Goal: Task Accomplishment & Management: Use online tool/utility

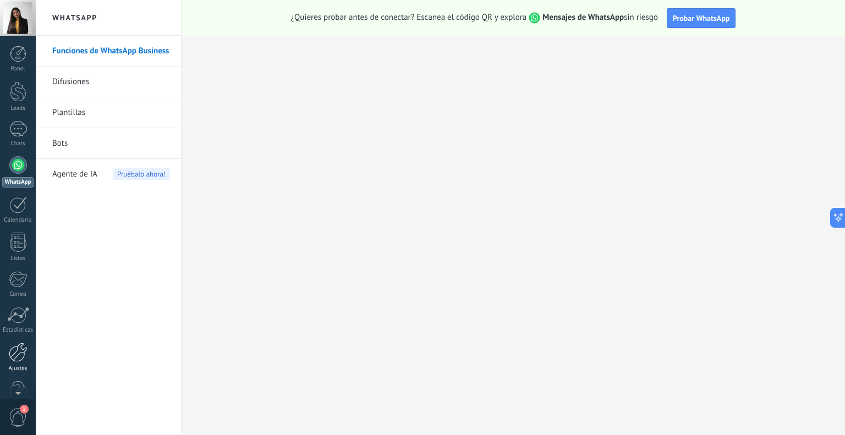
click at [12, 348] on div at bounding box center [18, 352] width 19 height 19
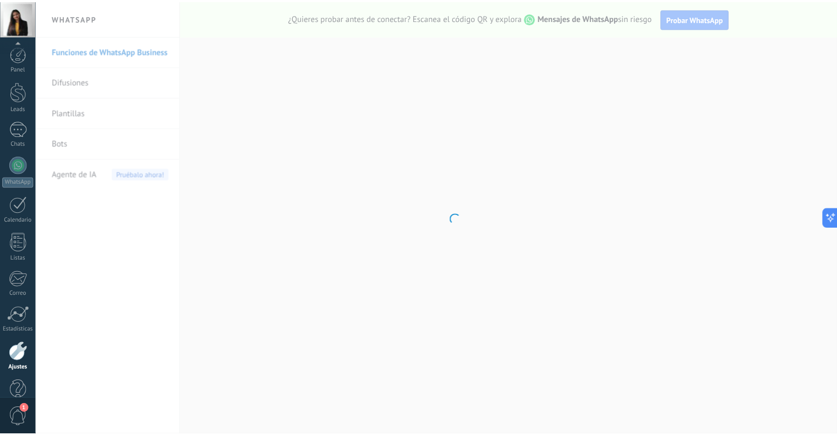
scroll to position [22, 0]
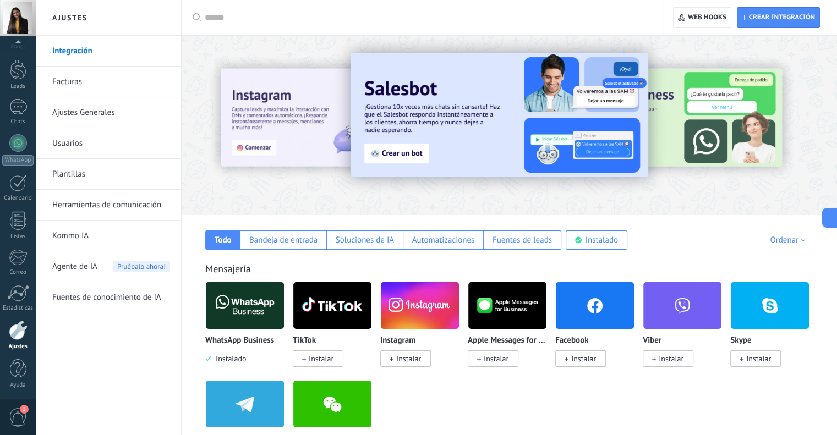
click at [528, 97] on img at bounding box center [500, 115] width 298 height 124
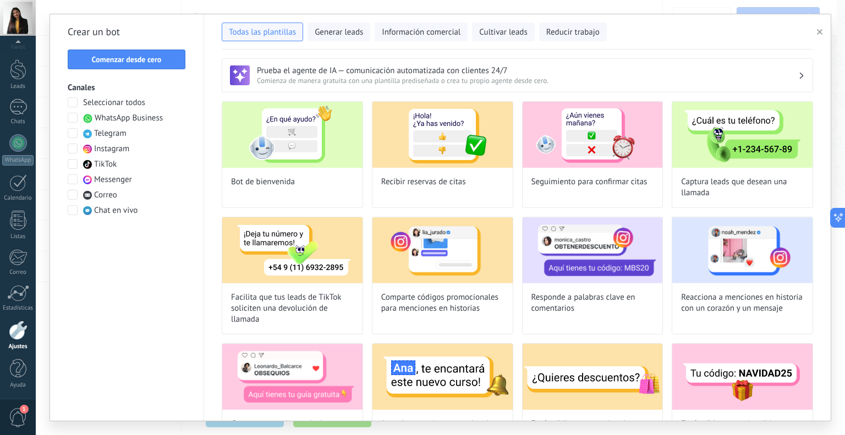
click at [16, 337] on div at bounding box center [18, 330] width 19 height 19
click at [821, 31] on use "button" at bounding box center [820, 32] width 6 height 6
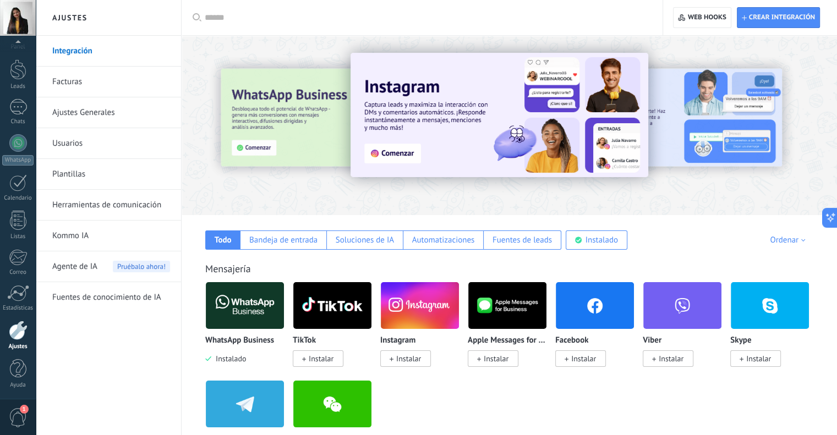
click at [80, 49] on link "Integración" at bounding box center [111, 51] width 118 height 31
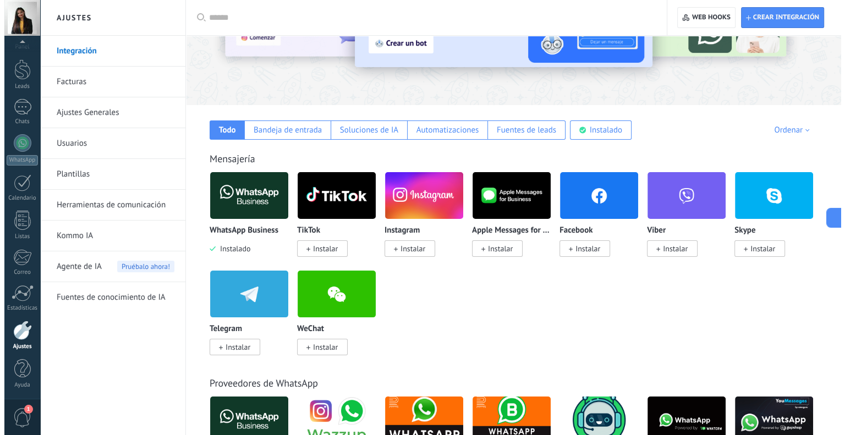
scroll to position [55, 0]
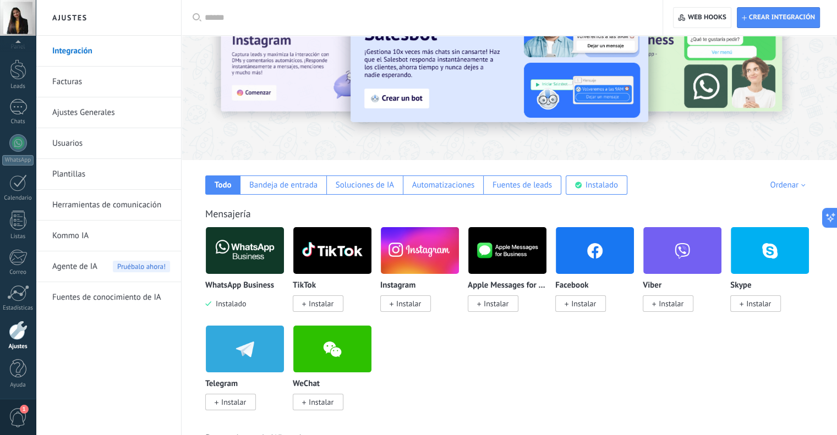
click at [242, 250] on img at bounding box center [245, 250] width 78 height 53
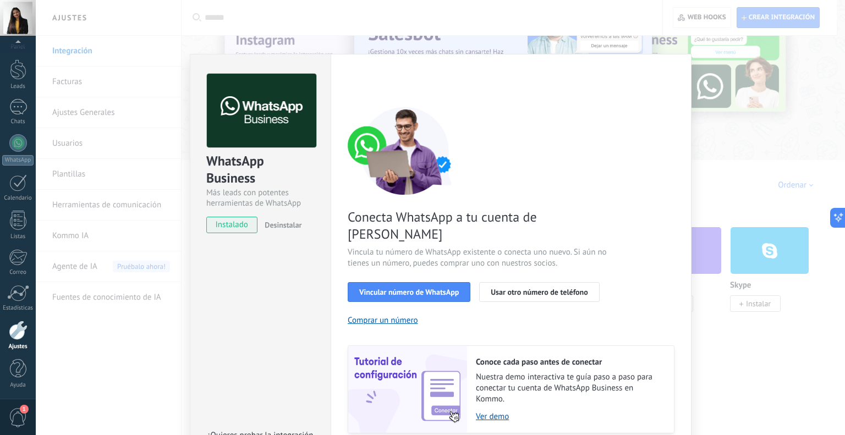
scroll to position [30, 0]
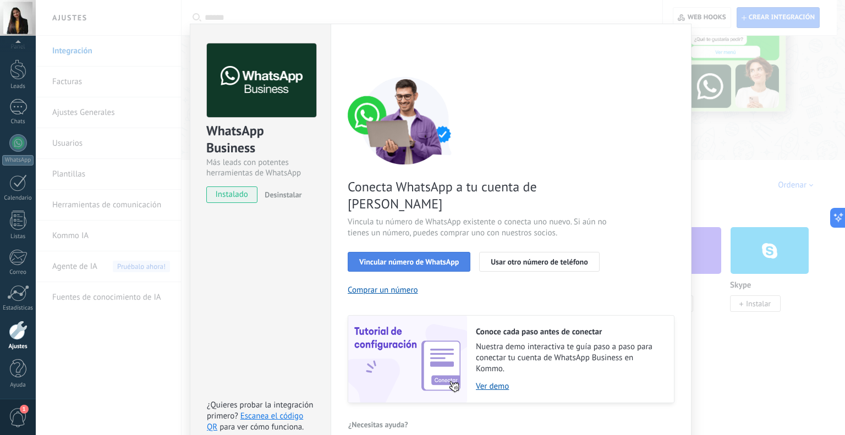
click at [421, 258] on span "Vincular número de WhatsApp" at bounding box center [409, 262] width 100 height 8
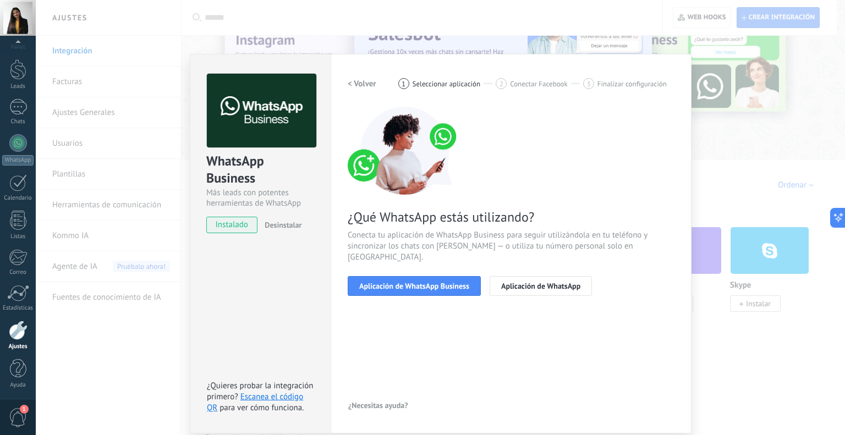
scroll to position [0, 0]
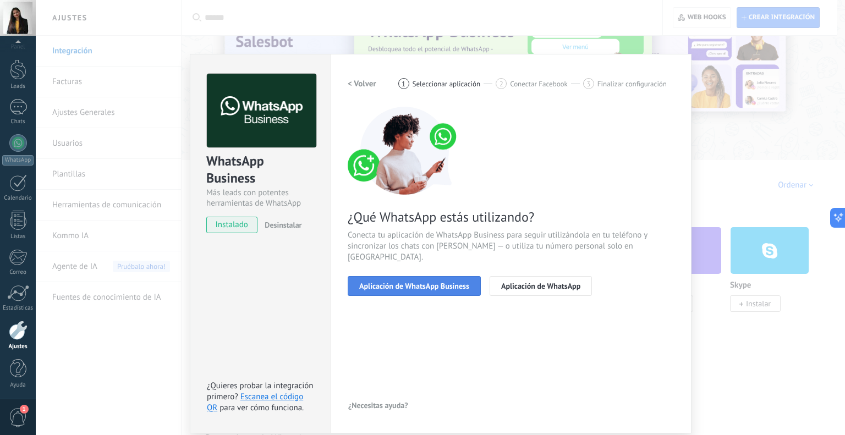
click at [436, 282] on span "Aplicación de WhatsApp Business" at bounding box center [414, 286] width 110 height 8
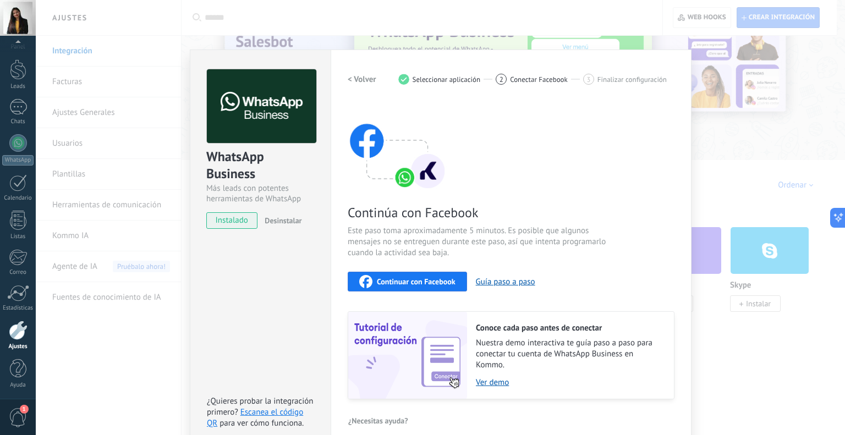
scroll to position [18, 0]
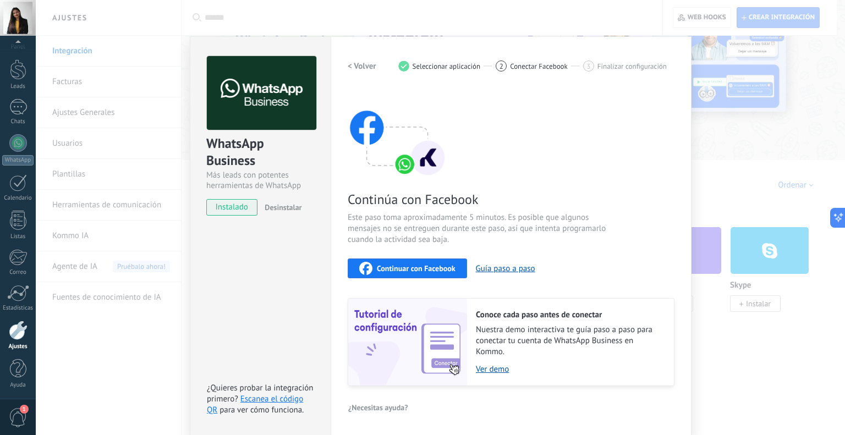
click at [411, 268] on span "Continuar con Facebook" at bounding box center [416, 269] width 79 height 8
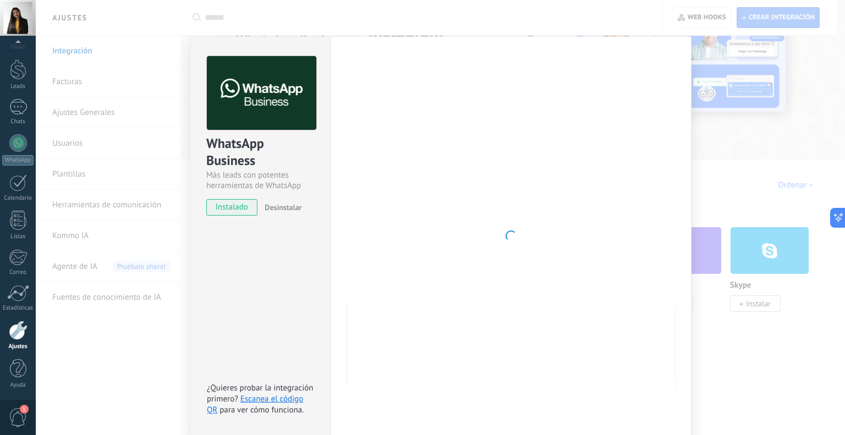
click at [610, 162] on div at bounding box center [511, 236] width 327 height 360
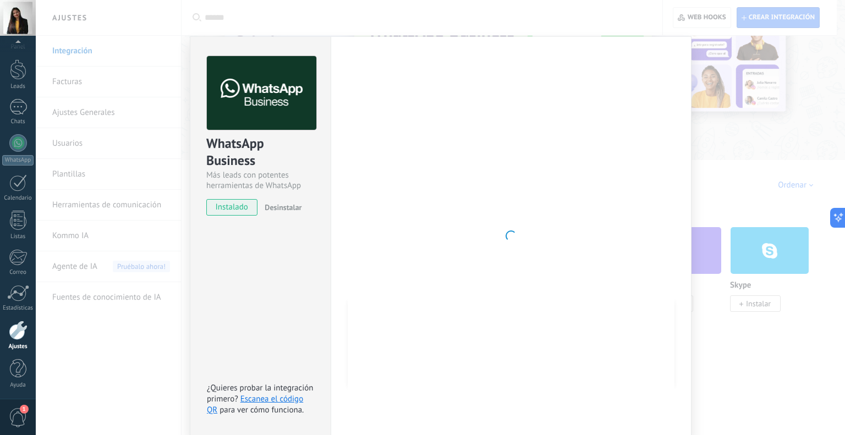
click at [432, 180] on div at bounding box center [511, 236] width 327 height 360
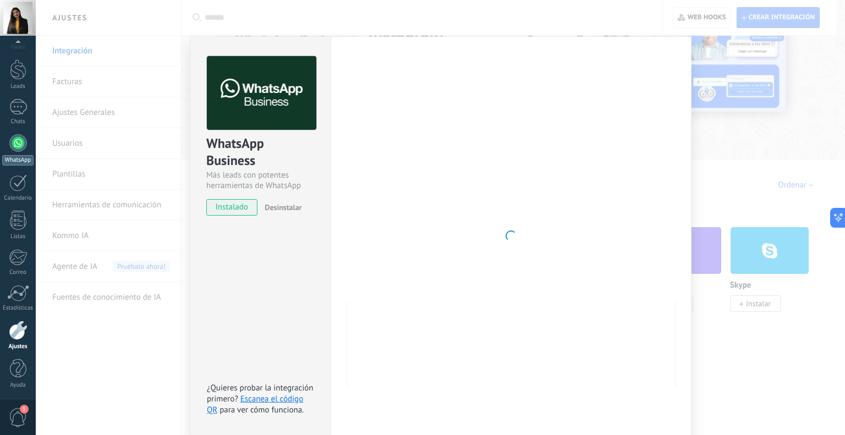
click at [23, 138] on div at bounding box center [18, 143] width 18 height 18
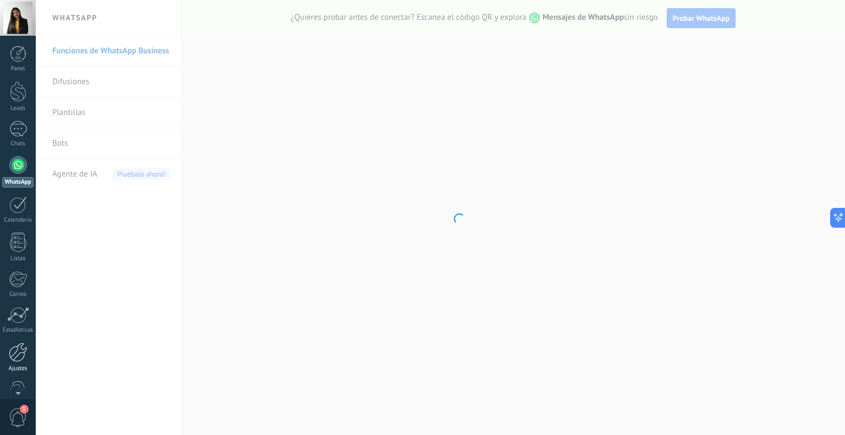
click at [18, 363] on link "Ajustes" at bounding box center [18, 358] width 36 height 30
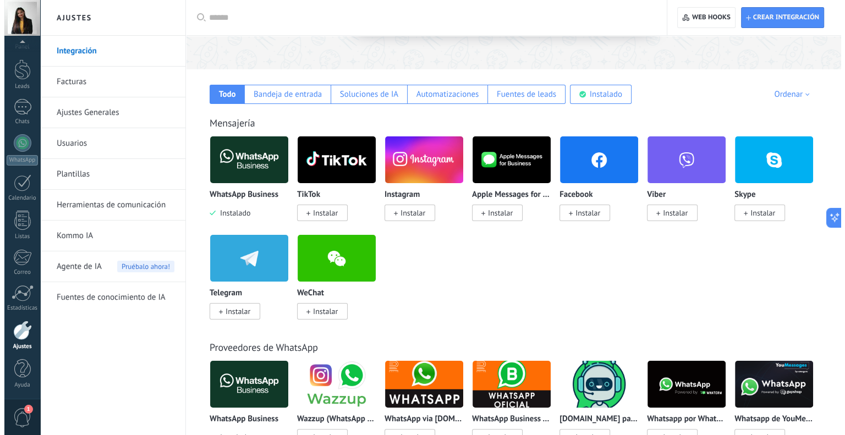
scroll to position [165, 0]
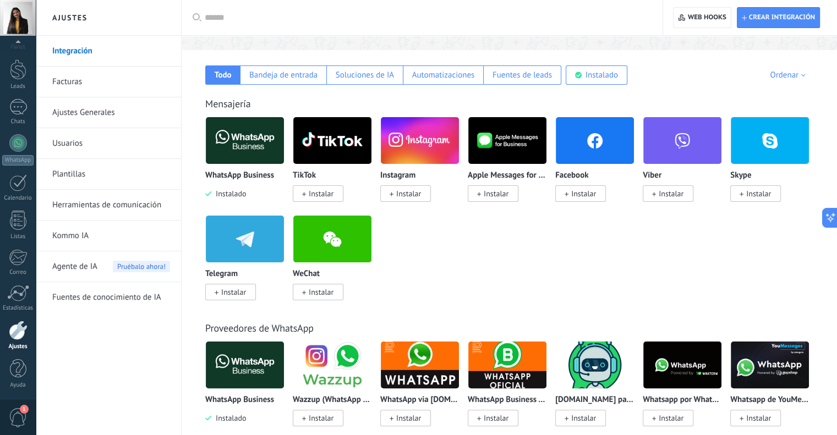
click at [311, 190] on span "Instalar" at bounding box center [321, 194] width 25 height 10
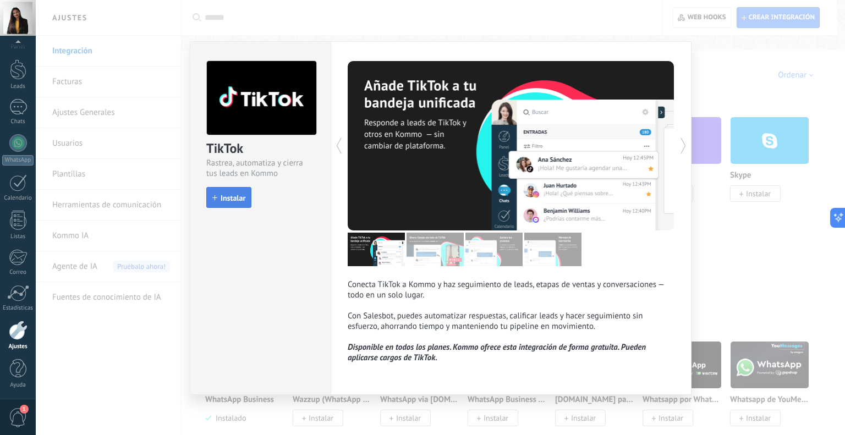
click at [229, 198] on span "Instalar" at bounding box center [233, 198] width 25 height 8
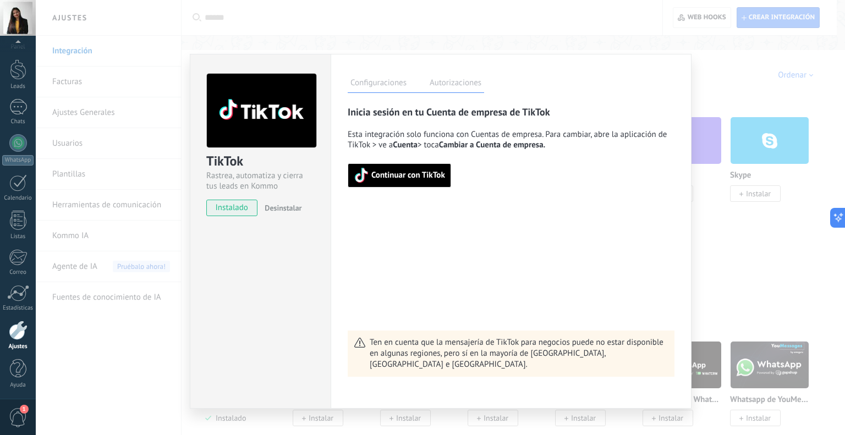
click at [408, 178] on span "Continuar con TikTok" at bounding box center [409, 176] width 74 height 8
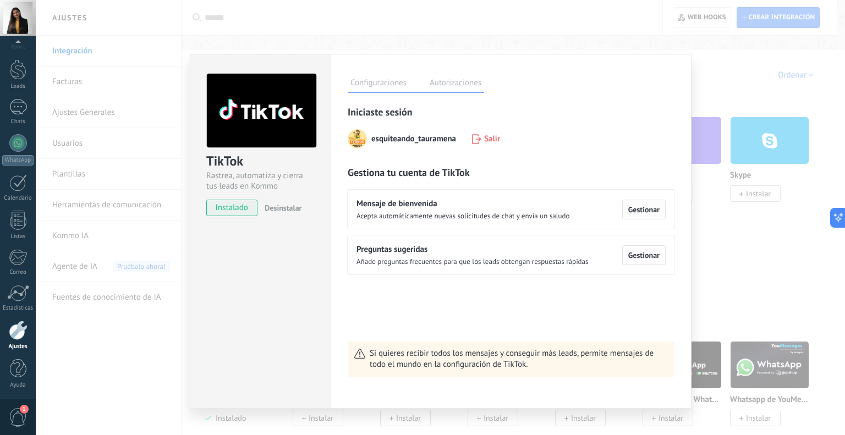
click at [659, 208] on span "Gestionar" at bounding box center [644, 210] width 31 height 8
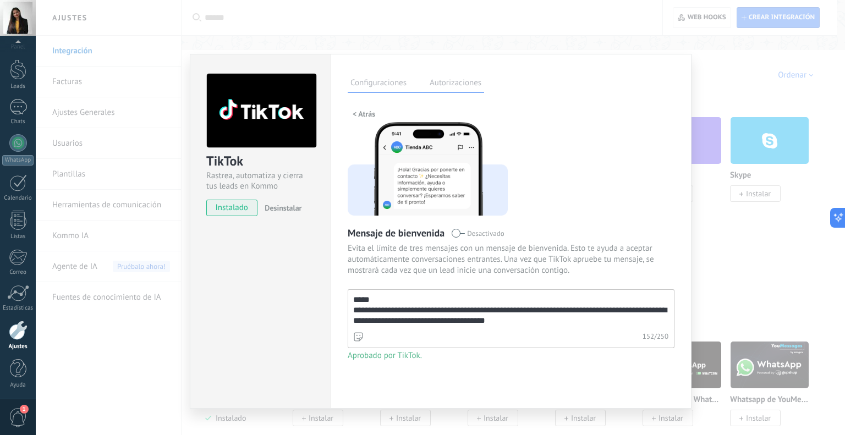
click at [623, 309] on textarea "**********" at bounding box center [510, 310] width 324 height 40
click at [535, 307] on textarea "**********" at bounding box center [510, 310] width 324 height 40
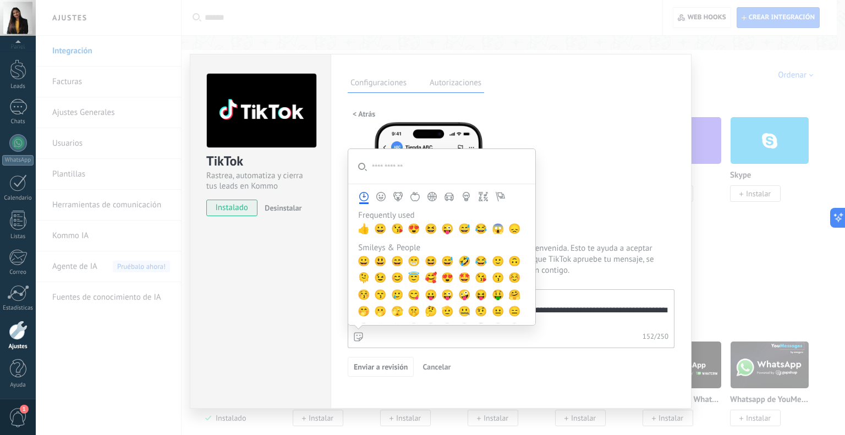
click at [366, 333] on div "152 / 250" at bounding box center [511, 339] width 327 height 20
click at [366, 330] on textarea "**********" at bounding box center [510, 310] width 324 height 40
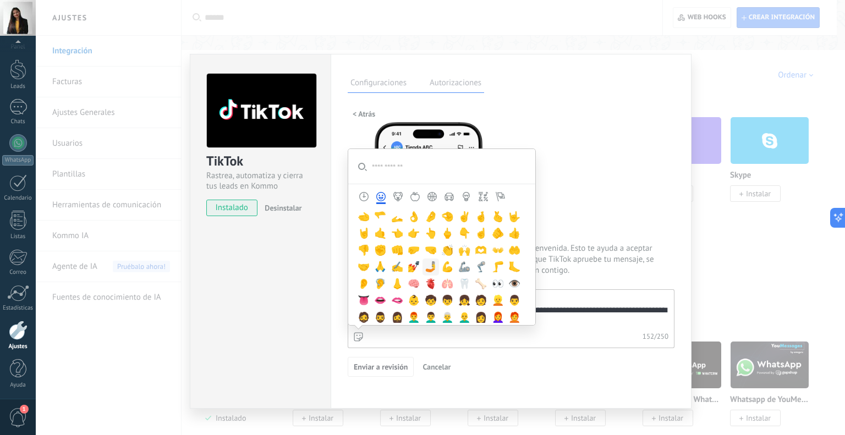
scroll to position [220, 0]
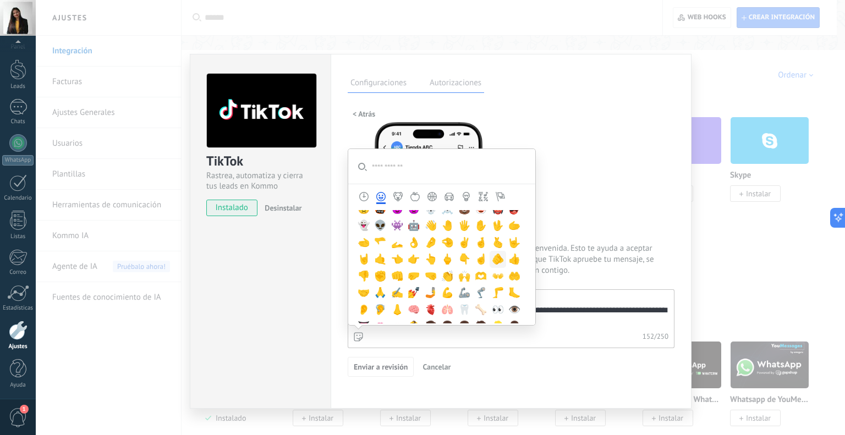
click at [478, 277] on span "🫶" at bounding box center [481, 276] width 12 height 12
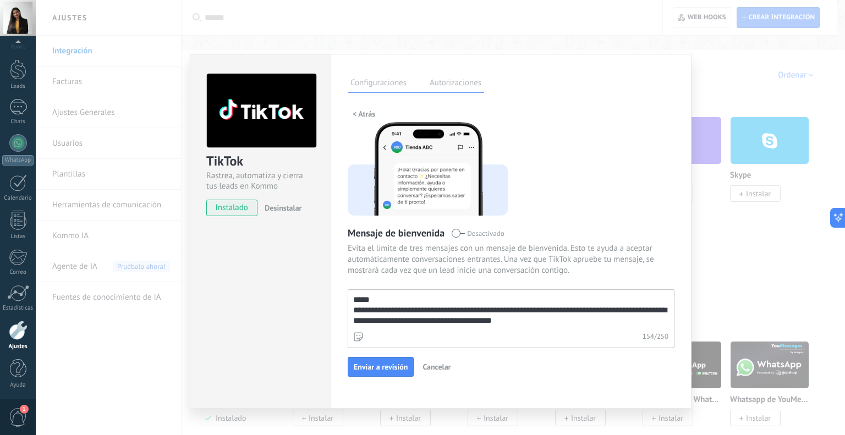
click at [587, 317] on textarea "**********" at bounding box center [510, 310] width 324 height 40
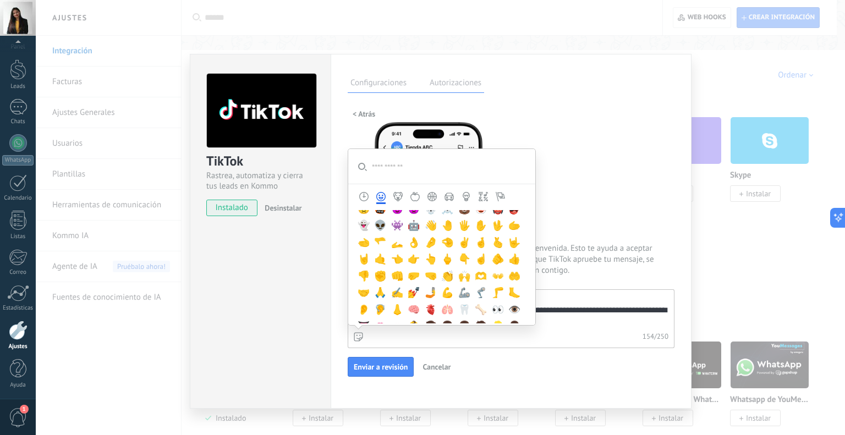
click at [356, 336] on icon at bounding box center [358, 336] width 9 height 9
click at [356, 330] on textarea "**********" at bounding box center [510, 310] width 324 height 40
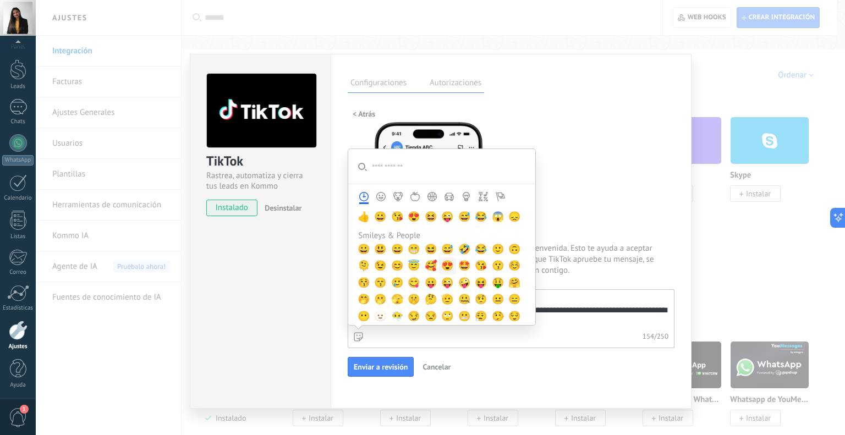
scroll to position [0, 0]
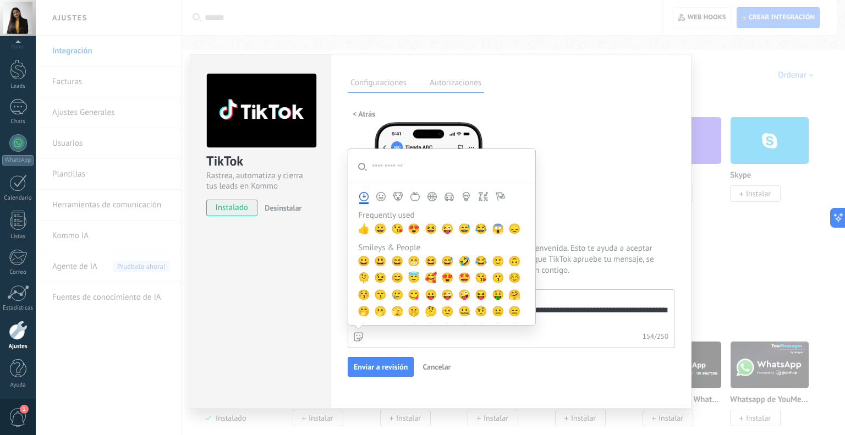
click at [398, 169] on input "**********" at bounding box center [417, 166] width 138 height 35
click at [385, 161] on input "**********" at bounding box center [417, 166] width 138 height 35
click at [368, 165] on input "**********" at bounding box center [417, 166] width 138 height 35
click at [383, 171] on input "**********" at bounding box center [417, 166] width 138 height 35
click at [413, 277] on span "😇" at bounding box center [414, 278] width 12 height 12
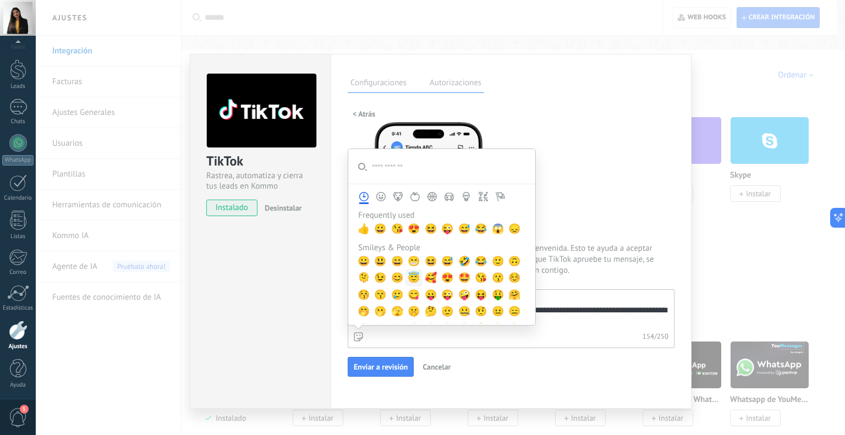
type textarea "**********"
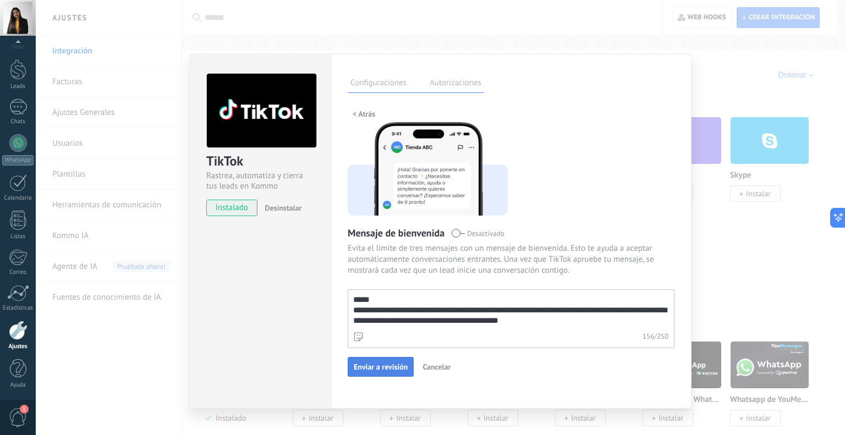
click at [385, 366] on span "Enviar a revisión" at bounding box center [381, 367] width 54 height 8
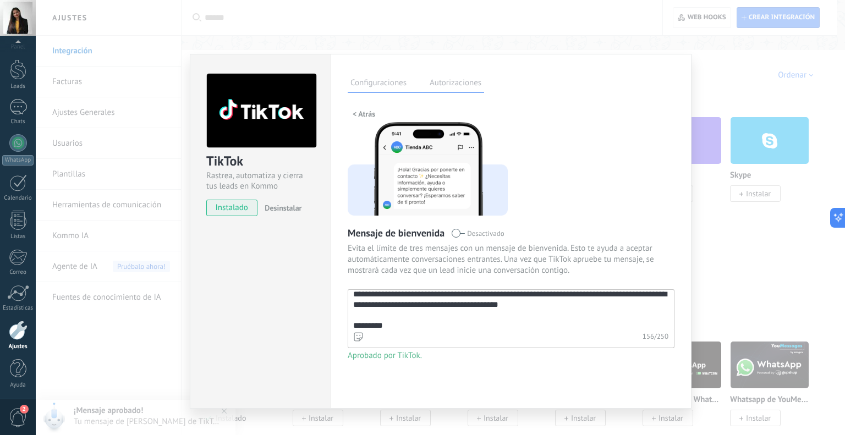
scroll to position [20, 0]
click at [358, 113] on span "< Atrás" at bounding box center [364, 114] width 23 height 8
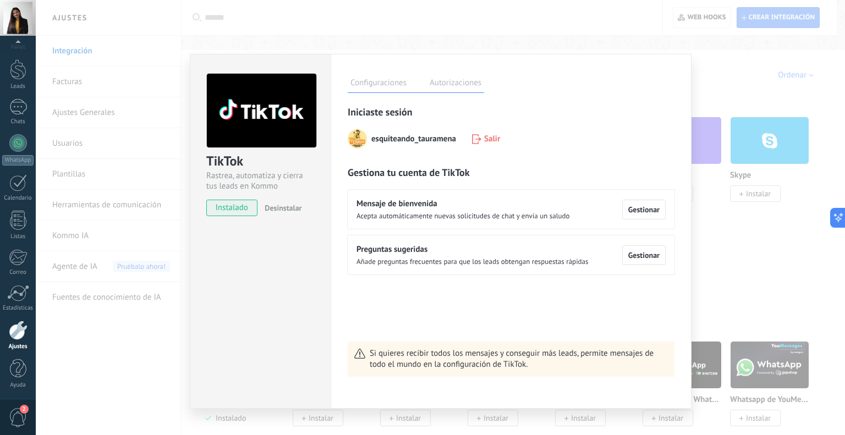
click at [454, 82] on label "Autorizaciones" at bounding box center [455, 85] width 57 height 16
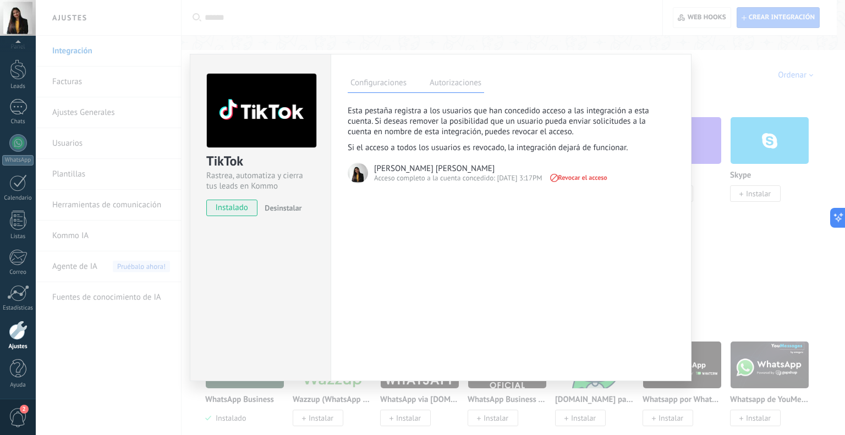
click at [380, 86] on label "Configuraciones" at bounding box center [379, 85] width 62 height 16
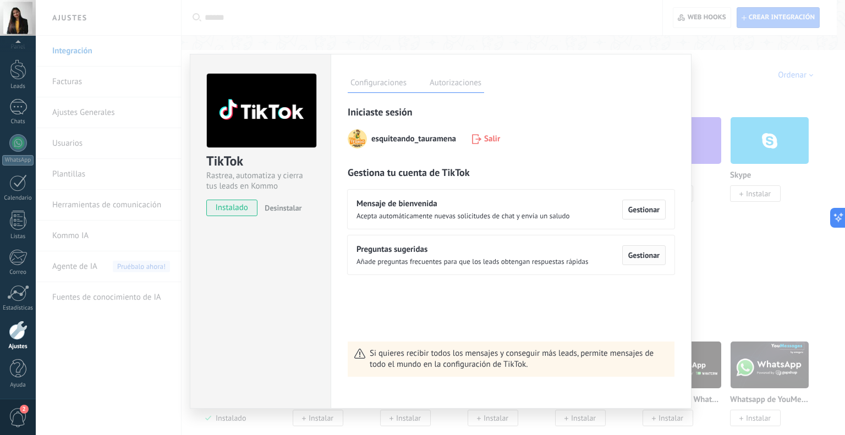
click at [634, 253] on span "Gestionar" at bounding box center [644, 256] width 31 height 8
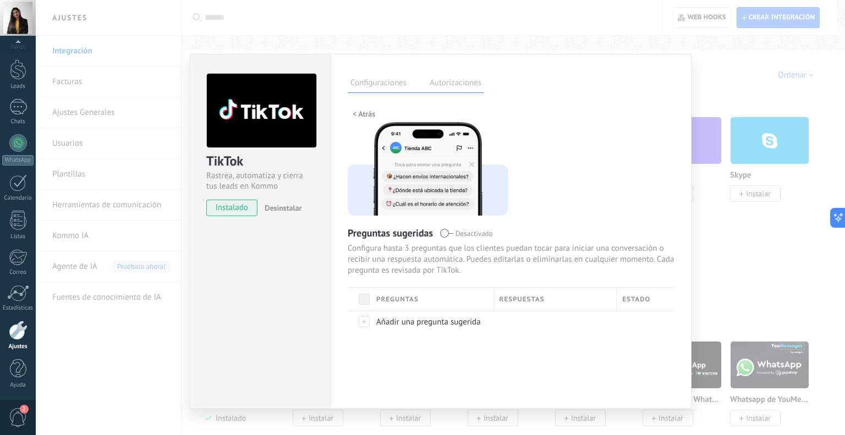
click at [359, 113] on span "< Atrás" at bounding box center [364, 114] width 23 height 8
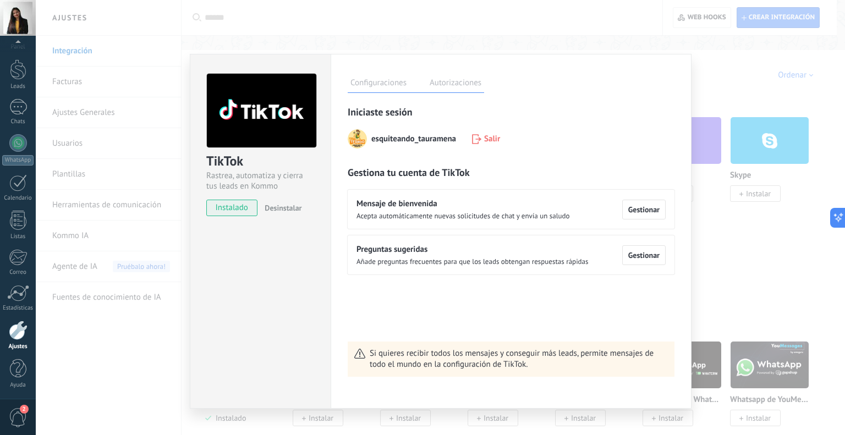
click at [718, 95] on div "TikTok Rastrea, automatiza y cierra tus leads en Kommo instalado Desinstalar Co…" at bounding box center [441, 217] width 810 height 435
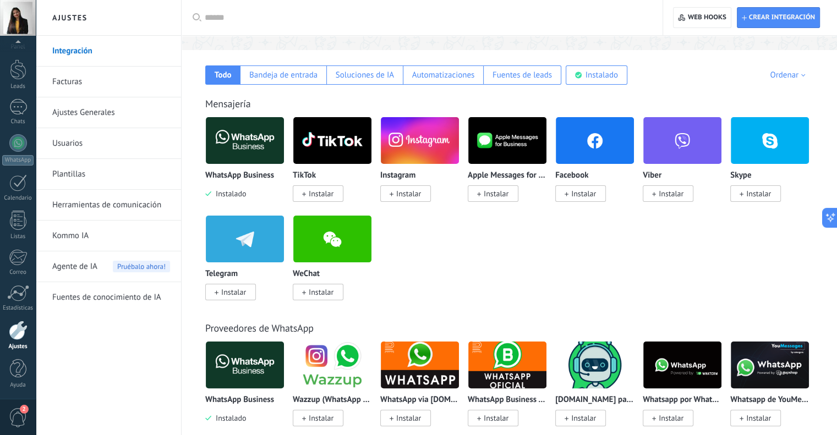
click at [402, 194] on span "Instalar" at bounding box center [408, 194] width 25 height 10
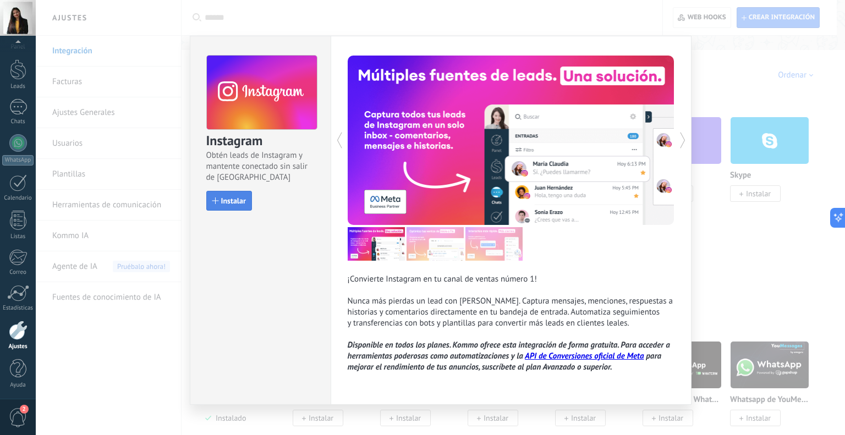
click at [230, 197] on span "Instalar" at bounding box center [233, 201] width 25 height 8
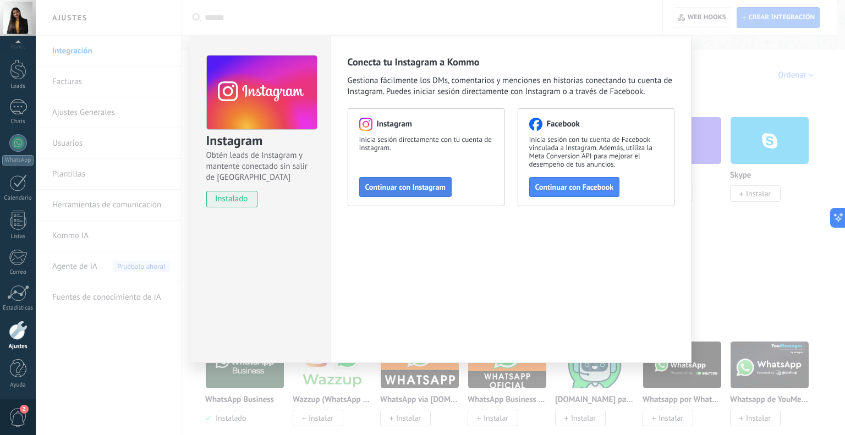
click at [427, 192] on button "Continuar con Instagram" at bounding box center [405, 187] width 92 height 20
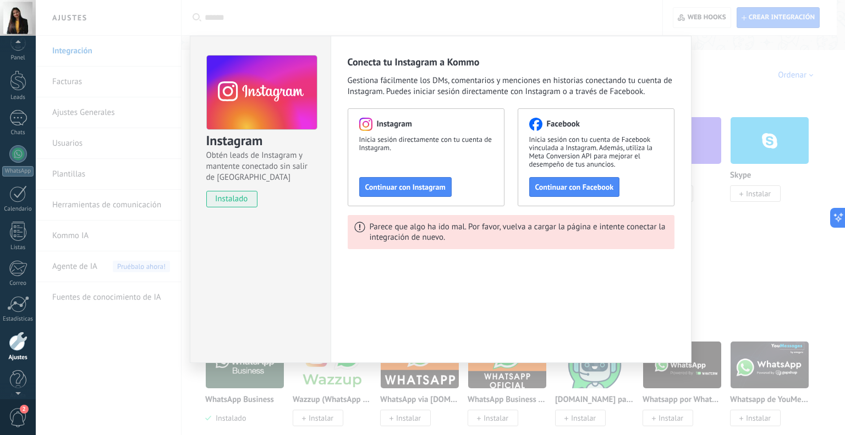
scroll to position [22, 0]
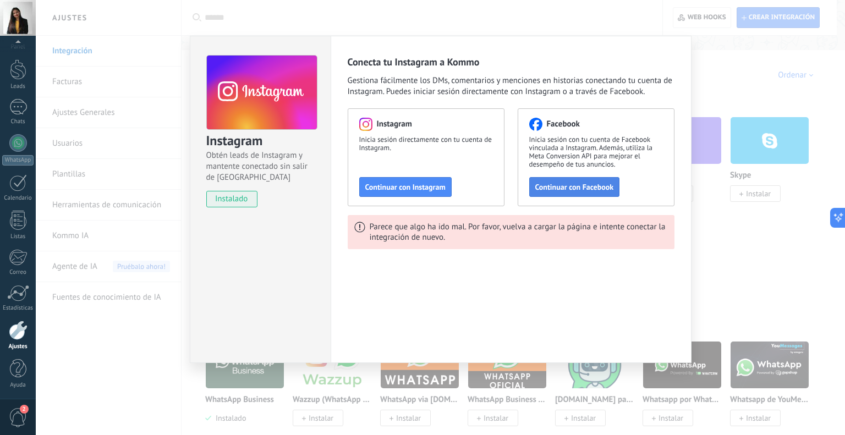
click at [564, 186] on span "Continuar con Facebook" at bounding box center [575, 187] width 79 height 8
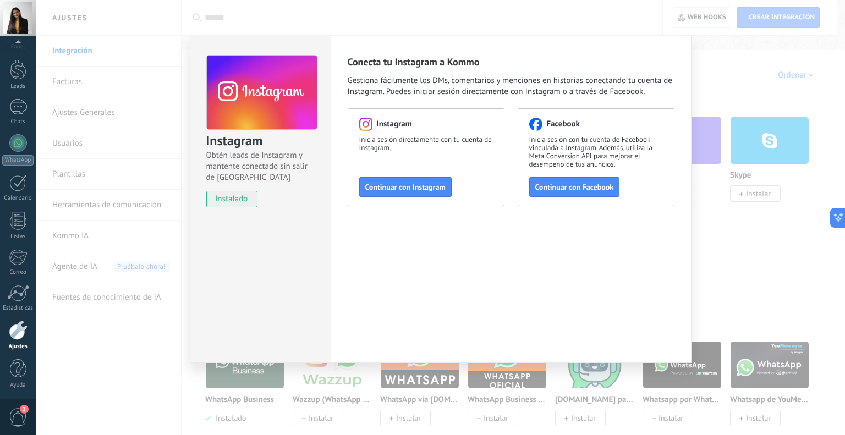
click at [757, 154] on div "Instagram Obtén leads de Instagram y mantente conectado sin salir de Kommo inst…" at bounding box center [441, 217] width 810 height 435
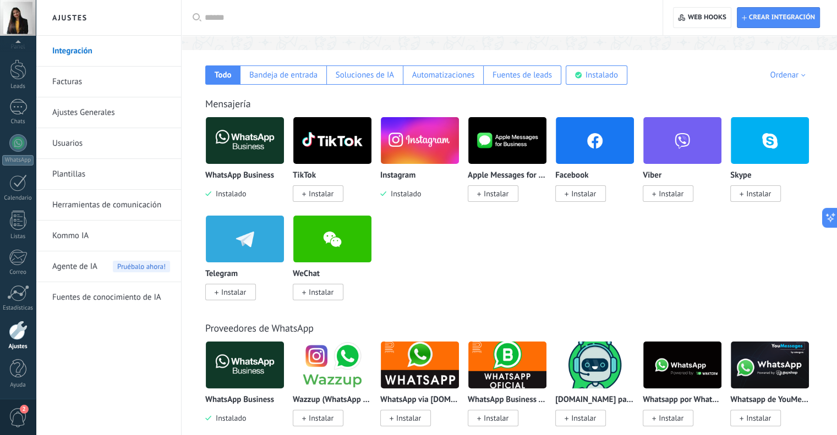
click at [579, 197] on span "Instalar" at bounding box center [583, 194] width 25 height 10
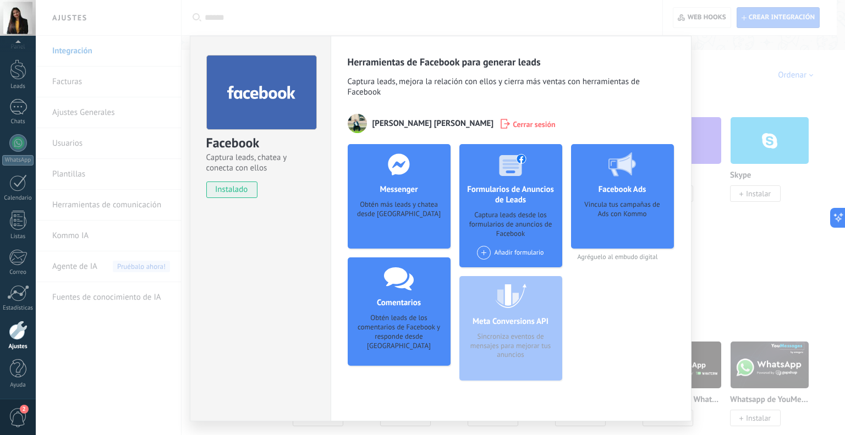
scroll to position [27, 0]
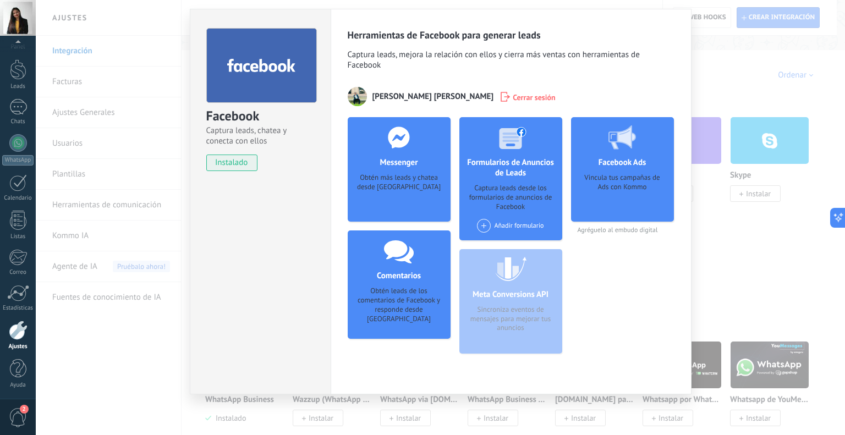
click at [381, 194] on div "Obtén más leads y chatea desde Kommo" at bounding box center [399, 190] width 85 height 34
click at [396, 160] on h4 "Messenger" at bounding box center [398, 162] width 43 height 10
click at [396, 145] on use at bounding box center [398, 137] width 21 height 21
click at [397, 160] on h4 "Messenger" at bounding box center [398, 162] width 43 height 10
click at [390, 238] on icon at bounding box center [399, 250] width 30 height 25
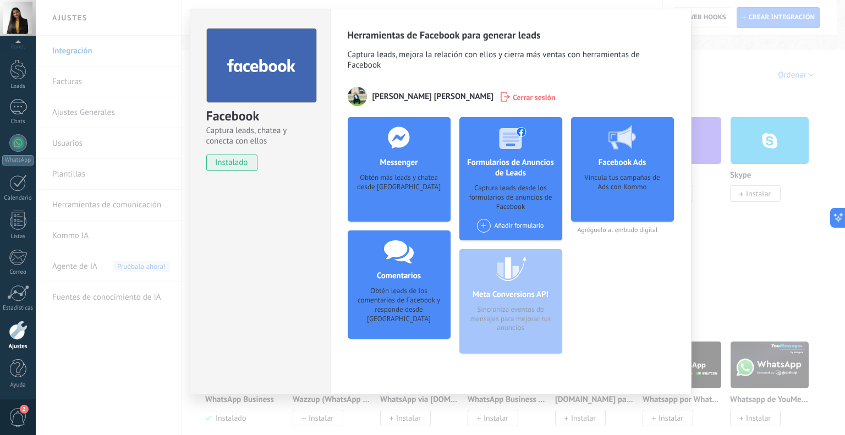
click at [511, 157] on h4 "Formularios de Anuncios de Leads" at bounding box center [511, 167] width 103 height 21
click at [526, 78] on div "Herramientas de Facebook para generar leads Captura leads, mejora la relación c…" at bounding box center [511, 196] width 327 height 334
click at [809, 176] on div "Facebook Captura leads, chatea y conecta con ellos instalado Desinstalar Herram…" at bounding box center [441, 217] width 810 height 435
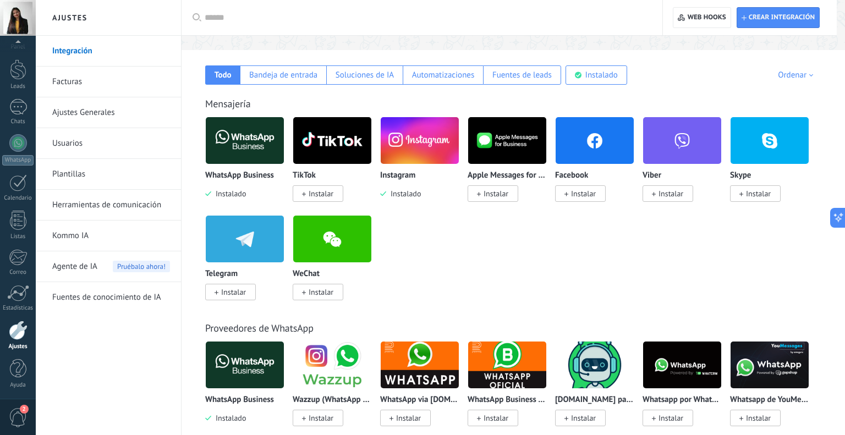
scroll to position [0, 0]
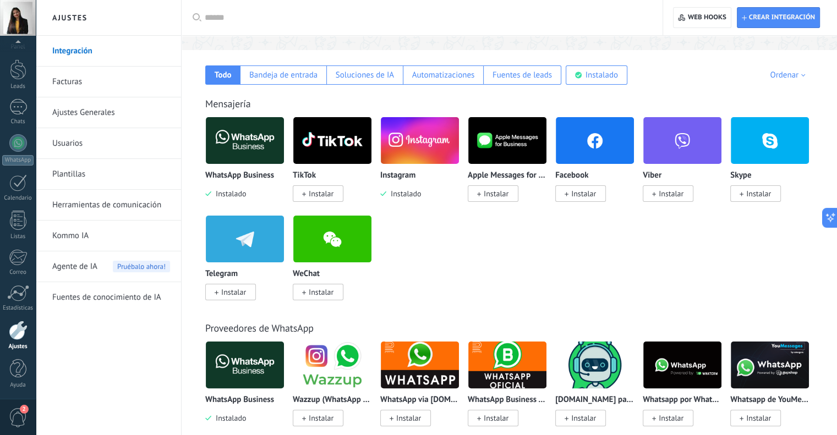
click at [587, 195] on span "Instalar" at bounding box center [583, 194] width 25 height 10
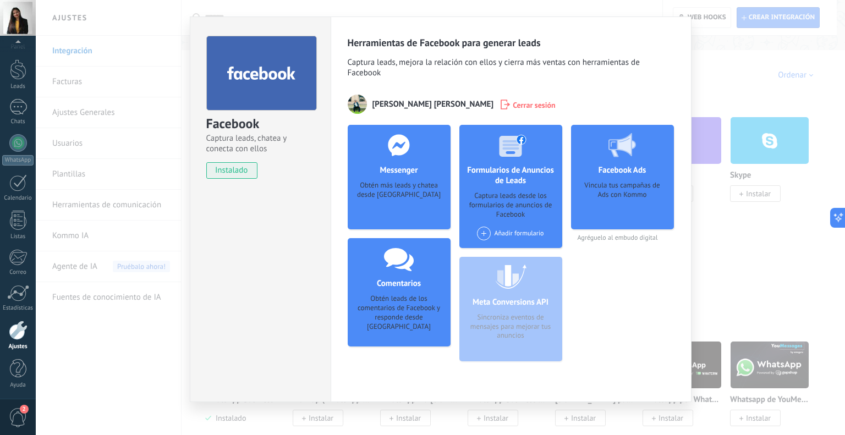
scroll to position [27, 0]
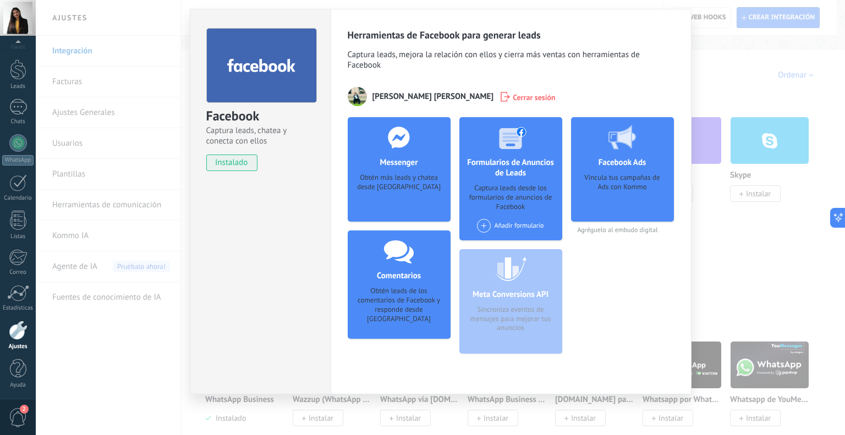
click at [395, 148] on icon at bounding box center [399, 138] width 29 height 22
click at [395, 189] on div "Obtén más leads y chatea desde Kommo" at bounding box center [399, 190] width 85 height 34
click at [399, 151] on div at bounding box center [399, 137] width 109 height 40
click at [401, 129] on use at bounding box center [398, 137] width 21 height 21
click at [513, 179] on div "Formularios de Anuncios de Leads Captura leads desde los formularios de anuncio…" at bounding box center [511, 178] width 103 height 123
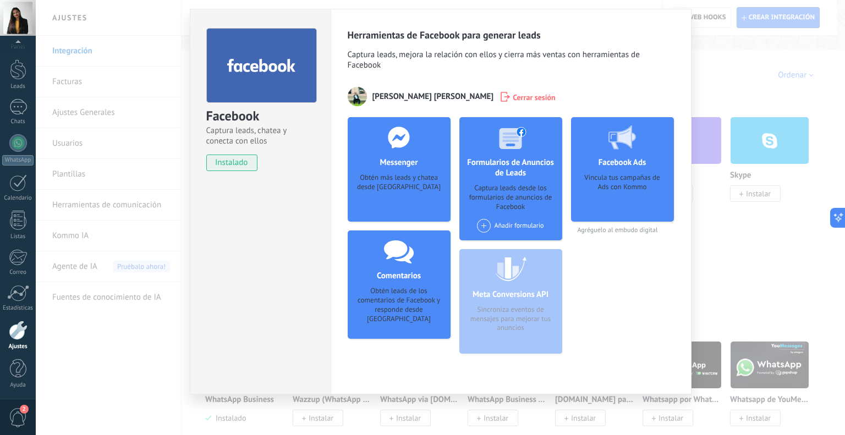
click at [514, 207] on div "Captura leads desde los formularios de anuncios de Facebook" at bounding box center [510, 198] width 85 height 28
click at [764, 244] on div "Facebook Captura leads, chatea y conecta con ellos instalado Desinstalar Herram…" at bounding box center [441, 217] width 810 height 435
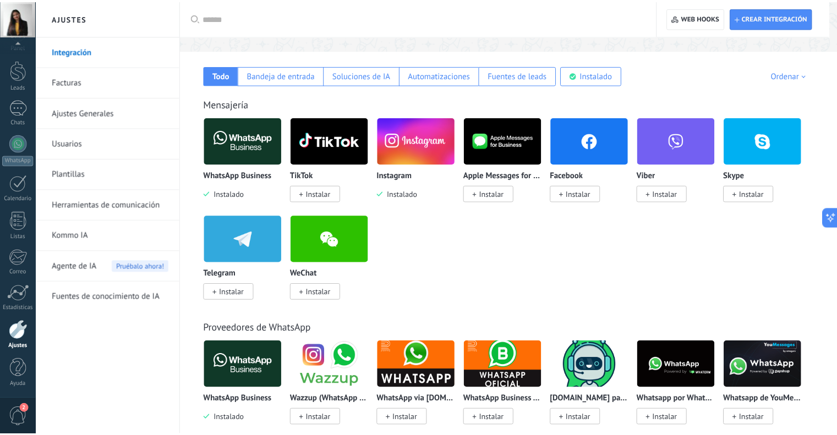
scroll to position [0, 0]
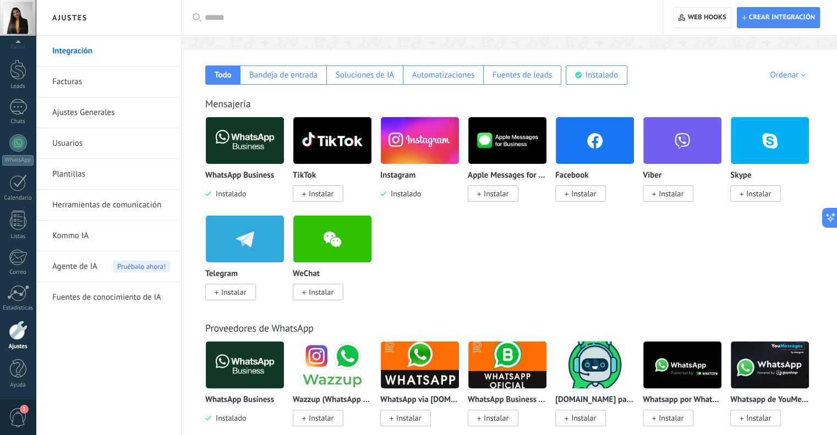
click at [329, 191] on span "Instalar" at bounding box center [321, 194] width 25 height 10
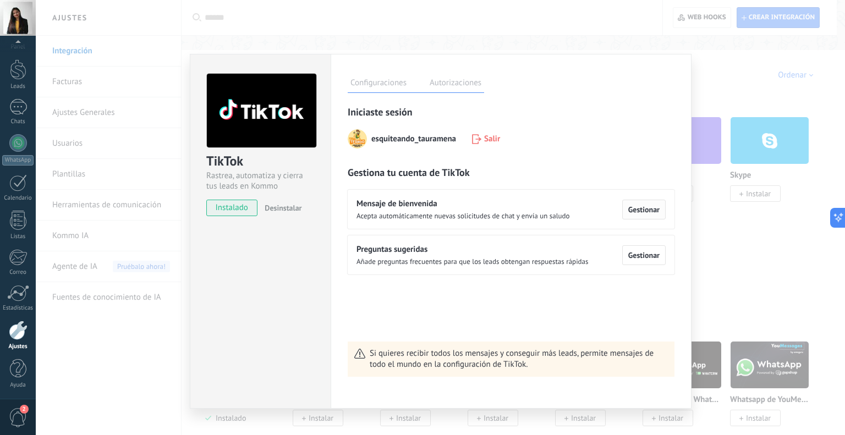
click at [642, 208] on span "Gestionar" at bounding box center [644, 210] width 31 height 8
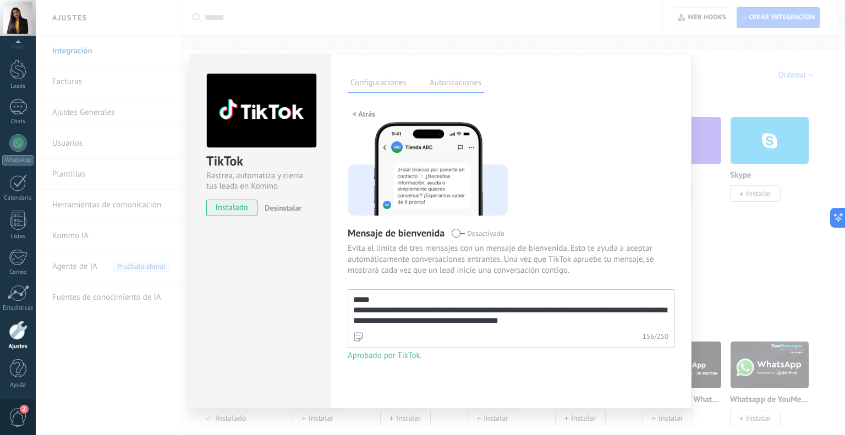
click at [459, 83] on label "Autorizaciones" at bounding box center [455, 85] width 57 height 16
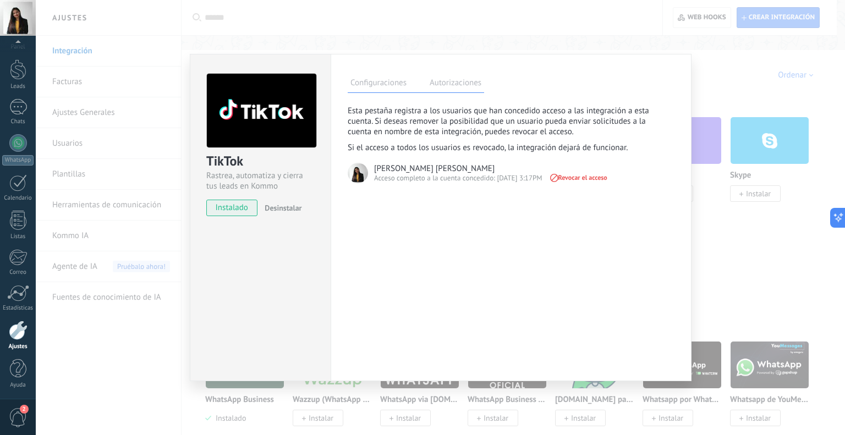
click at [351, 84] on label "Configuraciones" at bounding box center [379, 85] width 62 height 16
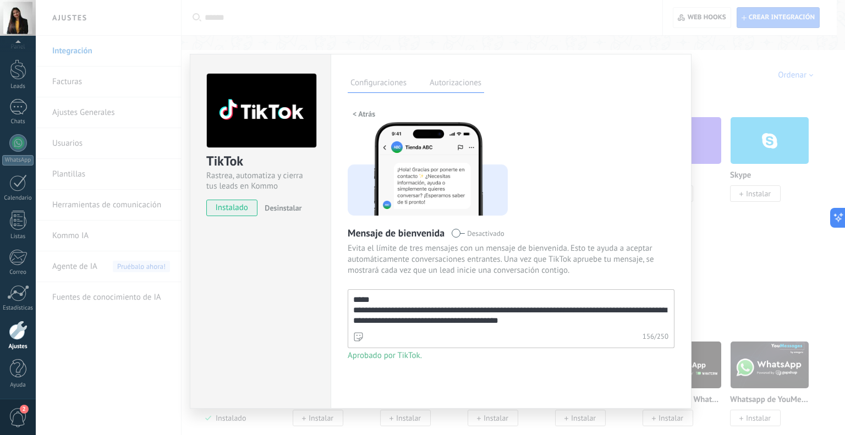
click at [363, 113] on span "< Atrás" at bounding box center [364, 114] width 23 height 8
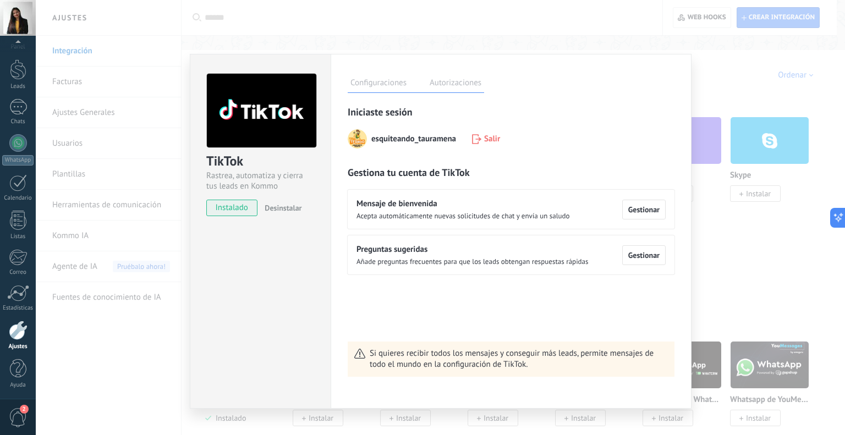
click at [727, 208] on div "TikTok Rastrea, automatiza y cierra tus leads en Kommo instalado Desinstalar Co…" at bounding box center [441, 217] width 810 height 435
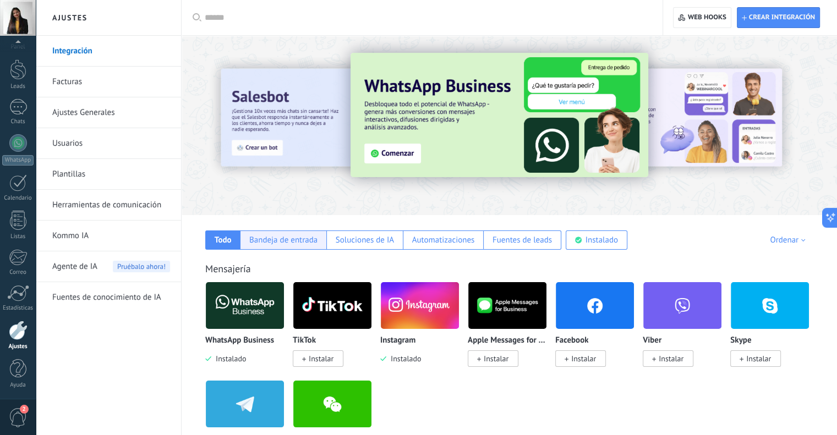
click at [299, 243] on div "Bandeja de entrada" at bounding box center [283, 240] width 68 height 10
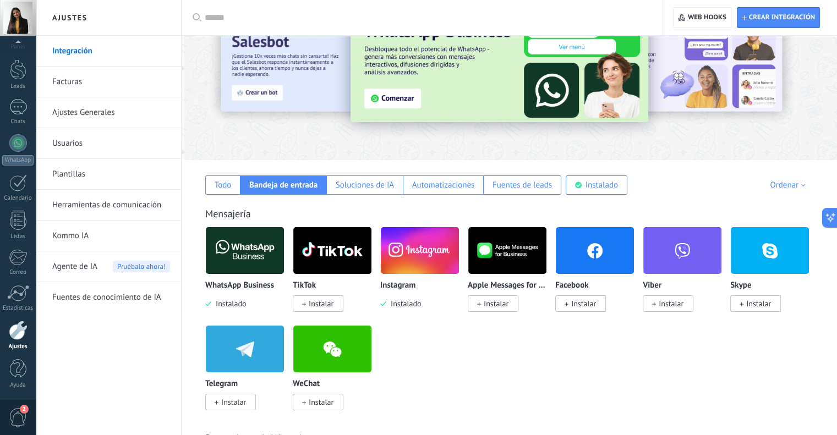
scroll to position [110, 0]
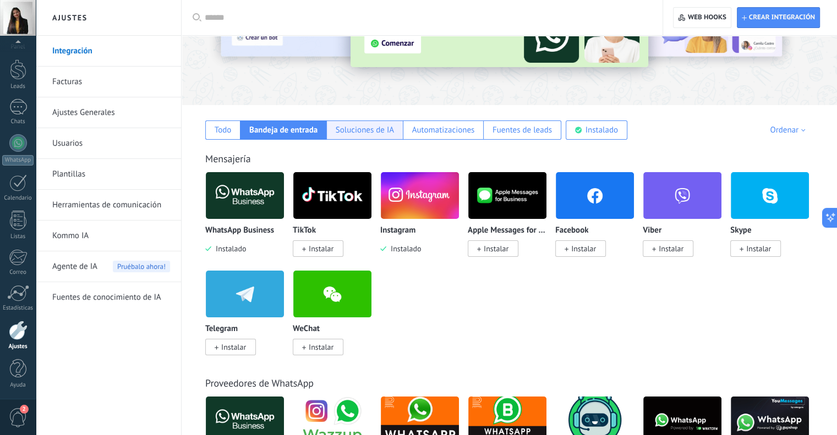
click at [361, 123] on div "Soluciones de IA" at bounding box center [364, 130] width 77 height 19
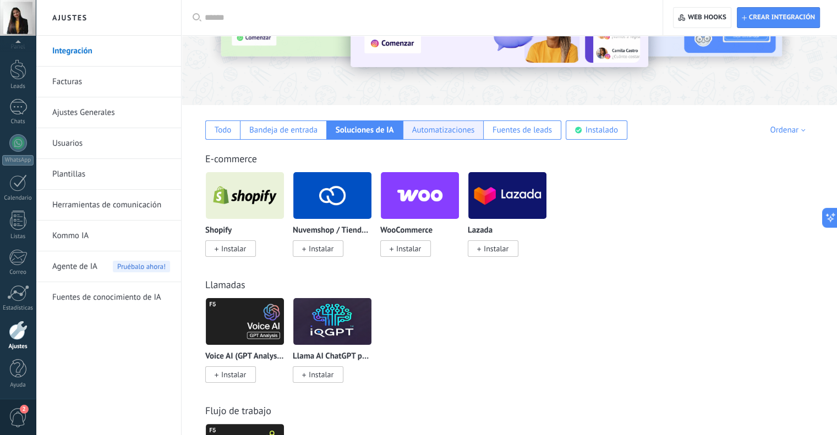
click at [439, 133] on div "Automatizaciones" at bounding box center [443, 130] width 63 height 10
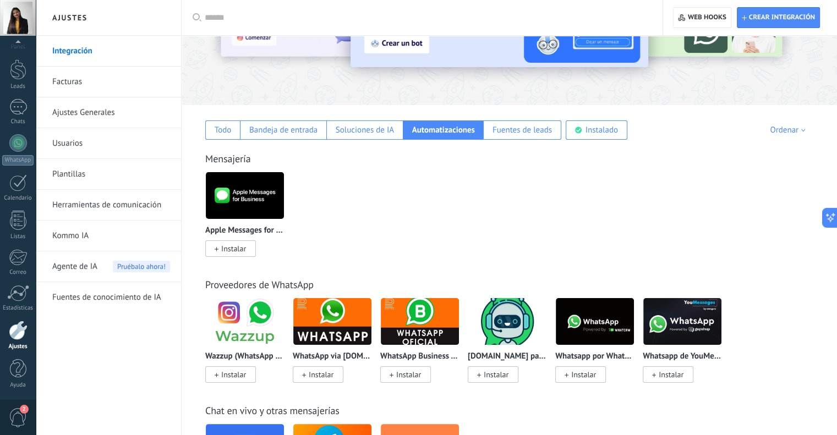
click at [236, 250] on span "Instalar" at bounding box center [233, 249] width 25 height 10
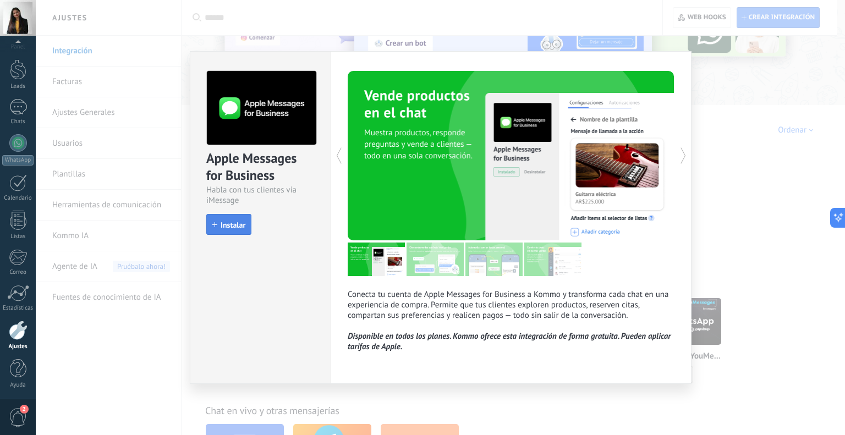
click at [228, 222] on span "Instalar" at bounding box center [233, 225] width 25 height 8
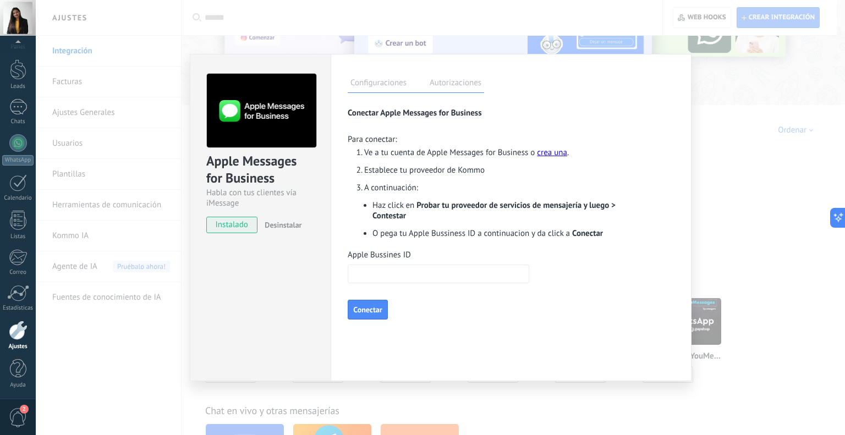
click at [434, 271] on input "Apple Bussines ID" at bounding box center [439, 274] width 182 height 19
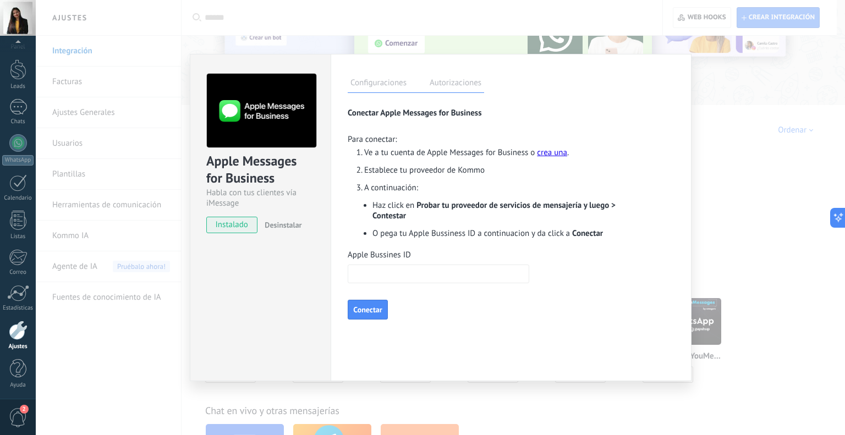
click at [727, 184] on div "Apple Messages for Business Habla con tus clientes vía iMessage instalado Desin…" at bounding box center [441, 217] width 810 height 435
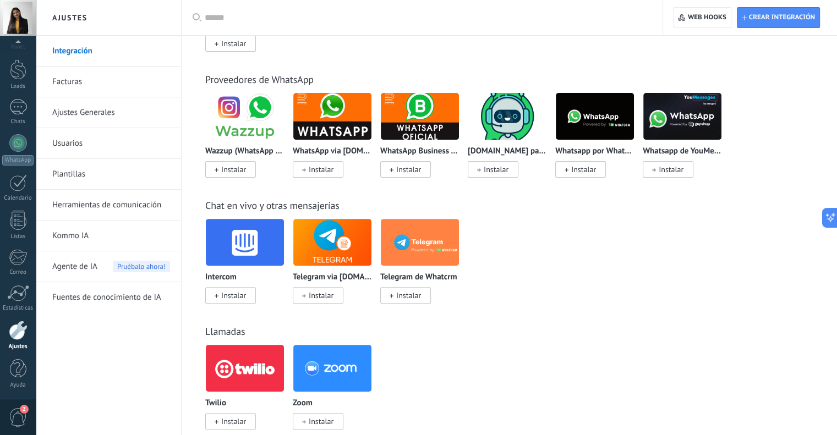
scroll to position [275, 0]
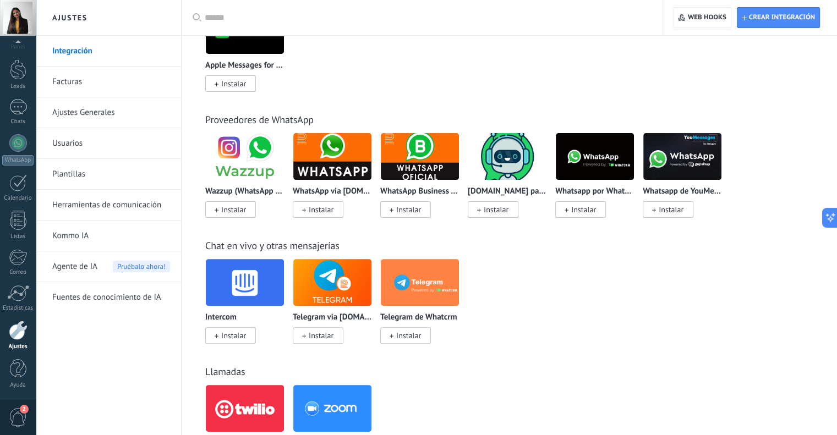
click at [15, 334] on div at bounding box center [18, 330] width 19 height 19
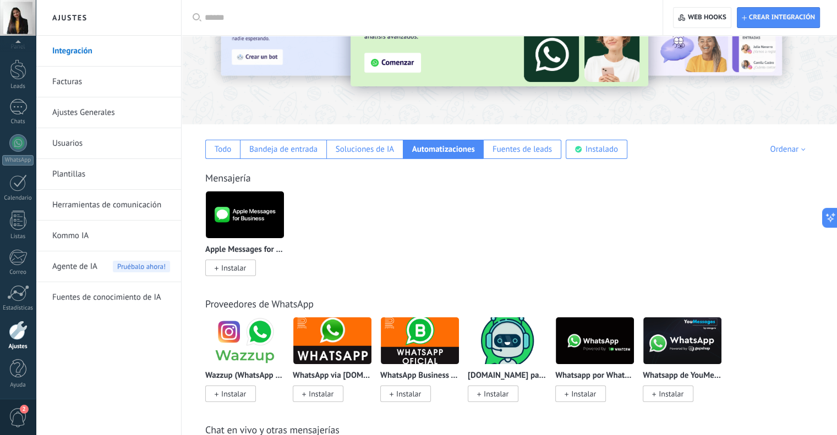
scroll to position [0, 0]
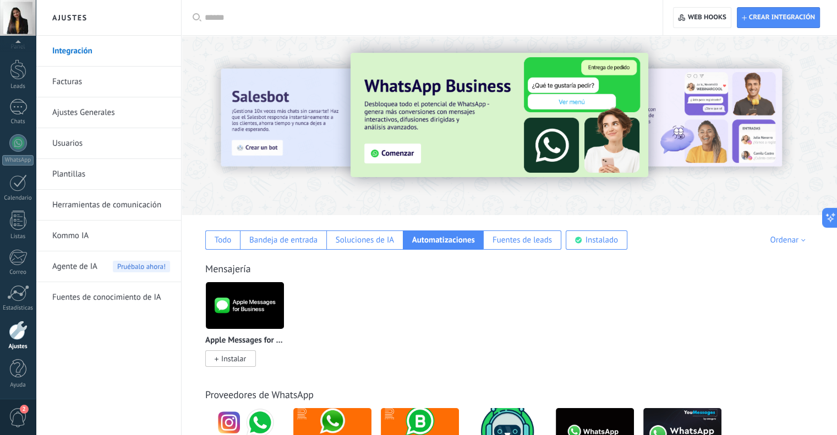
click at [19, 326] on div at bounding box center [18, 330] width 19 height 19
click at [84, 45] on link "Integración" at bounding box center [111, 51] width 118 height 31
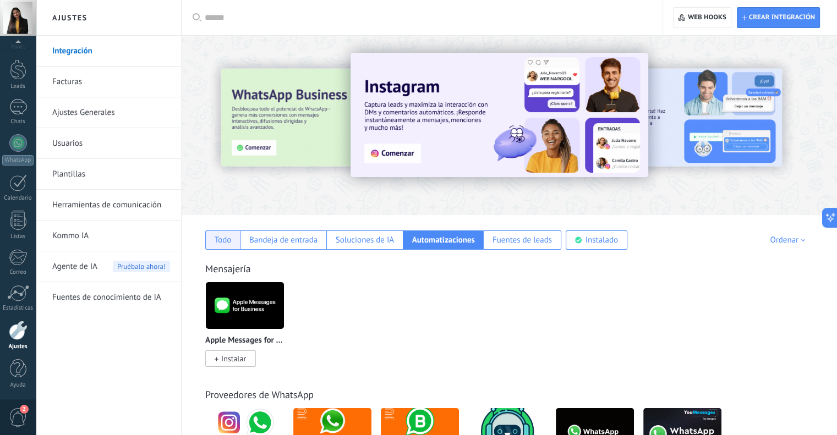
click at [220, 235] on div "Todo" at bounding box center [223, 240] width 17 height 10
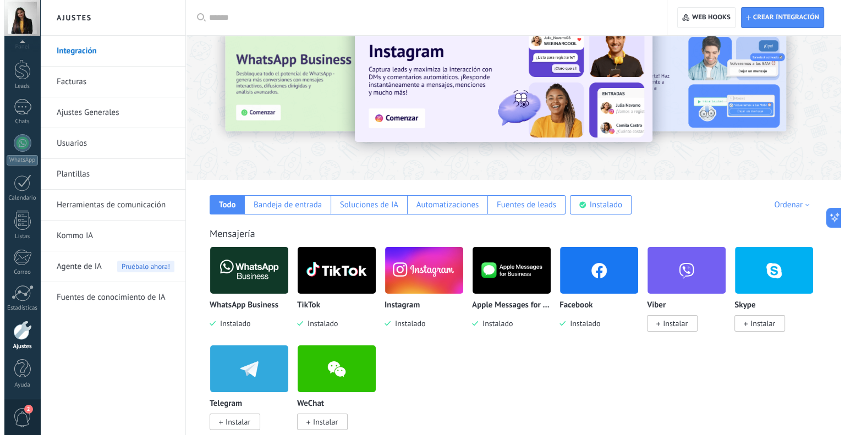
scroll to position [55, 0]
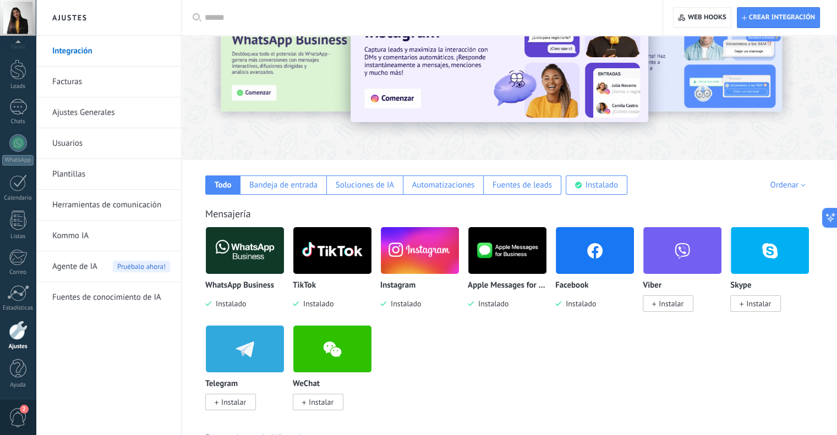
click at [247, 253] on img at bounding box center [245, 250] width 78 height 53
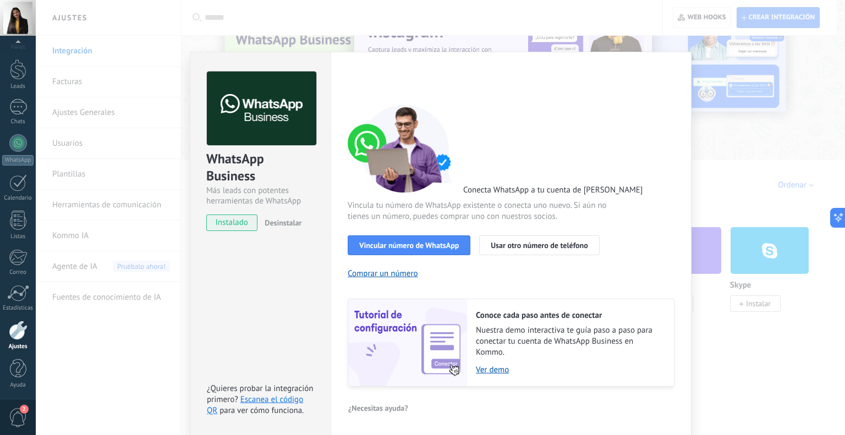
scroll to position [2, 0]
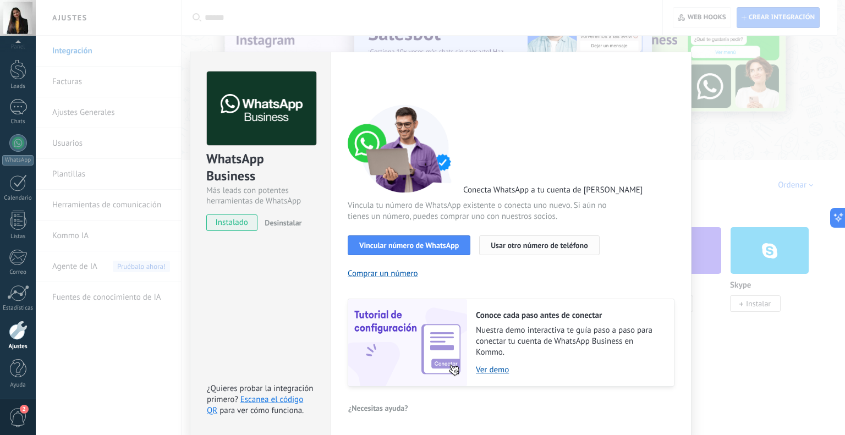
click at [521, 248] on span "Usar otro número de teléfono" at bounding box center [539, 246] width 97 height 8
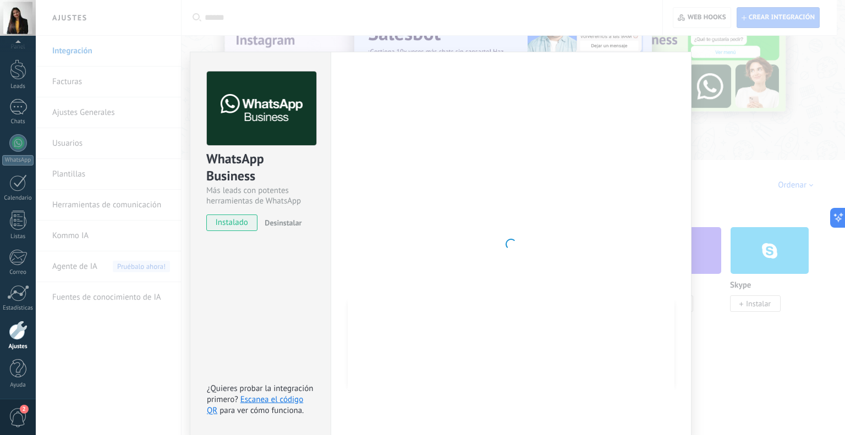
click at [457, 248] on div at bounding box center [511, 244] width 327 height 345
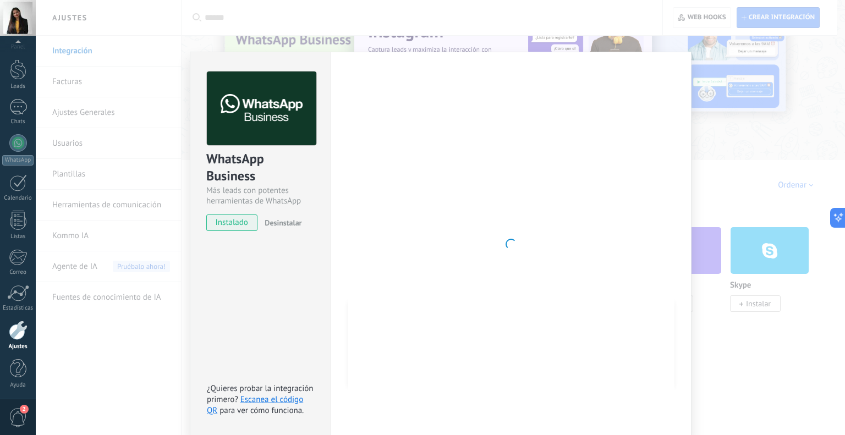
click at [744, 184] on div "WhatsApp Business Más leads con potentes herramientas de WhatsApp instalado Des…" at bounding box center [441, 217] width 810 height 435
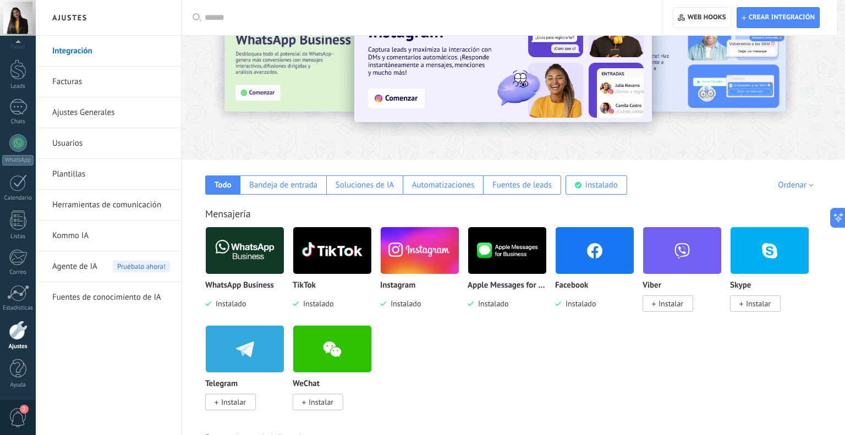
scroll to position [0, 0]
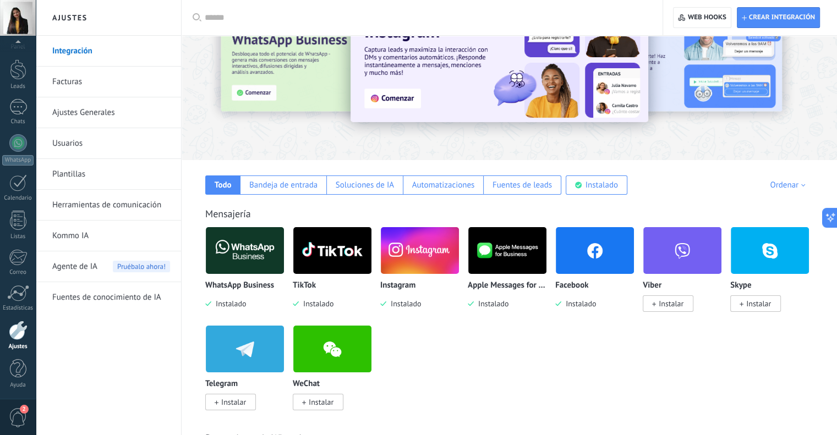
click at [237, 249] on img at bounding box center [245, 250] width 78 height 53
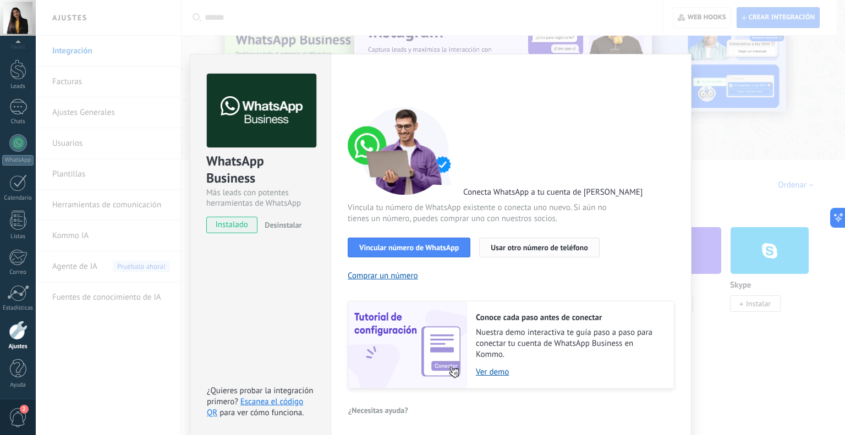
scroll to position [2, 0]
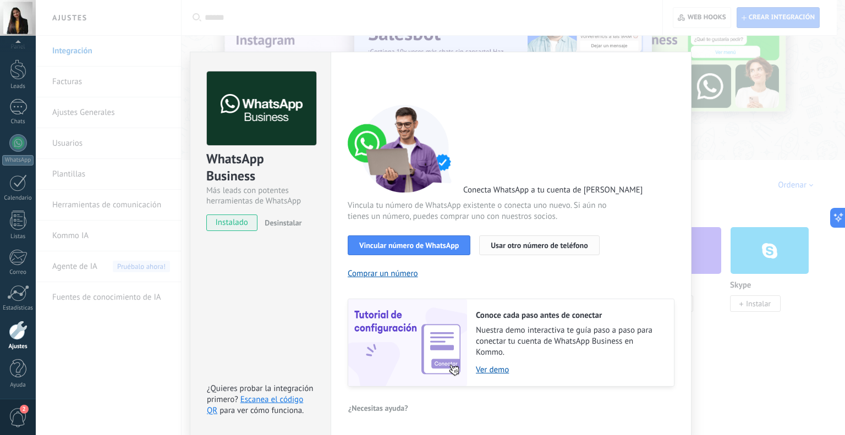
click at [514, 248] on span "Usar otro número de teléfono" at bounding box center [539, 246] width 97 height 8
click at [392, 247] on span "Vincular número de WhatsApp" at bounding box center [409, 246] width 100 height 8
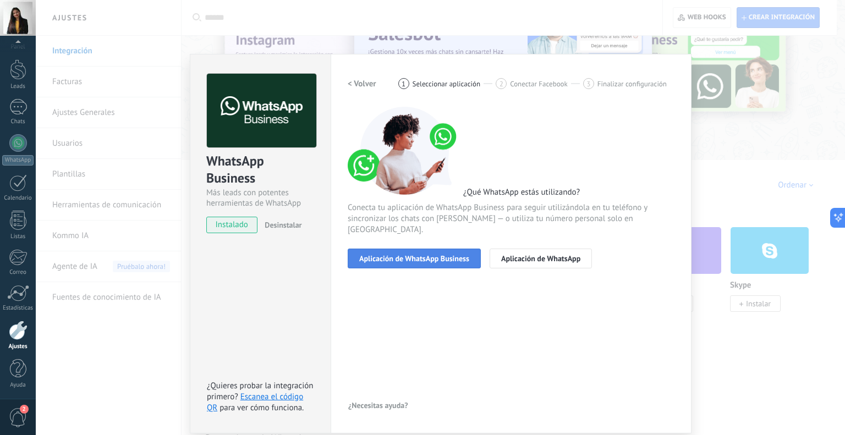
click at [445, 255] on span "Aplicación de WhatsApp Business" at bounding box center [414, 259] width 110 height 8
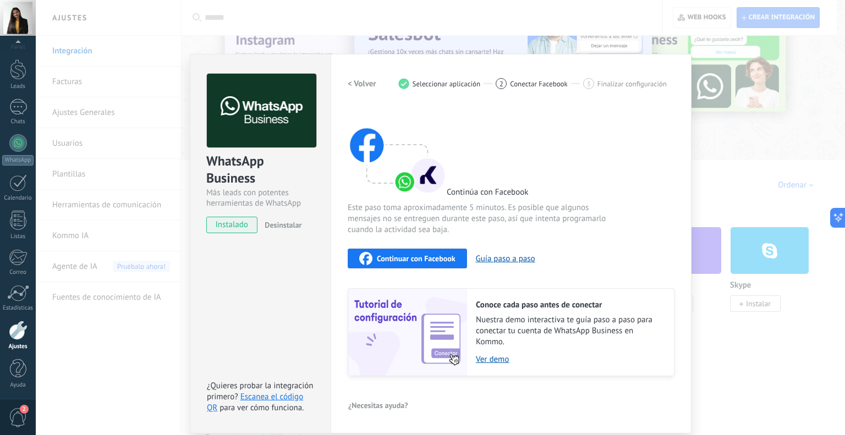
click at [441, 261] on span "Continuar con Facebook" at bounding box center [416, 259] width 79 height 8
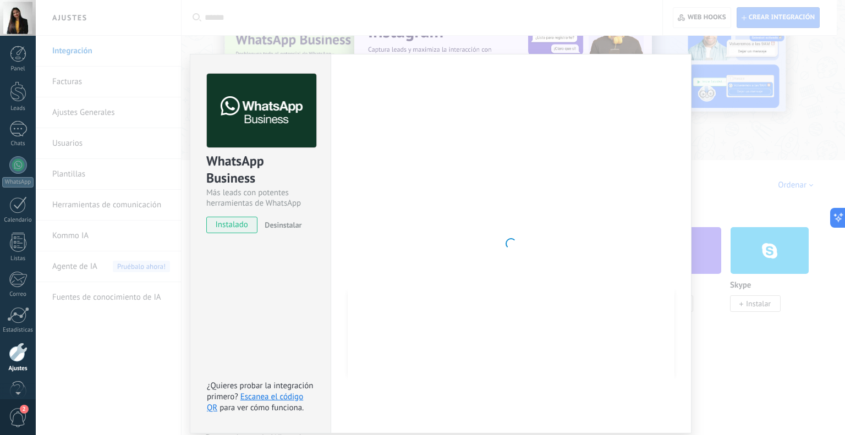
scroll to position [22, 0]
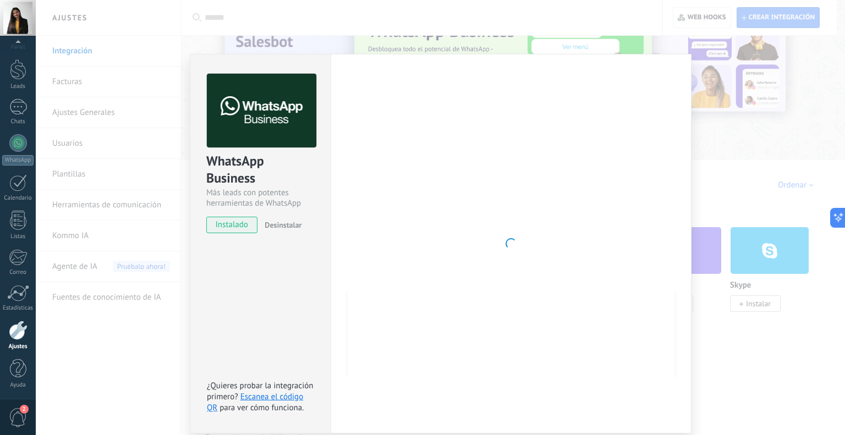
click at [736, 193] on div "WhatsApp Business Más leads con potentes herramientas de WhatsApp instalado Des…" at bounding box center [441, 217] width 810 height 435
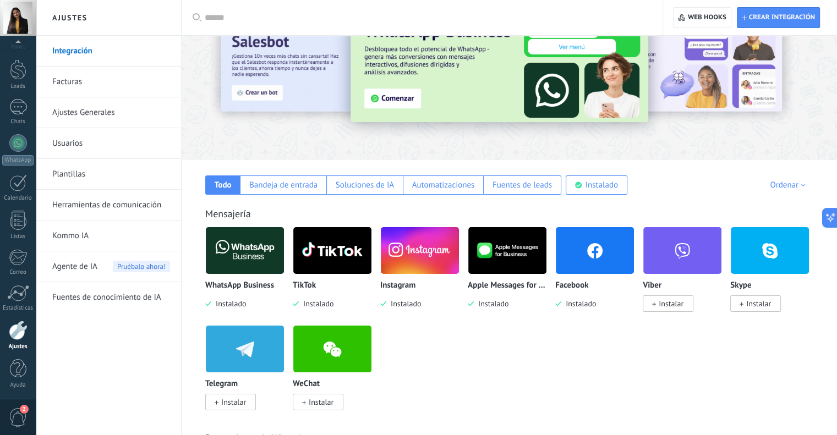
click at [251, 262] on img at bounding box center [245, 250] width 78 height 53
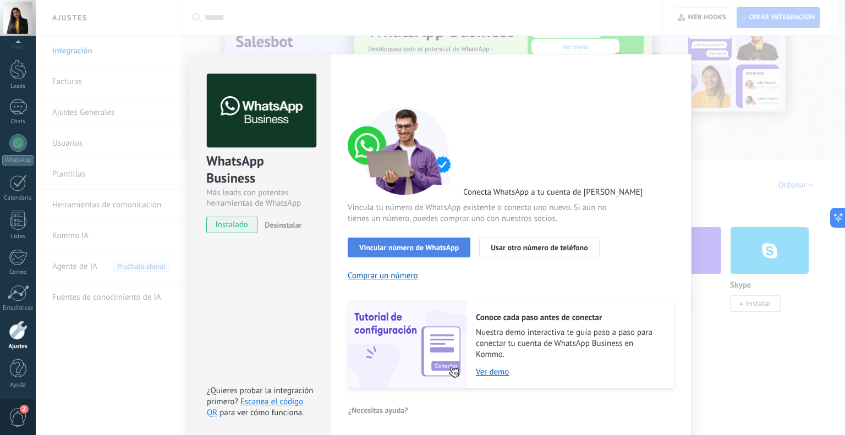
click at [421, 254] on button "Vincular número de WhatsApp" at bounding box center [409, 248] width 123 height 20
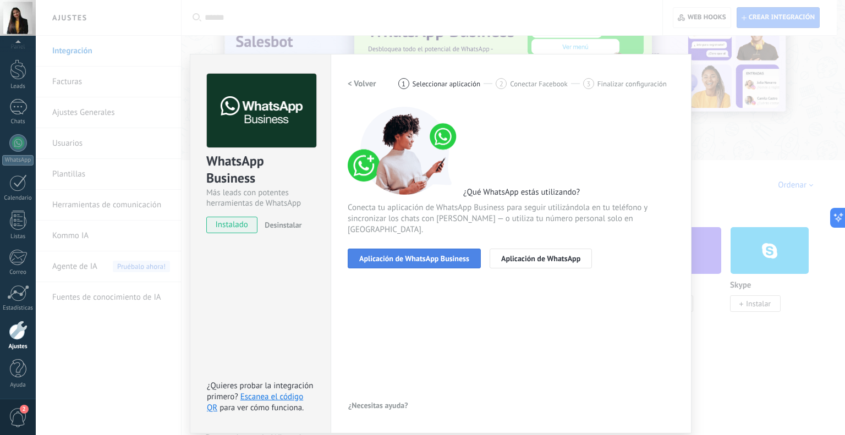
click at [420, 254] on button "Aplicación de WhatsApp Business" at bounding box center [414, 259] width 133 height 20
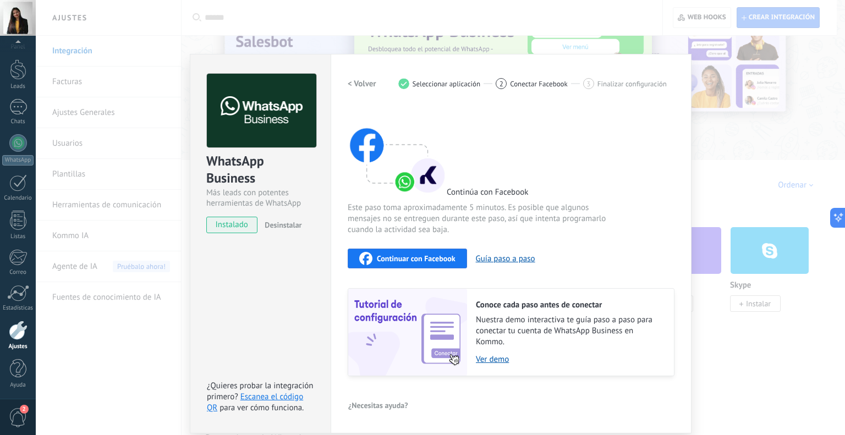
click at [422, 258] on span "Continuar con Facebook" at bounding box center [416, 259] width 79 height 8
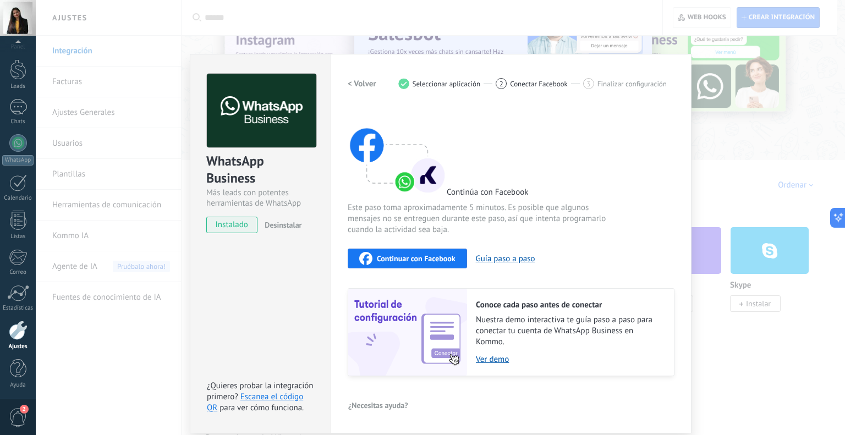
click at [426, 259] on span "Continuar con Facebook" at bounding box center [416, 259] width 79 height 8
click at [424, 259] on span "Continuar con Facebook" at bounding box center [416, 259] width 79 height 8
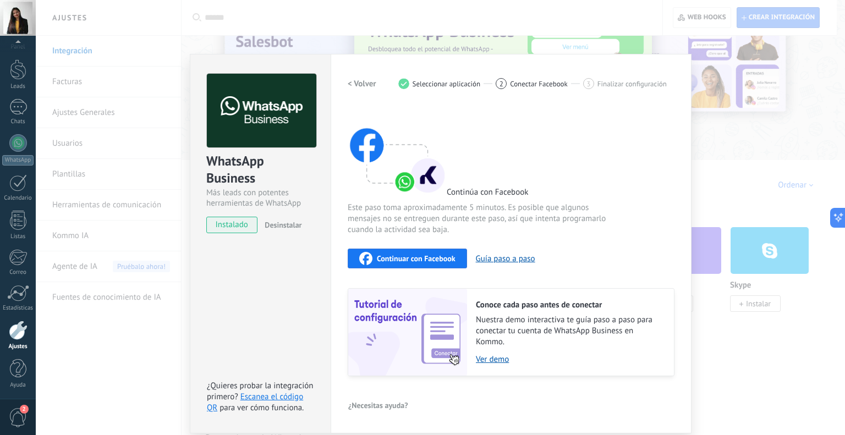
click at [738, 182] on div "WhatsApp Business Más leads con potentes herramientas de WhatsApp instalado Des…" at bounding box center [441, 217] width 810 height 435
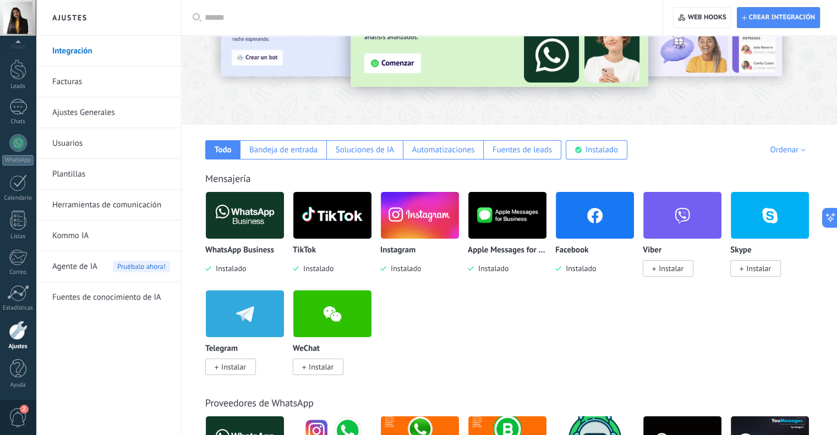
scroll to position [110, 0]
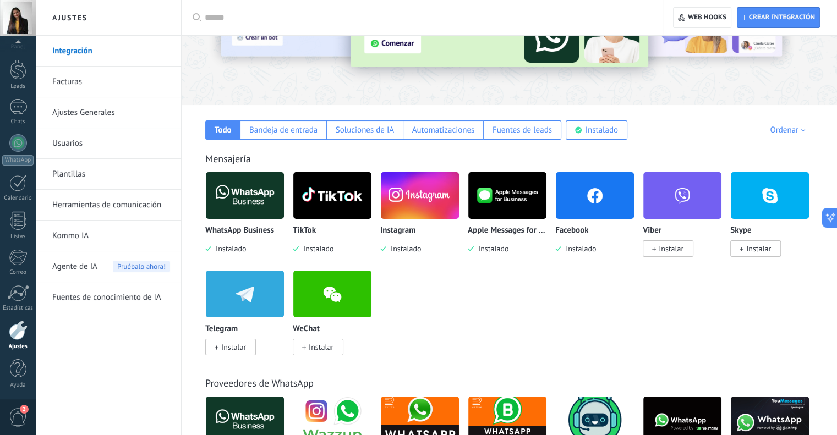
click at [70, 117] on link "Ajustes Generales" at bounding box center [111, 112] width 118 height 31
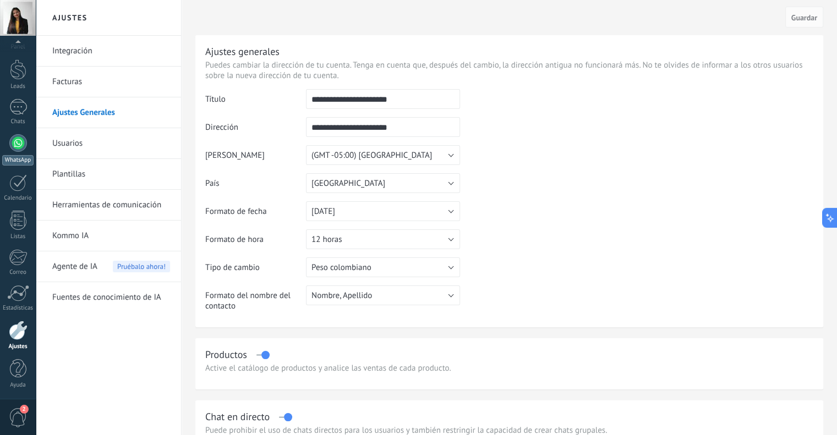
click at [20, 147] on div at bounding box center [18, 143] width 18 height 18
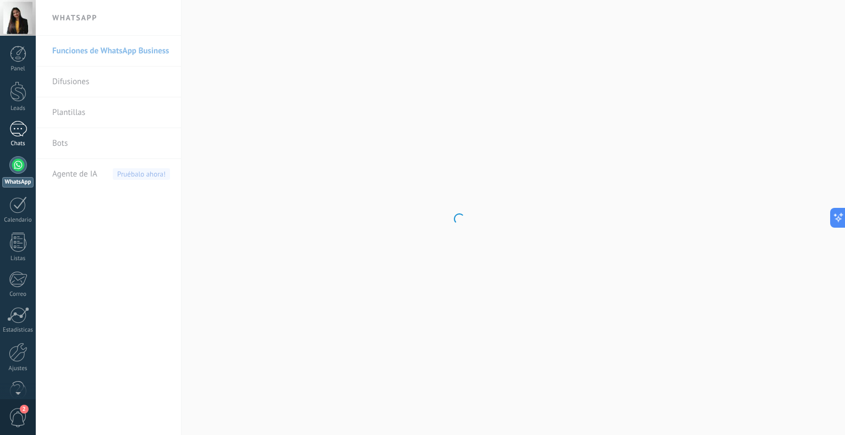
click at [20, 123] on div at bounding box center [18, 129] width 18 height 16
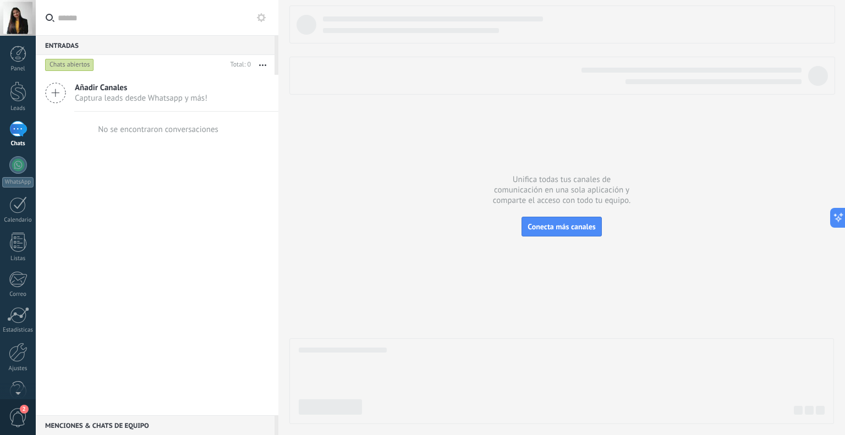
click at [113, 94] on span "Captura leads desde Whatsapp y más!" at bounding box center [141, 98] width 133 height 10
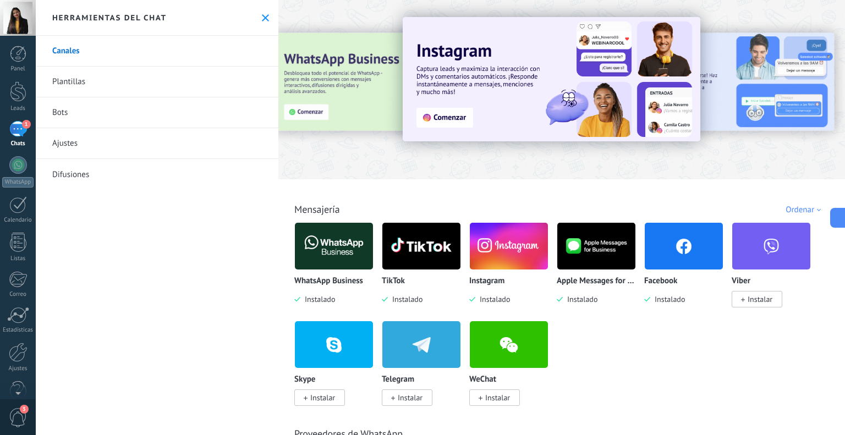
click at [18, 124] on div "1" at bounding box center [18, 129] width 18 height 16
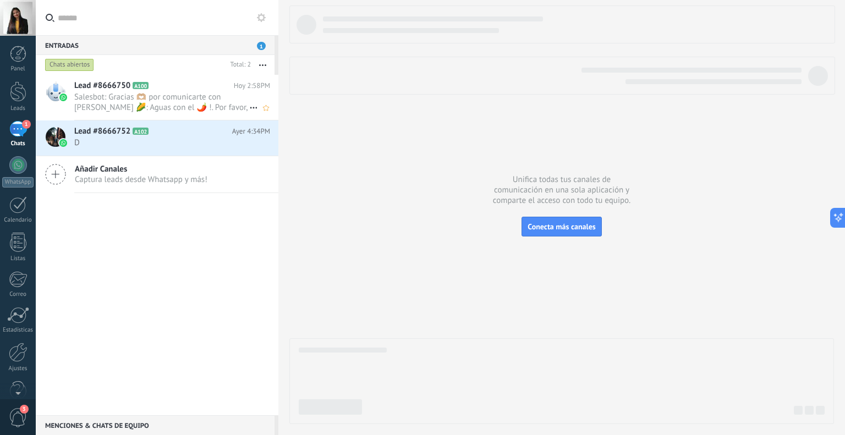
click at [132, 101] on span "Salesbot: Gracias 🫶🏼 por comunicarte con Esquiteando 🌽: Aguas con el 🌶️ !. Por …" at bounding box center [161, 102] width 175 height 21
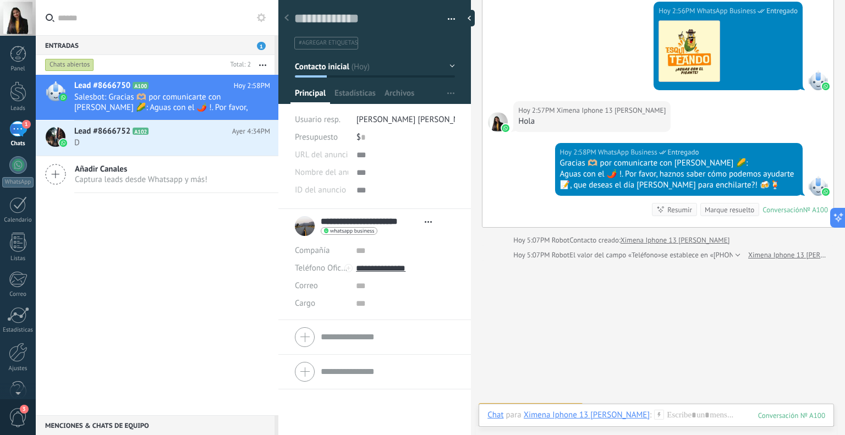
scroll to position [220, 0]
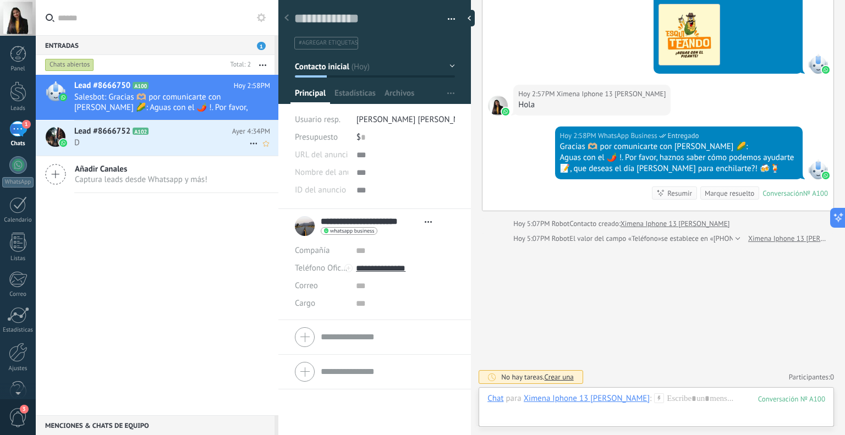
click at [144, 130] on span "A102" at bounding box center [141, 131] width 16 height 7
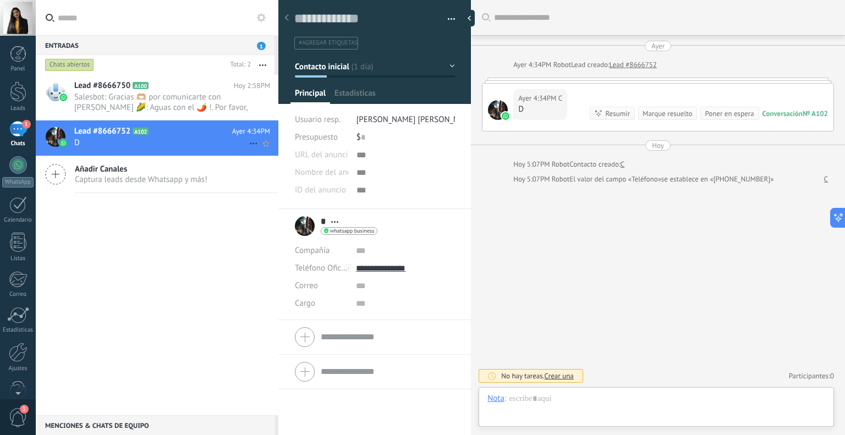
scroll to position [16, 0]
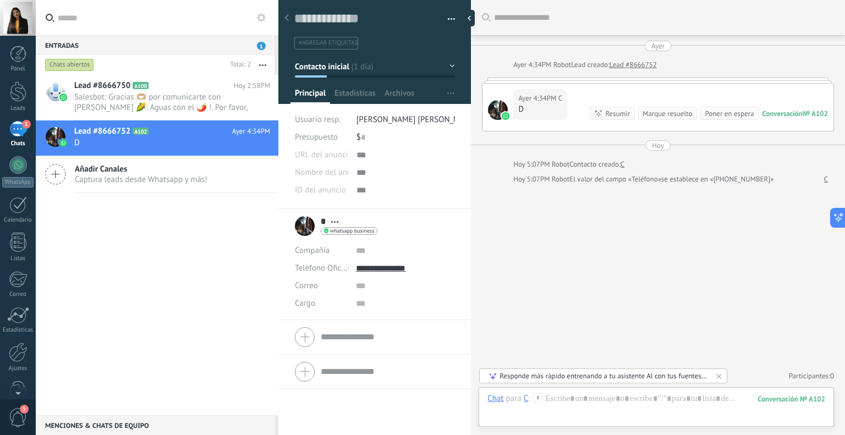
click at [307, 224] on div "* C * C Apellido Abrir detalle Copie el nombre Desatar Contacto principal" at bounding box center [336, 226] width 83 height 28
click at [340, 232] on span "whatsapp business" at bounding box center [352, 231] width 44 height 6
click at [514, 213] on div at bounding box center [422, 217] width 845 height 435
click at [106, 100] on span "Salesbot: Gracias 🫶🏼 por comunicarte con Esquiteando 🌽: Aguas con el 🌶️ !. Por …" at bounding box center [161, 102] width 175 height 21
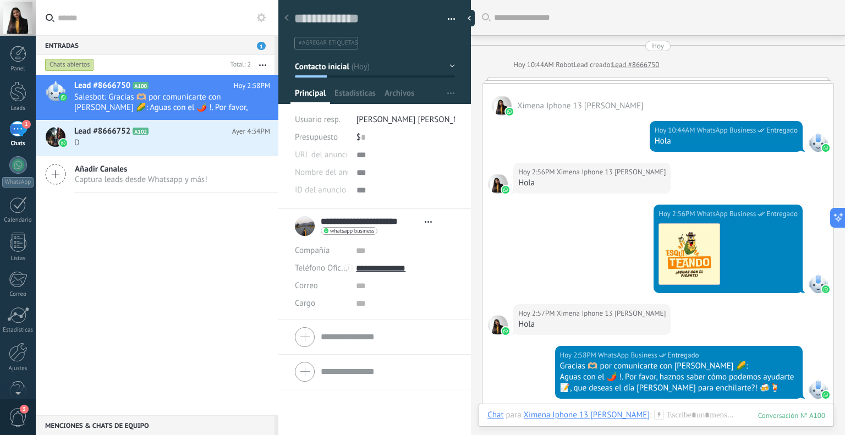
scroll to position [220, 0]
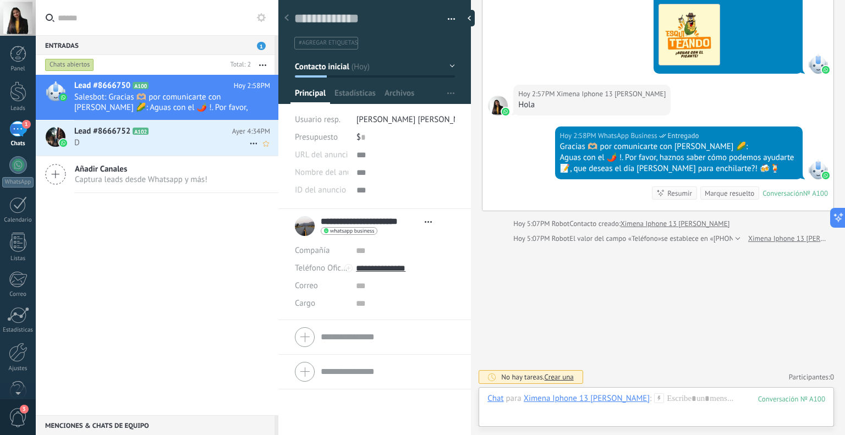
click at [120, 143] on span "D" at bounding box center [161, 143] width 175 height 10
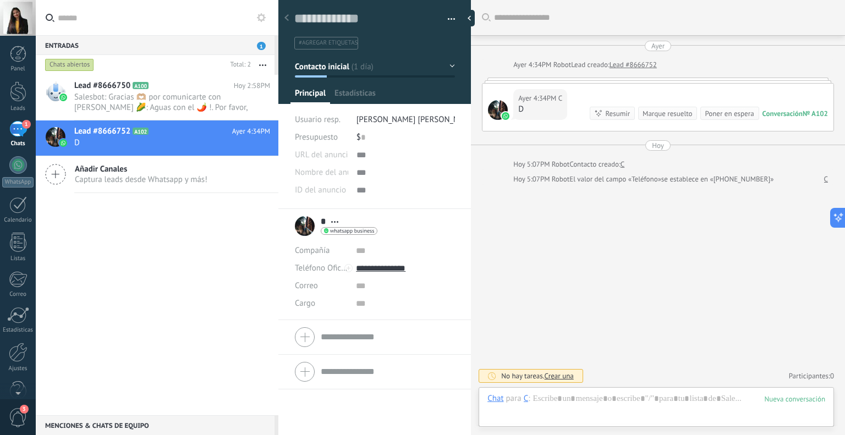
scroll to position [16, 0]
click at [304, 231] on div "* C * C Apellido Abrir detalle Copie el nombre Desatar Contacto principal" at bounding box center [336, 226] width 83 height 28
click at [498, 109] on div at bounding box center [498, 110] width 20 height 20
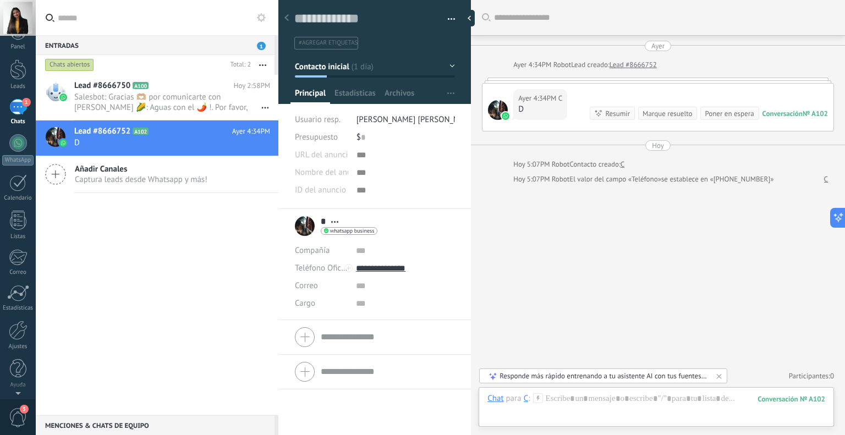
scroll to position [0, 0]
click at [473, 19] on div at bounding box center [472, 18] width 17 height 17
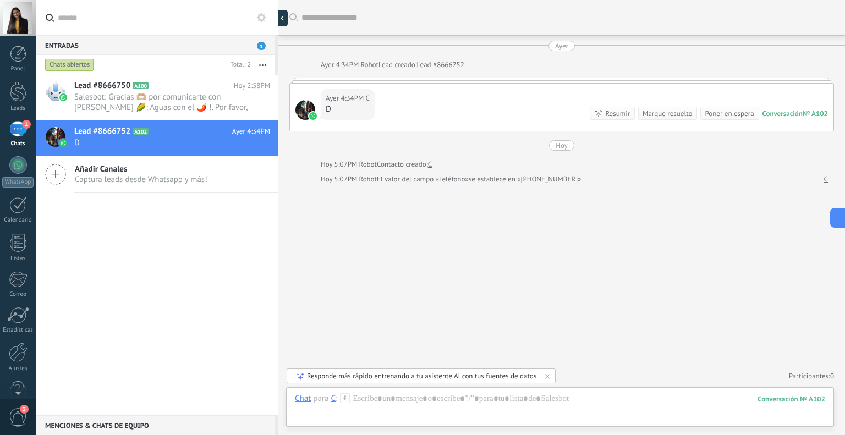
scroll to position [10, 0]
click at [423, 411] on div at bounding box center [560, 410] width 531 height 33
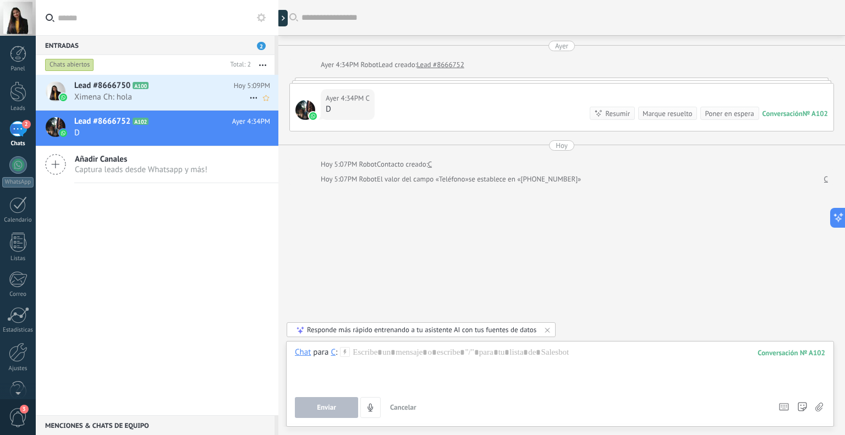
click at [158, 93] on span "Ximena Ch: hola" at bounding box center [161, 97] width 175 height 10
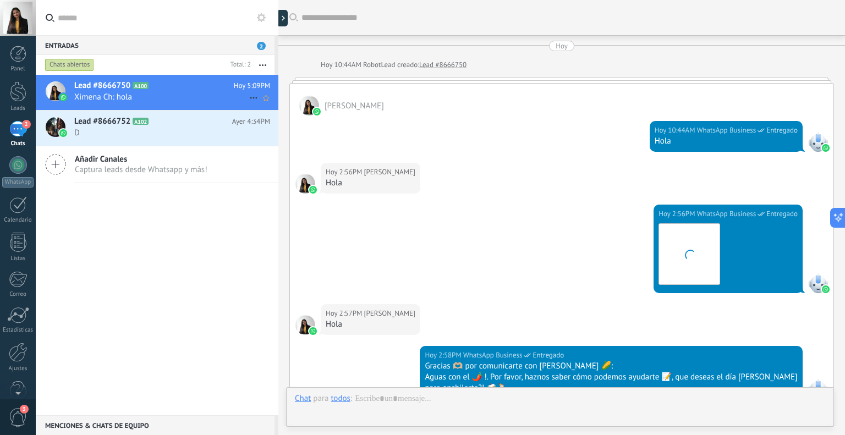
scroll to position [298, 0]
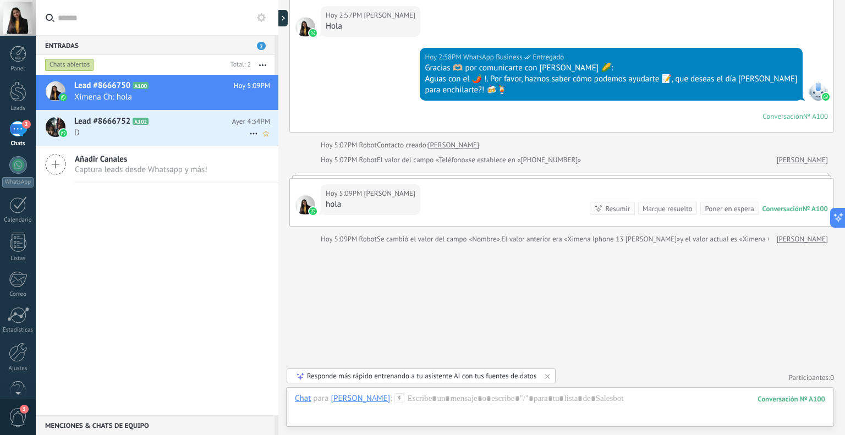
click at [148, 132] on span "D" at bounding box center [161, 133] width 175 height 10
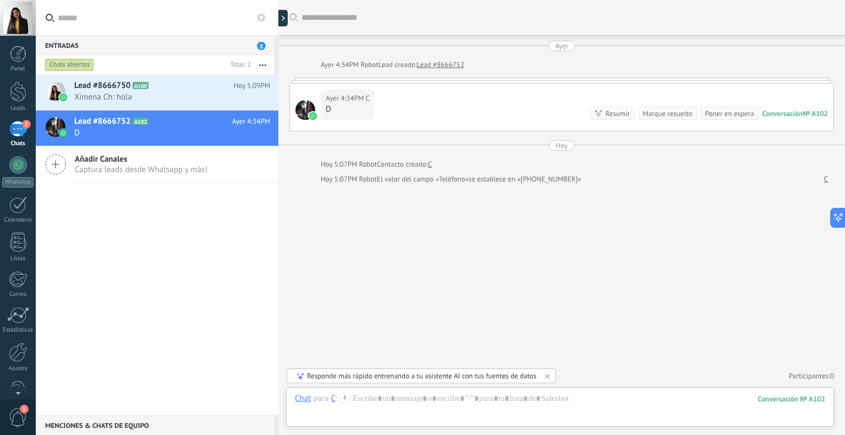
click at [303, 108] on div at bounding box center [306, 110] width 20 height 20
click at [287, 19] on use at bounding box center [287, 18] width 3 height 5
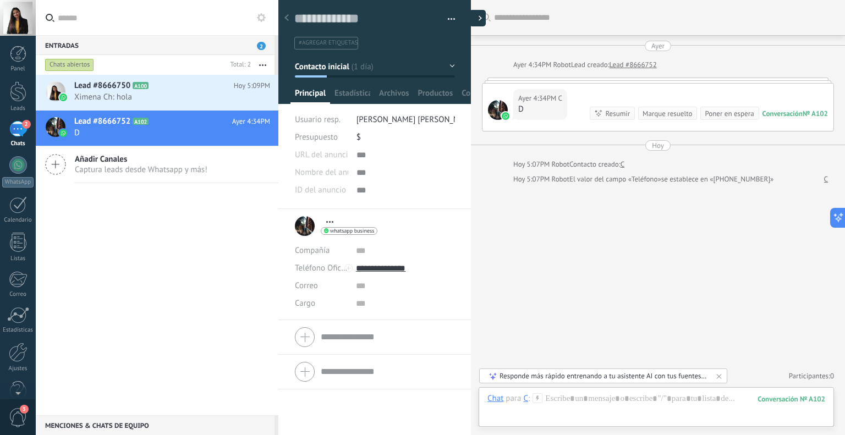
type textarea "**********"
click at [358, 250] on input "text" at bounding box center [405, 251] width 99 height 18
click at [410, 220] on div "* C * C Apellido Abrir detalle Copie el nombre Desatar" at bounding box center [375, 226] width 160 height 28
click at [299, 223] on div "* C * C Apellido Abrir detalle Copie el nombre Desatar Contacto principal" at bounding box center [336, 226] width 83 height 28
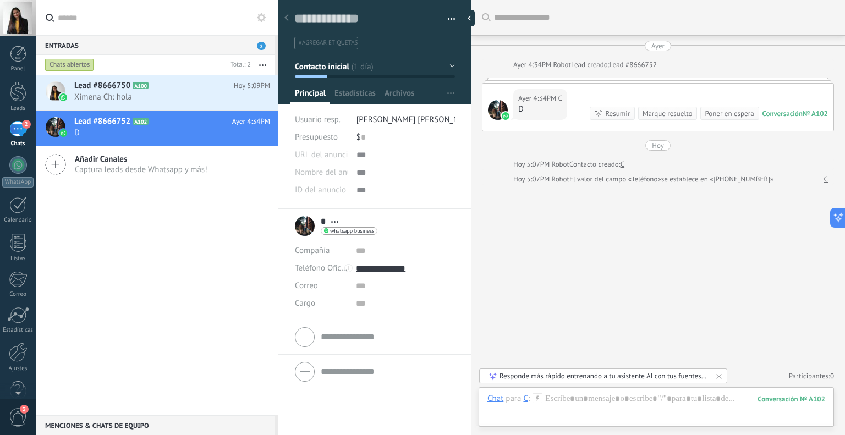
click at [333, 219] on span "Abrir detalle Copie el nombre Desatar Contacto principal" at bounding box center [335, 222] width 18 height 8
click at [511, 215] on div "Buscar Carga más Ayer Ayer 4:34PM Robot Lead creado: Lead #8666752 Ayer 4:34PM …" at bounding box center [658, 217] width 374 height 435
click at [466, 14] on div at bounding box center [472, 18] width 17 height 17
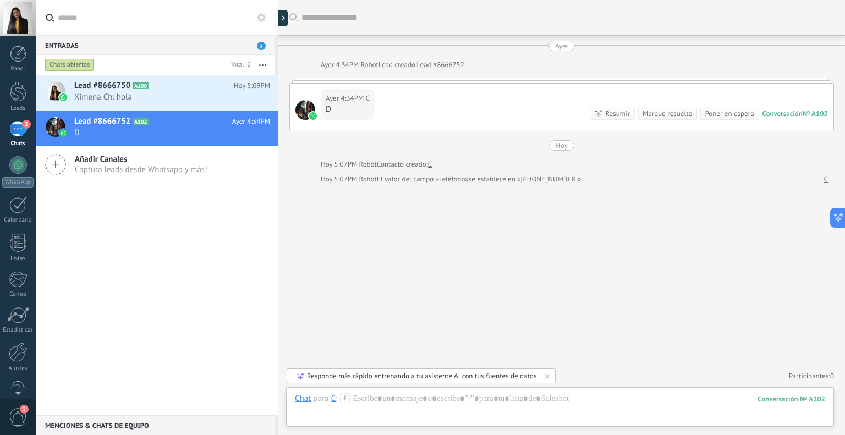
drag, startPoint x: 122, startPoint y: 125, endPoint x: 84, endPoint y: 235, distance: 116.5
click at [84, 235] on div "Lead #8666750 A100 Hoy 5:09PM Ximena Ch: hola Lead #8666752 A102" at bounding box center [157, 245] width 243 height 341
click at [18, 352] on div at bounding box center [18, 352] width 19 height 19
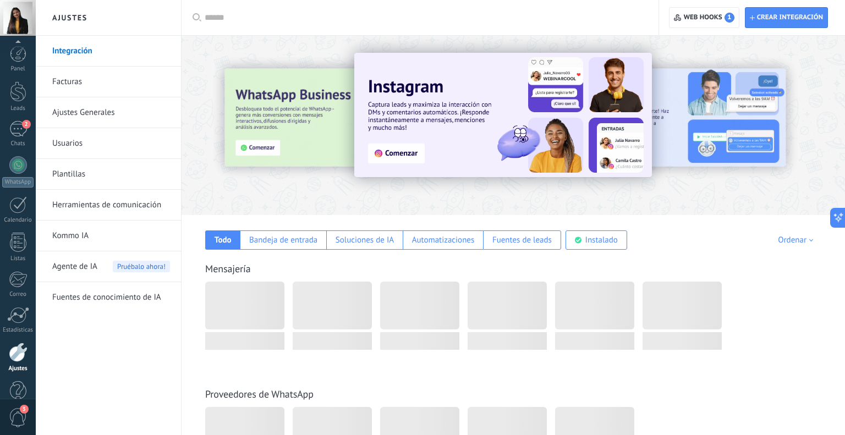
scroll to position [22, 0]
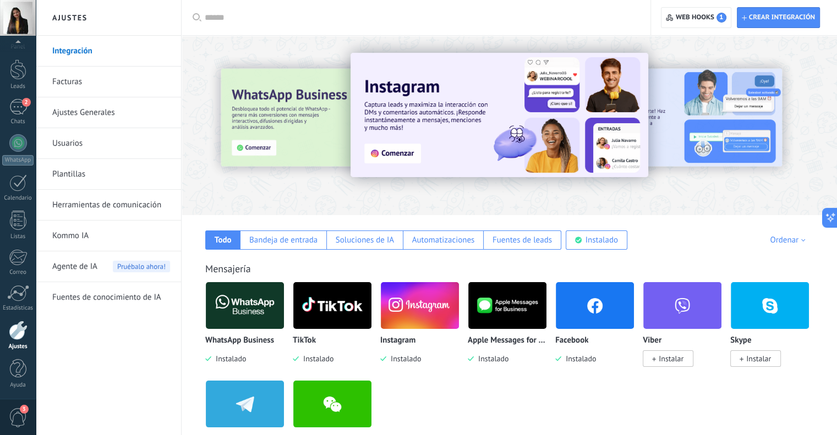
click at [255, 308] on img at bounding box center [245, 305] width 78 height 53
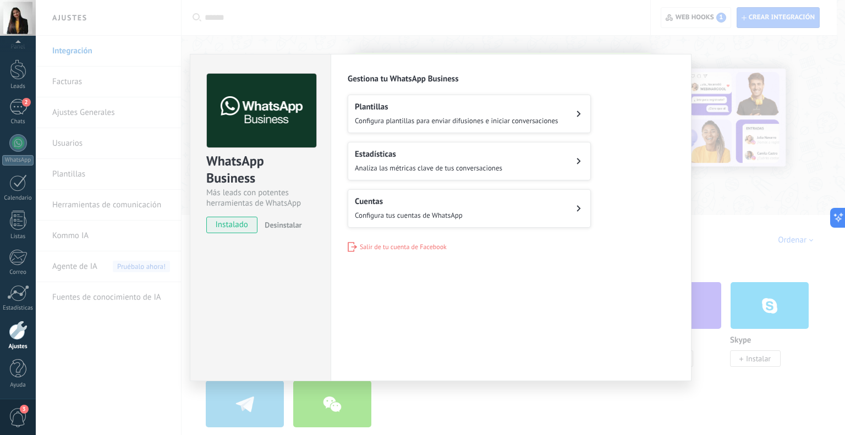
click at [417, 215] on span "Configura tus cuentas de WhatsApp" at bounding box center [409, 215] width 108 height 9
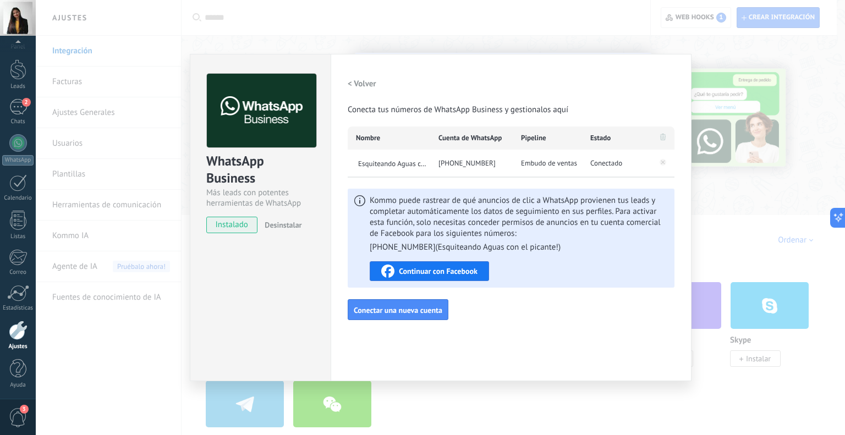
click at [370, 85] on h2 "< Volver" at bounding box center [362, 84] width 29 height 10
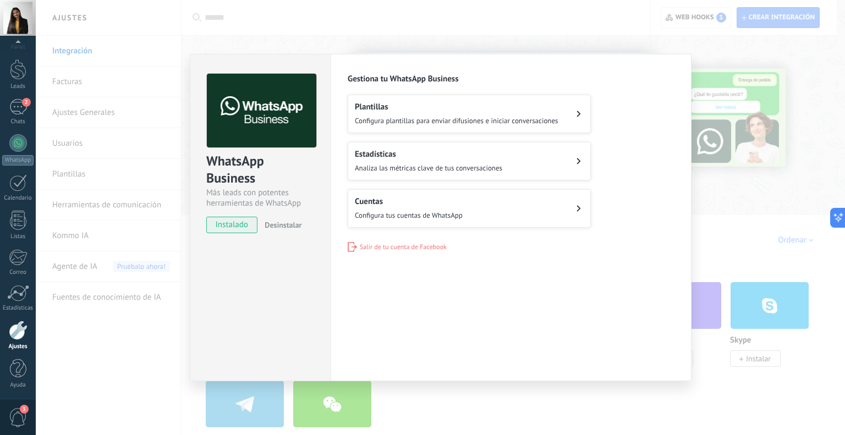
click at [420, 116] on div "Plantillas Configura plantillas para enviar difusiones e iniciar conversaciones" at bounding box center [457, 114] width 204 height 24
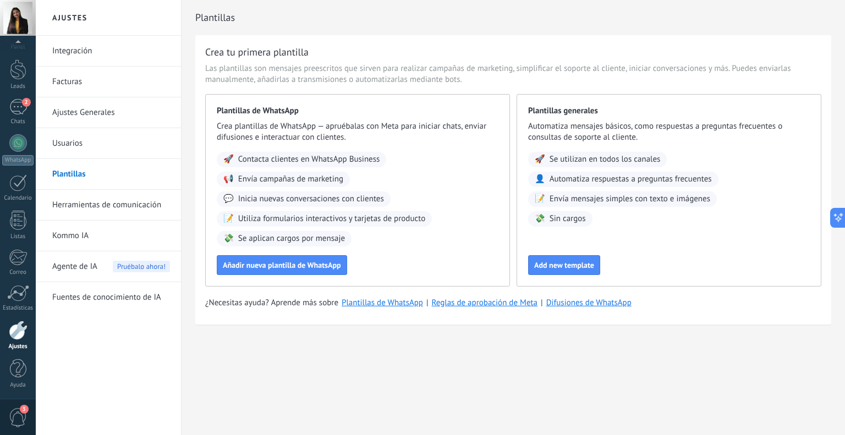
click at [11, 336] on div at bounding box center [18, 330] width 19 height 19
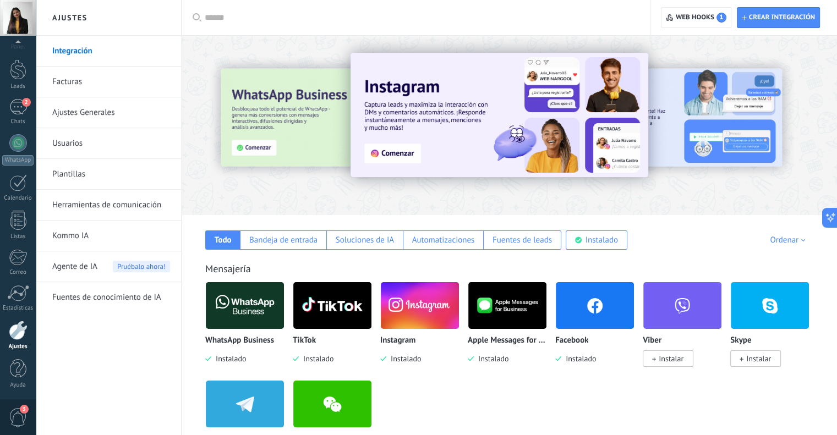
click at [57, 242] on link "Kommo IA" at bounding box center [111, 236] width 118 height 31
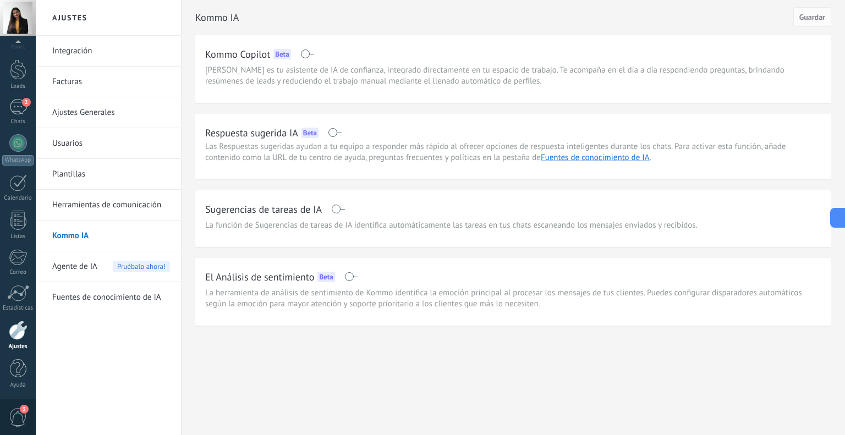
drag, startPoint x: 7, startPoint y: 154, endPoint x: 434, endPoint y: 246, distance: 437.0
drag, startPoint x: 434, startPoint y: 246, endPoint x: 303, endPoint y: 54, distance: 232.1
click at [303, 54] on span at bounding box center [308, 54] width 14 height 9
click at [312, 54] on span at bounding box center [308, 54] width 14 height 9
click at [235, 60] on h2 "Kommo Copilot" at bounding box center [237, 54] width 65 height 14
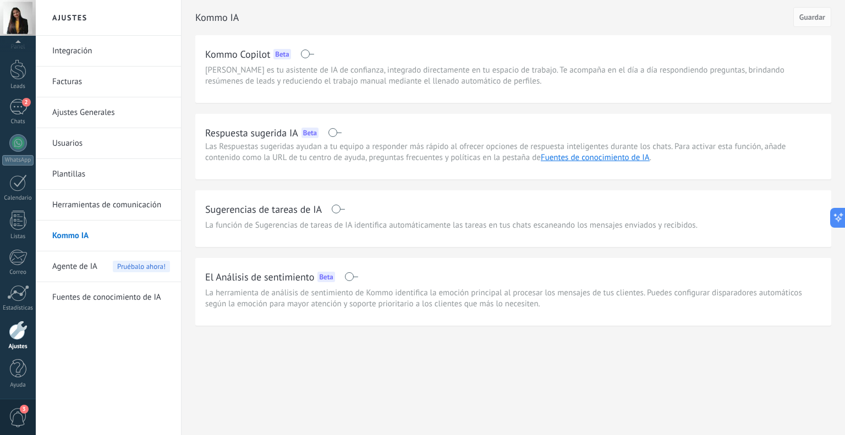
click at [239, 57] on h2 "Kommo Copilot" at bounding box center [237, 54] width 65 height 14
click at [442, 83] on span "Kommo Copilot es tu asistente de IA de confianza, integrado directamente en tu …" at bounding box center [513, 76] width 617 height 22
click at [337, 135] on span at bounding box center [335, 132] width 14 height 9
click at [343, 211] on span at bounding box center [338, 209] width 14 height 9
click at [256, 222] on span "La función de Sugerencias de tareas de IA identifica automáticamente las tareas…" at bounding box center [451, 225] width 493 height 11
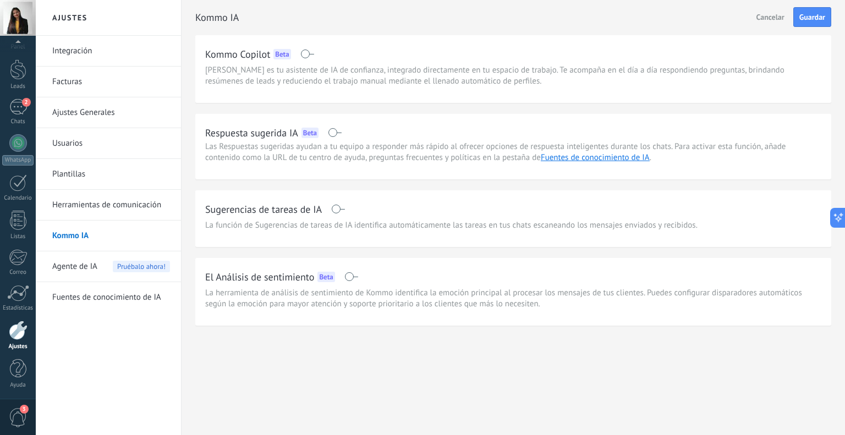
click at [110, 270] on div "Agente de IA Pruébalo ahora!" at bounding box center [111, 267] width 118 height 31
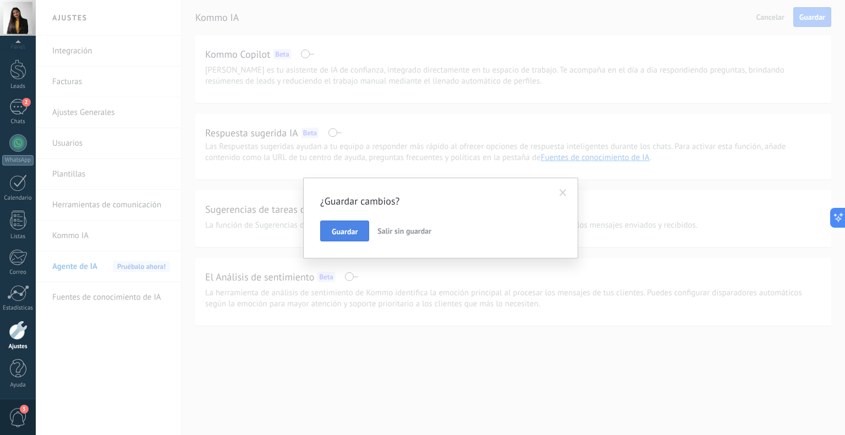
click at [339, 238] on button "Guardar" at bounding box center [344, 231] width 49 height 21
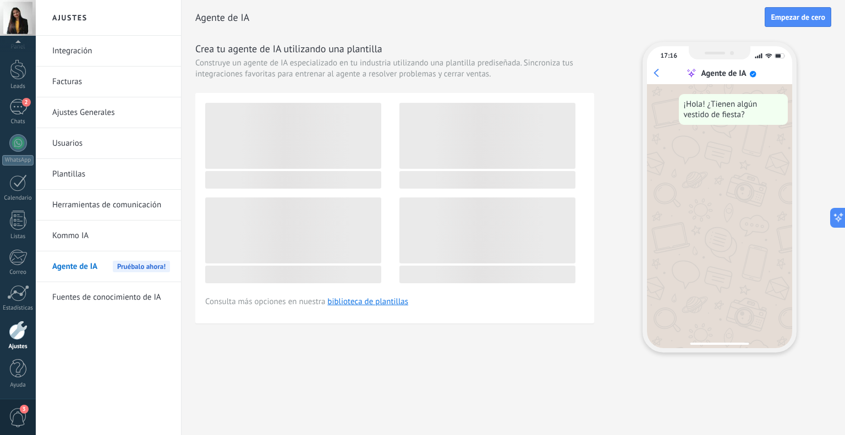
click at [101, 266] on div "Agente de IA Pruébalo ahora!" at bounding box center [111, 267] width 118 height 31
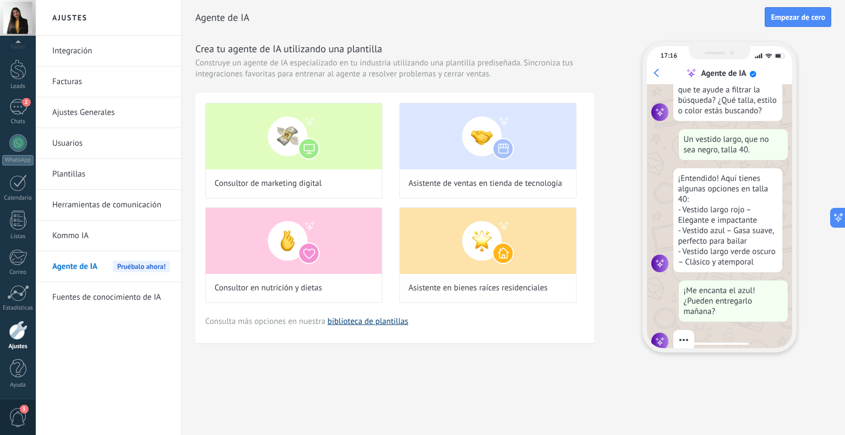
scroll to position [114, 0]
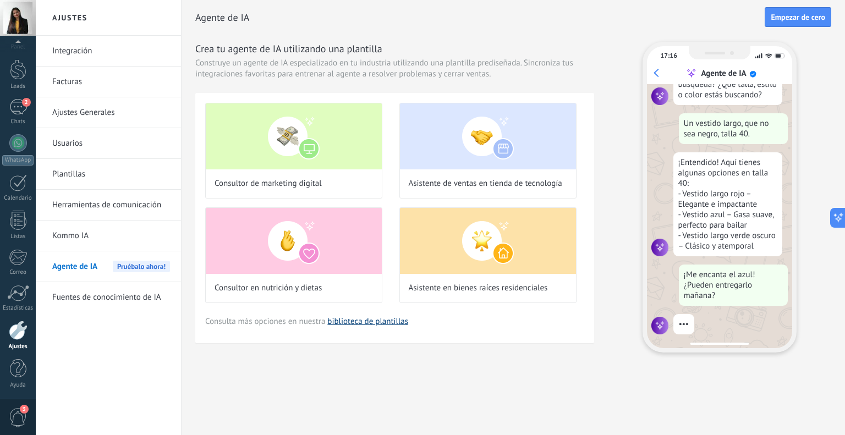
click at [378, 324] on link "biblioteca de plantillas" at bounding box center [368, 322] width 81 height 10
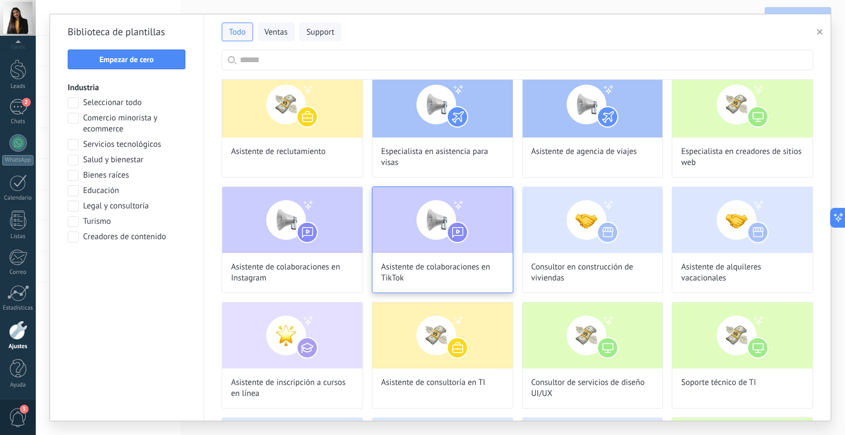
scroll to position [0, 0]
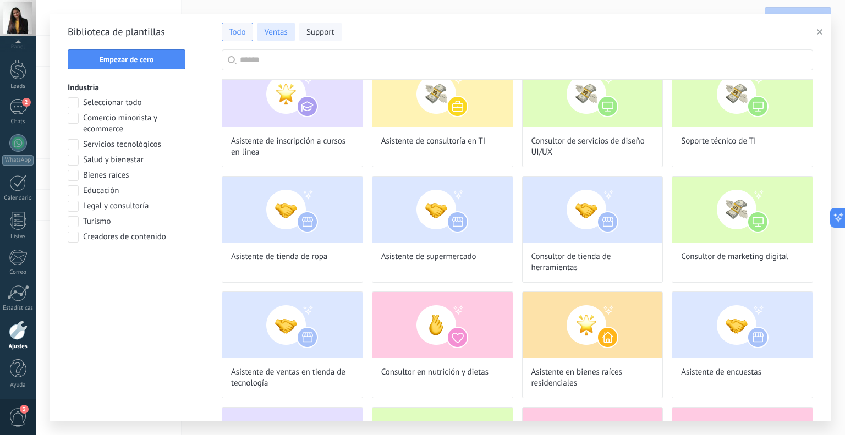
click at [269, 33] on span "Ventas" at bounding box center [276, 32] width 23 height 11
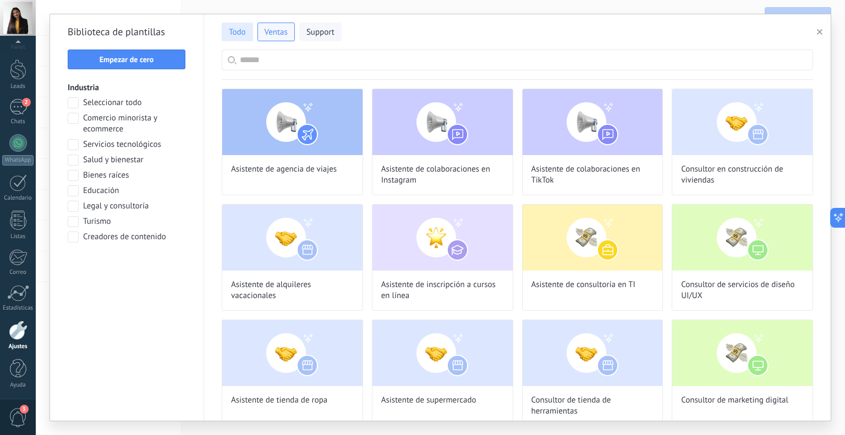
click at [235, 32] on span "Todo" at bounding box center [237, 32] width 17 height 11
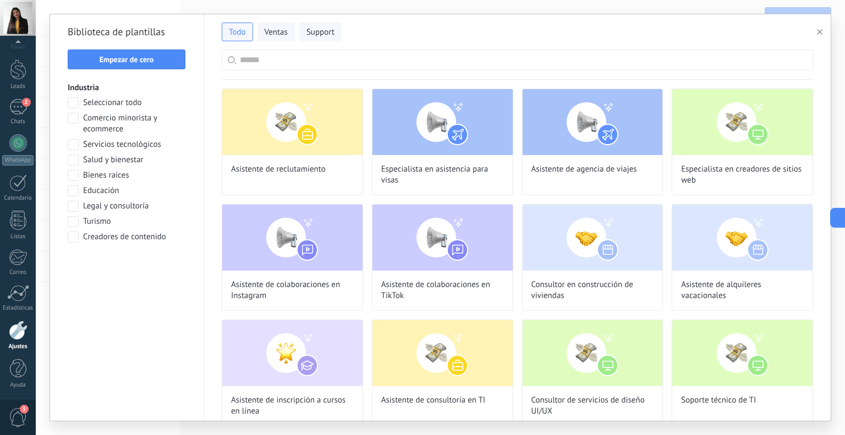
scroll to position [135, 0]
click at [259, 61] on input "text" at bounding box center [524, 60] width 568 height 20
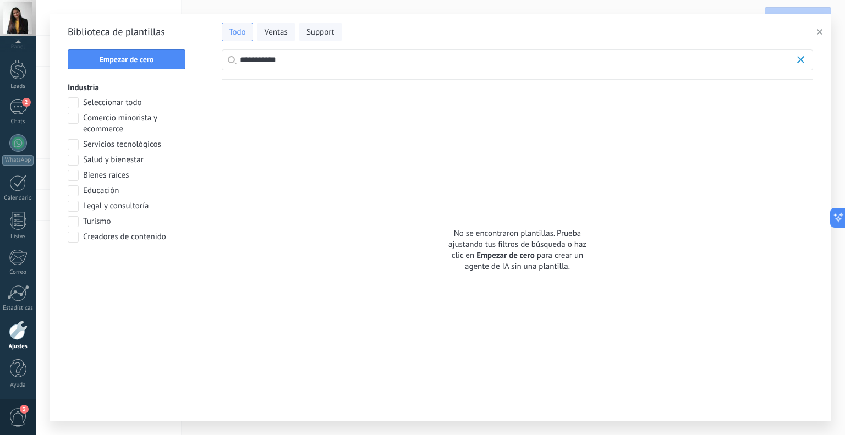
type input "**********"
click at [494, 254] on span "Empezar de cero" at bounding box center [506, 255] width 58 height 11
click at [802, 57] on icon "button" at bounding box center [801, 59] width 7 height 7
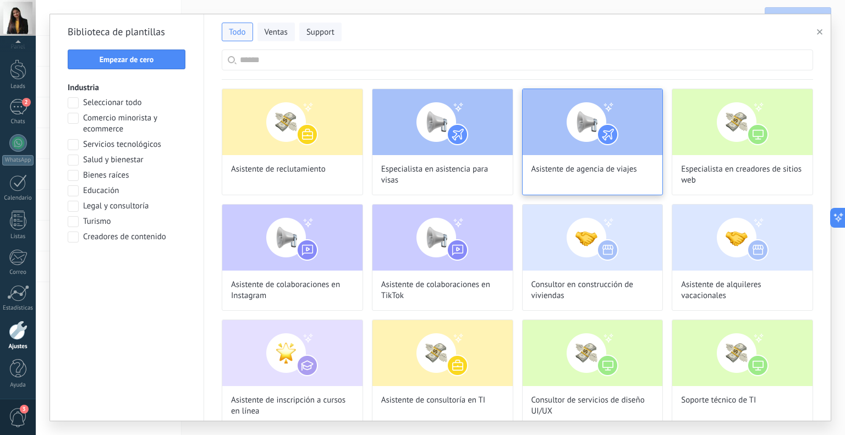
scroll to position [203, 0]
click at [275, 31] on span "Ventas" at bounding box center [276, 32] width 23 height 11
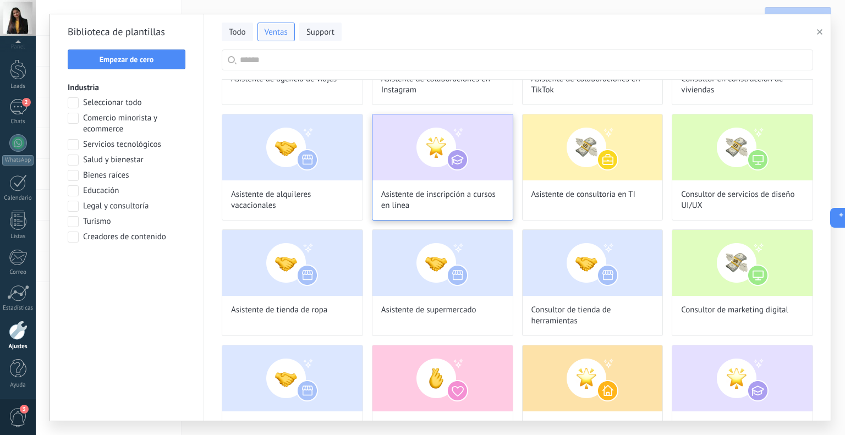
scroll to position [110, 0]
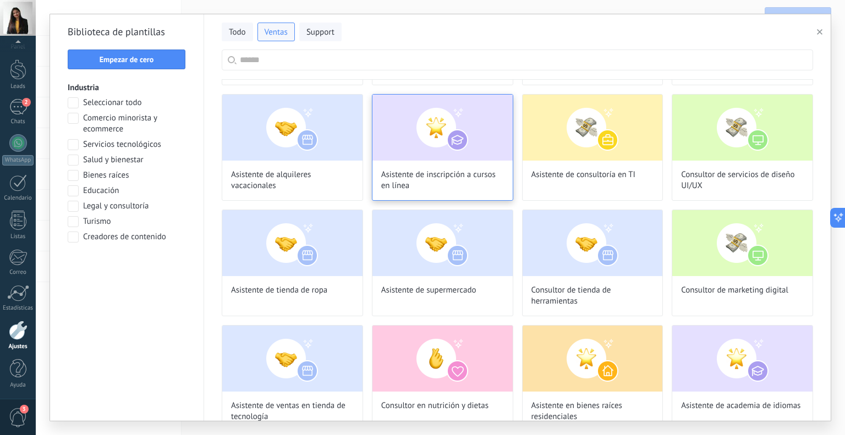
click at [455, 252] on img at bounding box center [443, 243] width 140 height 66
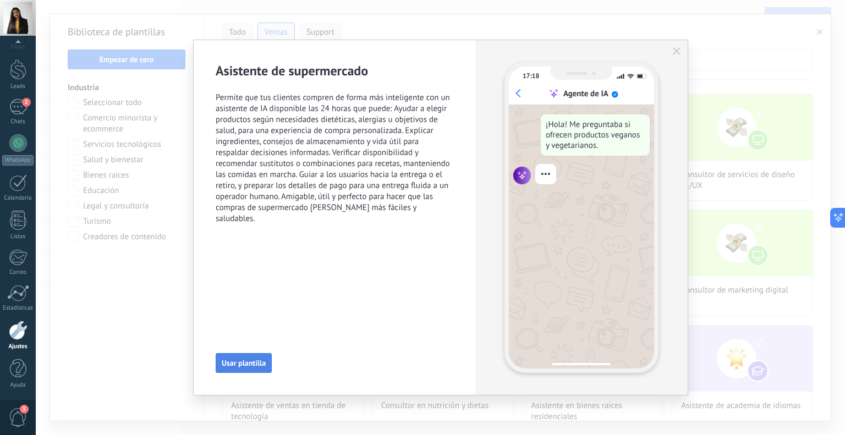
click at [268, 364] on button "Usar plantilla" at bounding box center [244, 363] width 56 height 20
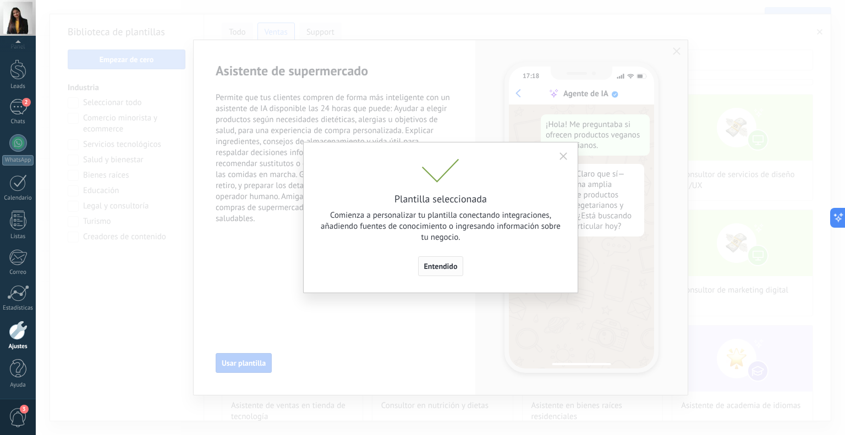
click at [445, 270] on span "Entendido" at bounding box center [441, 267] width 34 height 8
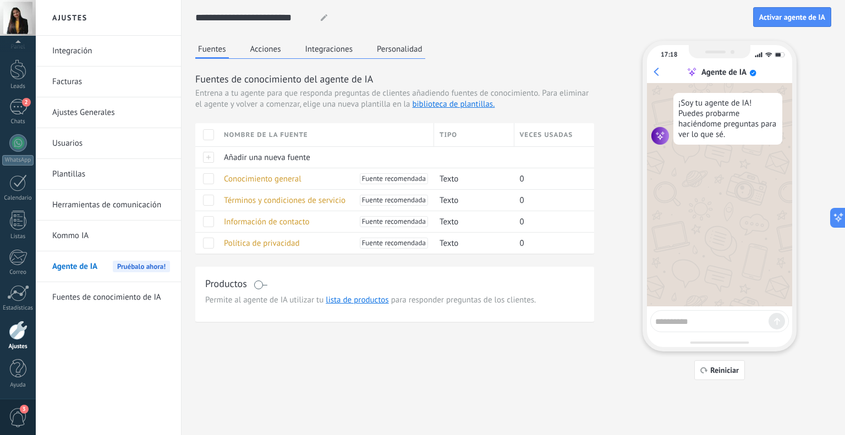
click at [268, 283] on div "Productos" at bounding box center [394, 285] width 379 height 16
click at [266, 284] on span at bounding box center [261, 285] width 14 height 9
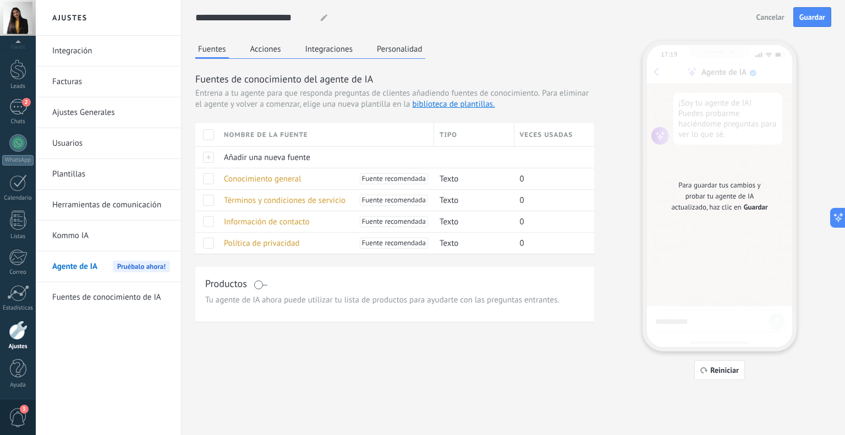
click at [255, 286] on span at bounding box center [261, 285] width 14 height 9
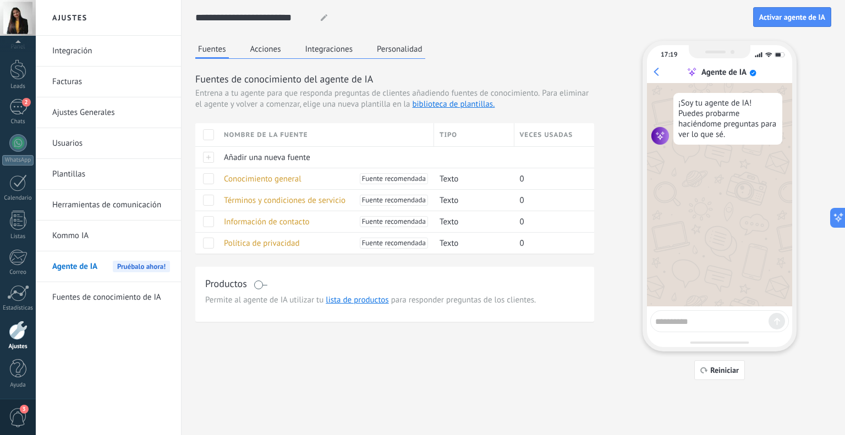
click at [265, 50] on button "Acciones" at bounding box center [266, 49] width 36 height 17
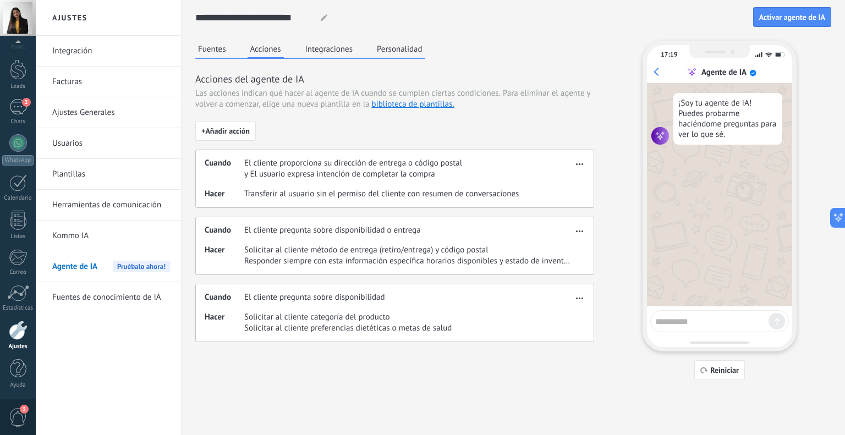
click at [193, 48] on div "**********" at bounding box center [514, 208] width 664 height 416
click at [207, 51] on button "Fuentes" at bounding box center [212, 49] width 34 height 17
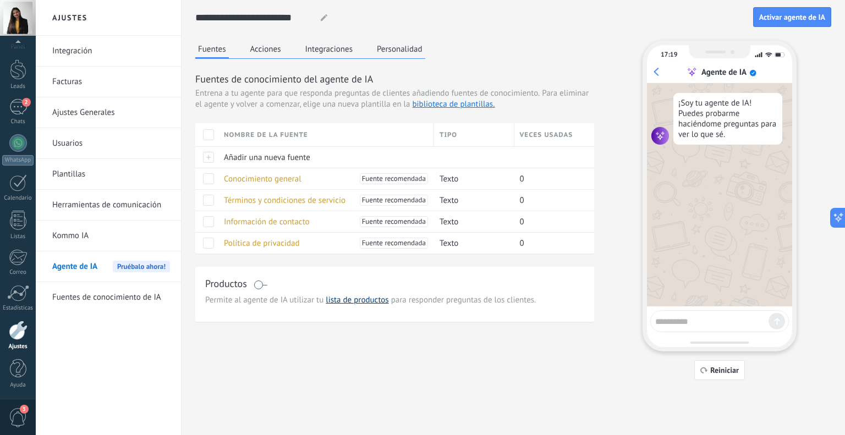
click at [372, 302] on link "lista de productos" at bounding box center [357, 300] width 63 height 10
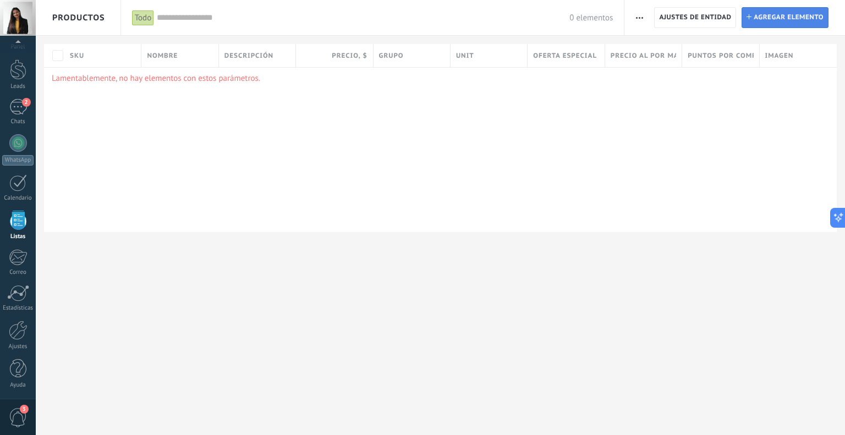
click at [783, 23] on span "Agregar elemento" at bounding box center [789, 18] width 70 height 20
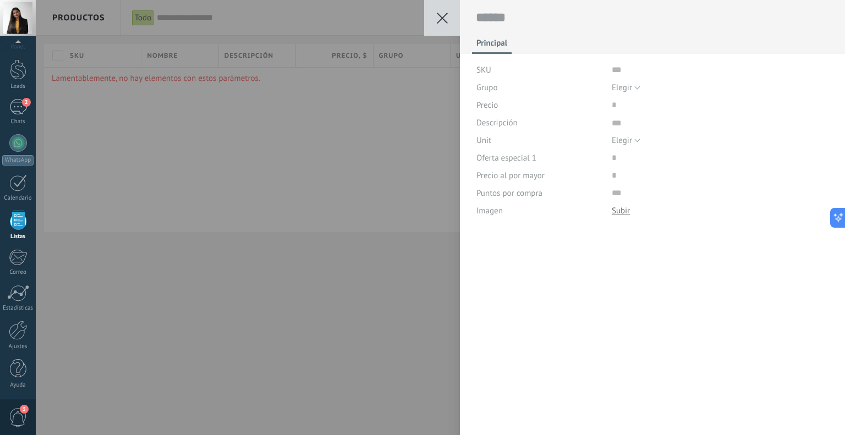
scroll to position [11, 0]
click at [509, 18] on textarea at bounding box center [653, 17] width 354 height 17
type textarea "*"
type textarea "**"
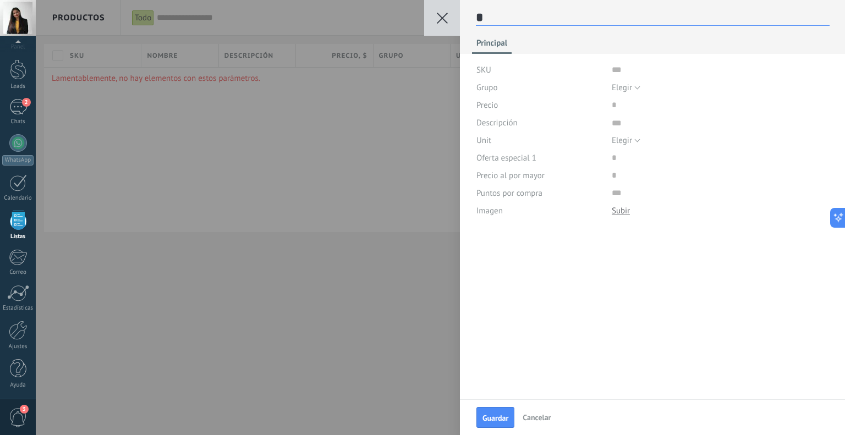
type textarea "**"
type textarea "***"
type textarea "****"
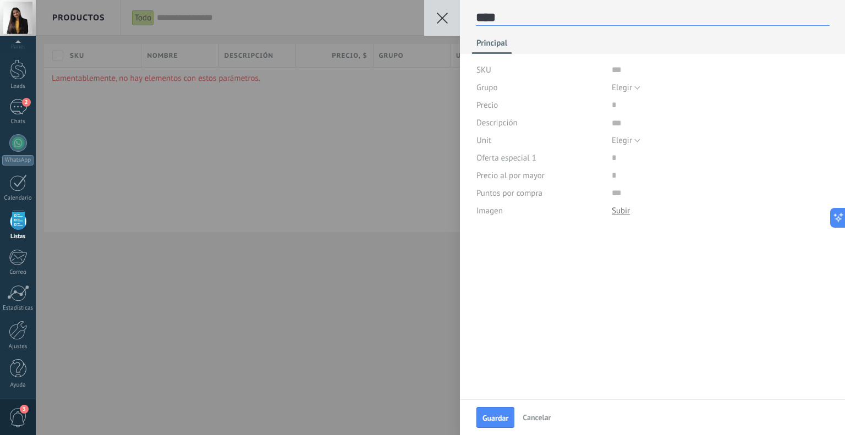
type textarea "*****"
type textarea "******"
type textarea "*******"
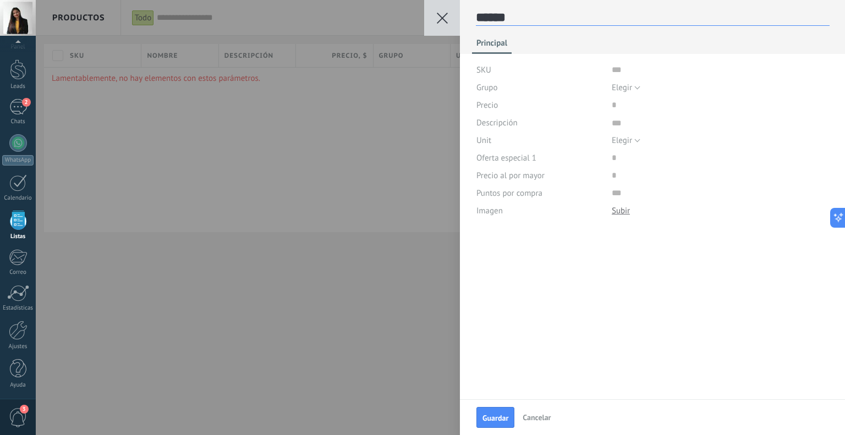
type textarea "*******"
type textarea "********"
type textarea "*********"
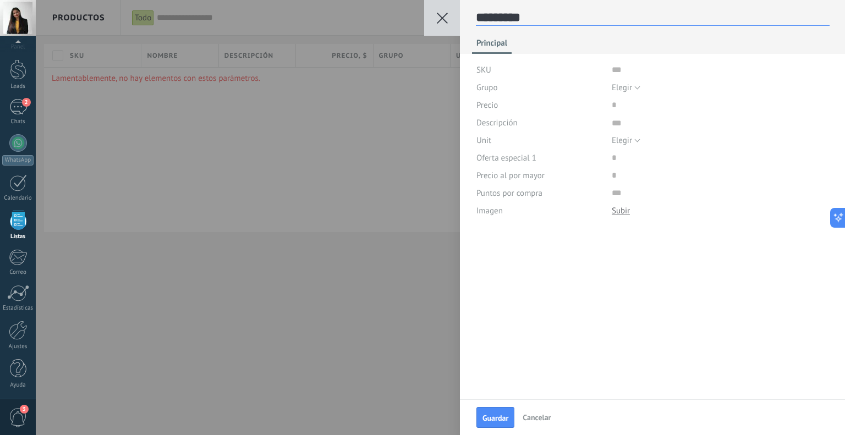
type textarea "*********"
type textarea "**********"
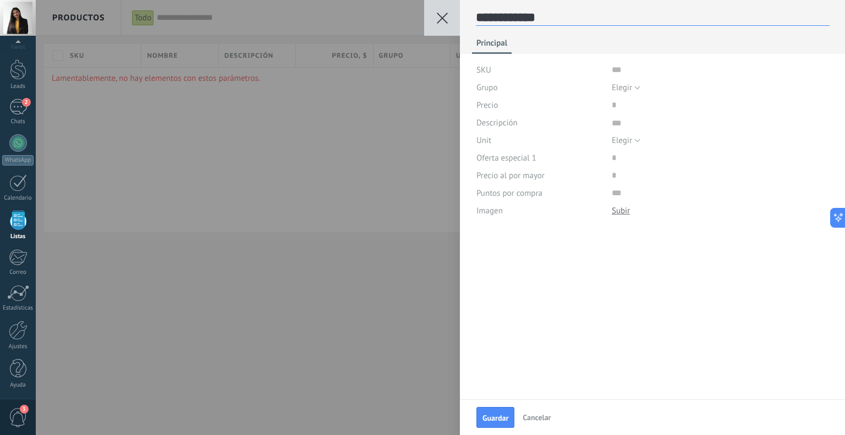
type textarea "**********"
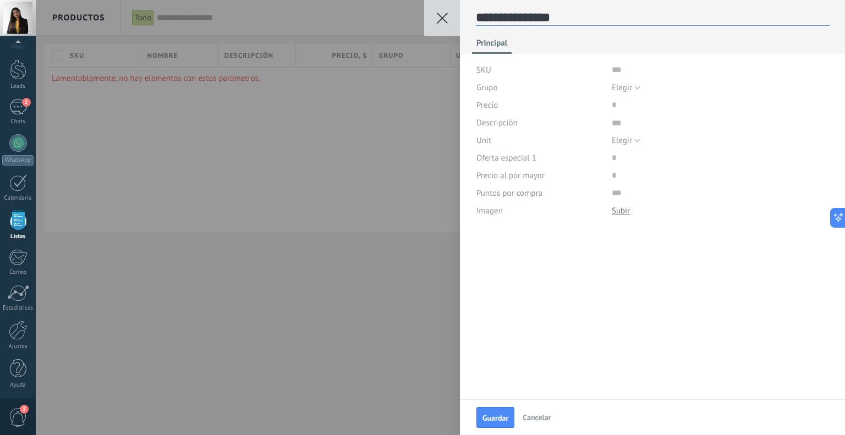
type textarea "**********"
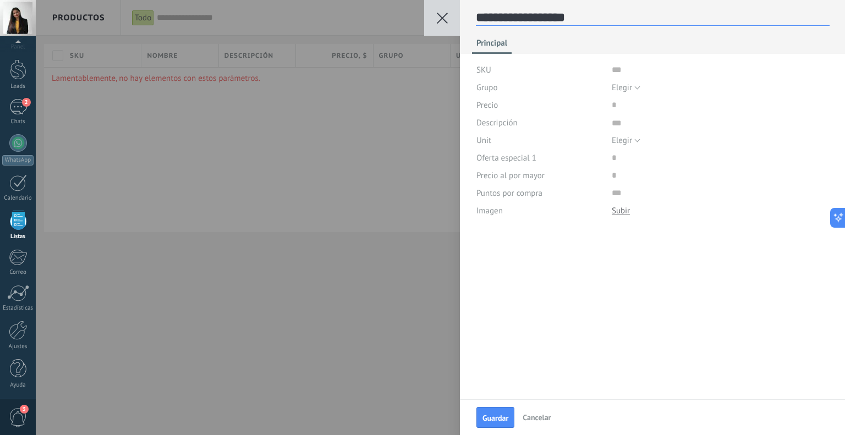
scroll to position [16, 0]
type textarea "**********"
click at [602, 70] on div "SKU" at bounding box center [653, 70] width 353 height 18
click at [636, 115] on textarea at bounding box center [720, 123] width 217 height 18
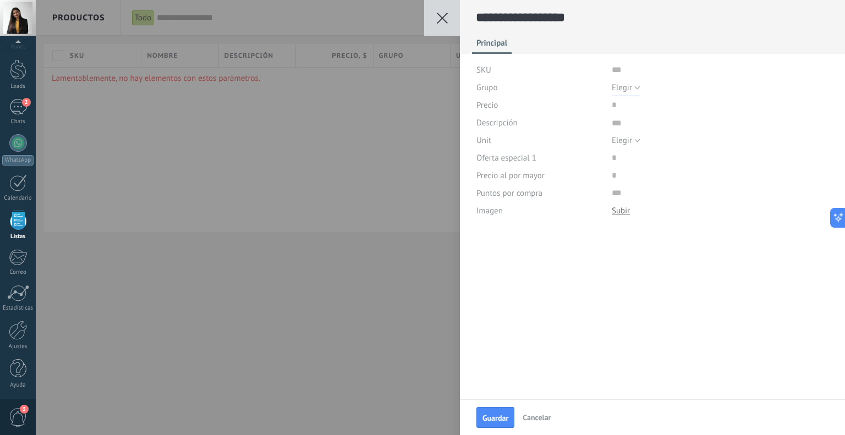
click at [621, 96] on div "SKU Grupo Elegir Todos los productos Elegir Precio Descripción Unit Elegir pc l…" at bounding box center [653, 140] width 353 height 159
click at [613, 107] on input "price" at bounding box center [647, 105] width 70 height 18
type input "******"
click at [681, 147] on div "Elegir pc l m3 kg t gal cu ft lb Elegir" at bounding box center [720, 141] width 217 height 18
click at [621, 122] on textarea at bounding box center [720, 123] width 217 height 18
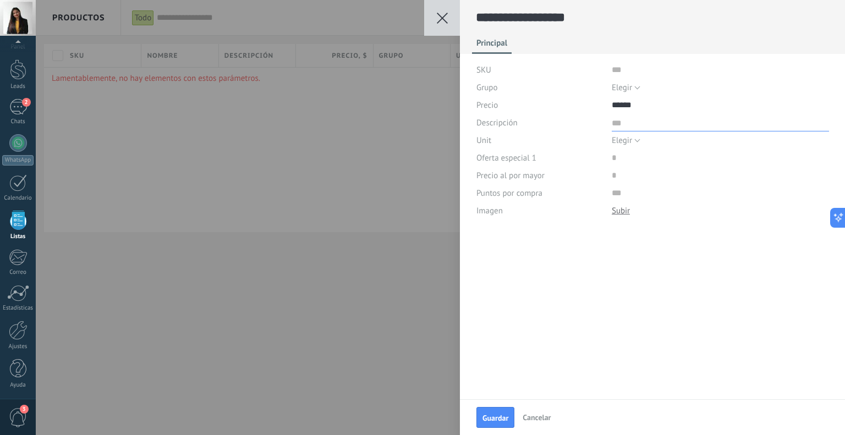
type textarea "*"
type textarea "**"
type textarea "***"
type textarea "****"
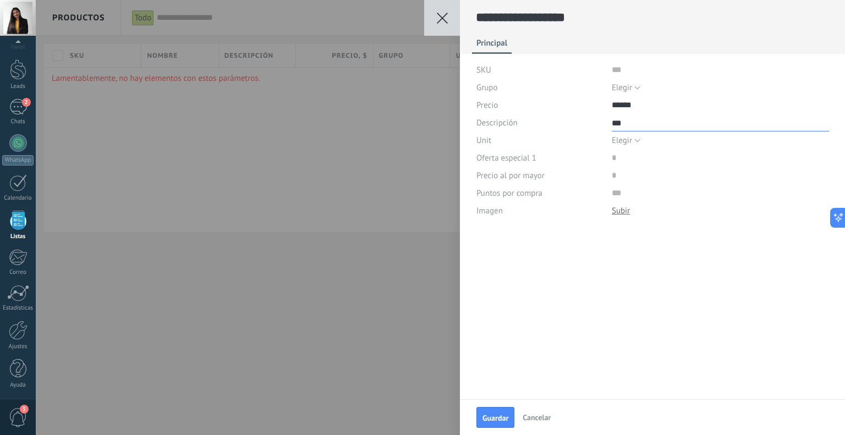
type textarea "****"
type textarea "*****"
type textarea "******"
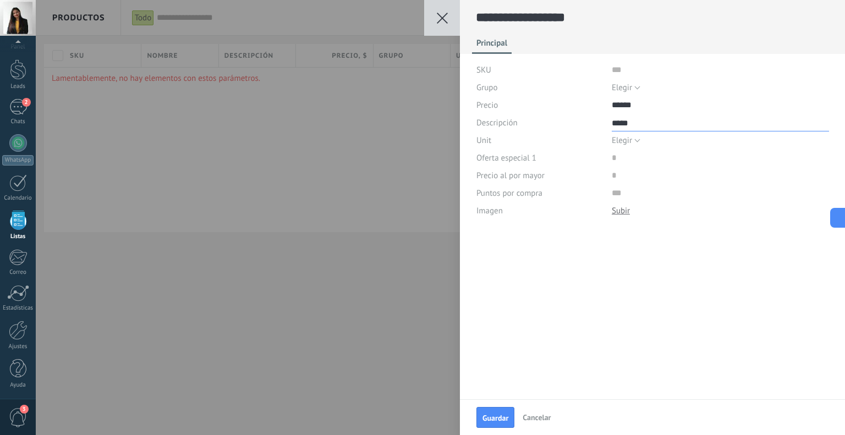
type textarea "******"
type textarea "*******"
type textarea "********"
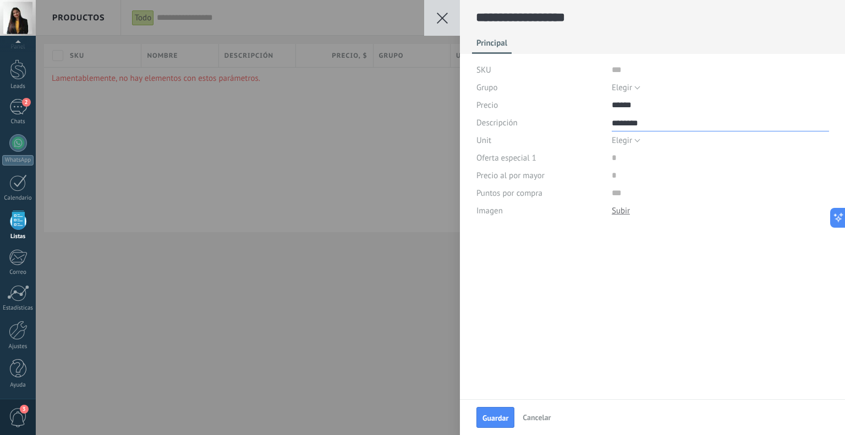
type textarea "********"
type textarea "*********"
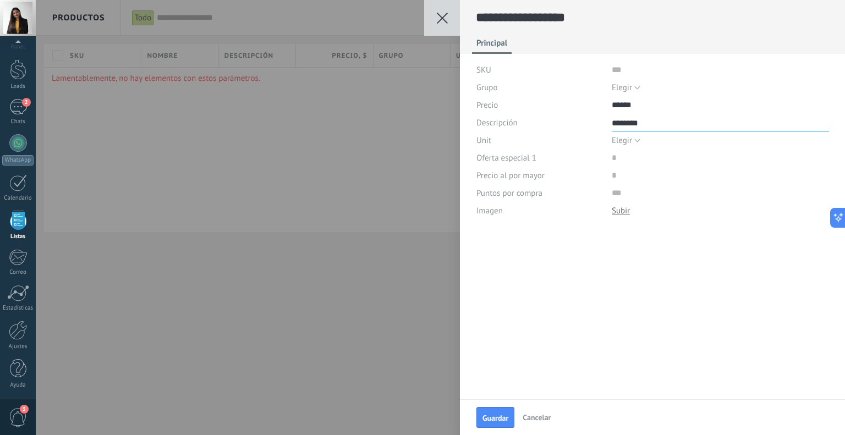
type textarea "*********"
type textarea "**********"
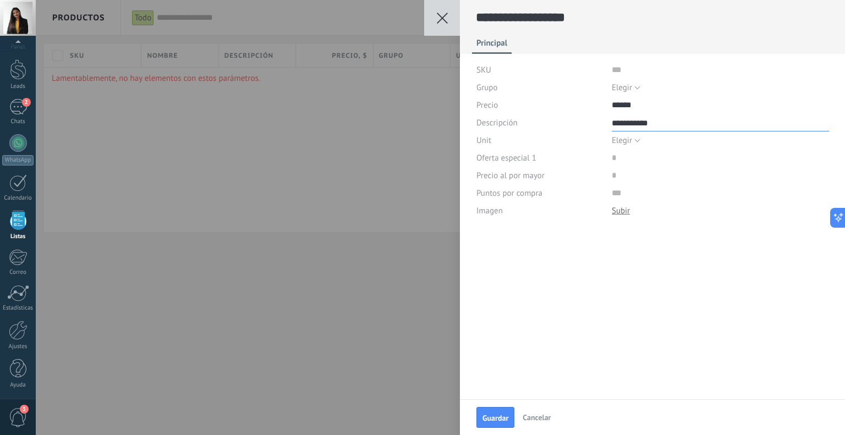
type textarea "**********"
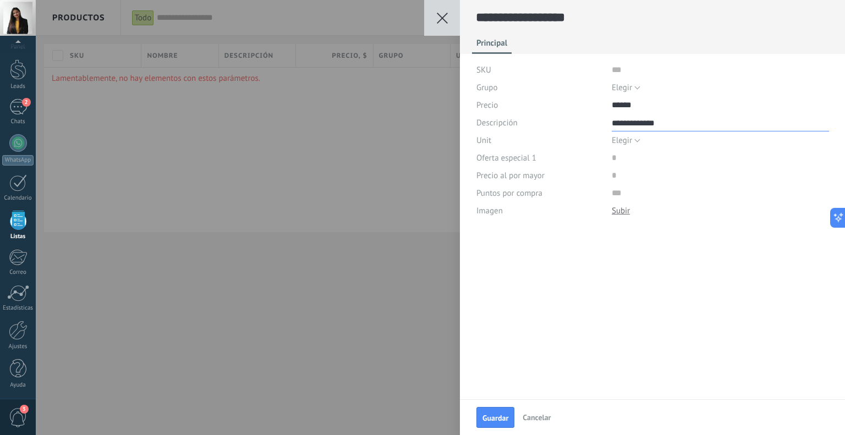
type textarea "**********"
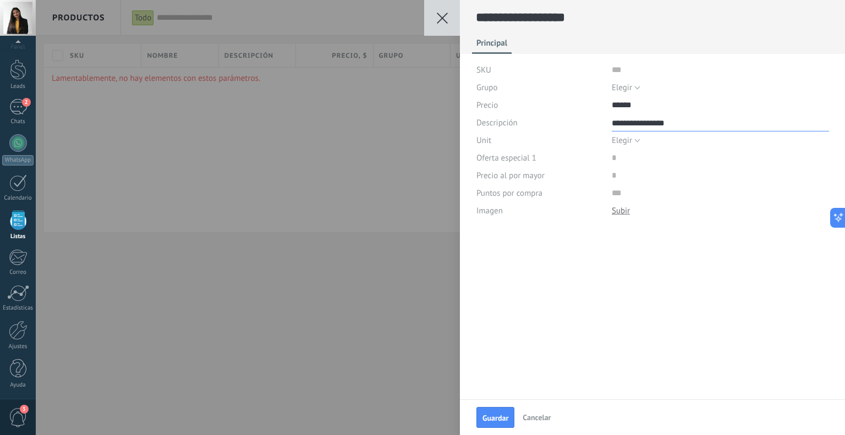
type textarea "**********"
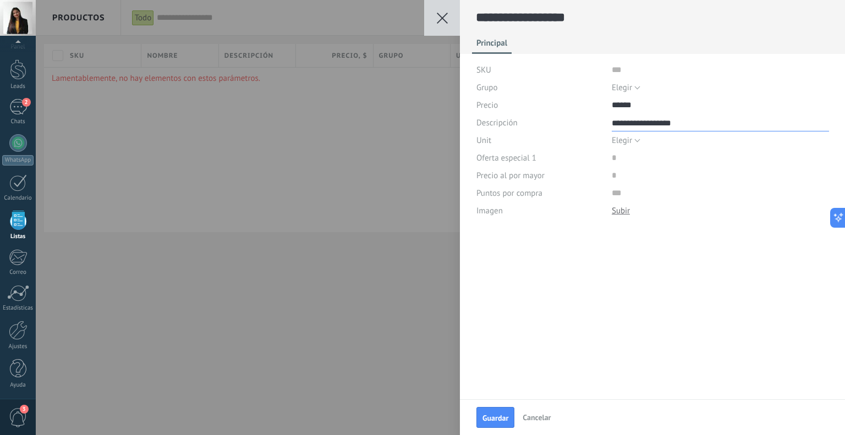
type textarea "**********"
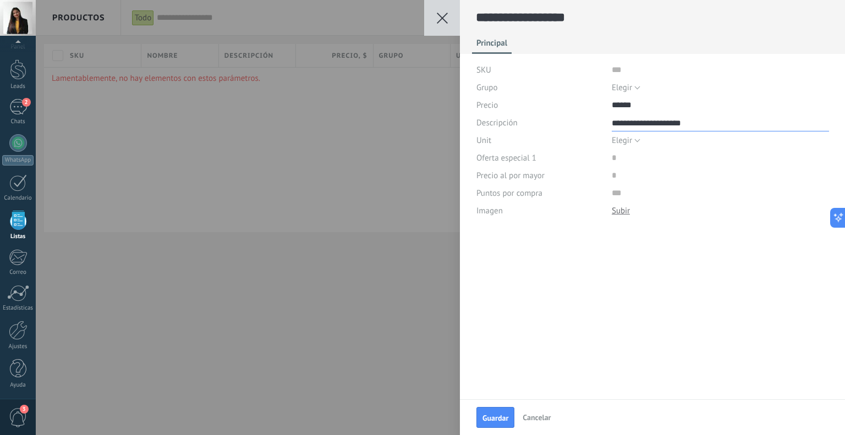
type textarea "**********"
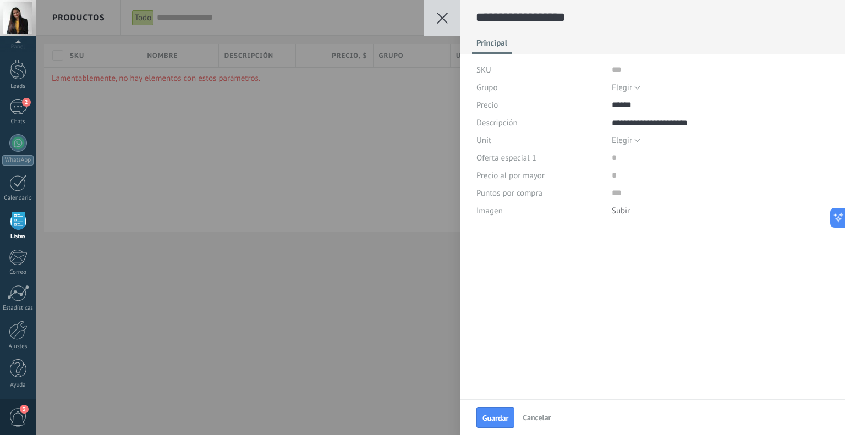
type textarea "**********"
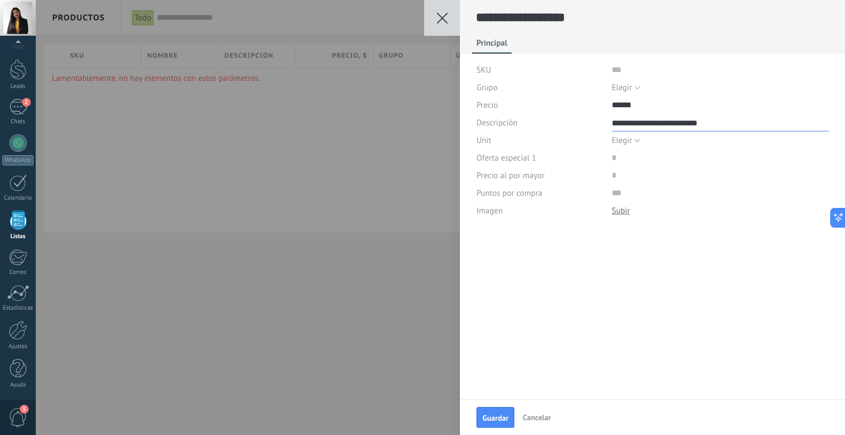
type textarea "**********"
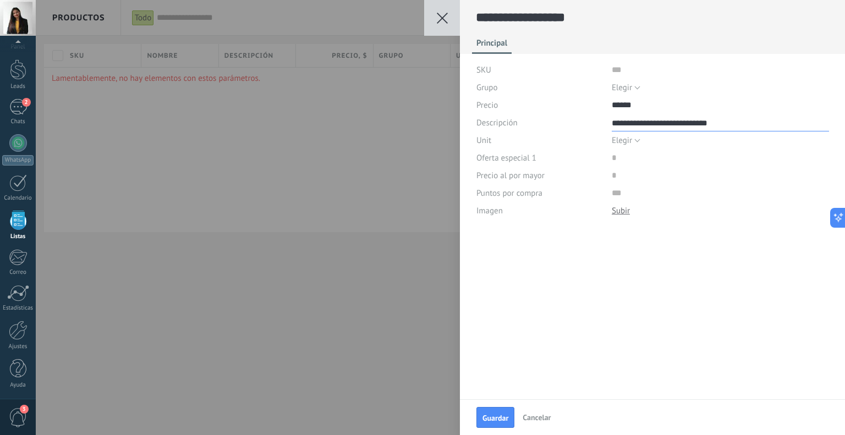
type textarea "**********"
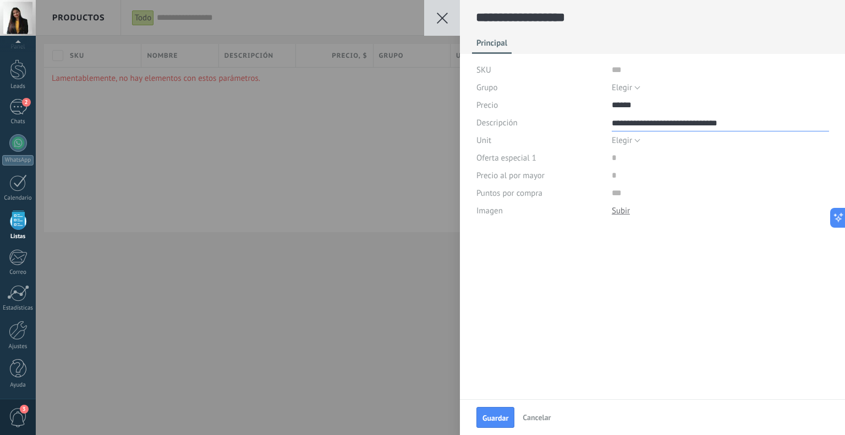
type textarea "**********"
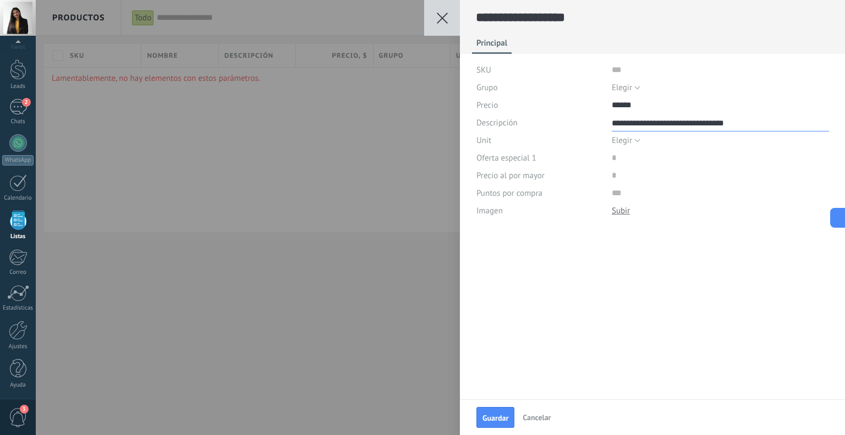
type textarea "**********"
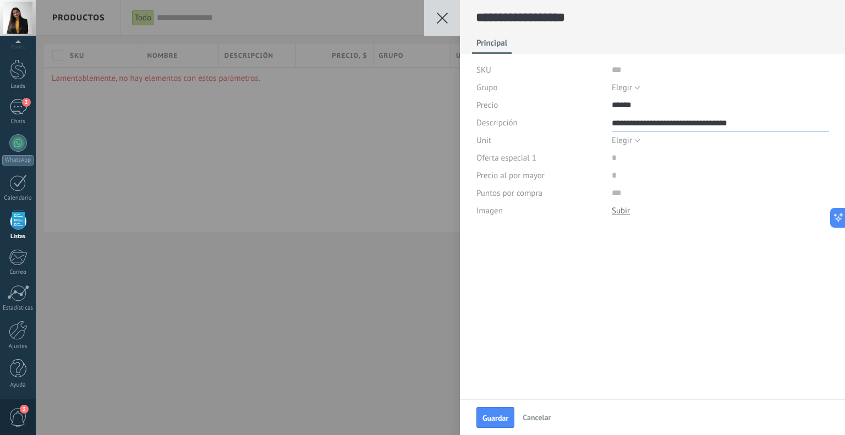
type textarea "**********"
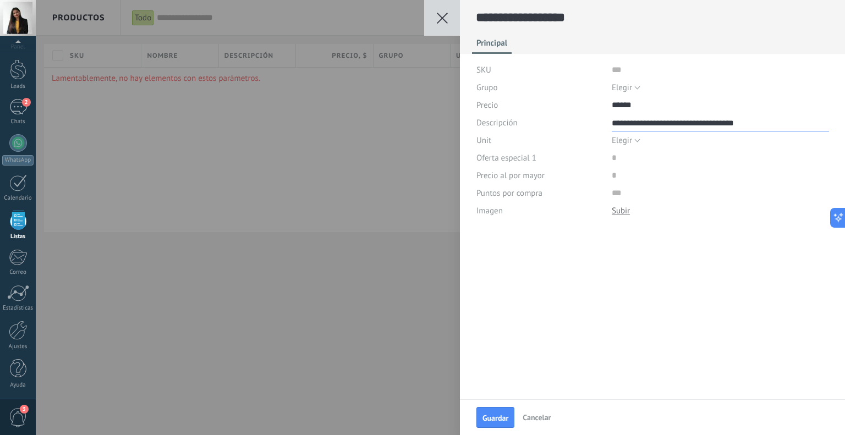
type textarea "**********"
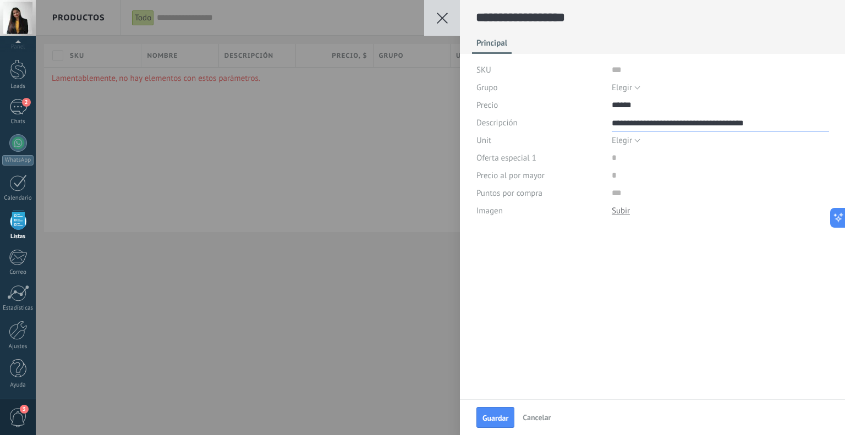
type textarea "**********"
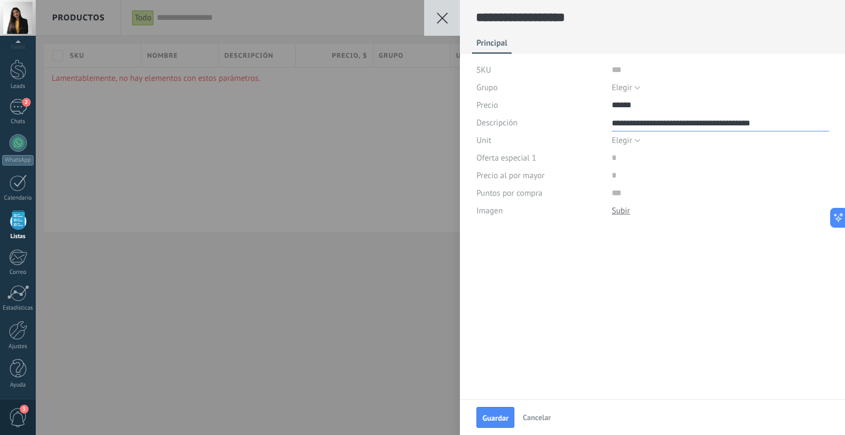
type textarea "**********"
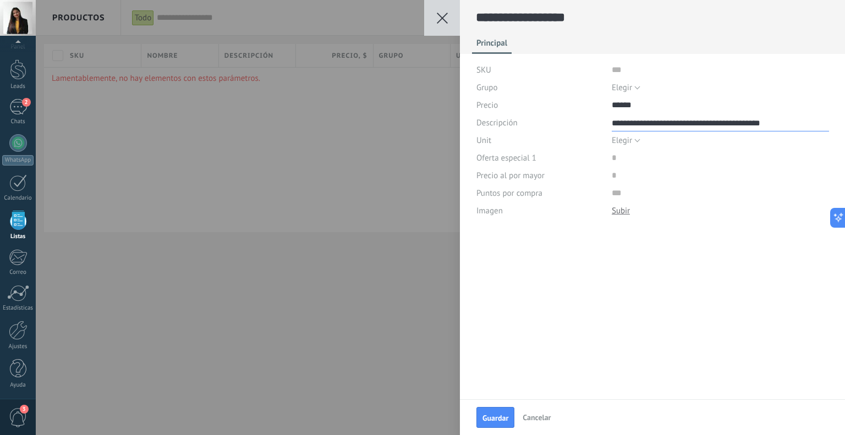
type textarea "**********"
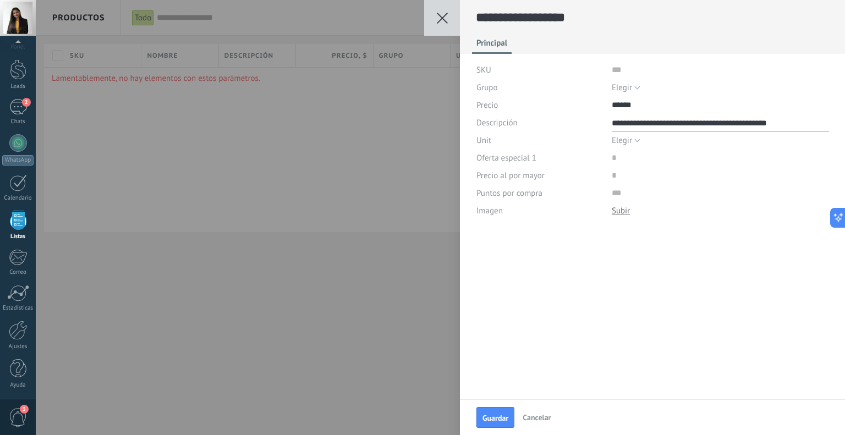
type textarea "**********"
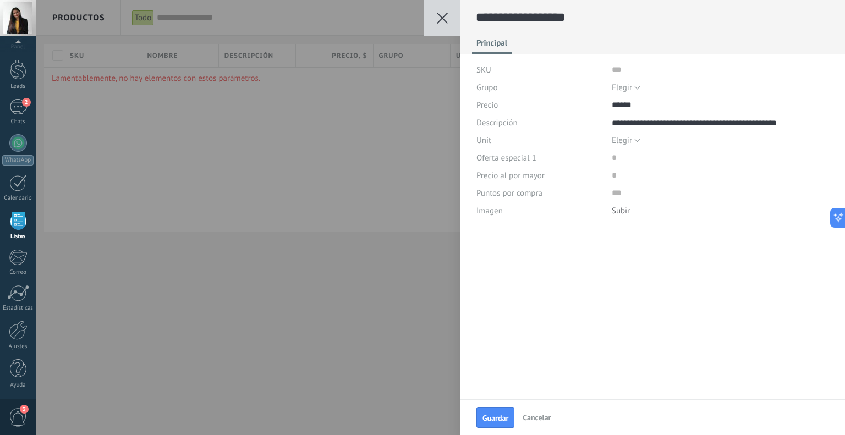
type textarea "**********"
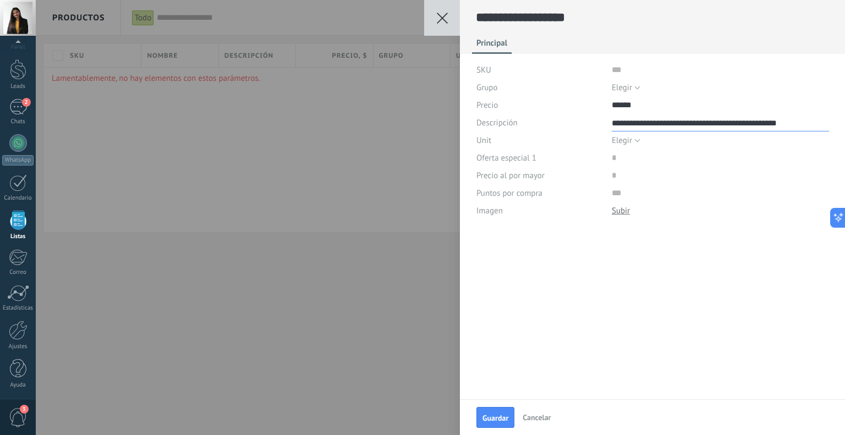
type textarea "**********"
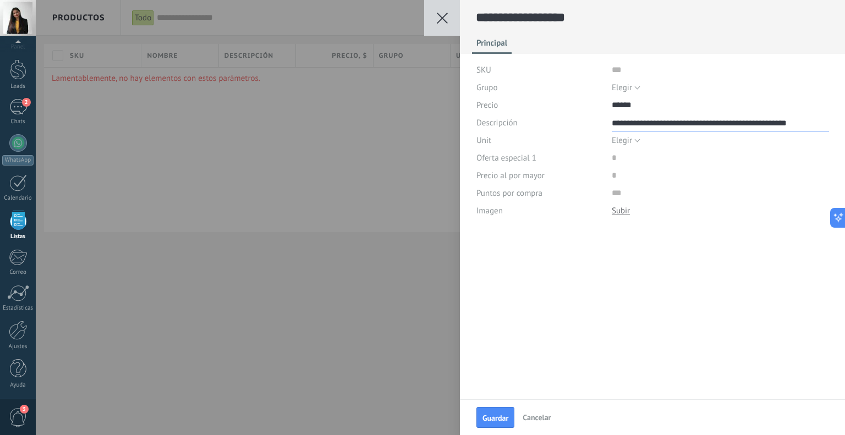
type textarea "**********"
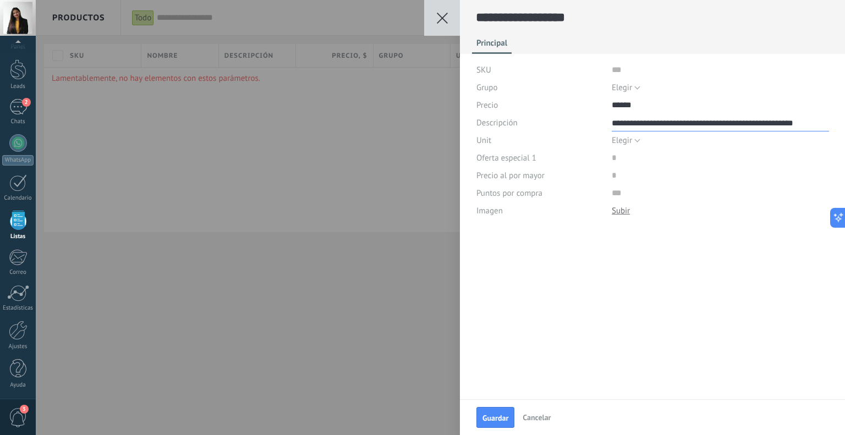
type textarea "**********"
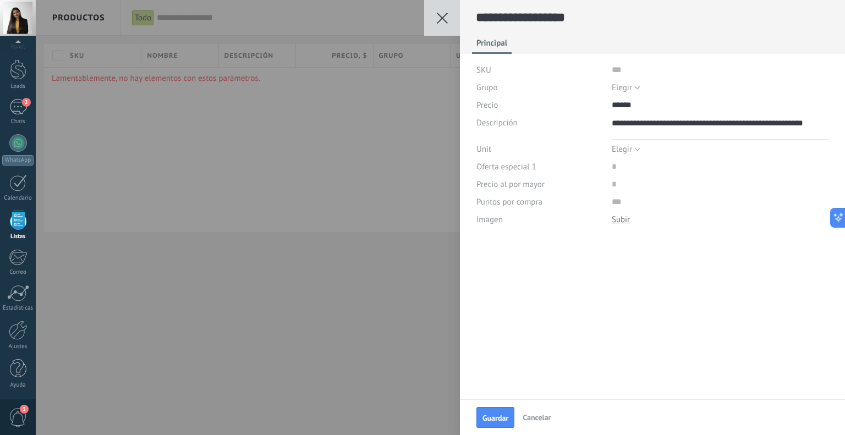
type textarea "**********"
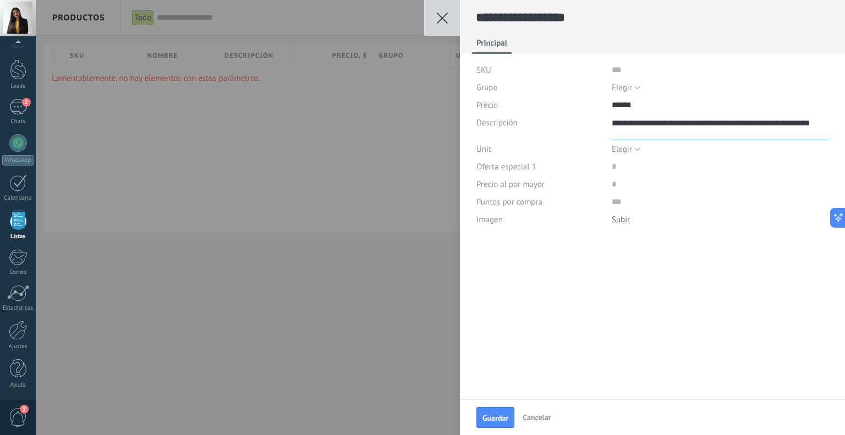
type textarea "**********"
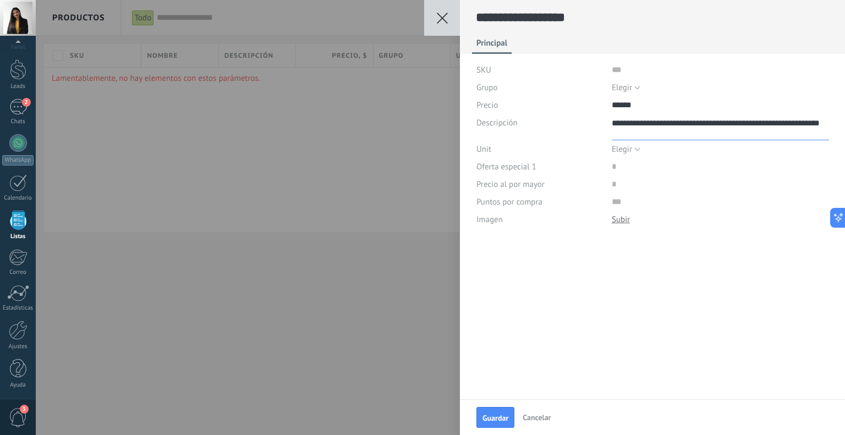
type textarea "**********"
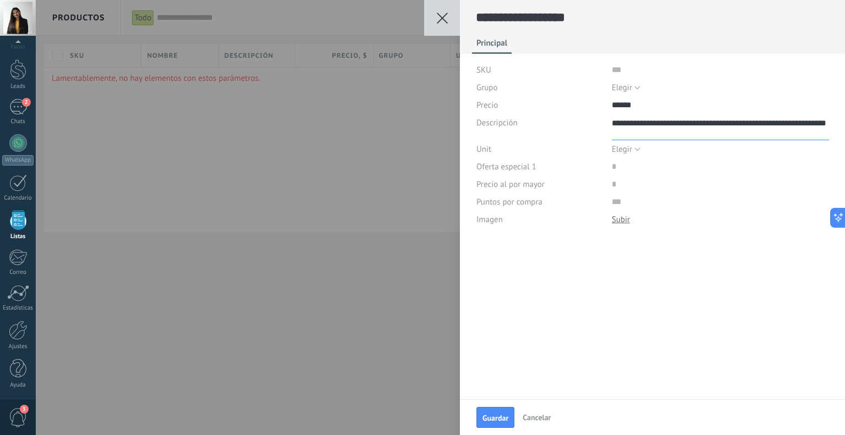
type textarea "**********"
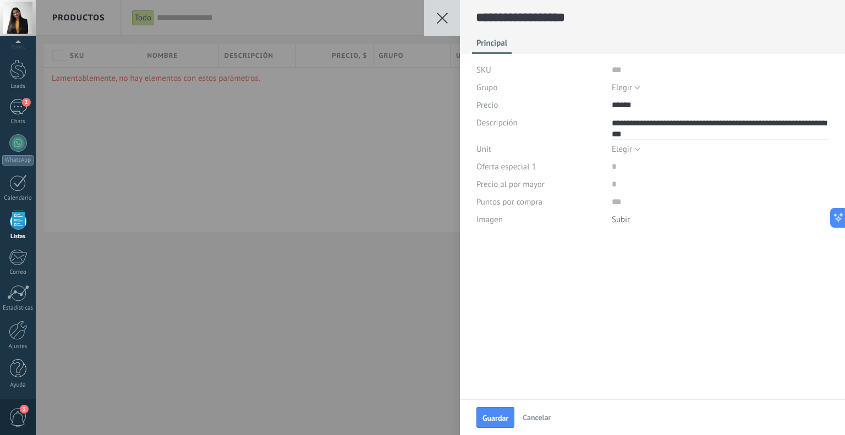
scroll to position [22, 0]
type textarea "**********"
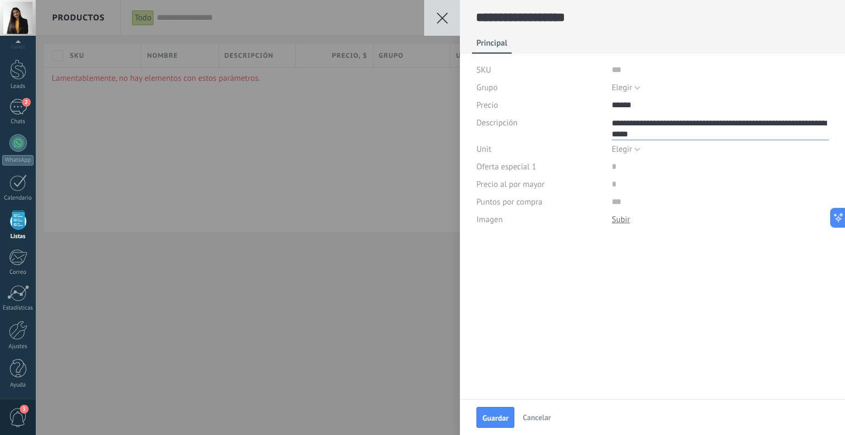
type textarea "**********"
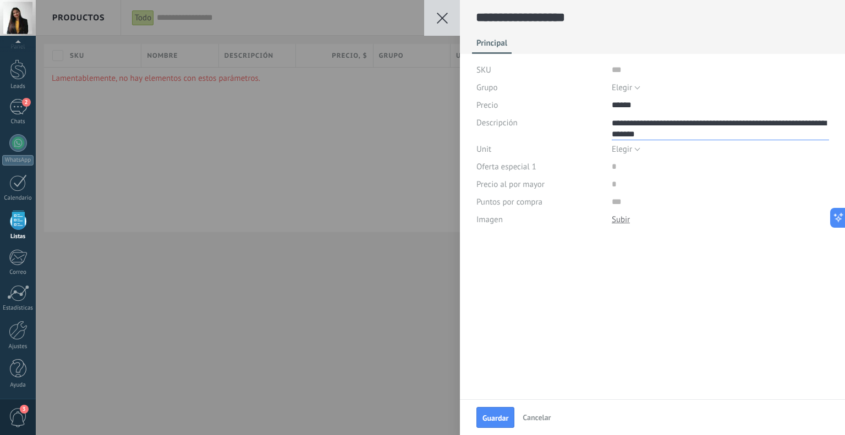
type textarea "**********"
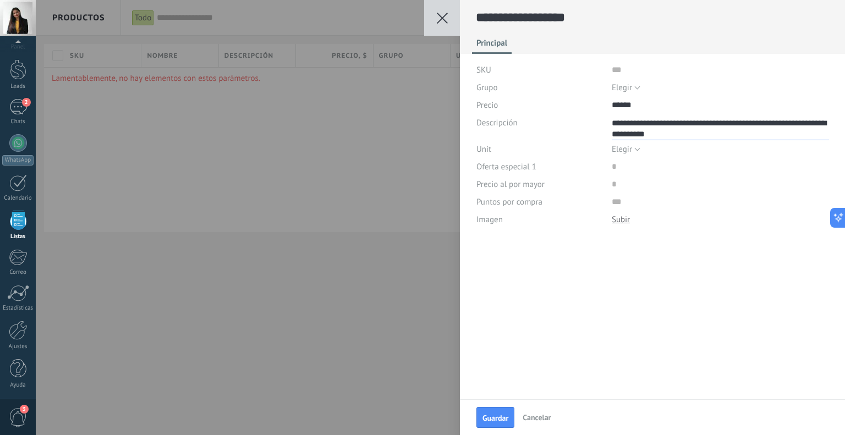
type textarea "**********"
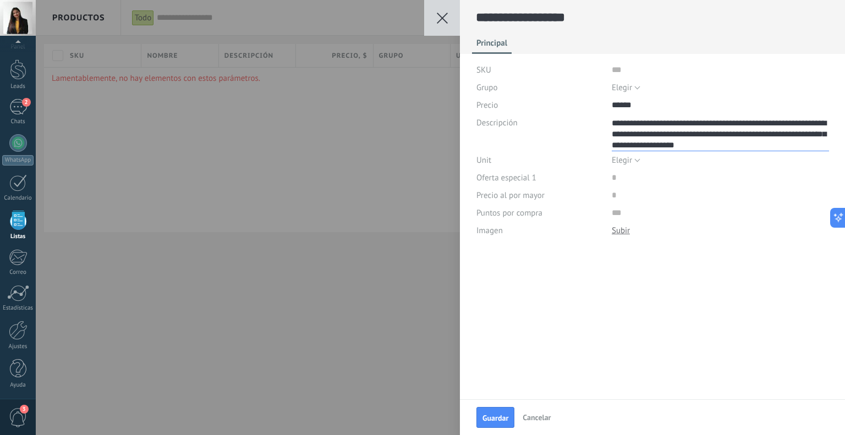
scroll to position [33, 0]
click at [632, 160] on button "Elegir" at bounding box center [626, 160] width 29 height 18
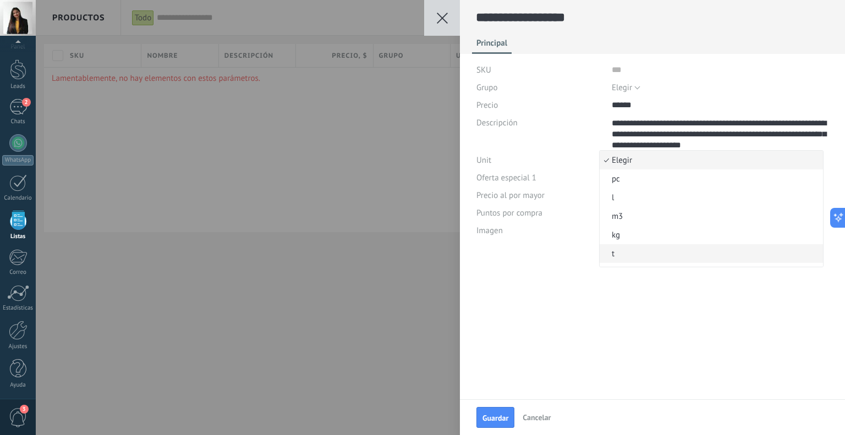
scroll to position [0, 0]
click at [632, 193] on span "l" at bounding box center [710, 198] width 220 height 10
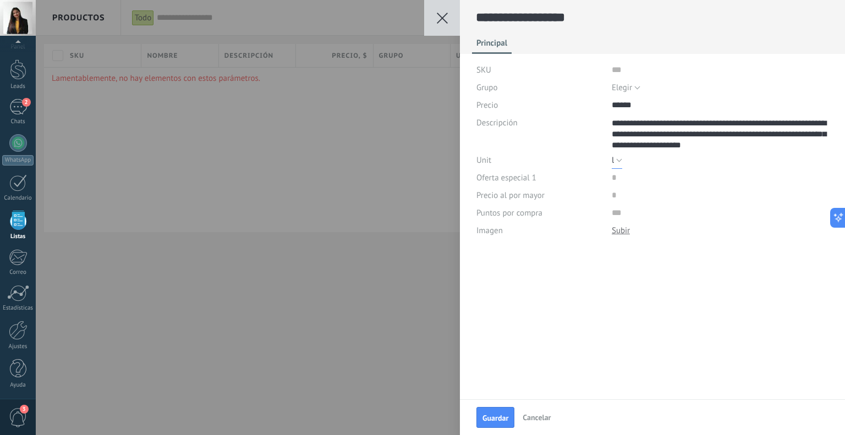
click at [617, 156] on button "l" at bounding box center [617, 160] width 10 height 18
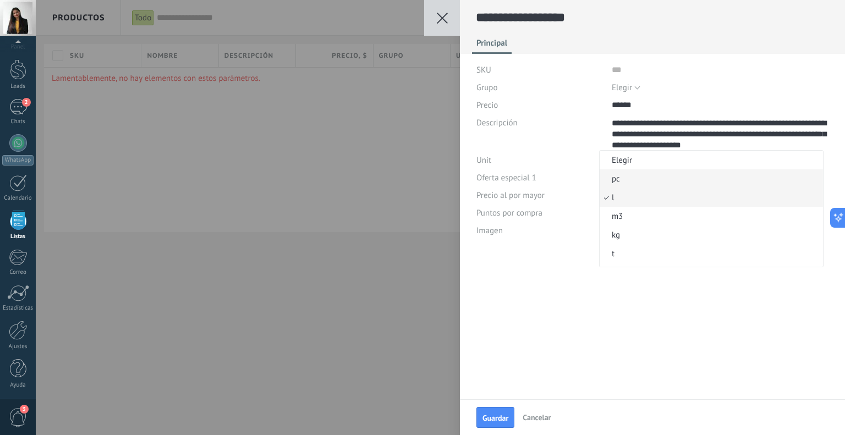
click at [617, 181] on span "pc" at bounding box center [710, 179] width 220 height 10
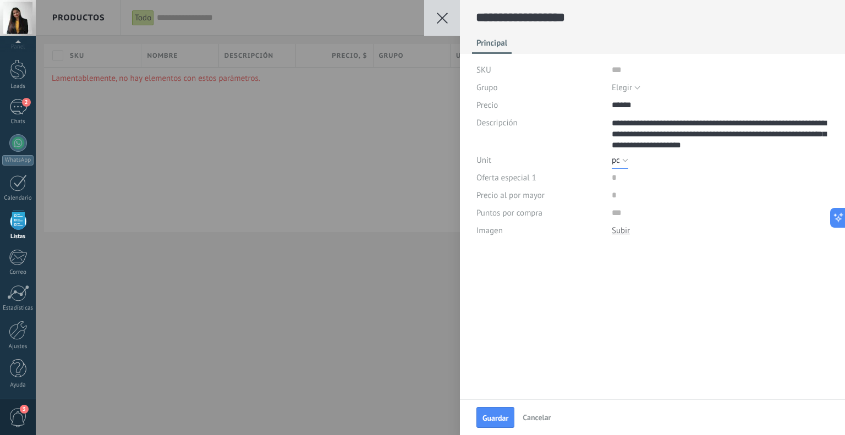
click at [614, 165] on span "pc" at bounding box center [616, 160] width 8 height 10
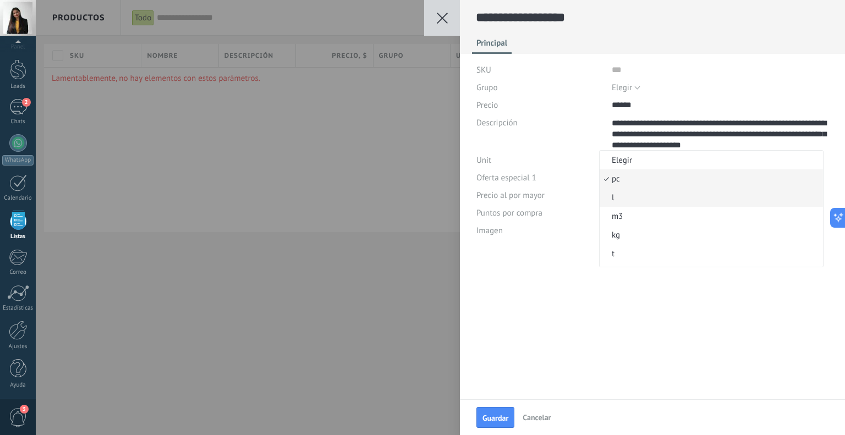
click at [623, 200] on span "l" at bounding box center [710, 198] width 220 height 10
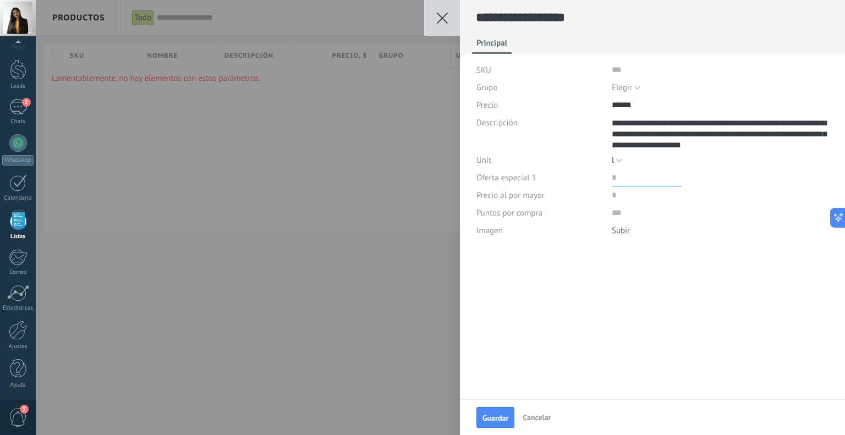
click at [612, 184] on input "price" at bounding box center [647, 178] width 70 height 18
click at [620, 192] on input "price" at bounding box center [647, 196] width 70 height 18
click at [626, 176] on input "price" at bounding box center [647, 178] width 70 height 18
click at [625, 190] on input "price" at bounding box center [647, 196] width 70 height 18
click at [608, 226] on div "Imagen Descargar Reemplazar Descargar Versiones Eliminar" at bounding box center [653, 231] width 353 height 18
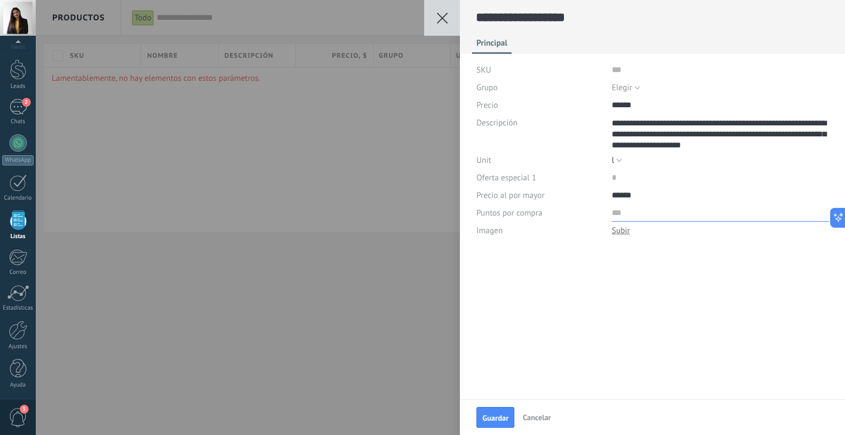
click at [616, 211] on input "numeric" at bounding box center [720, 213] width 217 height 18
click at [627, 212] on input "numeric" at bounding box center [720, 213] width 217 height 18
click at [619, 232] on div at bounding box center [621, 231] width 18 height 10
click at [491, 416] on span "Guardar" at bounding box center [496, 418] width 26 height 8
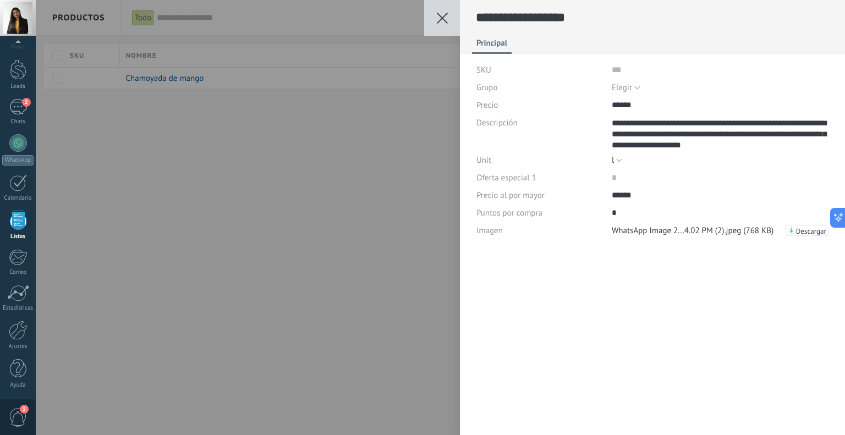
click at [435, 19] on button at bounding box center [442, 18] width 36 height 36
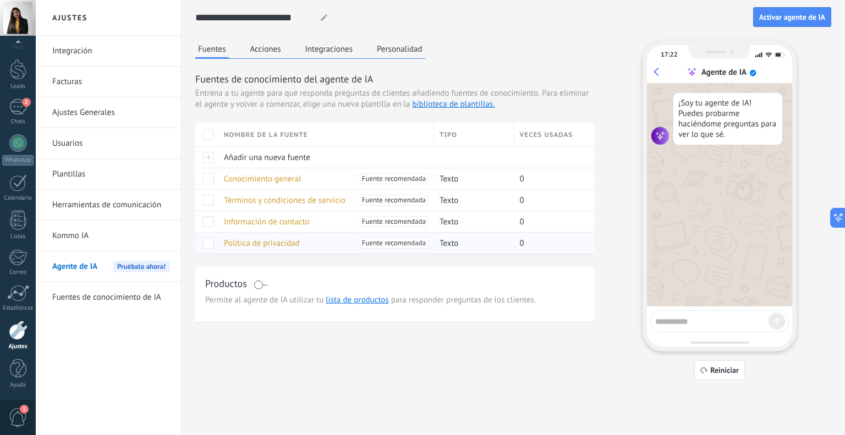
click at [386, 242] on span "Fuente recomendada" at bounding box center [394, 243] width 64 height 11
click at [207, 241] on span at bounding box center [208, 243] width 11 height 11
click at [207, 226] on div at bounding box center [208, 221] width 11 height 11
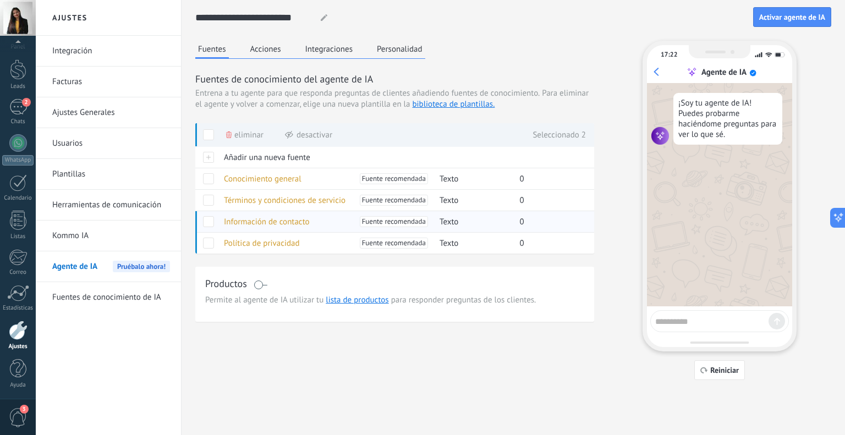
click at [209, 224] on span at bounding box center [208, 221] width 11 height 11
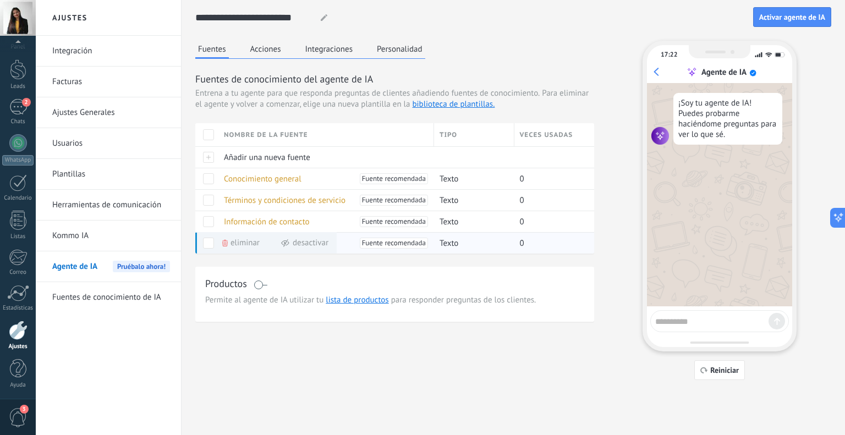
click at [210, 242] on span at bounding box center [208, 243] width 11 height 11
click at [262, 285] on span at bounding box center [261, 285] width 14 height 9
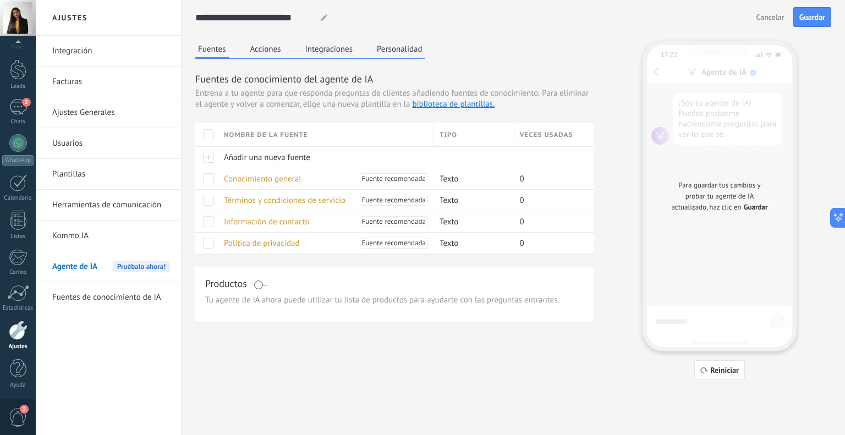
click at [255, 285] on span at bounding box center [261, 285] width 14 height 9
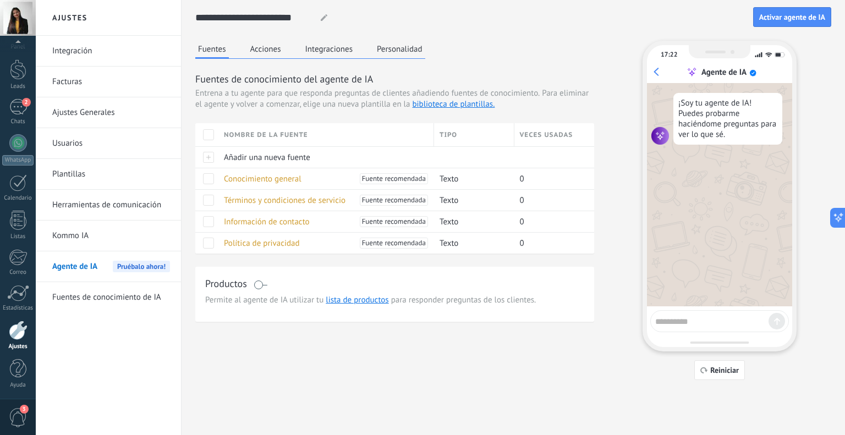
click at [323, 17] on use at bounding box center [324, 17] width 7 height 7
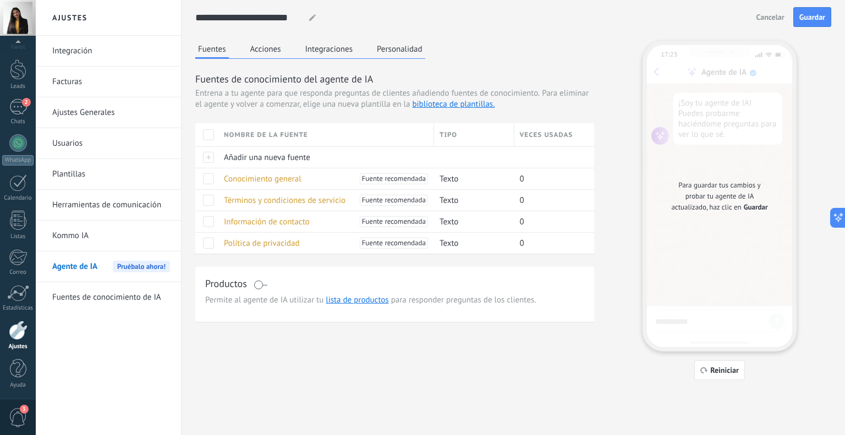
type input "**********"
click at [806, 19] on span "Guardar" at bounding box center [813, 17] width 26 height 8
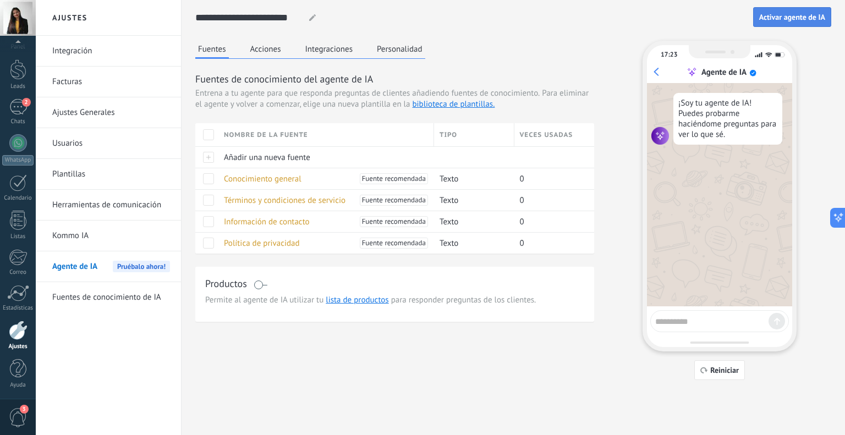
click at [791, 19] on span "Activar agente de IA" at bounding box center [793, 17] width 66 height 8
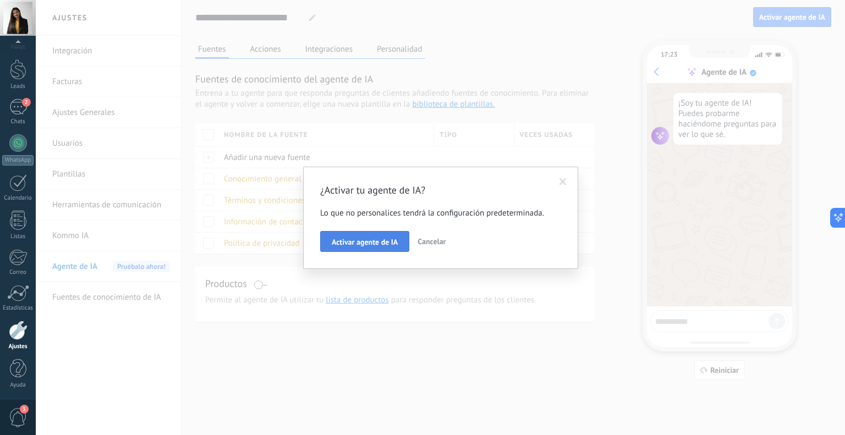
click at [359, 244] on span "Activar agente de IA" at bounding box center [365, 242] width 66 height 8
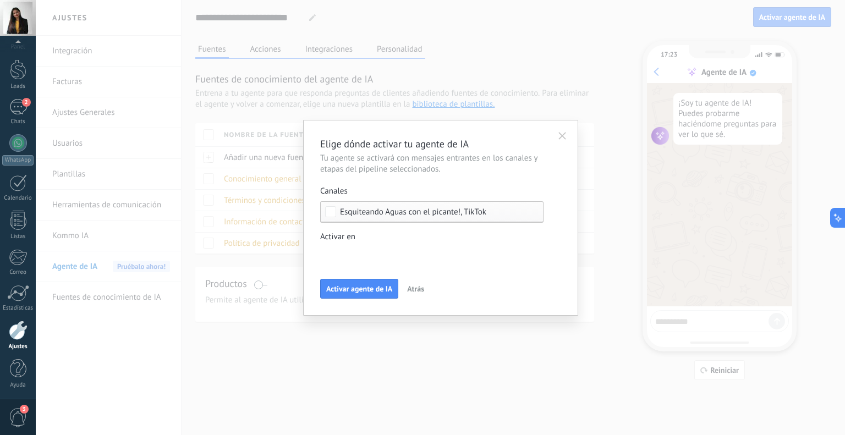
click at [0, 0] on div "Incoming leads Contacto inicial Negociación Debate contractual Discusión de con…" at bounding box center [0, 0] width 0 height 0
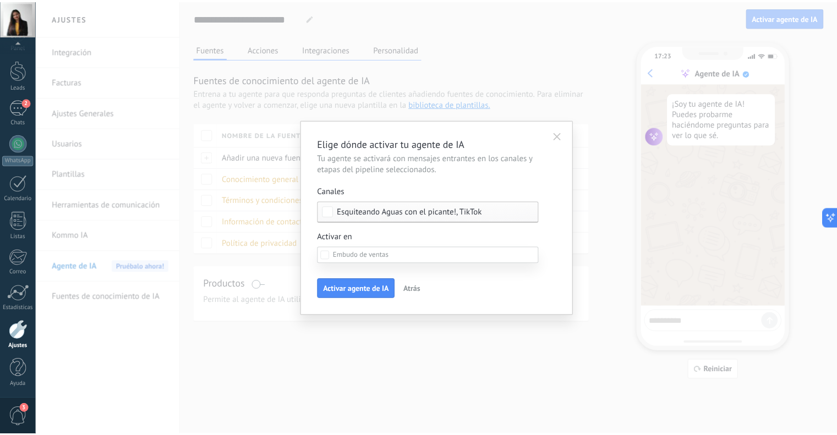
scroll to position [55, 0]
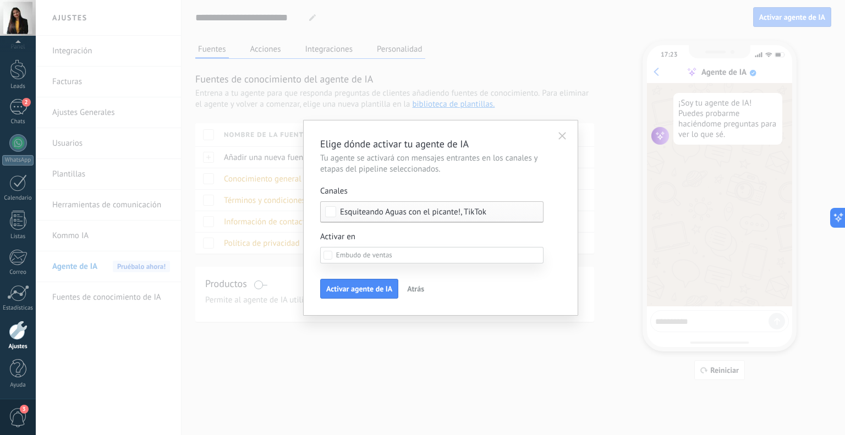
click at [359, 250] on span at bounding box center [364, 254] width 56 height 9
click at [566, 242] on div at bounding box center [441, 217] width 810 height 435
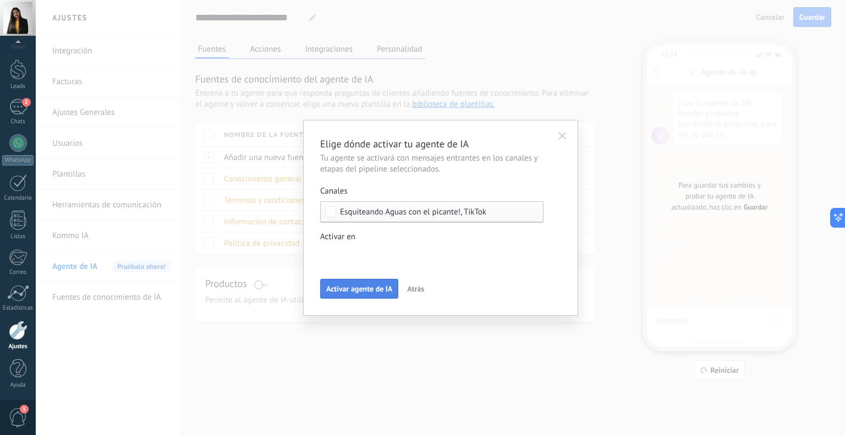
click at [350, 290] on span "Activar agente de IA" at bounding box center [359, 289] width 66 height 8
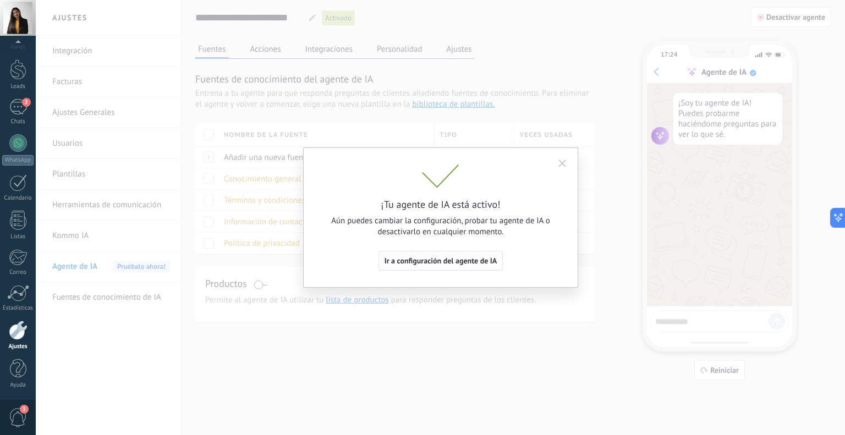
click at [466, 264] on span "Ir a configuración del agente de IA" at bounding box center [441, 261] width 113 height 8
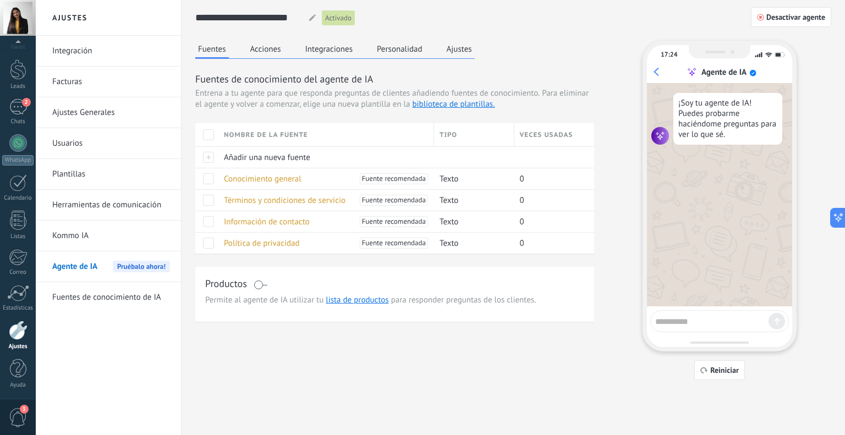
click at [272, 50] on button "Acciones" at bounding box center [266, 49] width 36 height 17
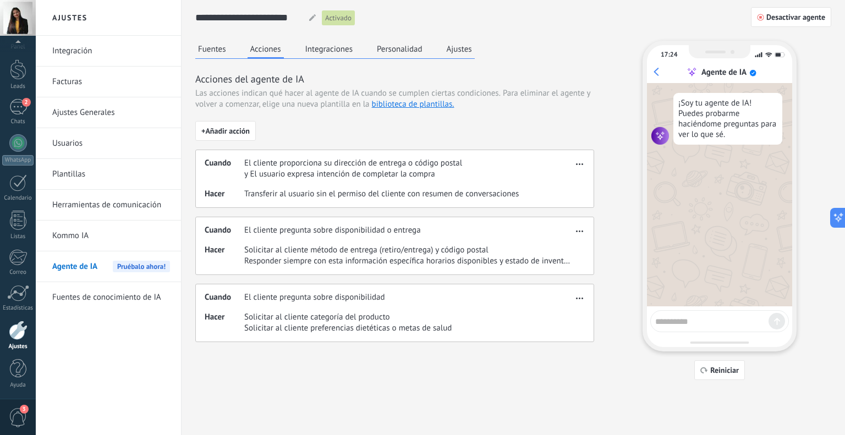
click at [586, 298] on div "Cuando El cliente pregunta sobre disponibilidad Hacer Solicitar al cliente cate…" at bounding box center [394, 313] width 399 height 58
click at [575, 296] on button "button" at bounding box center [580, 296] width 13 height 13
click at [434, 313] on span "Solicitar al cliente categoría del producto" at bounding box center [348, 317] width 208 height 11
click at [230, 133] on span "+ Añadir acción" at bounding box center [225, 131] width 48 height 8
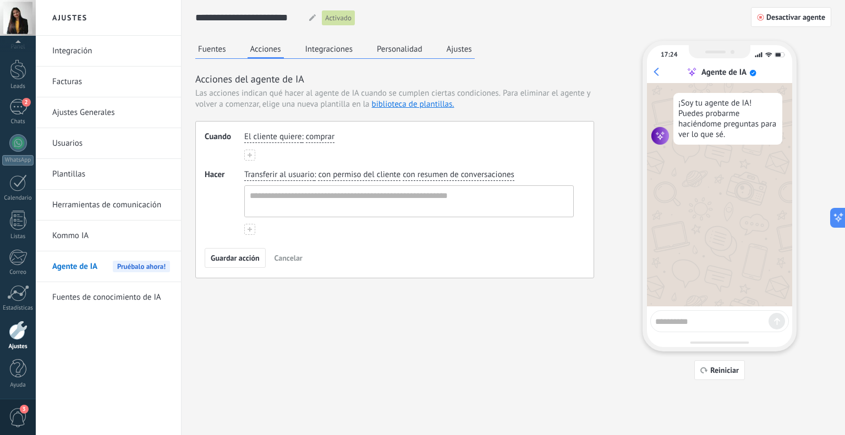
click at [277, 140] on span "El cliente quiere" at bounding box center [272, 137] width 57 height 11
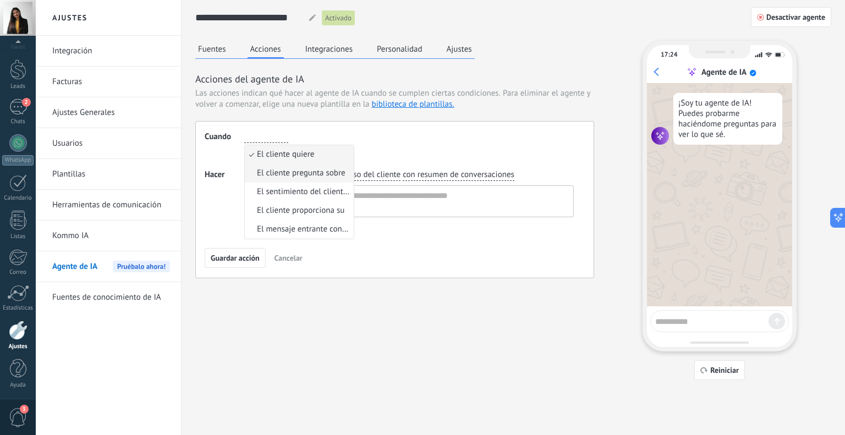
click at [304, 181] on li "El cliente pregunta sobre" at bounding box center [299, 173] width 109 height 19
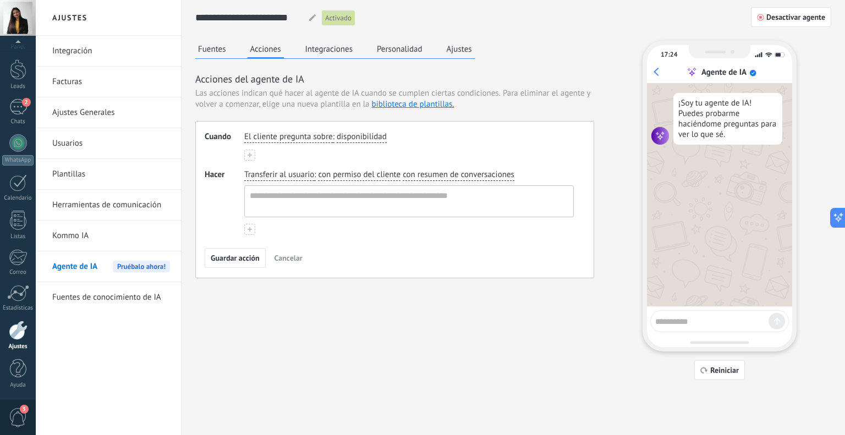
click at [301, 135] on span "El cliente pregunta sobre" at bounding box center [288, 137] width 89 height 11
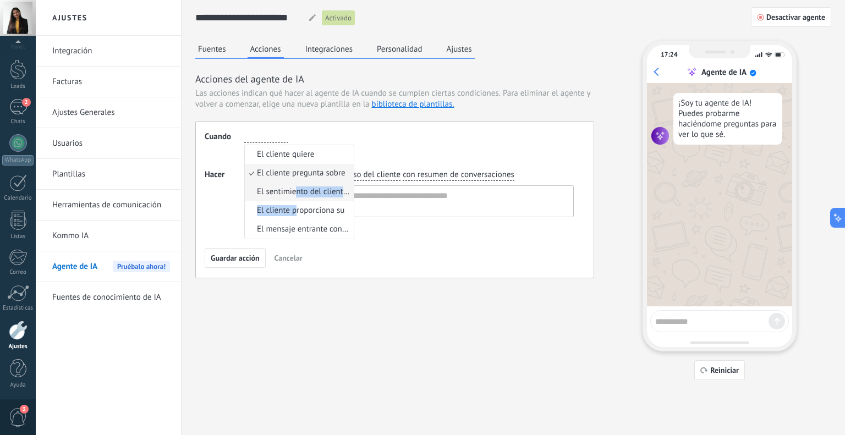
click at [295, 200] on ul "El cliente quiere El cliente pregunta sobre El sentimiento del cliente es El cl…" at bounding box center [299, 192] width 110 height 95
click at [273, 188] on span "El sentimiento del cliente es" at bounding box center [304, 192] width 94 height 11
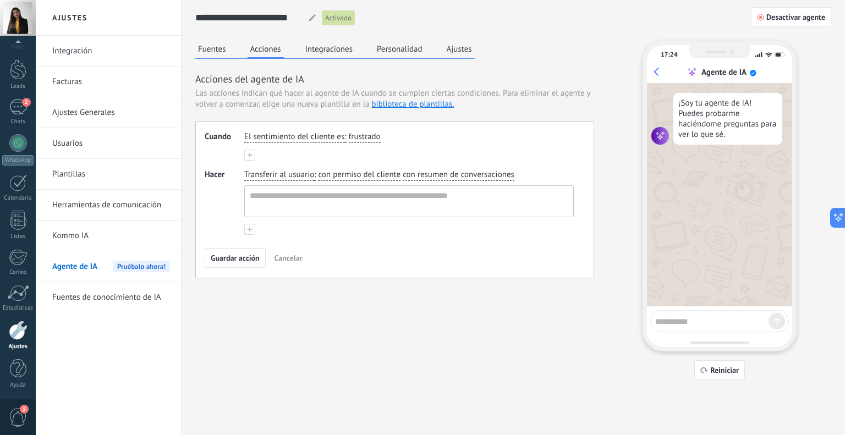
click at [302, 137] on span "El sentimiento del cliente es" at bounding box center [294, 137] width 100 height 11
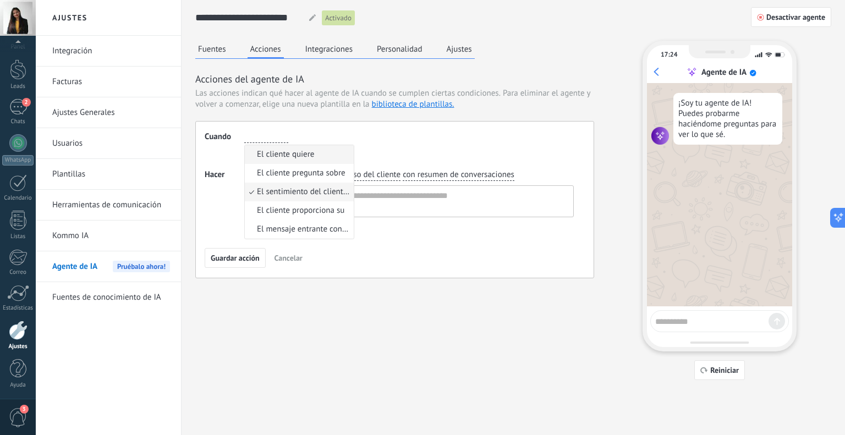
click at [297, 156] on span "El cliente quiere" at bounding box center [285, 154] width 57 height 11
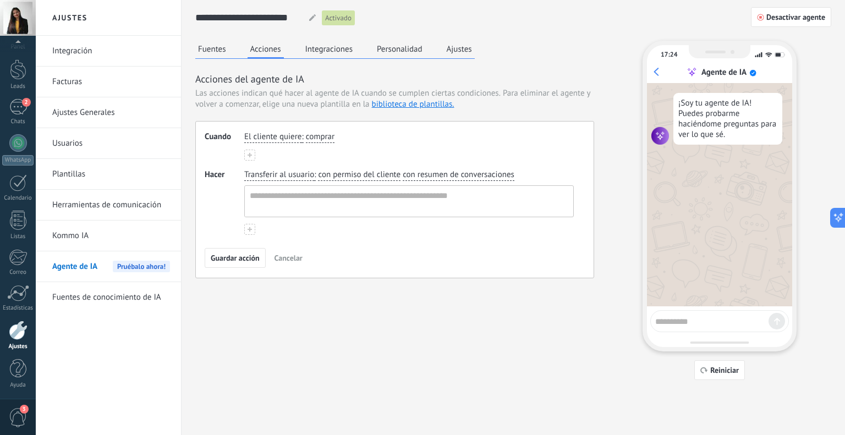
click at [282, 263] on button "Cancelar" at bounding box center [289, 258] width 38 height 17
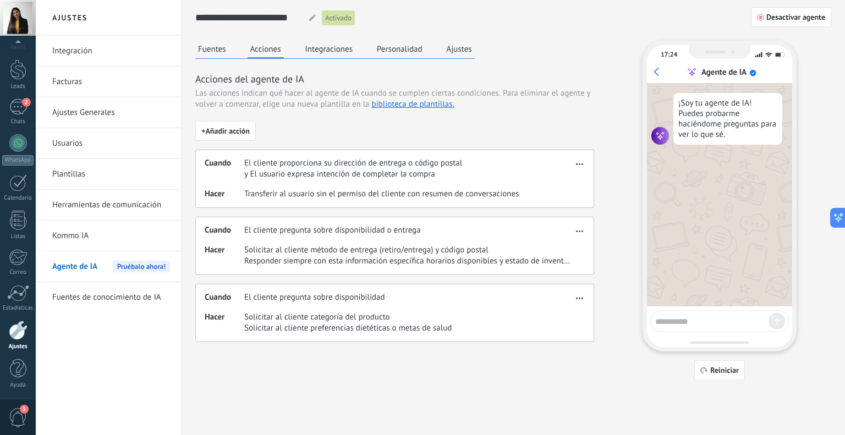
click at [308, 46] on button "Integraciones" at bounding box center [329, 49] width 53 height 17
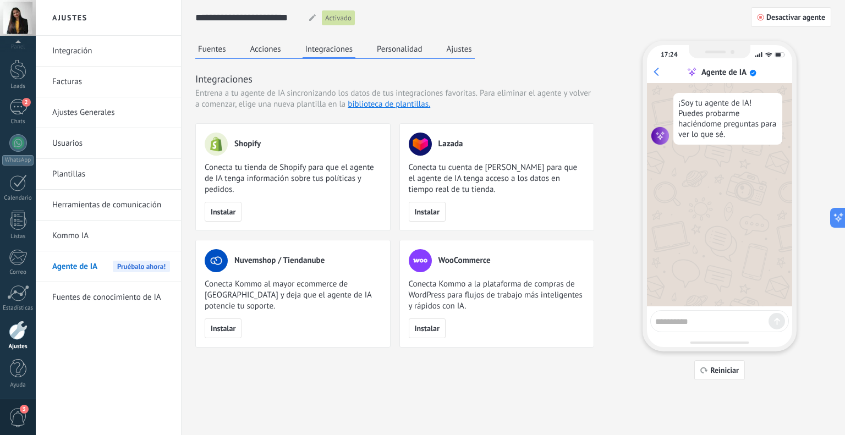
click at [405, 47] on button "Personalidad" at bounding box center [399, 49] width 51 height 17
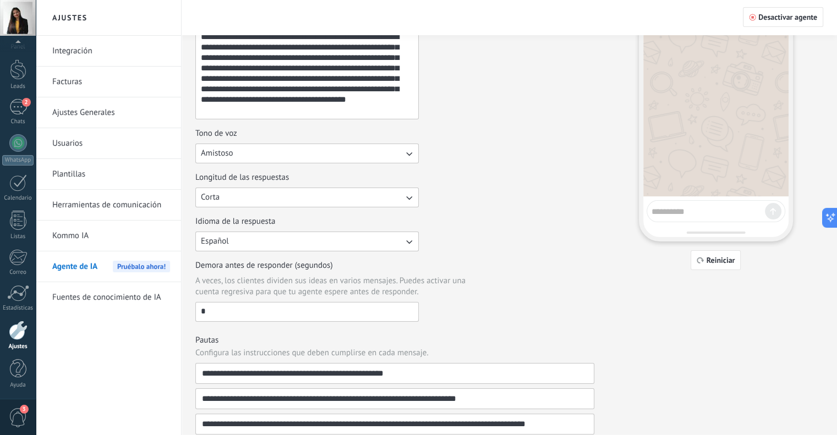
scroll to position [165, 0]
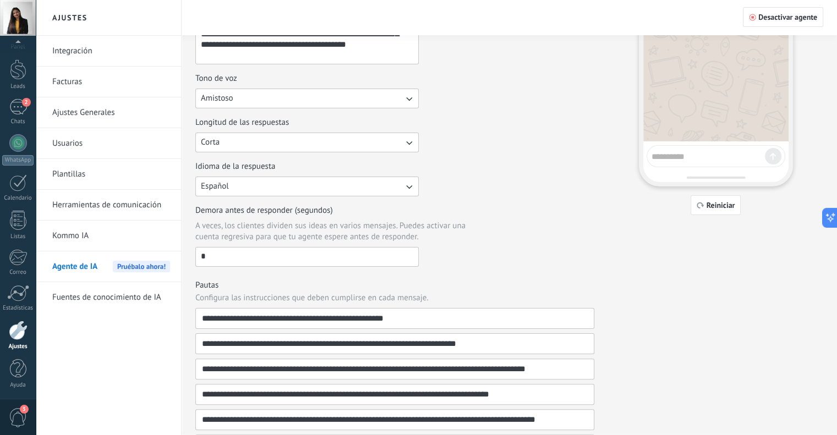
click at [299, 96] on button "Amistoso" at bounding box center [306, 99] width 223 height 20
click at [299, 96] on li "Casual" at bounding box center [304, 98] width 230 height 19
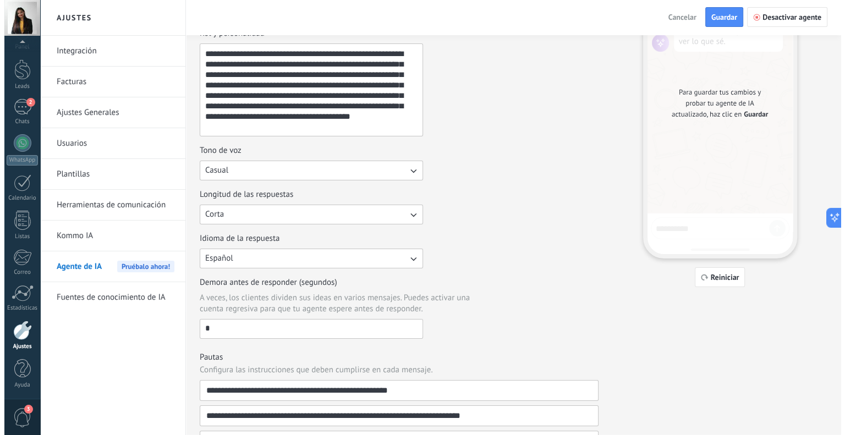
scroll to position [0, 0]
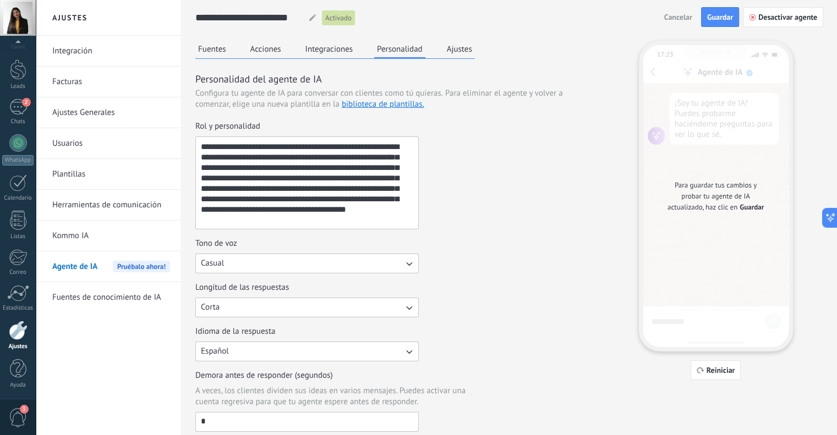
click at [460, 45] on button "Ajustes" at bounding box center [459, 49] width 31 height 17
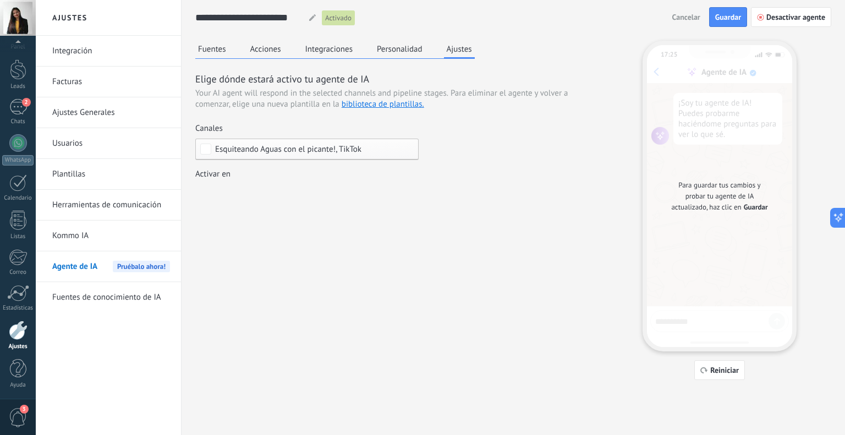
click at [0, 0] on div "Incoming leads Contacto inicial Negociación Debate contractual Discusión de con…" at bounding box center [0, 0] width 0 height 0
click at [299, 188] on label at bounding box center [306, 192] width 223 height 17
click at [563, 211] on div at bounding box center [441, 217] width 810 height 435
click at [218, 54] on button "Fuentes" at bounding box center [212, 49] width 34 height 17
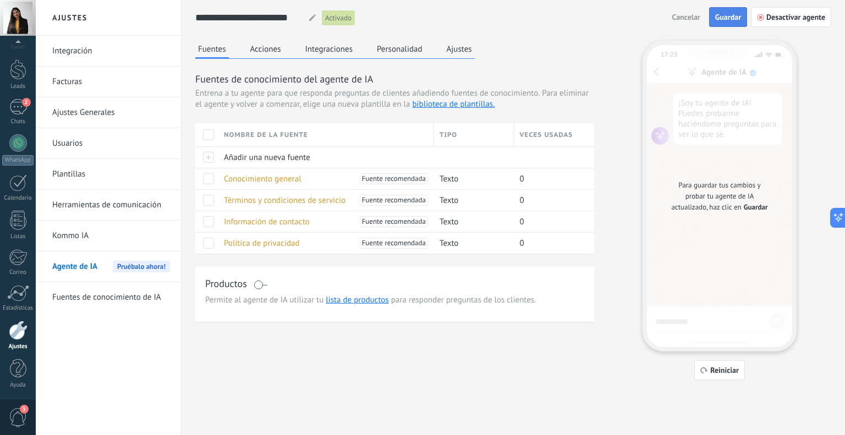
click at [739, 15] on span "Guardar" at bounding box center [729, 17] width 26 height 8
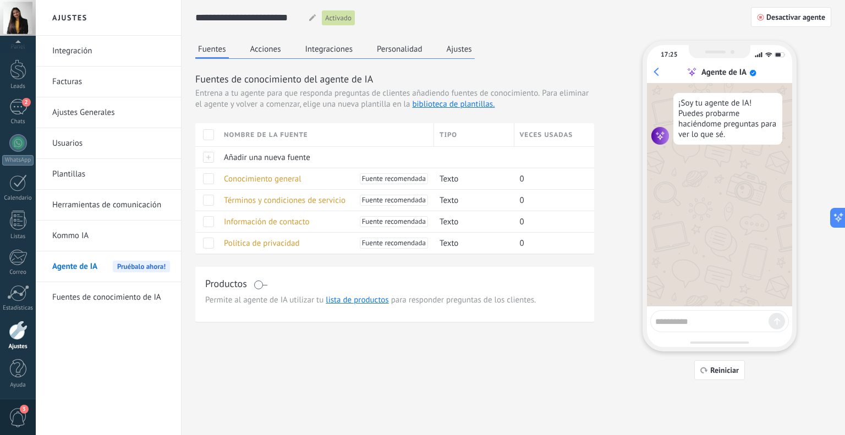
click at [464, 47] on button "Ajustes" at bounding box center [459, 49] width 31 height 17
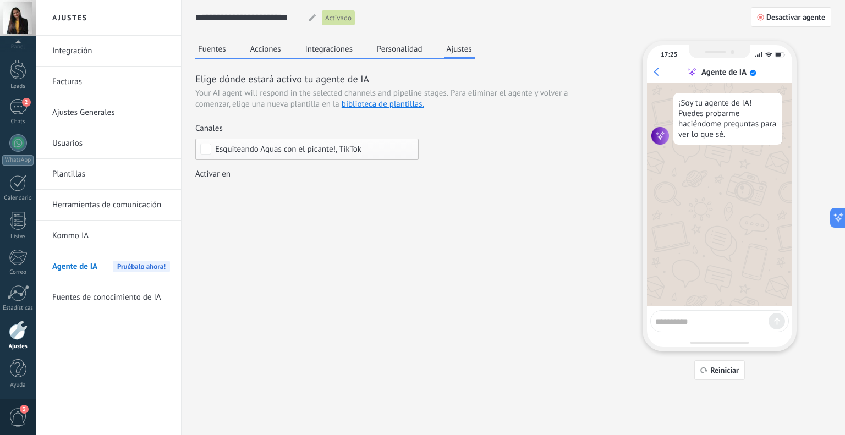
click at [354, 147] on span "Esquiteando Aguas con el picante!, TikTok" at bounding box center [288, 149] width 146 height 8
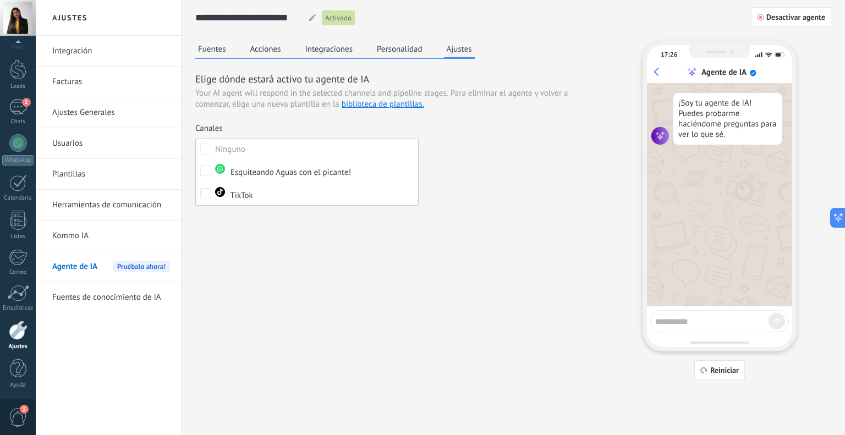
click at [268, 227] on div "Fuentes Acciones Integraciones Personalidad Ajustes Elige dónde estará activo t…" at bounding box center [513, 211] width 636 height 340
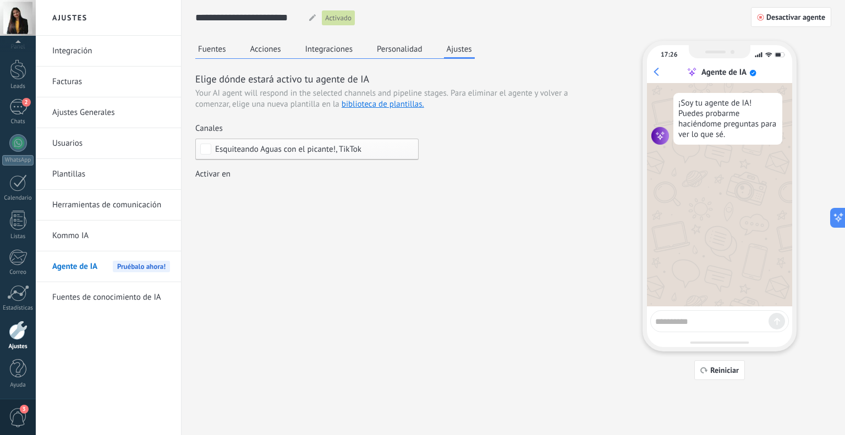
click at [399, 145] on span "Esquiteando Aguas con el picante!, TikTok" at bounding box center [309, 149] width 189 height 8
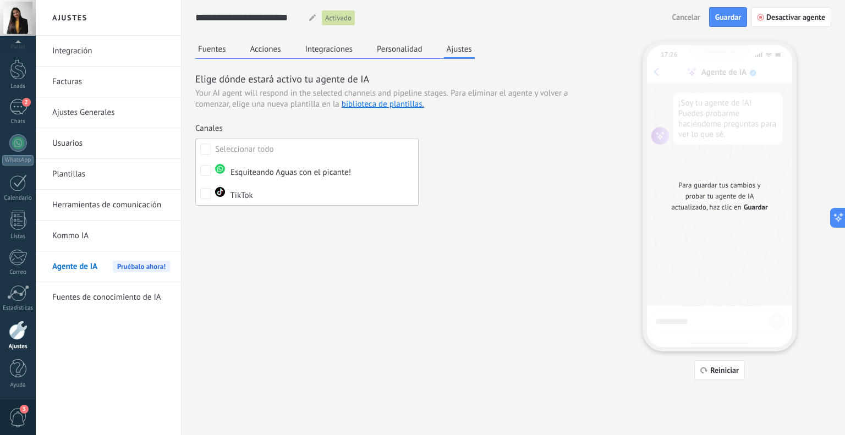
click at [433, 155] on div "Elige dónde estará activo tu agente de IA Your AI agent will respond in the sel…" at bounding box center [394, 137] width 399 height 131
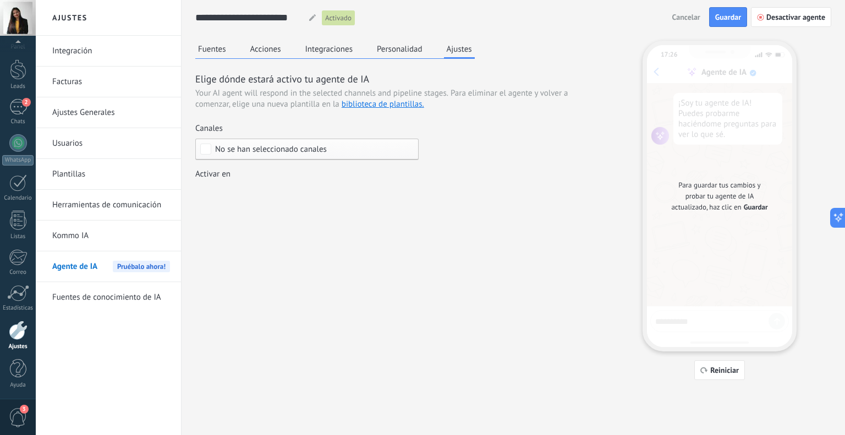
click at [295, 149] on span "No se han seleccionado canales" at bounding box center [271, 149] width 112 height 8
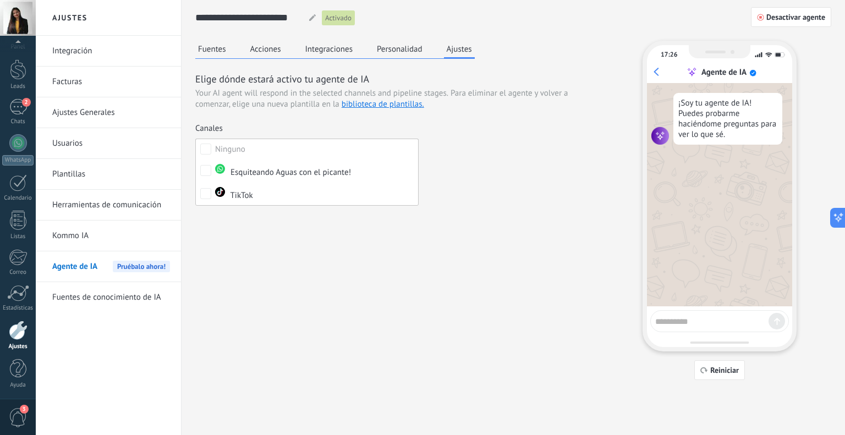
click at [284, 239] on div "Fuentes Acciones Integraciones Personalidad Ajustes Elige dónde estará activo t…" at bounding box center [513, 211] width 636 height 340
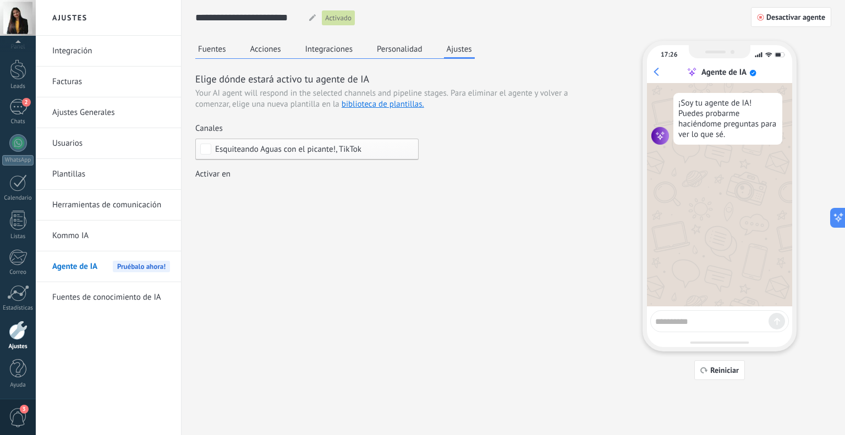
click at [216, 51] on button "Fuentes" at bounding box center [212, 49] width 34 height 17
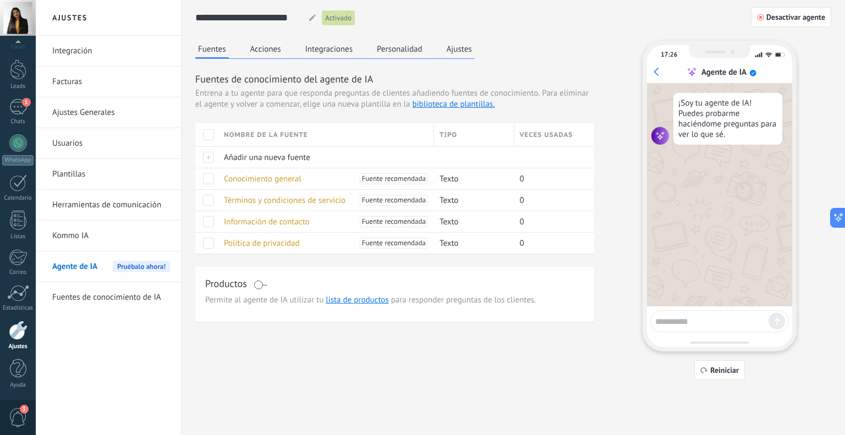
click at [453, 41] on button "Ajustes" at bounding box center [459, 49] width 31 height 17
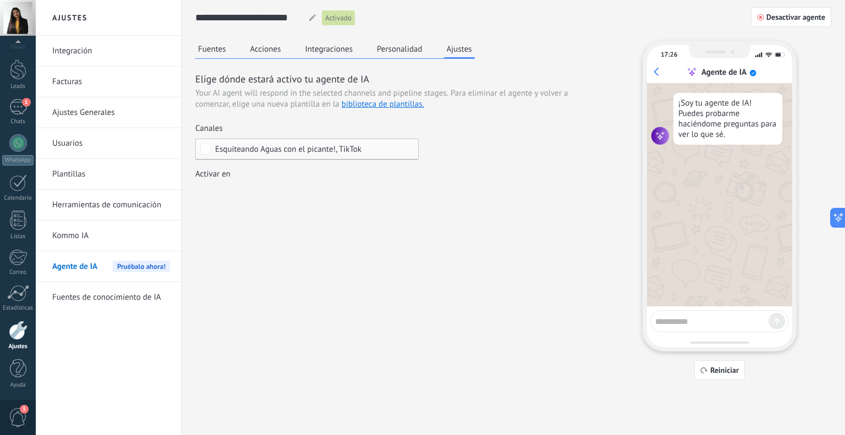
click at [295, 145] on span "Esquiteando Aguas con el picante!, TikTok" at bounding box center [288, 149] width 146 height 8
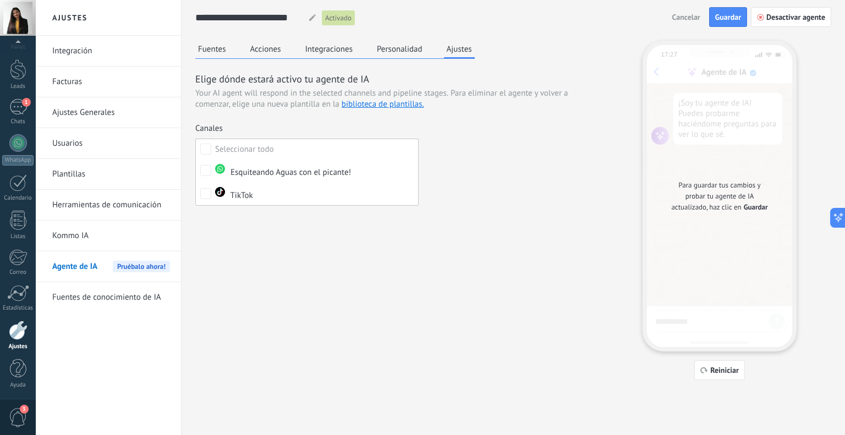
click at [440, 169] on div "Elige dónde estará activo tu agente de IA Your AI agent will respond in the sel…" at bounding box center [394, 137] width 399 height 131
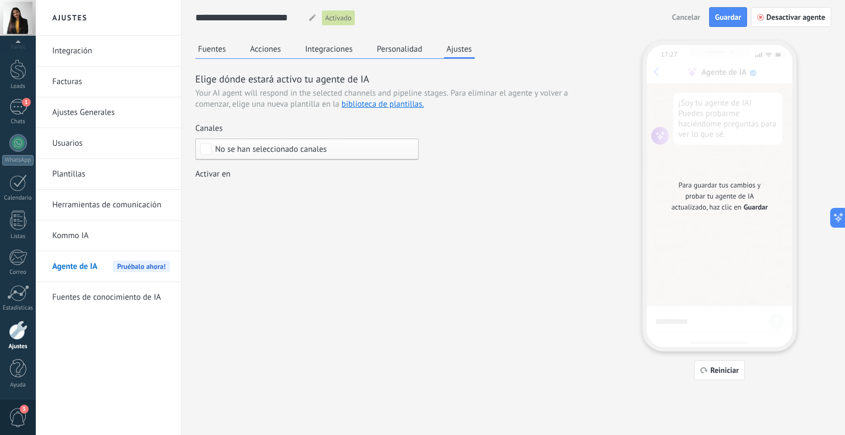
click at [244, 146] on span "No se han seleccionado canales" at bounding box center [271, 149] width 112 height 8
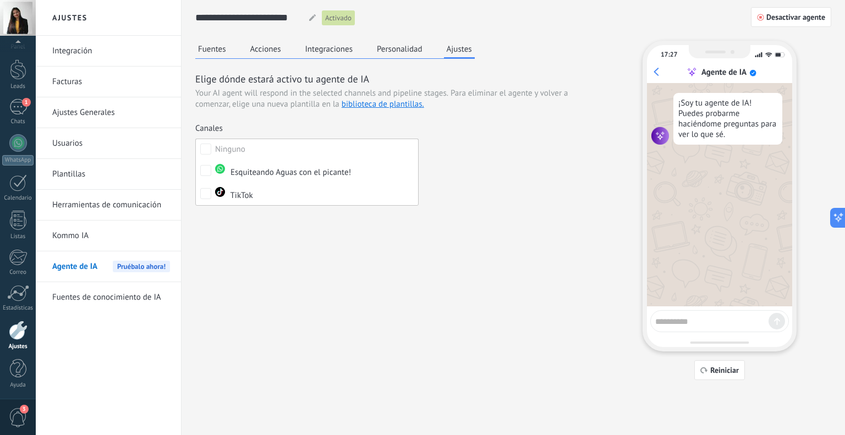
click at [435, 158] on div "Elige dónde estará activo tu agente de IA Your AI agent will respond in the sel…" at bounding box center [394, 137] width 399 height 131
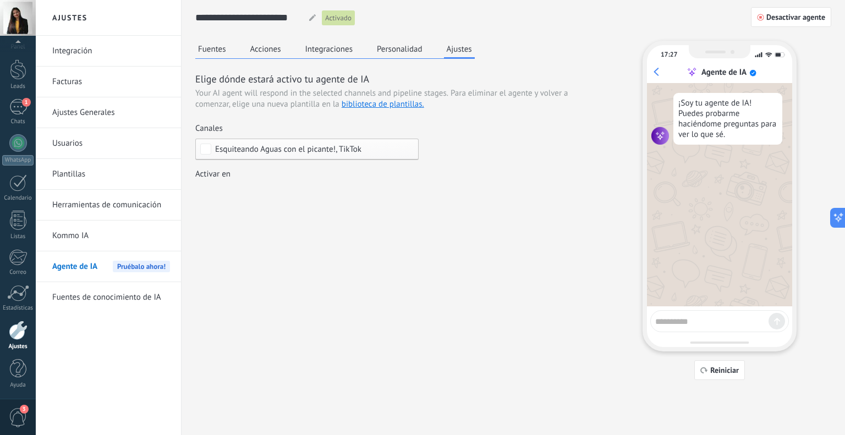
click at [208, 52] on button "Fuentes" at bounding box center [212, 49] width 34 height 17
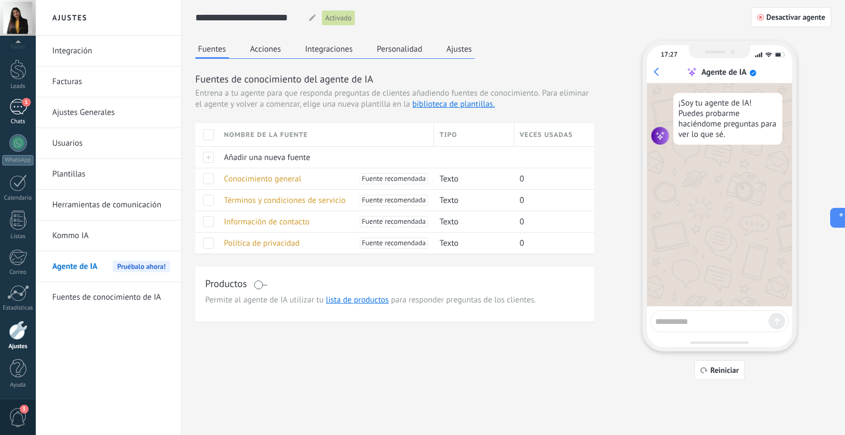
click at [26, 103] on span "1" at bounding box center [26, 102] width 9 height 9
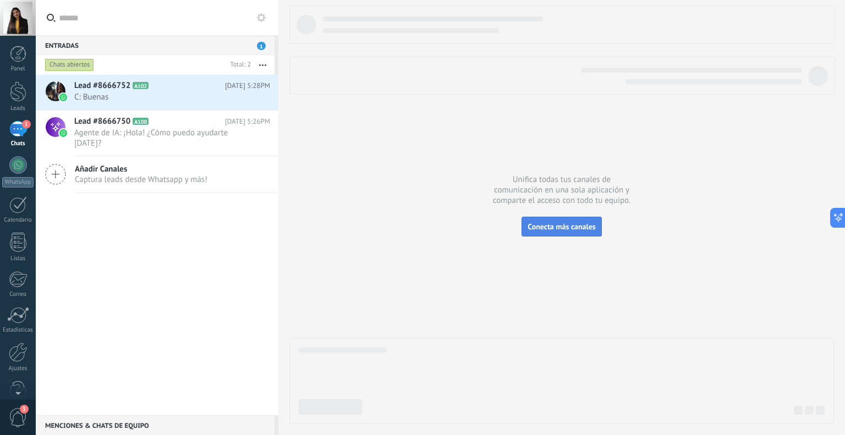
click at [558, 226] on span "Conecta más canales" at bounding box center [562, 227] width 68 height 10
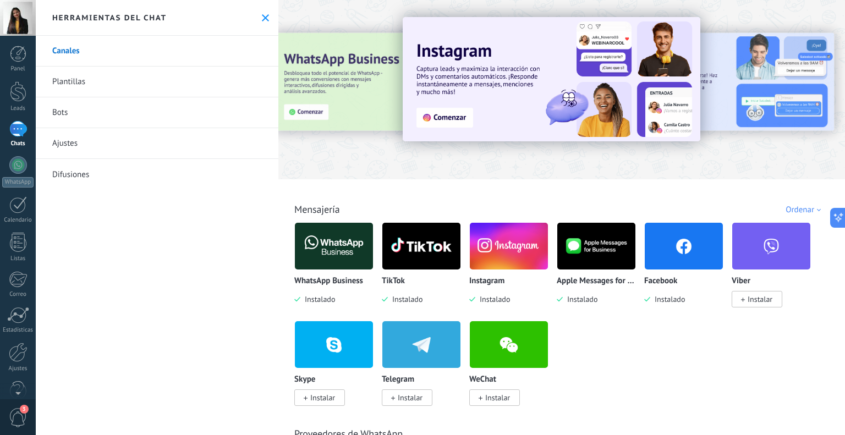
click at [518, 259] on img at bounding box center [509, 246] width 78 height 53
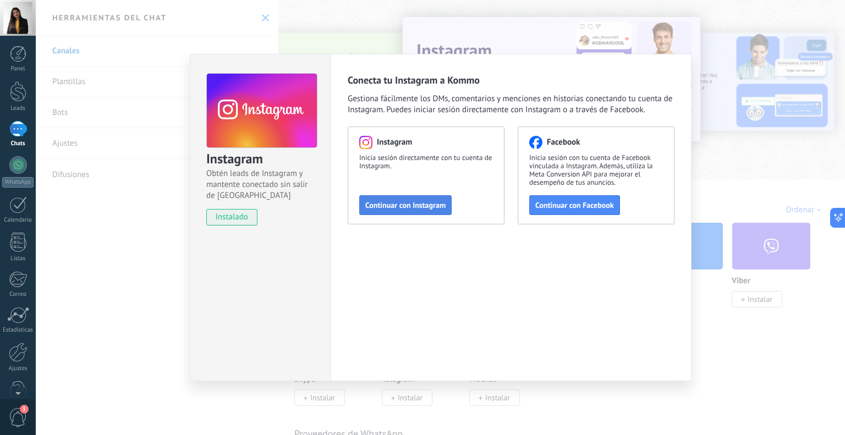
click at [421, 209] on span "Continuar con Instagram" at bounding box center [406, 205] width 80 height 8
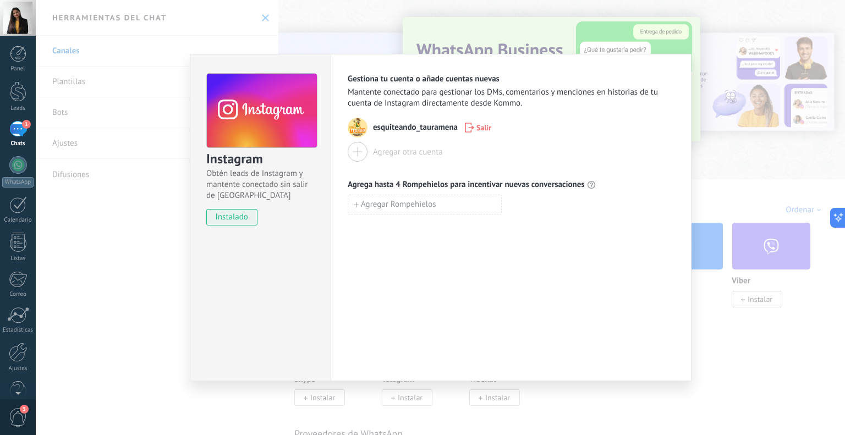
click at [407, 136] on div "esquiteando_tauramena Salir" at bounding box center [511, 128] width 327 height 20
click at [788, 154] on div "Instagram Obtén leads de Instagram y mantente conectado sin salir de Kommo inst…" at bounding box center [441, 217] width 810 height 435
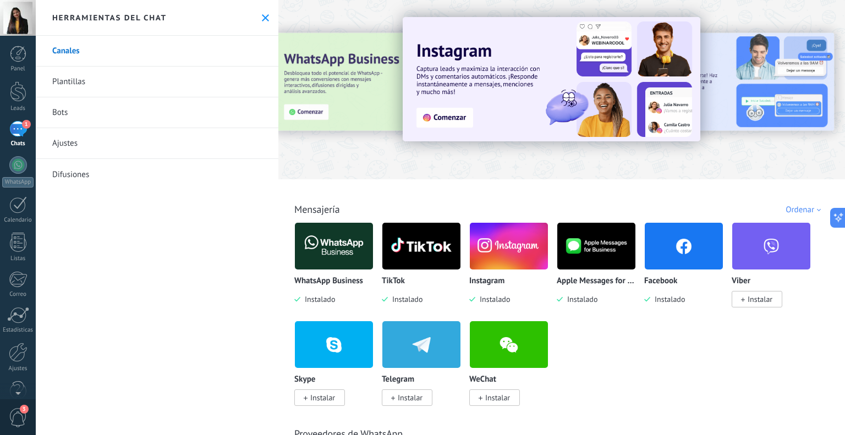
click at [9, 129] on div "1" at bounding box center [18, 129] width 18 height 16
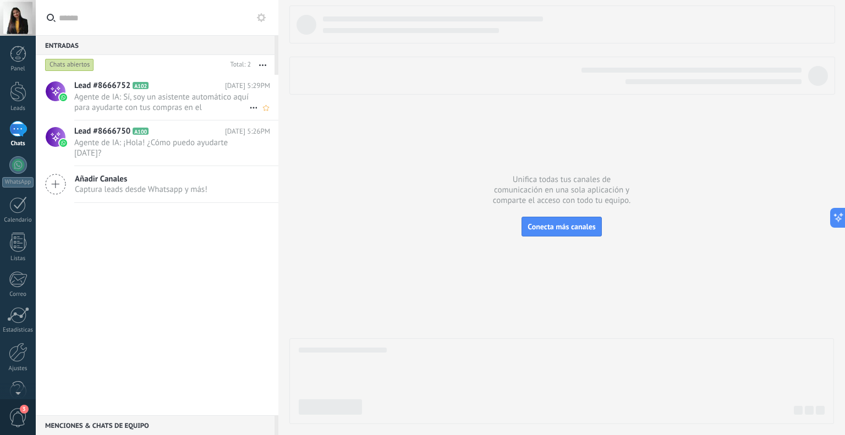
click at [162, 99] on span "Agente de IA: Sí, soy un asistente automático aquí para ayudarte con tus compra…" at bounding box center [161, 102] width 175 height 21
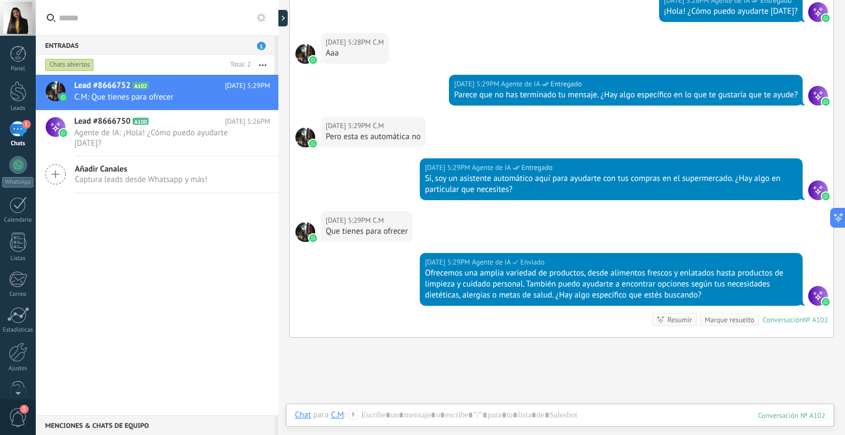
scroll to position [410, 0]
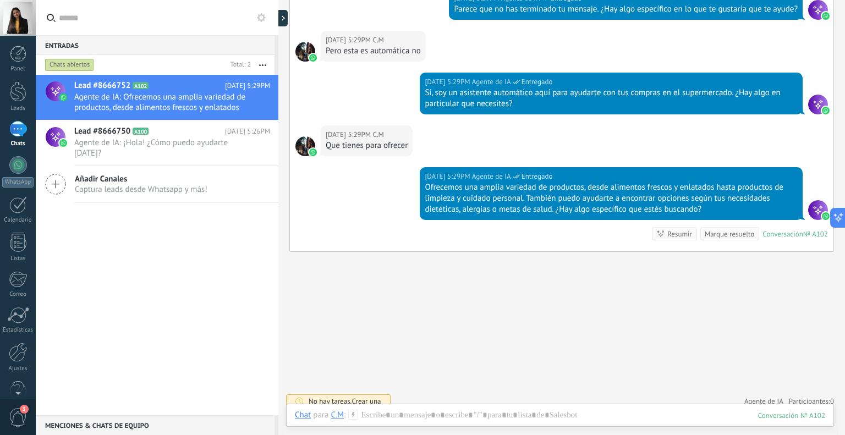
click at [669, 230] on div "Resumir" at bounding box center [680, 234] width 25 height 10
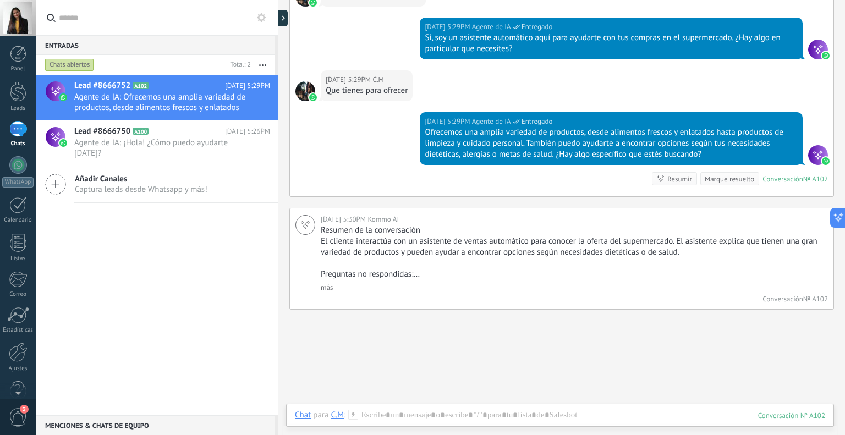
scroll to position [467, 0]
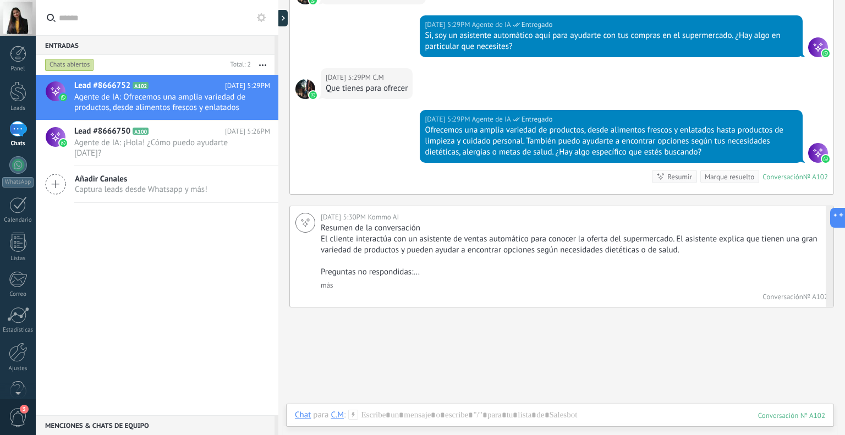
click at [327, 288] on link "más" at bounding box center [327, 285] width 12 height 9
click at [18, 358] on div at bounding box center [18, 352] width 19 height 19
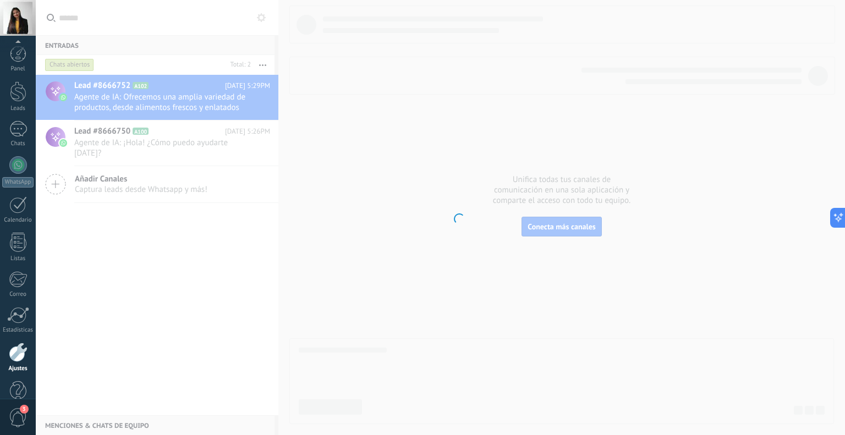
scroll to position [22, 0]
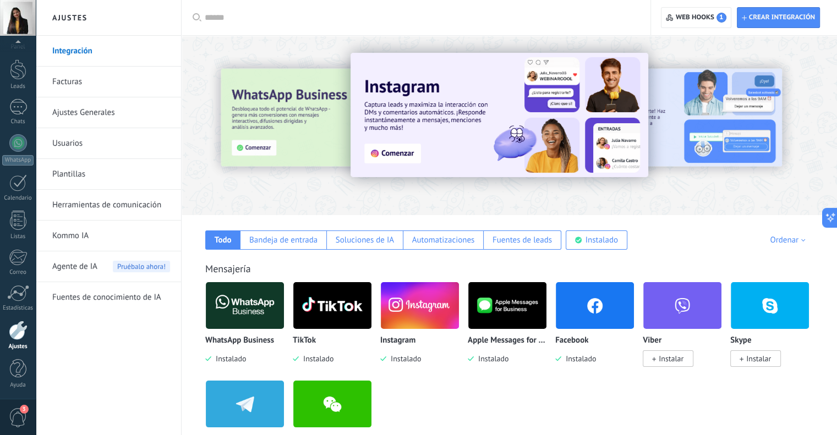
click at [90, 241] on link "Kommo IA" at bounding box center [111, 236] width 118 height 31
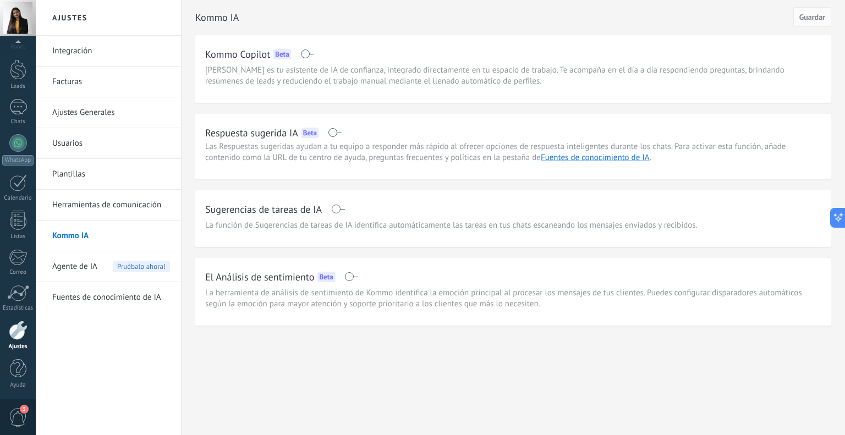
click at [92, 255] on span "Agente de IA" at bounding box center [74, 267] width 45 height 31
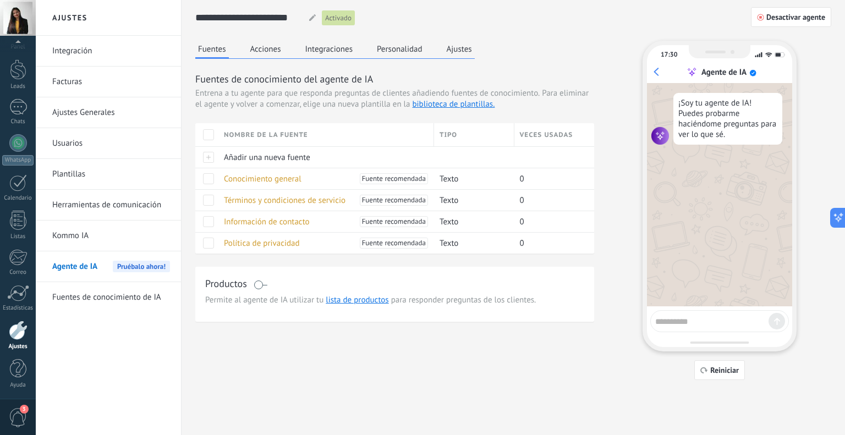
click at [315, 25] on div at bounding box center [311, 18] width 17 height 20
click at [310, 14] on icon at bounding box center [312, 17] width 7 height 7
click at [162, 421] on span "C.M: Algo refrescante con un poco de alcohol y quizás también algo de alimentos…" at bounding box center [147, 422] width 146 height 10
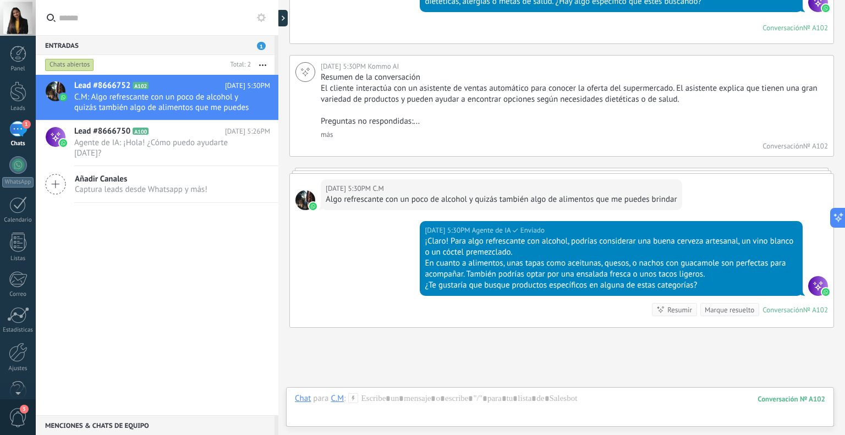
scroll to position [700, 0]
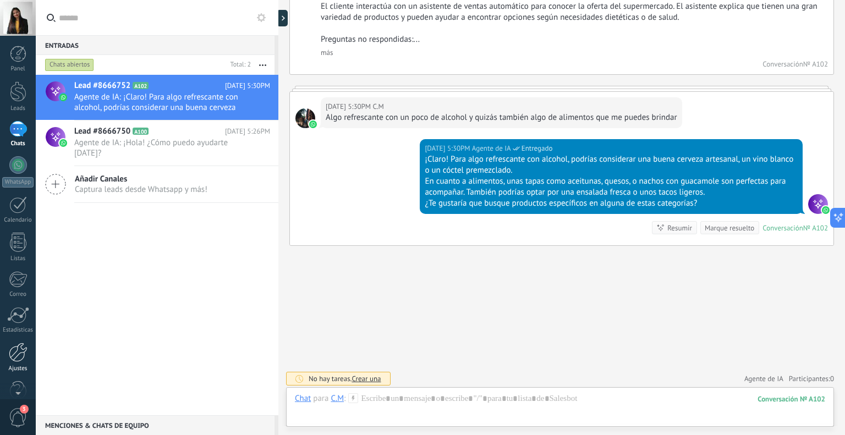
click at [30, 358] on link "Ajustes" at bounding box center [18, 358] width 36 height 30
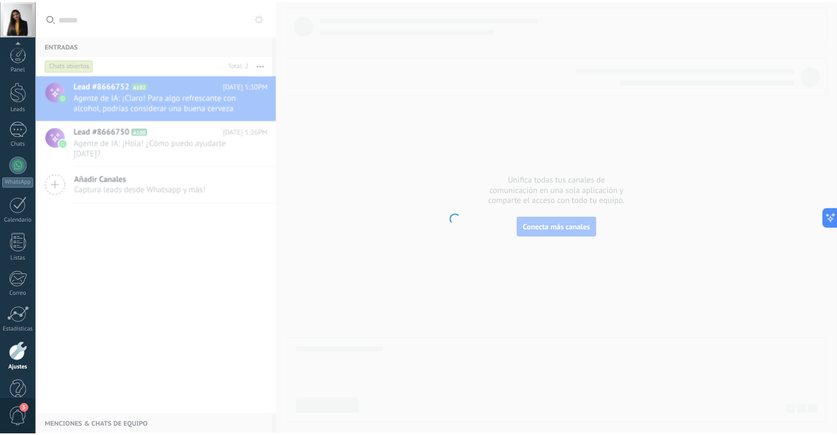
scroll to position [22, 0]
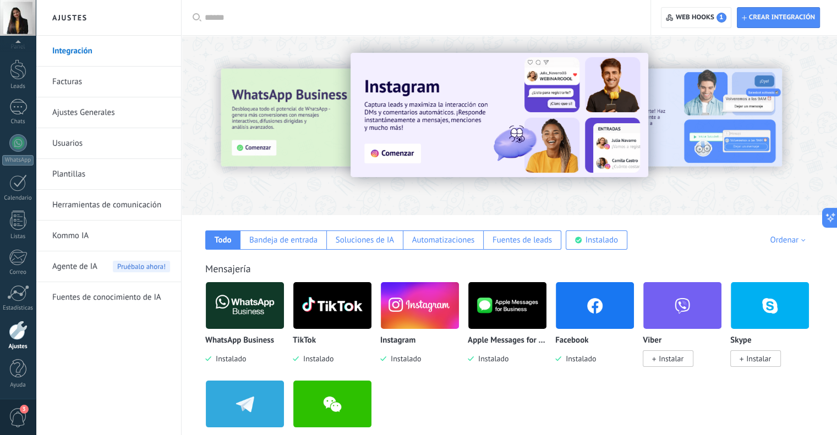
click at [86, 268] on span "Agente de IA" at bounding box center [74, 267] width 45 height 31
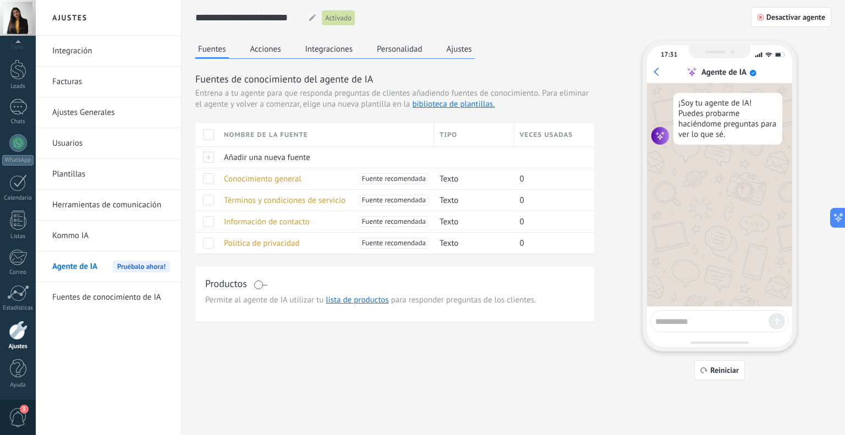
click at [272, 52] on button "Acciones" at bounding box center [266, 49] width 36 height 17
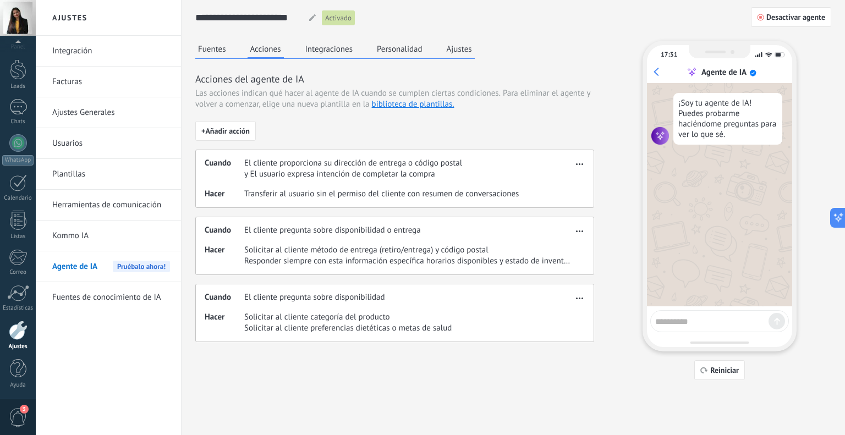
click at [322, 47] on button "Integraciones" at bounding box center [329, 49] width 53 height 17
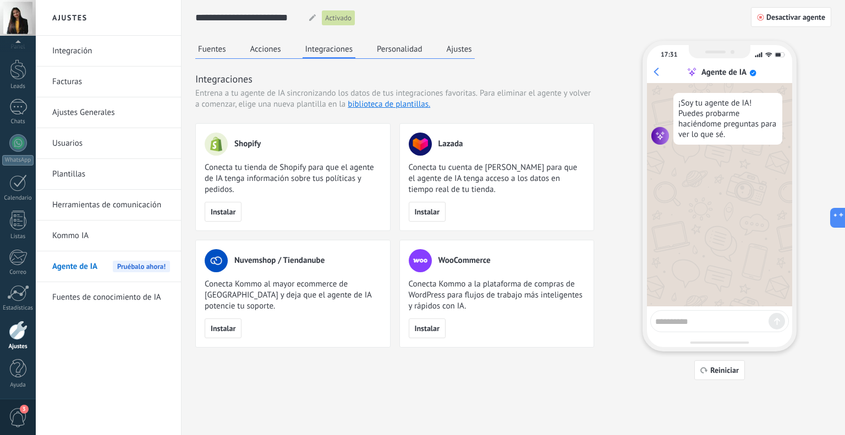
click at [394, 49] on button "Personalidad" at bounding box center [399, 49] width 51 height 17
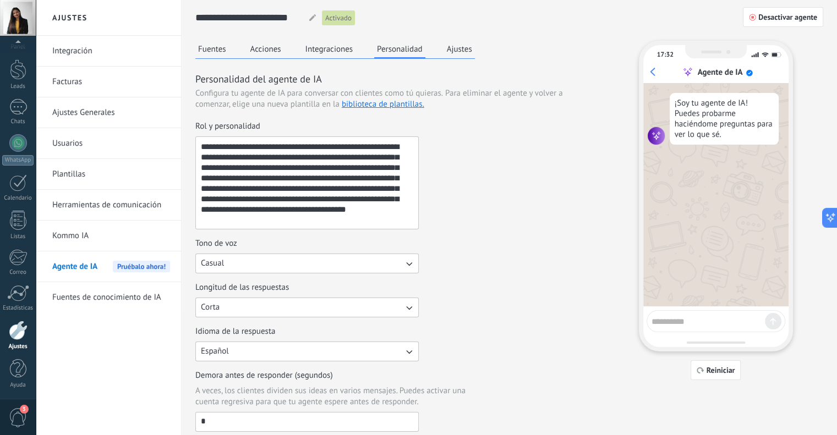
click at [455, 51] on button "Ajustes" at bounding box center [459, 49] width 31 height 17
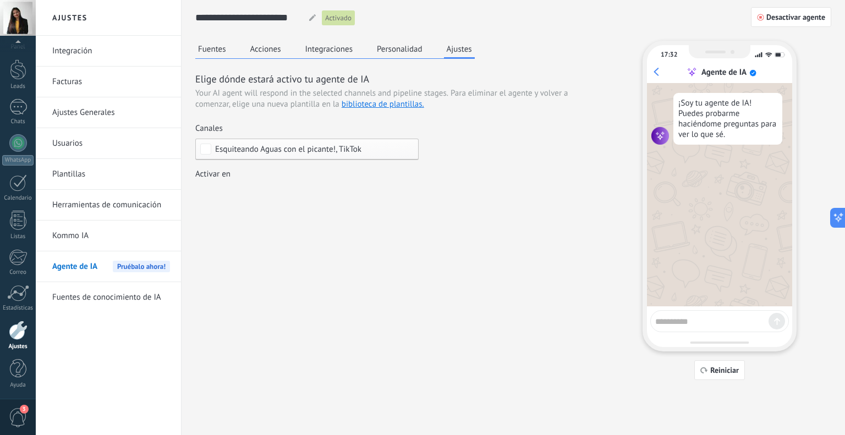
click at [0, 0] on div "Incoming leads Contacto inicial Negociación Debate contractual Discusión de con…" at bounding box center [0, 0] width 0 height 0
click at [236, 192] on span at bounding box center [239, 191] width 56 height 9
click at [211, 46] on div at bounding box center [441, 217] width 810 height 435
click at [219, 53] on button "Fuentes" at bounding box center [212, 49] width 34 height 17
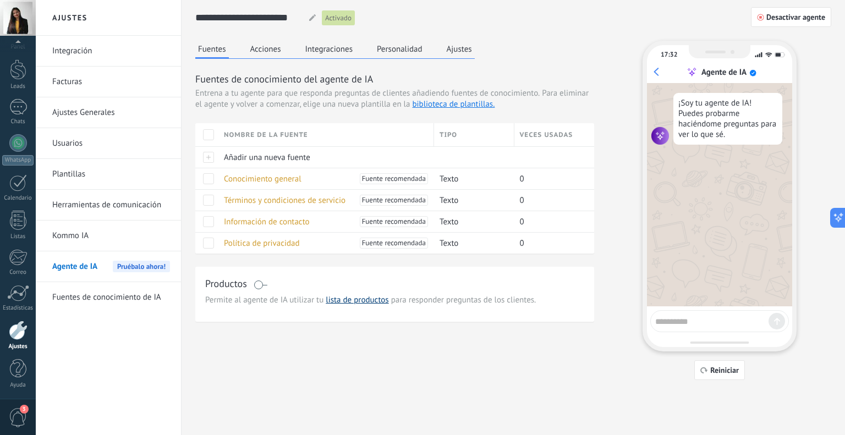
click at [347, 298] on link "lista de productos" at bounding box center [357, 300] width 63 height 10
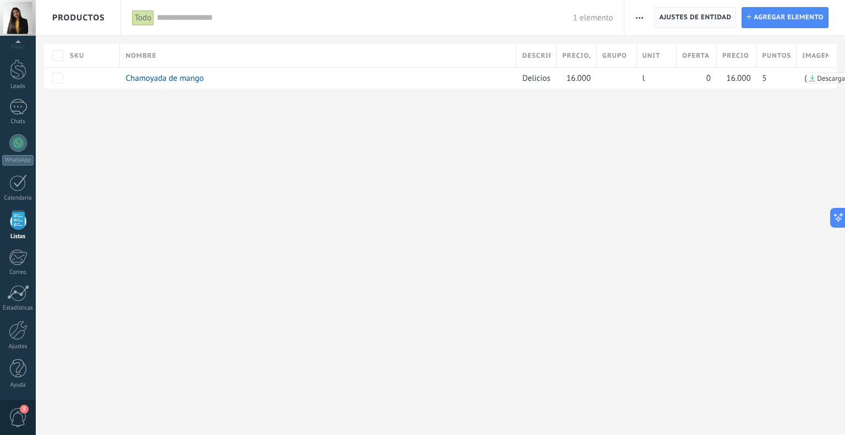
click at [689, 14] on span "Ajustes de entidad" at bounding box center [695, 18] width 72 height 20
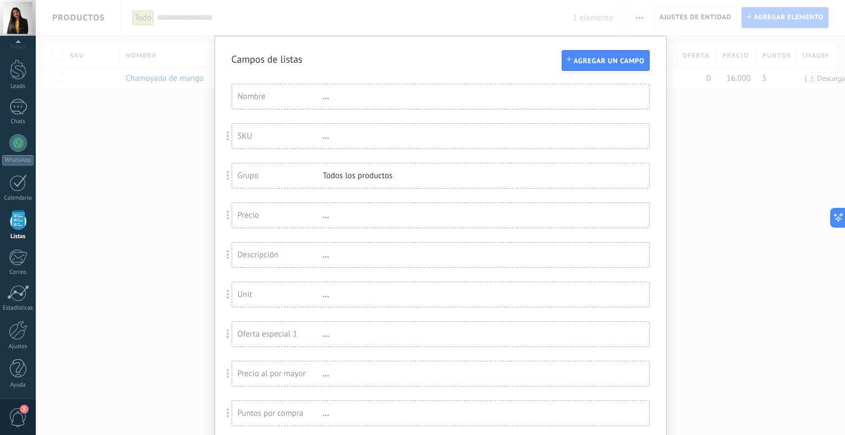
click at [699, 121] on div "Campos de listas Agregar un campo Usted ha alcanzado la cantidad máxima de los …" at bounding box center [441, 217] width 810 height 435
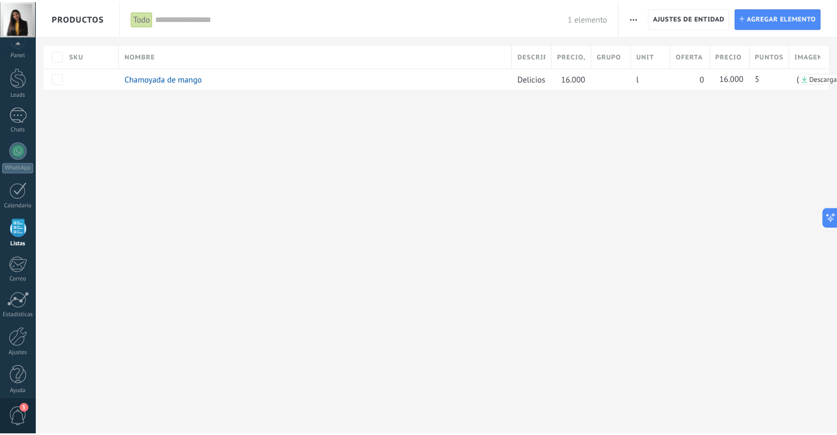
scroll to position [22, 0]
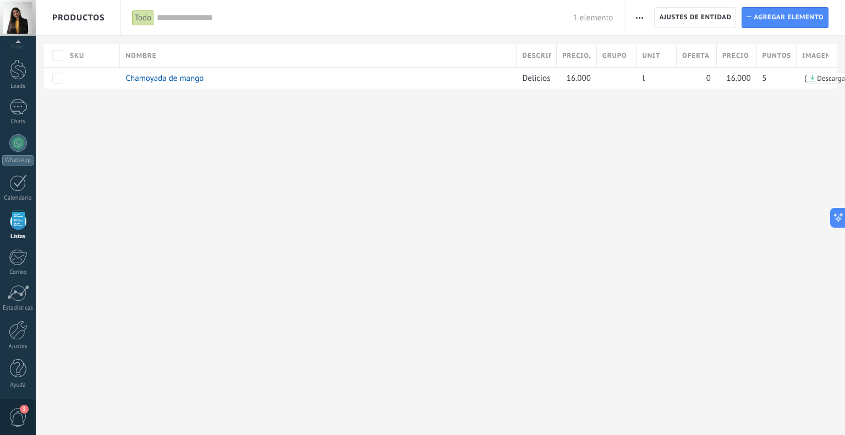
click at [79, 20] on span "Productos" at bounding box center [78, 17] width 53 height 35
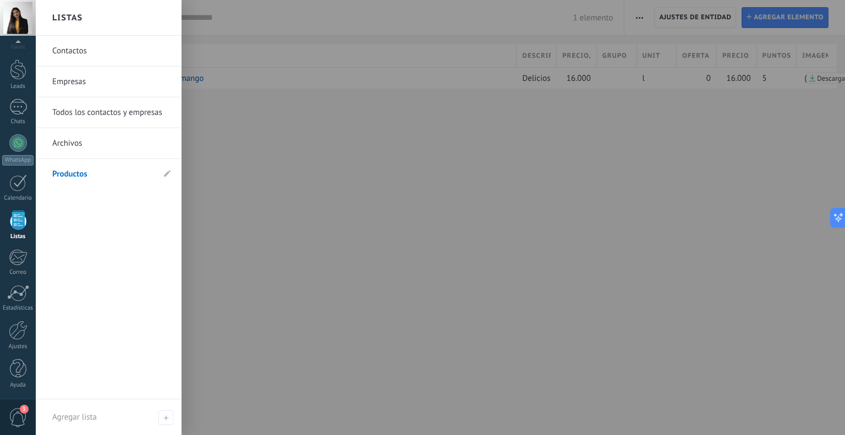
click at [66, 80] on link "Empresas" at bounding box center [111, 82] width 118 height 31
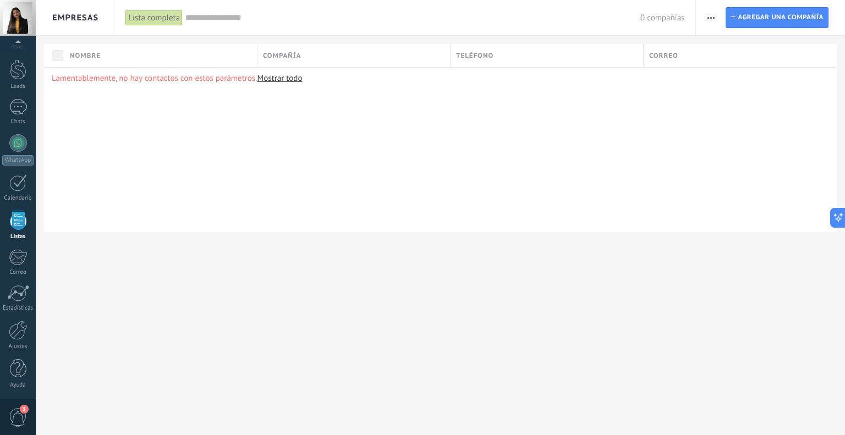
click at [78, 15] on span "Empresas" at bounding box center [75, 18] width 46 height 10
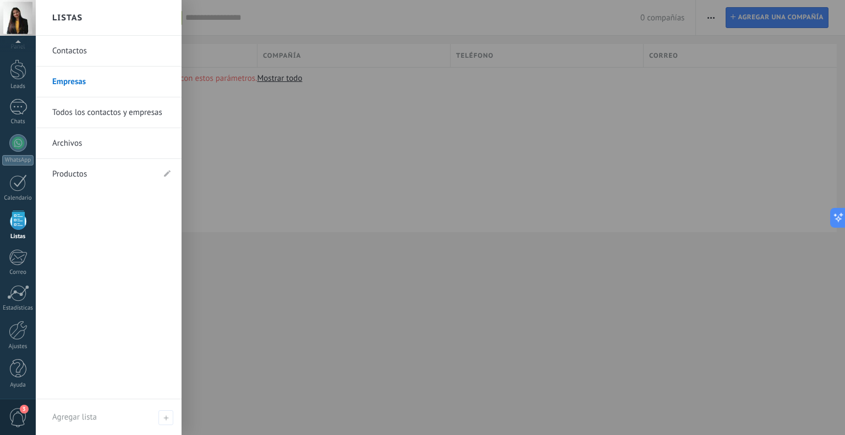
click at [84, 148] on link "Archivos" at bounding box center [111, 143] width 118 height 31
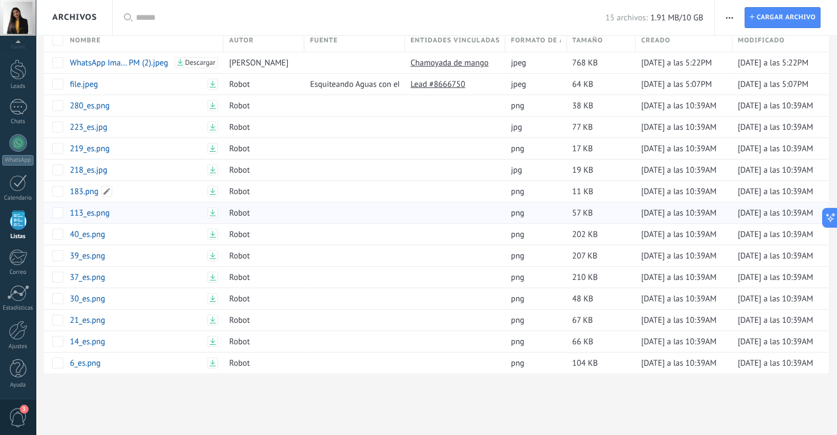
scroll to position [24, 0]
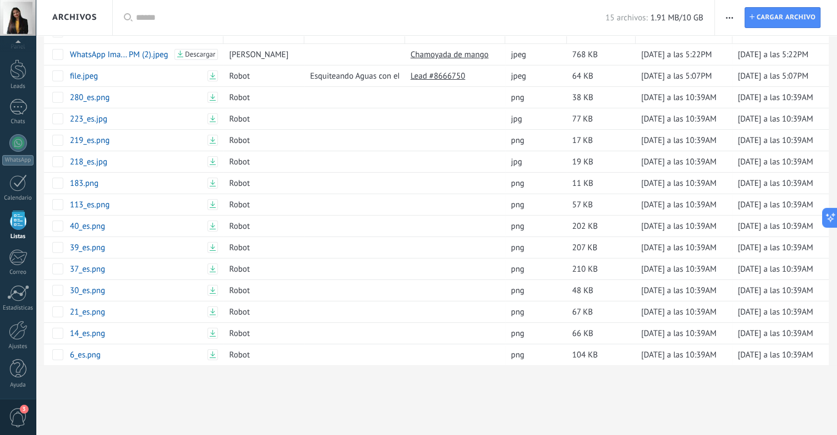
click at [73, 24] on div "Archivos" at bounding box center [74, 17] width 45 height 35
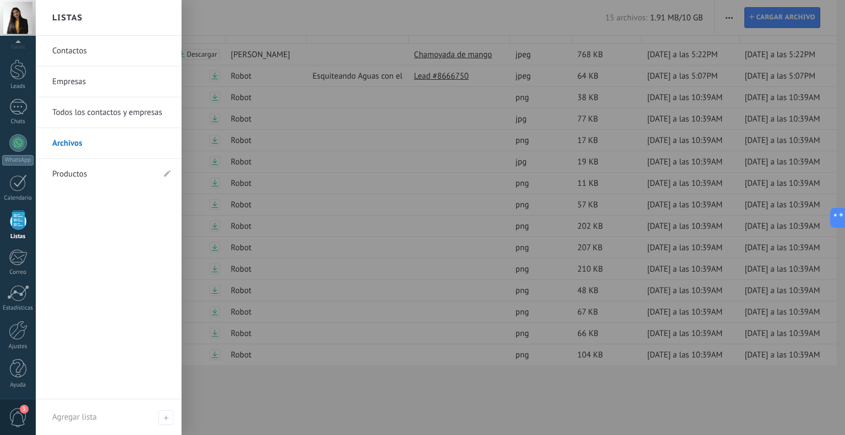
click at [77, 56] on link "Contactos" at bounding box center [111, 51] width 118 height 31
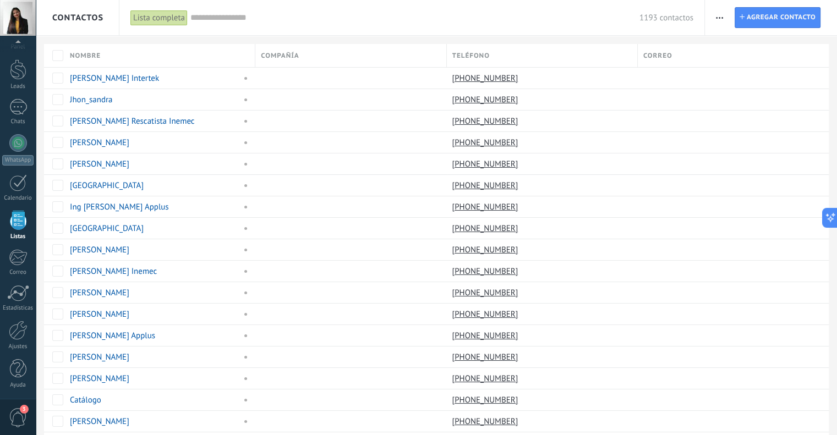
click at [70, 17] on span "Contactos" at bounding box center [77, 18] width 51 height 10
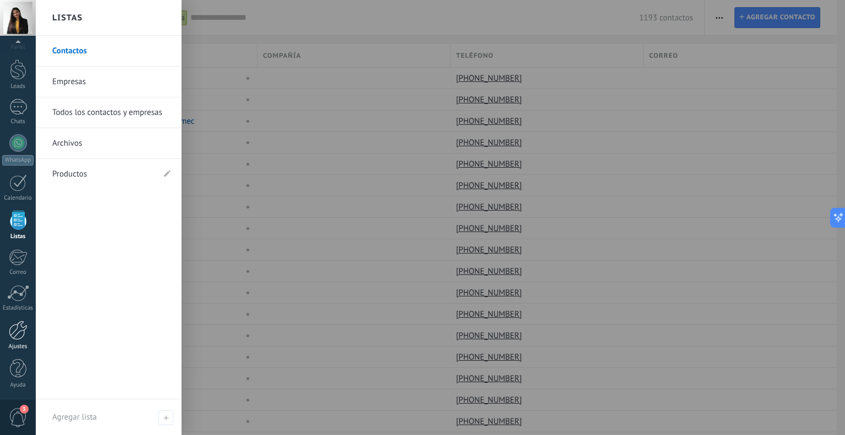
click at [18, 332] on div at bounding box center [18, 330] width 19 height 19
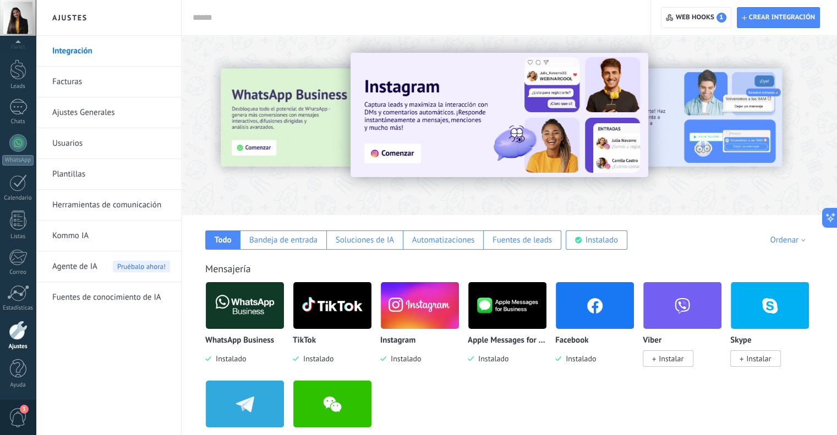
click at [85, 270] on span "Agente de IA" at bounding box center [74, 267] width 45 height 31
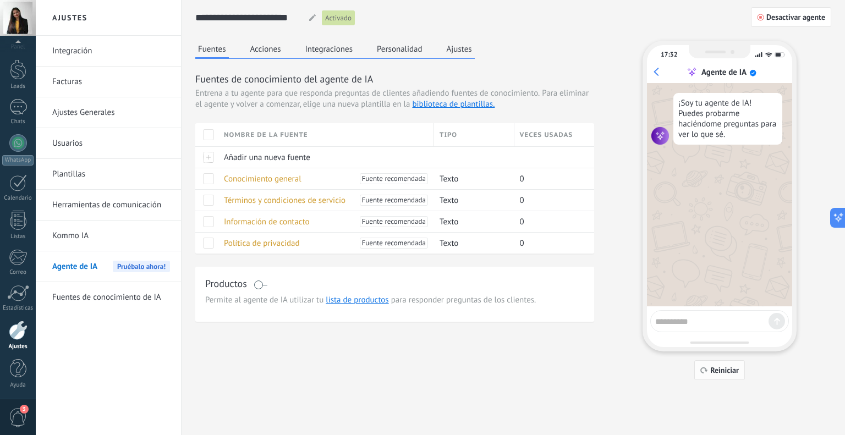
click at [732, 377] on button "Reiniciar" at bounding box center [720, 371] width 51 height 20
click at [717, 371] on span "Reiniciar" at bounding box center [725, 371] width 29 height 8
click at [717, 370] on span "Reiniciar" at bounding box center [725, 371] width 29 height 8
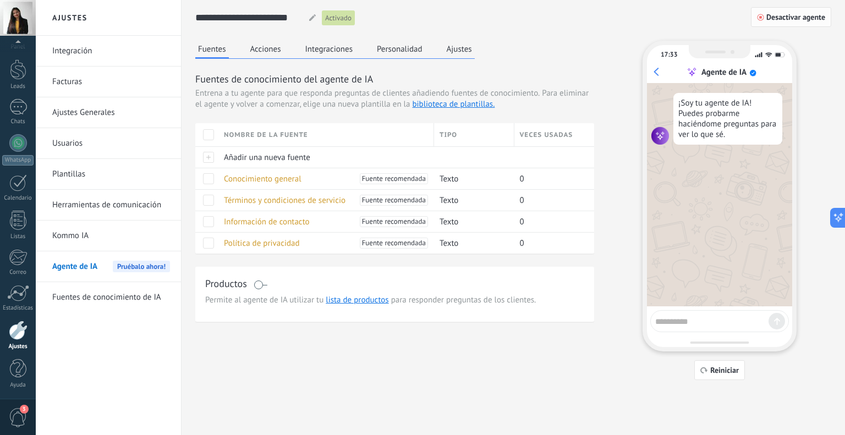
click at [810, 19] on span "Desactivar agente" at bounding box center [796, 17] width 59 height 8
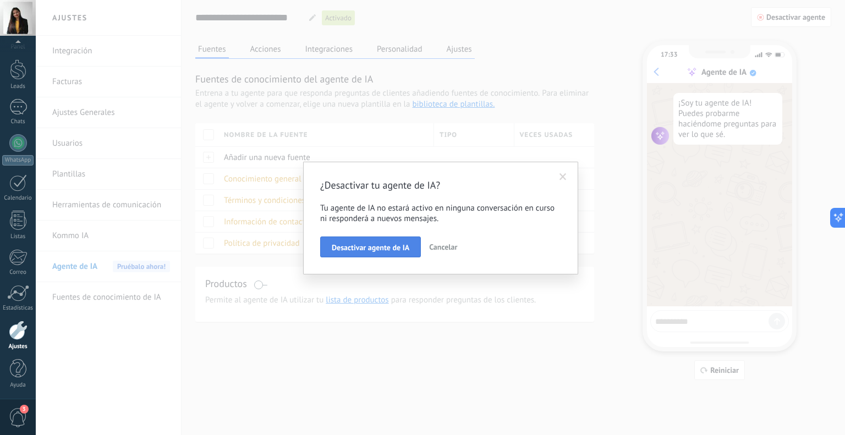
click at [401, 249] on span "Desactivar agente de IA" at bounding box center [371, 248] width 78 height 8
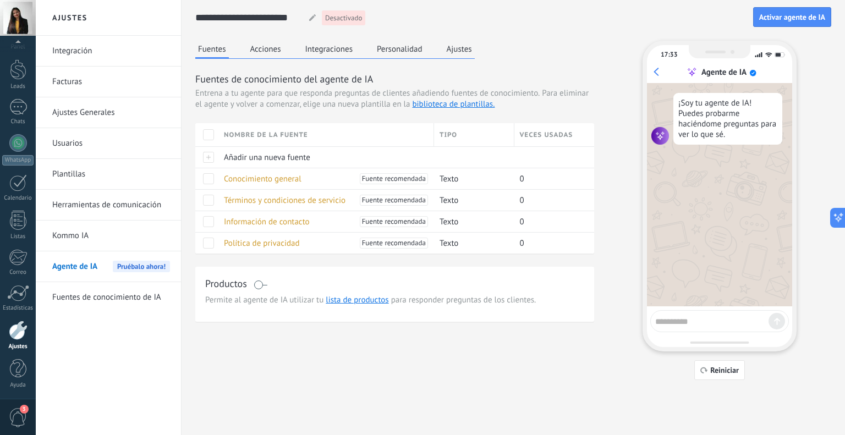
click at [105, 267] on div "Agente de IA Pruébalo ahora!" at bounding box center [111, 267] width 118 height 31
click at [83, 269] on span "Agente de IA" at bounding box center [74, 267] width 45 height 31
click at [783, 17] on span "Activar agente de IA" at bounding box center [793, 17] width 66 height 8
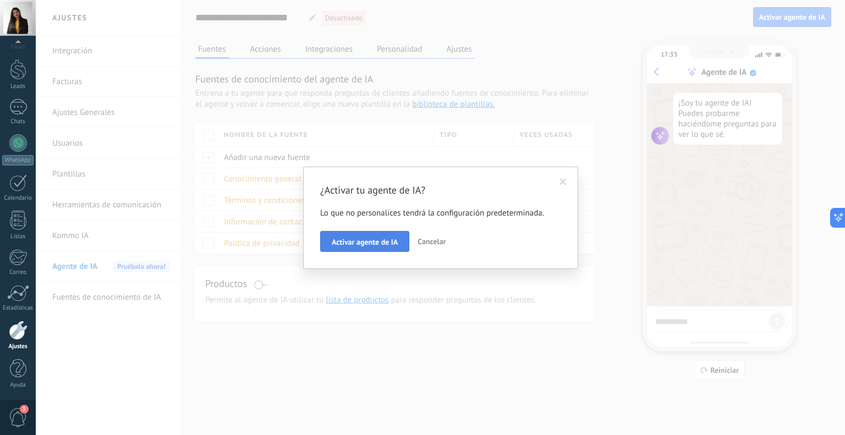
click at [352, 244] on span "Activar agente de IA" at bounding box center [365, 242] width 66 height 8
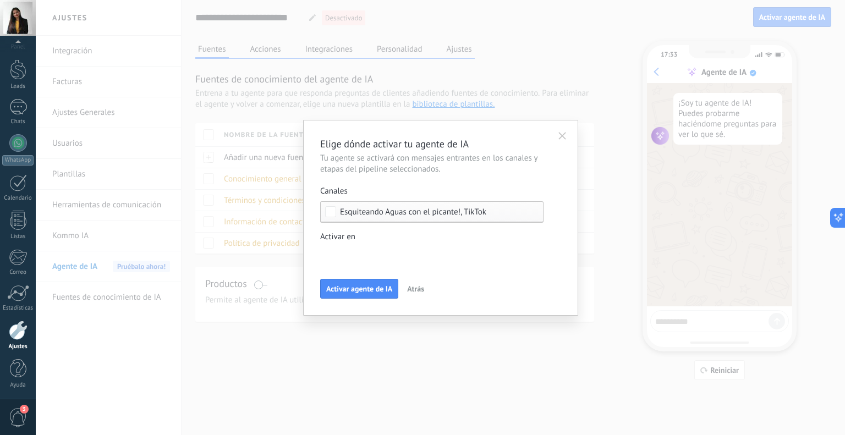
click at [0, 0] on div "Incoming leads Contacto inicial Negociación Debate contractual Discusión de con…" at bounding box center [0, 0] width 0 height 0
click at [367, 258] on span at bounding box center [364, 254] width 56 height 9
click at [586, 345] on div at bounding box center [441, 217] width 810 height 435
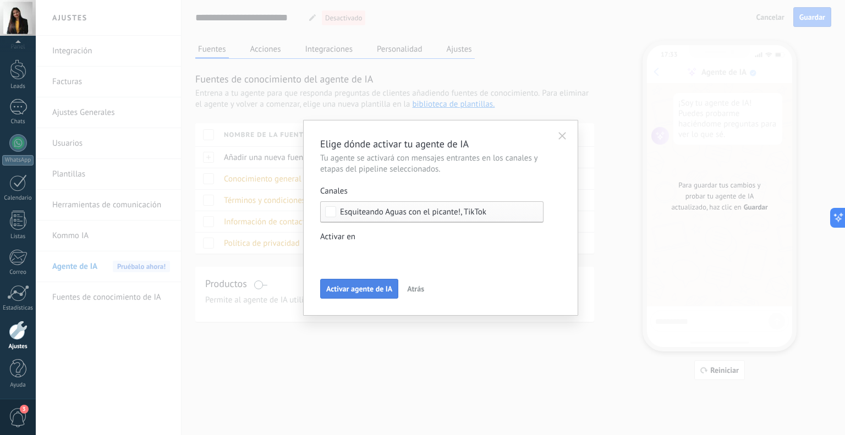
click at [359, 282] on button "Activar agente de IA" at bounding box center [359, 289] width 78 height 20
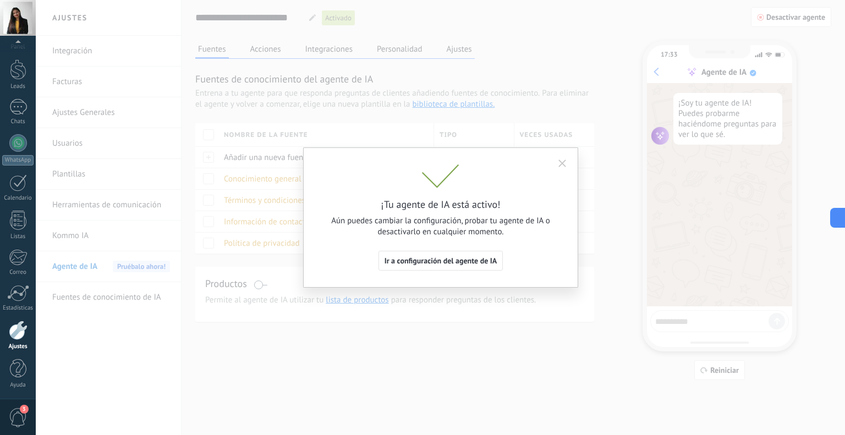
click at [563, 167] on icon "button" at bounding box center [563, 164] width 8 height 8
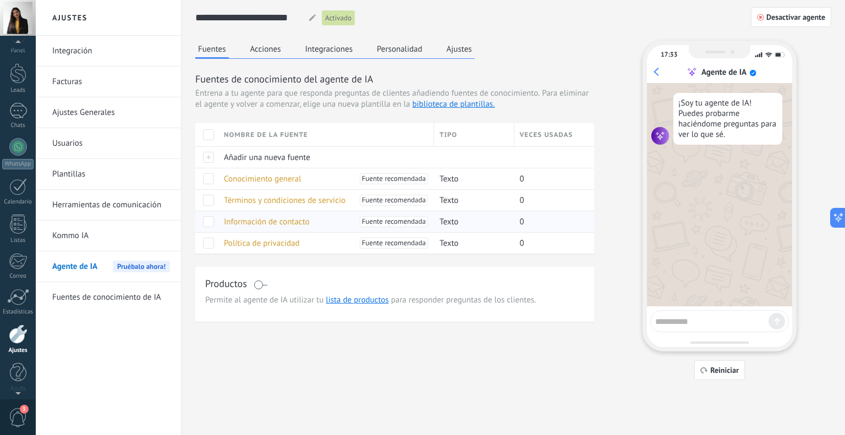
scroll to position [22, 0]
click at [457, 108] on link "biblioteca de plantillas." at bounding box center [453, 104] width 83 height 10
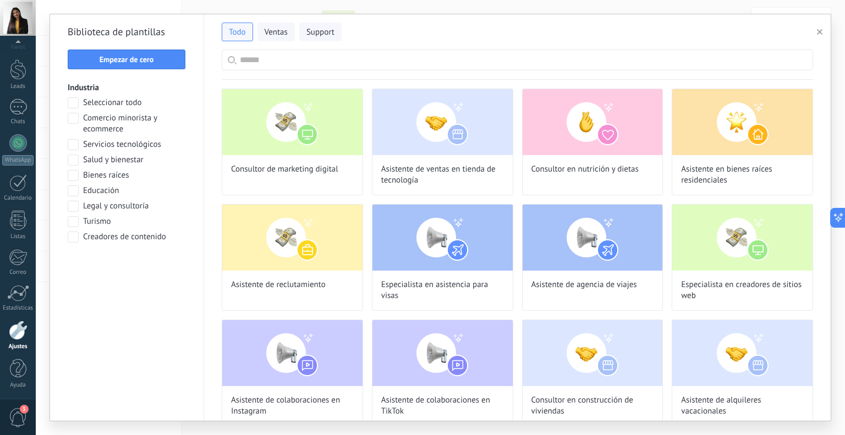
click at [68, 114] on span at bounding box center [73, 118] width 11 height 11
click at [116, 264] on span "Aplicar" at bounding box center [127, 266] width 23 height 8
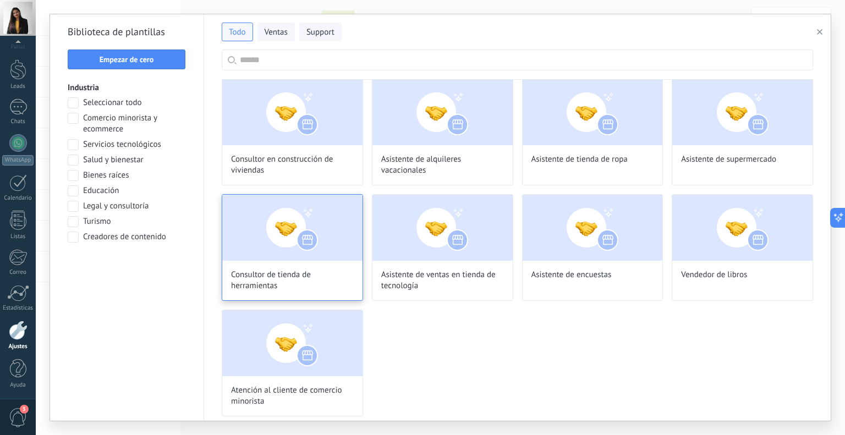
scroll to position [13, 0]
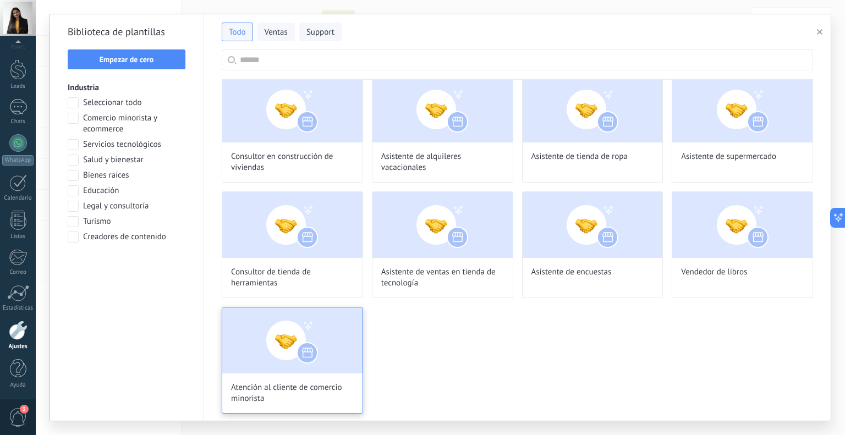
click at [303, 346] on img at bounding box center [292, 341] width 140 height 66
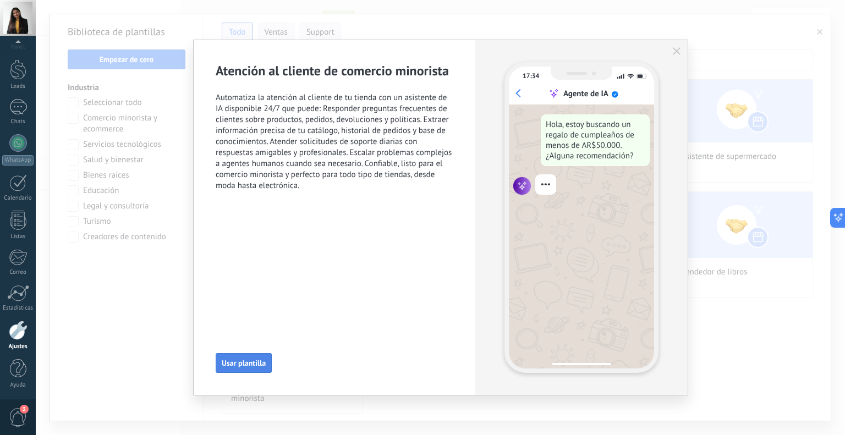
click at [253, 365] on span "Usar plantilla" at bounding box center [244, 363] width 44 height 8
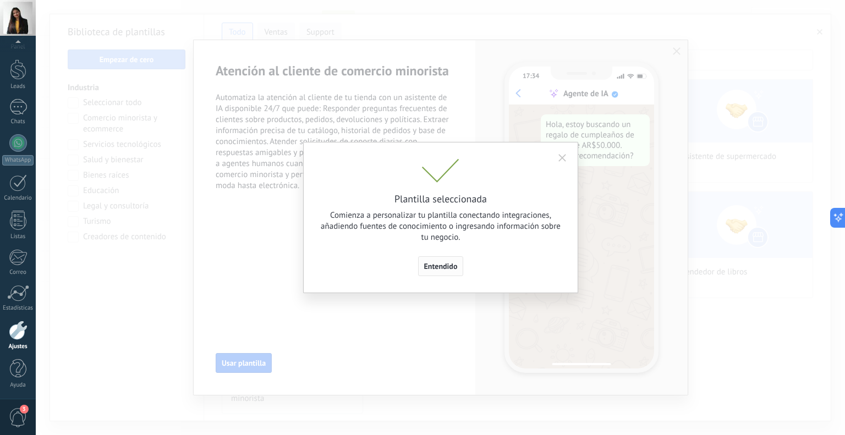
click at [445, 264] on span "Entendido" at bounding box center [441, 267] width 34 height 8
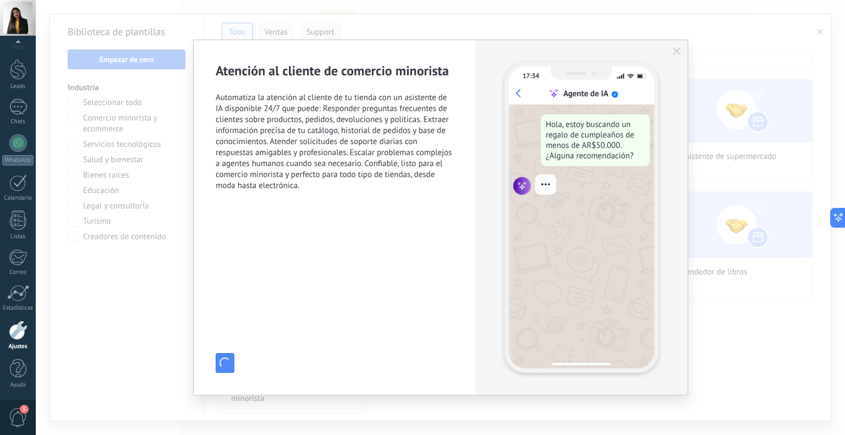
type input "**********"
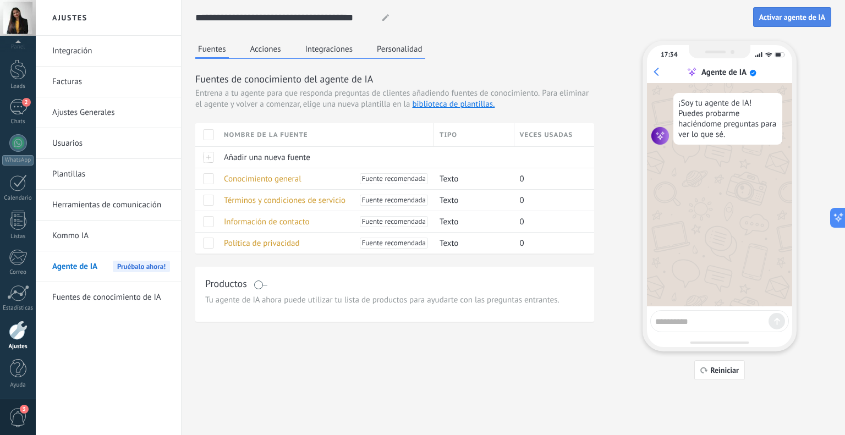
click at [786, 17] on span "Activar agente de IA" at bounding box center [793, 17] width 66 height 8
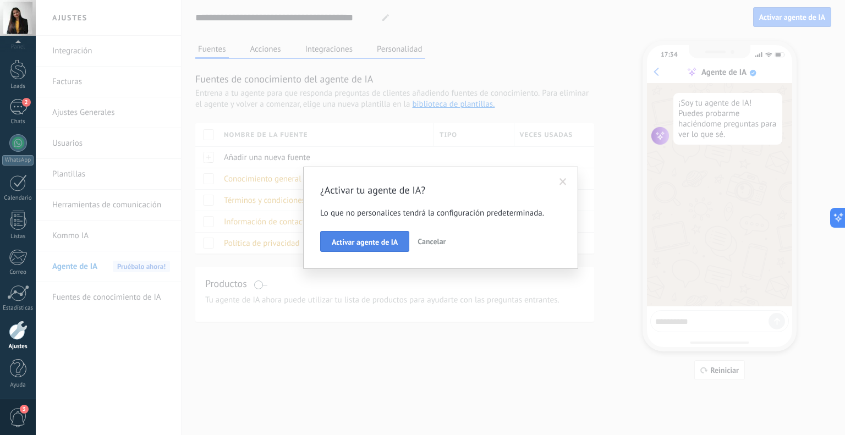
click at [383, 247] on button "Activar agente de IA" at bounding box center [364, 241] width 89 height 21
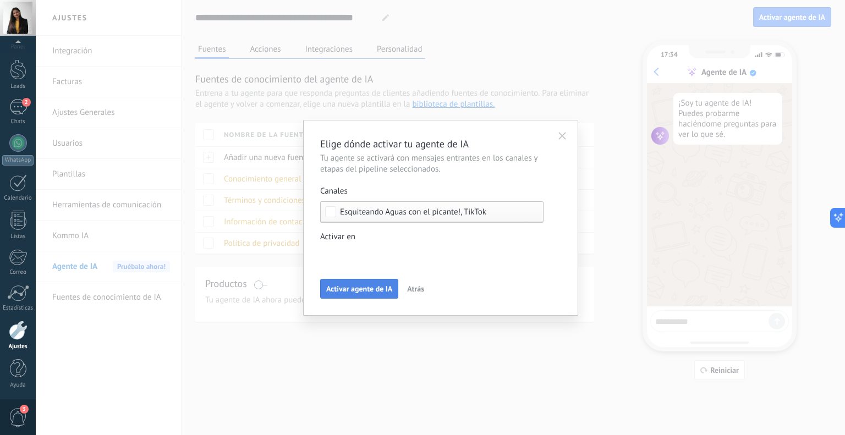
click at [370, 290] on span "Activar agente de IA" at bounding box center [359, 289] width 66 height 8
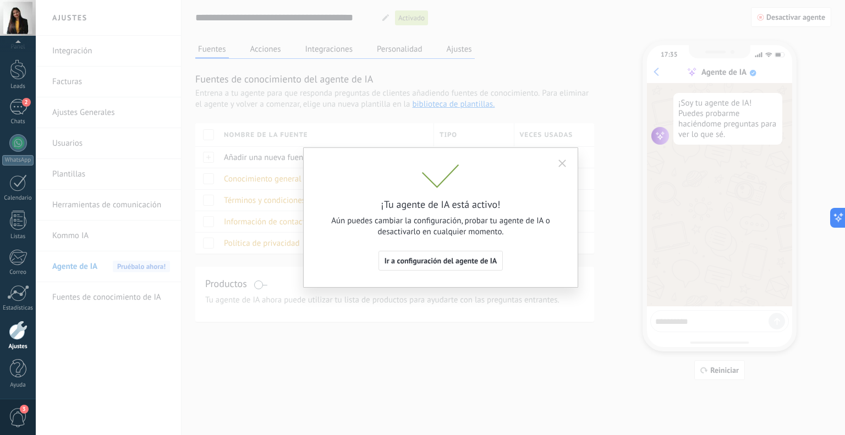
click at [561, 165] on icon "button" at bounding box center [563, 164] width 8 height 8
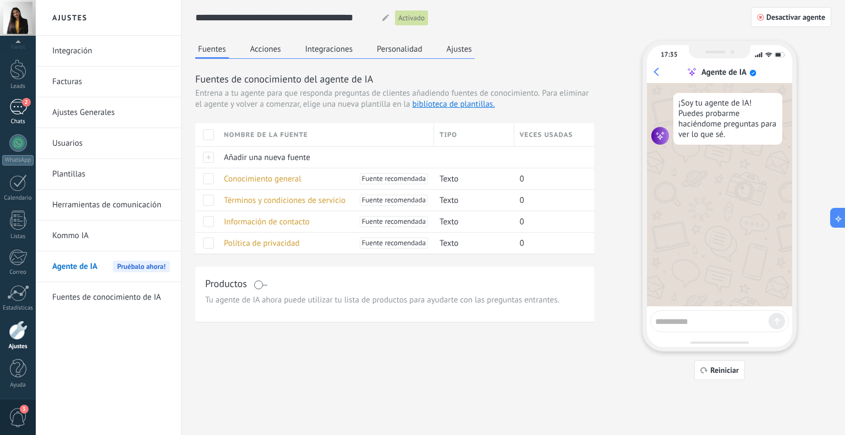
click at [24, 116] on link "2 Chats" at bounding box center [18, 112] width 36 height 26
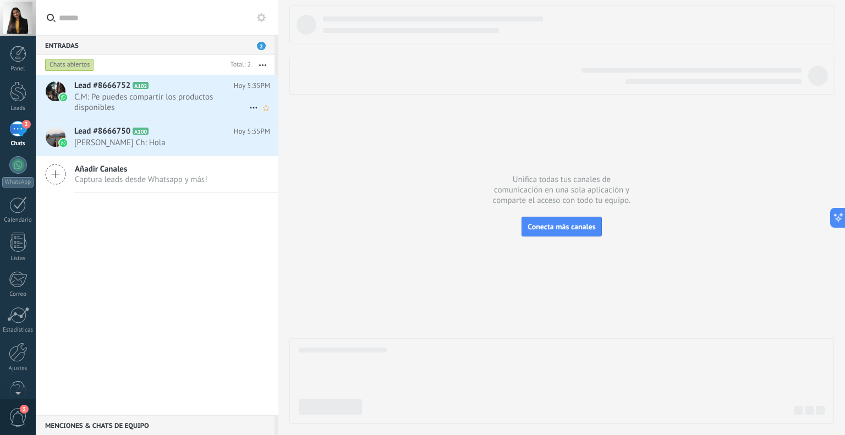
click at [94, 101] on span "C.M: Pe puedes compartir los productos disponibles" at bounding box center [161, 102] width 175 height 21
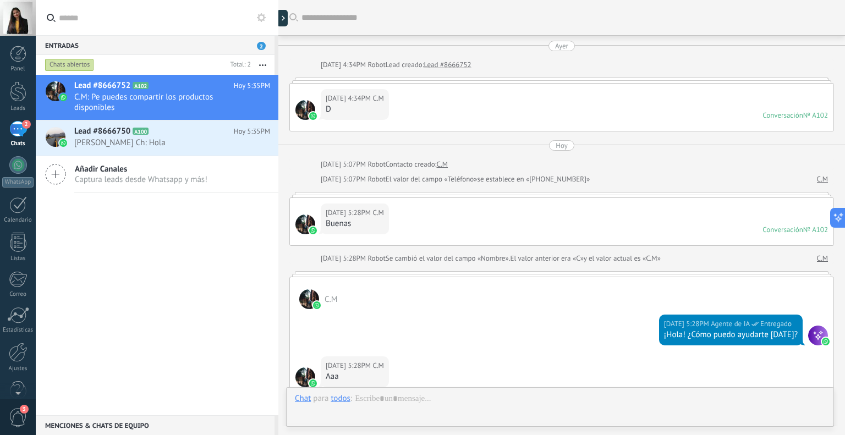
scroll to position [785, 0]
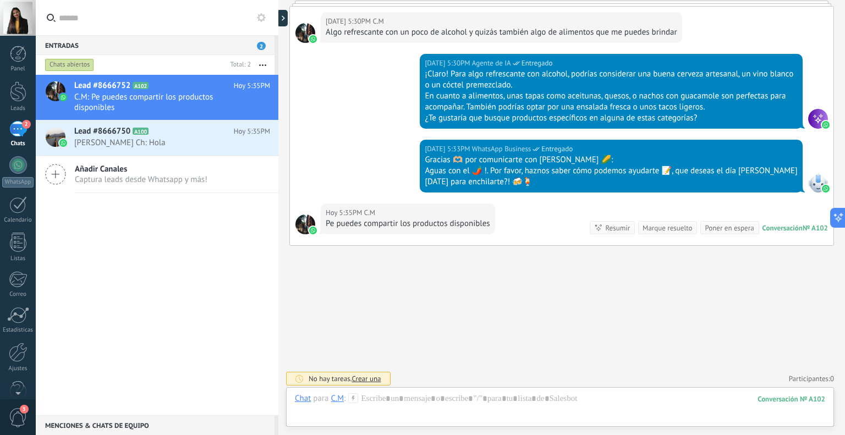
click at [613, 228] on div "Resumir" at bounding box center [618, 228] width 25 height 10
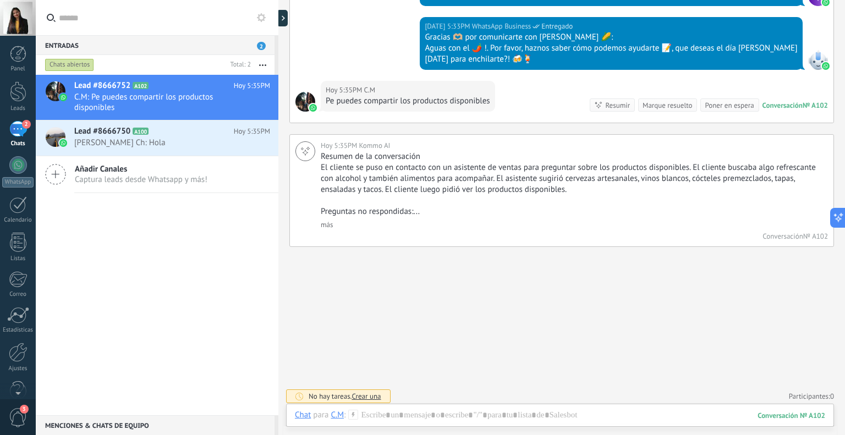
scroll to position [908, 0]
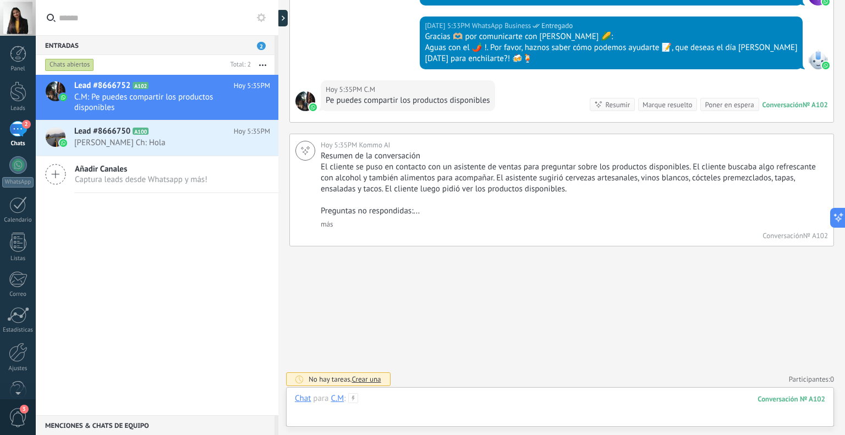
click at [383, 402] on div at bounding box center [560, 410] width 531 height 33
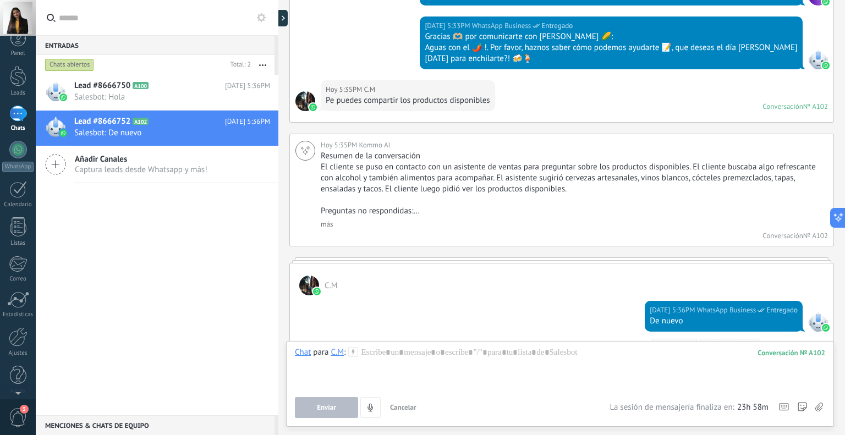
scroll to position [0, 0]
click at [134, 95] on span "Salesbot: Hola" at bounding box center [161, 97] width 175 height 10
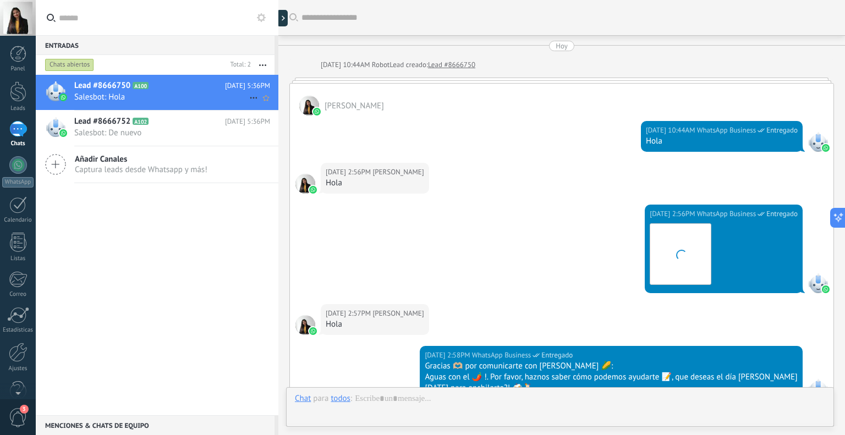
scroll to position [505, 0]
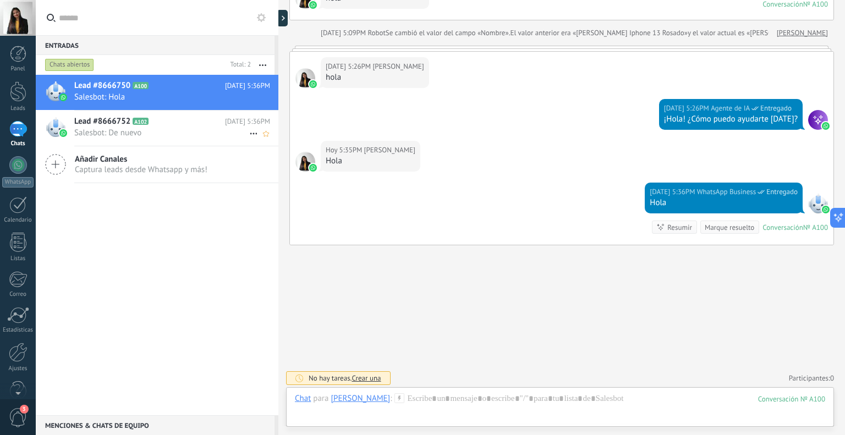
click at [150, 129] on span "Salesbot: De nuevo" at bounding box center [161, 133] width 175 height 10
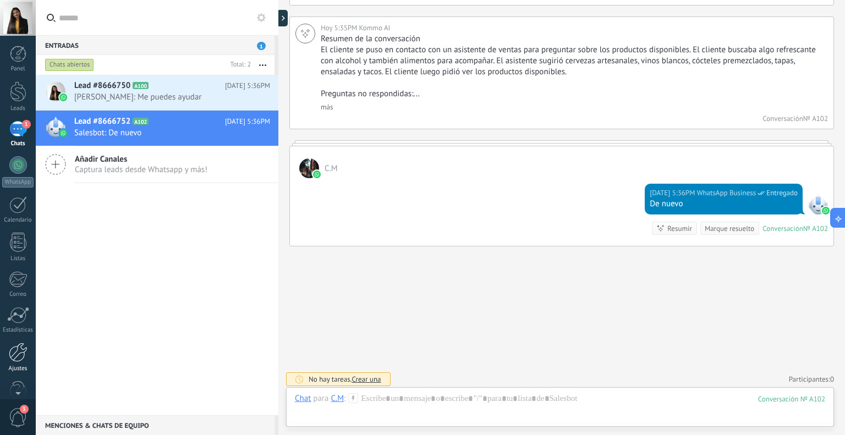
click at [15, 366] on div "Ajustes" at bounding box center [18, 369] width 32 height 7
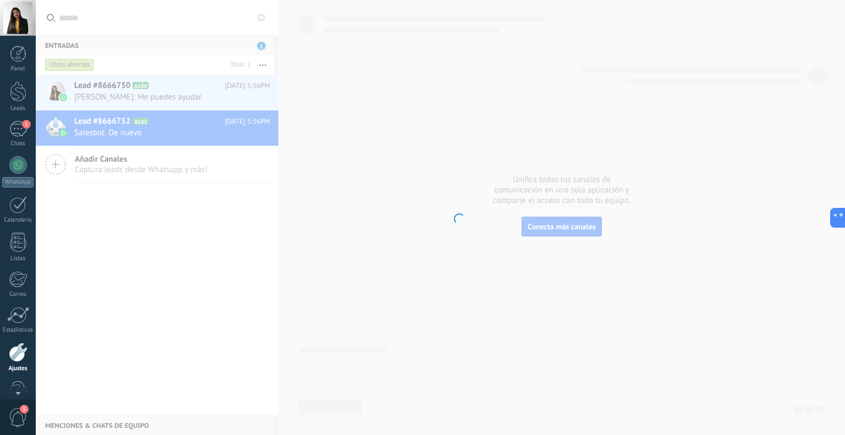
scroll to position [22, 0]
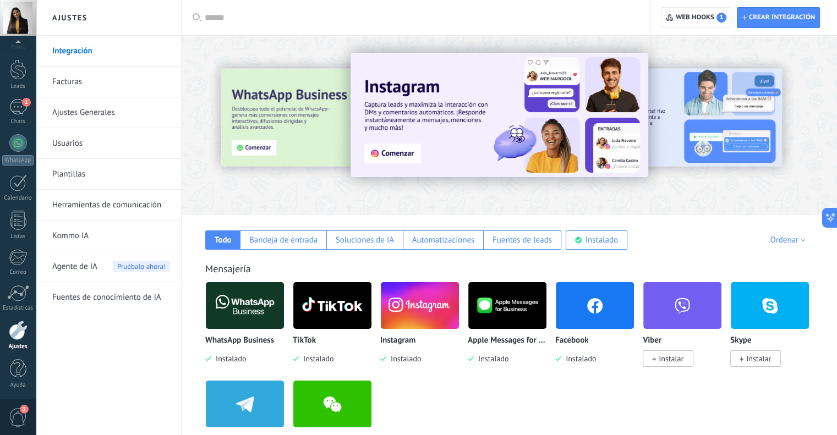
click at [92, 260] on span "Agente de IA" at bounding box center [74, 267] width 45 height 31
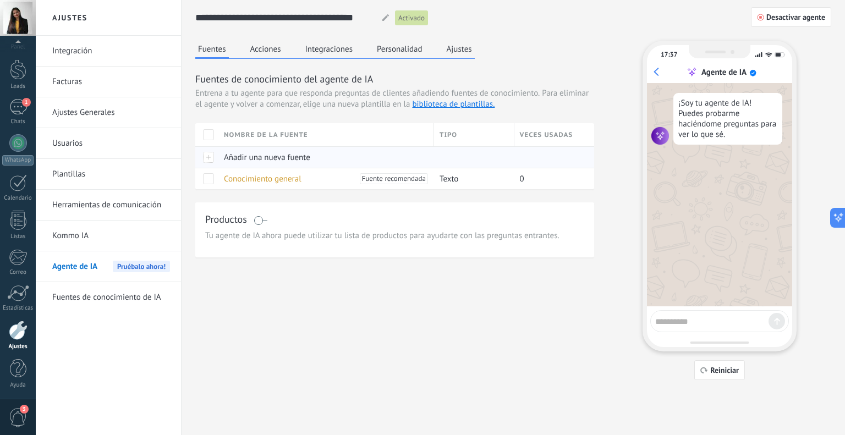
click at [212, 160] on div at bounding box center [206, 156] width 23 height 21
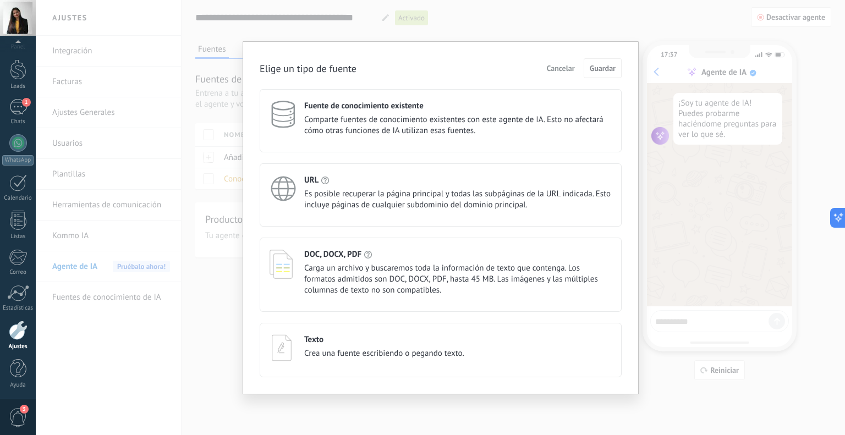
click at [347, 275] on span "Carga un archivo y buscaremos toda la información de texto que contenga. Los fo…" at bounding box center [458, 279] width 308 height 33
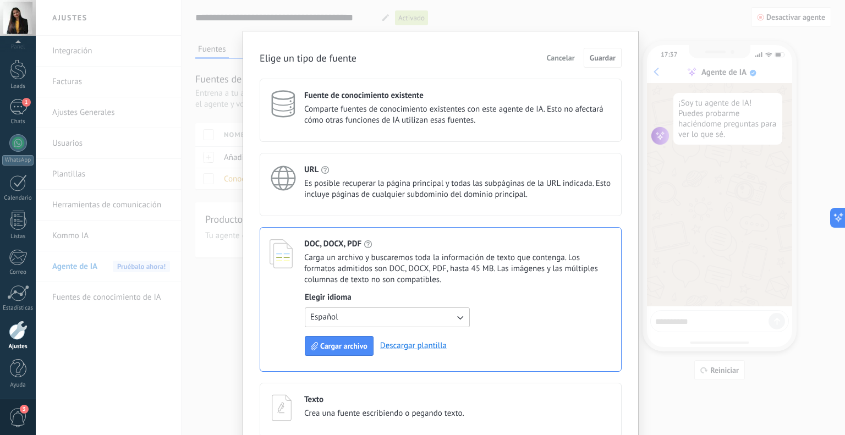
scroll to position [29, 0]
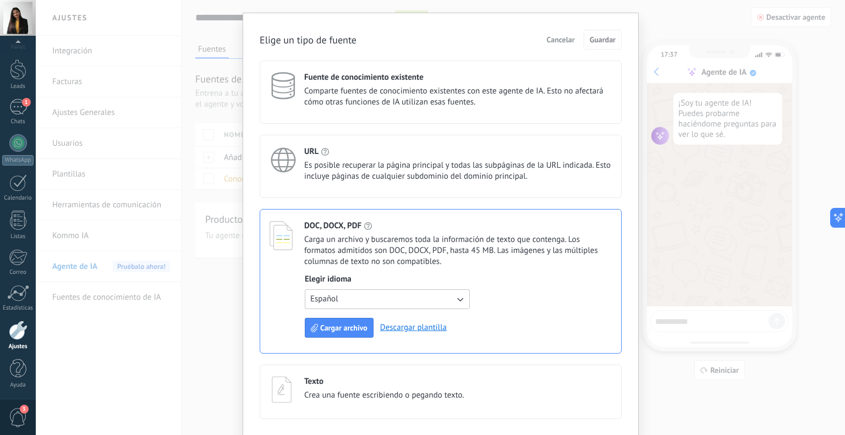
click at [564, 41] on span "Cancelar" at bounding box center [561, 40] width 28 height 8
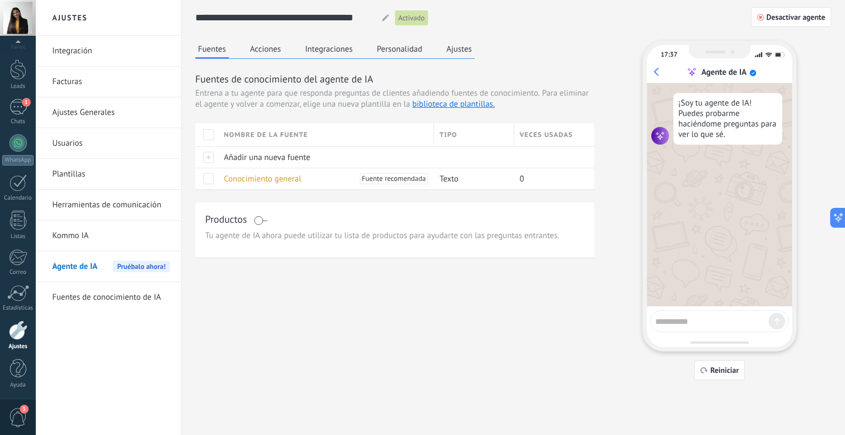
click at [256, 217] on span at bounding box center [261, 220] width 14 height 9
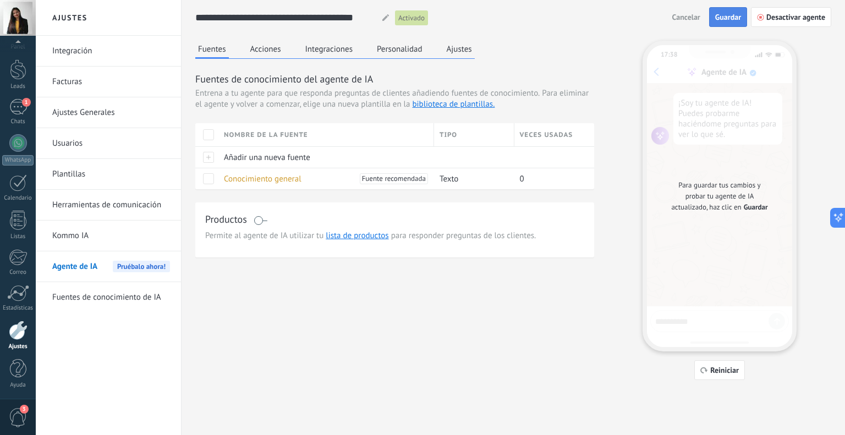
click at [729, 20] on span "Guardar" at bounding box center [729, 17] width 26 height 8
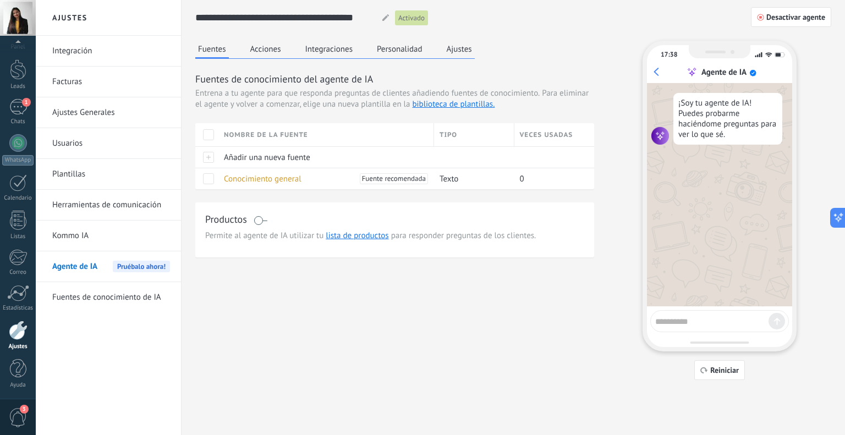
click at [127, 292] on link "Fuentes de conocimiento de IA" at bounding box center [111, 297] width 118 height 31
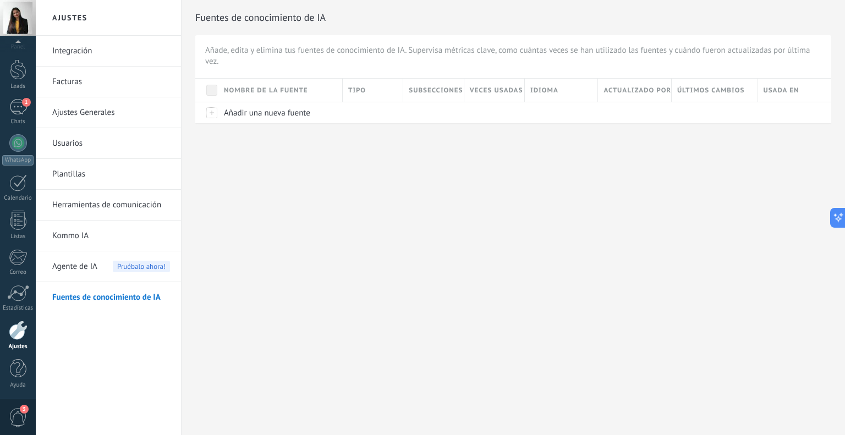
click at [79, 234] on link "Kommo IA" at bounding box center [111, 236] width 118 height 31
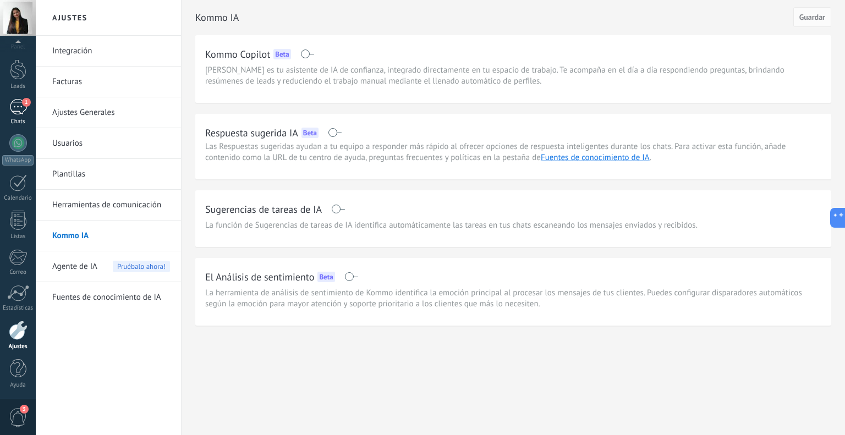
click at [12, 102] on div "1" at bounding box center [18, 107] width 18 height 16
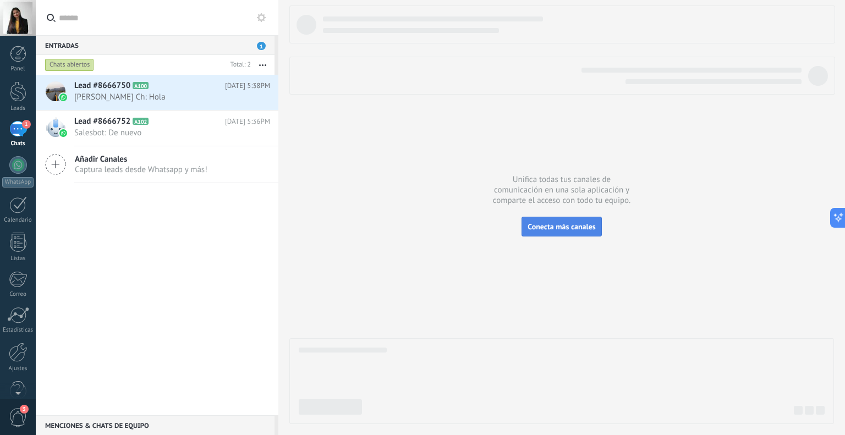
click at [566, 232] on button "Conecta más canales" at bounding box center [562, 227] width 80 height 20
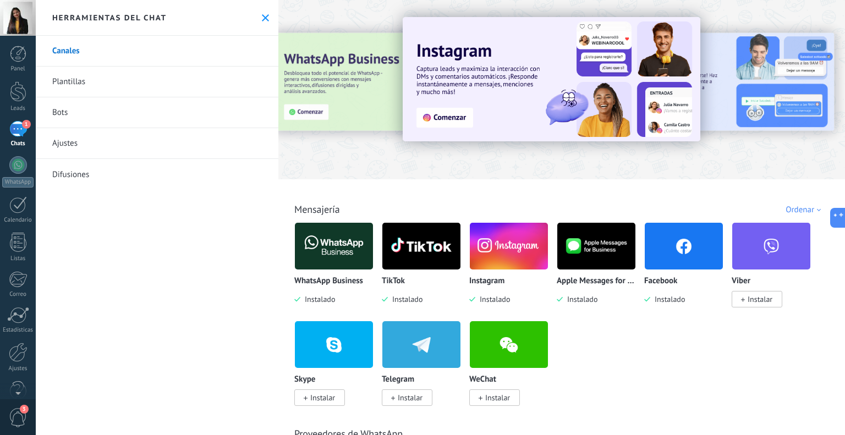
click at [500, 244] on img at bounding box center [509, 246] width 78 height 53
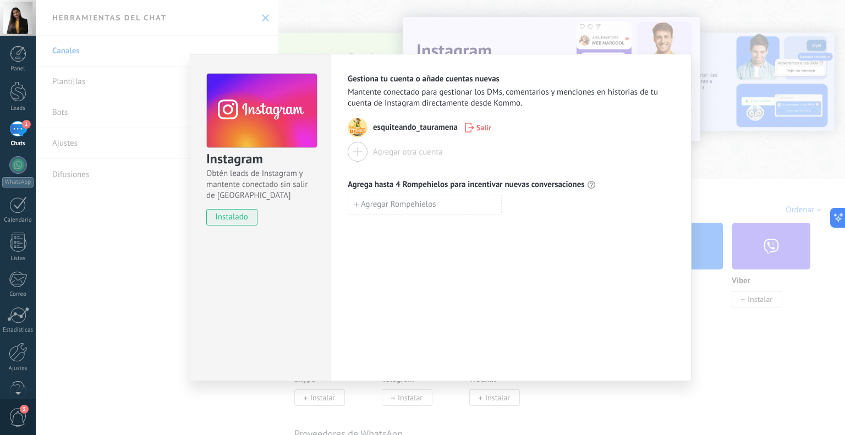
click at [724, 152] on div "Instagram Obtén leads de Instagram y mantente conectado sin salir de Kommo inst…" at bounding box center [441, 217] width 810 height 435
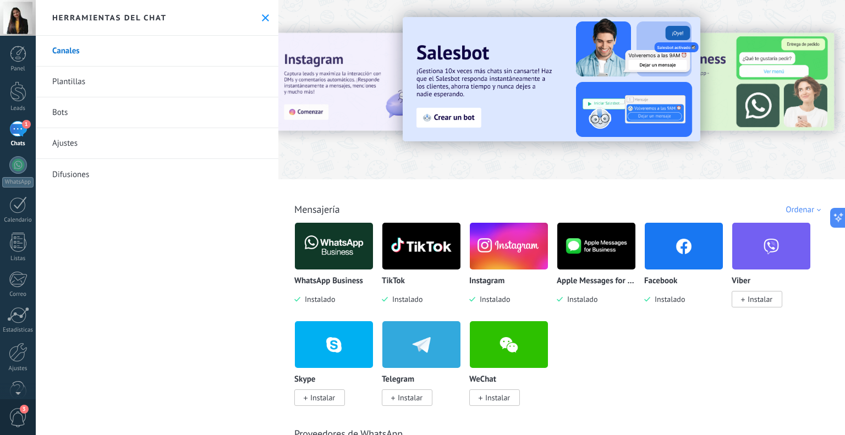
click at [262, 17] on icon at bounding box center [265, 17] width 7 height 7
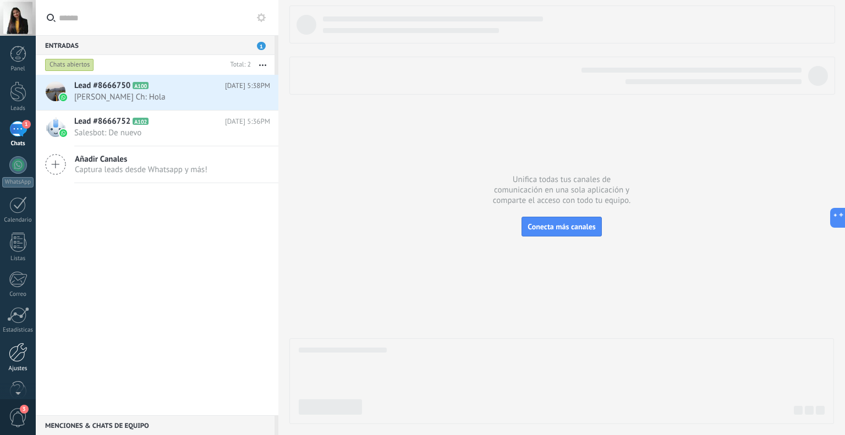
click at [16, 357] on div at bounding box center [18, 352] width 19 height 19
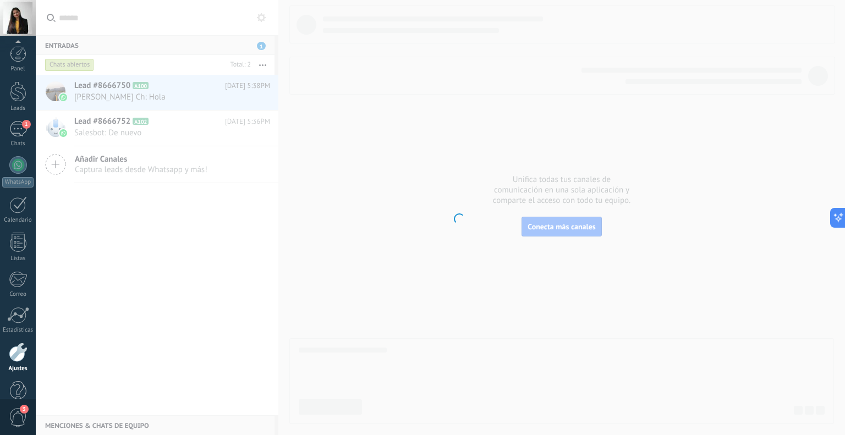
scroll to position [22, 0]
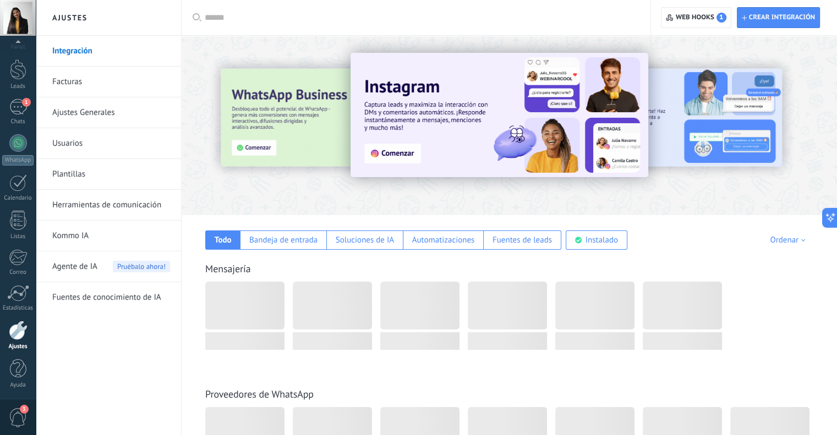
click at [75, 263] on span "Agente de IA" at bounding box center [74, 267] width 45 height 31
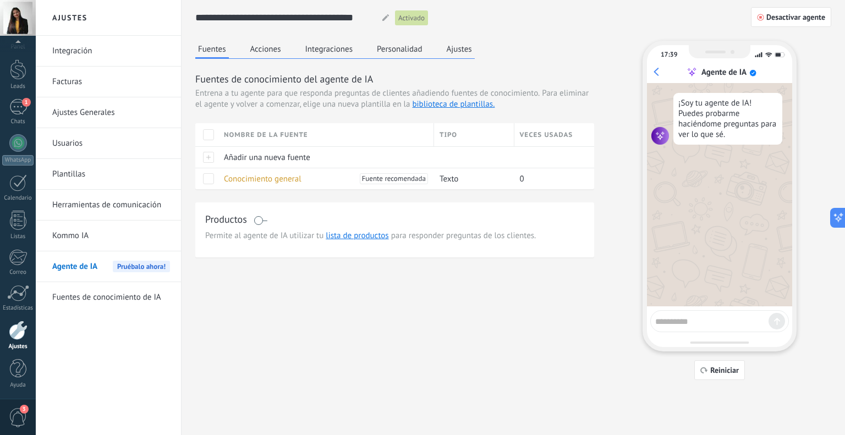
click at [462, 53] on button "Ajustes" at bounding box center [459, 49] width 31 height 17
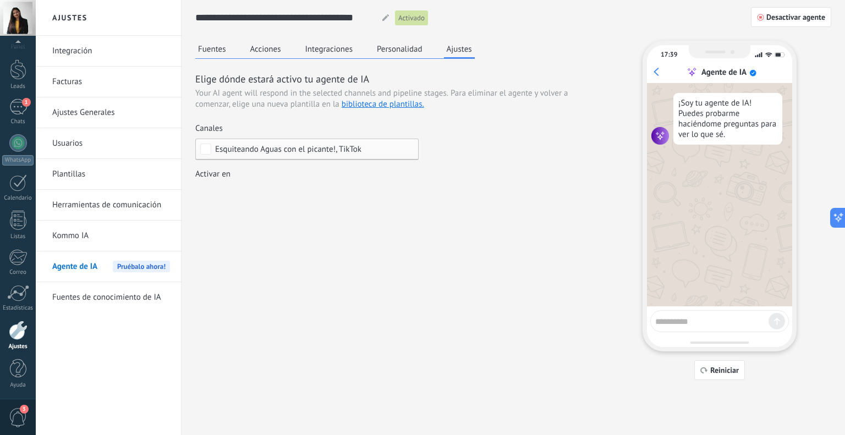
click at [297, 152] on span "Esquiteando Aguas con el picante!, TikTok" at bounding box center [288, 149] width 146 height 8
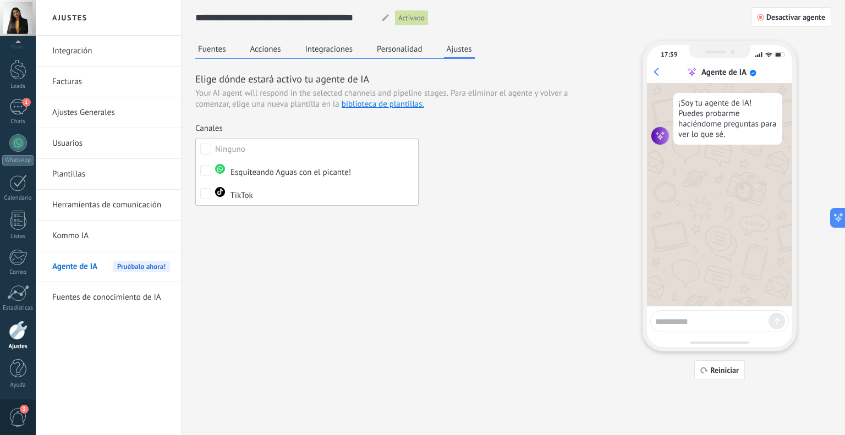
click at [583, 111] on div "Elige dónde estará activo tu agente de IA Your AI agent will respond in the sel…" at bounding box center [394, 137] width 399 height 131
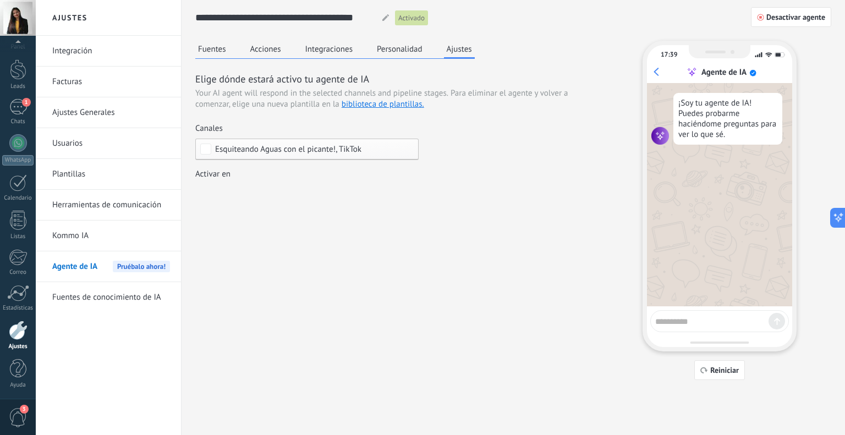
click at [209, 51] on button "Fuentes" at bounding box center [212, 49] width 34 height 17
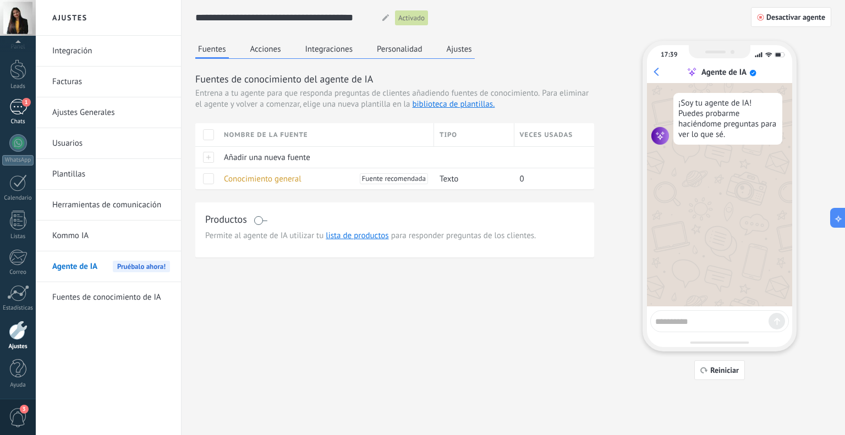
drag, startPoint x: 16, startPoint y: 111, endPoint x: 31, endPoint y: 108, distance: 15.1
click at [16, 111] on div "1" at bounding box center [18, 107] width 18 height 16
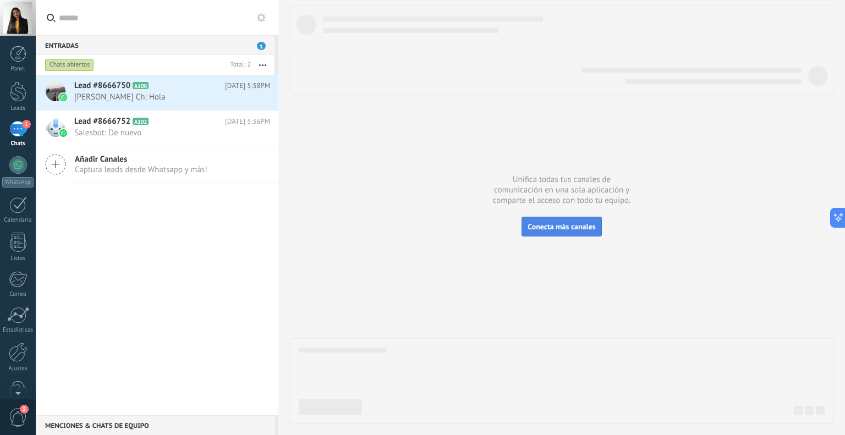
click at [566, 222] on span "Conecta más canales" at bounding box center [562, 227] width 68 height 10
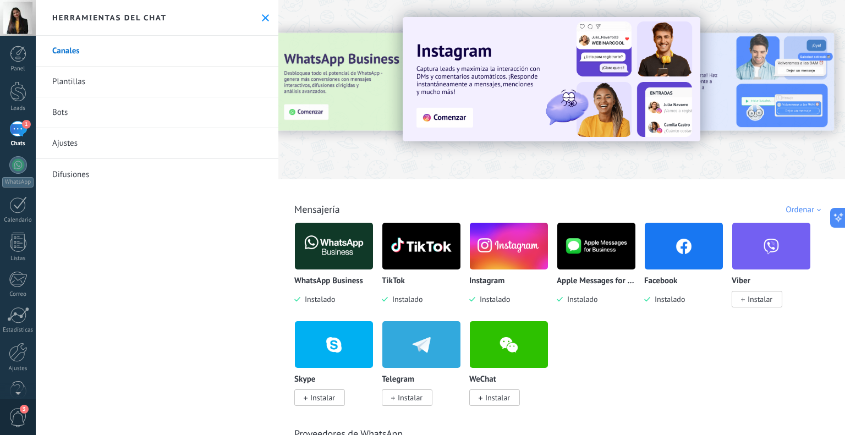
click at [671, 253] on img at bounding box center [684, 246] width 78 height 53
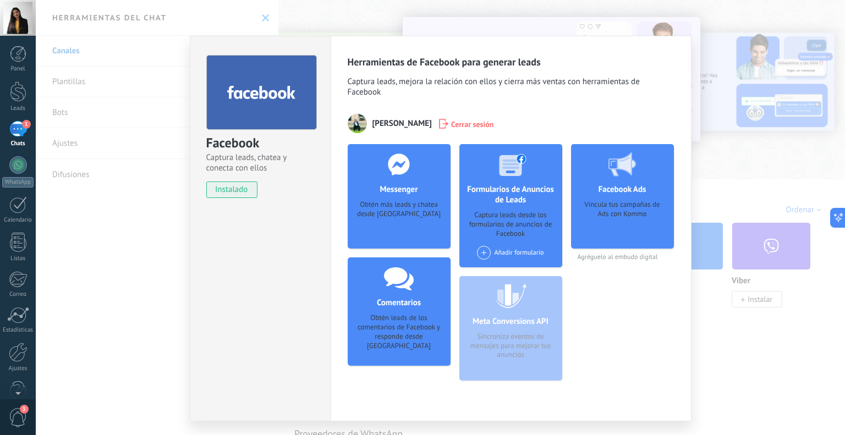
click at [403, 206] on div "Obtén más leads y chatea desde Kommo" at bounding box center [399, 217] width 85 height 34
click at [401, 169] on use at bounding box center [398, 164] width 21 height 21
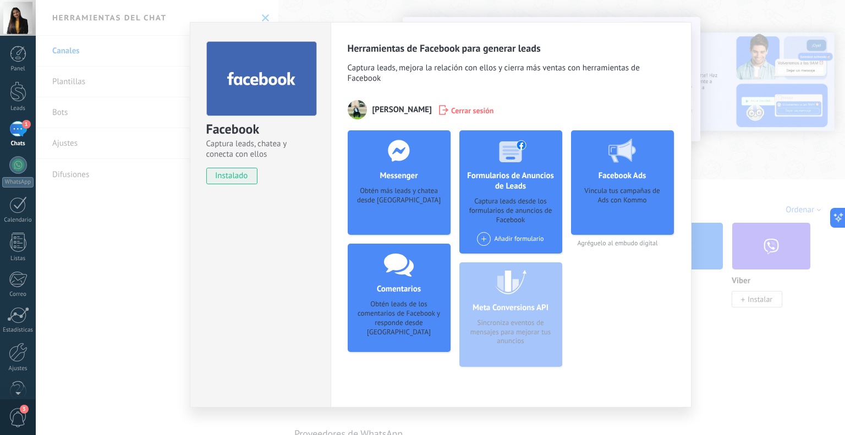
scroll to position [27, 0]
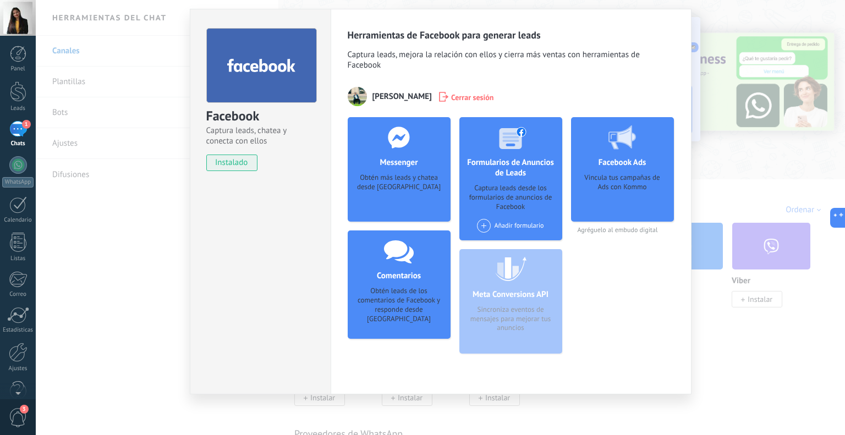
click at [367, 283] on div "Comentarios Obtén leads de los comentarios de Facebook y responde desde Kommo A…" at bounding box center [399, 285] width 103 height 108
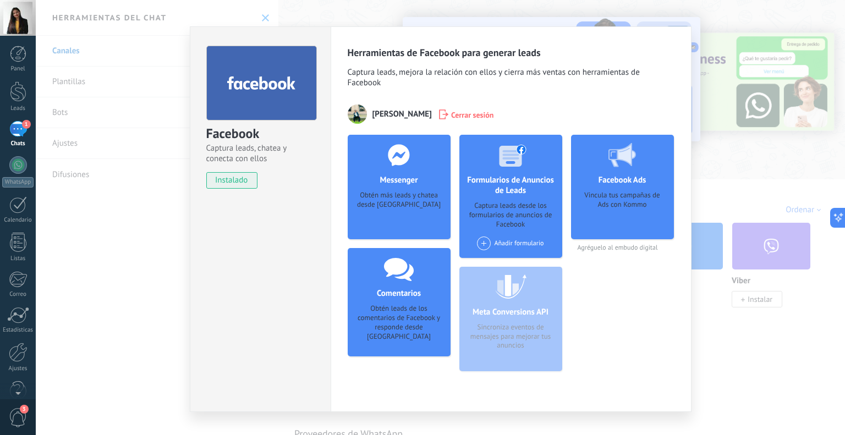
scroll to position [0, 0]
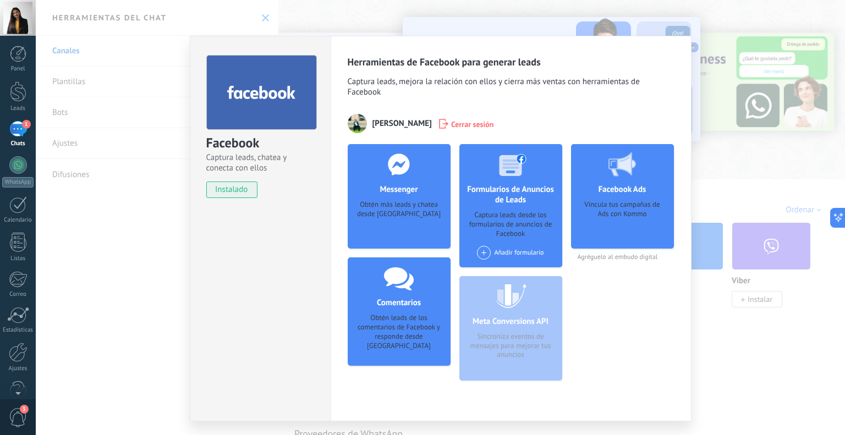
click at [766, 168] on div "Facebook Captura leads, chatea y conecta con ellos instalado Desinstalar Herram…" at bounding box center [441, 217] width 810 height 435
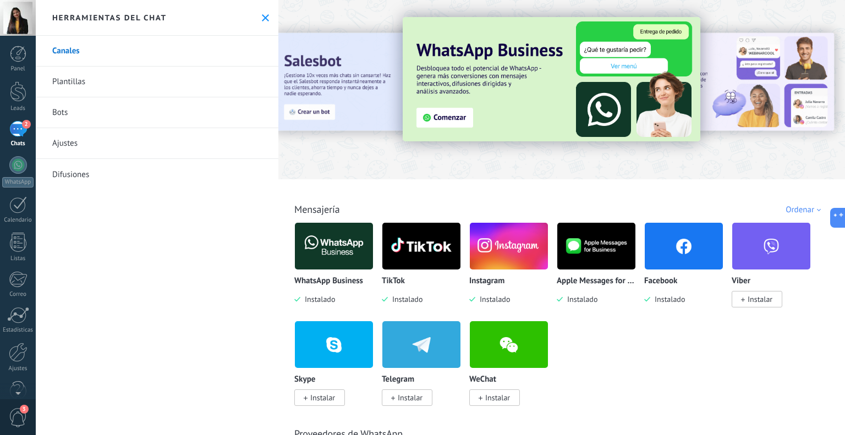
click at [25, 133] on div "2" at bounding box center [18, 129] width 18 height 16
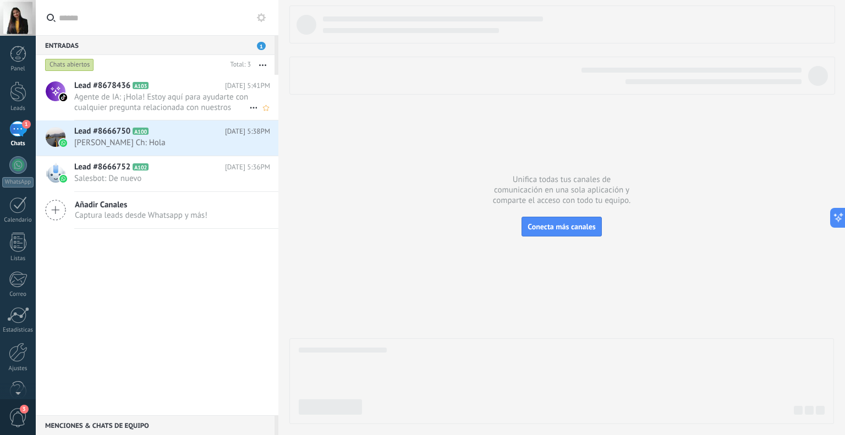
click at [170, 100] on span "Agente de IA: ¡Hola! Estoy aquí para ayudarte con cualquier pregunta relacionad…" at bounding box center [161, 102] width 175 height 21
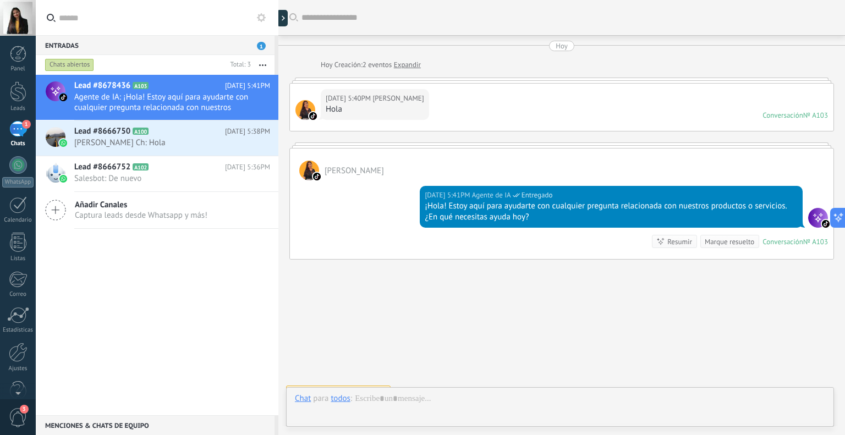
scroll to position [15, 0]
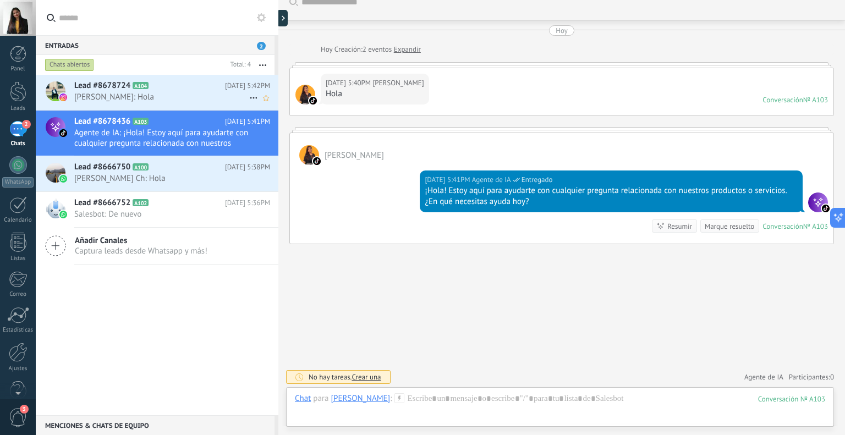
click at [94, 88] on span "Lead #8678724" at bounding box center [102, 85] width 56 height 11
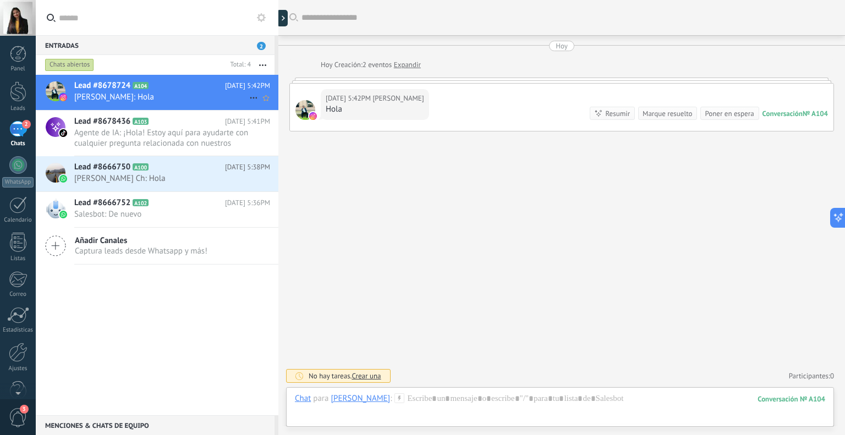
click at [249, 96] on icon at bounding box center [253, 97] width 13 height 13
click at [188, 63] on div at bounding box center [422, 217] width 845 height 435
click at [266, 47] on div "Entradas 2" at bounding box center [155, 45] width 239 height 20
click at [257, 46] on span "2" at bounding box center [261, 46] width 9 height 8
click at [262, 45] on span "2" at bounding box center [261, 46] width 9 height 8
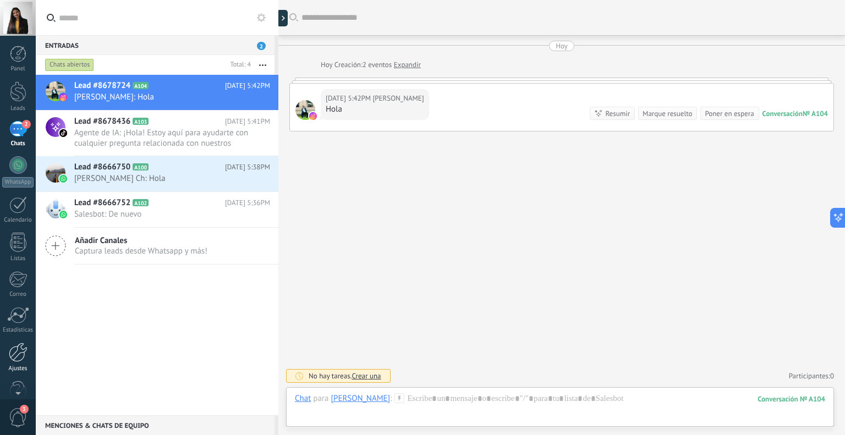
click at [17, 363] on link "Ajustes" at bounding box center [18, 358] width 36 height 30
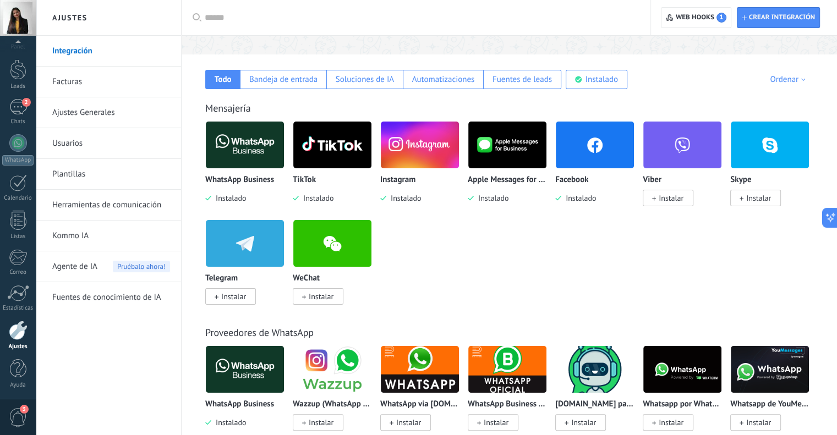
scroll to position [165, 0]
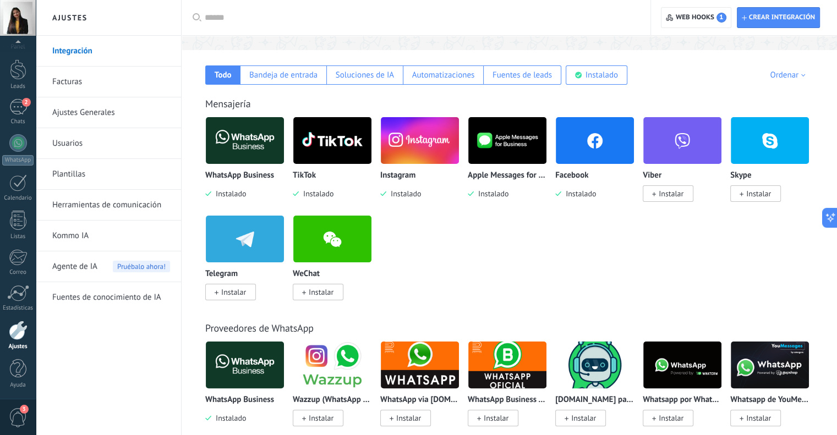
click at [586, 139] on img at bounding box center [595, 140] width 78 height 53
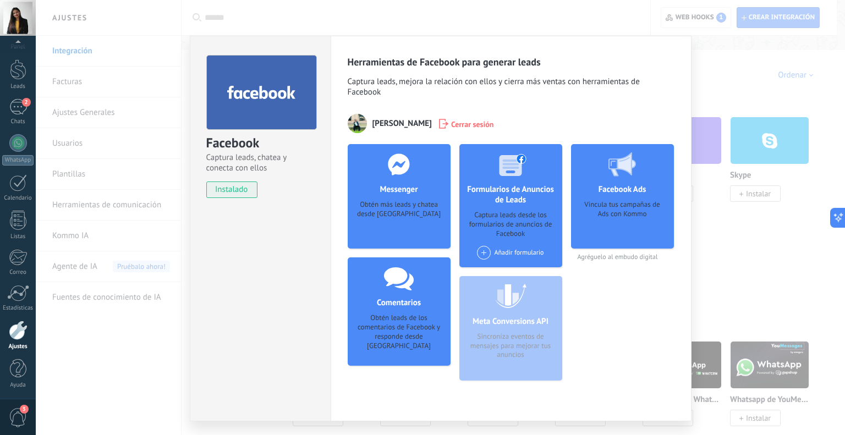
click at [405, 257] on div "Messenger Obtén más leads y chatea desde Kommo Agregar página Comentarios Obtén…" at bounding box center [399, 267] width 103 height 246
click at [391, 214] on div "Obtén más leads y chatea desde Kommo" at bounding box center [399, 217] width 85 height 34
click at [400, 214] on div "Obtén más leads y chatea desde Kommo" at bounding box center [399, 217] width 85 height 34
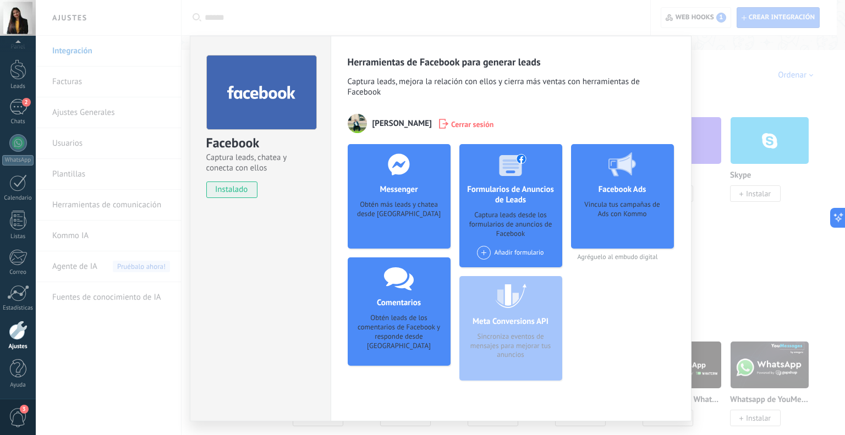
drag, startPoint x: 590, startPoint y: 284, endPoint x: 504, endPoint y: 260, distance: 89.6
click at [587, 284] on div "Facebook Ads Vincula tus campañas de Ads con Kommo Agréguelo al embudo digital" at bounding box center [622, 267] width 103 height 246
click at [385, 208] on div "Obtén más leads y chatea desde Kommo" at bounding box center [399, 217] width 85 height 34
click at [730, 83] on div "Facebook Captura leads, chatea y conecta con ellos instalado Desinstalar Herram…" at bounding box center [441, 217] width 810 height 435
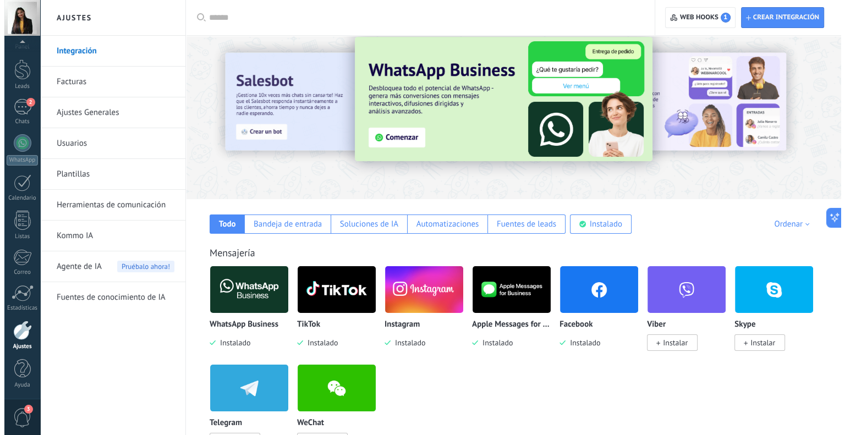
scroll to position [0, 0]
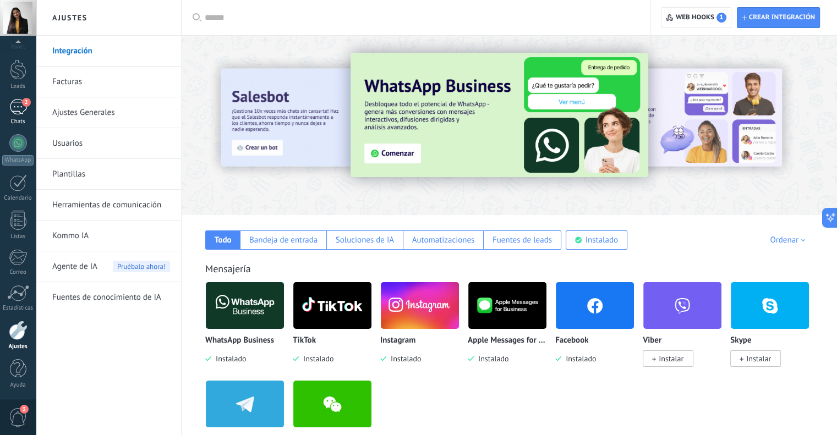
click at [17, 105] on div "2" at bounding box center [18, 107] width 18 height 16
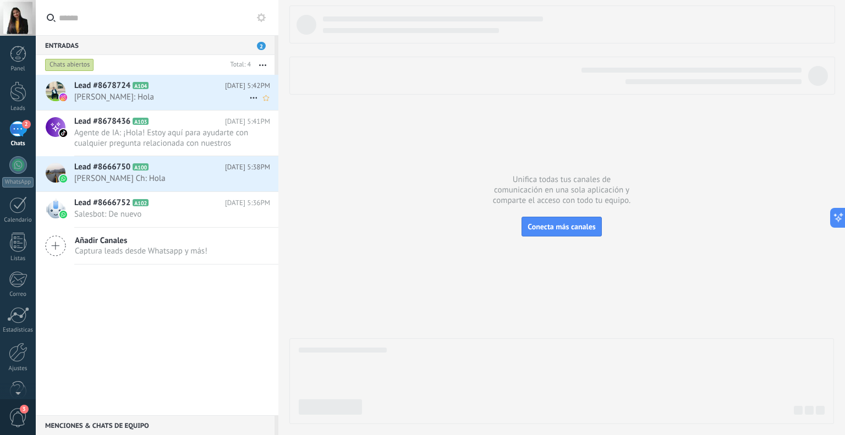
click at [177, 96] on span "Ximena Chaparro Corredor: Hola" at bounding box center [161, 97] width 175 height 10
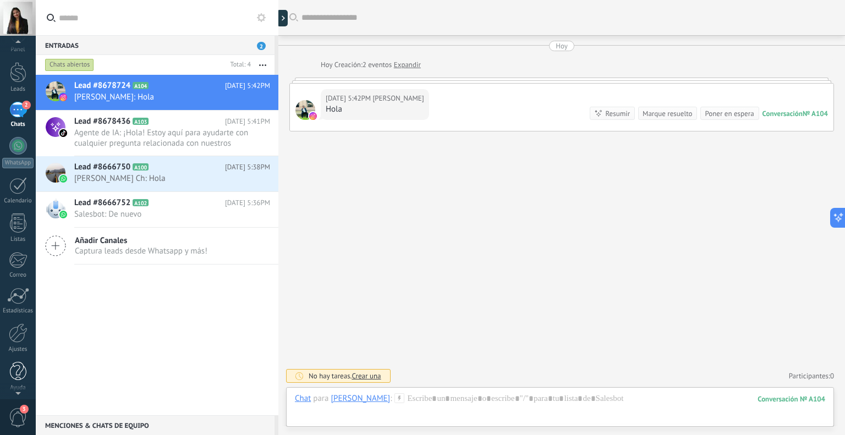
scroll to position [22, 0]
click at [10, 331] on div at bounding box center [18, 330] width 19 height 19
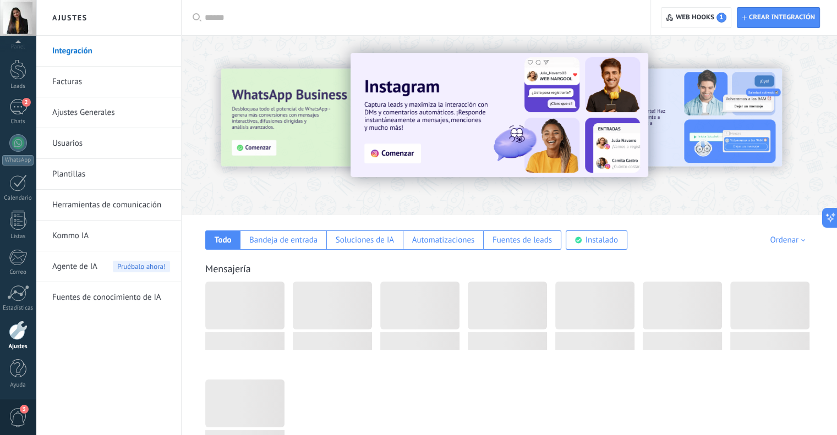
click at [95, 268] on span "Agente de IA" at bounding box center [74, 267] width 45 height 31
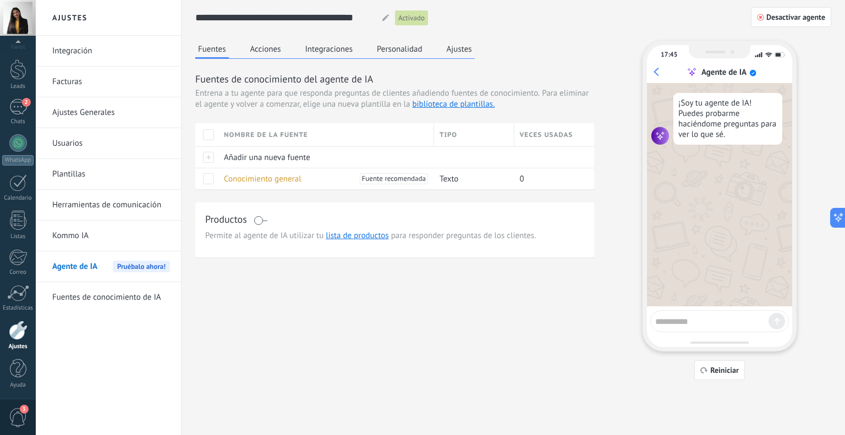
click at [456, 50] on button "Ajustes" at bounding box center [459, 49] width 31 height 17
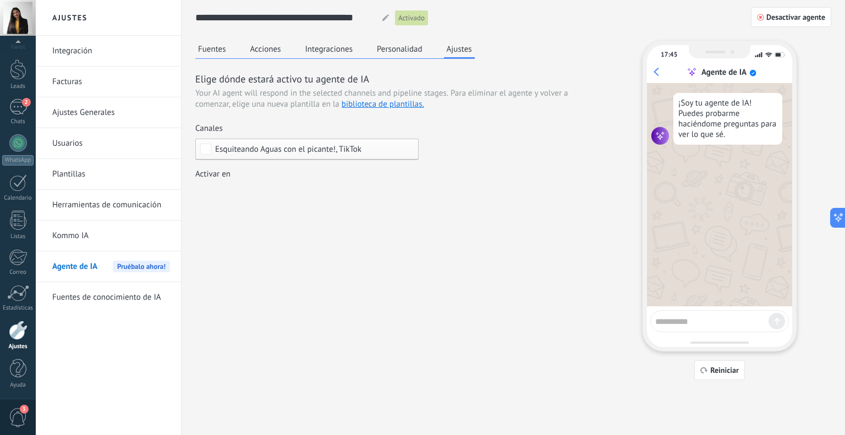
click at [386, 151] on span "Esquiteando Aguas con el picante!, TikTok" at bounding box center [309, 149] width 189 height 8
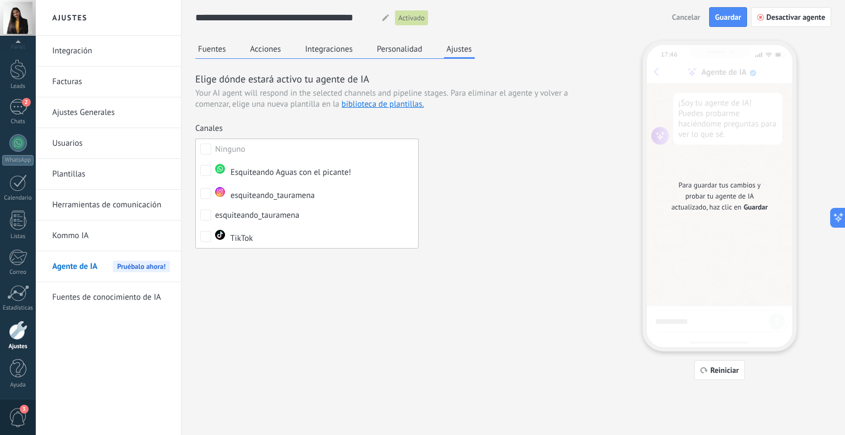
click at [509, 171] on div "Elige dónde estará activo tu agente de IA Your AI agent will respond in the sel…" at bounding box center [394, 137] width 399 height 131
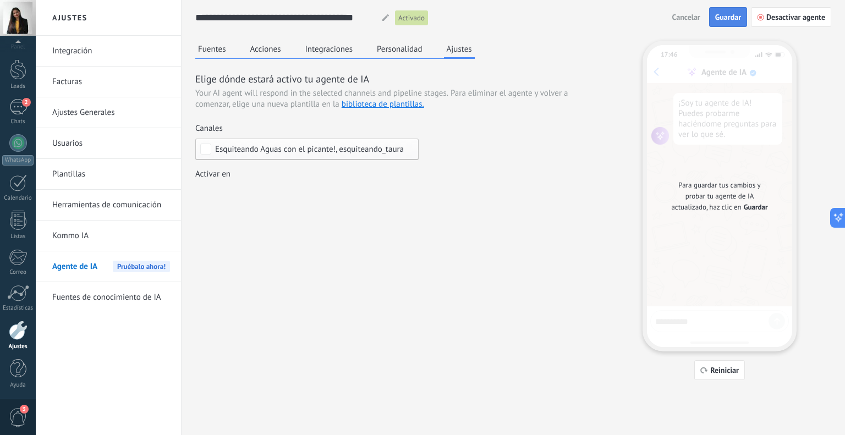
click at [733, 19] on span "Guardar" at bounding box center [729, 17] width 26 height 8
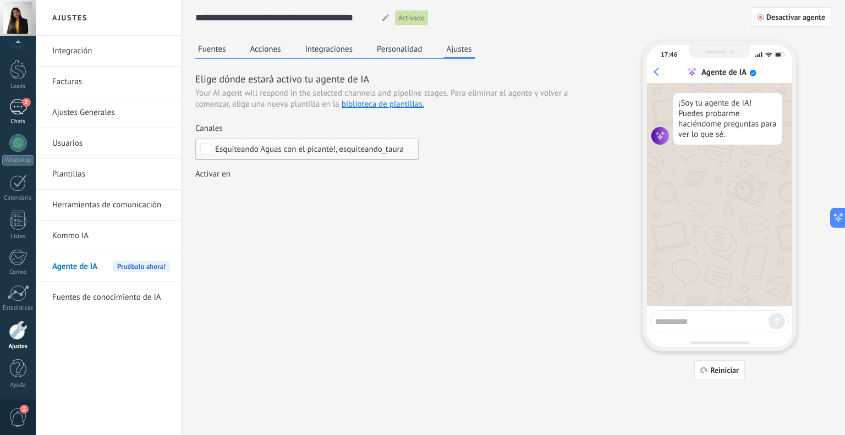
click at [19, 107] on div "2" at bounding box center [18, 107] width 18 height 16
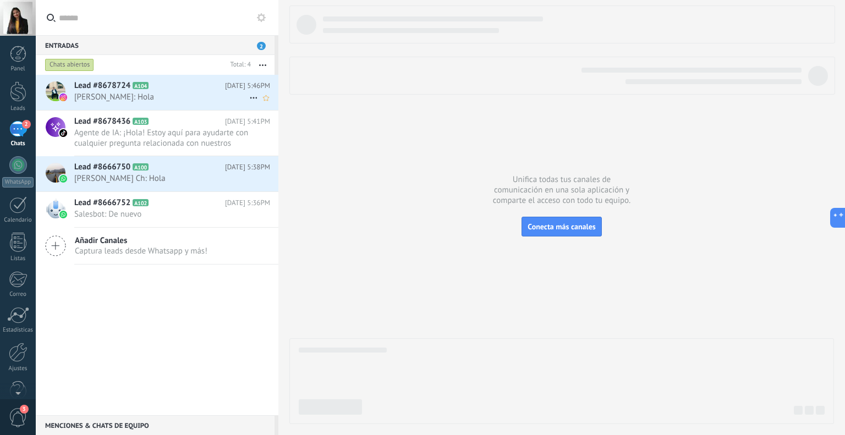
click at [130, 96] on span "Ximena Chaparro Corredor: Hola" at bounding box center [161, 97] width 175 height 10
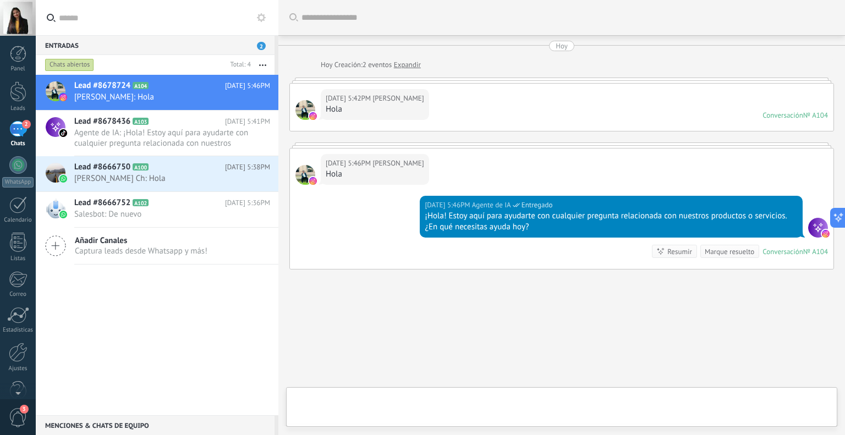
scroll to position [25, 0]
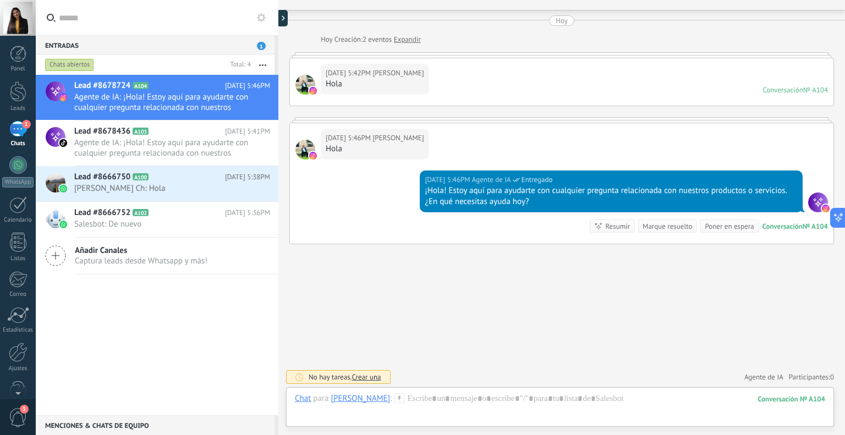
click at [114, 256] on span "Captura leads desde Whatsapp y más!" at bounding box center [141, 261] width 133 height 10
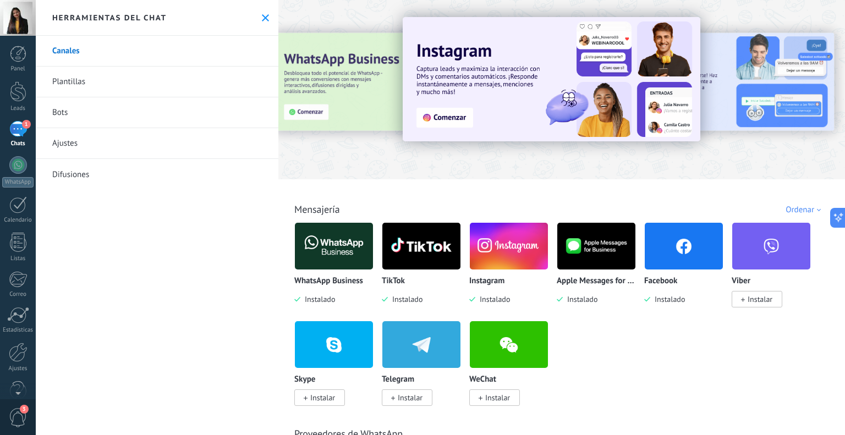
click at [682, 249] on img at bounding box center [684, 246] width 78 height 53
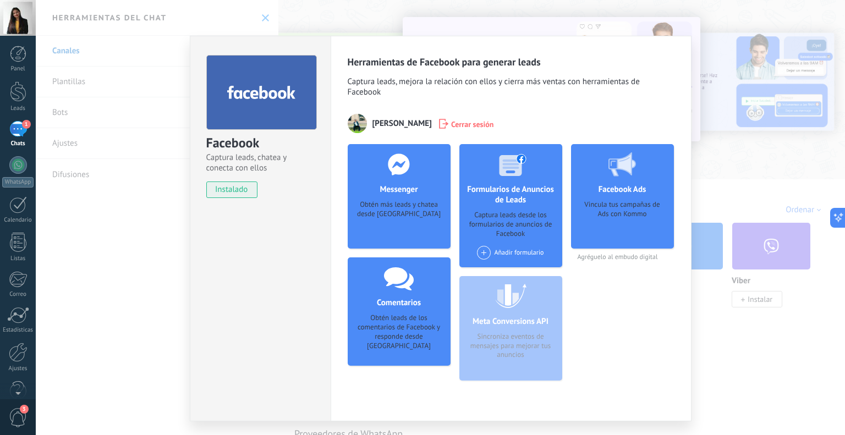
click at [744, 134] on div "Facebook Captura leads, chatea y conecta con ellos instalado Desinstalar Herram…" at bounding box center [441, 217] width 810 height 435
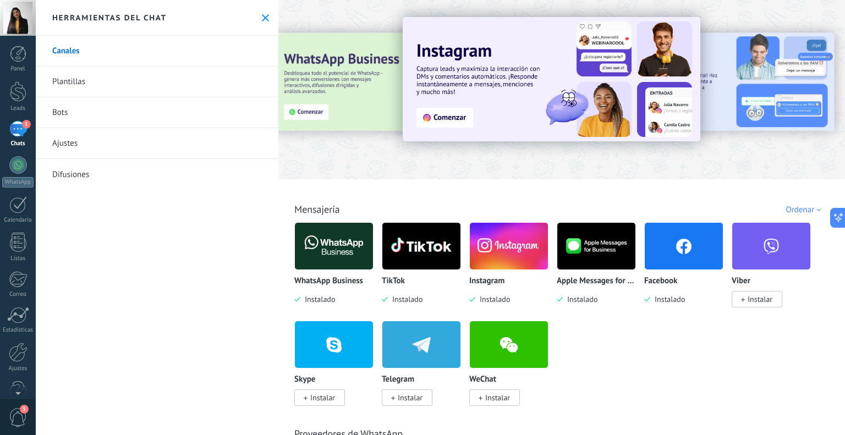
click at [13, 138] on link "1 Chats" at bounding box center [18, 134] width 36 height 26
click at [13, 113] on div "Panel Leads 1 Chats WhatsApp Clientes" at bounding box center [18, 234] width 36 height 377
click at [20, 140] on div "Chats" at bounding box center [18, 143] width 32 height 7
click at [266, 14] on div "Herramientas del chat" at bounding box center [157, 18] width 243 height 36
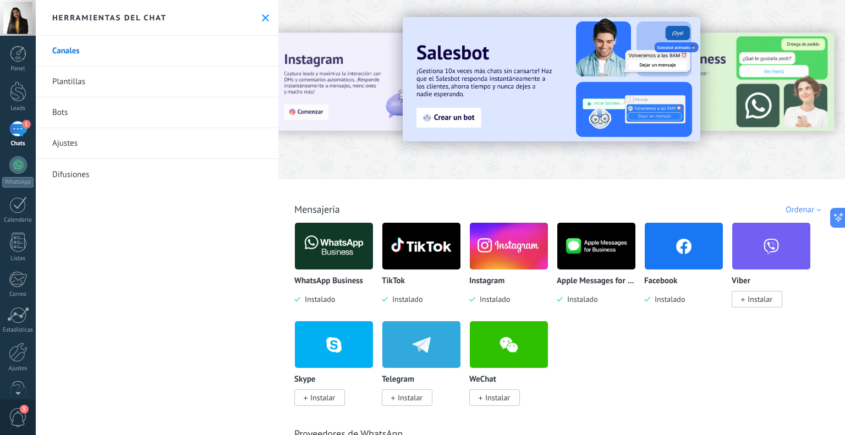
click at [261, 13] on button at bounding box center [265, 17] width 9 height 9
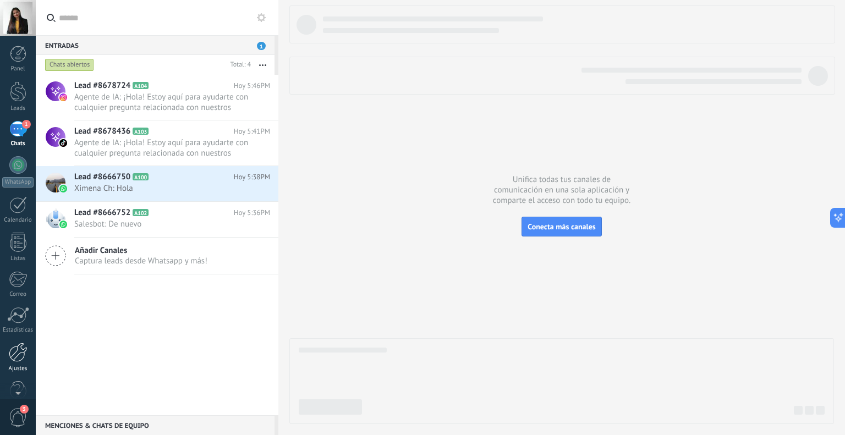
click at [21, 346] on div at bounding box center [18, 352] width 19 height 19
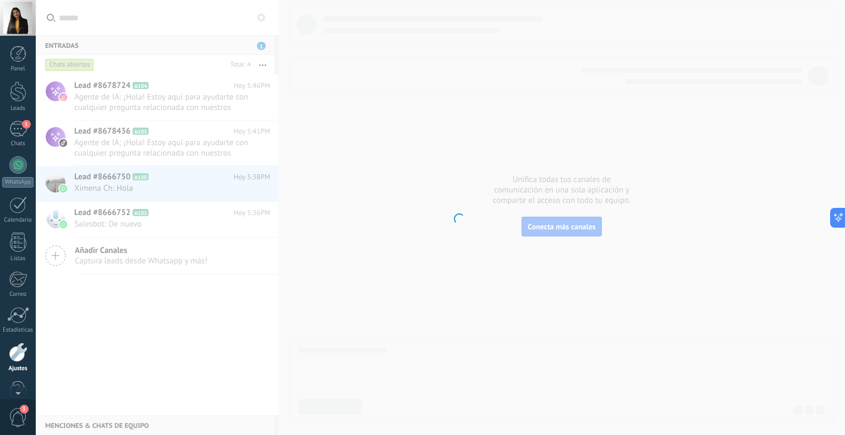
scroll to position [22, 0]
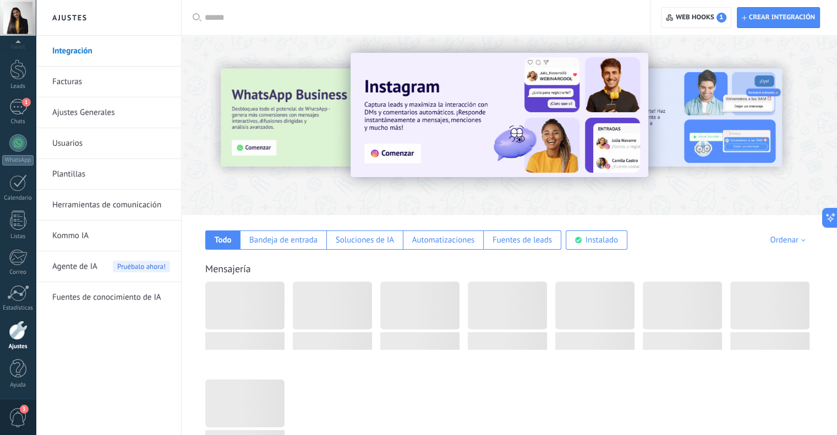
click at [75, 266] on span "Agente de IA" at bounding box center [74, 267] width 45 height 31
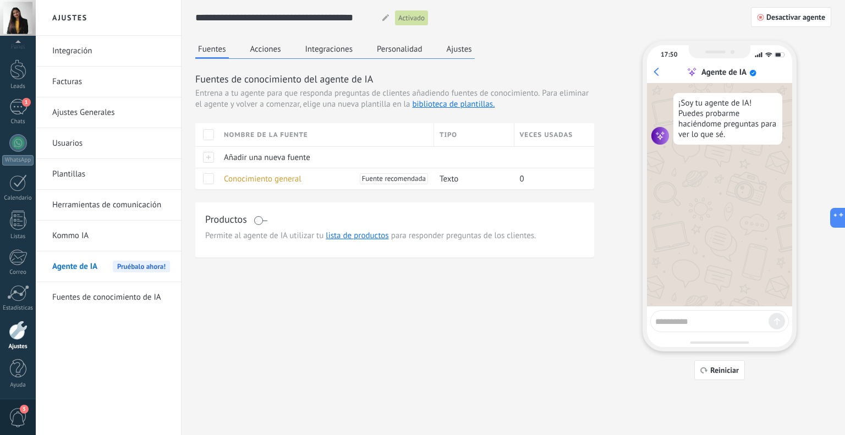
click at [457, 43] on button "Ajustes" at bounding box center [459, 49] width 31 height 17
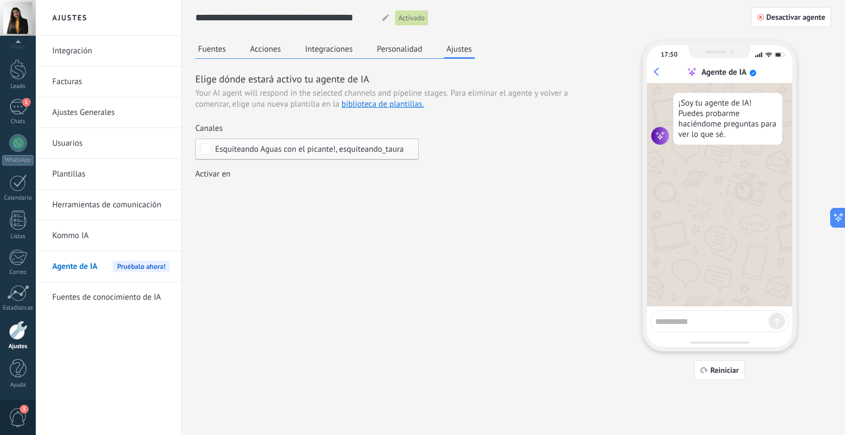
click at [0, 0] on div "Incoming leads Contacto inicial Negociación Debate contractual Discusión de con…" at bounding box center [0, 0] width 0 height 0
click at [441, 236] on div at bounding box center [441, 217] width 810 height 435
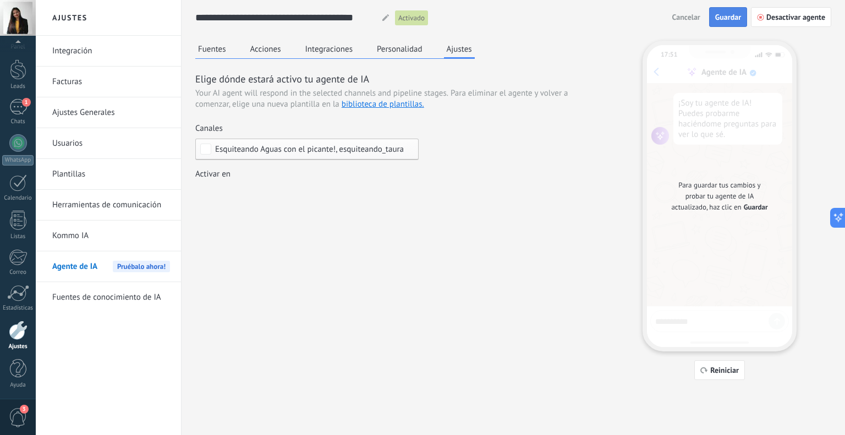
click at [720, 23] on button "Guardar" at bounding box center [729, 17] width 38 height 20
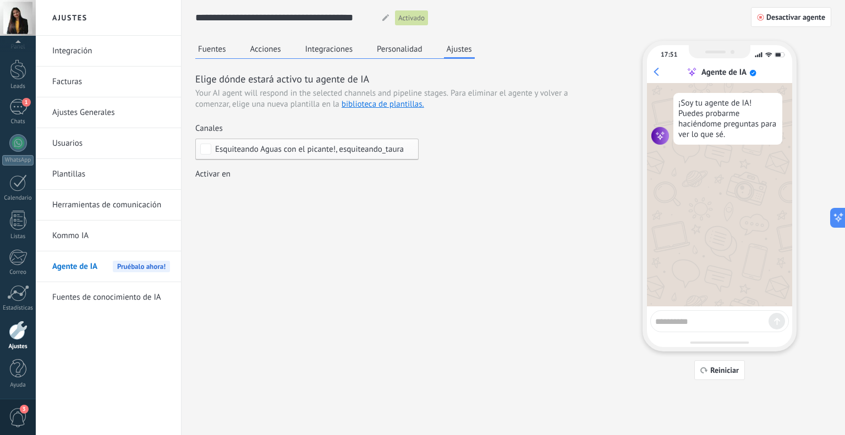
click at [198, 54] on button "Fuentes" at bounding box center [212, 49] width 34 height 17
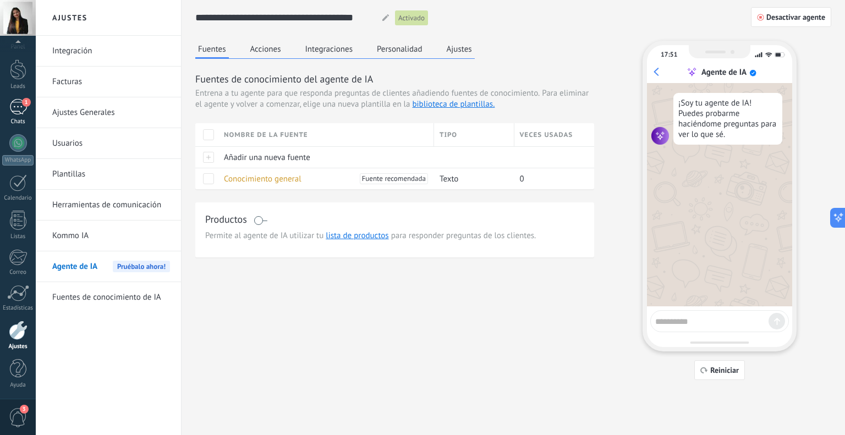
click at [19, 116] on link "1 Chats" at bounding box center [18, 112] width 36 height 26
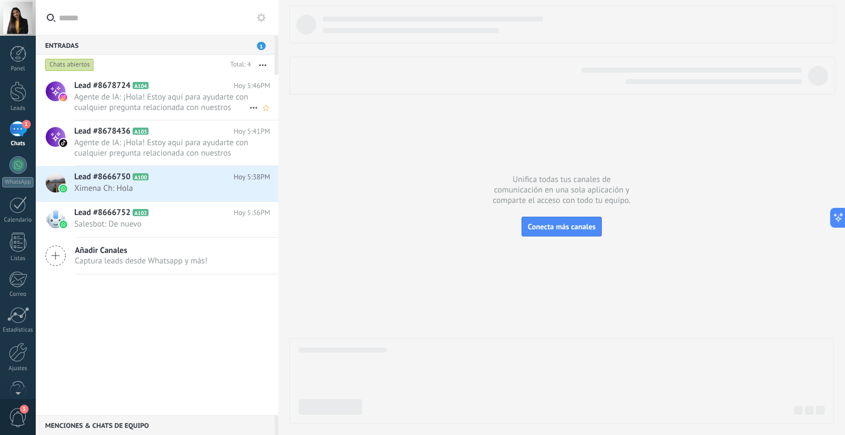
click at [119, 102] on span "Agente de IA: ¡Hola! Estoy aquí para ayudarte con cualquier pregunta relacionad…" at bounding box center [161, 102] width 175 height 21
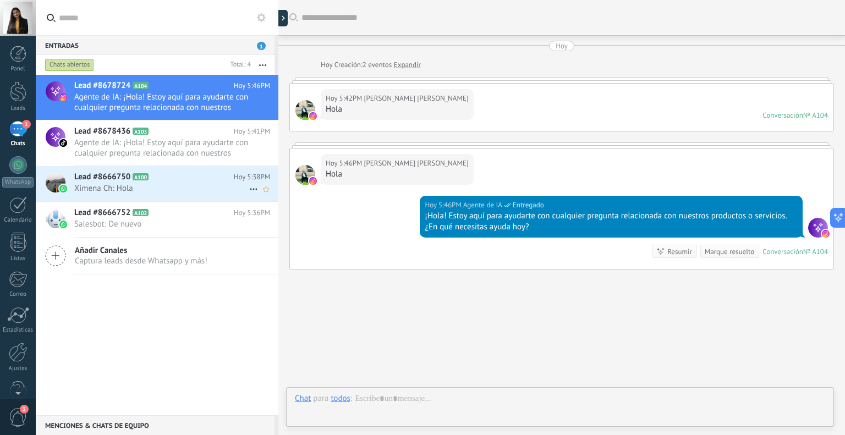
scroll to position [25, 0]
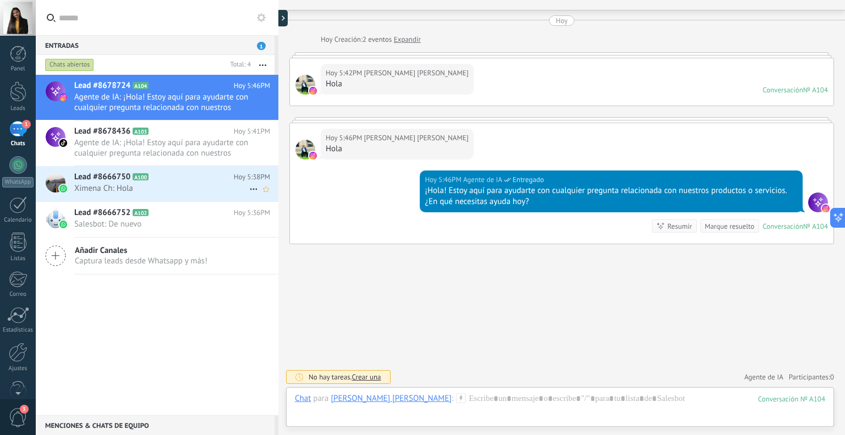
click at [134, 176] on span "A100" at bounding box center [141, 176] width 16 height 7
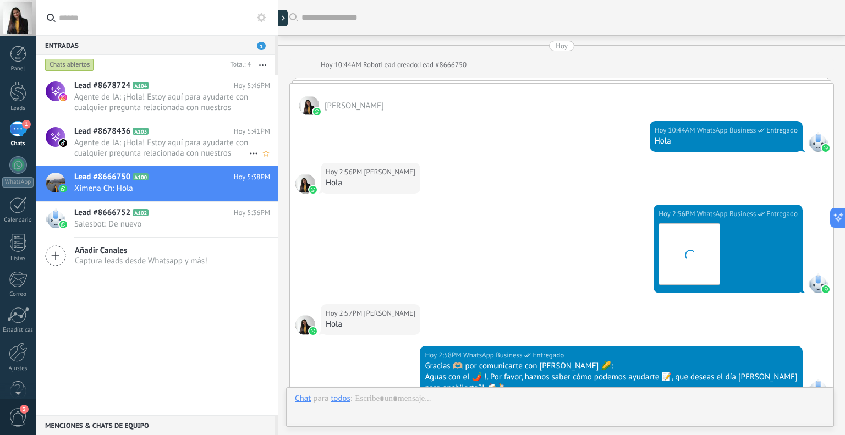
scroll to position [594, 0]
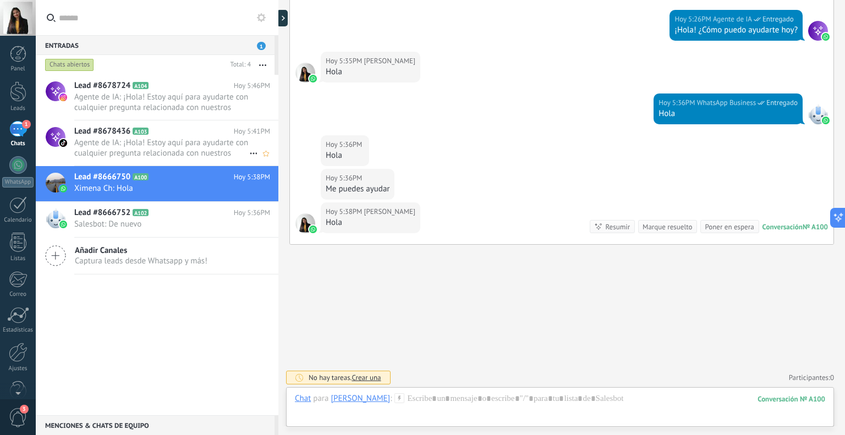
click at [139, 147] on span "Agente de IA: ¡Hola! Estoy aquí para ayudarte con cualquier pregunta relacionad…" at bounding box center [161, 148] width 175 height 21
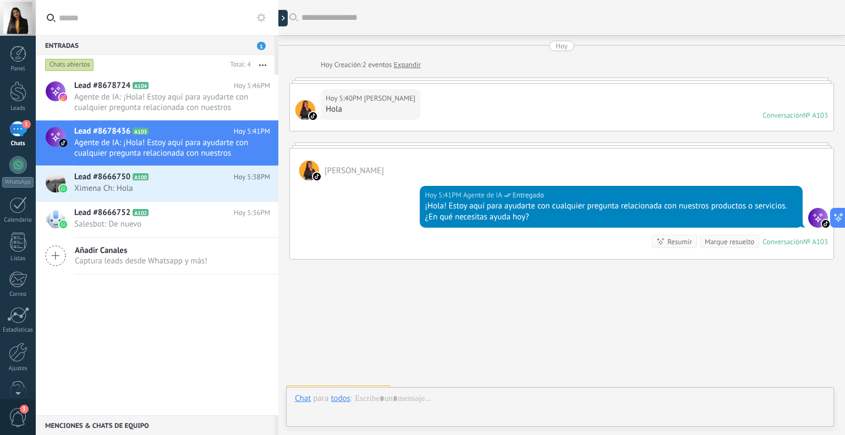
scroll to position [15, 0]
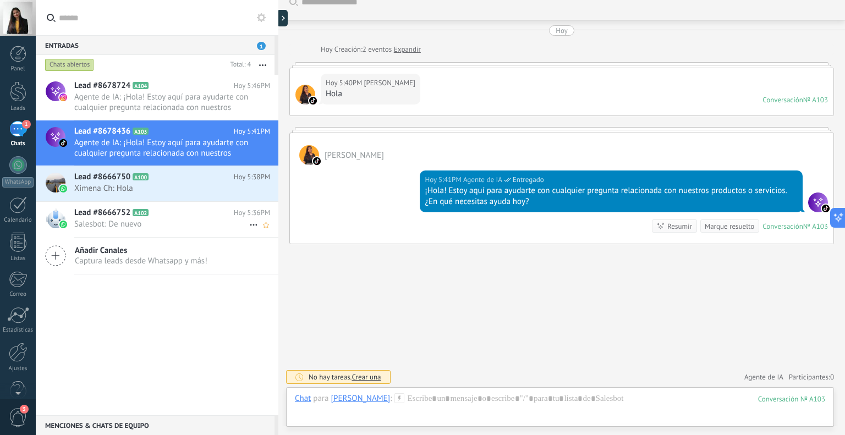
click at [140, 234] on div "Lead #8666752 A102 Hoy 5:36PM Salesbot: De nuevo" at bounding box center [176, 219] width 204 height 35
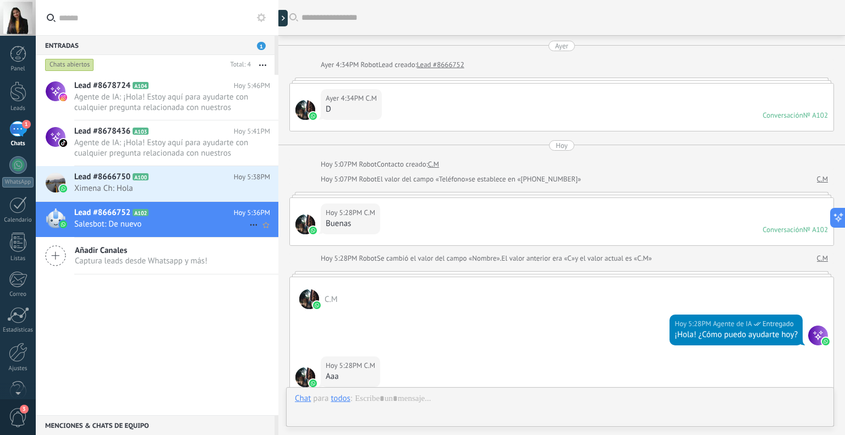
scroll to position [1025, 0]
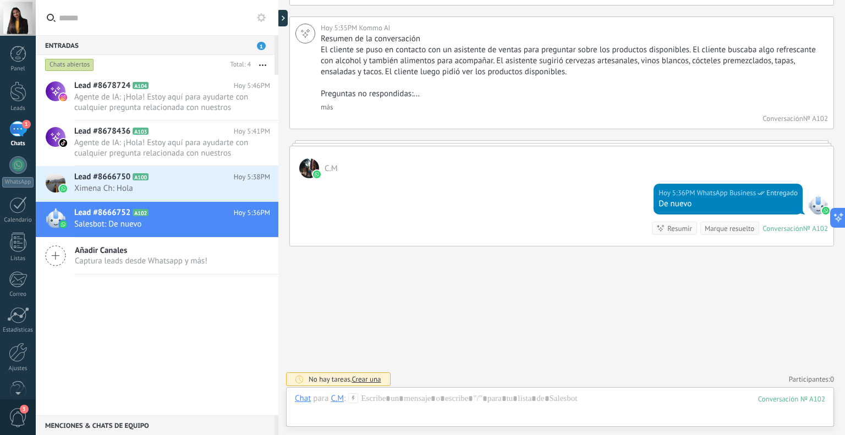
drag, startPoint x: 18, startPoint y: 361, endPoint x: 40, endPoint y: 358, distance: 22.2
click at [18, 361] on div at bounding box center [18, 352] width 19 height 19
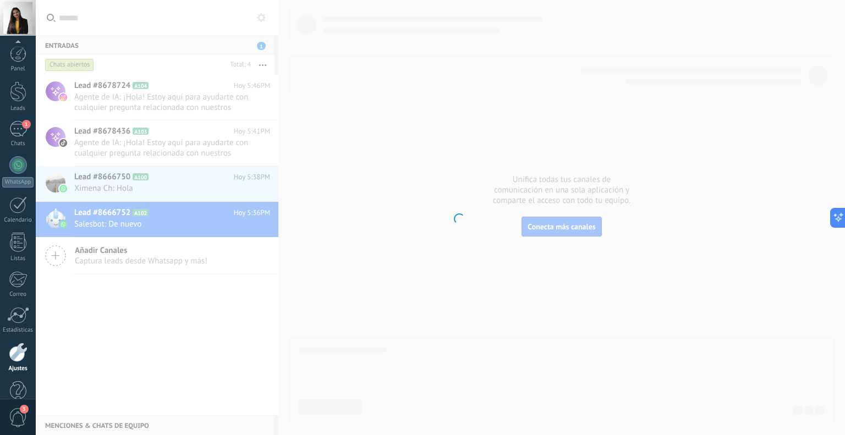
scroll to position [22, 0]
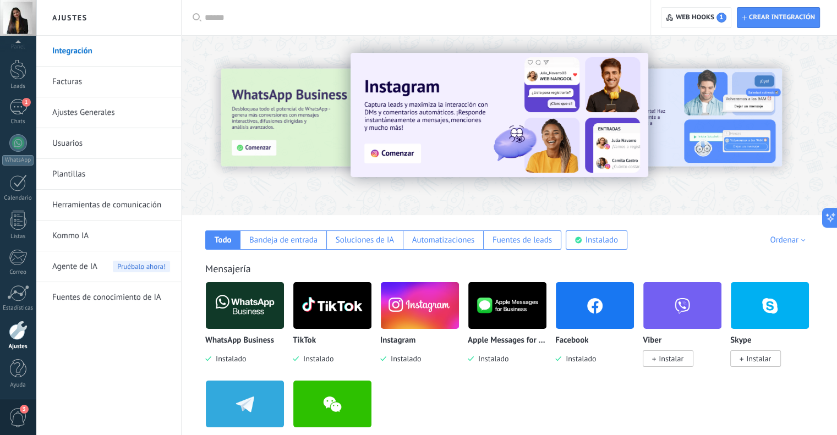
click at [88, 270] on span "Agente de IA" at bounding box center [74, 267] width 45 height 31
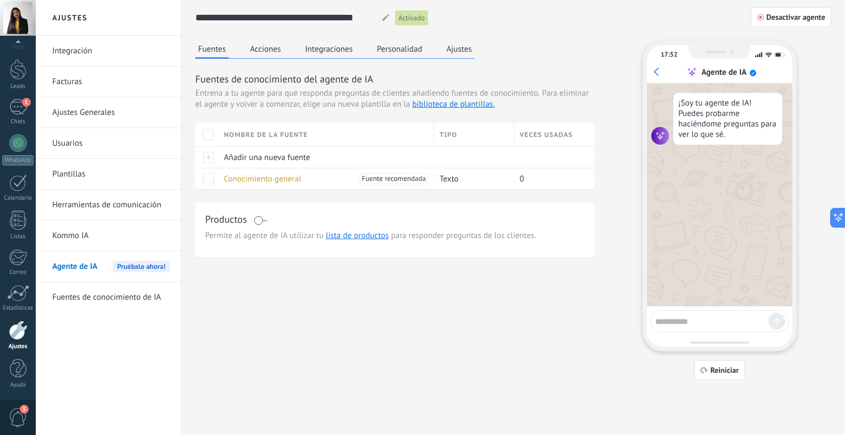
click at [703, 320] on textarea at bounding box center [712, 320] width 113 height 14
type textarea "**********"
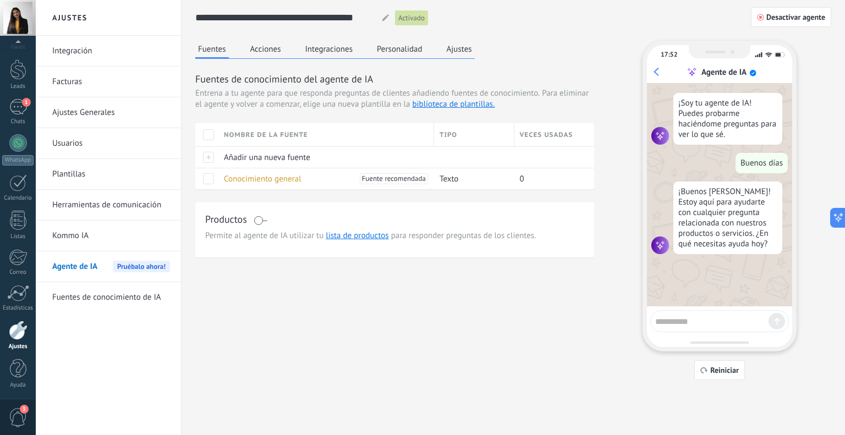
click at [696, 325] on textarea at bounding box center [712, 320] width 113 height 14
type textarea "**********"
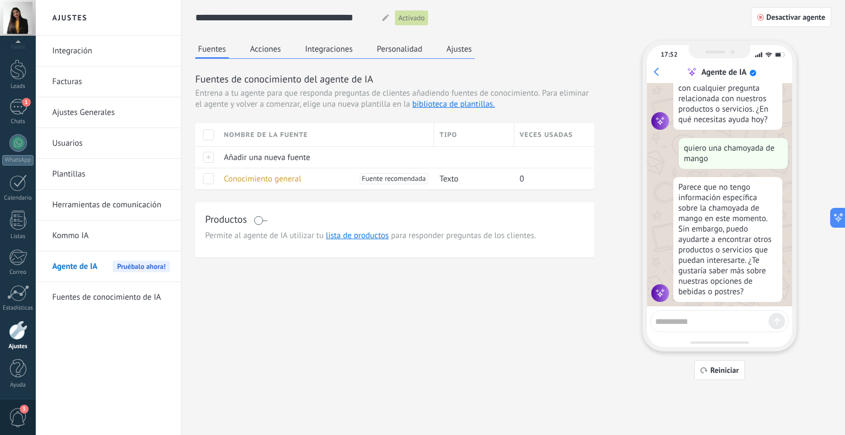
scroll to position [136, 0]
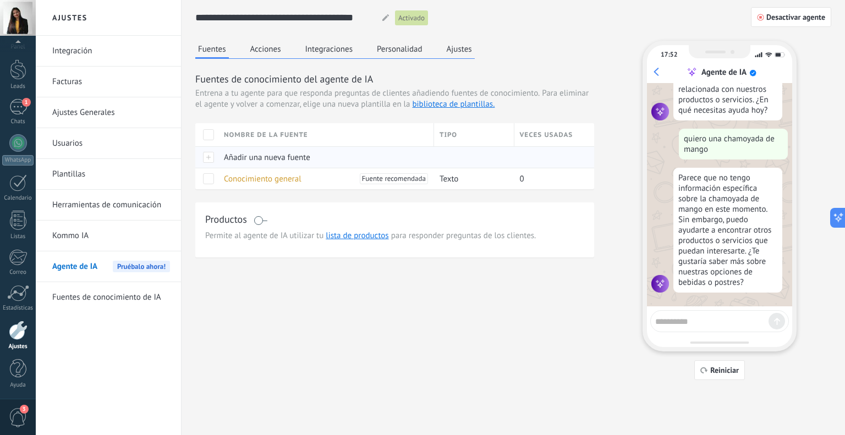
click at [208, 159] on div at bounding box center [206, 156] width 23 height 21
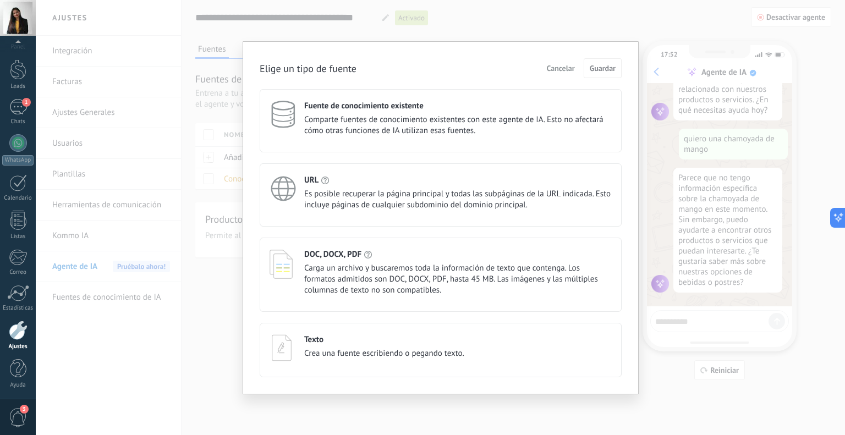
click at [236, 303] on div "Elige un tipo de fuente Cancelar Guardar Fuente de conocimiento existente Compa…" at bounding box center [441, 217] width 810 height 435
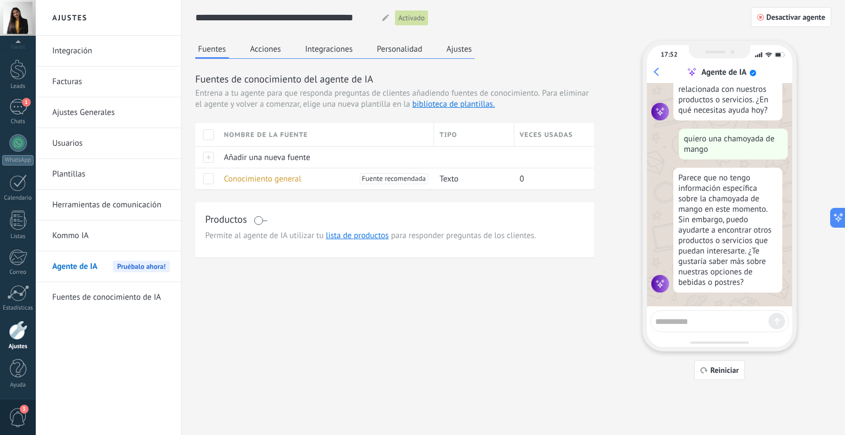
click at [698, 319] on textarea at bounding box center [712, 320] width 113 height 14
type textarea "**********"
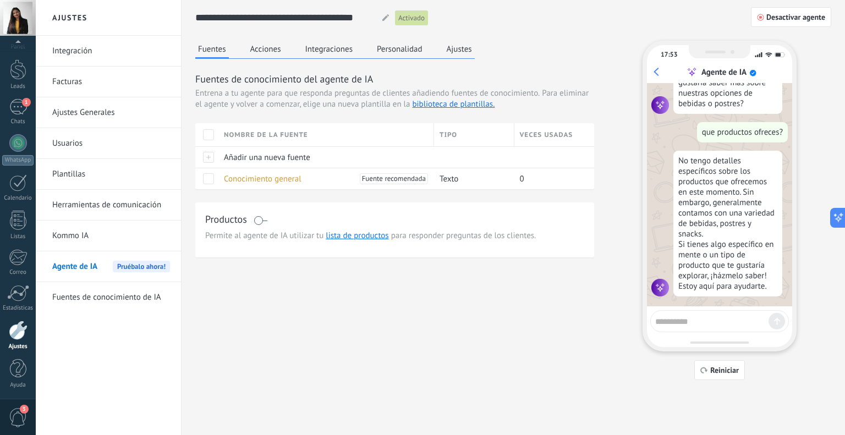
scroll to position [320, 0]
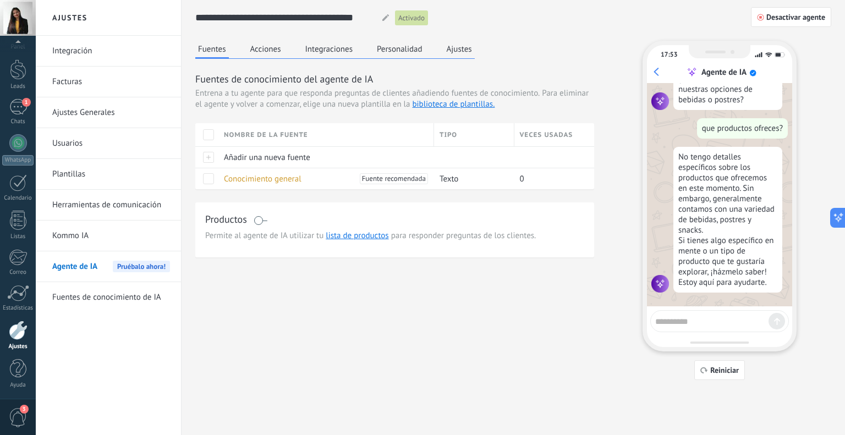
click at [354, 234] on link "lista de productos" at bounding box center [357, 236] width 63 height 10
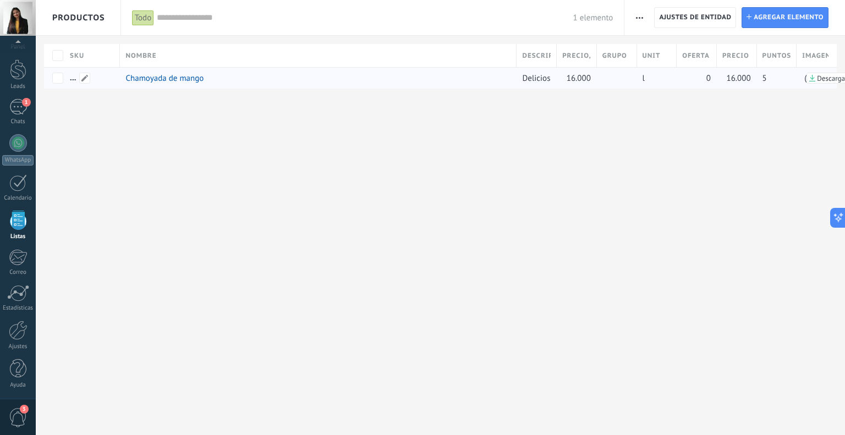
click at [70, 80] on div at bounding box center [89, 78] width 50 height 21
click at [70, 78] on div at bounding box center [89, 78] width 50 height 21
click at [76, 77] on div at bounding box center [89, 78] width 50 height 21
click at [81, 74] on span at bounding box center [84, 78] width 11 height 11
click at [98, 77] on input "text" at bounding box center [117, 79] width 96 height 18
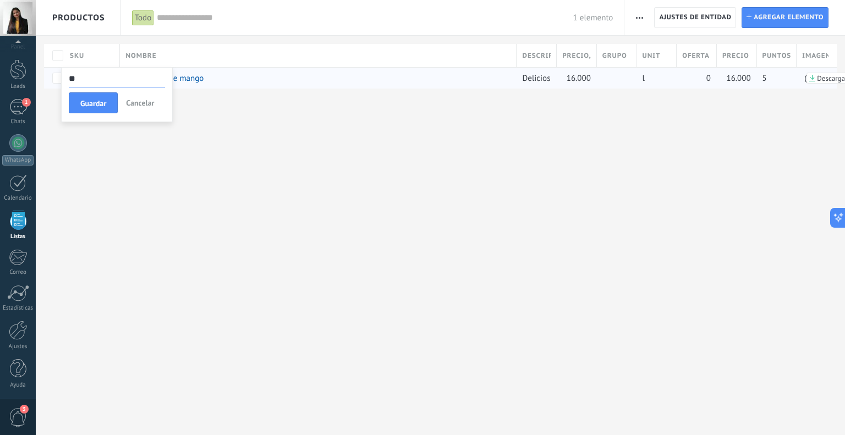
type input "*"
type input "**********"
click at [86, 103] on span "Guardar" at bounding box center [93, 104] width 26 height 8
click at [528, 261] on div "**********" at bounding box center [441, 217] width 810 height 435
drag, startPoint x: 493, startPoint y: 78, endPoint x: 570, endPoint y: 81, distance: 77.1
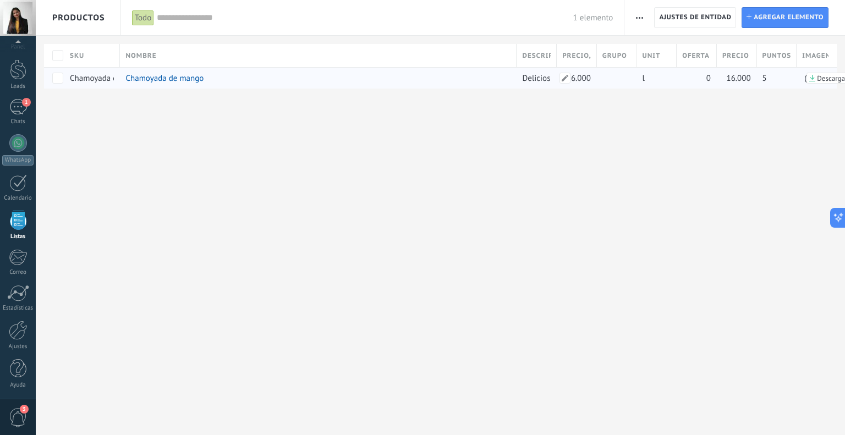
click at [570, 81] on div "Chamoyada de mango Chamoyada de mango Delicioso granizado de mango con chamoy c…" at bounding box center [440, 77] width 793 height 21
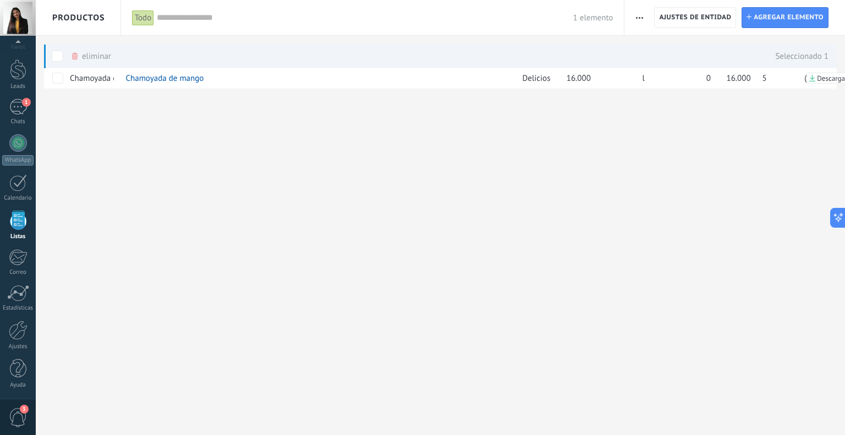
click at [643, 14] on span "button" at bounding box center [639, 17] width 7 height 21
click at [650, 46] on span "Importar" at bounding box center [661, 47] width 31 height 22
click at [639, 15] on span "button" at bounding box center [639, 17] width 7 height 21
click at [657, 68] on span "Categorías" at bounding box center [664, 69] width 37 height 22
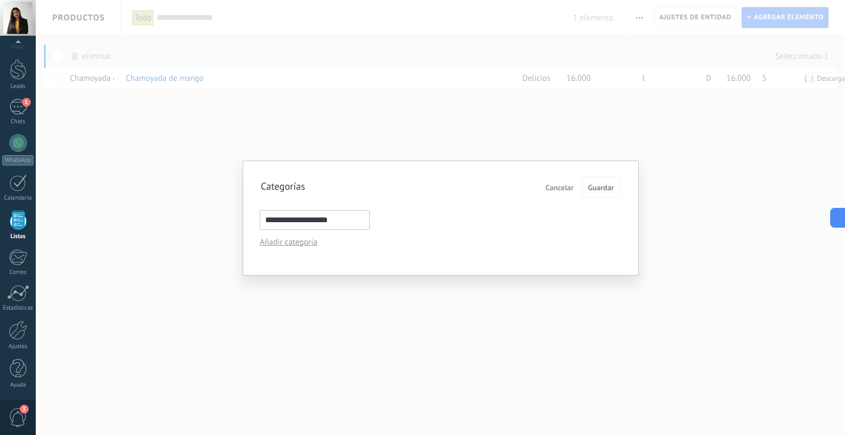
click at [315, 216] on input "**********" at bounding box center [315, 220] width 110 height 20
click at [298, 241] on div "Añadir categoria" at bounding box center [311, 242] width 102 height 10
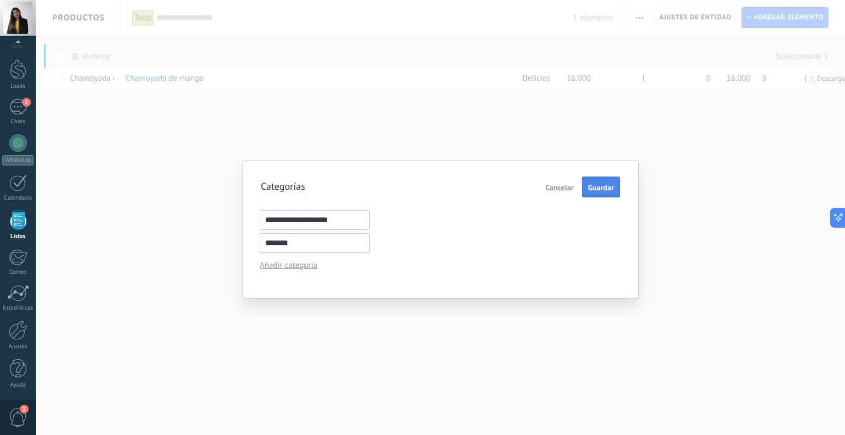
type input "*******"
click at [596, 188] on span "Guardar" at bounding box center [601, 188] width 26 height 8
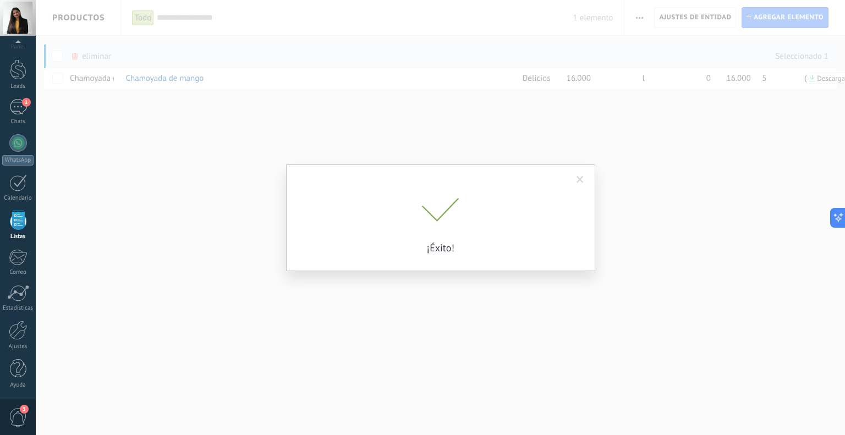
click at [579, 180] on span at bounding box center [580, 180] width 7 height 8
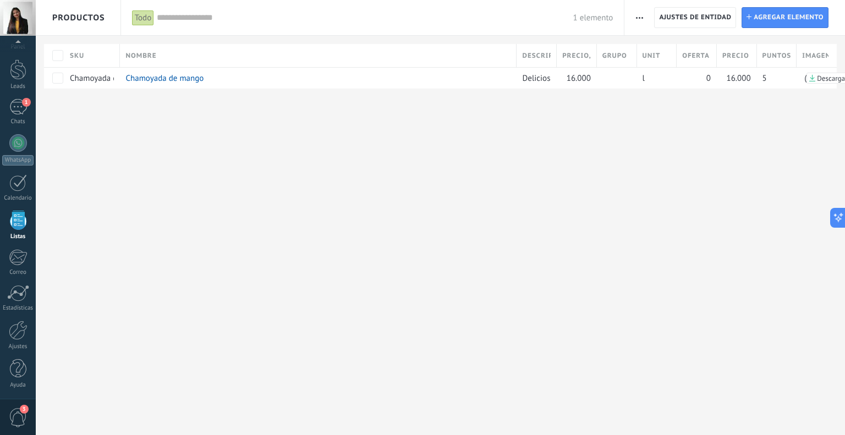
click at [642, 17] on icon "button" at bounding box center [639, 18] width 7 height 2
click at [225, 145] on div "**********" at bounding box center [441, 217] width 810 height 435
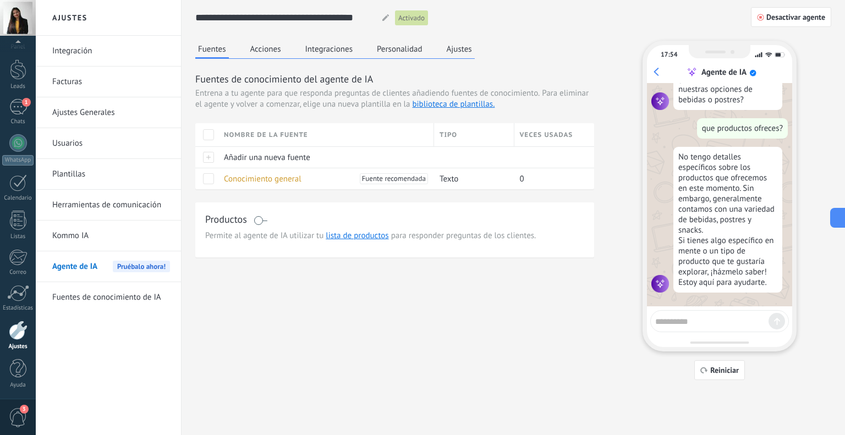
scroll to position [320, 0]
click at [694, 319] on textarea at bounding box center [712, 320] width 113 height 14
type textarea "**********"
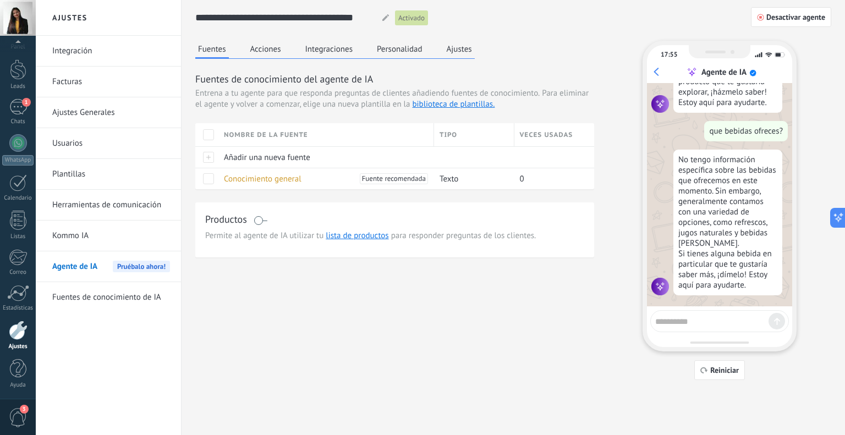
scroll to position [504, 0]
click at [24, 73] on div at bounding box center [18, 69] width 17 height 20
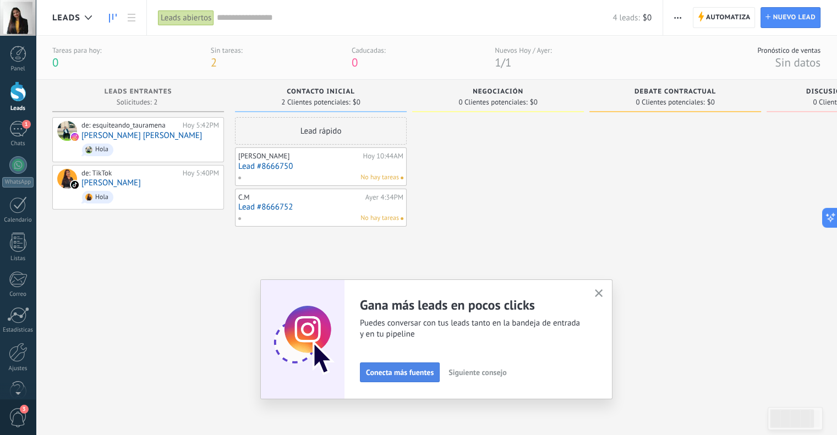
click at [411, 370] on span "Conecta más fuentes" at bounding box center [400, 373] width 68 height 8
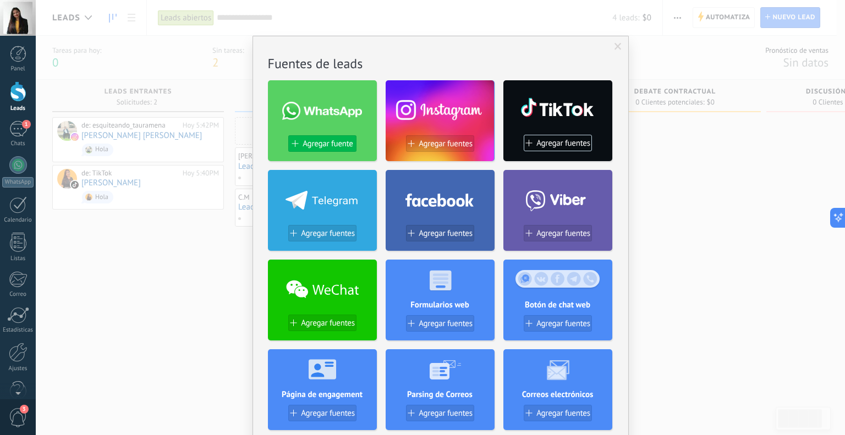
click at [337, 144] on span "Agregar fuente" at bounding box center [328, 143] width 50 height 9
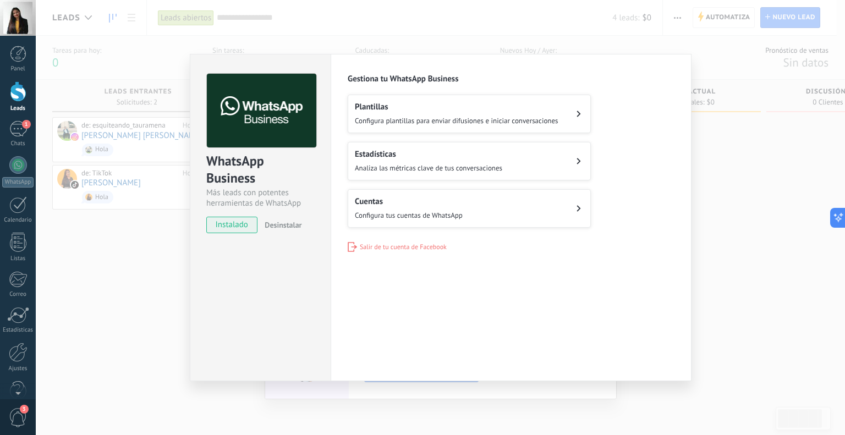
click at [720, 161] on div "WhatsApp Business Más leads con potentes herramientas de WhatsApp instalado Des…" at bounding box center [441, 217] width 810 height 435
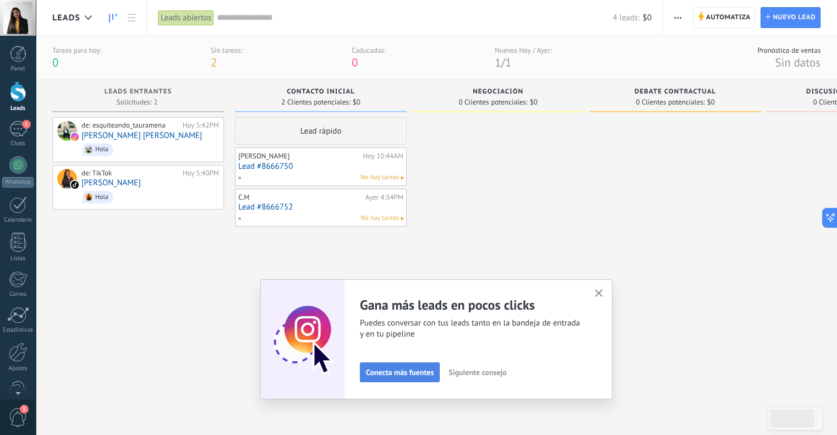
click at [381, 371] on span "Conecta más fuentes" at bounding box center [400, 373] width 68 height 8
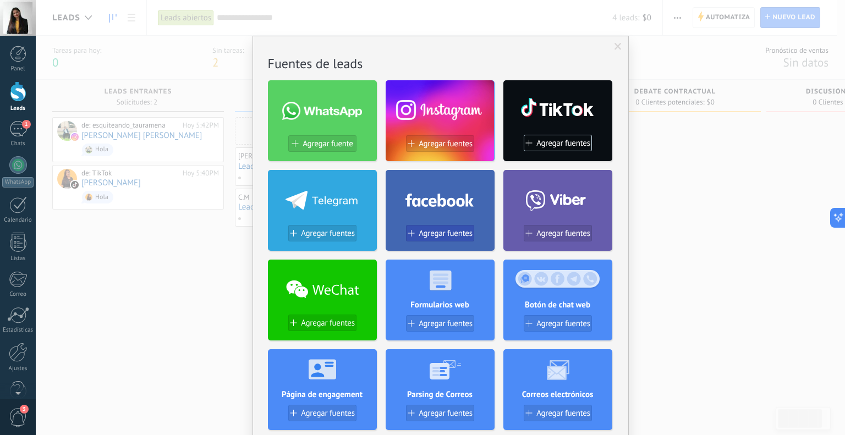
click at [436, 237] on span "Agregar fuentes" at bounding box center [446, 233] width 54 height 9
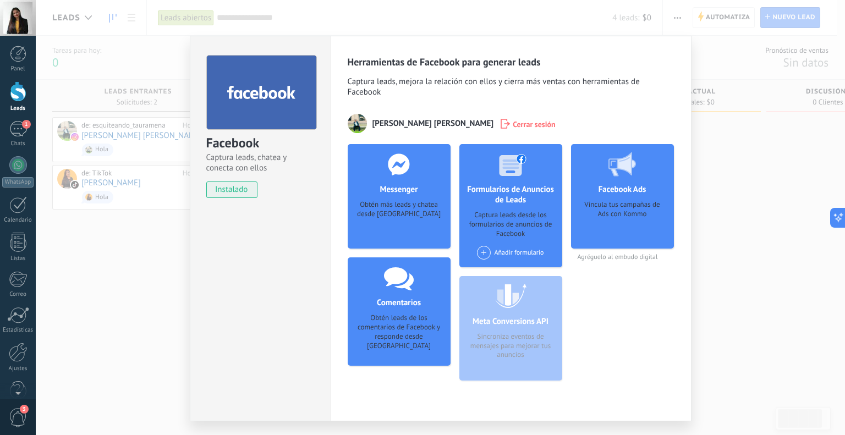
click at [713, 215] on div "Facebook Captura leads, chatea y conecta con ellos instalado Desinstalar Herram…" at bounding box center [441, 217] width 810 height 435
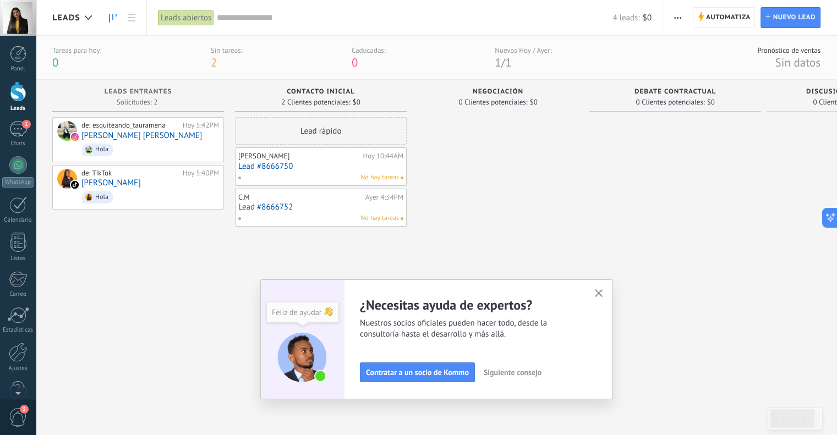
click at [508, 374] on span "Siguiente consejo" at bounding box center [513, 373] width 58 height 8
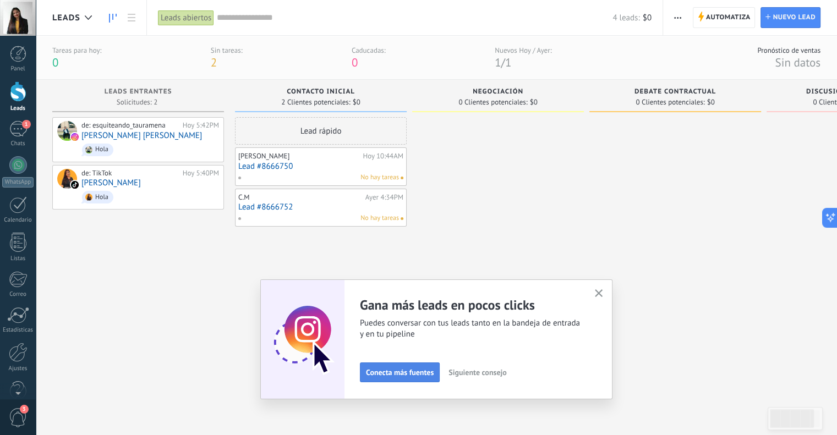
click at [412, 376] on span "Conecta más fuentes" at bounding box center [400, 373] width 68 height 8
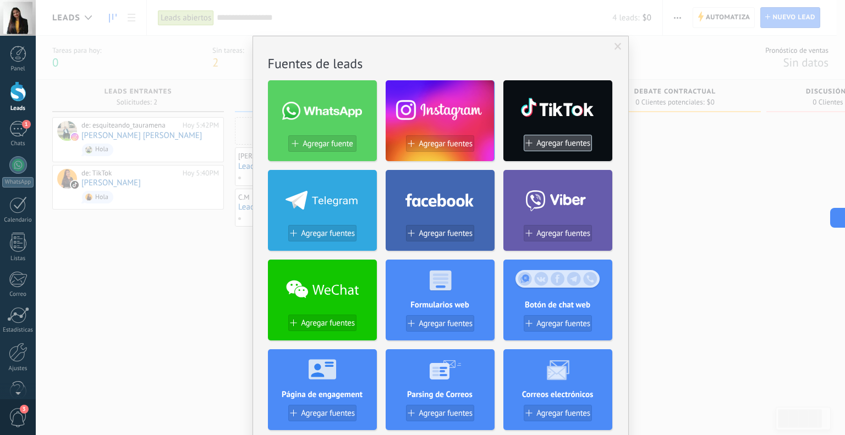
click at [570, 143] on span "Agregar fuentes" at bounding box center [564, 143] width 54 height 9
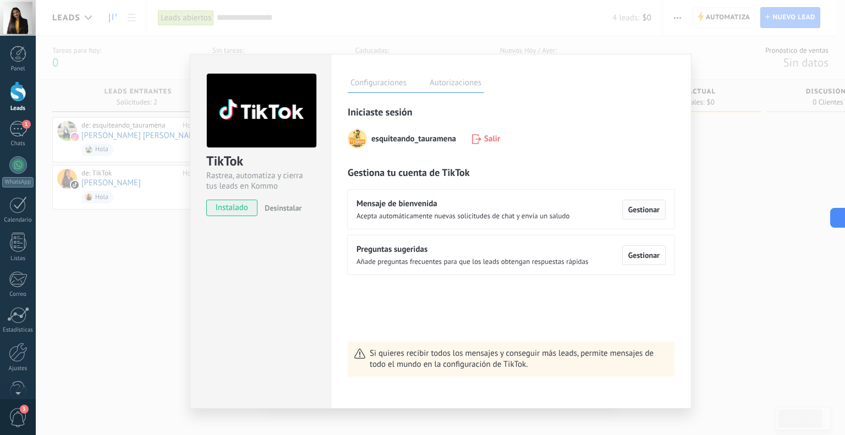
click at [637, 214] on span "Gestionar" at bounding box center [644, 210] width 31 height 8
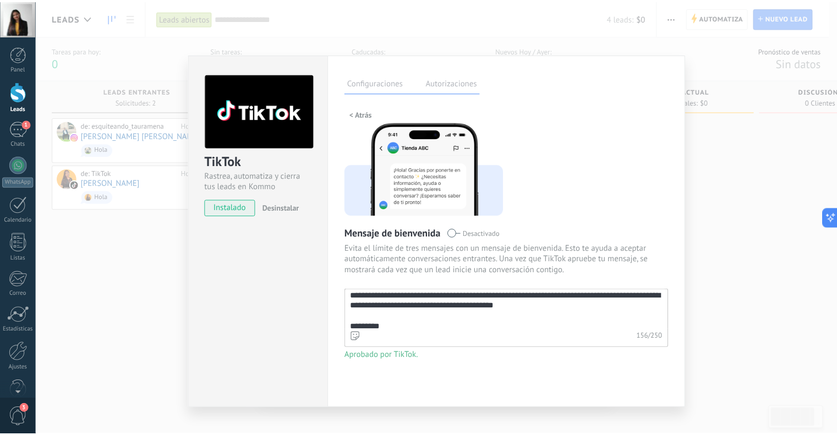
scroll to position [20, 0]
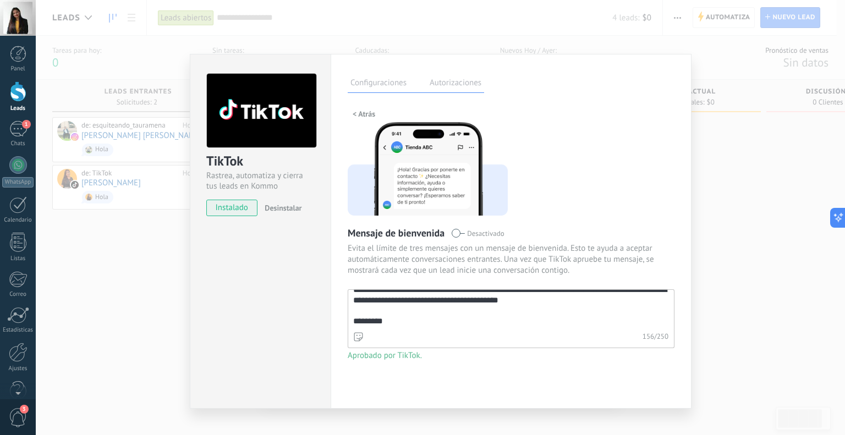
click at [773, 275] on div "**********" at bounding box center [441, 217] width 810 height 435
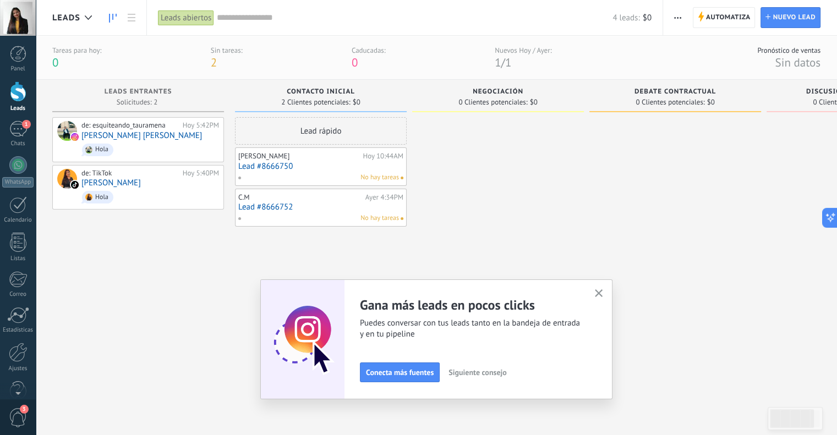
click at [603, 292] on icon "button" at bounding box center [599, 294] width 8 height 8
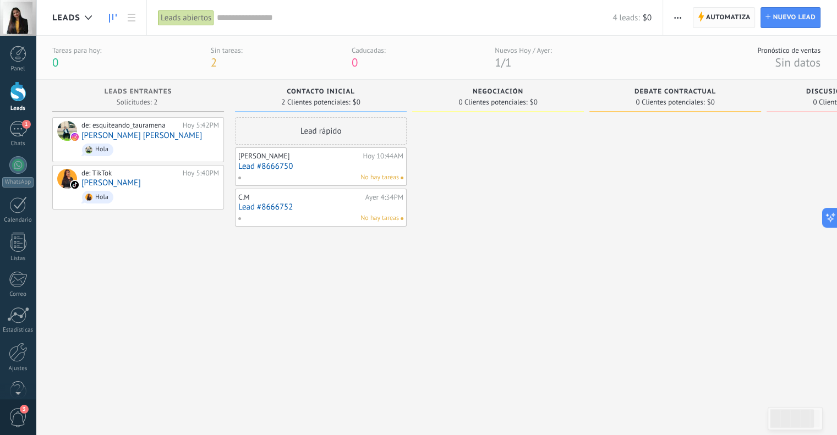
click at [719, 17] on span "Automatiza" at bounding box center [728, 18] width 45 height 20
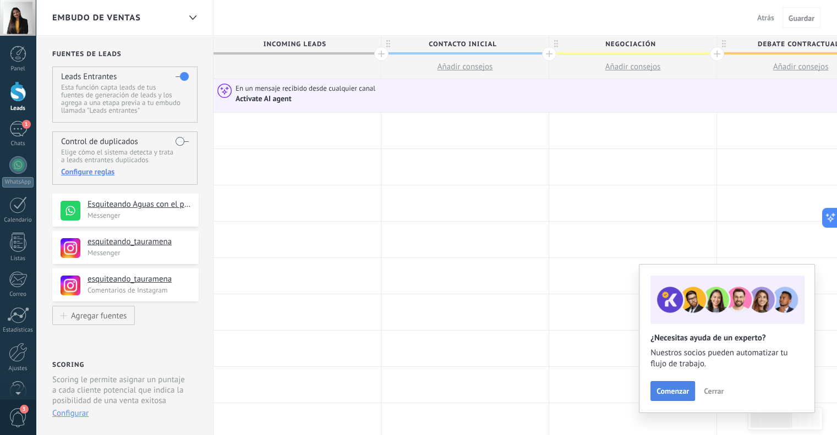
click at [674, 388] on span "Comenzar" at bounding box center [673, 392] width 32 height 8
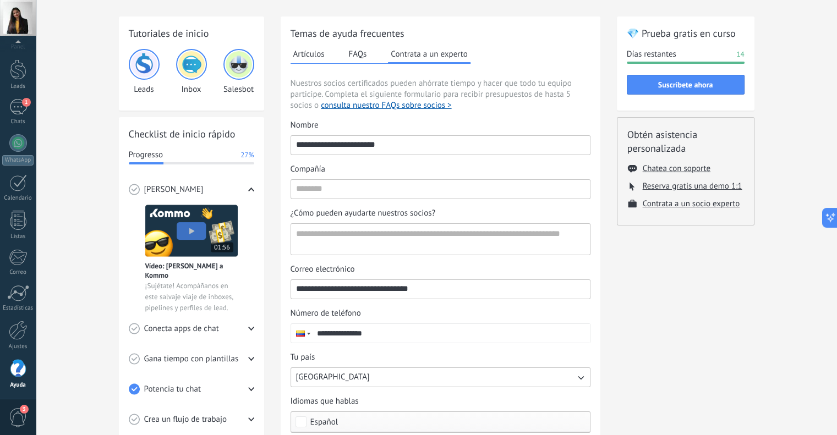
scroll to position [55, 0]
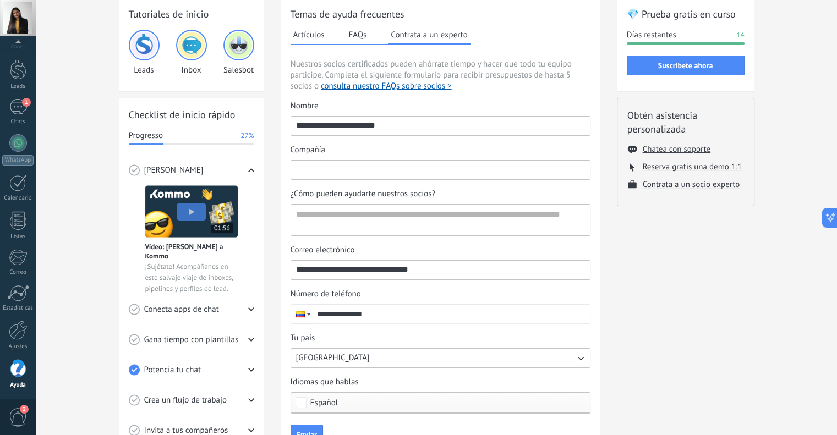
click at [334, 171] on input "Compañía" at bounding box center [440, 170] width 299 height 18
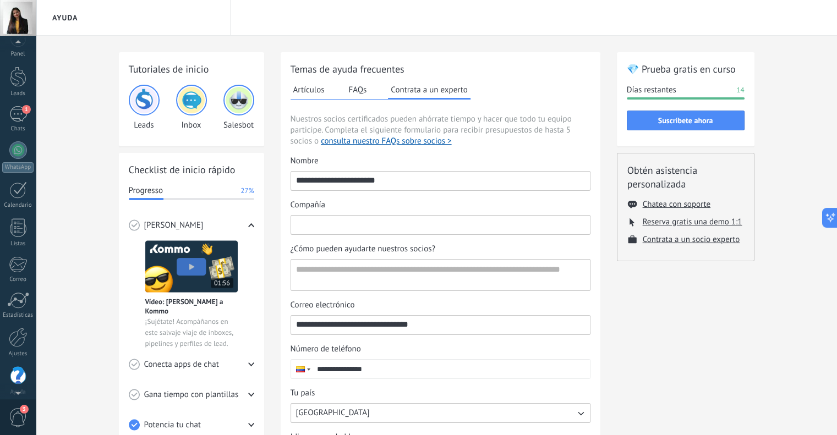
scroll to position [22, 0]
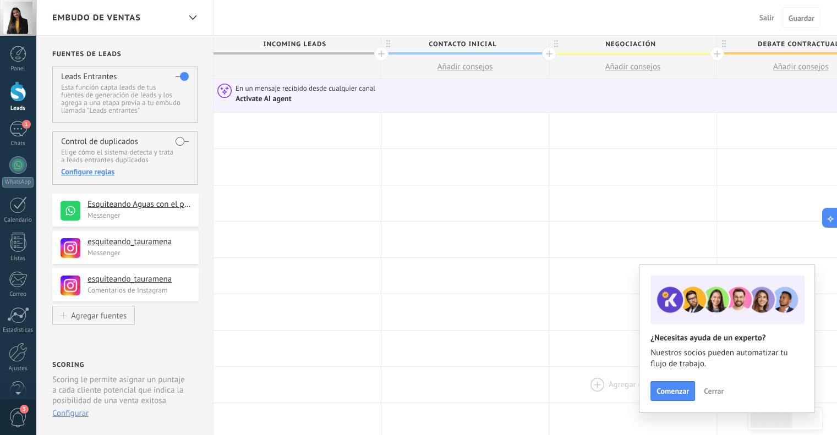
drag, startPoint x: 717, startPoint y: 388, endPoint x: 668, endPoint y: 367, distance: 53.3
click at [717, 388] on span "Cerrar" at bounding box center [714, 392] width 20 height 8
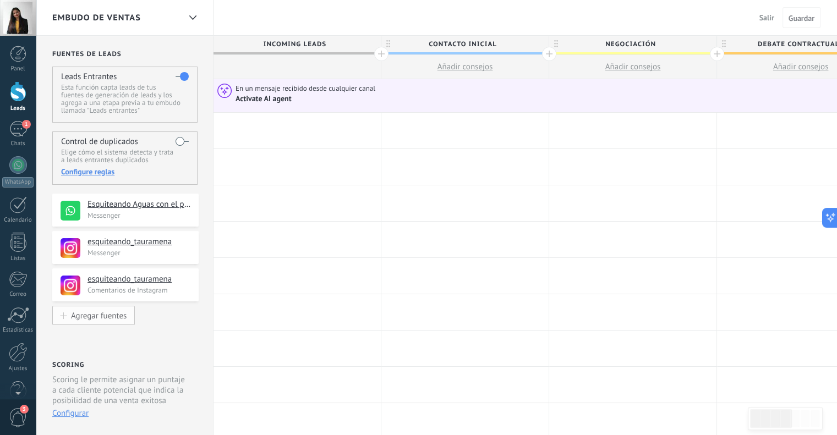
click at [94, 316] on div "Agregar fuentes" at bounding box center [99, 315] width 56 height 9
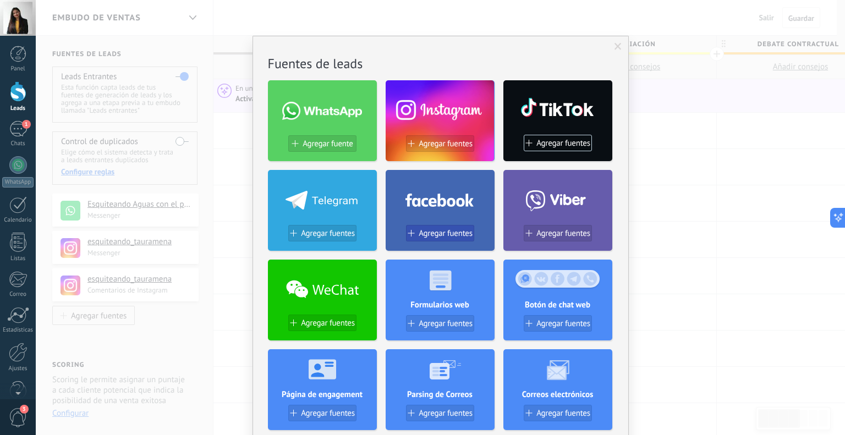
click at [452, 236] on span "Agregar fuentes" at bounding box center [446, 233] width 54 height 9
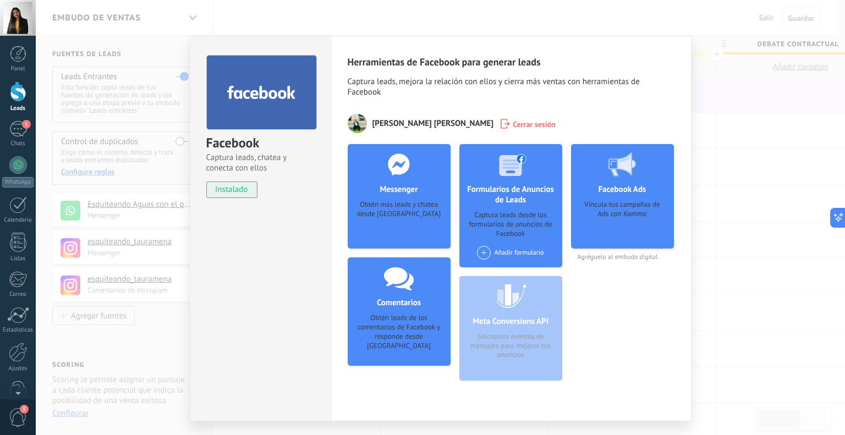
click at [271, 92] on use at bounding box center [261, 91] width 68 height 13
click at [533, 108] on div "Herramientas de Facebook para generar leads Captura leads, mejora la relación c…" at bounding box center [511, 223] width 327 height 334
click at [385, 214] on div "Obtén más leads y chatea desde Kommo" at bounding box center [399, 217] width 85 height 34
click at [373, 125] on span "[PERSON_NAME]" at bounding box center [434, 123] width 122 height 10
click at [342, 127] on div "Herramientas de Facebook para generar leads Captura leads, mejora la relación c…" at bounding box center [511, 229] width 361 height 386
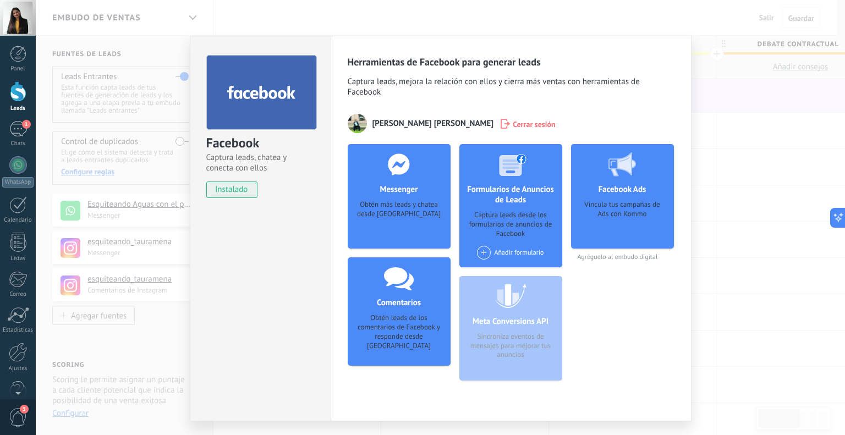
click at [356, 129] on img at bounding box center [357, 123] width 19 height 19
click at [355, 129] on img at bounding box center [357, 123] width 19 height 19
click at [394, 119] on span "[PERSON_NAME]" at bounding box center [434, 123] width 122 height 10
click at [714, 210] on div "Facebook Captura leads, chatea y conecta con ellos instalado Desinstalar Herram…" at bounding box center [441, 217] width 810 height 435
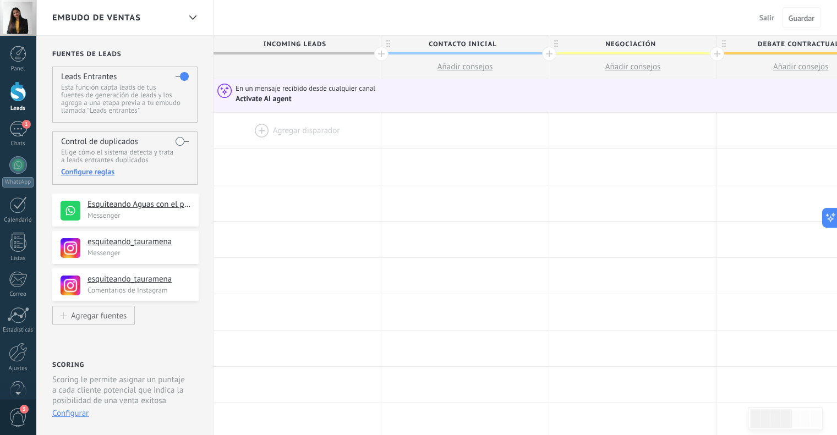
click at [255, 126] on div at bounding box center [297, 131] width 167 height 36
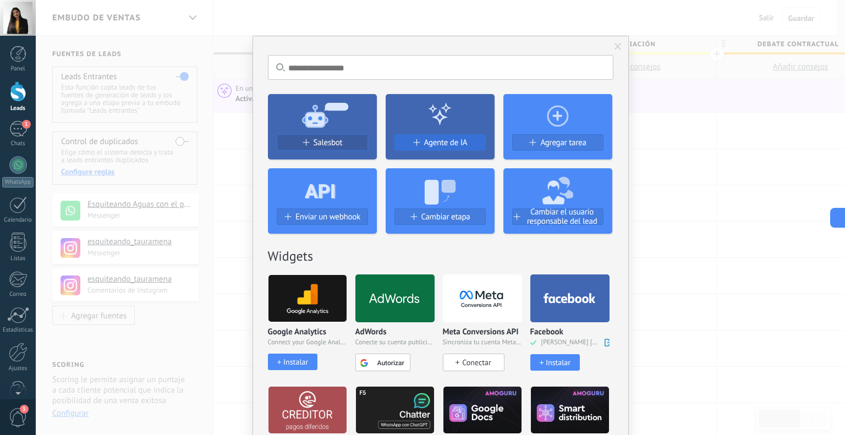
click at [428, 143] on span "Agente de IA" at bounding box center [445, 142] width 43 height 9
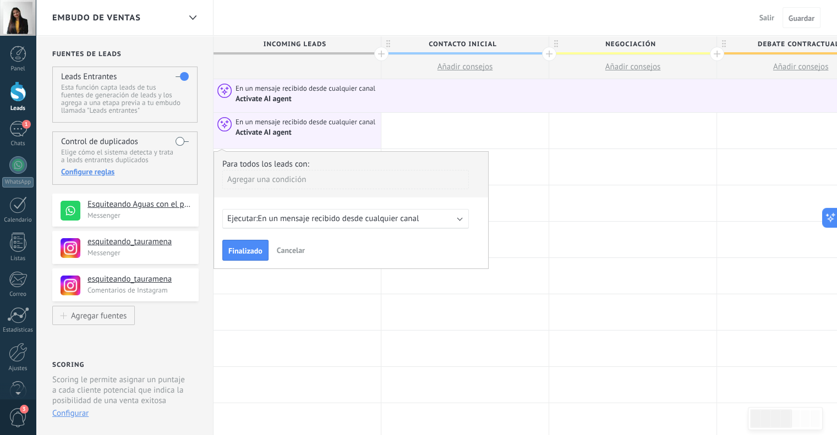
click at [350, 220] on span "En un mensaje recibido desde cualquier canal" at bounding box center [338, 219] width 161 height 10
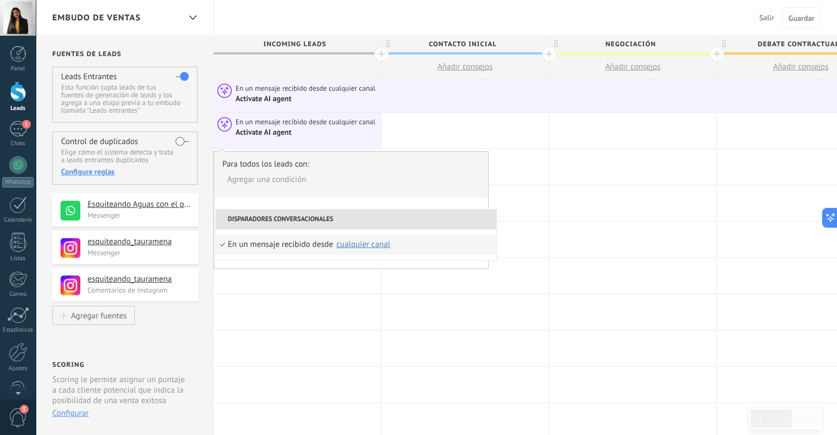
click at [350, 220] on li "Disparadores conversacionales" at bounding box center [356, 220] width 281 height 20
click at [346, 195] on div "Agregar una condición" at bounding box center [345, 184] width 247 height 28
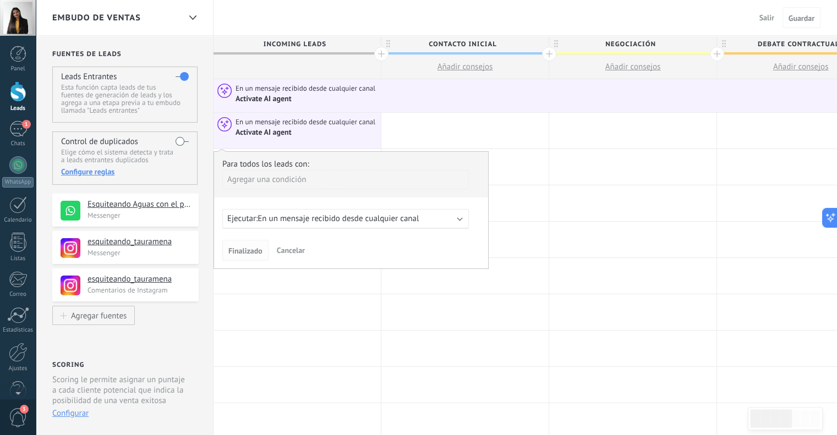
click at [250, 253] on span "Finalizado" at bounding box center [245, 251] width 34 height 8
click at [357, 128] on div "Activate AI agent" at bounding box center [307, 132] width 142 height 10
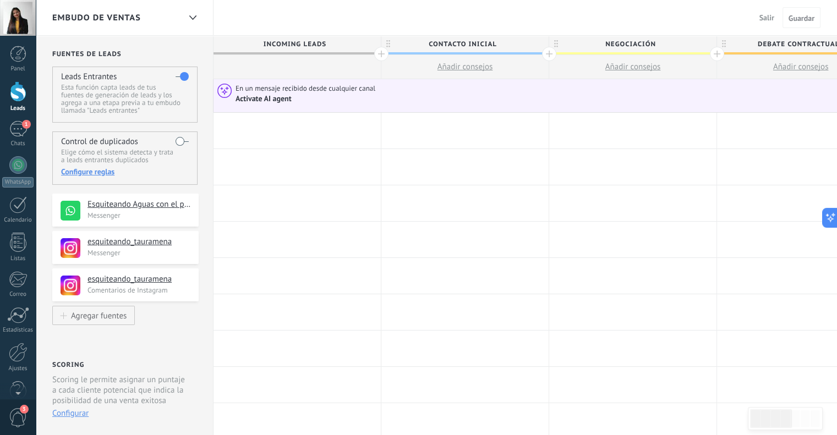
click at [291, 96] on div "Activate AI agent" at bounding box center [265, 99] width 58 height 10
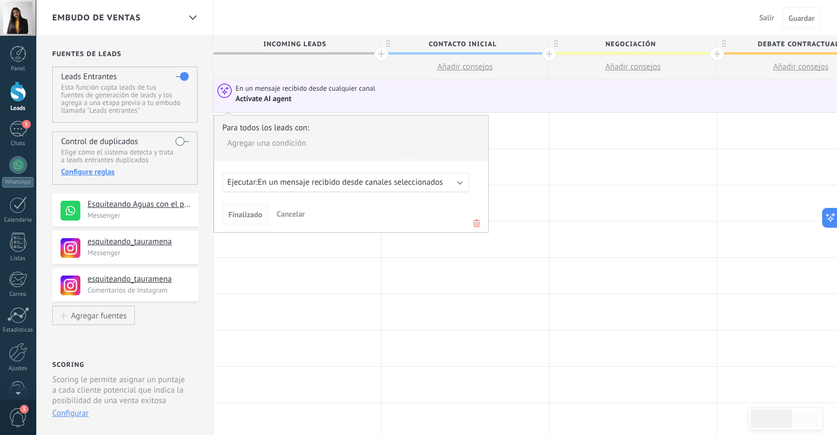
click at [245, 216] on span "Finalizado" at bounding box center [245, 215] width 34 height 8
click at [386, 92] on div "En un mensaje recibido desde cualquier canal" at bounding box center [664, 89] width 856 height 10
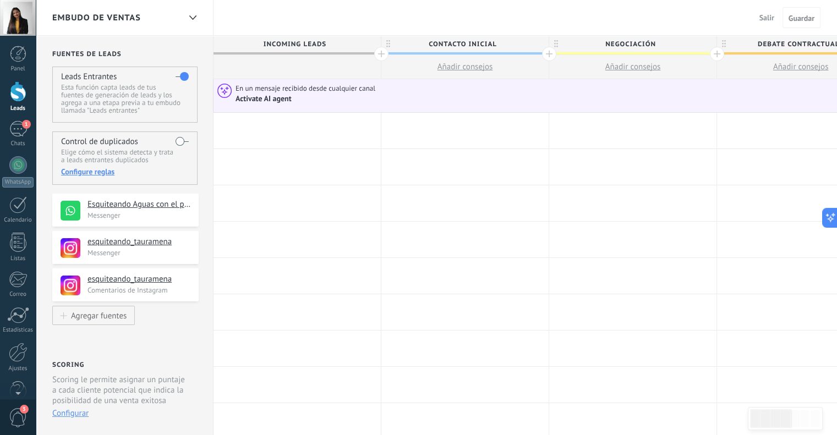
click at [449, 90] on div "En un mensaje recibido desde cualquier canal" at bounding box center [664, 89] width 856 height 10
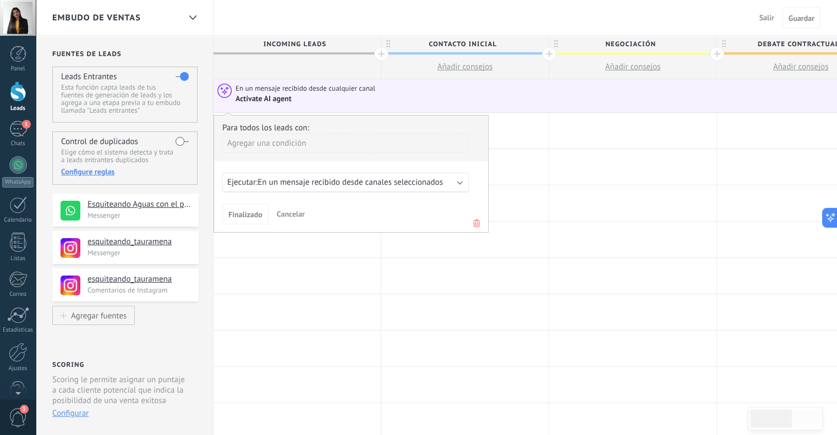
click at [449, 90] on div "En un mensaje recibido desde cualquier canal" at bounding box center [664, 89] width 856 height 10
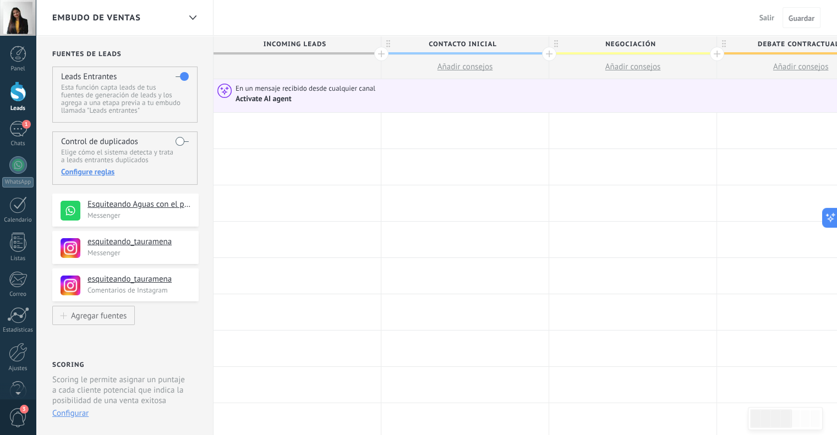
click at [472, 69] on span "Añadir consejos" at bounding box center [466, 67] width 56 height 10
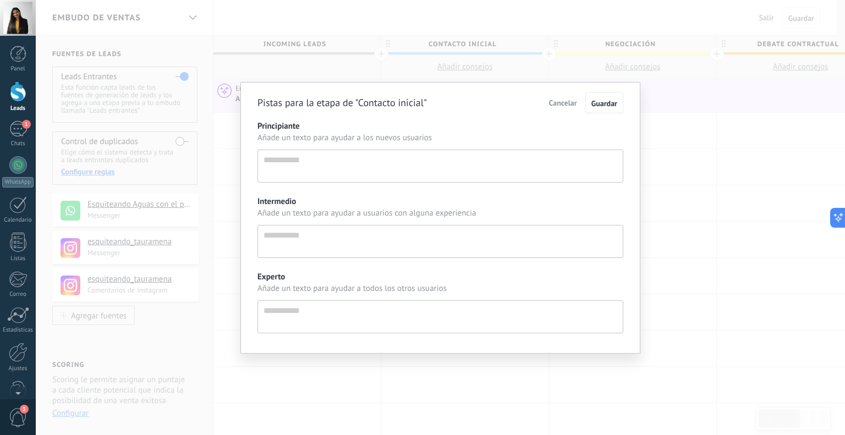
scroll to position [10, 0]
click at [309, 160] on textarea "Principiante" at bounding box center [441, 166] width 366 height 33
type textarea "*"
type textarea "**"
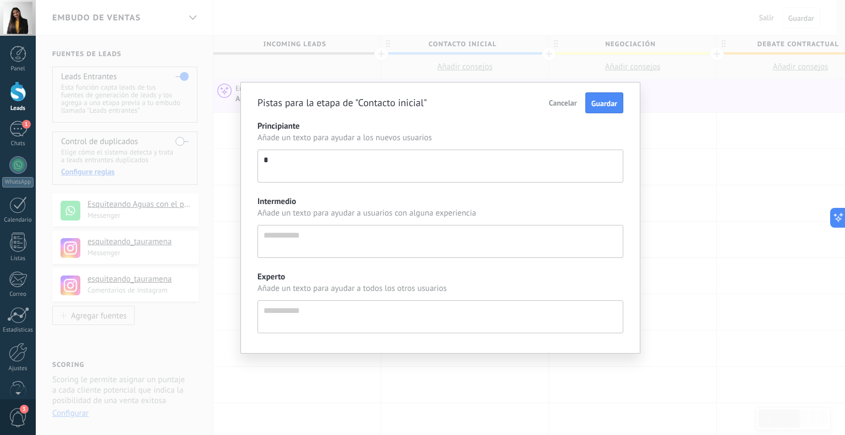
type textarea "**"
type textarea "***"
type textarea "****"
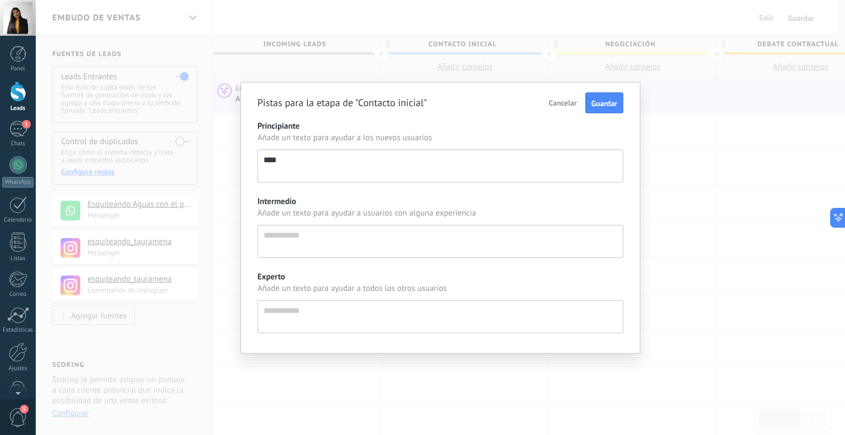
type textarea "****"
type textarea "*****"
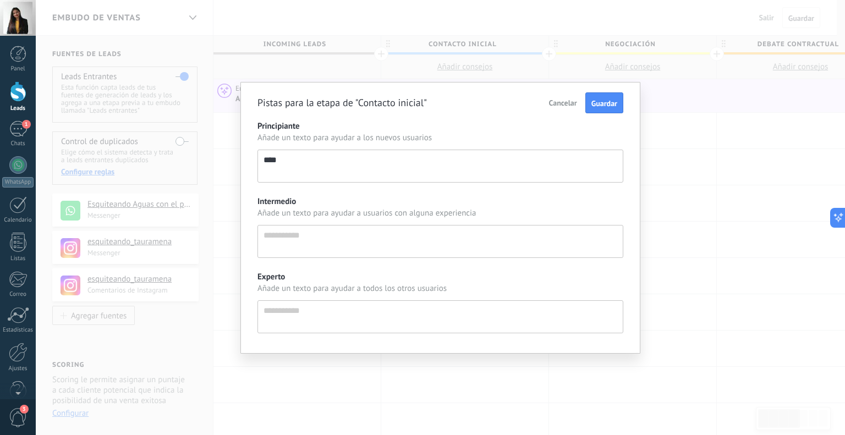
type textarea "*****"
type textarea "*******"
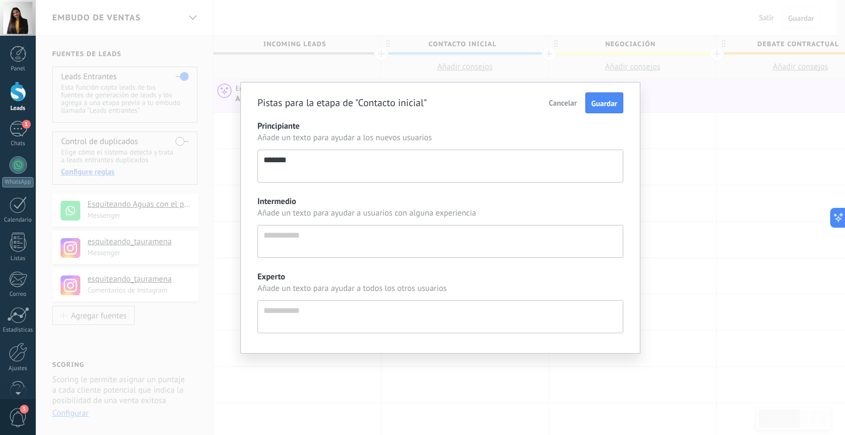
type textarea "********"
type textarea "*********"
type textarea "**********"
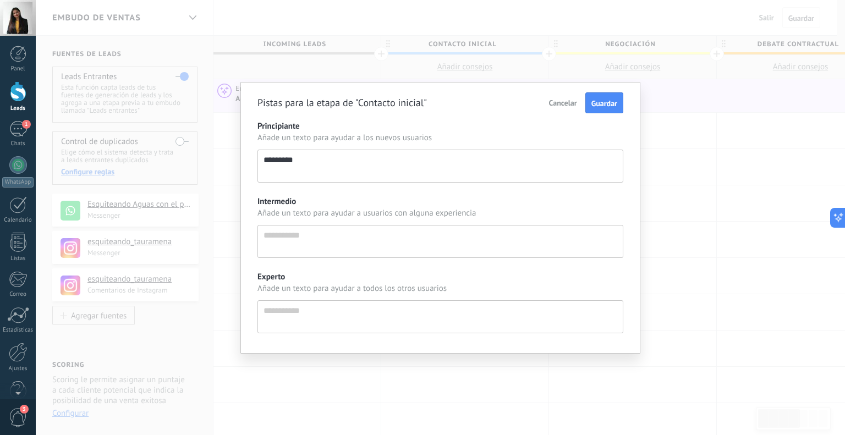
type textarea "**********"
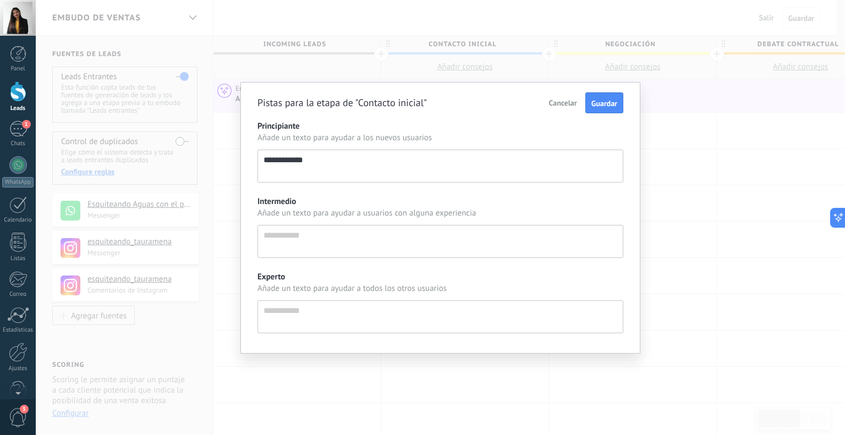
type textarea "**********"
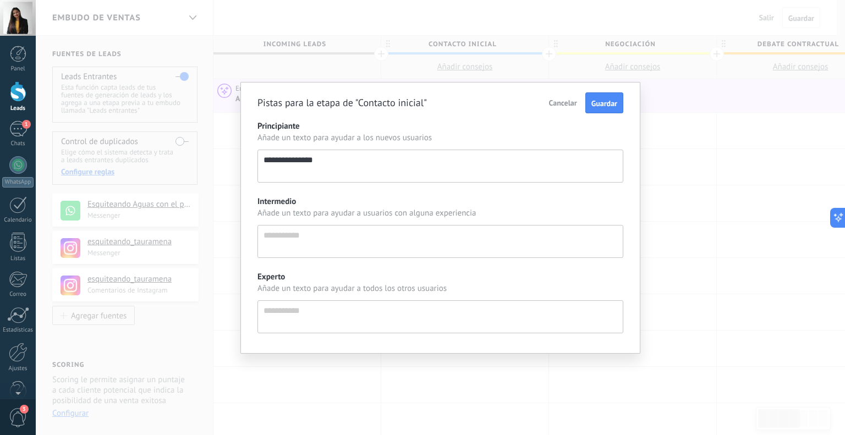
type textarea "**********"
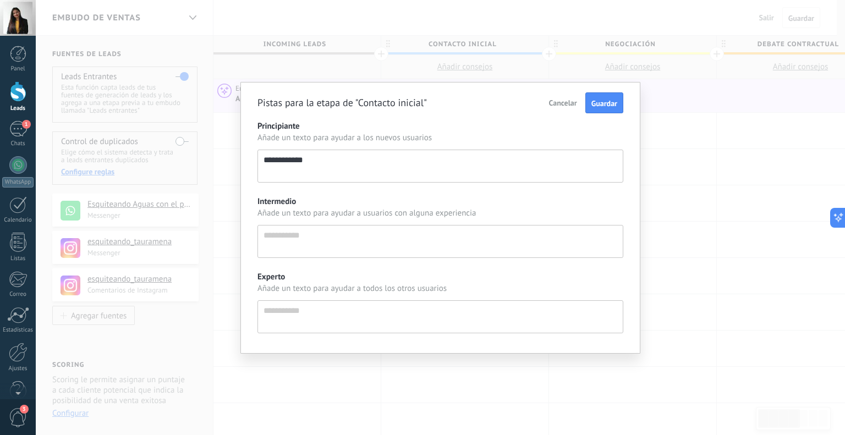
type textarea "**********"
type textarea "*********"
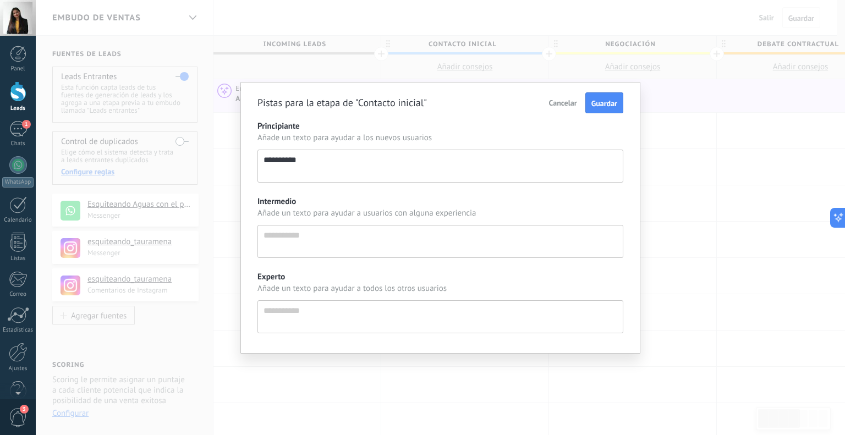
type textarea "*********"
type textarea "********"
type textarea "*******"
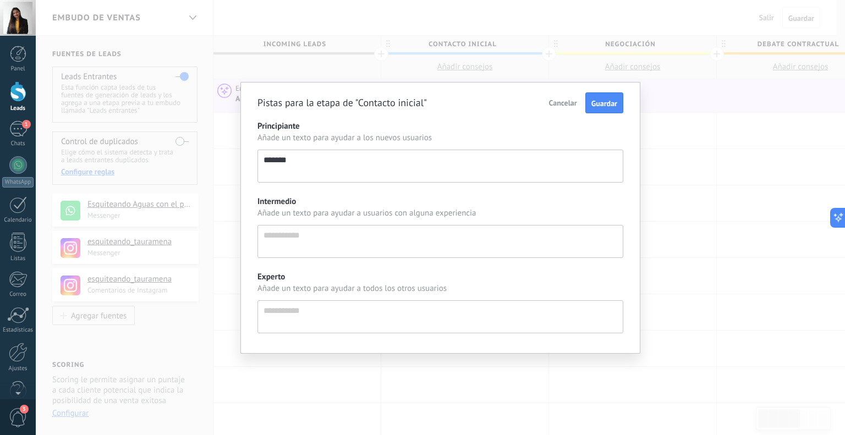
type textarea "*****"
type textarea "****"
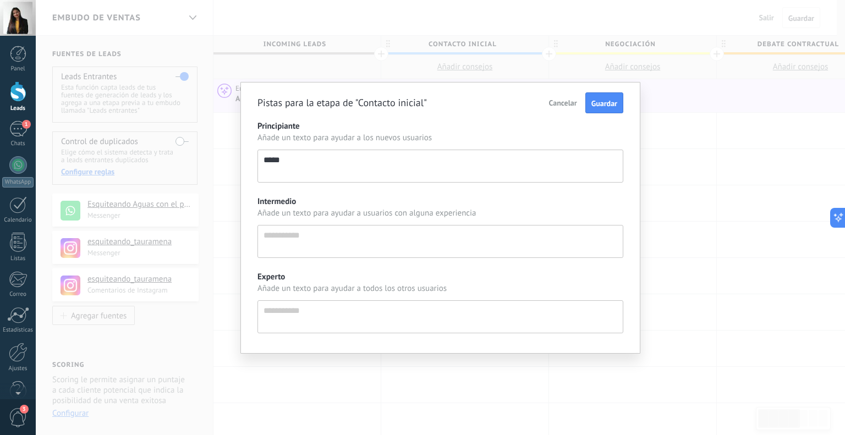
type textarea "****"
type textarea "***"
type textarea "**"
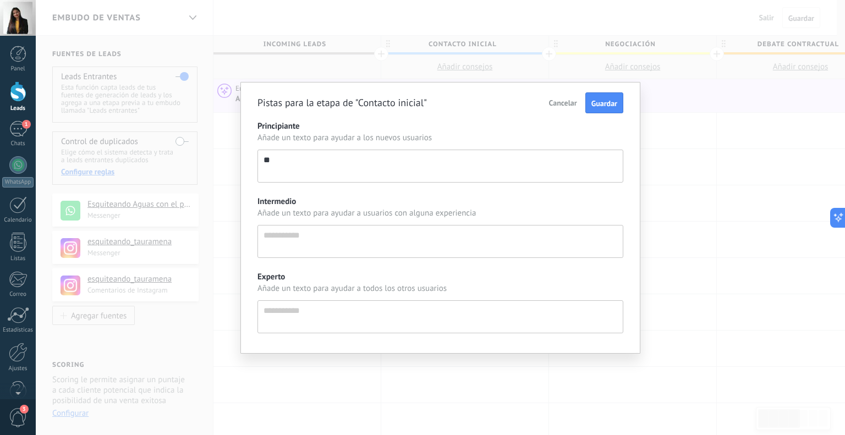
type textarea "***"
type textarea "****"
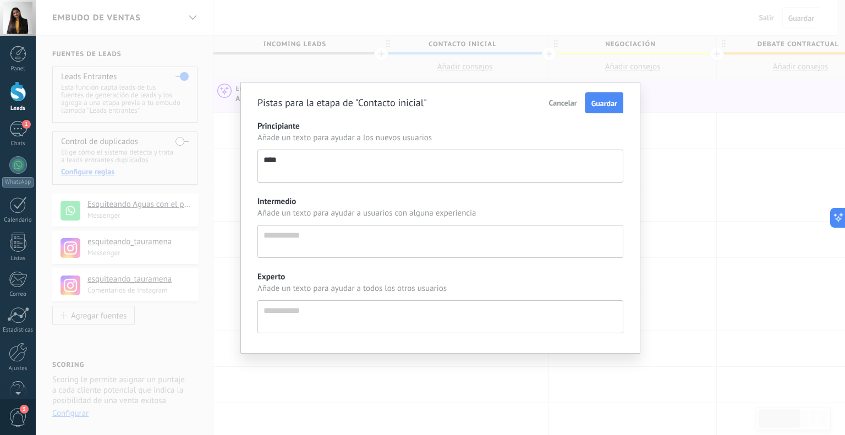
type textarea "****"
type textarea "*****"
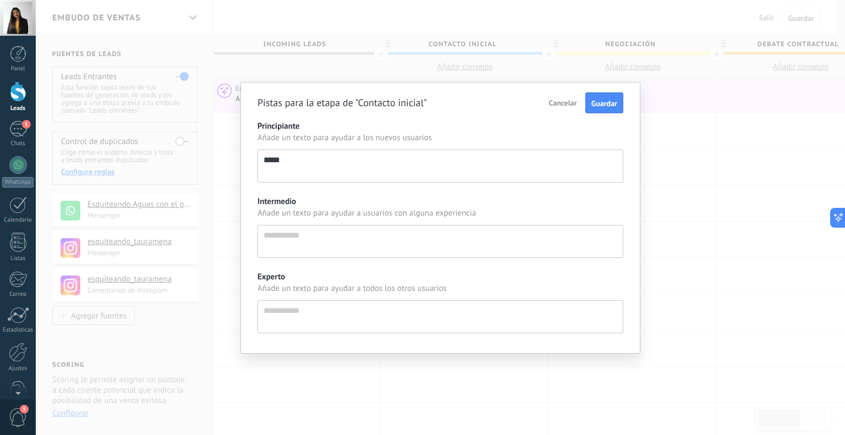
type textarea "*****"
type textarea "*******"
type textarea "********"
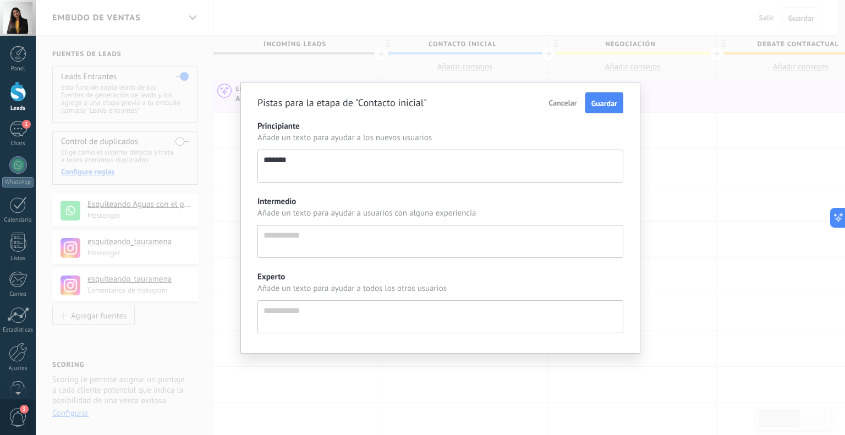
type textarea "********"
type textarea "**********"
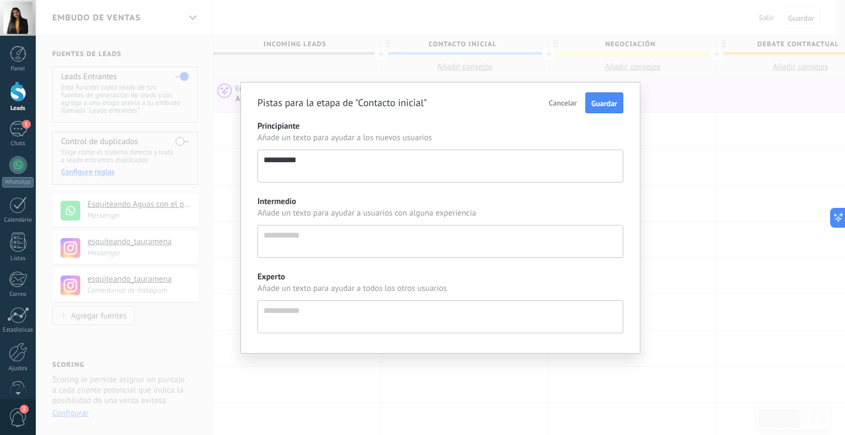
type textarea "**********"
type textarea "********"
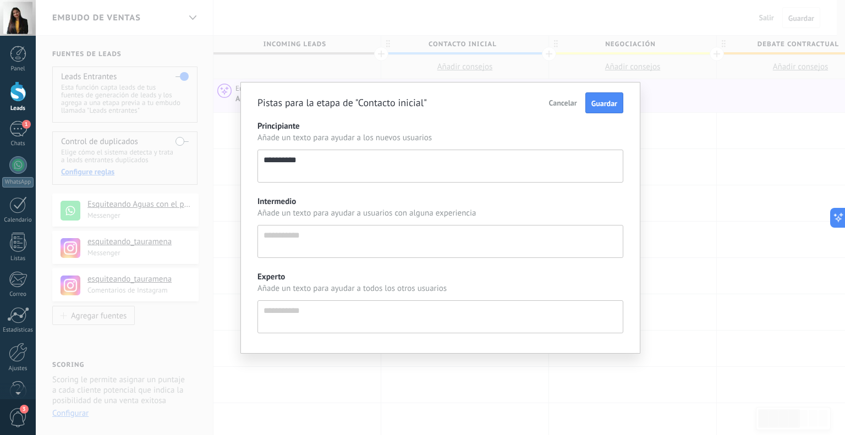
type textarea "********"
type textarea "**********"
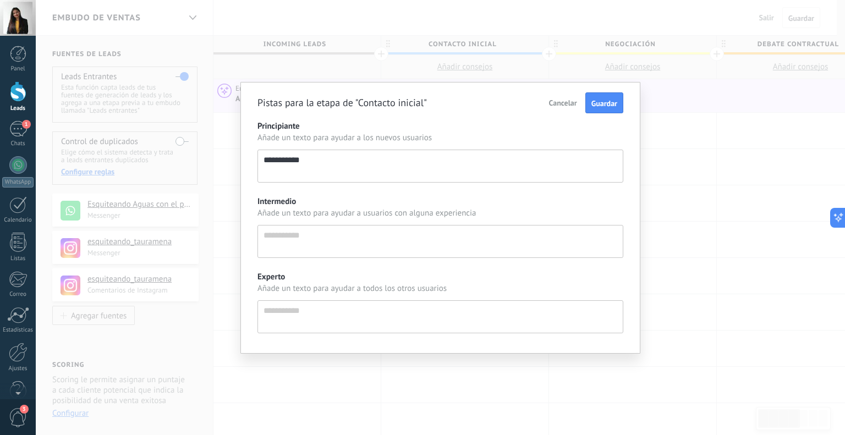
type textarea "**********"
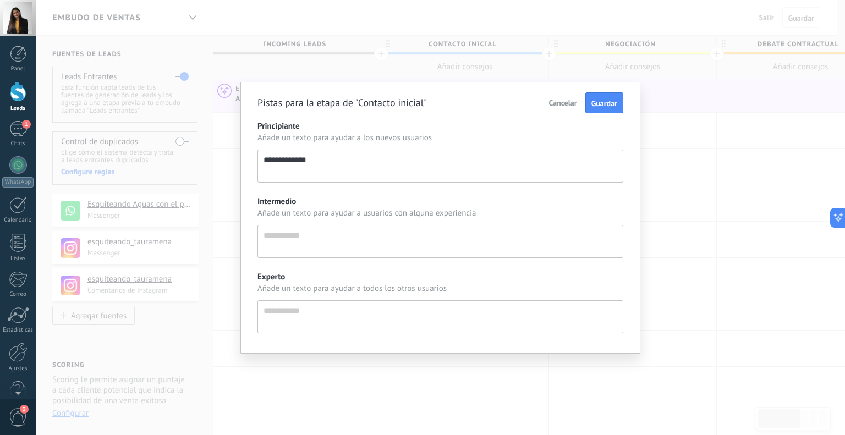
type textarea "**********"
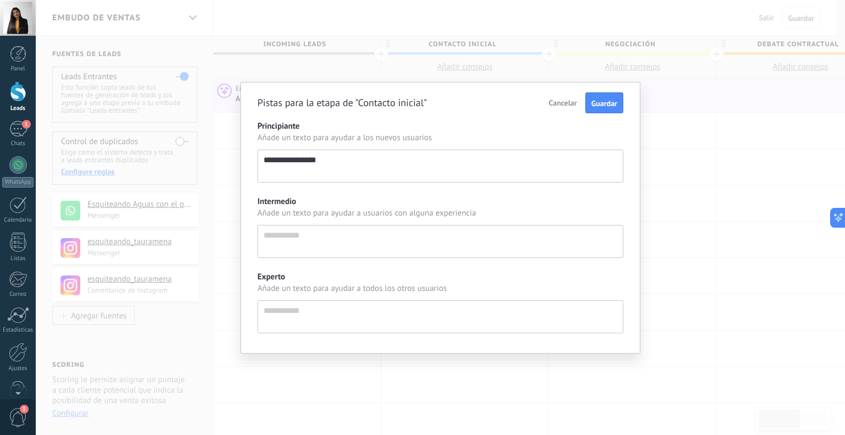
type textarea "**********"
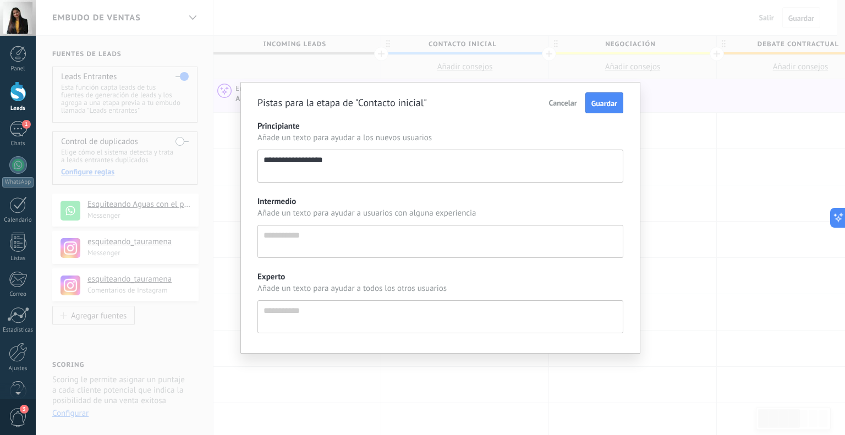
type textarea "**********"
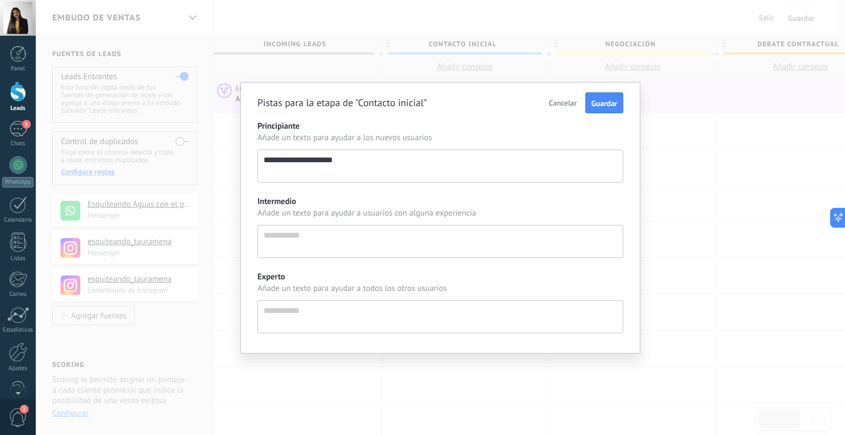
type textarea "**********"
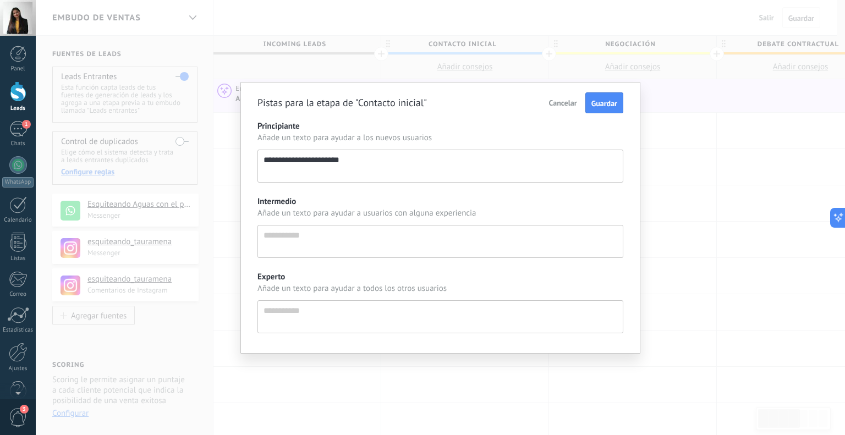
type textarea "**********"
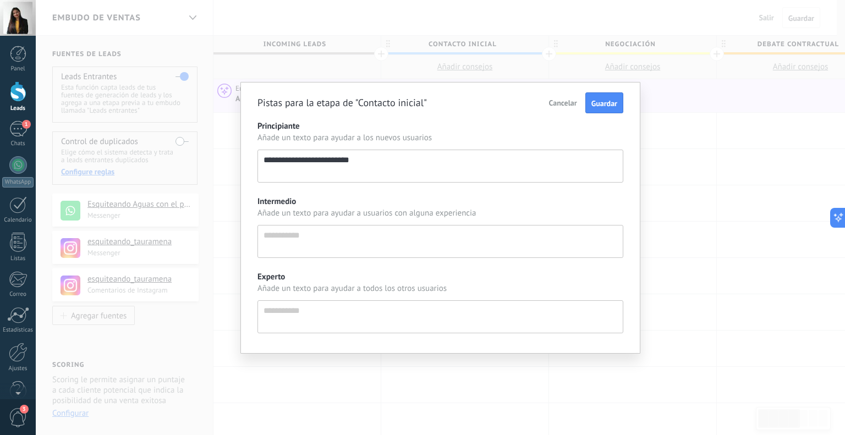
type textarea "**********"
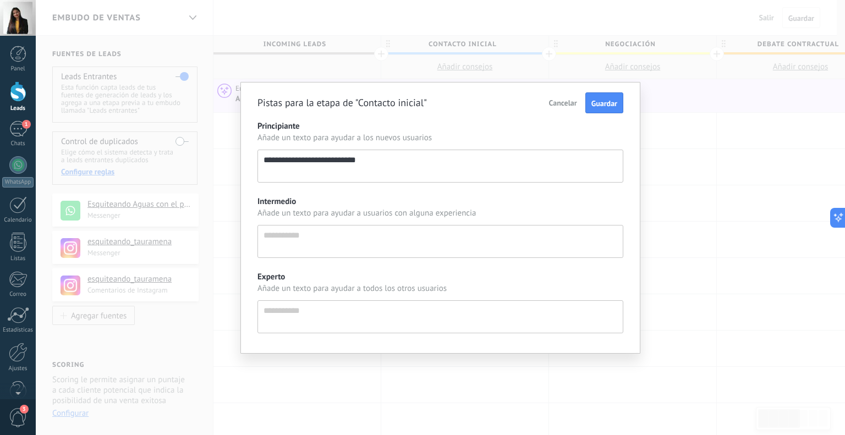
type textarea "**********"
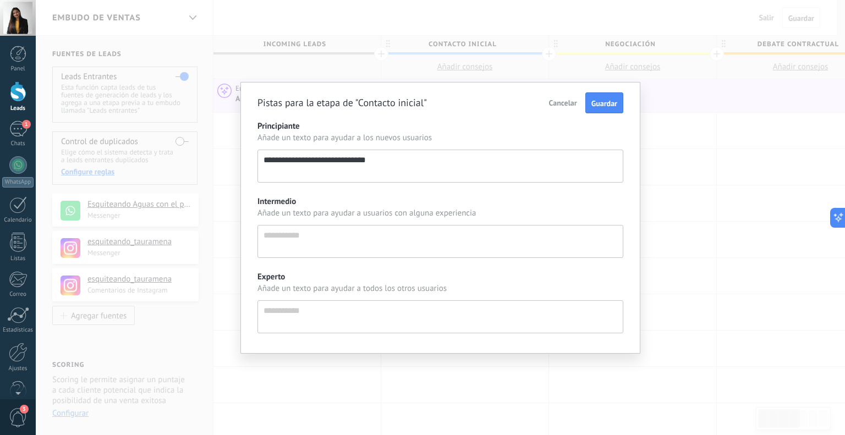
type textarea "**********"
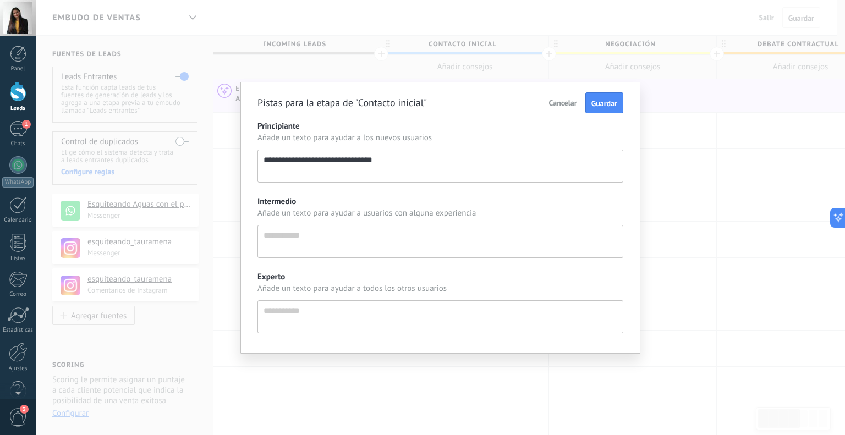
type textarea "**********"
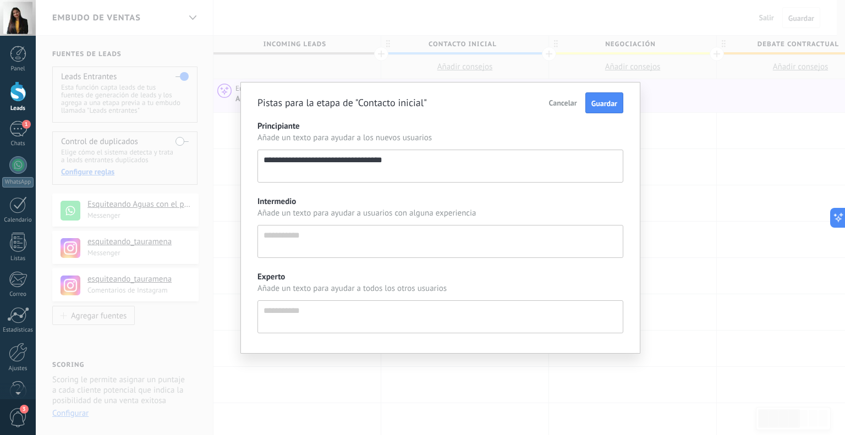
type textarea "**********"
click at [335, 246] on textarea "Intermedio" at bounding box center [441, 241] width 366 height 33
type textarea "*"
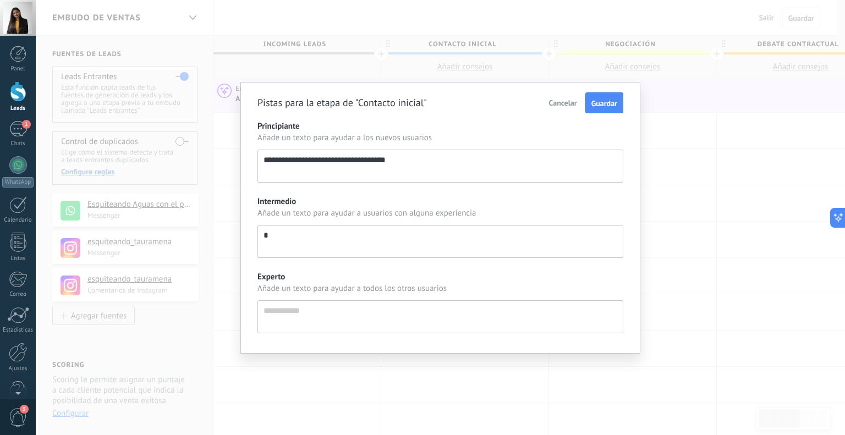
type textarea "**"
type textarea "***"
type textarea "****"
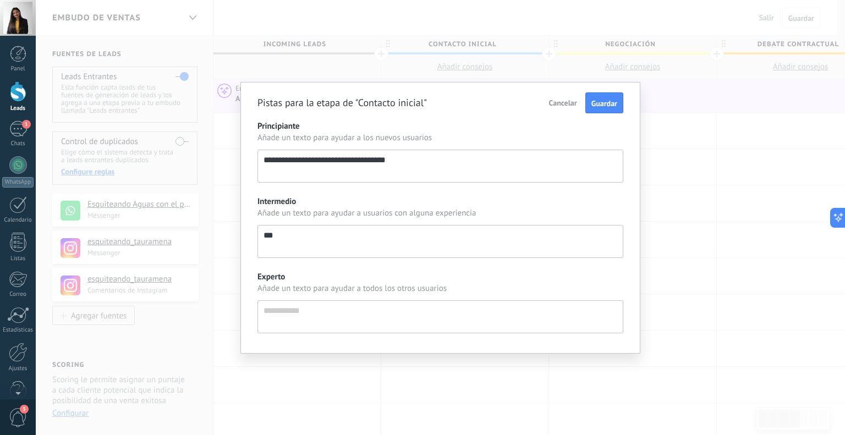
type textarea "****"
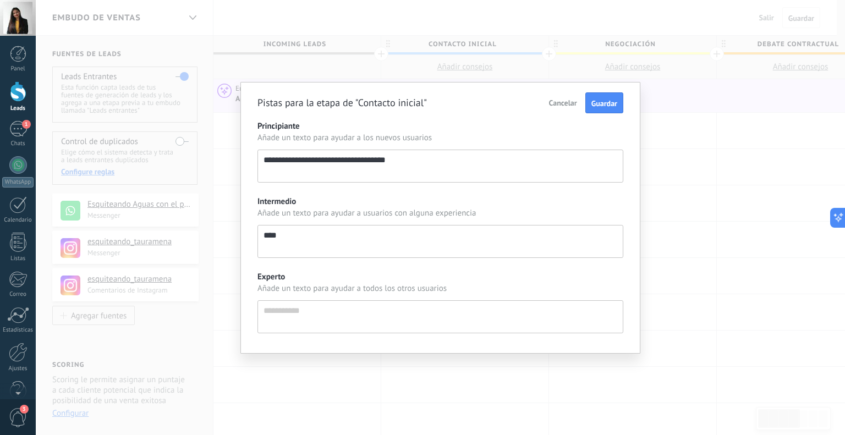
type textarea "*****"
type textarea "*******"
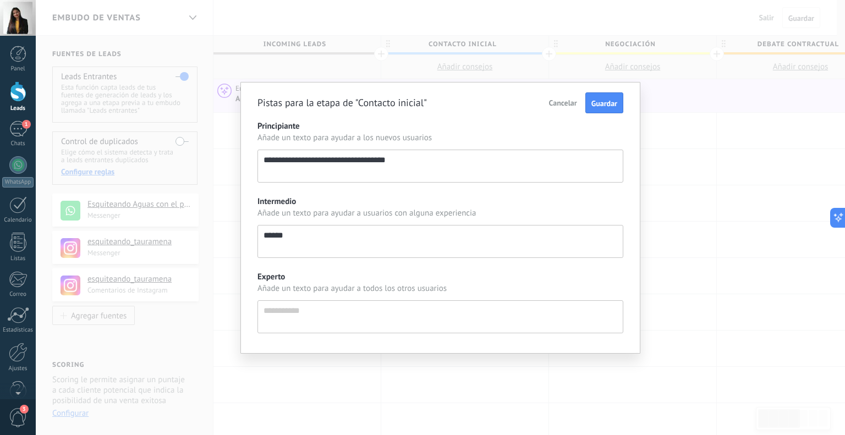
type textarea "*******"
type textarea "********"
type textarea "*********"
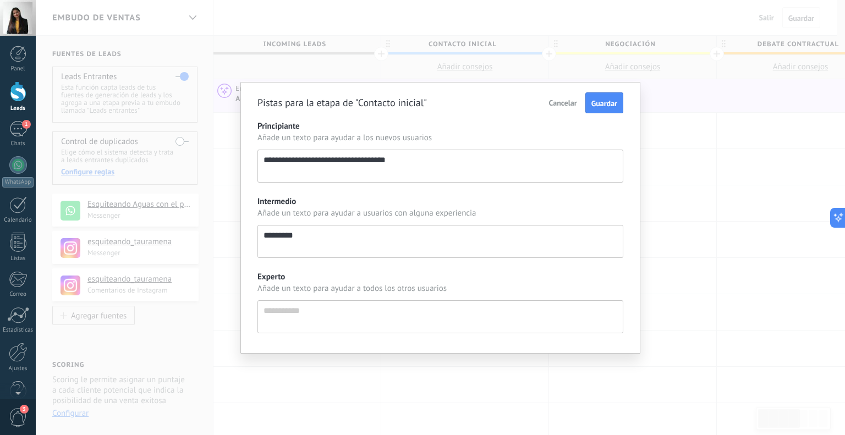
type textarea "*********"
type textarea "**********"
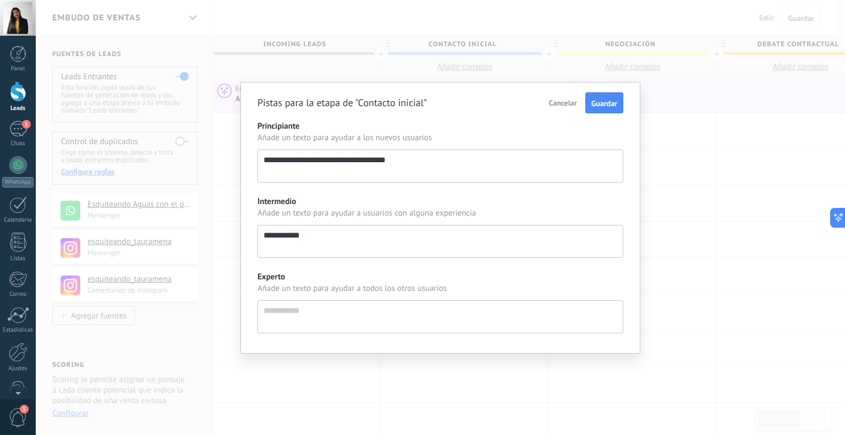
type textarea "**********"
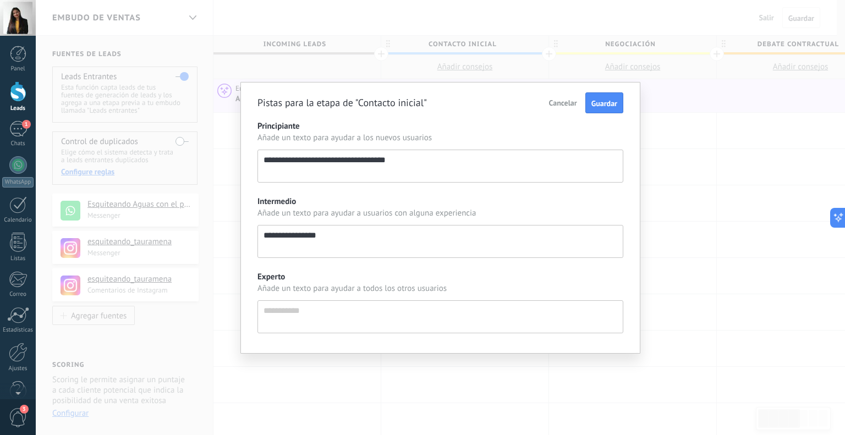
type textarea "**********"
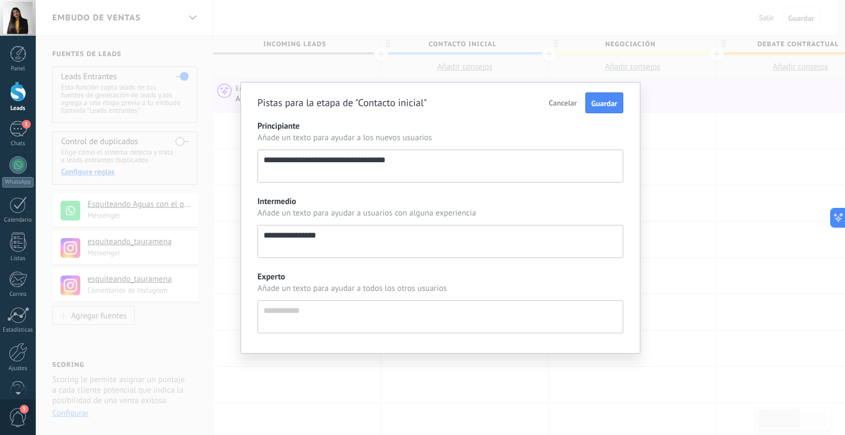
type textarea "**********"
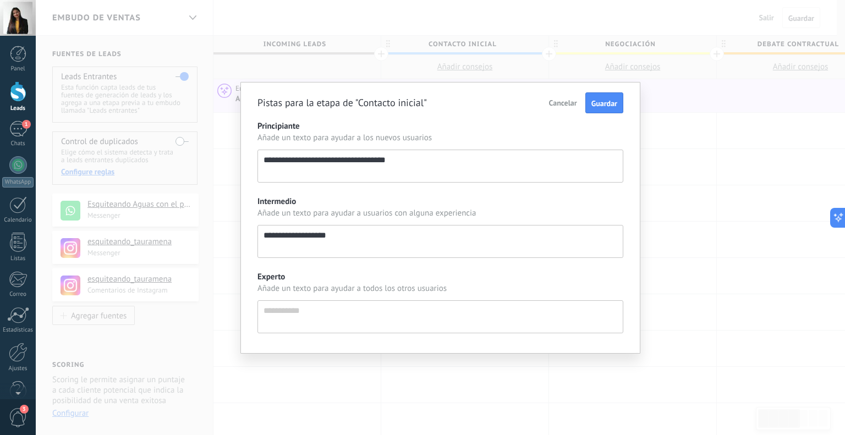
type textarea "**********"
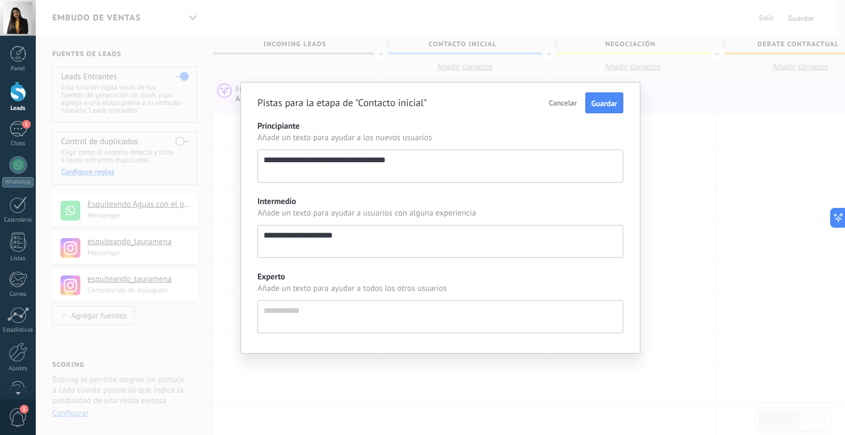
type textarea "**********"
click at [416, 315] on textarea "Experto" at bounding box center [441, 317] width 366 height 33
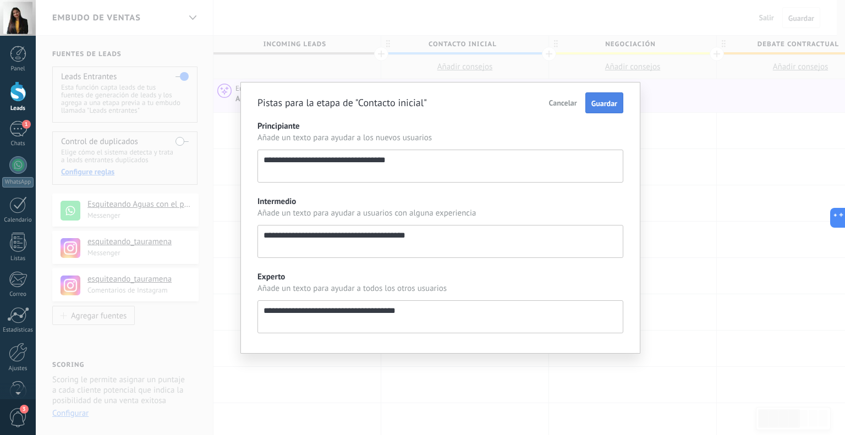
click at [610, 103] on span "Guardar" at bounding box center [605, 104] width 26 height 10
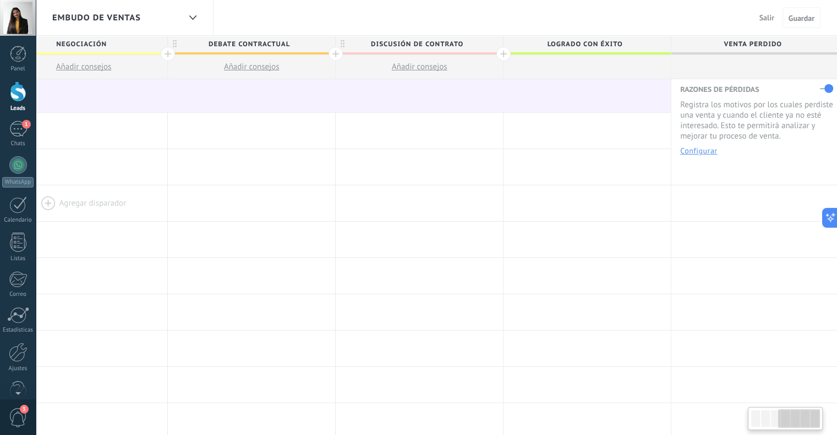
scroll to position [0, 551]
drag, startPoint x: 718, startPoint y: 201, endPoint x: 139, endPoint y: 221, distance: 580.0
click at [139, 221] on div "Agregar disparador Agregar disparador Agregar disparador Agregar disparador Agr…" at bounding box center [250, 204] width 1175 height 36
click at [583, 63] on div at bounding box center [585, 67] width 167 height 24
click at [498, 48] on div at bounding box center [502, 54] width 14 height 14
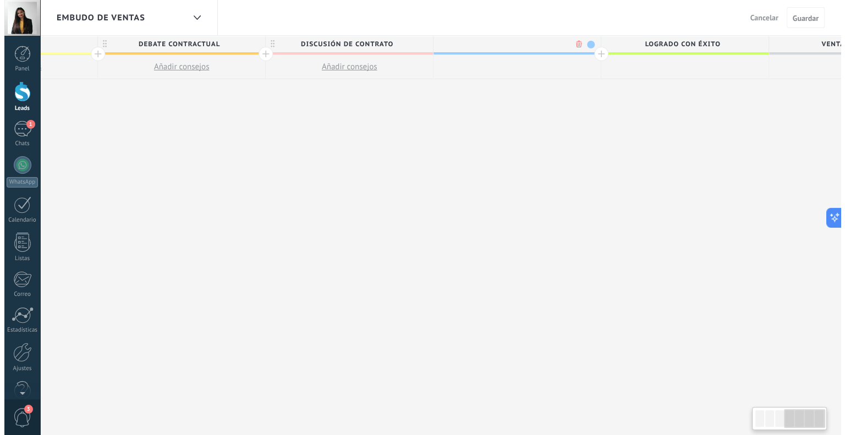
scroll to position [0, 632]
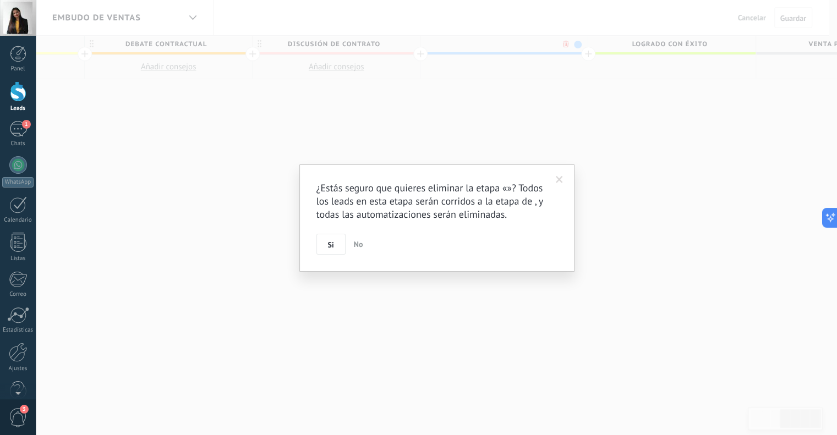
click at [561, 43] on body ".abccls-1,.abccls-2{fill-rule:evenodd}.abccls-2{fill:#fff} .abfcls-1{fill:none}…" at bounding box center [418, 217] width 837 height 435
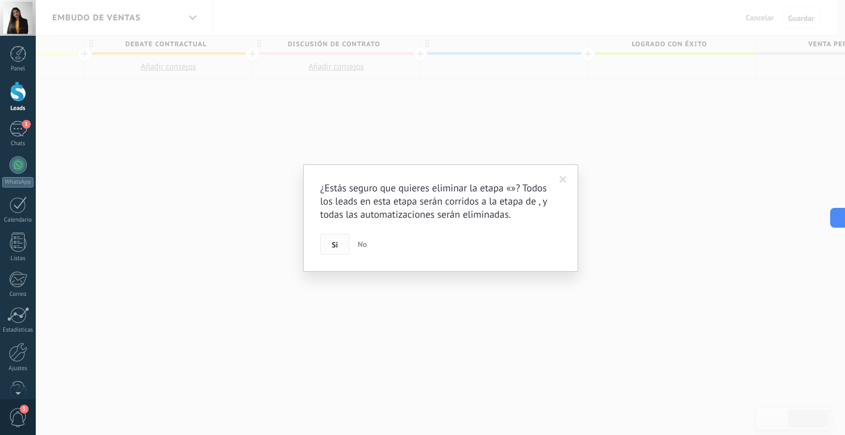
click at [329, 244] on button "Si" at bounding box center [334, 244] width 29 height 21
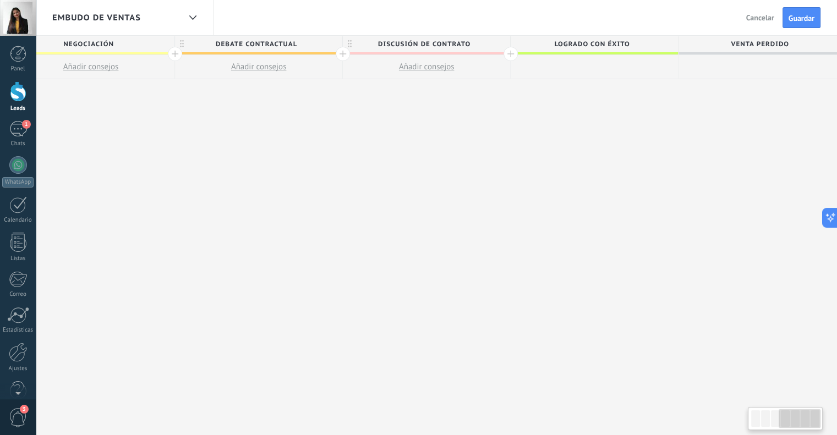
scroll to position [0, 550]
drag, startPoint x: 695, startPoint y: 156, endPoint x: 501, endPoint y: 152, distance: 193.8
click at [482, 173] on div "**********" at bounding box center [250, 236] width 1175 height 400
drag, startPoint x: 745, startPoint y: 90, endPoint x: 706, endPoint y: 55, distance: 52.7
click at [685, 73] on div "**********" at bounding box center [250, 236] width 1175 height 400
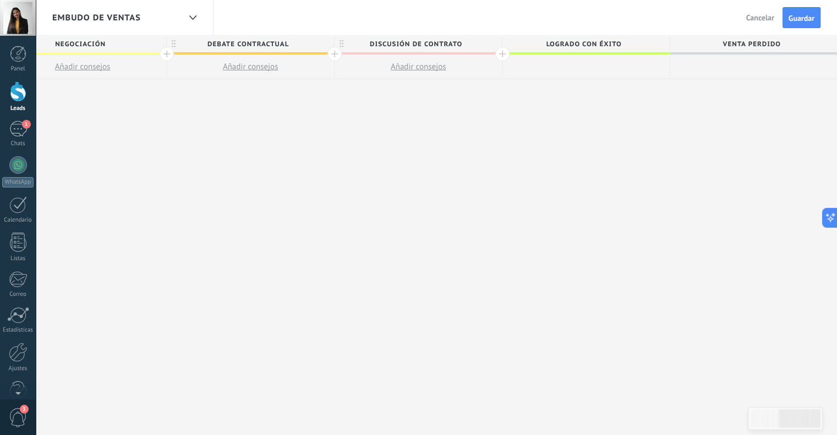
click at [720, 39] on span "Venta Perdido" at bounding box center [751, 44] width 162 height 17
click at [737, 62] on div at bounding box center [753, 67] width 167 height 24
click at [735, 64] on div at bounding box center [753, 67] width 167 height 24
drag, startPoint x: 735, startPoint y: 64, endPoint x: 760, endPoint y: 64, distance: 24.8
click at [760, 64] on div at bounding box center [753, 67] width 167 height 24
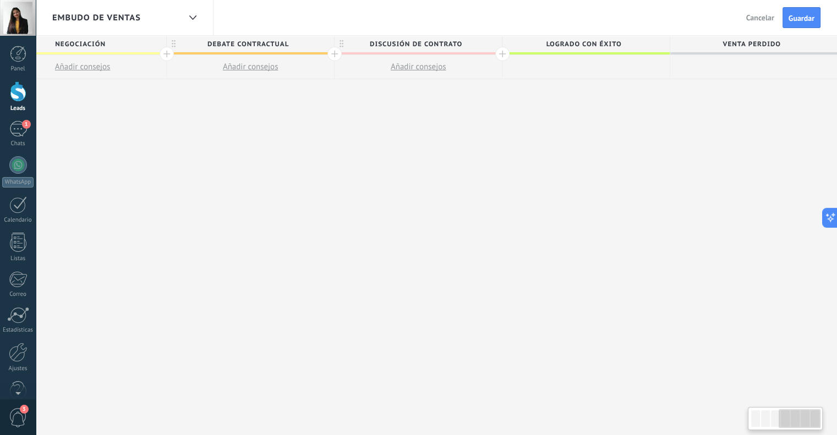
click at [760, 68] on div at bounding box center [753, 67] width 167 height 24
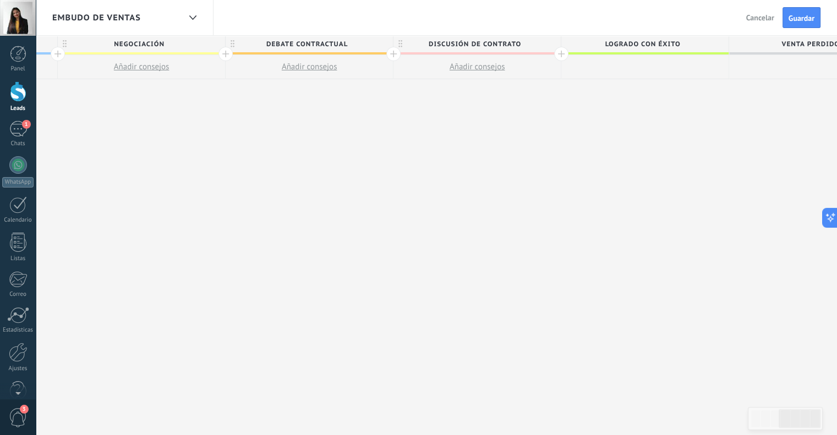
drag, startPoint x: 453, startPoint y: 170, endPoint x: 621, endPoint y: 165, distance: 168.0
click at [619, 166] on div "**********" at bounding box center [309, 236] width 1175 height 400
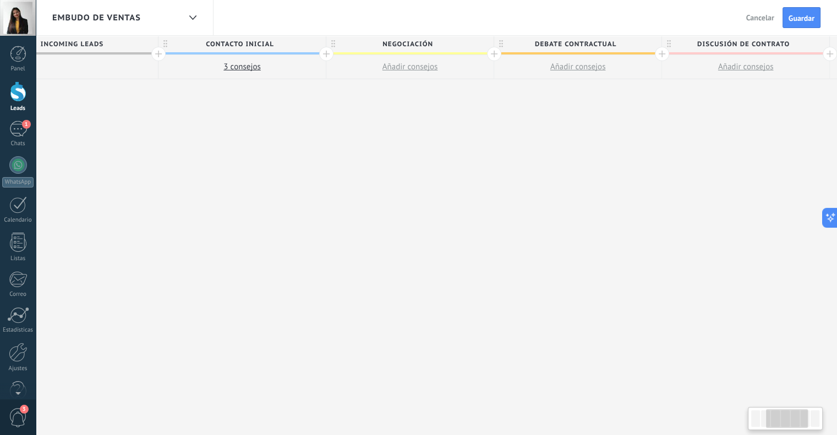
drag, startPoint x: 310, startPoint y: 187, endPoint x: 547, endPoint y: 188, distance: 237.2
click at [517, 187] on div "**********" at bounding box center [578, 236] width 1175 height 400
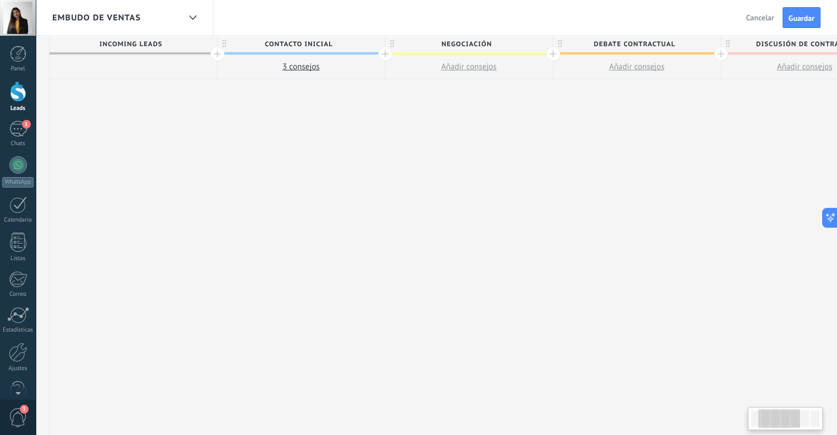
scroll to position [0, 0]
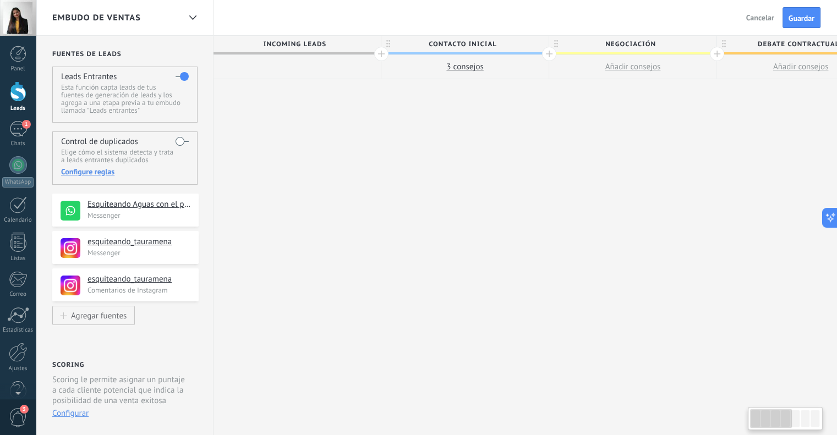
drag, startPoint x: 266, startPoint y: 189, endPoint x: 513, endPoint y: 187, distance: 247.2
click at [548, 184] on div "**********" at bounding box center [801, 236] width 1175 height 400
drag, startPoint x: 332, startPoint y: 187, endPoint x: 546, endPoint y: 186, distance: 213.6
click at [546, 186] on div "**********" at bounding box center [801, 236] width 1175 height 400
click at [785, 13] on button "Guardar" at bounding box center [802, 17] width 38 height 21
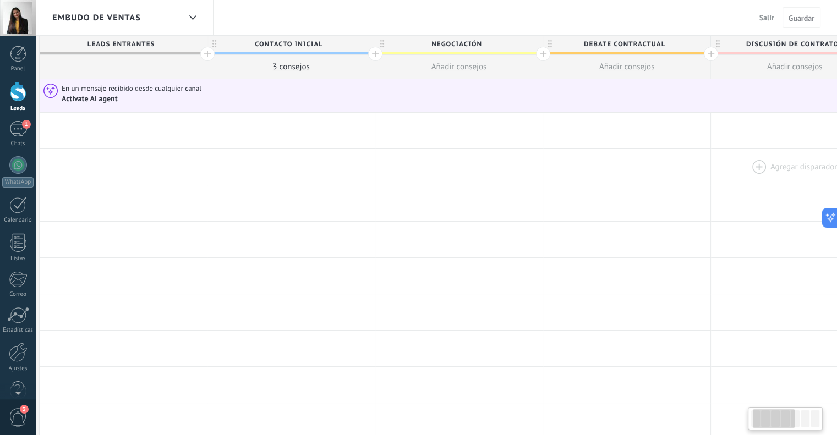
drag, startPoint x: 583, startPoint y: 147, endPoint x: 711, endPoint y: 152, distance: 127.8
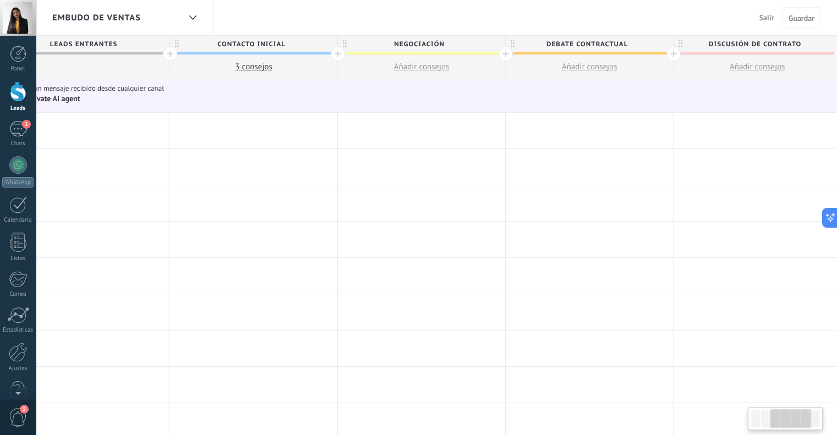
drag, startPoint x: 516, startPoint y: 161, endPoint x: 630, endPoint y: 134, distance: 117.2
click at [674, 161] on div at bounding box center [757, 167] width 167 height 36
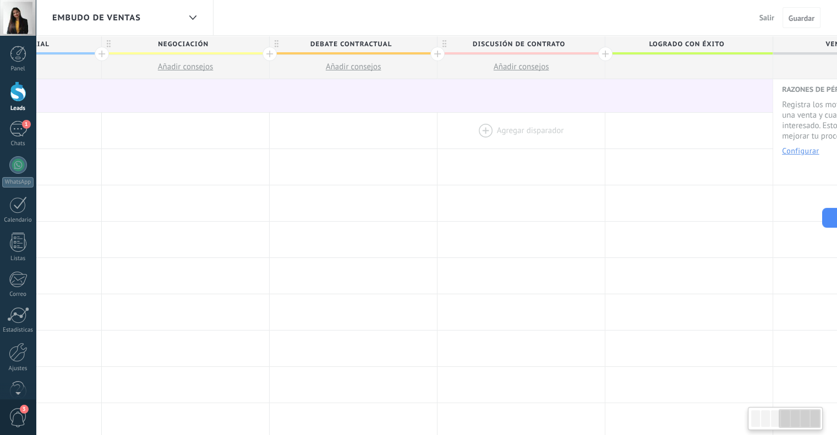
scroll to position [0, 551]
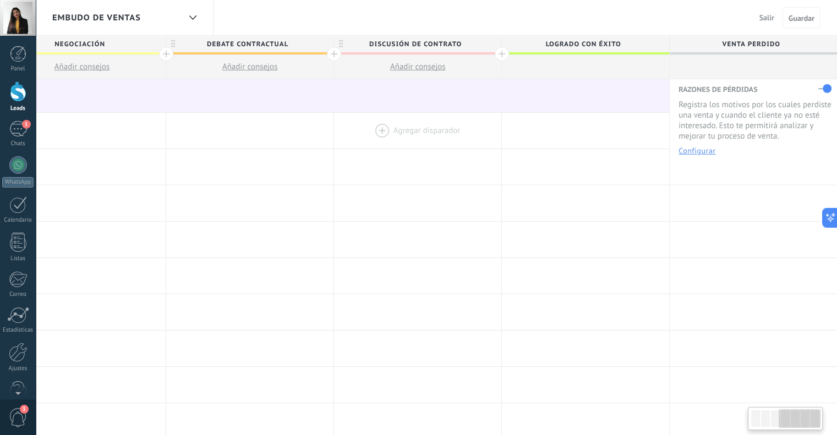
drag, startPoint x: 716, startPoint y: 133, endPoint x: 416, endPoint y: 149, distance: 301.0
click at [416, 149] on div "Agregar disparador Agregar disparador Agregar disparador Agregar disparador Agr…" at bounding box center [250, 131] width 1175 height 36
click at [701, 152] on button "Configurar" at bounding box center [697, 151] width 37 height 8
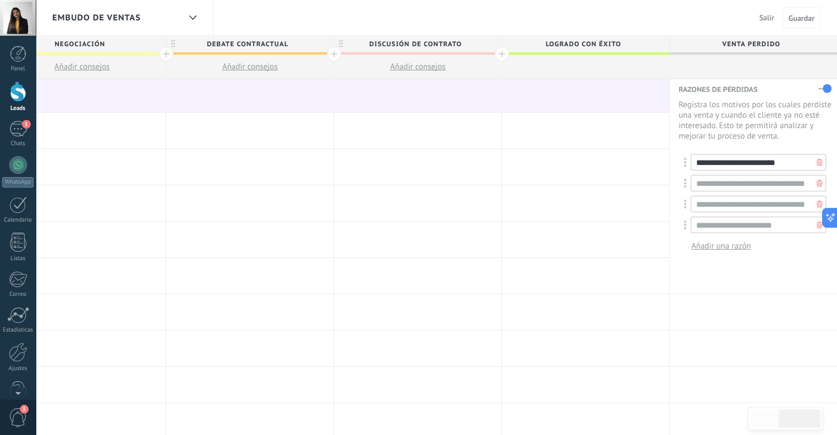
click at [743, 165] on input "**********" at bounding box center [758, 162] width 135 height 17
click at [744, 189] on input "**********" at bounding box center [758, 183] width 135 height 17
click at [639, 221] on div at bounding box center [585, 204] width 167 height 36
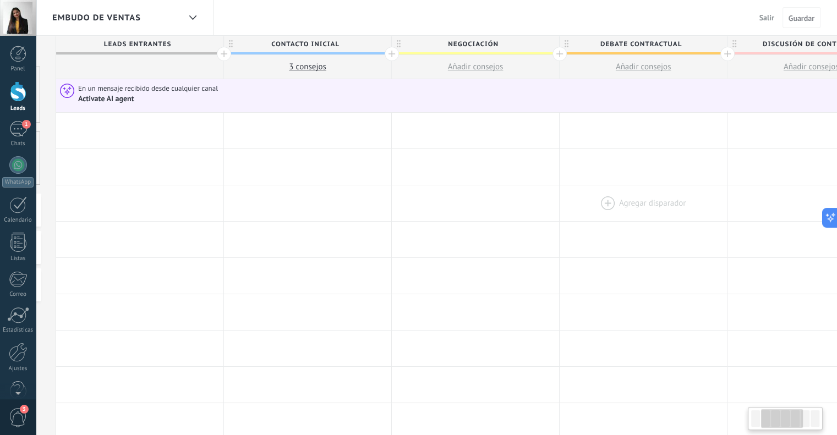
drag, startPoint x: 282, startPoint y: 223, endPoint x: 632, endPoint y: 220, distance: 350.7
click at [677, 222] on div at bounding box center [643, 240] width 167 height 36
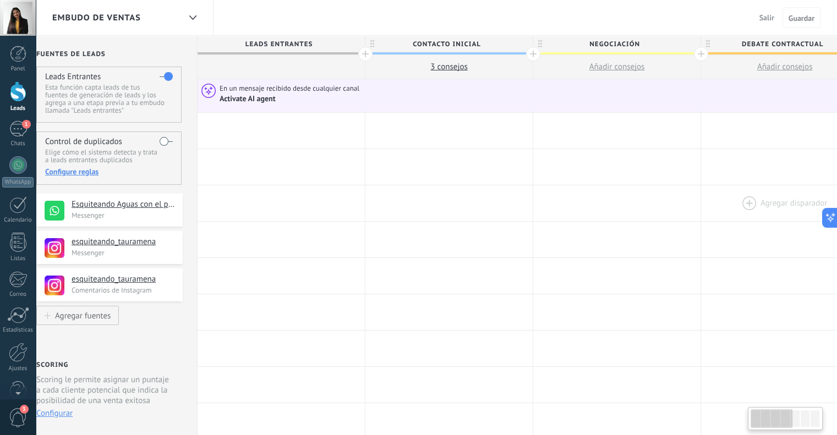
drag, startPoint x: 399, startPoint y: 225, endPoint x: 794, endPoint y: 206, distance: 395.7
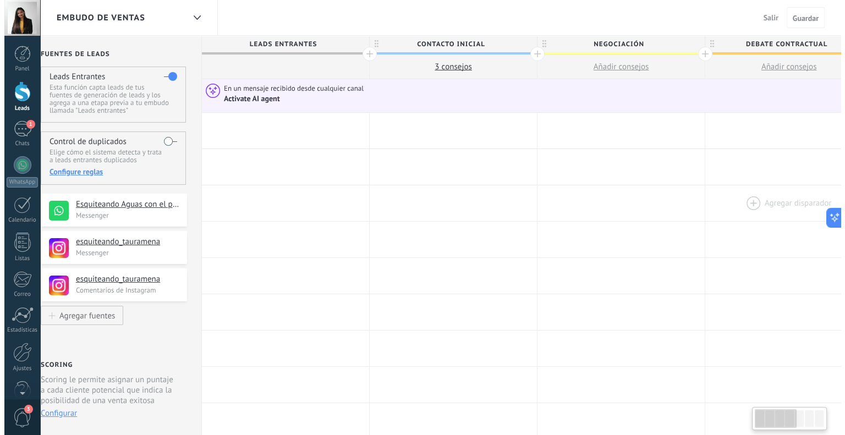
scroll to position [0, 0]
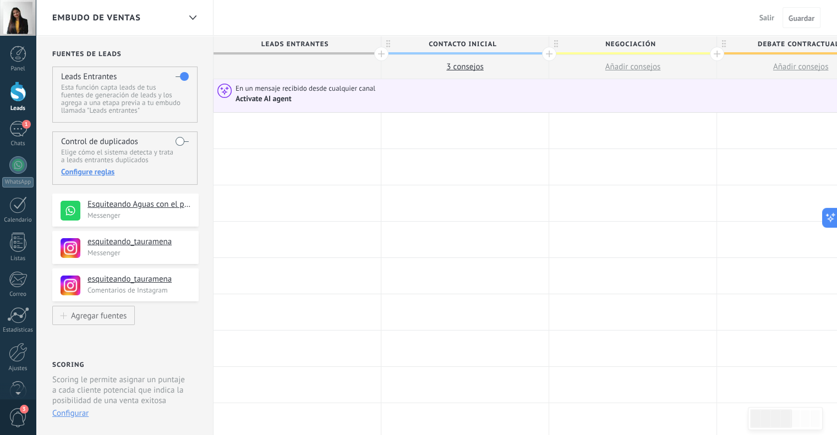
click at [299, 96] on div "Activate AI agent" at bounding box center [664, 99] width 856 height 10
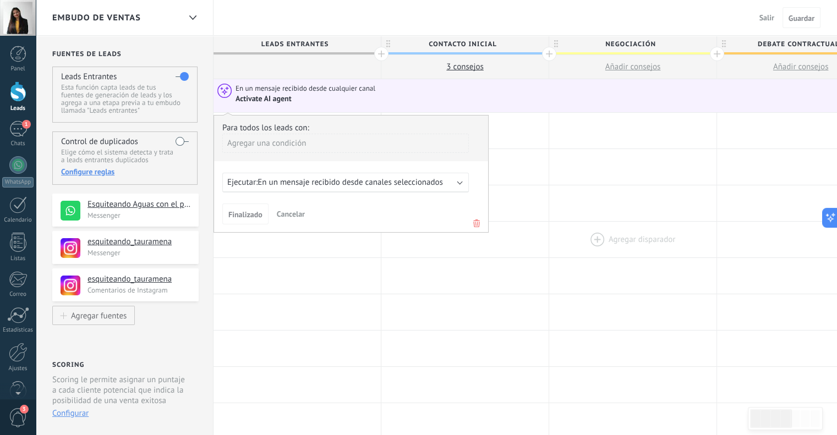
click at [579, 253] on div at bounding box center [632, 240] width 167 height 36
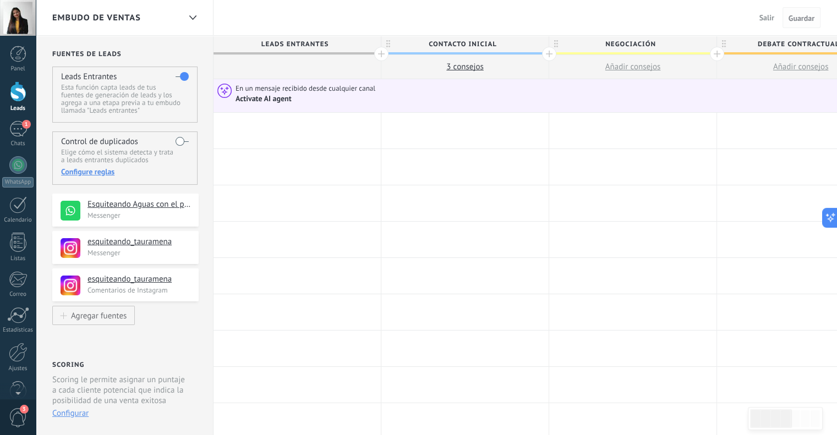
click at [804, 19] on span "Guardar" at bounding box center [802, 18] width 26 height 8
click at [18, 94] on div at bounding box center [18, 91] width 17 height 20
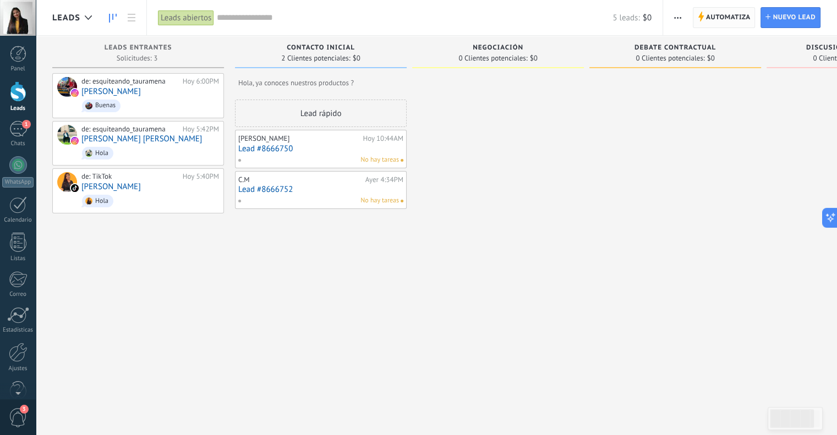
click at [728, 19] on span "Automatiza" at bounding box center [728, 18] width 45 height 20
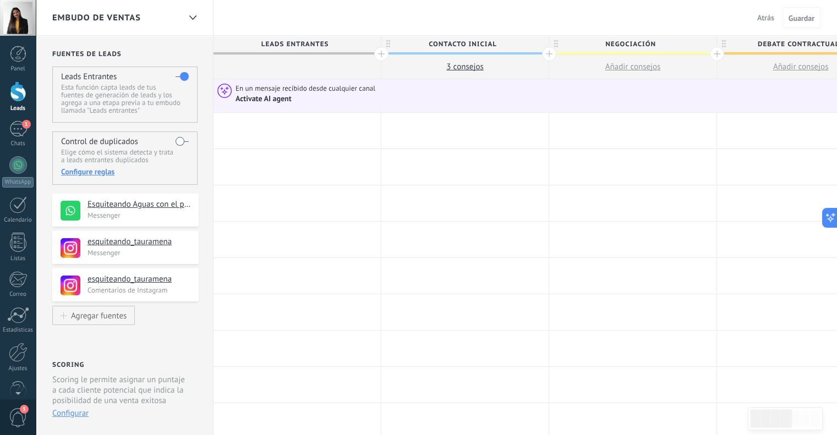
click at [762, 16] on span "Atrás" at bounding box center [765, 18] width 17 height 10
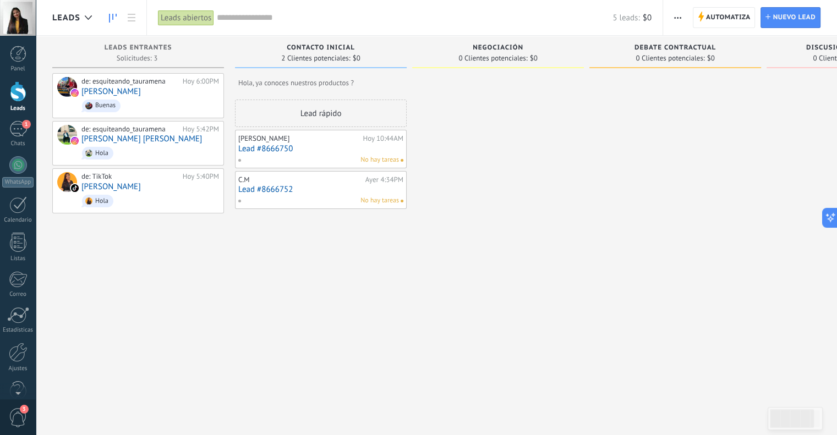
click at [673, 17] on button "button" at bounding box center [678, 17] width 16 height 21
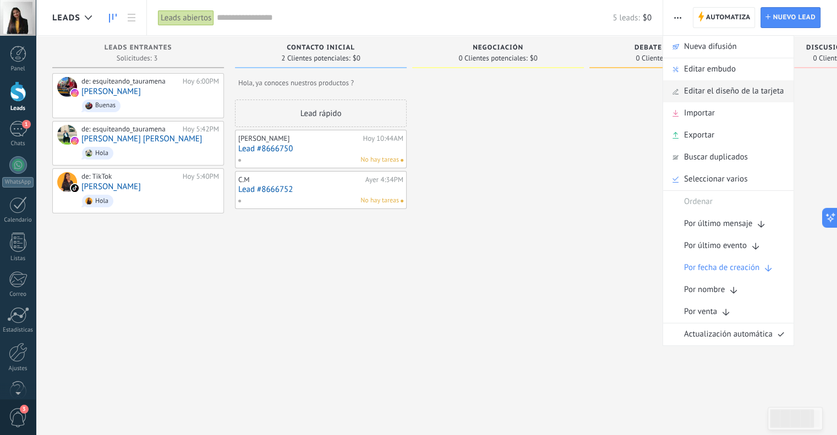
click at [718, 93] on span "Editar el diseño de la tarjeta" at bounding box center [734, 91] width 100 height 22
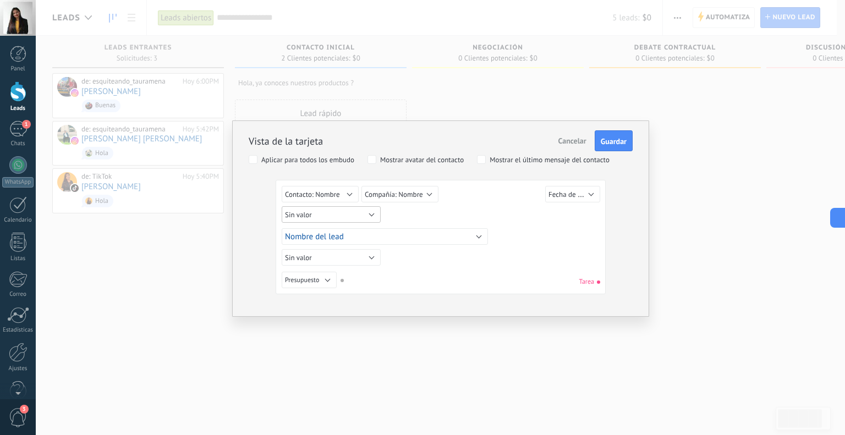
click at [341, 217] on button "Sin valor" at bounding box center [331, 214] width 99 height 17
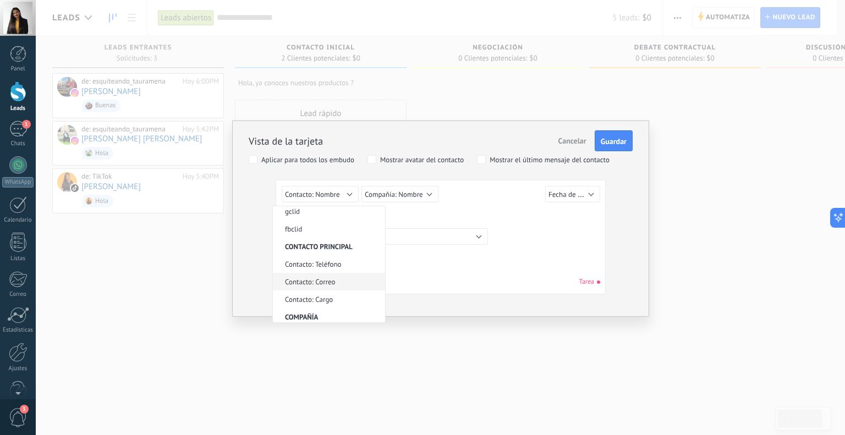
scroll to position [231, 0]
click at [418, 206] on div "Sin valor Lead ID del Lead Nombre del lead Fecha de Creación Presupuesto Usuari…" at bounding box center [442, 216] width 321 height 20
click at [421, 195] on span "Compañía: Nombre" at bounding box center [394, 194] width 58 height 9
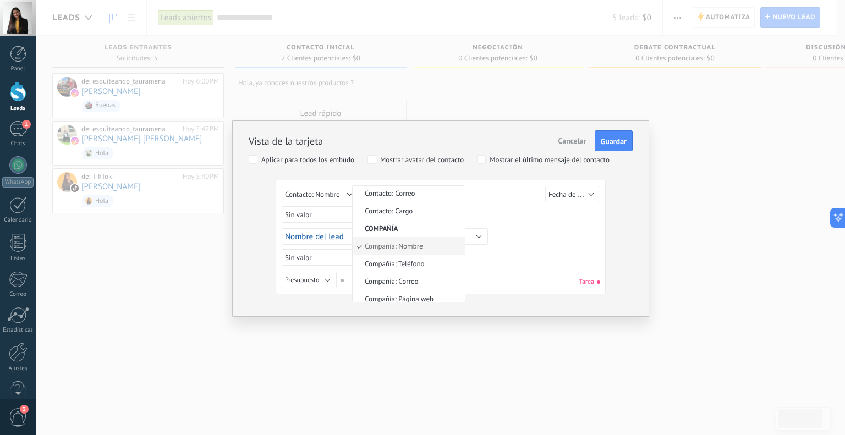
click at [478, 209] on div "Sin valor Lead ID del Lead Nombre del lead Fecha de Creación Presupuesto Usuari…" at bounding box center [442, 216] width 321 height 20
click at [335, 263] on button "Sin valor" at bounding box center [331, 257] width 99 height 17
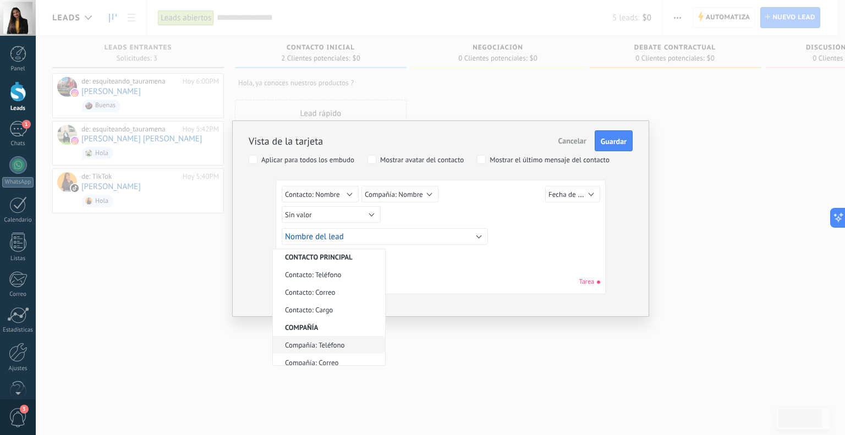
scroll to position [231, 0]
click at [335, 291] on span "Contacto: Teléfono" at bounding box center [327, 291] width 109 height 9
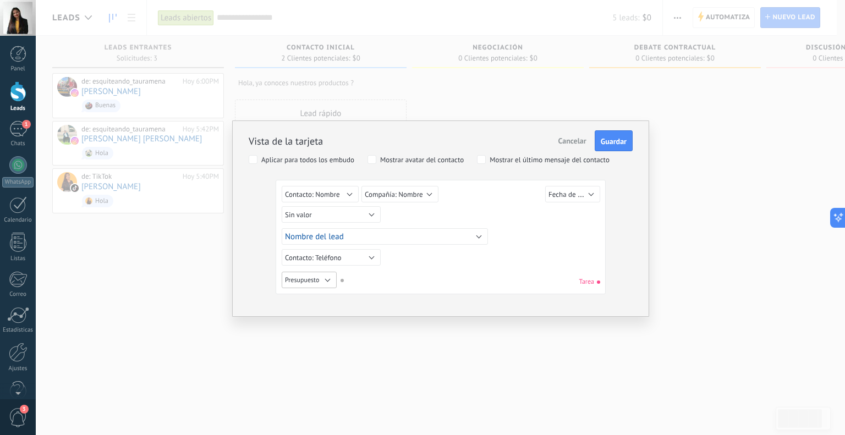
click at [326, 277] on button "Presupuesto" at bounding box center [309, 280] width 55 height 17
click at [332, 279] on span "Sin valor" at bounding box center [327, 280] width 109 height 8
click at [337, 261] on span "Contacto: Teléfono" at bounding box center [313, 257] width 57 height 9
click at [425, 268] on div "Sin valor Lead ID del Lead Nombre del lead Fecha de Creación Presupuesto Usuari…" at bounding box center [441, 239] width 318 height 106
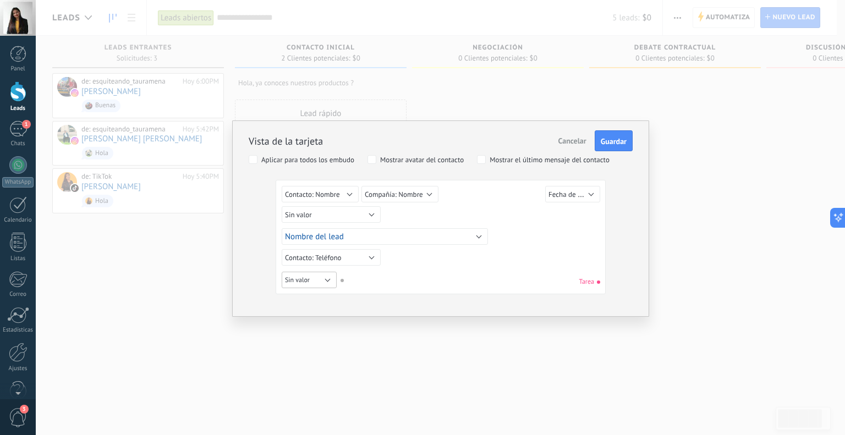
click at [318, 282] on button "Sin valor" at bounding box center [309, 280] width 55 height 17
click at [325, 334] on span "Contacto: Correo" at bounding box center [327, 334] width 109 height 8
click at [582, 200] on button "Fecha de Creación" at bounding box center [573, 194] width 55 height 17
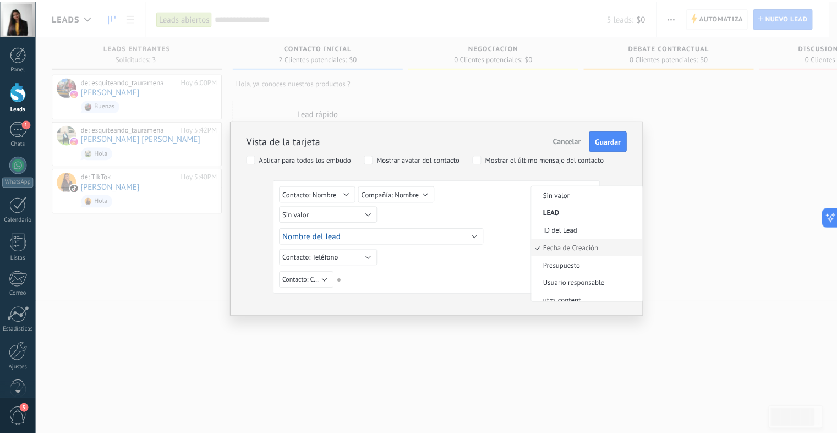
scroll to position [3, 0]
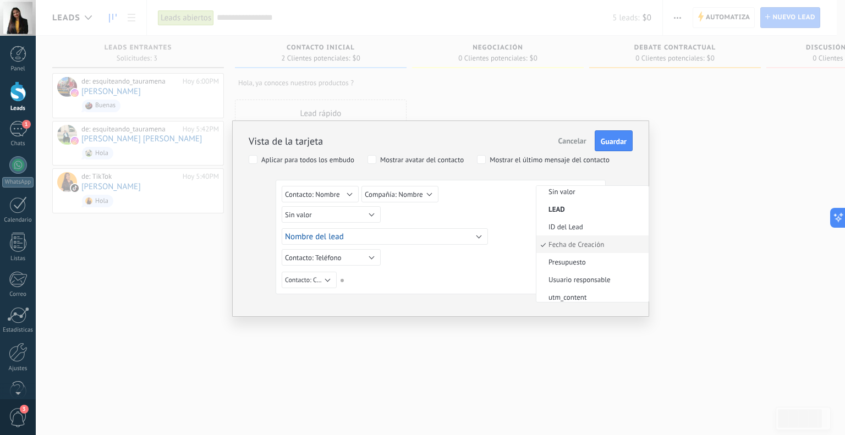
click at [580, 246] on span "Fecha de Creación" at bounding box center [591, 244] width 109 height 9
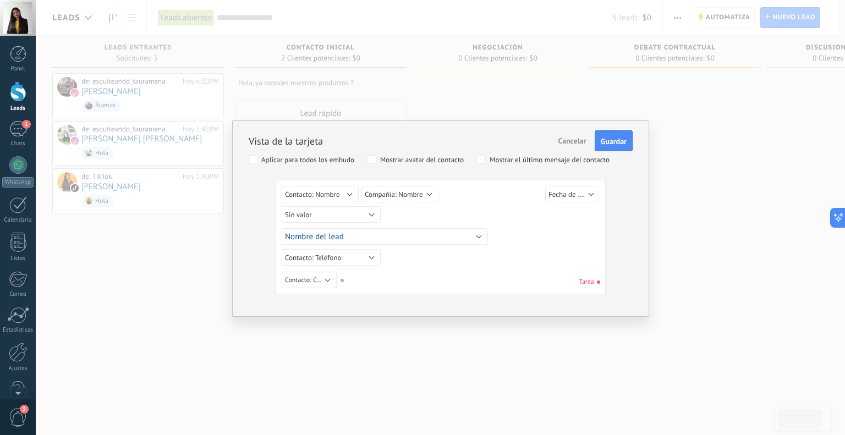
click at [563, 141] on span "Cancelar" at bounding box center [573, 141] width 28 height 10
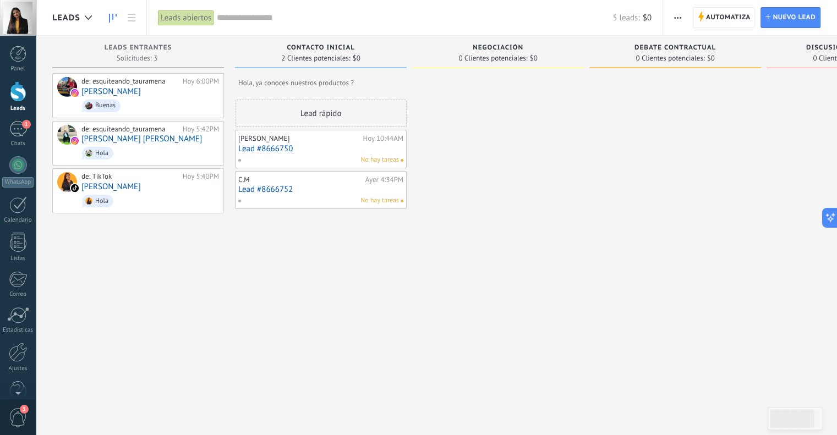
click at [678, 18] on use "button" at bounding box center [677, 18] width 7 height 2
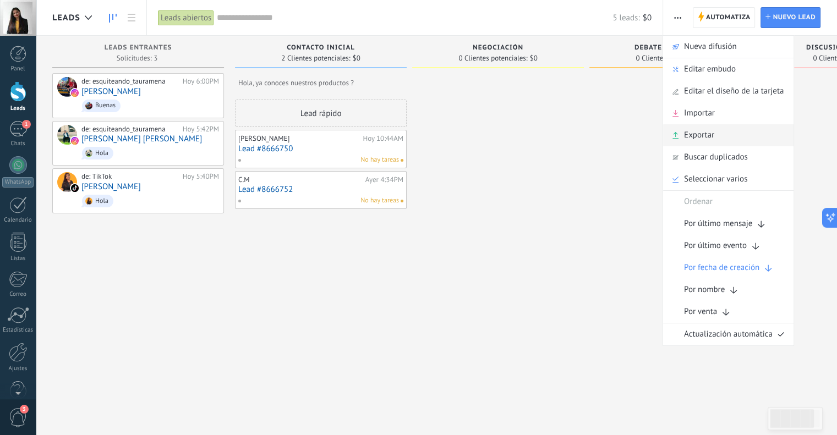
click at [702, 135] on span "Exportar" at bounding box center [699, 135] width 30 height 22
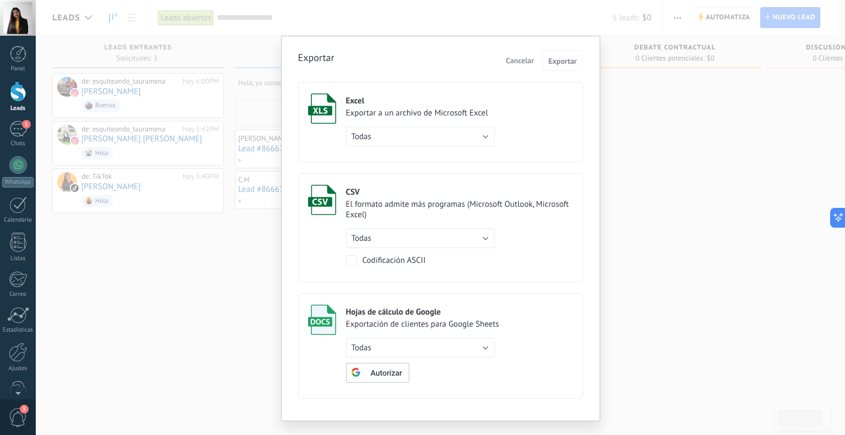
click at [517, 61] on span "Cancelar" at bounding box center [520, 61] width 28 height 10
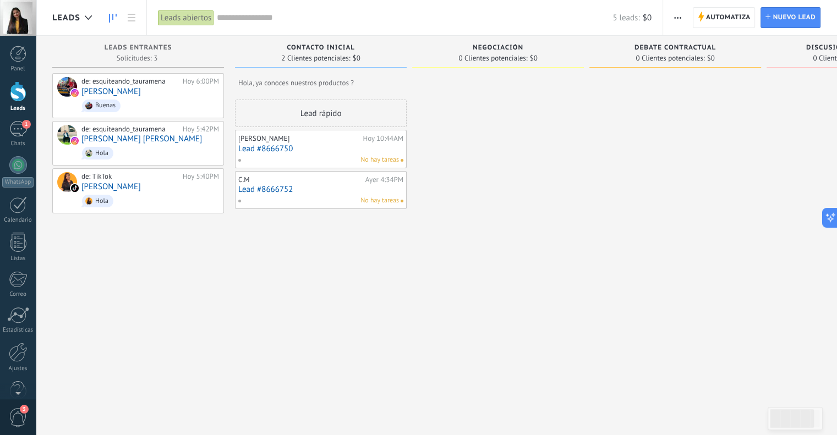
click at [680, 18] on span "button" at bounding box center [677, 17] width 7 height 21
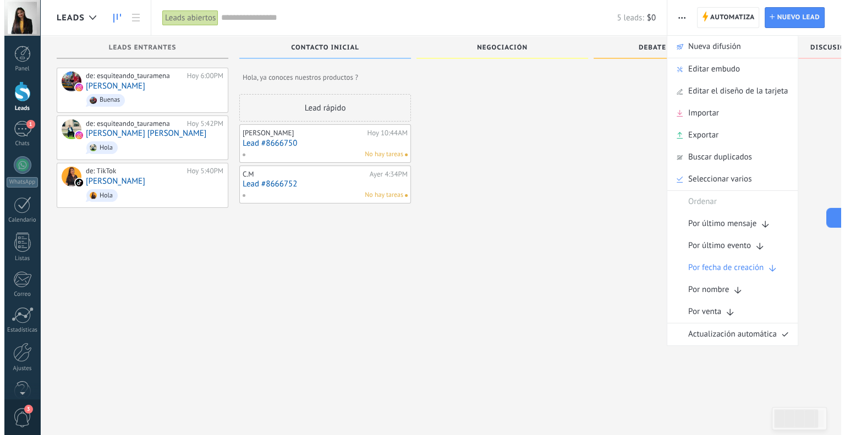
scroll to position [0, 0]
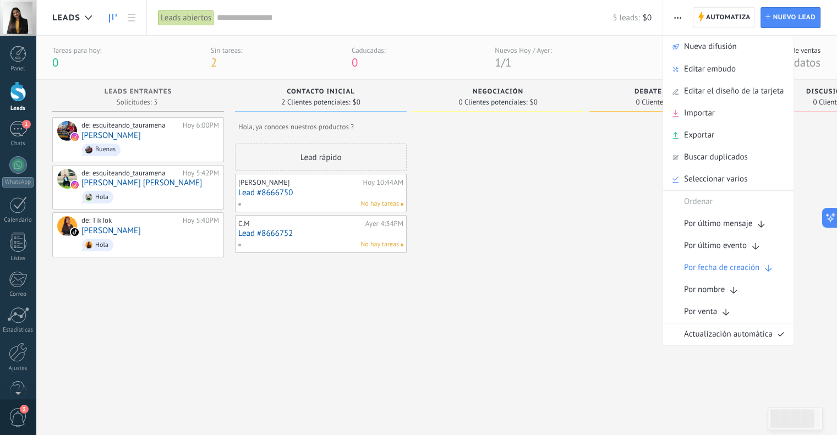
click at [639, 197] on div at bounding box center [676, 276] width 172 height 318
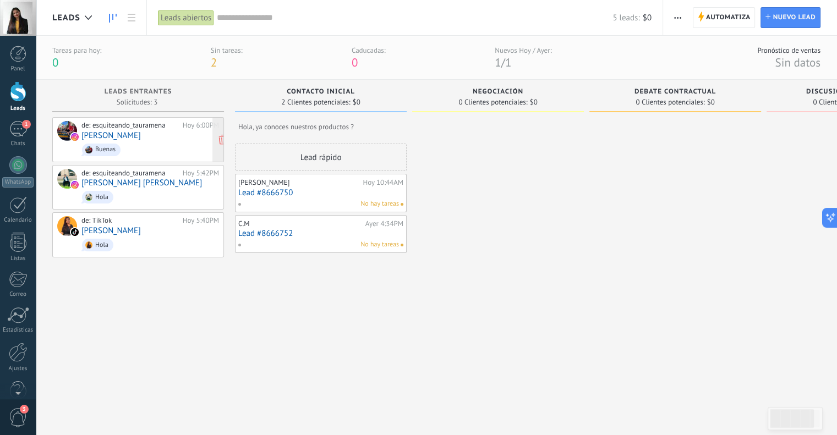
click at [130, 144] on span "Buenas" at bounding box center [150, 149] width 138 height 17
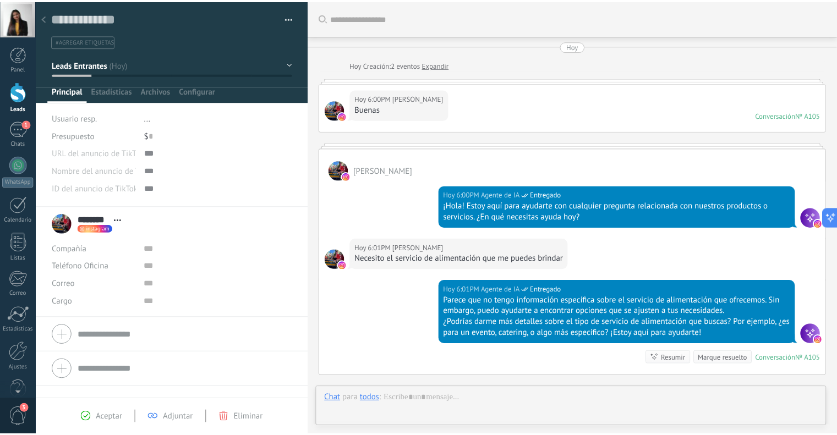
scroll to position [16, 0]
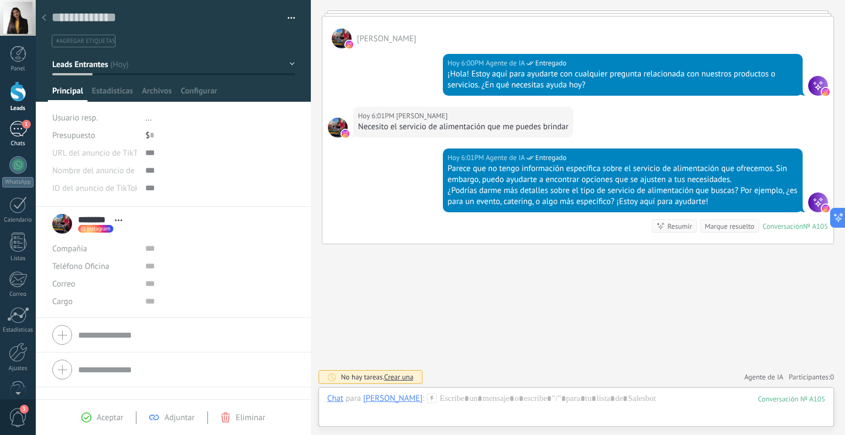
click at [19, 123] on div "1" at bounding box center [18, 129] width 18 height 16
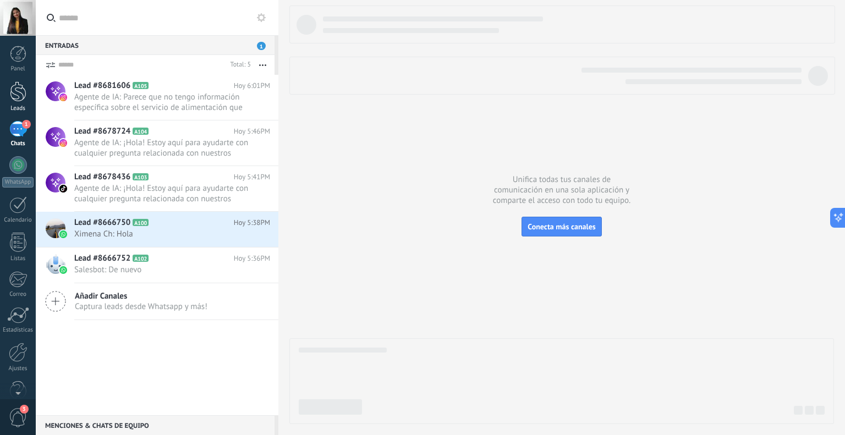
click at [20, 94] on div at bounding box center [18, 91] width 17 height 20
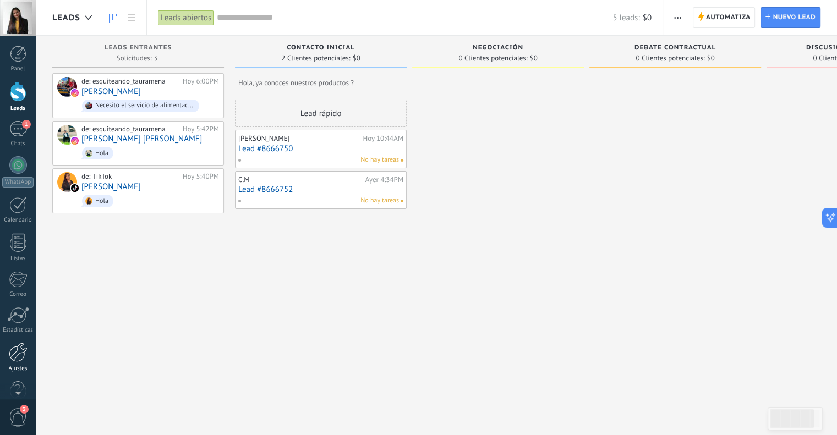
click at [16, 357] on div at bounding box center [18, 352] width 19 height 19
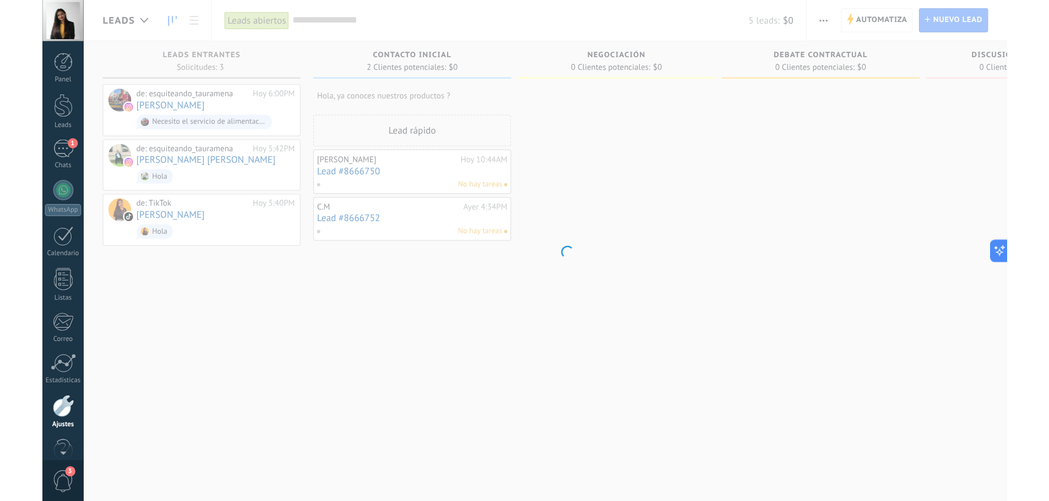
scroll to position [22, 0]
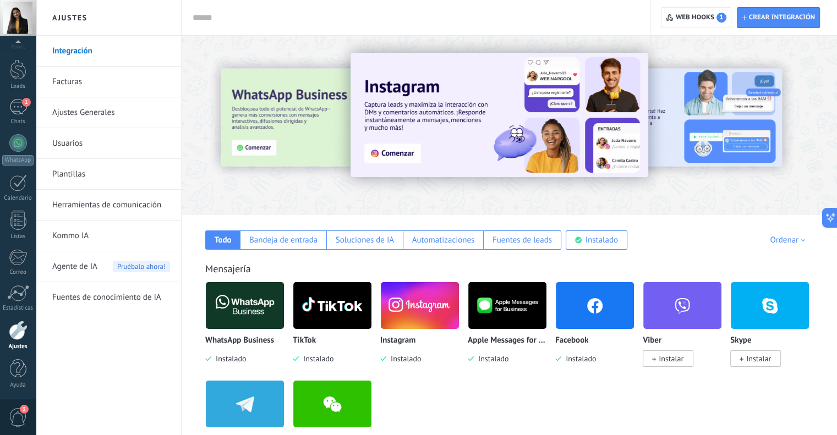
click at [93, 209] on link "Herramientas de comunicación" at bounding box center [111, 205] width 118 height 31
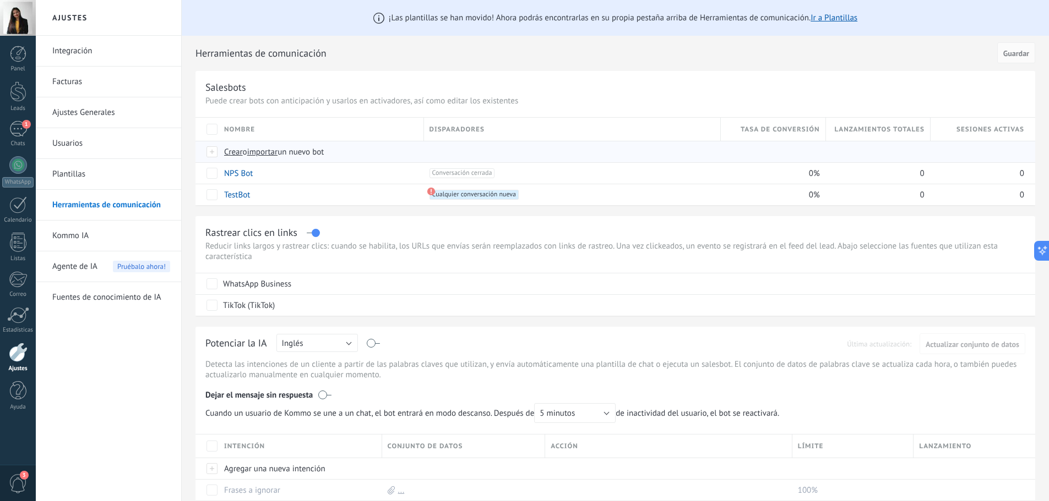
click at [270, 152] on span "importar" at bounding box center [262, 152] width 31 height 10
click at [0, 0] on input "importar un nuevo bot" at bounding box center [0, 0] width 0 height 0
click at [272, 152] on span "importar" at bounding box center [262, 152] width 31 height 10
click at [0, 0] on input "importar un nuevo bot" at bounding box center [0, 0] width 0 height 0
click at [230, 153] on span "Crear" at bounding box center [233, 152] width 19 height 10
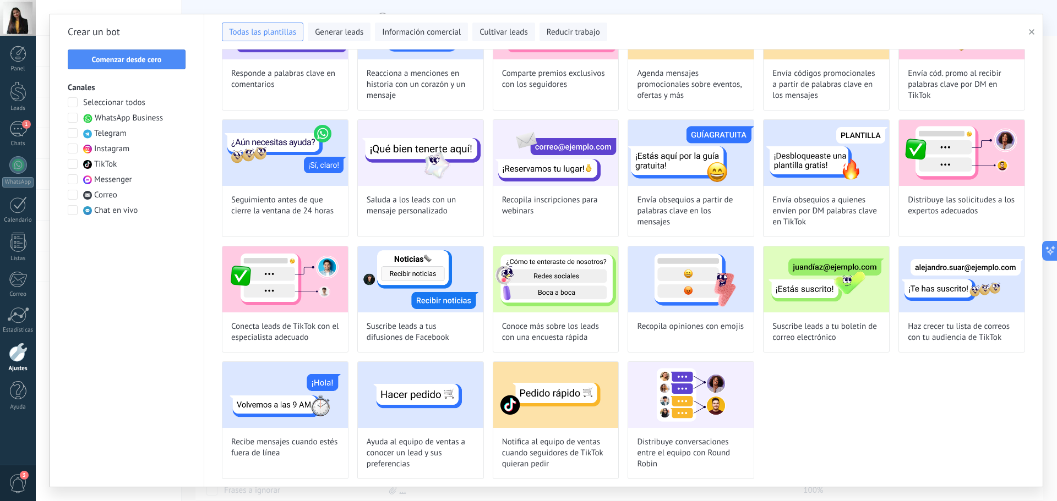
scroll to position [236, 0]
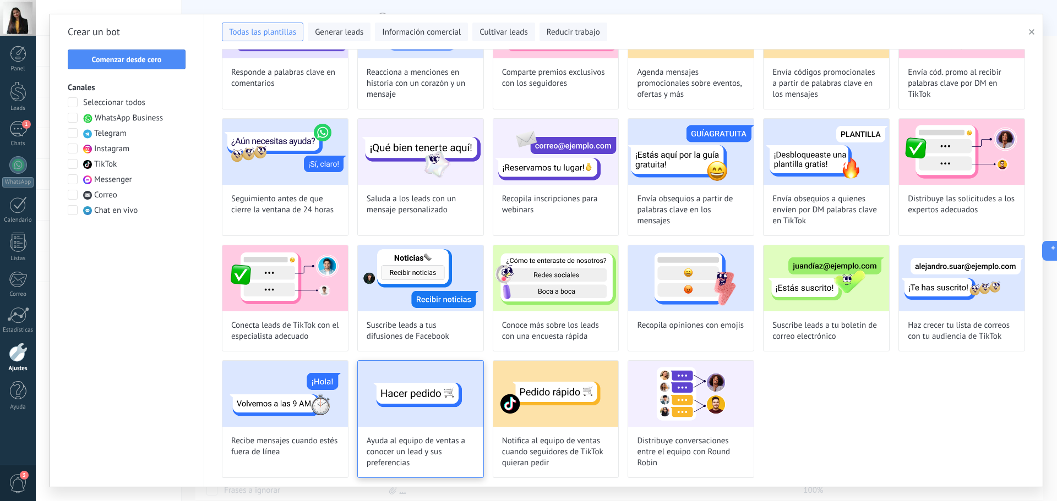
click at [438, 417] on img at bounding box center [421, 394] width 126 height 66
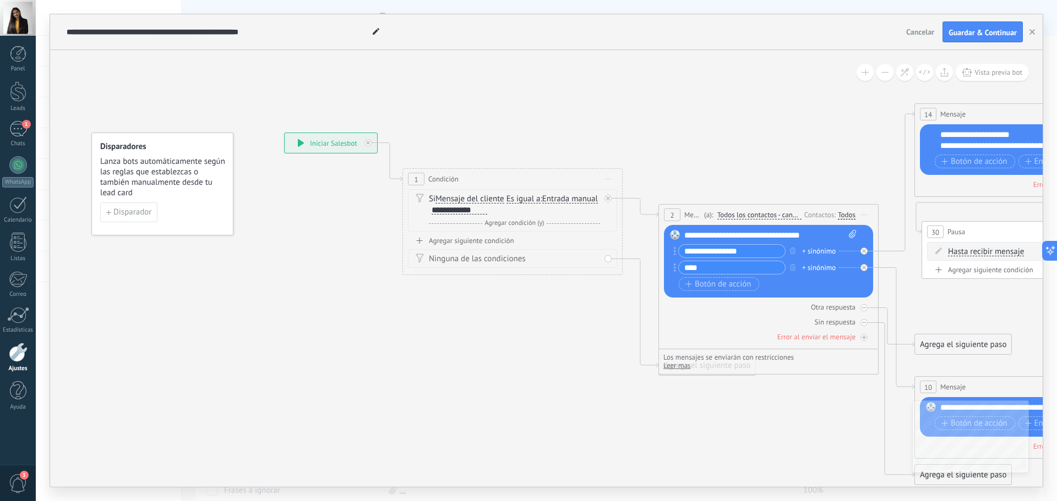
click at [813, 250] on div "+ sinónimo" at bounding box center [819, 251] width 34 height 11
click at [732, 267] on input "****" at bounding box center [732, 267] width 106 height 13
click at [810, 266] on div "+ sinónimo" at bounding box center [819, 268] width 34 height 11
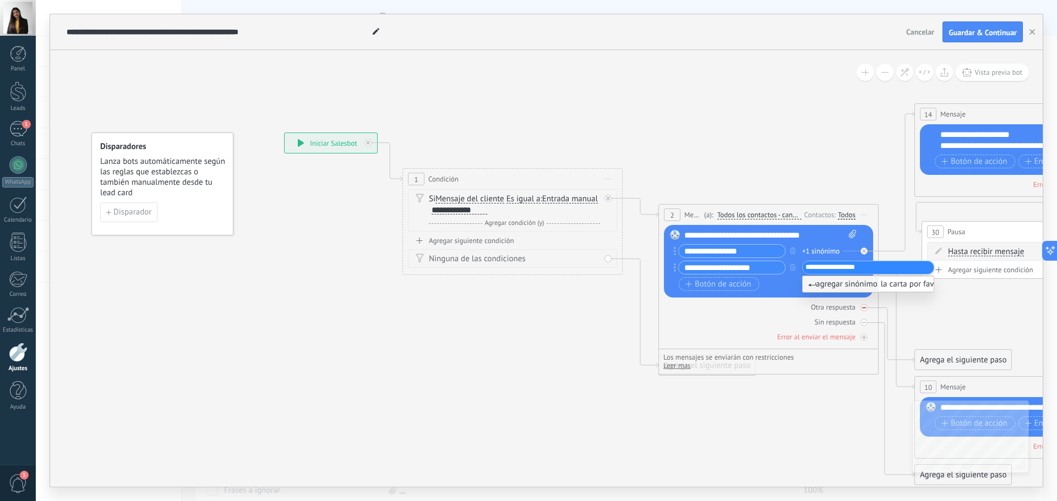
click at [845, 310] on div at bounding box center [863, 307] width 7 height 7
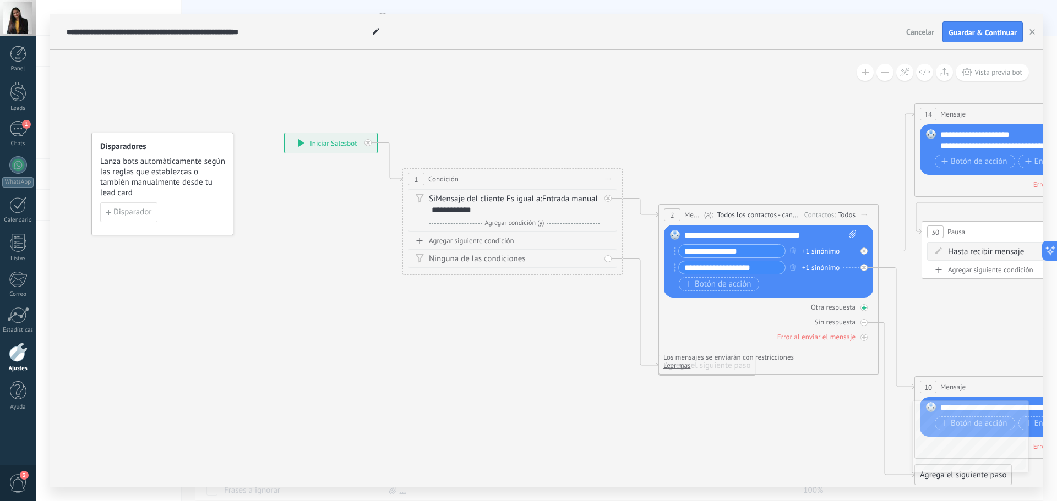
click at [845, 308] on icon at bounding box center [864, 309] width 6 height 6
click at [845, 297] on div "Agrega el siguiente paso" at bounding box center [963, 295] width 96 height 18
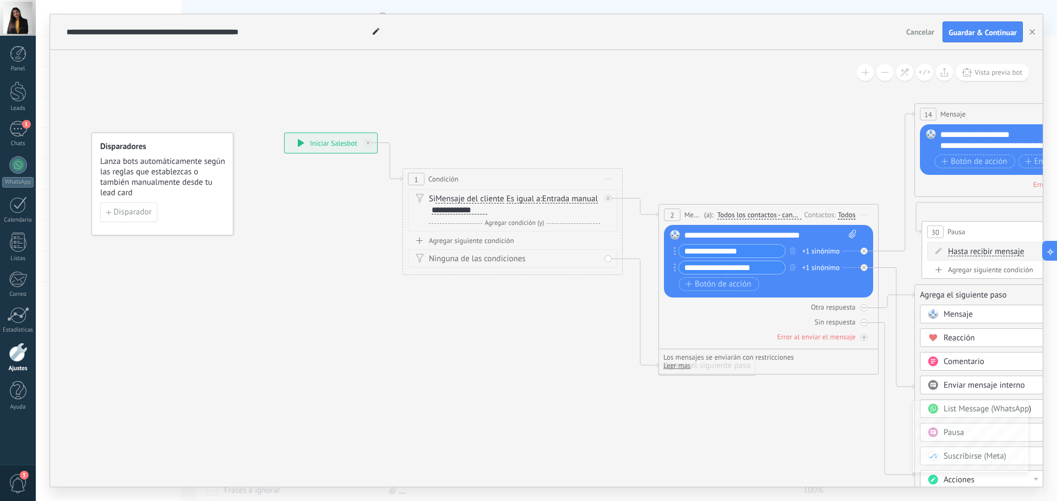
click at [845, 317] on span "Mensaje" at bounding box center [957, 314] width 29 height 10
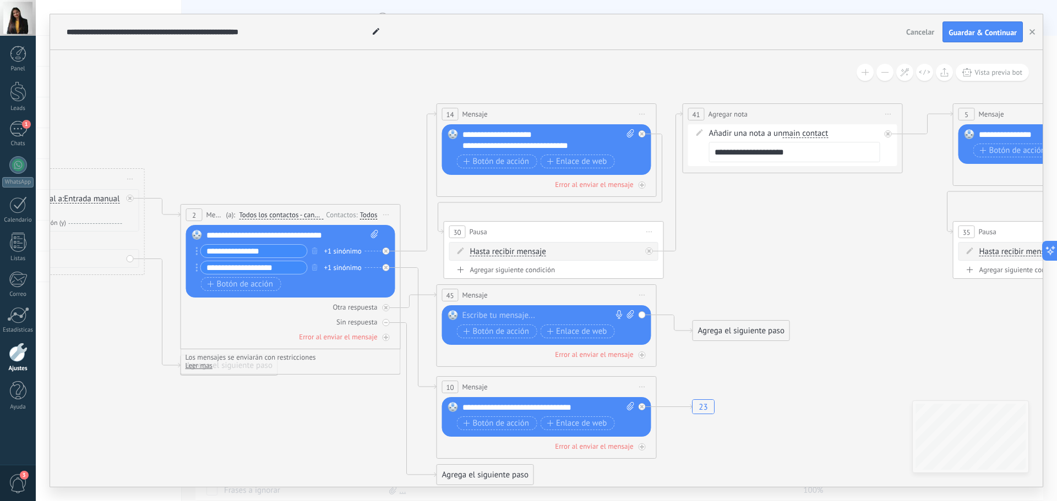
click at [515, 314] on div at bounding box center [543, 315] width 163 height 11
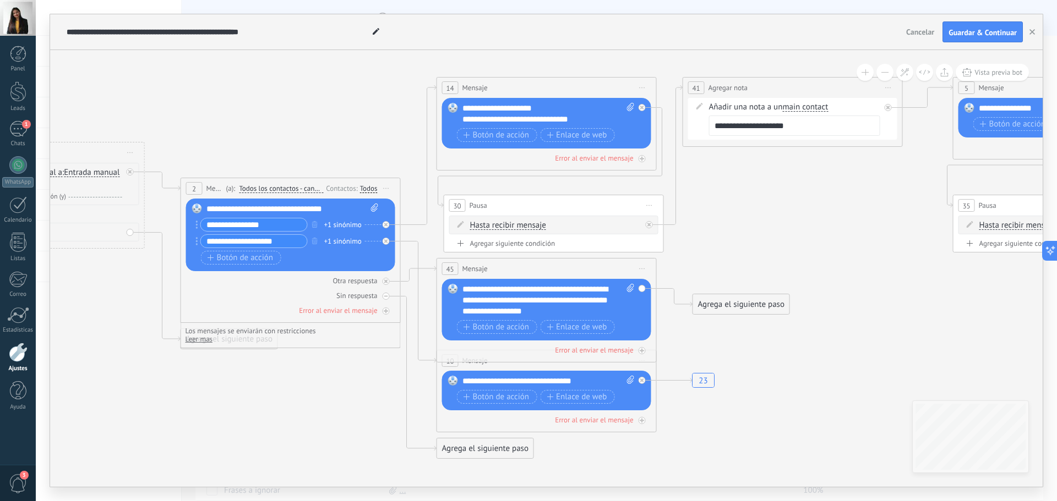
click at [491, 435] on div "Agrega el siguiente paso" at bounding box center [485, 449] width 96 height 18
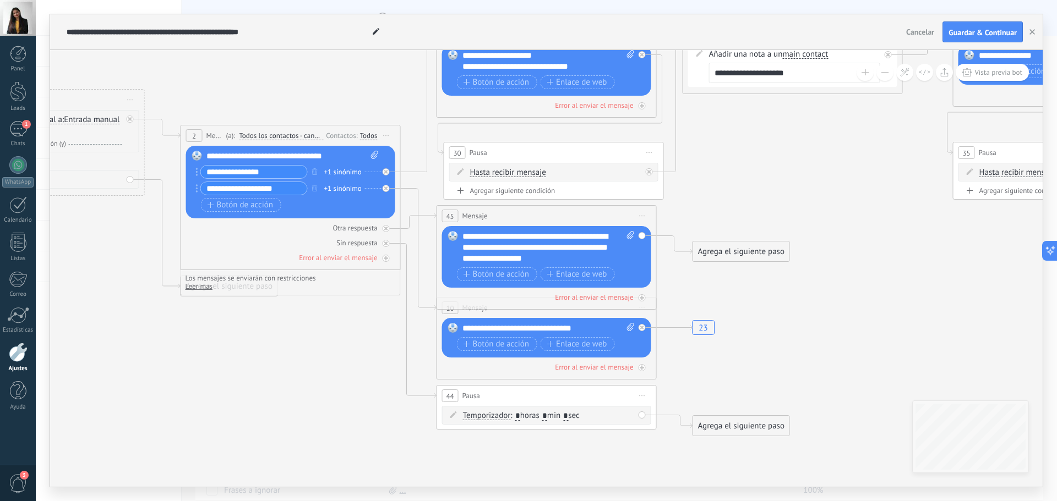
click at [644, 416] on div "Temporizador Temporizador Temporizador Temporizador : * horas * min * sec : Lu …" at bounding box center [546, 415] width 209 height 19
click at [757, 422] on div "Agrega el siguiente paso" at bounding box center [741, 426] width 96 height 18
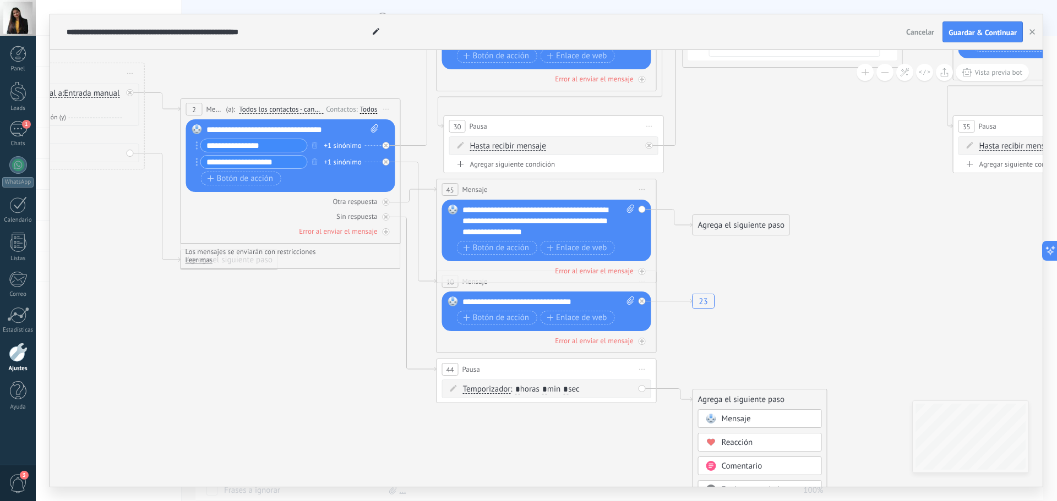
click at [721, 412] on div "Mensaje" at bounding box center [760, 419] width 124 height 19
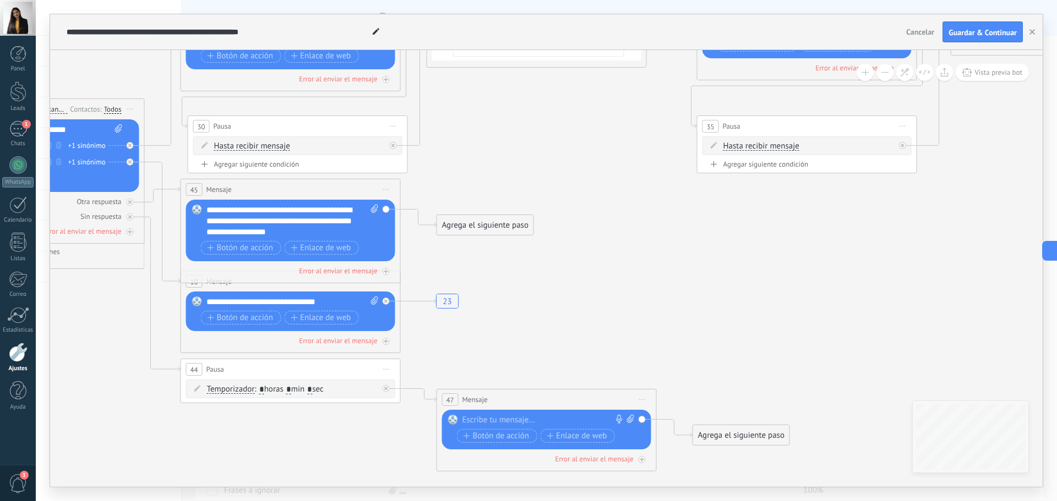
click at [641, 398] on span "Iniciar vista previa aquí Cambiar nombre Duplicar [GEOGRAPHIC_DATA]" at bounding box center [643, 400] width 18 height 16
drag, startPoint x: 674, startPoint y: 469, endPoint x: 563, endPoint y: 441, distance: 114.5
click at [674, 435] on div "Borrar" at bounding box center [692, 471] width 109 height 19
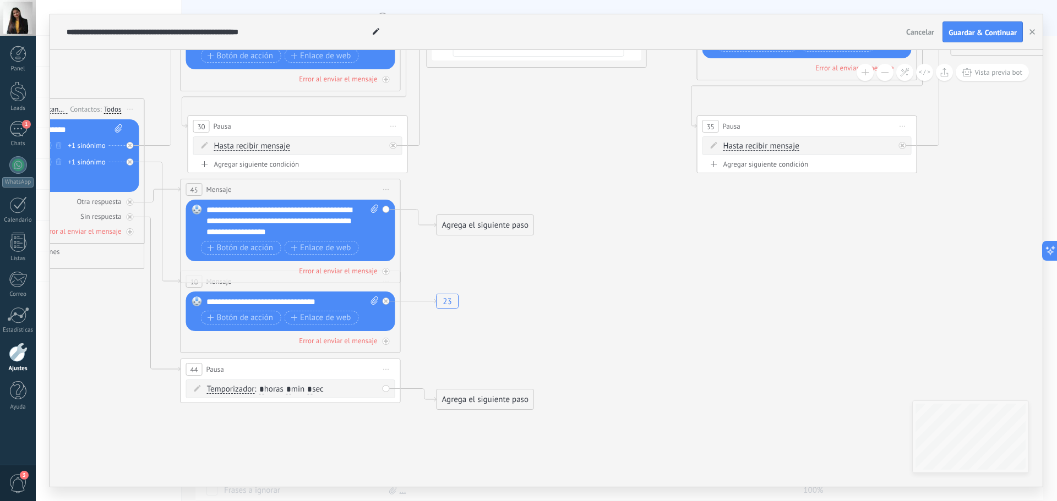
click at [454, 402] on div "Agrega el siguiente paso" at bounding box center [485, 400] width 96 height 18
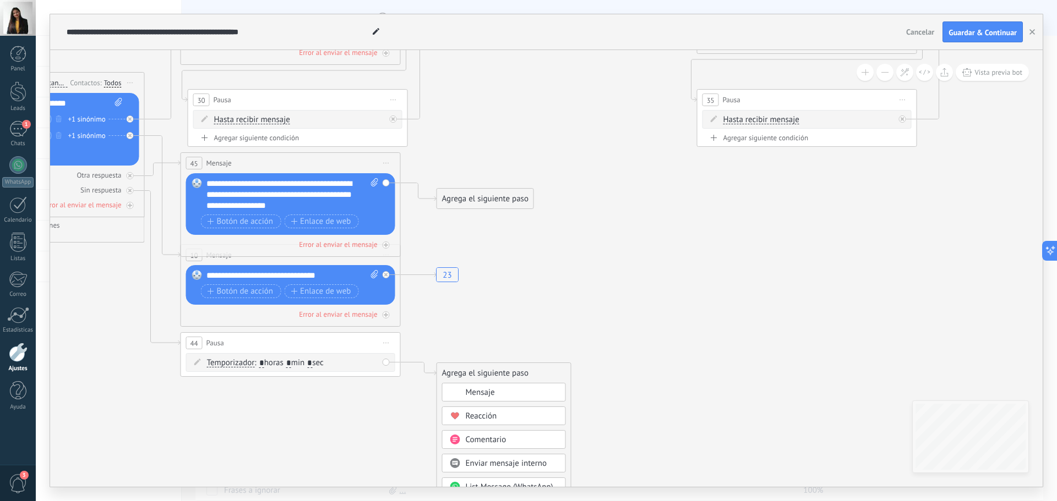
click at [498, 414] on div "Reacción" at bounding box center [512, 416] width 92 height 11
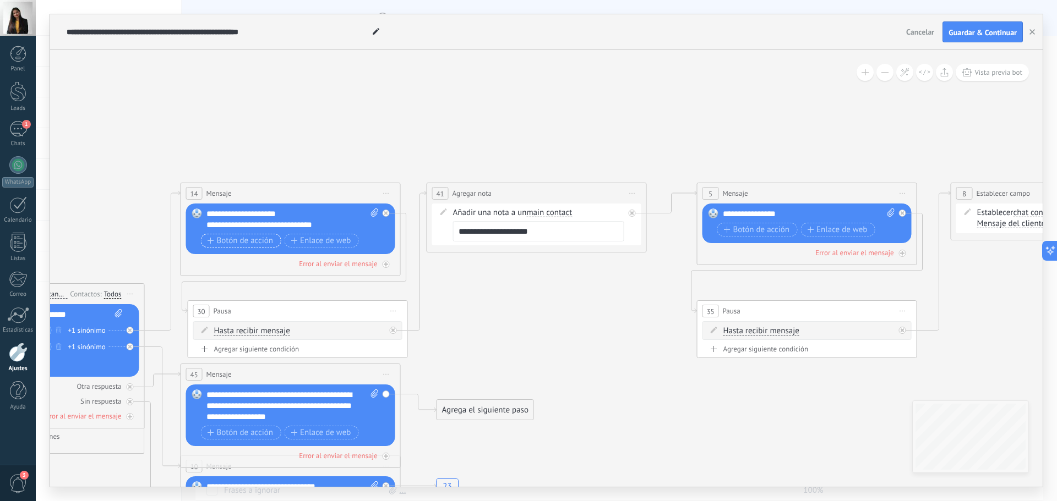
click at [252, 240] on span "Botón de acción" at bounding box center [241, 241] width 66 height 9
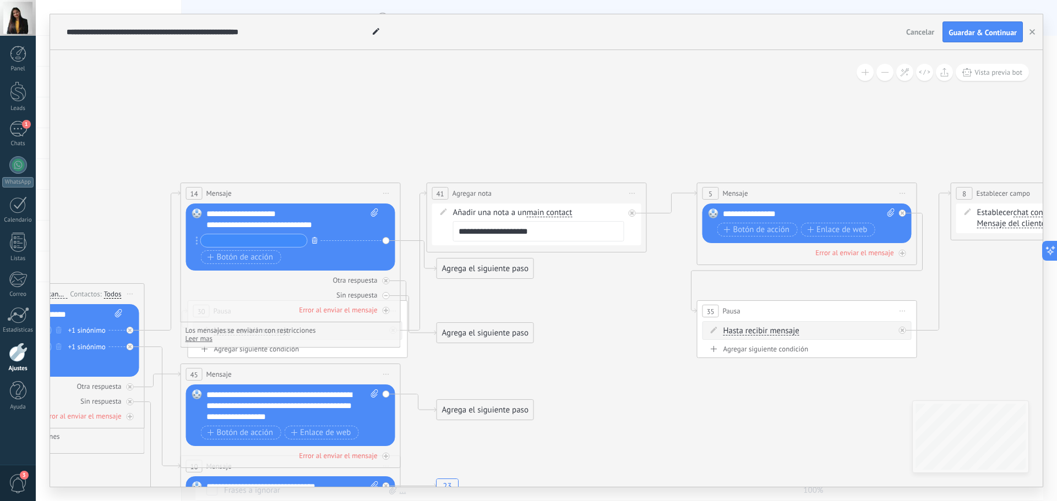
click at [313, 239] on icon "button" at bounding box center [315, 240] width 6 height 7
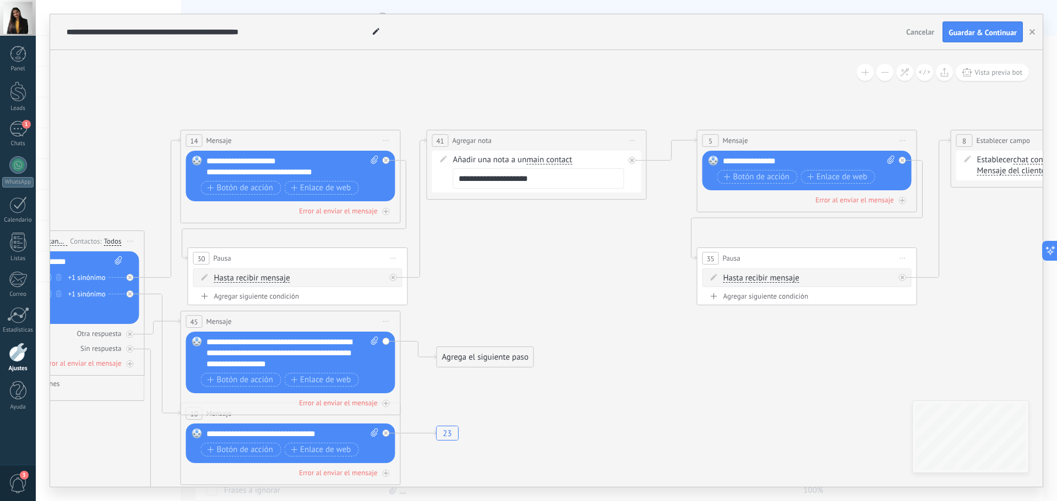
click at [566, 166] on div "Añadir una nota a un main contact main contact all contacts chat contact acuerd…" at bounding box center [538, 172] width 171 height 34
click at [570, 157] on span "main contact" at bounding box center [549, 160] width 46 height 9
click at [570, 157] on button "main contact" at bounding box center [590, 160] width 138 height 20
click at [527, 182] on span "all contacts" at bounding box center [580, 179] width 133 height 11
click at [330, 172] on div "**********" at bounding box center [292, 167] width 172 height 22
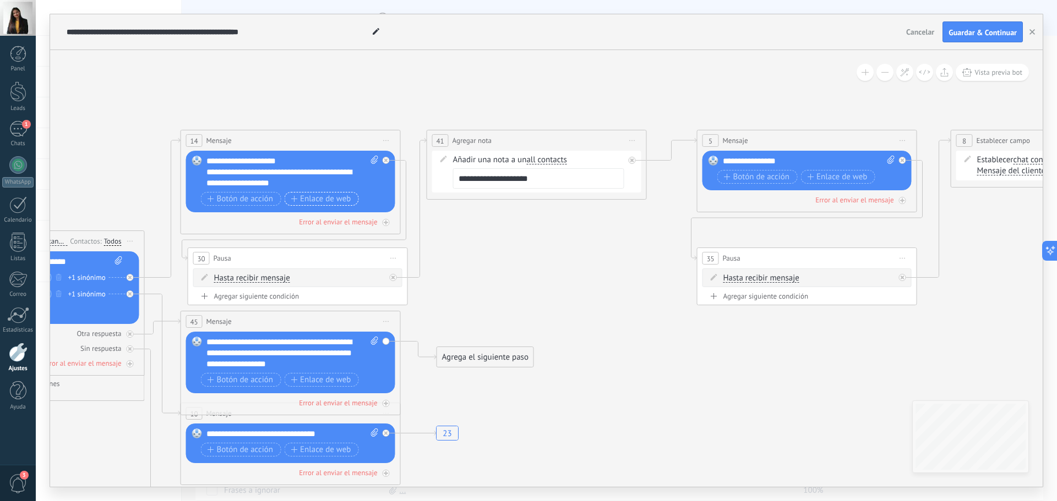
click at [323, 197] on span "Enlace de web" at bounding box center [321, 199] width 60 height 9
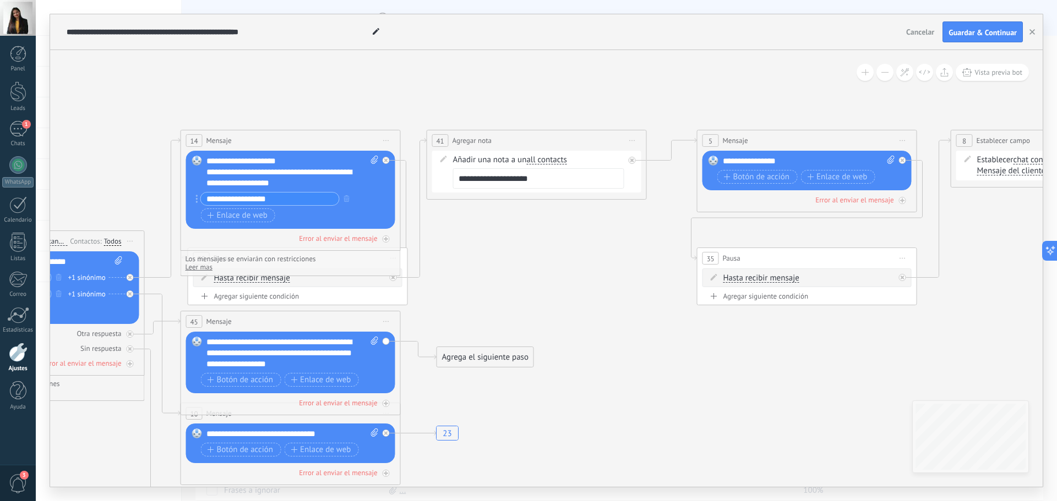
click at [423, 252] on icon at bounding box center [417, 208] width 19 height 140
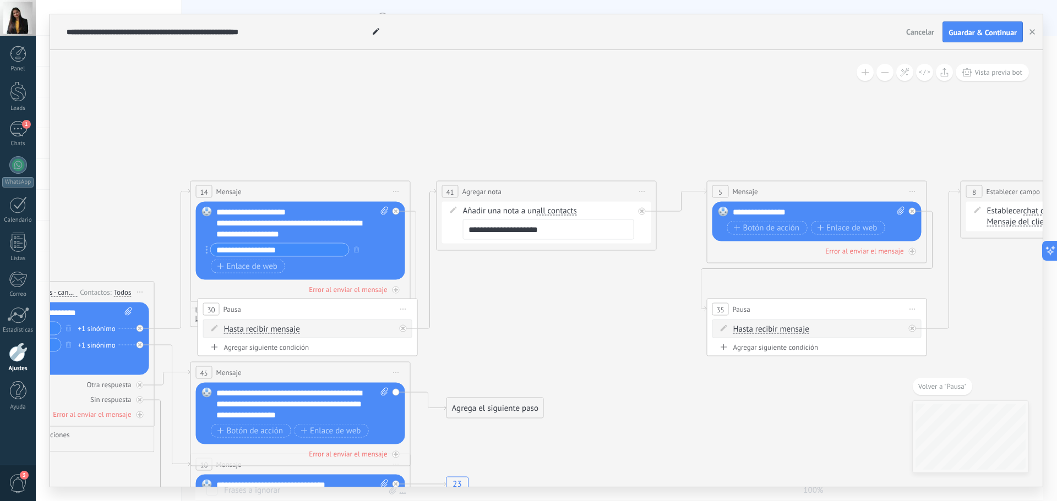
click at [257, 330] on span "Hasta recibir mensaje" at bounding box center [262, 329] width 76 height 9
click at [257, 330] on button "Hasta recibir mensaje" at bounding box center [288, 330] width 138 height 20
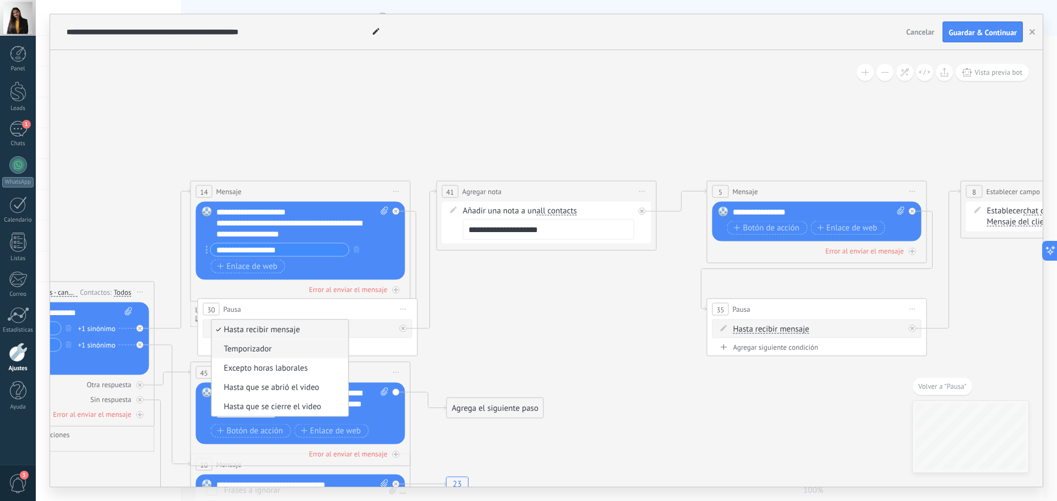
click at [256, 347] on span "Temporizador" at bounding box center [278, 349] width 133 height 11
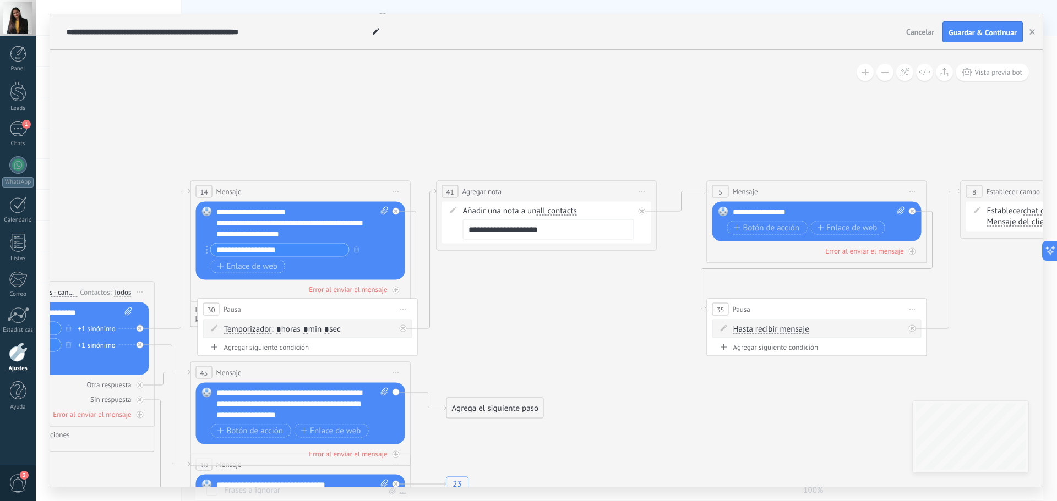
click at [303, 329] on span ": * horas * min * sec" at bounding box center [305, 329] width 69 height 10
click at [295, 331] on span ": * horas * min * sec" at bounding box center [305, 329] width 69 height 10
click at [315, 329] on span ": * horas * min * sec" at bounding box center [305, 329] width 69 height 10
click at [209, 329] on span at bounding box center [214, 328] width 19 height 9
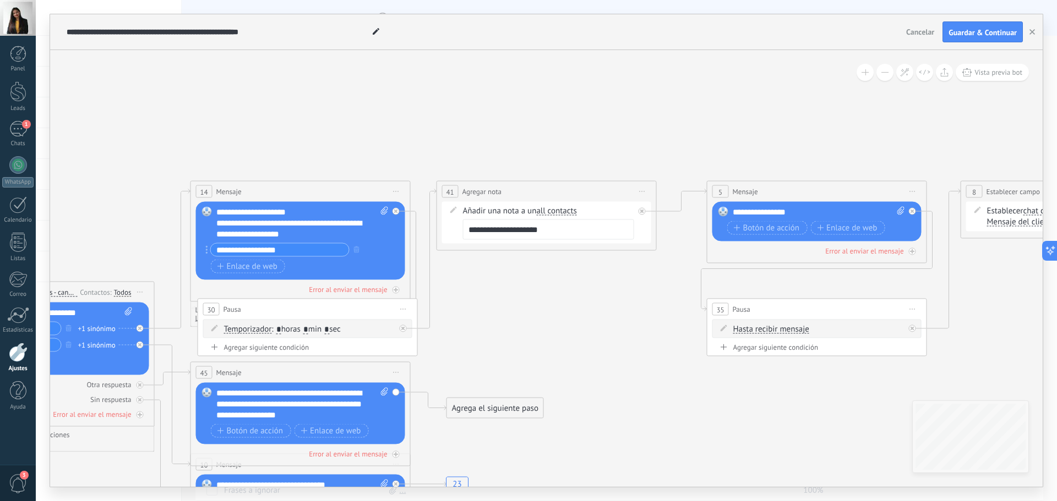
click at [215, 329] on icon at bounding box center [214, 328] width 7 height 7
click at [401, 329] on icon at bounding box center [403, 329] width 4 height 4
click at [395, 190] on span "Iniciar vista previa aquí Cambiar nombre Duplicar Borrar" at bounding box center [397, 192] width 18 height 16
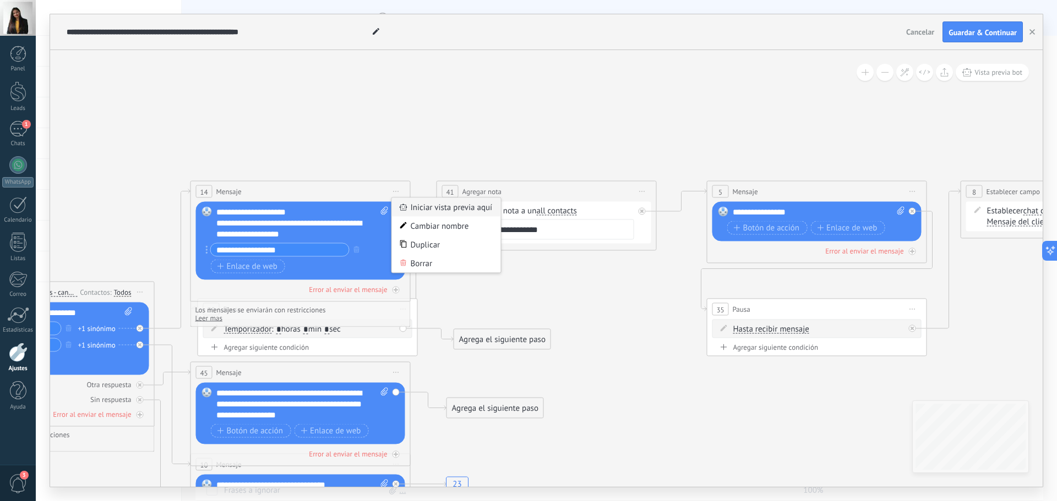
click at [458, 212] on div "Iniciar vista previa aquí" at bounding box center [446, 207] width 109 height 19
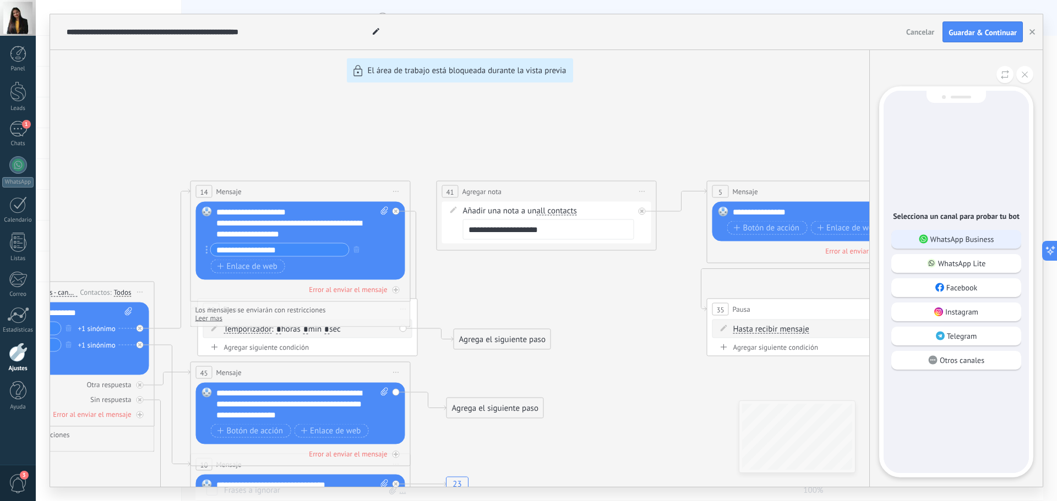
click at [845, 239] on p "WhatsApp Business" at bounding box center [962, 239] width 64 height 10
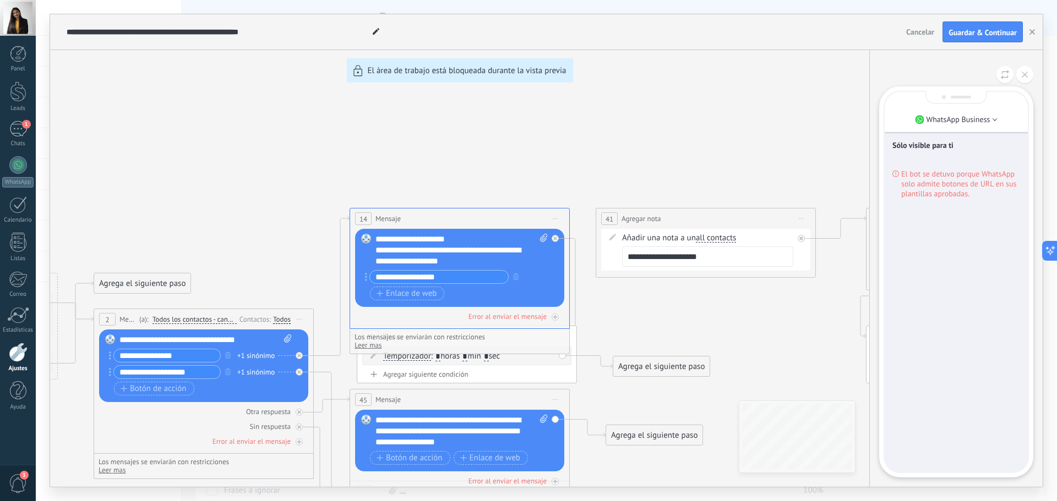
drag, startPoint x: 772, startPoint y: 314, endPoint x: 723, endPoint y: 302, distance: 50.6
click at [723, 302] on div "**********" at bounding box center [546, 250] width 992 height 473
drag, startPoint x: 662, startPoint y: 139, endPoint x: 569, endPoint y: 112, distance: 96.3
click at [571, 112] on div "**********" at bounding box center [546, 250] width 992 height 473
drag, startPoint x: 614, startPoint y: 173, endPoint x: 513, endPoint y: 137, distance: 107.4
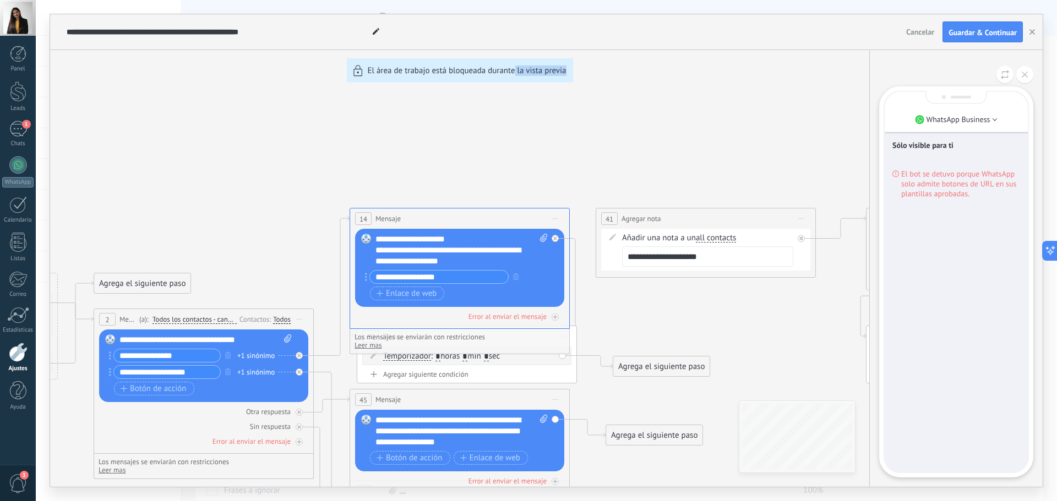
click at [513, 137] on div "**********" at bounding box center [546, 250] width 992 height 473
click at [645, 166] on div "**********" at bounding box center [546, 250] width 992 height 473
drag, startPoint x: 763, startPoint y: 359, endPoint x: 673, endPoint y: 332, distance: 93.5
click at [674, 332] on div "**********" at bounding box center [546, 250] width 992 height 473
click at [845, 75] on icon at bounding box center [1025, 75] width 6 height 6
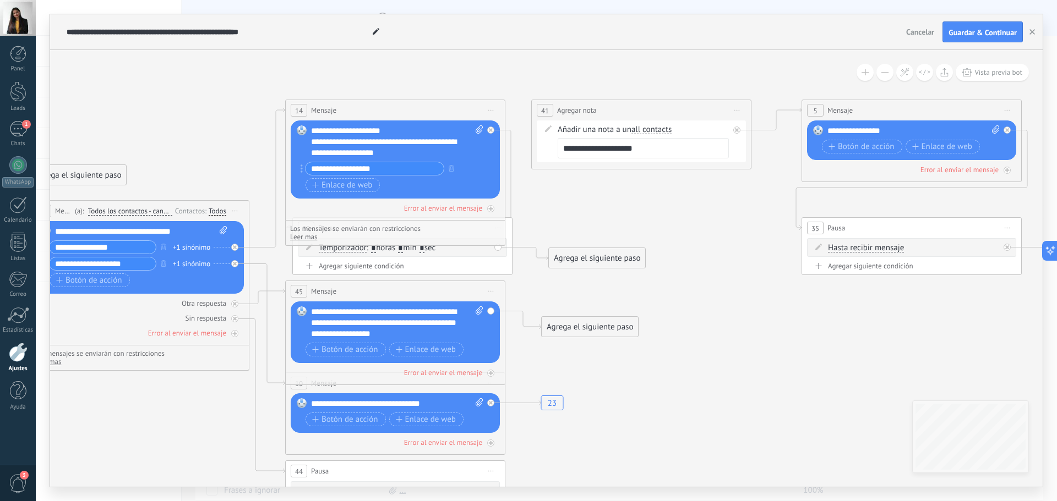
drag, startPoint x: 694, startPoint y: 332, endPoint x: 629, endPoint y: 224, distance: 126.1
click at [570, 257] on div "Agrega el siguiente paso" at bounding box center [597, 258] width 96 height 18
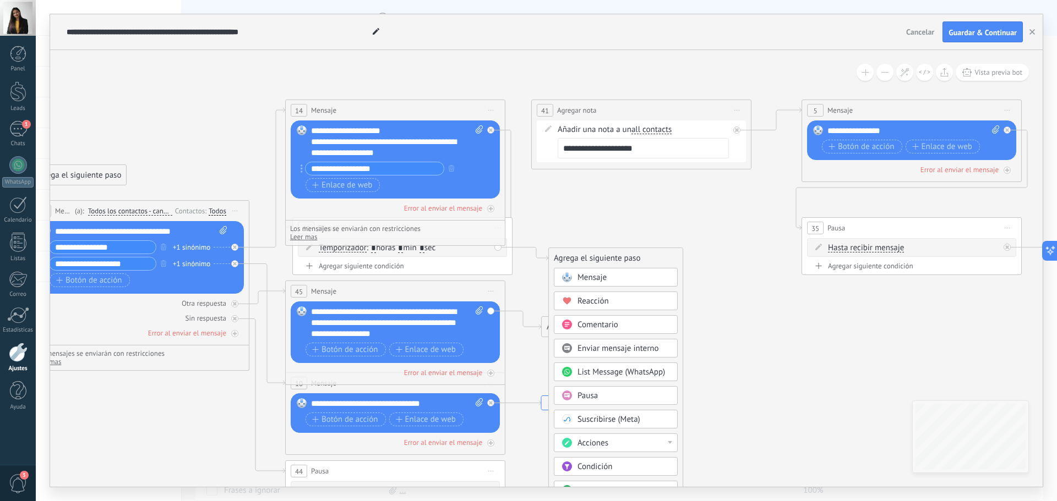
click at [594, 281] on span "Mensaje" at bounding box center [591, 277] width 29 height 10
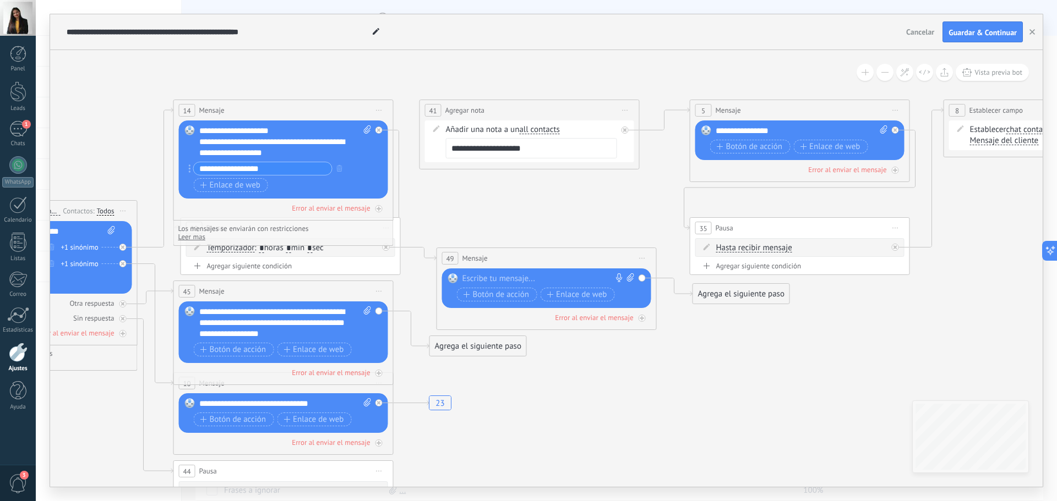
click at [550, 280] on div at bounding box center [543, 279] width 163 height 11
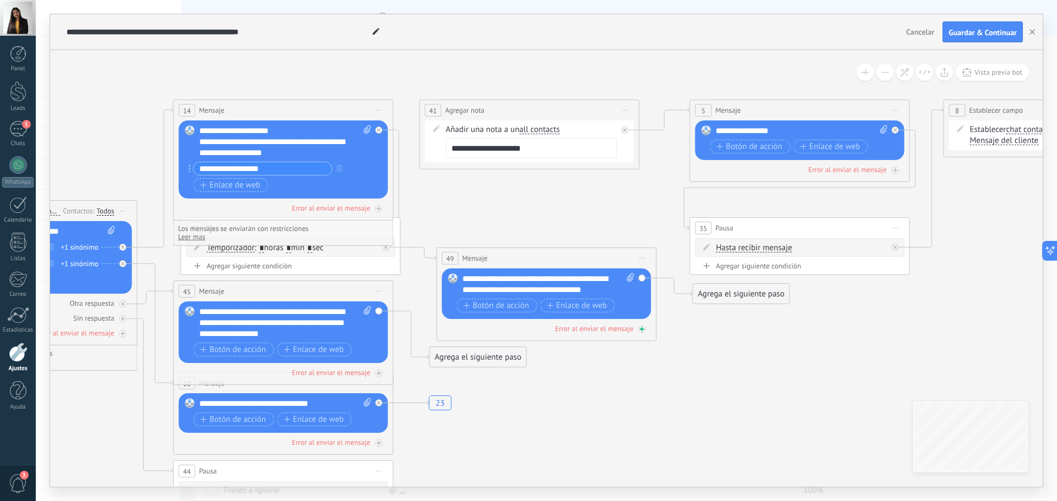
click at [610, 330] on div "Error al enviar el mensaje" at bounding box center [594, 328] width 78 height 9
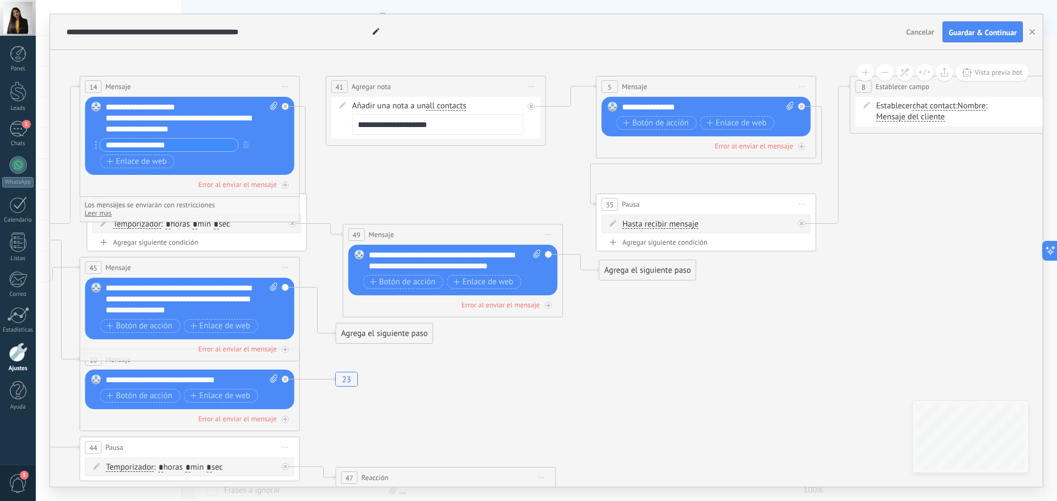
drag, startPoint x: 632, startPoint y: 403, endPoint x: 539, endPoint y: 380, distance: 95.5
click at [539, 380] on icon "23" at bounding box center [1049, 301] width 3751 height 1000
click at [651, 276] on div "Agrega el siguiente paso" at bounding box center [647, 270] width 96 height 18
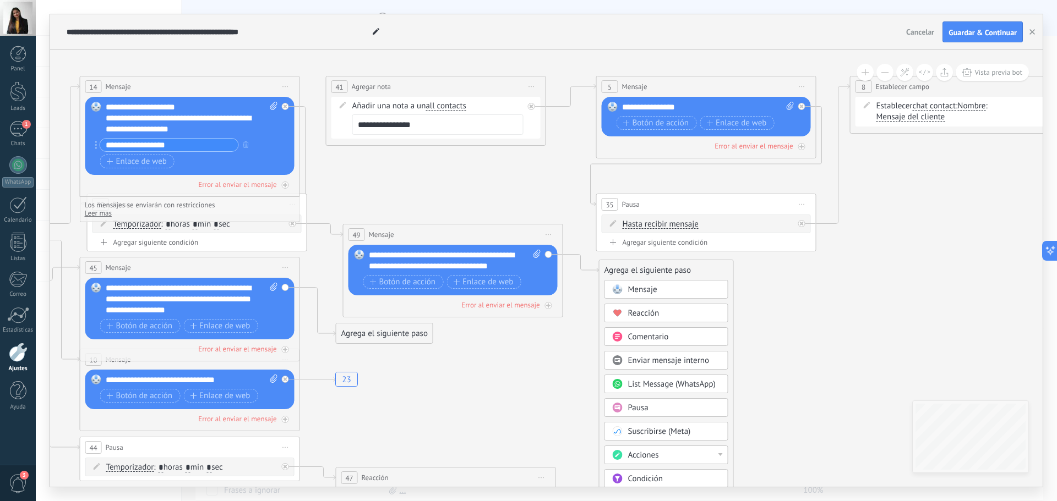
click at [653, 310] on span "Reacción" at bounding box center [643, 313] width 31 height 10
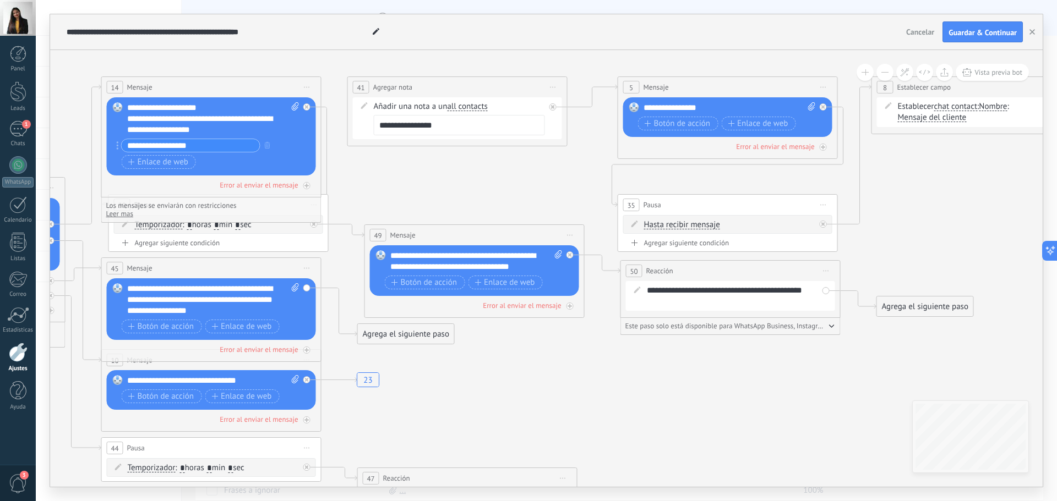
drag, startPoint x: 398, startPoint y: 387, endPoint x: 611, endPoint y: 411, distance: 214.4
click at [610, 412] on icon "23" at bounding box center [1071, 301] width 3751 height 1000
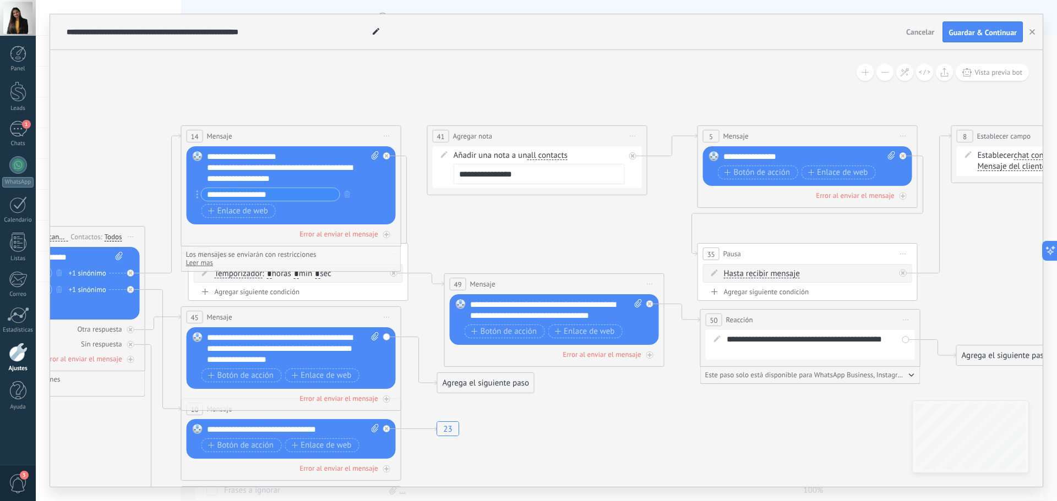
drag, startPoint x: 478, startPoint y: 222, endPoint x: 529, endPoint y: 247, distance: 56.9
click at [635, 130] on span "Iniciar vista previa aquí Cambiar nombre Duplicar Borrar" at bounding box center [633, 136] width 18 height 16
click at [648, 212] on div "Borrar" at bounding box center [683, 208] width 109 height 19
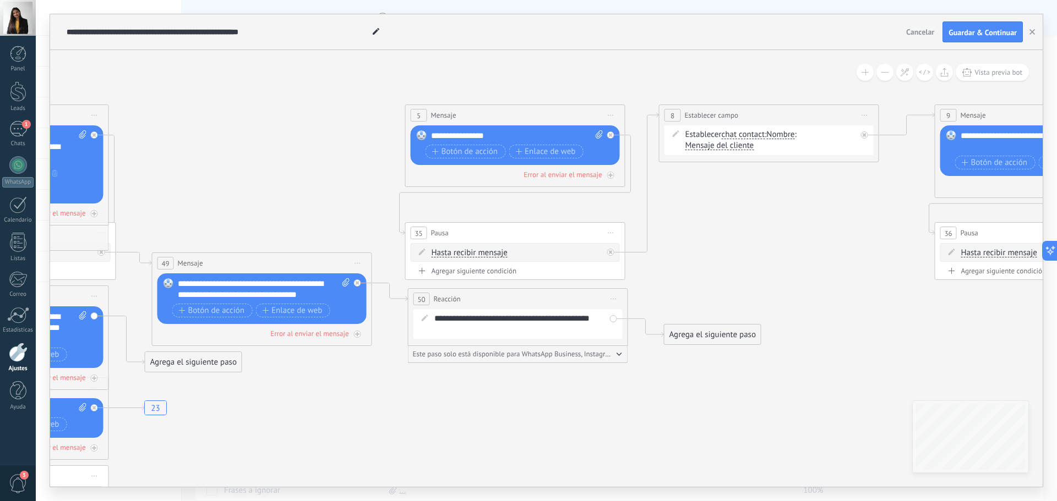
drag, startPoint x: 632, startPoint y: 212, endPoint x: 340, endPoint y: 191, distance: 293.0
click at [340, 191] on icon "23" at bounding box center [858, 329] width 3751 height 1000
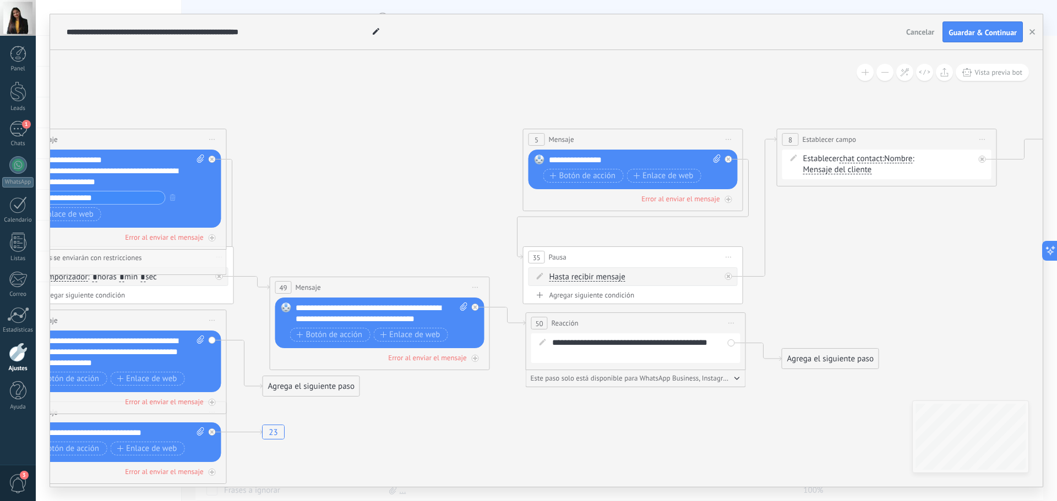
drag, startPoint x: 343, startPoint y: 190, endPoint x: 461, endPoint y: 215, distance: 120.3
click at [461, 215] on icon "23" at bounding box center [976, 354] width 3751 height 1000
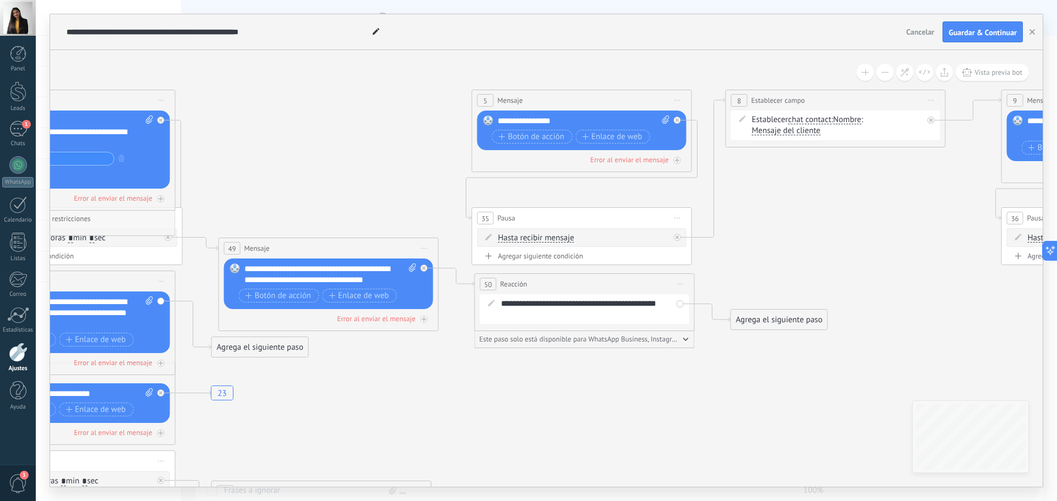
drag, startPoint x: 395, startPoint y: 215, endPoint x: 307, endPoint y: 176, distance: 96.9
click at [307, 176] on icon "23" at bounding box center [925, 314] width 3751 height 1000
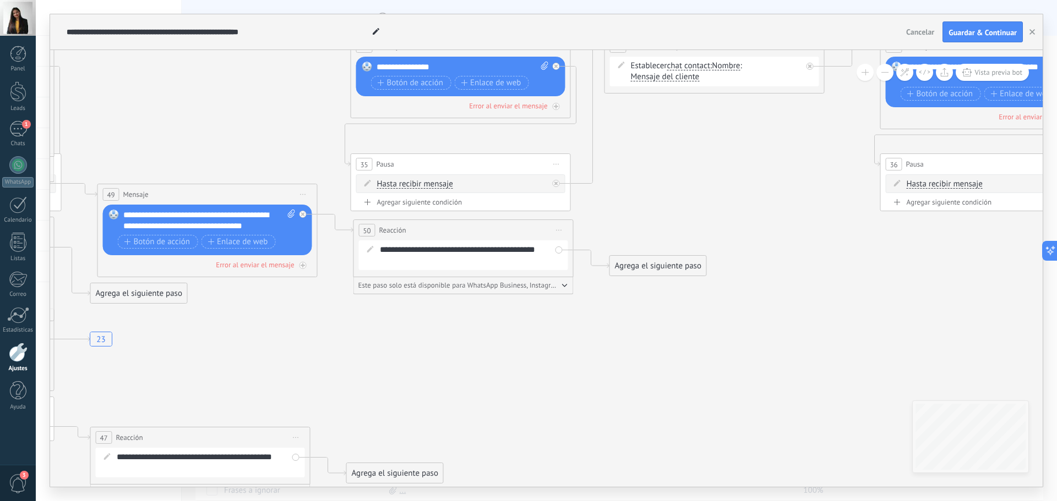
drag, startPoint x: 745, startPoint y: 274, endPoint x: 661, endPoint y: 220, distance: 99.6
click at [661, 220] on icon "23" at bounding box center [804, 261] width 3751 height 1000
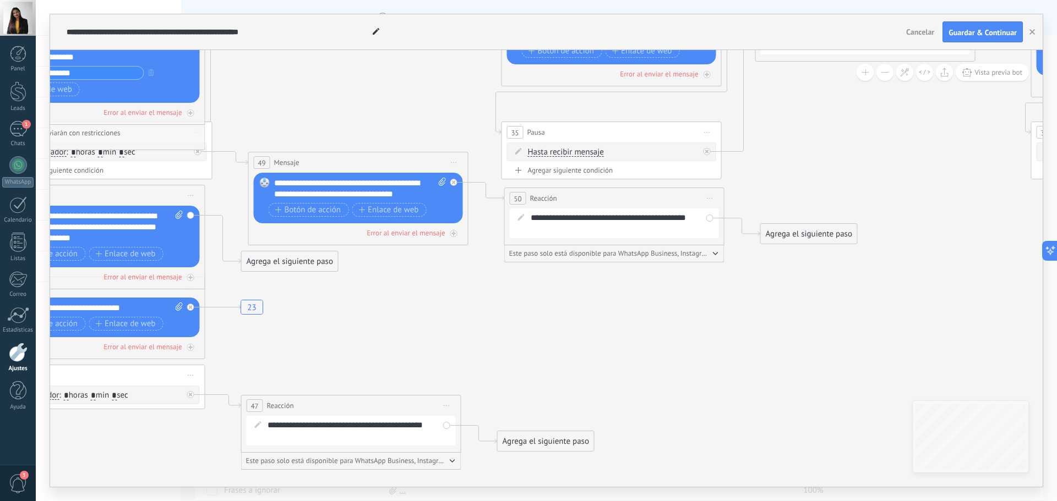
drag, startPoint x: 397, startPoint y: 350, endPoint x: 665, endPoint y: 303, distance: 271.6
click at [665, 303] on icon "23" at bounding box center [955, 229] width 3751 height 1000
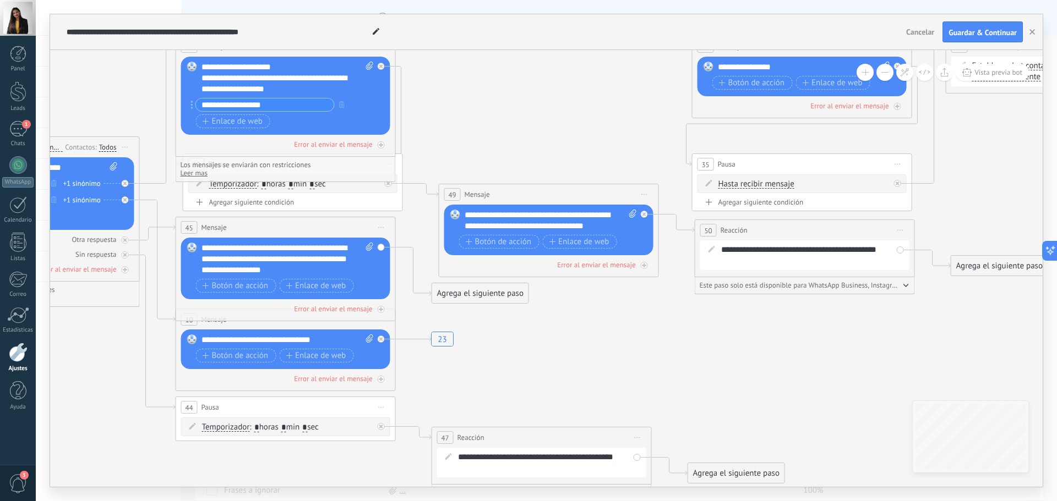
drag, startPoint x: 468, startPoint y: 311, endPoint x: 535, endPoint y: 357, distance: 81.1
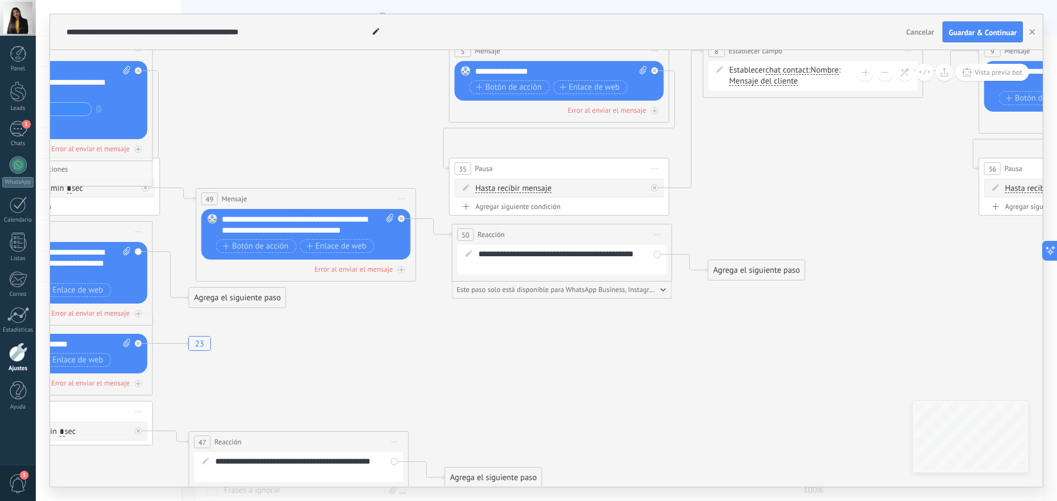
drag, startPoint x: 801, startPoint y: 319, endPoint x: 534, endPoint y: 323, distance: 267.0
click at [532, 324] on icon "23" at bounding box center [902, 265] width 3751 height 1000
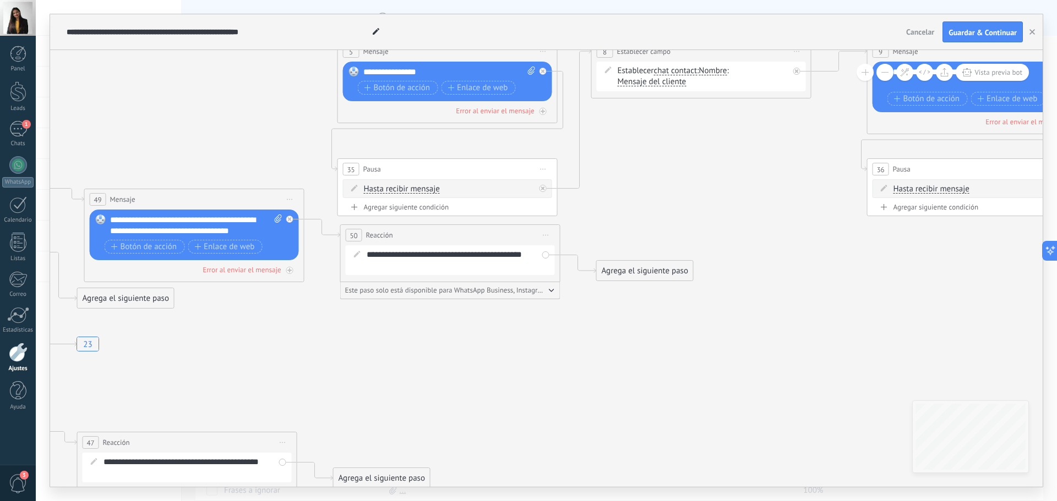
drag, startPoint x: 691, startPoint y: 312, endPoint x: 606, endPoint y: 313, distance: 84.8
click at [606, 313] on icon "23" at bounding box center [791, 266] width 3751 height 1000
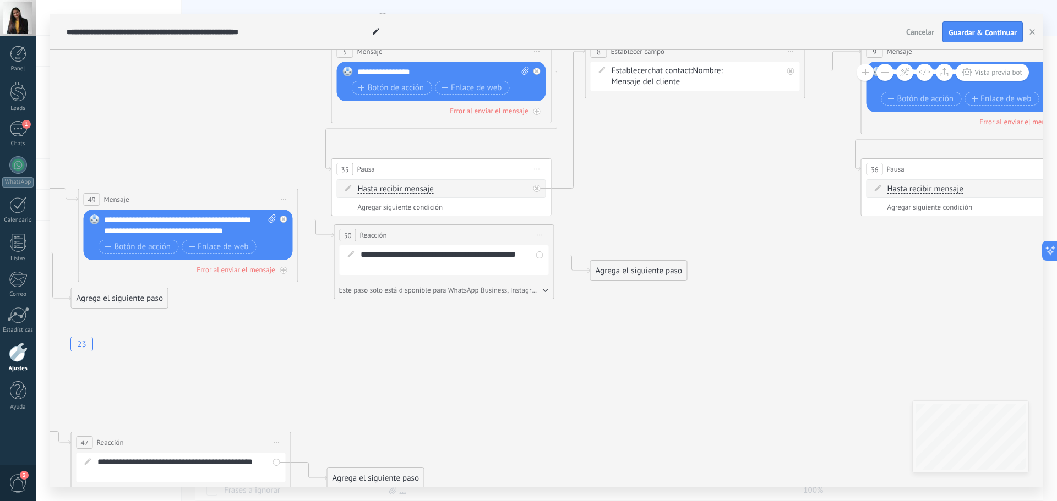
click at [625, 268] on div "Agrega el siguiente paso" at bounding box center [639, 271] width 96 height 18
click at [642, 293] on span "Mensaje" at bounding box center [633, 290] width 29 height 10
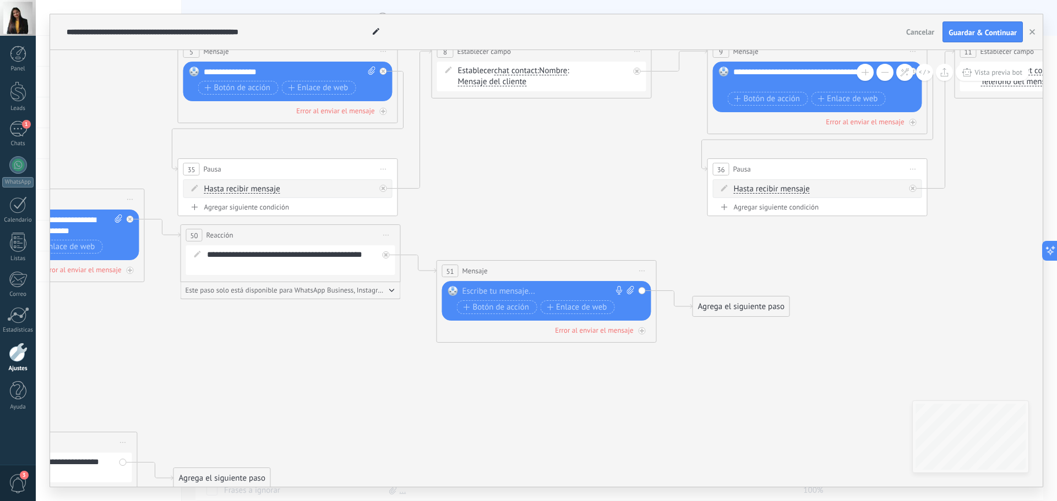
click at [541, 289] on div at bounding box center [543, 291] width 163 height 11
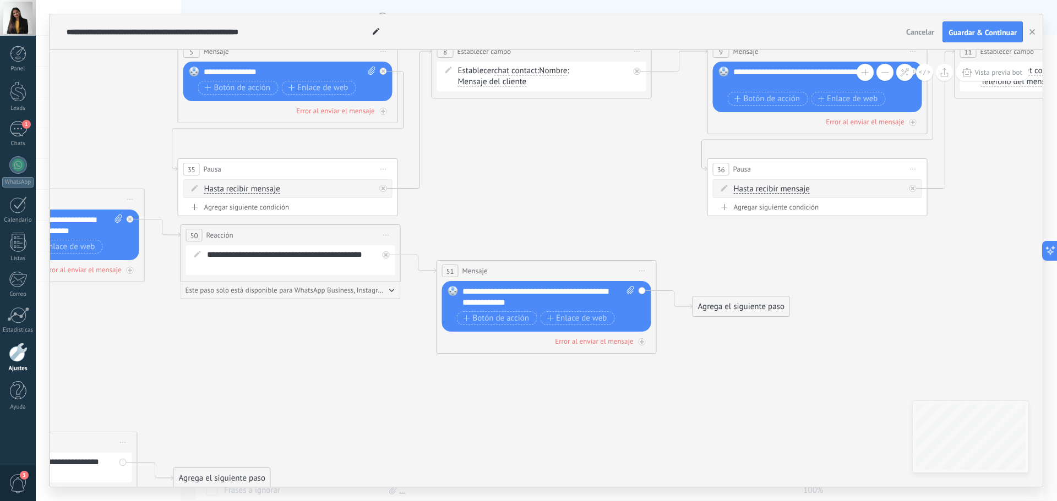
click at [532, 302] on div "**********" at bounding box center [548, 297] width 172 height 22
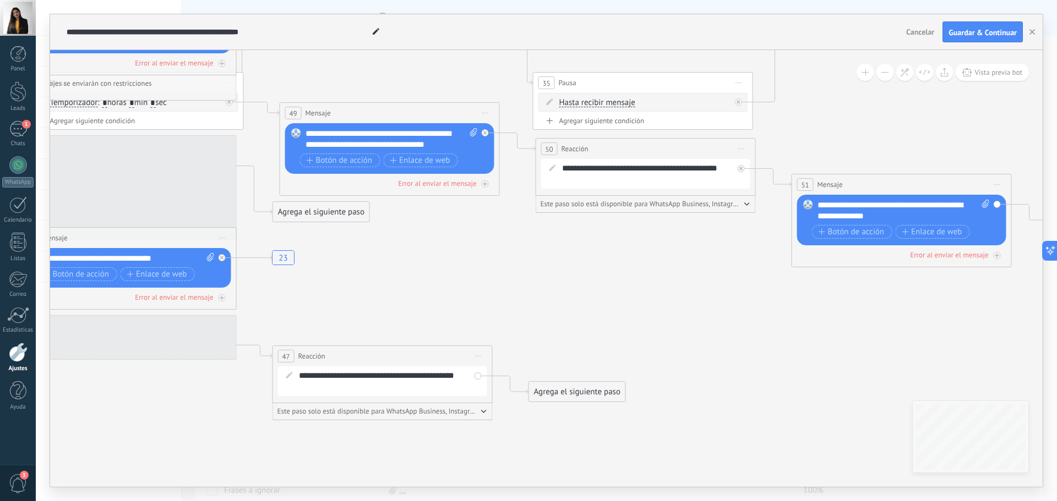
drag, startPoint x: 208, startPoint y: 380, endPoint x: 564, endPoint y: 293, distance: 366.6
click at [564, 293] on icon "23" at bounding box center [986, 179] width 3751 height 1000
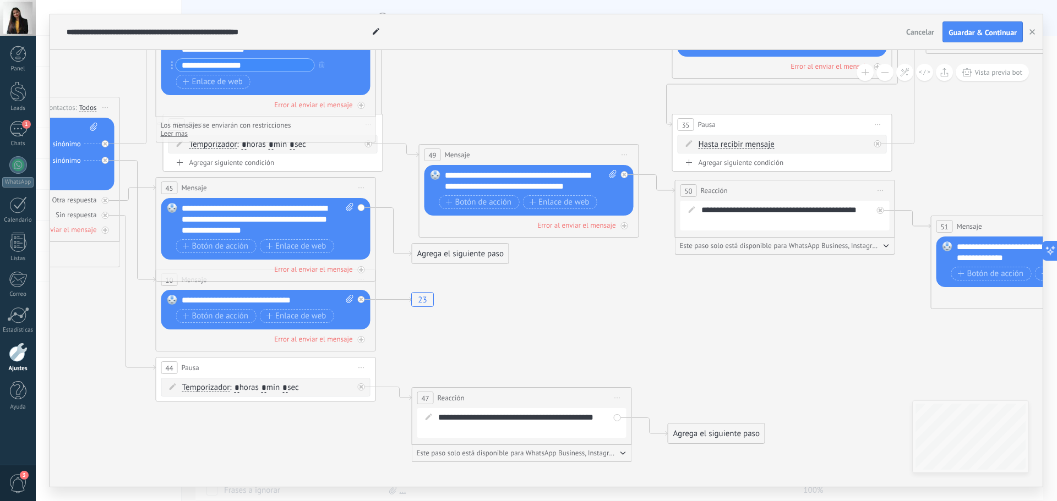
drag, startPoint x: 428, startPoint y: 279, endPoint x: 639, endPoint y: 323, distance: 214.7
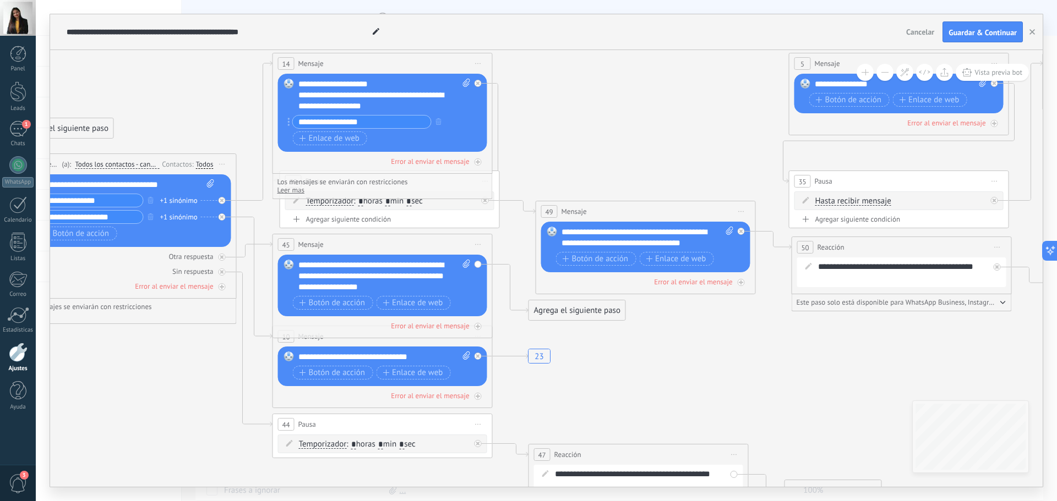
drag, startPoint x: 590, startPoint y: 326, endPoint x: 635, endPoint y: 382, distance: 72.0
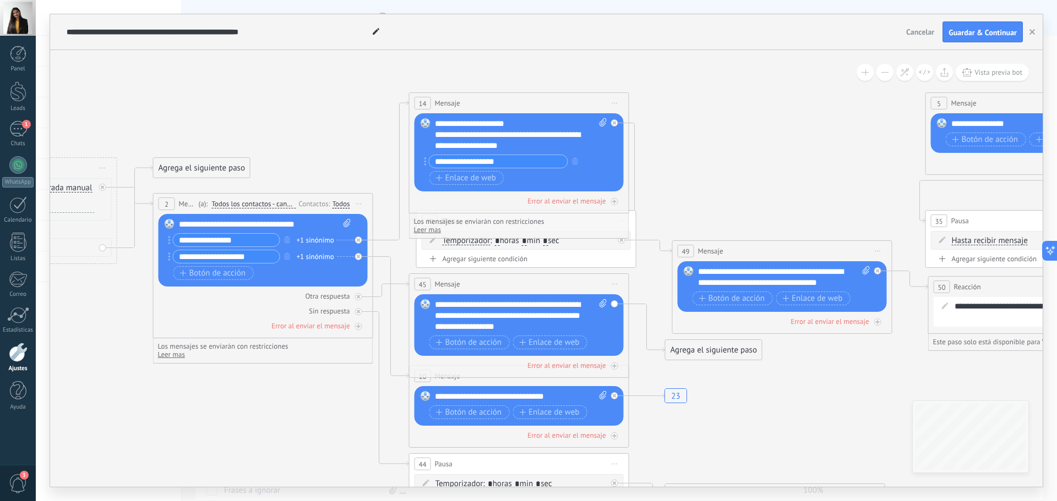
drag, startPoint x: 176, startPoint y: 392, endPoint x: 307, endPoint y: 346, distance: 138.9
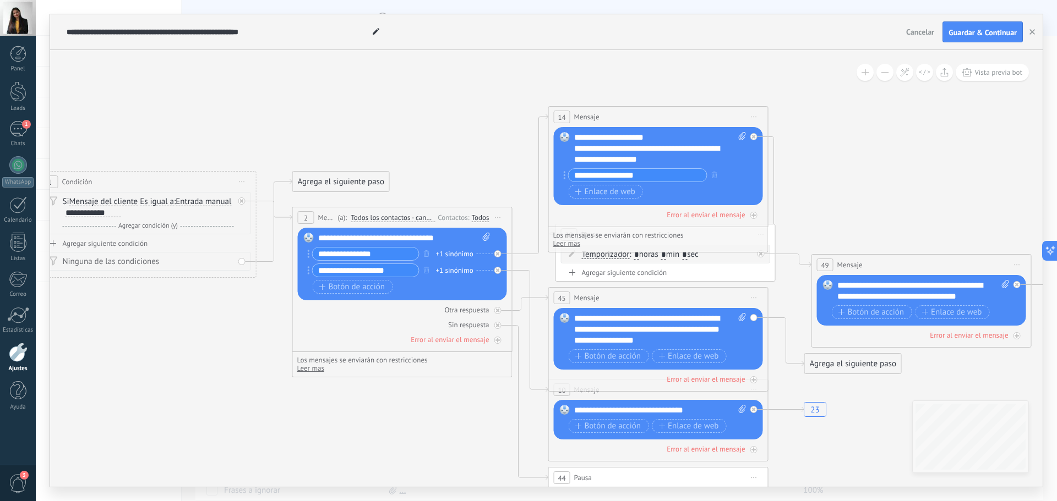
drag, startPoint x: 351, startPoint y: 138, endPoint x: 486, endPoint y: 141, distance: 135.5
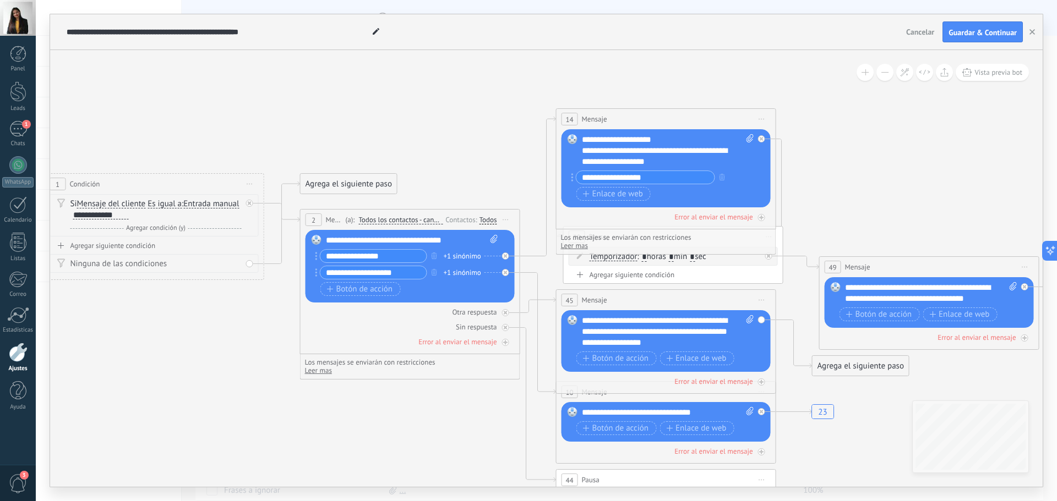
drag, startPoint x: 390, startPoint y: 140, endPoint x: 542, endPoint y: 146, distance: 151.5
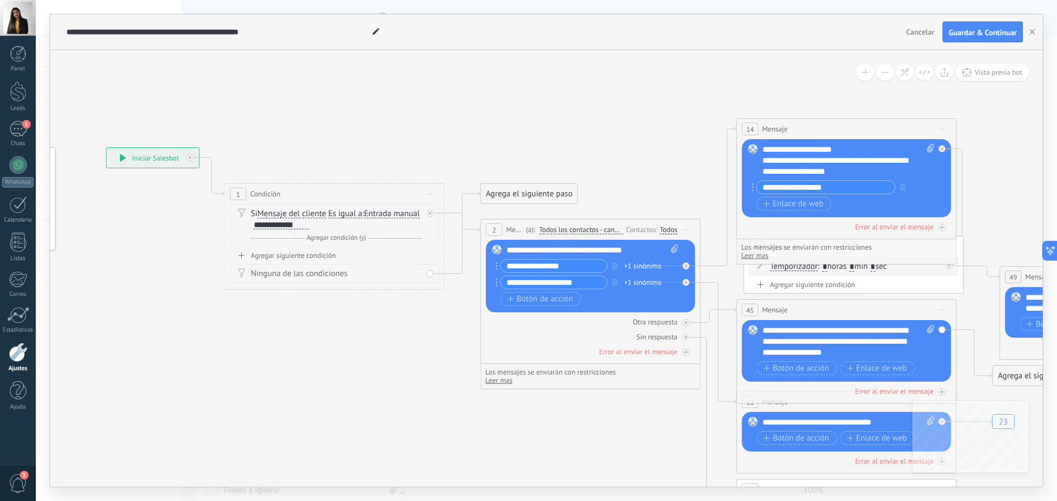
drag, startPoint x: 402, startPoint y: 167, endPoint x: 382, endPoint y: 156, distance: 22.9
click at [318, 274] on div "Ninguna de las condiciones" at bounding box center [336, 274] width 171 height 11
click at [426, 272] on div "Ninguna de las condiciones" at bounding box center [334, 273] width 209 height 19
click at [428, 274] on div "Ninguna de las condiciones" at bounding box center [334, 273] width 209 height 19
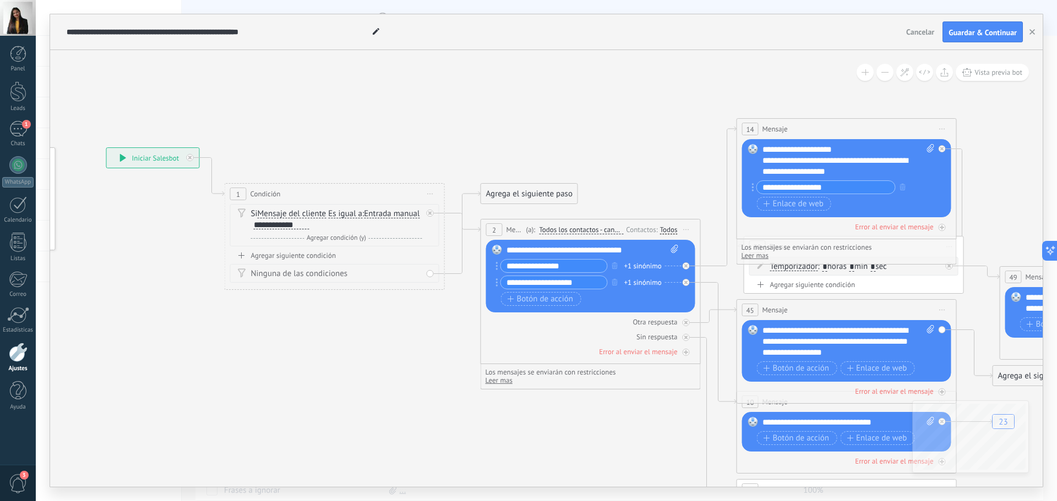
click at [261, 274] on div "Ninguna de las condiciones" at bounding box center [336, 274] width 171 height 11
click at [238, 276] on icon at bounding box center [241, 273] width 8 height 9
click at [266, 257] on div "Agregar siguiente condición" at bounding box center [334, 255] width 209 height 9
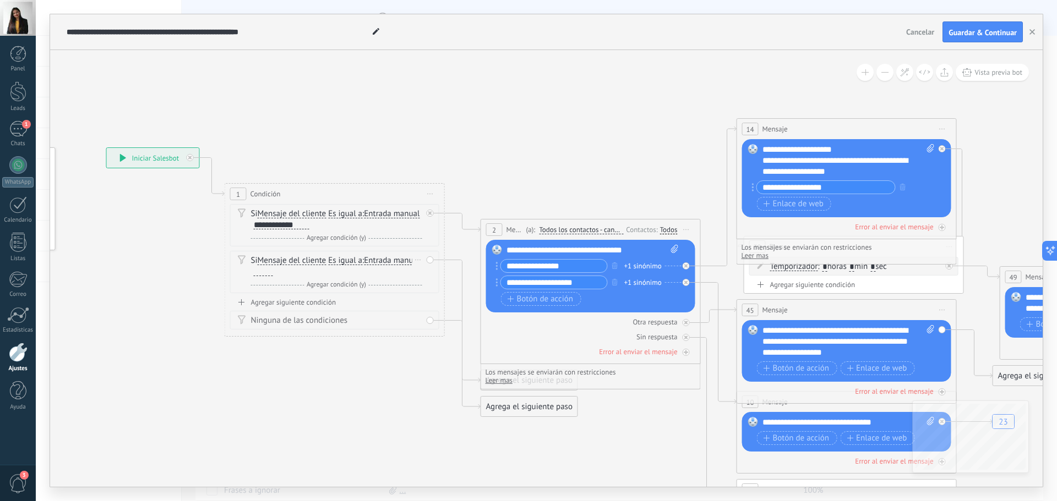
click at [273, 274] on div at bounding box center [263, 272] width 19 height 9
click at [379, 261] on div "Si Mensaje del cliente Mensaje del cliente Emoción de la conversación Comentari…" at bounding box center [336, 266] width 171 height 22
click at [273, 274] on div at bounding box center [263, 272] width 19 height 9
click at [303, 306] on div "Agregar siguiente condición" at bounding box center [334, 302] width 209 height 9
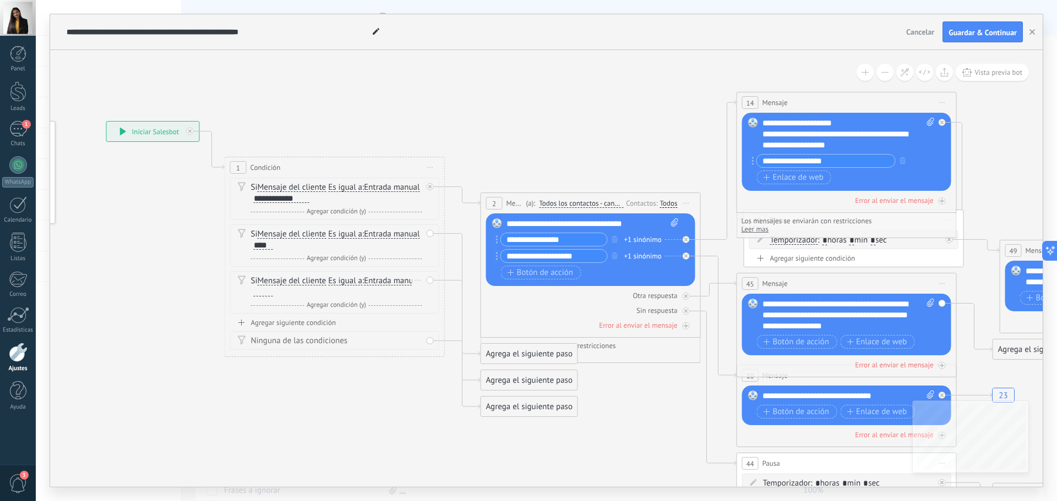
click at [273, 294] on div at bounding box center [263, 292] width 19 height 9
click at [303, 324] on div "Agregar siguiente condición" at bounding box center [334, 322] width 209 height 9
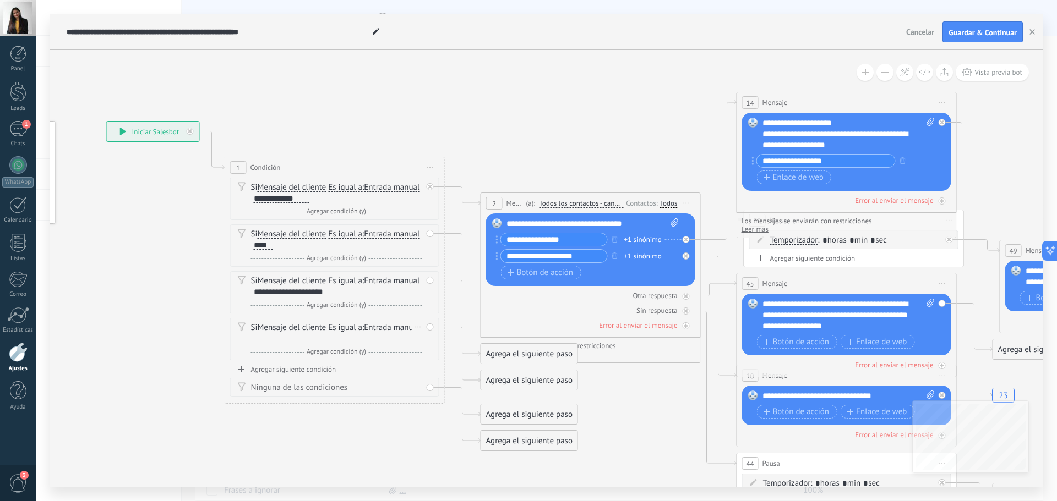
click at [342, 339] on div "Si Mensaje del cliente Mensaje del cliente Emoción de la conversación Comentari…" at bounding box center [336, 334] width 171 height 22
click at [273, 339] on div at bounding box center [263, 339] width 19 height 9
click at [299, 369] on div "Agregar siguiente condición" at bounding box center [334, 369] width 209 height 9
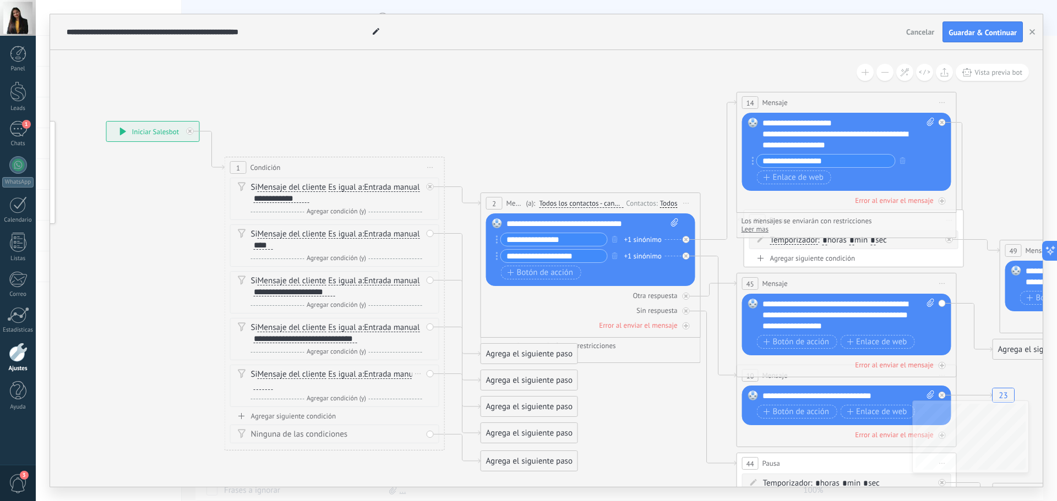
click at [273, 384] on div at bounding box center [263, 385] width 19 height 9
click at [366, 201] on div "Si Mensaje del cliente Mensaje del cliente Emoción de la conversación Comentari…" at bounding box center [336, 193] width 171 height 22
click at [309, 197] on div "**********" at bounding box center [282, 198] width 56 height 9
click at [309, 195] on div "**********" at bounding box center [282, 198] width 56 height 9
click at [346, 211] on span "Agregar condición (y)" at bounding box center [336, 212] width 65 height 8
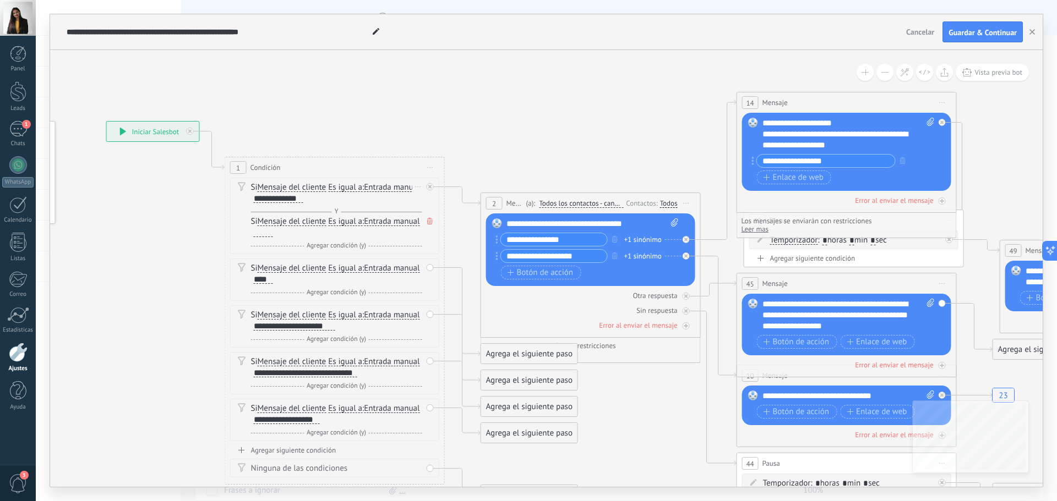
click at [273, 232] on div at bounding box center [263, 232] width 19 height 9
click at [361, 244] on span "Agregar condición (y)" at bounding box center [336, 246] width 65 height 8
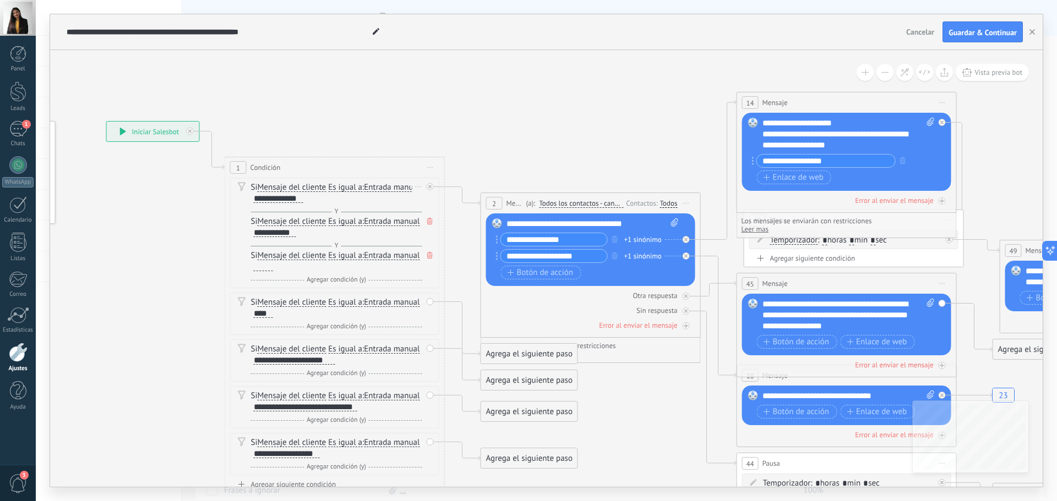
click at [348, 268] on div "Si Mensaje del cliente Mensaje del cliente Emoción de la conversación Comentari…" at bounding box center [336, 261] width 171 height 22
click at [273, 269] on div at bounding box center [263, 267] width 19 height 9
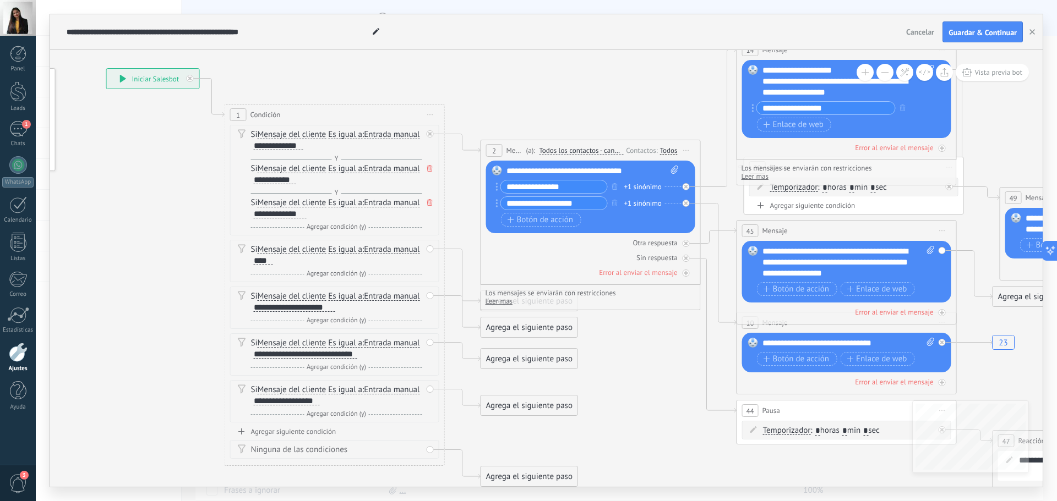
click at [633, 188] on div "+1 sinónimo" at bounding box center [642, 187] width 37 height 11
click at [637, 212] on div "**********" at bounding box center [589, 196] width 177 height 33
click at [651, 199] on div "+1 sinónimo" at bounding box center [642, 203] width 37 height 11
click at [626, 214] on div "Botón de acción Enlace de web" at bounding box center [589, 220] width 177 height 14
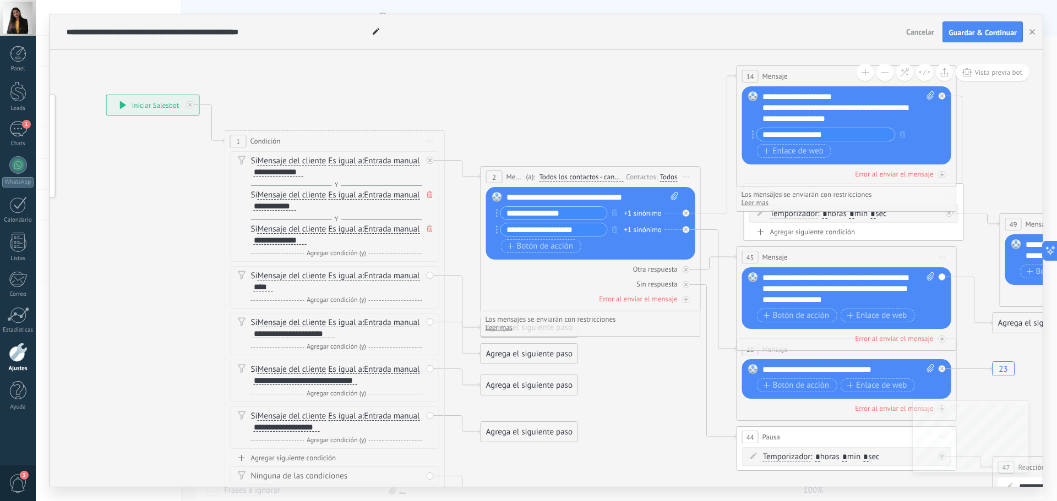
click at [650, 230] on div "+1 sinónimo" at bounding box center [642, 230] width 37 height 11
click at [655, 248] on div "Botón de acción Enlace de web" at bounding box center [589, 246] width 177 height 14
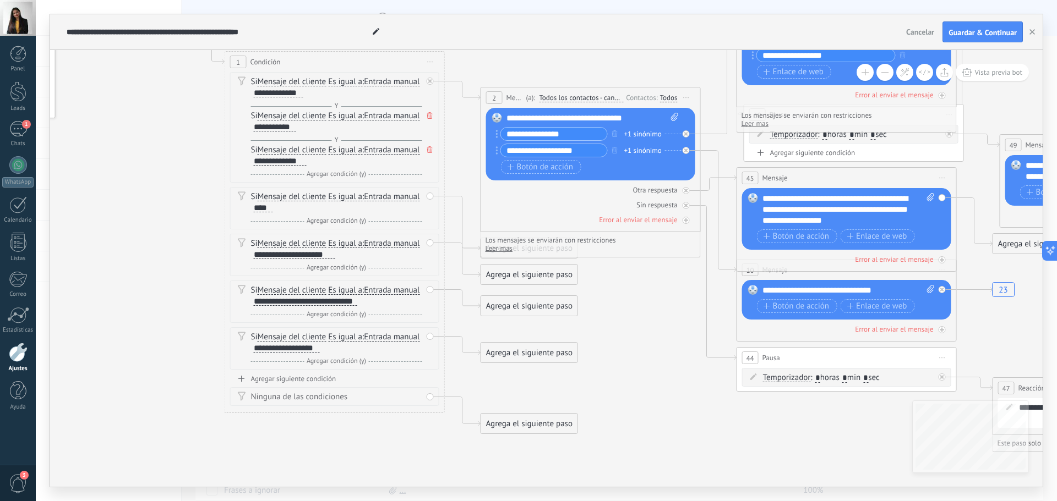
click at [855, 214] on div "**********" at bounding box center [848, 209] width 172 height 33
drag, startPoint x: 850, startPoint y: 221, endPoint x: 756, endPoint y: 201, distance: 96.3
click at [756, 201] on div "Reemplazar Quitar Convertir a mensaje de voz Arrastre la imagen aquí para adjun…" at bounding box center [846, 219] width 209 height 62
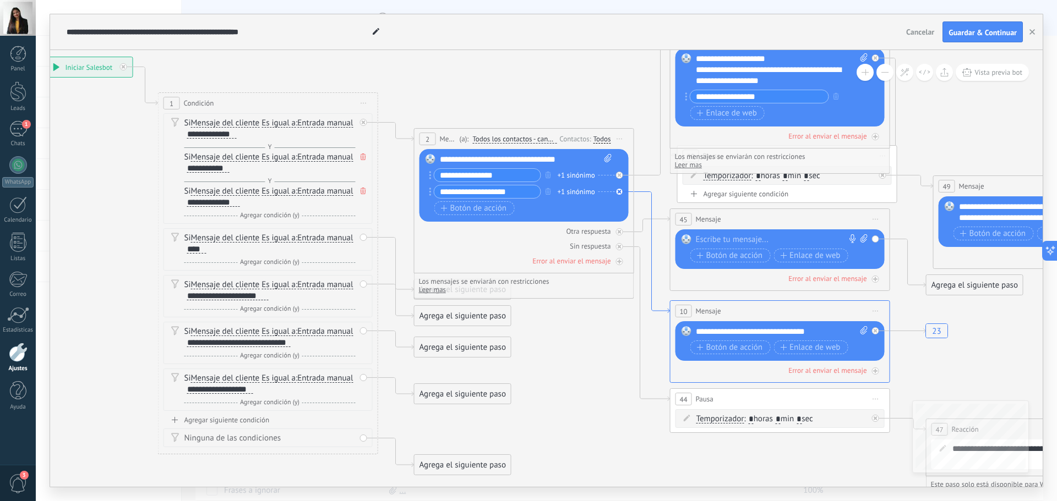
drag, startPoint x: 729, startPoint y: 268, endPoint x: 628, endPoint y: 269, distance: 101.8
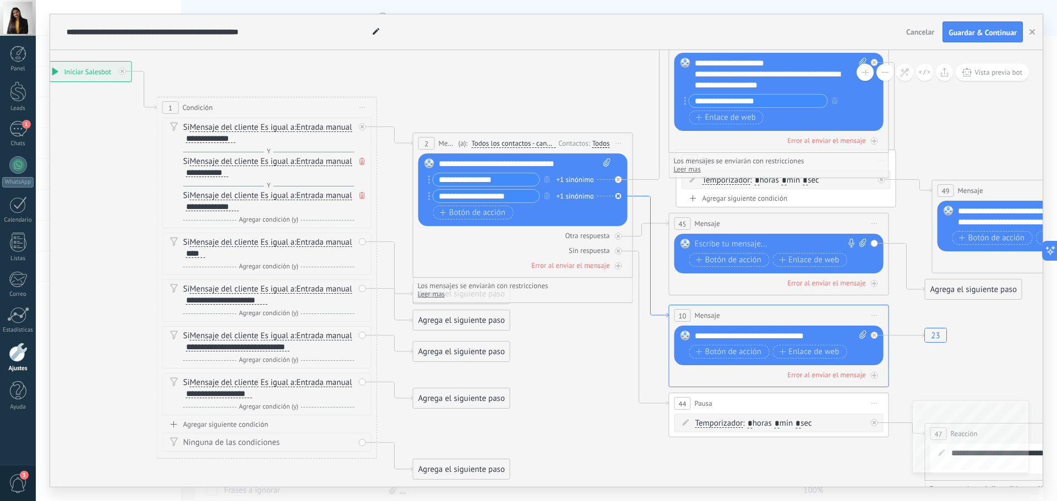
click at [646, 197] on icon at bounding box center [651, 258] width 36 height 122
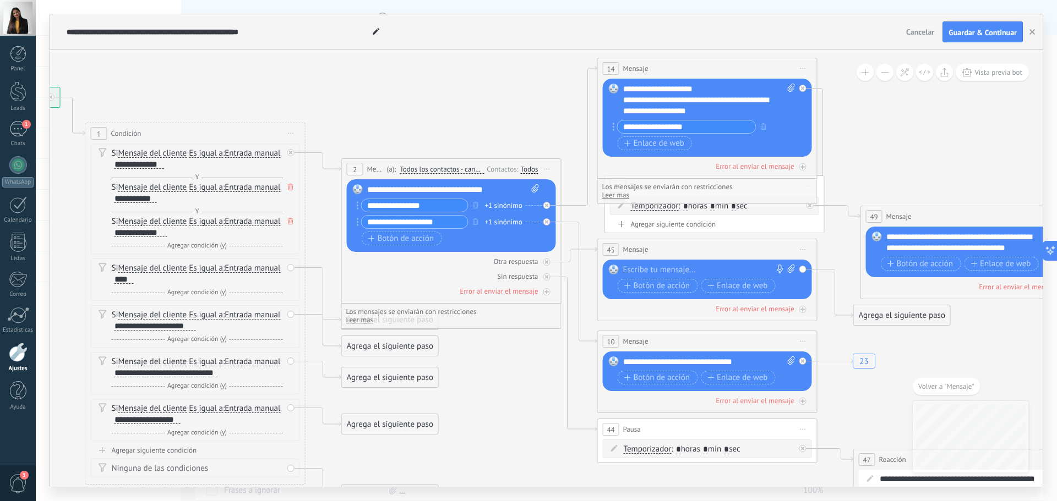
drag, startPoint x: 398, startPoint y: 264, endPoint x: 557, endPoint y: 367, distance: 189.2
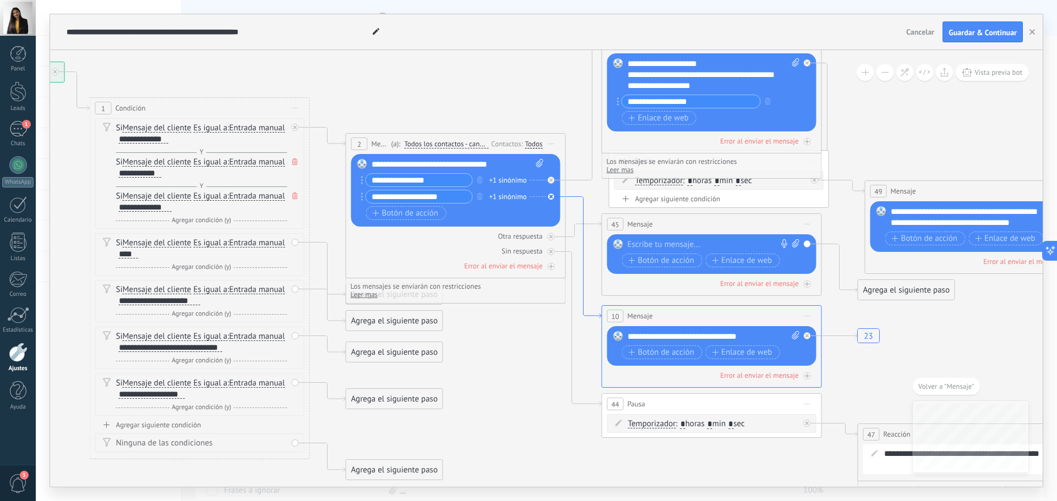
drag, startPoint x: 578, startPoint y: 227, endPoint x: 582, endPoint y: 200, distance: 26.8
click at [582, 200] on icon at bounding box center [584, 258] width 36 height 122
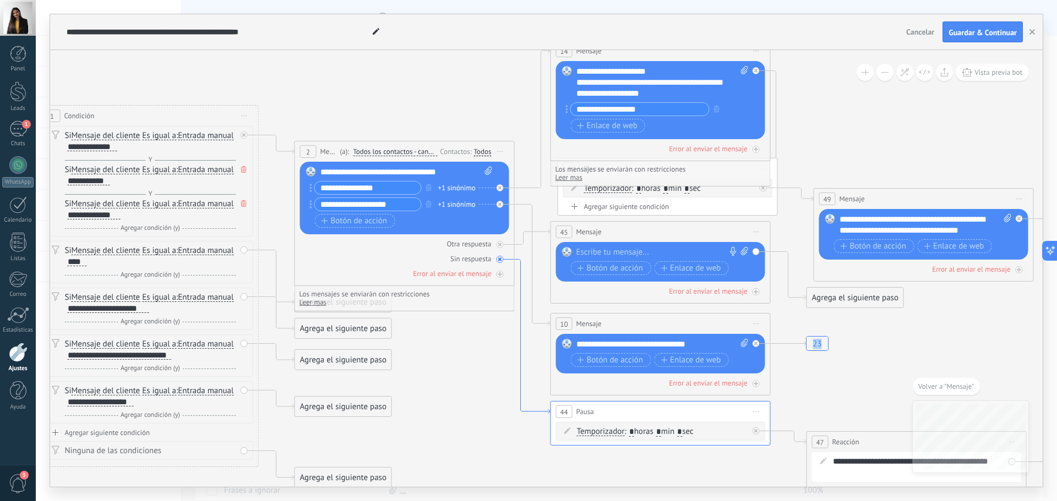
drag, startPoint x: 409, startPoint y: 279, endPoint x: 558, endPoint y: 369, distance: 173.9
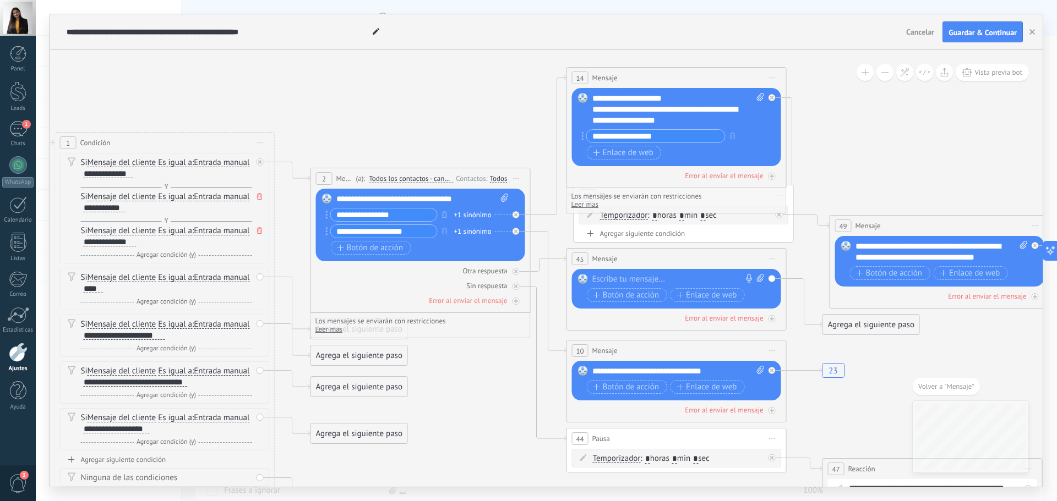
drag, startPoint x: 569, startPoint y: 205, endPoint x: 559, endPoint y: 252, distance: 47.8
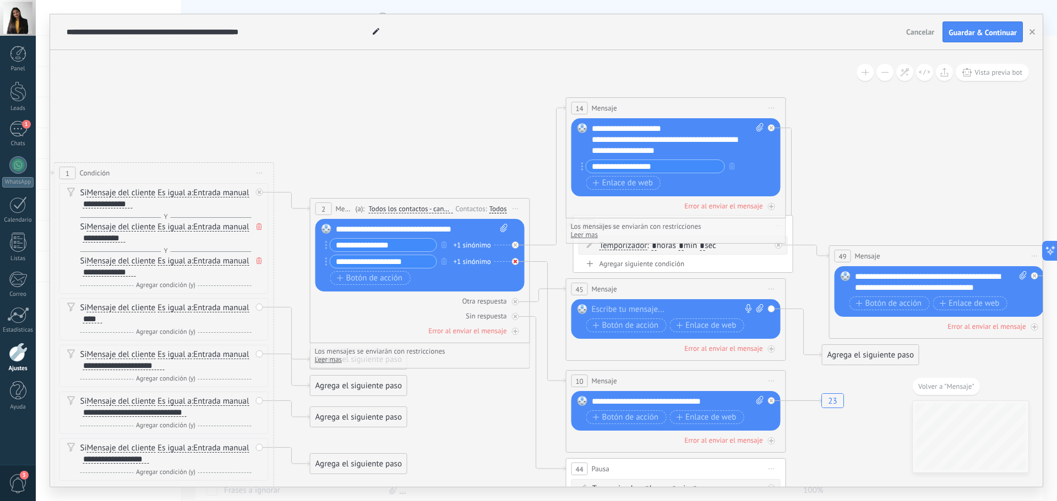
click at [514, 259] on div at bounding box center [515, 261] width 7 height 7
click at [514, 263] on div "Reemplazar Quitar Convertir a mensaje de voz Arrastre la imagen aquí para adjun…" at bounding box center [419, 255] width 209 height 73
click at [511, 261] on div "Reemplazar Quitar Convertir a mensaje de voz Arrastre la imagen aquí para adjun…" at bounding box center [419, 255] width 209 height 73
click at [515, 261] on div "Reemplazar Quitar Convertir a mensaje de voz Arrastre la imagen aquí para adjun…" at bounding box center [419, 255] width 209 height 73
click at [521, 260] on div "Reemplazar Quitar Convertir a mensaje de voz Arrastre la imagen aquí para adjun…" at bounding box center [419, 255] width 209 height 73
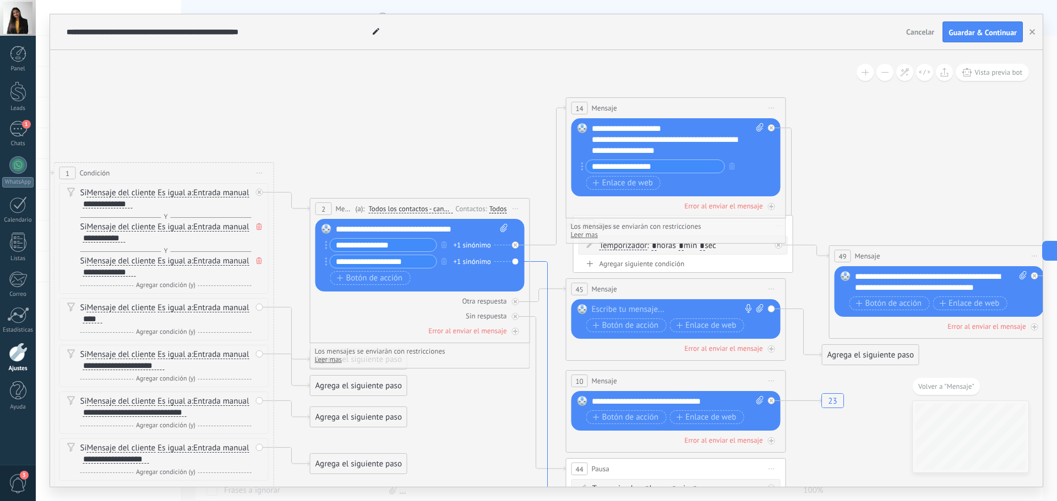
click at [547, 262] on icon at bounding box center [548, 392] width 36 height 260
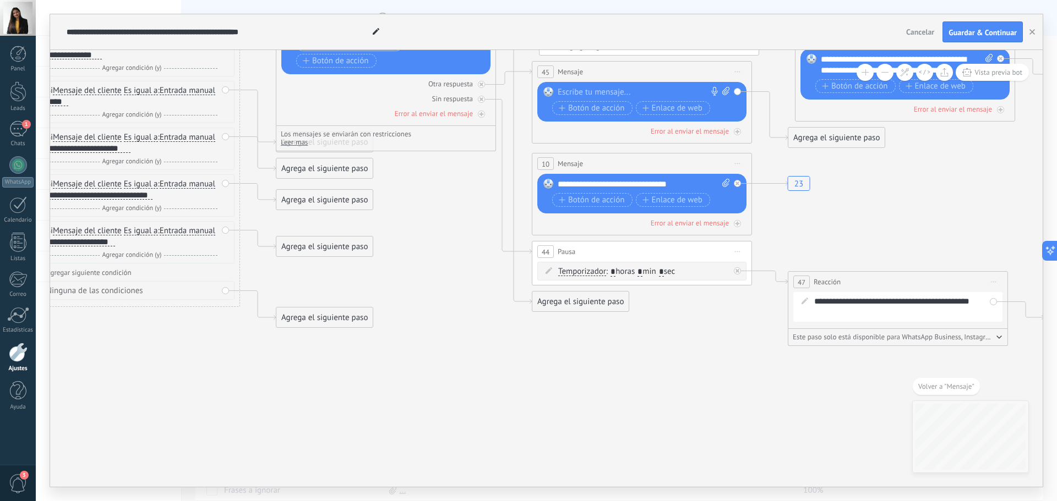
drag, startPoint x: 461, startPoint y: 262, endPoint x: 572, endPoint y: 330, distance: 130.2
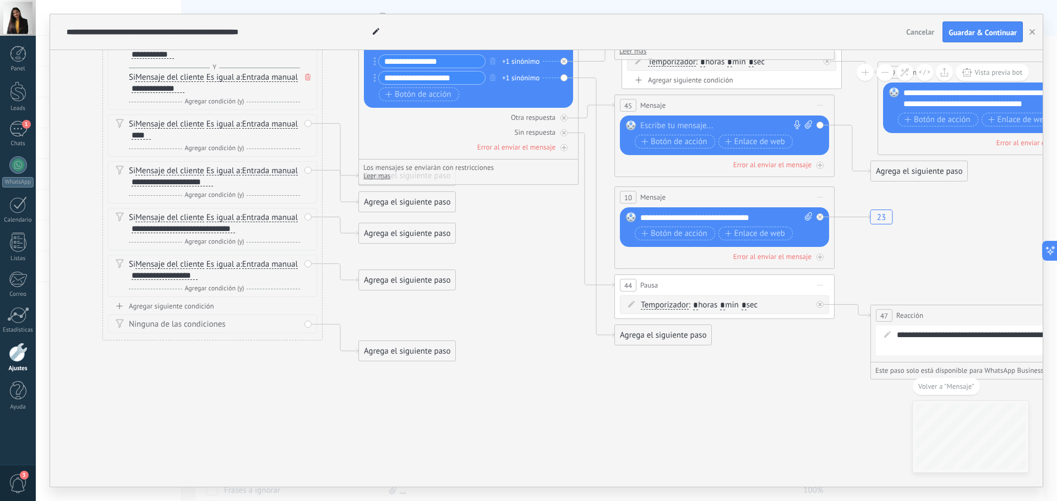
drag, startPoint x: 546, startPoint y: 261, endPoint x: 515, endPoint y: 341, distance: 84.9
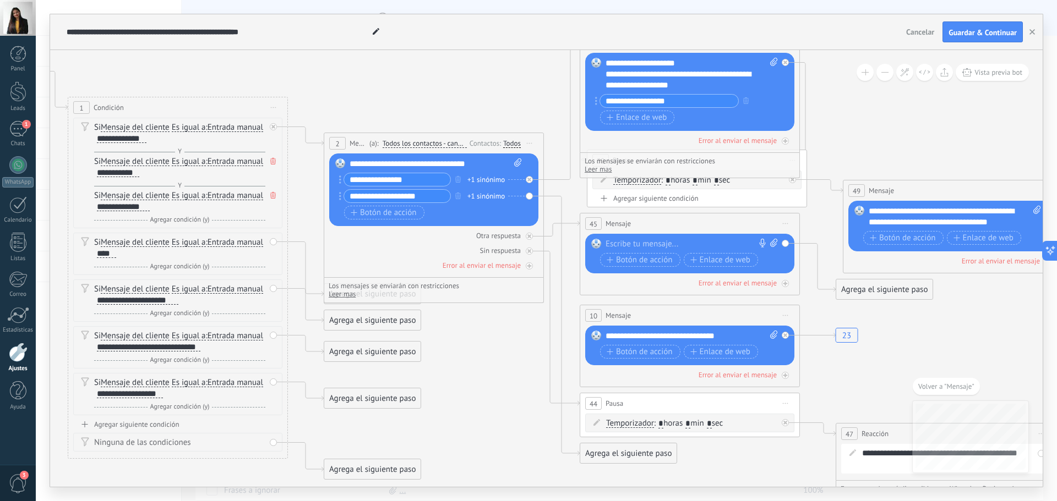
drag, startPoint x: 573, startPoint y: 155, endPoint x: 575, endPoint y: 212, distance: 57.3
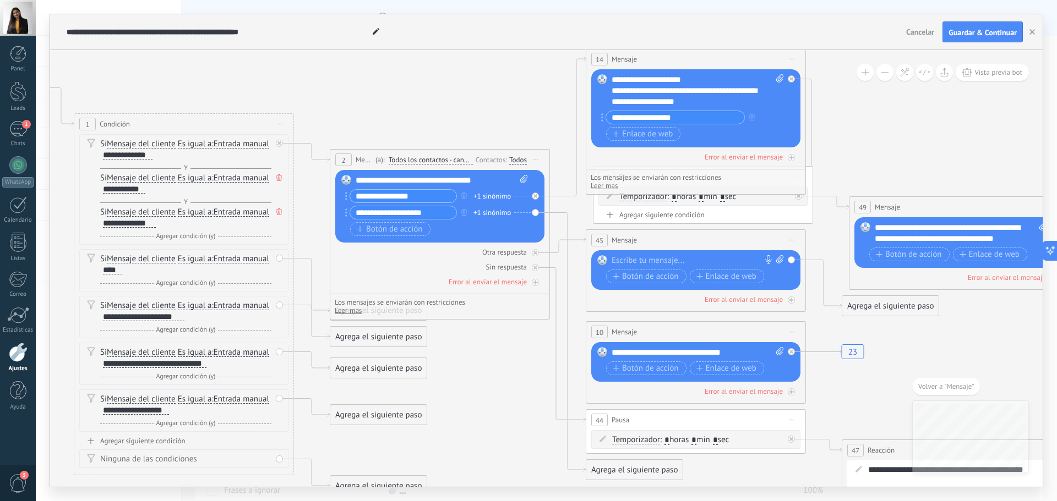
click at [646, 259] on div at bounding box center [693, 260] width 163 height 11
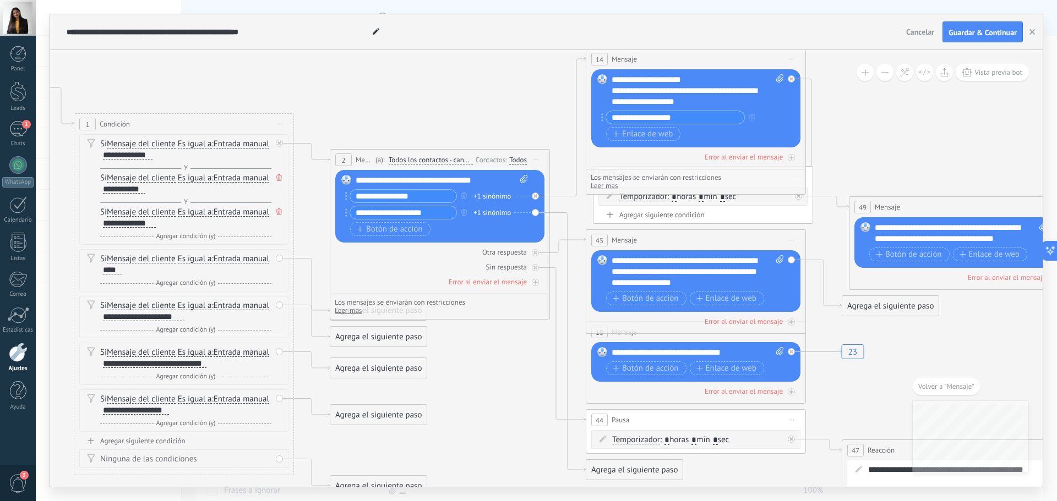
click at [663, 242] on div "45 Mensaje ******* (a): Todos los contactos - canales seleccionados Todos los c…" at bounding box center [695, 240] width 219 height 20
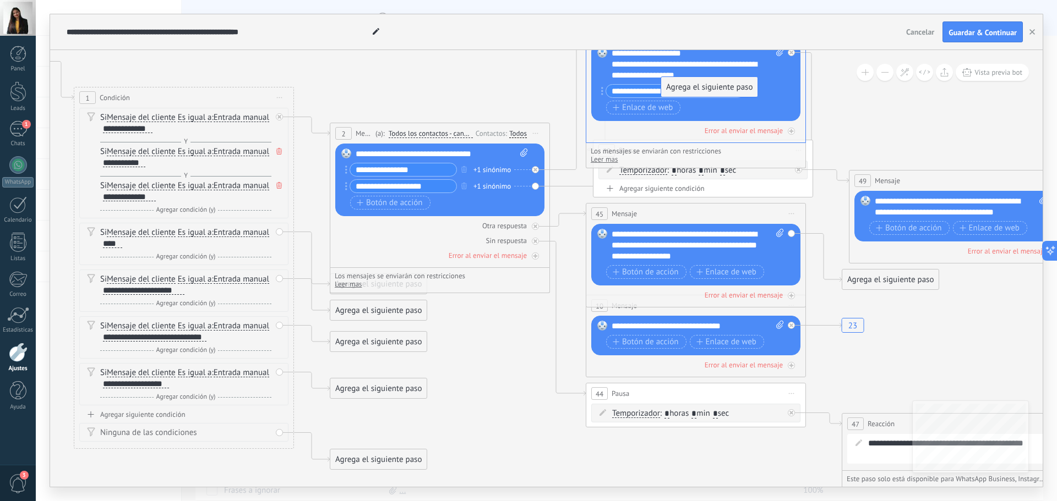
drag, startPoint x: 633, startPoint y: 443, endPoint x: 692, endPoint y: 89, distance: 358.9
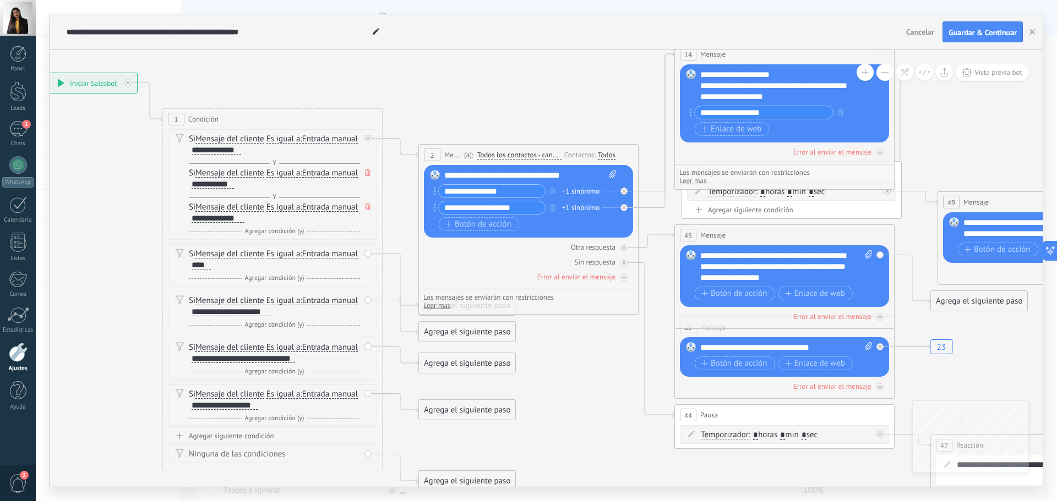
drag, startPoint x: 447, startPoint y: 388, endPoint x: 602, endPoint y: 388, distance: 154.7
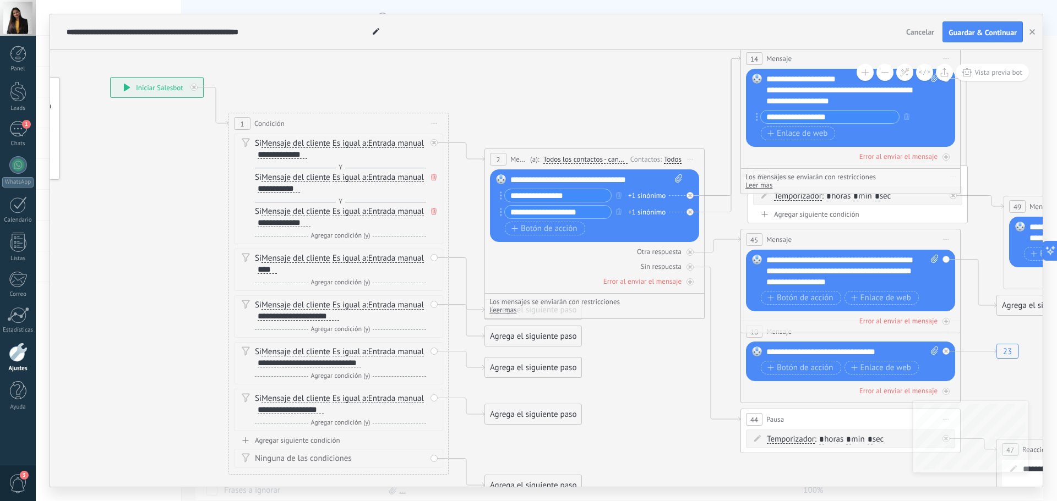
click at [511, 335] on div "Agrega el siguiente paso" at bounding box center [533, 337] width 96 height 18
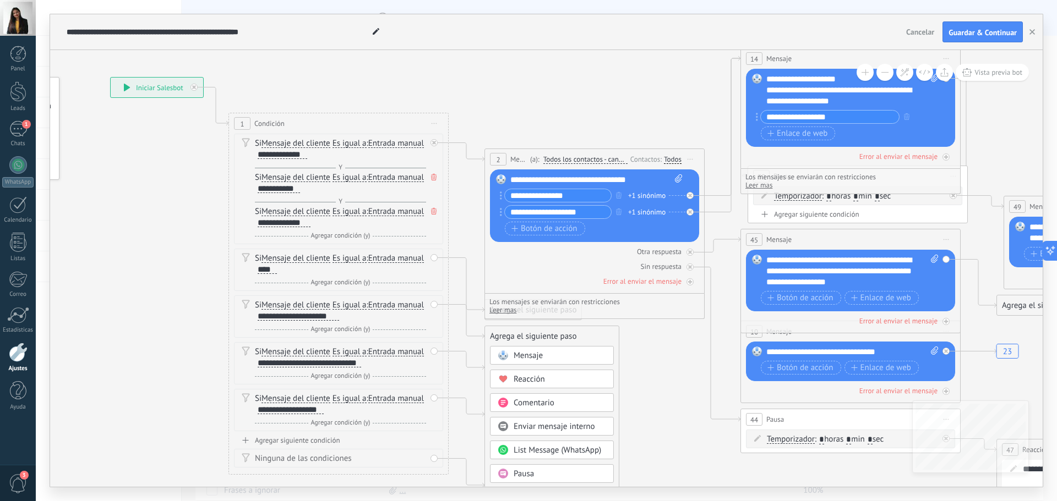
click at [519, 356] on span "Mensaje" at bounding box center [528, 356] width 29 height 10
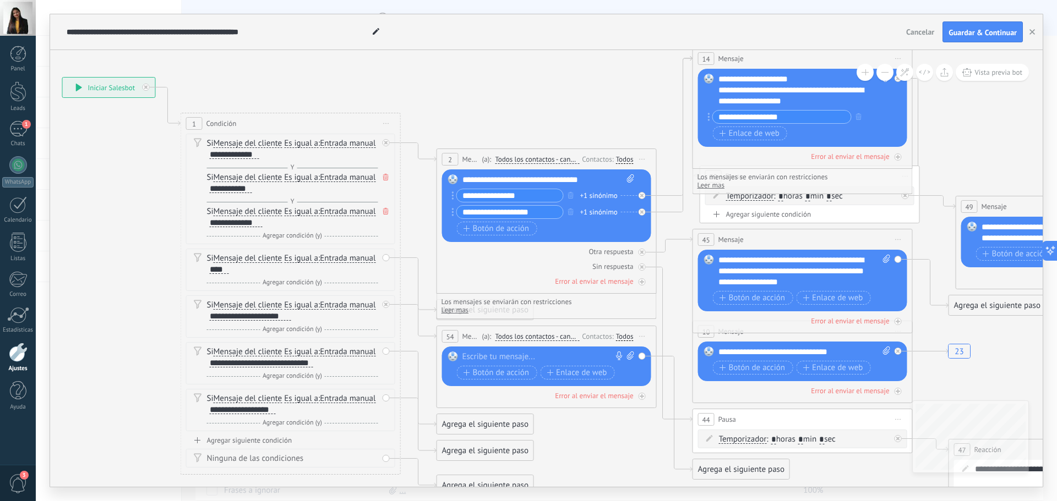
click at [539, 356] on div at bounding box center [543, 357] width 163 height 11
click at [499, 353] on div at bounding box center [543, 357] width 163 height 11
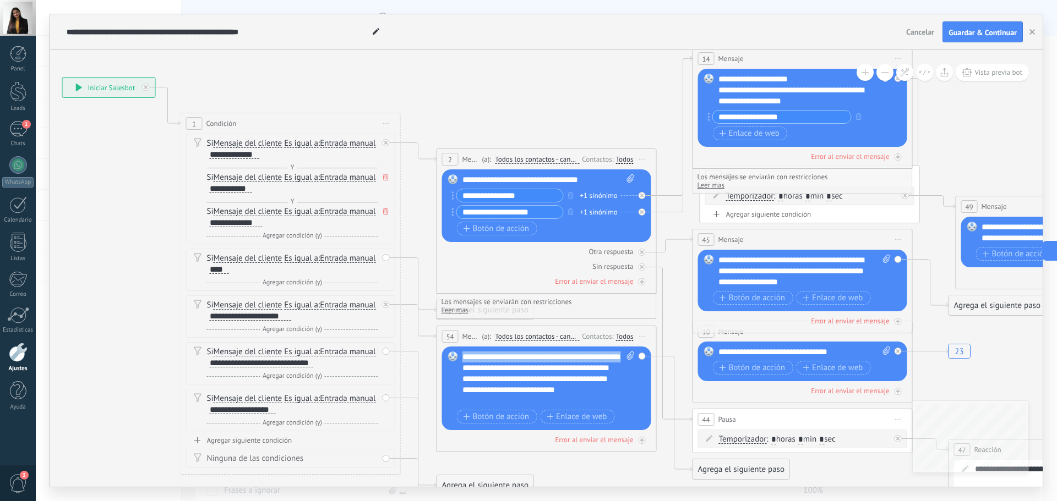
drag, startPoint x: 522, startPoint y: 366, endPoint x: 446, endPoint y: 353, distance: 77.6
click at [446, 353] on div "Reemplazar Quitar Convertir a mensaje de voz Arrastre la imagen aquí para adjun…" at bounding box center [546, 389] width 209 height 84
copy div "**********"
click at [486, 178] on div "**********" at bounding box center [548, 179] width 172 height 11
paste div
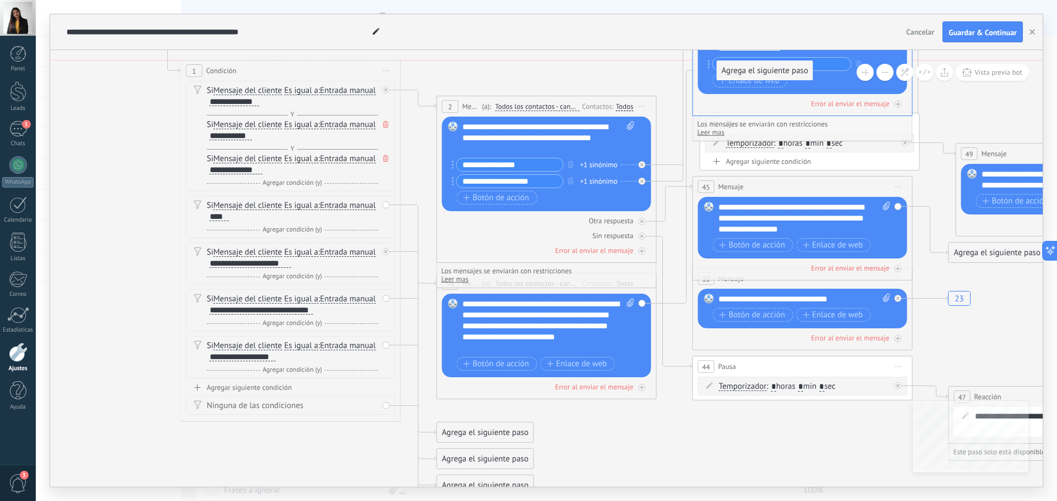
drag, startPoint x: 729, startPoint y: 415, endPoint x: 752, endPoint y: 66, distance: 350.3
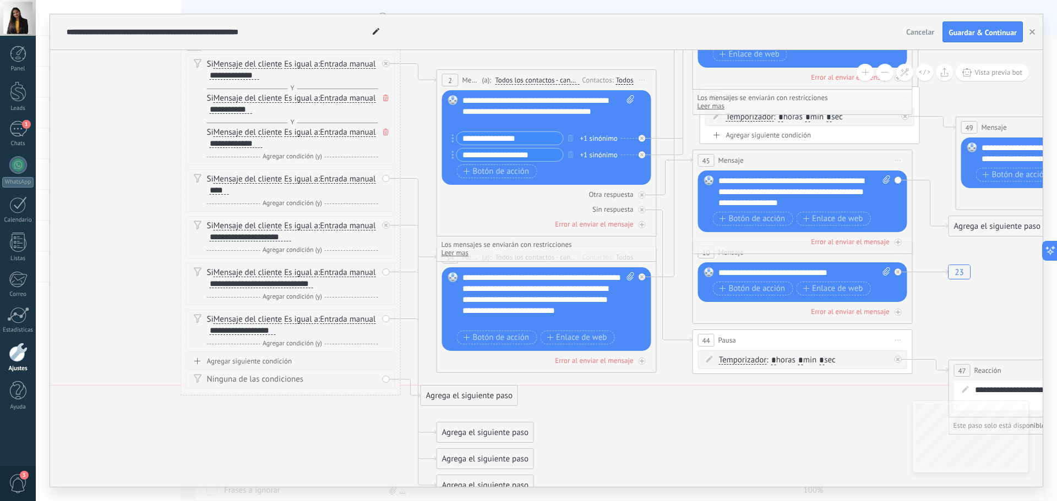
drag, startPoint x: 483, startPoint y: 406, endPoint x: 467, endPoint y: 401, distance: 16.9
click at [467, 401] on div "Agrega el siguiente paso" at bounding box center [469, 396] width 96 height 18
drag, startPoint x: 486, startPoint y: 432, endPoint x: 560, endPoint y: 294, distance: 156.7
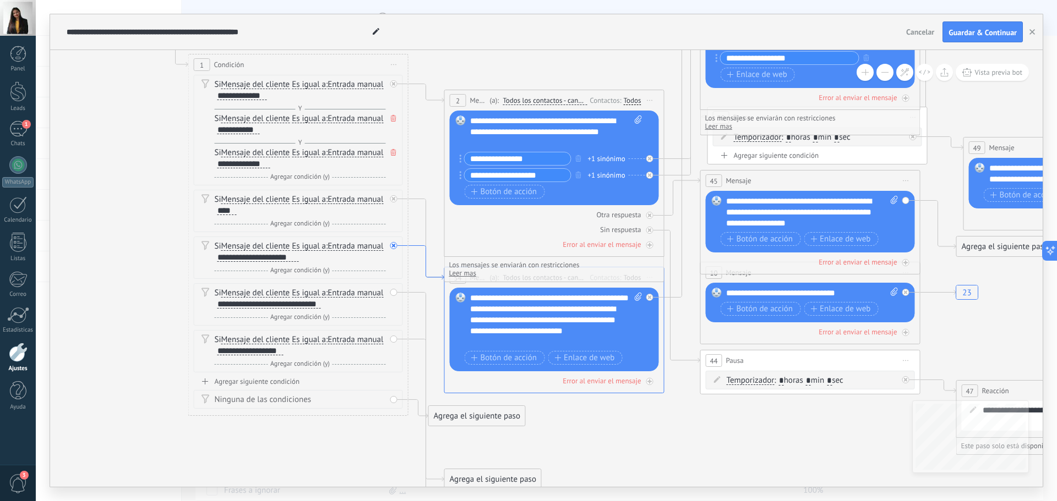
drag, startPoint x: 410, startPoint y: 225, endPoint x: 417, endPoint y: 244, distance: 20.8
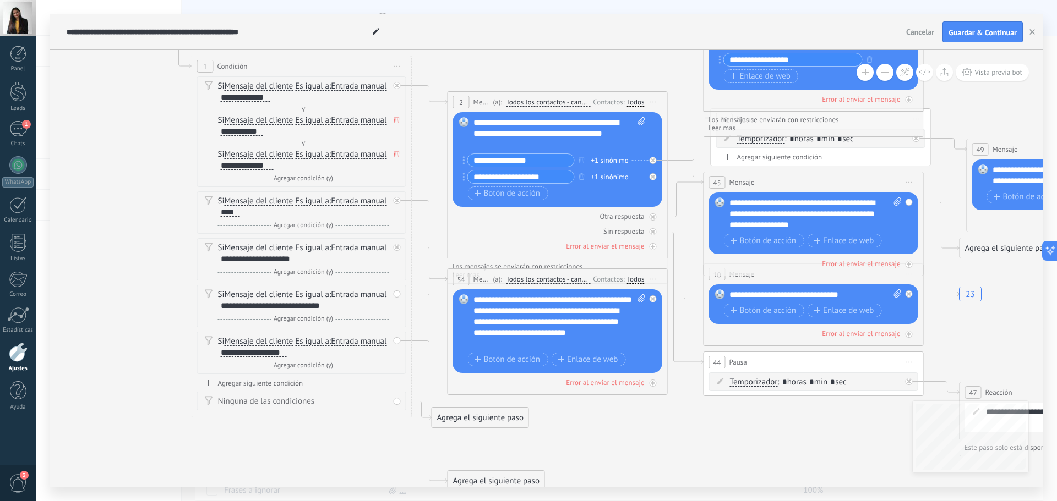
click at [463, 306] on div "Reemplazar Quitar Convertir a mensaje de voz Arrastre la imagen aquí para adjun…" at bounding box center [557, 332] width 209 height 84
click at [483, 263] on span "Los mensajes se enviarán con restricciones" at bounding box center [542, 267] width 181 height 8
drag, startPoint x: 467, startPoint y: 276, endPoint x: 489, endPoint y: 298, distance: 30.8
click at [73, 20] on div "**********" at bounding box center [73, 20] width 0 height 0
drag, startPoint x: 608, startPoint y: 268, endPoint x: 531, endPoint y: 286, distance: 79.6
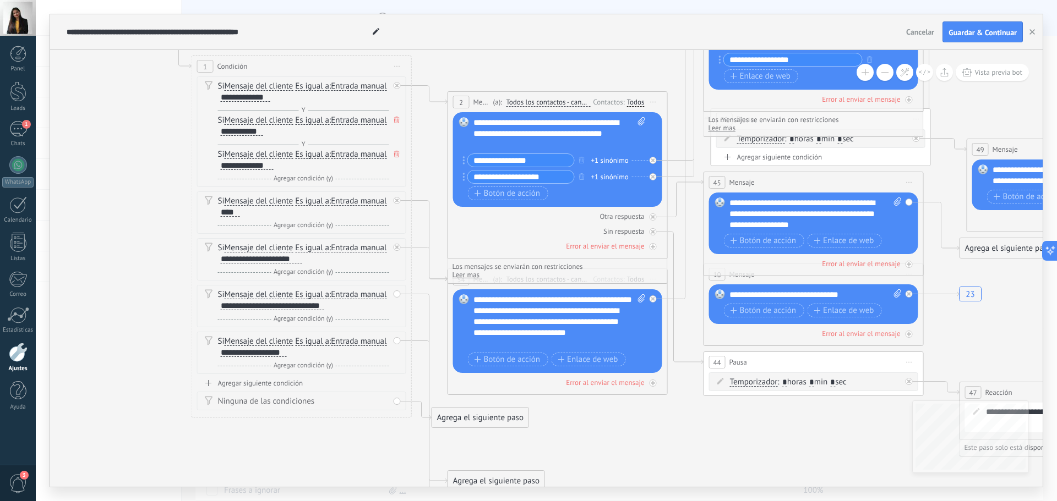
click at [73, 20] on div "**********" at bounding box center [73, 20] width 0 height 0
click at [416, 248] on icon at bounding box center [430, 265] width 36 height 34
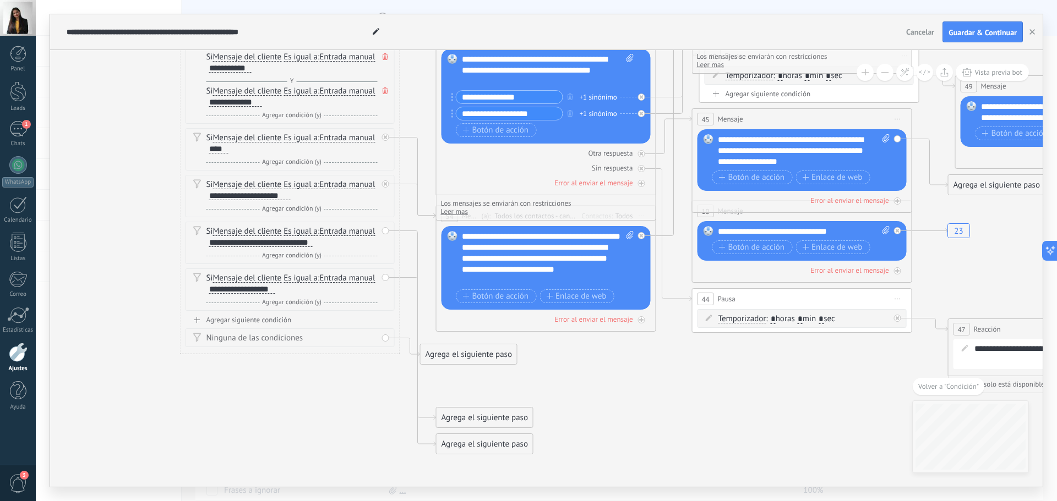
click at [401, 184] on icon at bounding box center [418, 201] width 36 height 34
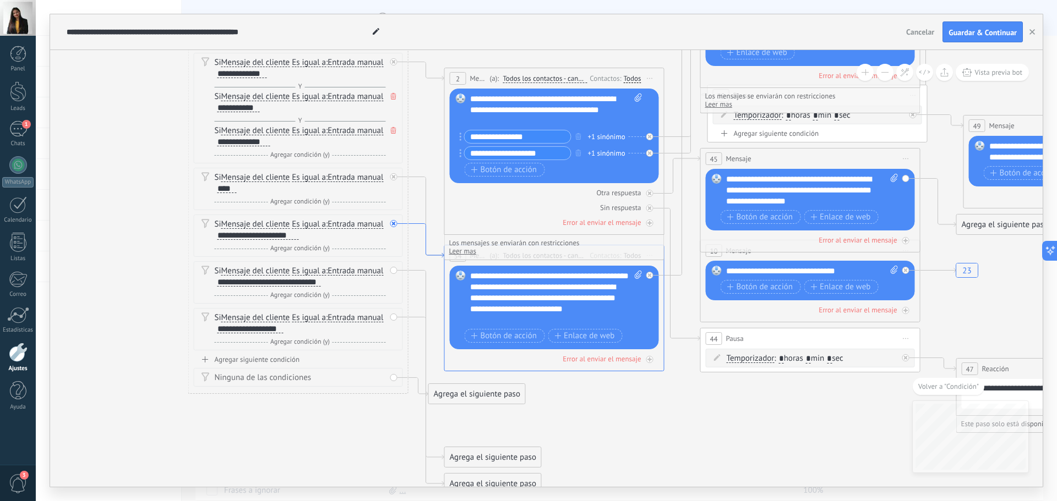
drag, startPoint x: 401, startPoint y: 182, endPoint x: 408, endPoint y: 221, distance: 40.4
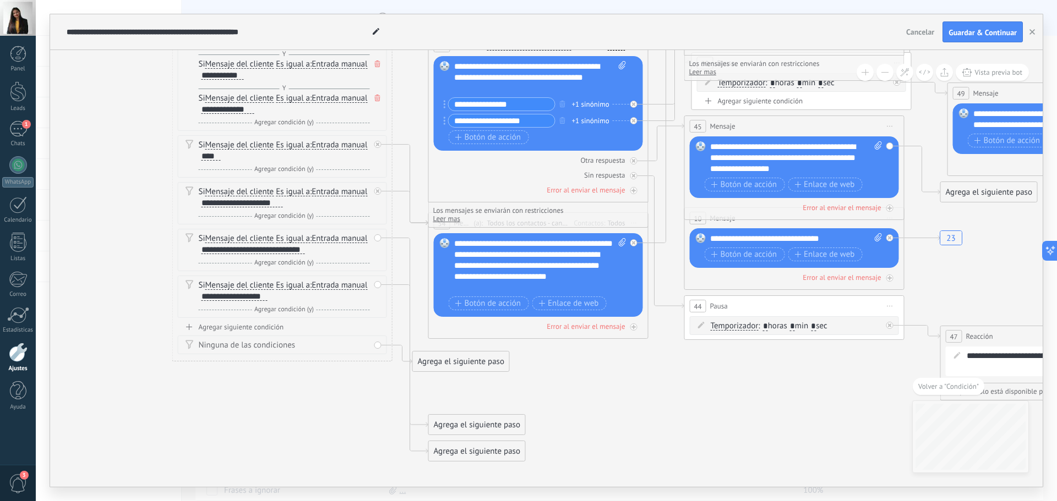
drag, startPoint x: 624, startPoint y: 447, endPoint x: 601, endPoint y: 370, distance: 79.9
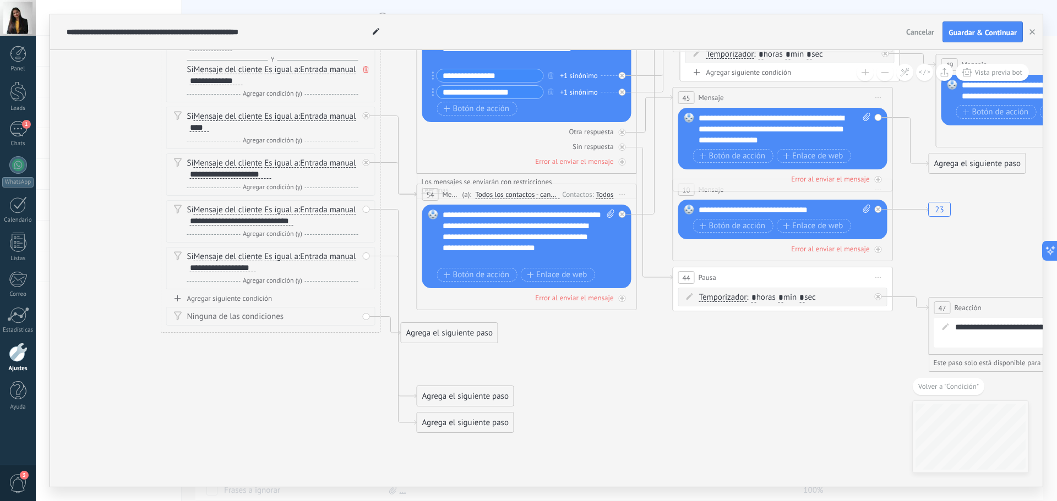
click at [612, 310] on div "54 Mensaje ******* (a): Todos los contactos - canales seleccionados Todos los c…" at bounding box center [527, 247] width 220 height 127
click at [608, 307] on div "54 Mensaje ******* (a): Todos los contactos - canales seleccionados Todos los c…" at bounding box center [527, 247] width 220 height 127
click at [636, 294] on div "54 Mensaje ******* (a): Todos los contactos - canales seleccionados Todos los c…" at bounding box center [527, 247] width 220 height 127
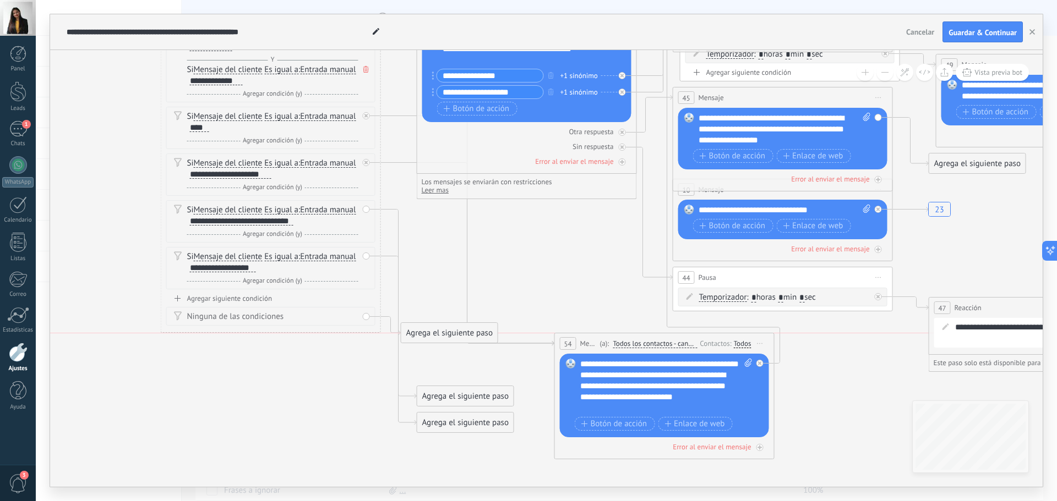
drag, startPoint x: 585, startPoint y: 190, endPoint x: 722, endPoint y: 336, distance: 200.5
click at [722, 336] on div "54 Mensaje ******* (a): Todos los contactos - canales seleccionados Todos los c…" at bounding box center [664, 344] width 219 height 20
click at [391, 116] on icon at bounding box center [467, 231] width 173 height 230
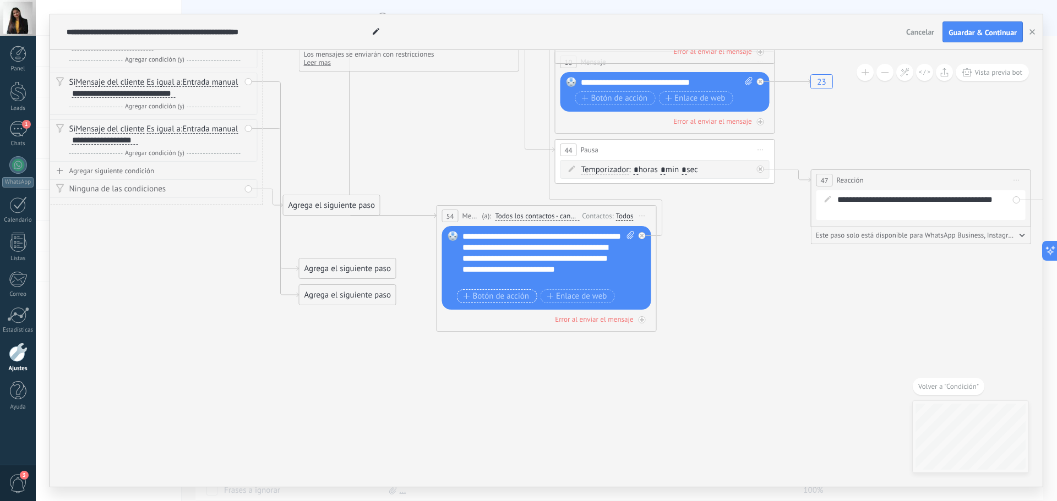
drag, startPoint x: 468, startPoint y: 324, endPoint x: 536, endPoint y: 296, distance: 73.1
click at [536, 296] on div "54 Mensaje ******* (a): Todos los contactos - canales seleccionados Todos los c…" at bounding box center [547, 268] width 220 height 127
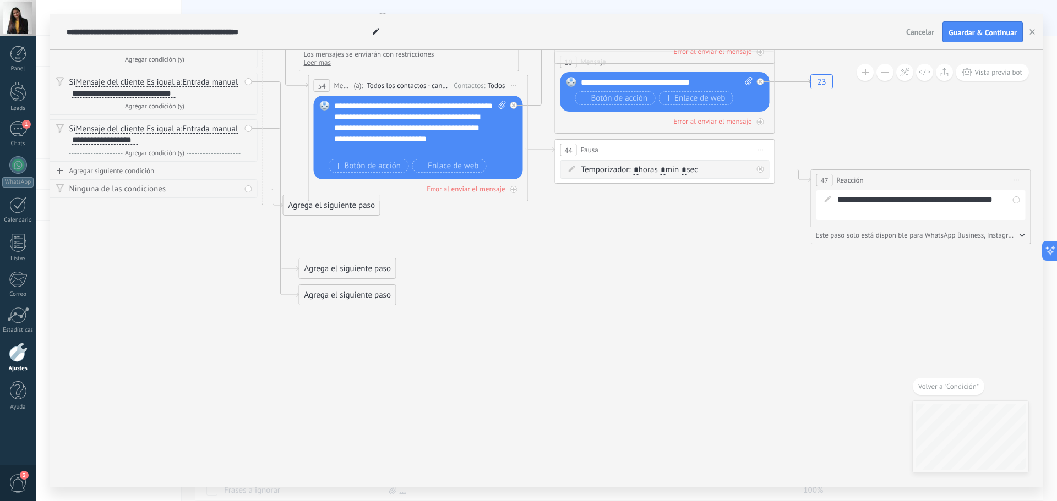
drag, startPoint x: 578, startPoint y: 208, endPoint x: 449, endPoint y: 75, distance: 184.9
drag, startPoint x: 345, startPoint y: 216, endPoint x: 368, endPoint y: 239, distance: 32.7
click at [368, 239] on div "Agrega el siguiente paso" at bounding box center [357, 241] width 96 height 18
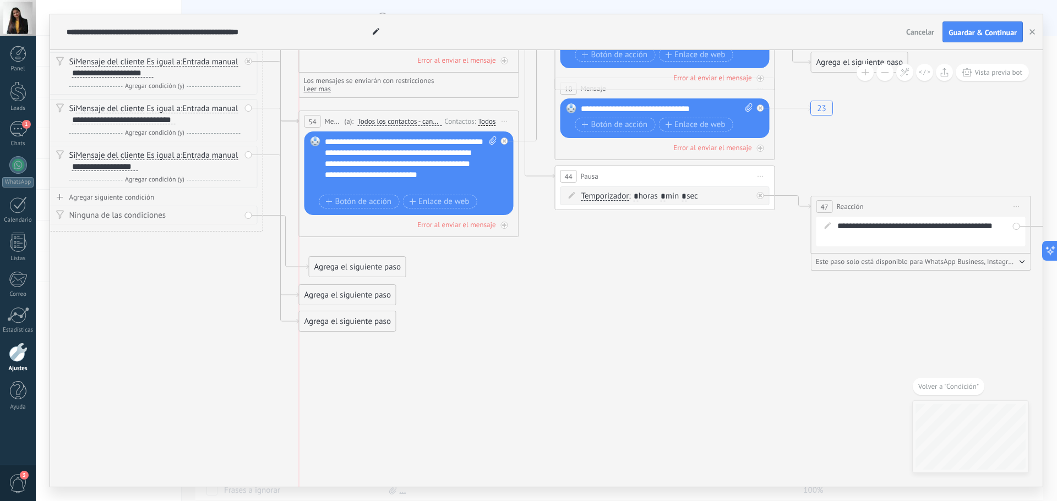
drag, startPoint x: 398, startPoint y: 113, endPoint x: 380, endPoint y: 109, distance: 18.0
click at [386, 117] on span "Todos los contactos - canales seleccionados" at bounding box center [399, 121] width 84 height 9
click at [386, 113] on button "Todos los contactos - canales seleccionados" at bounding box center [421, 122] width 138 height 20
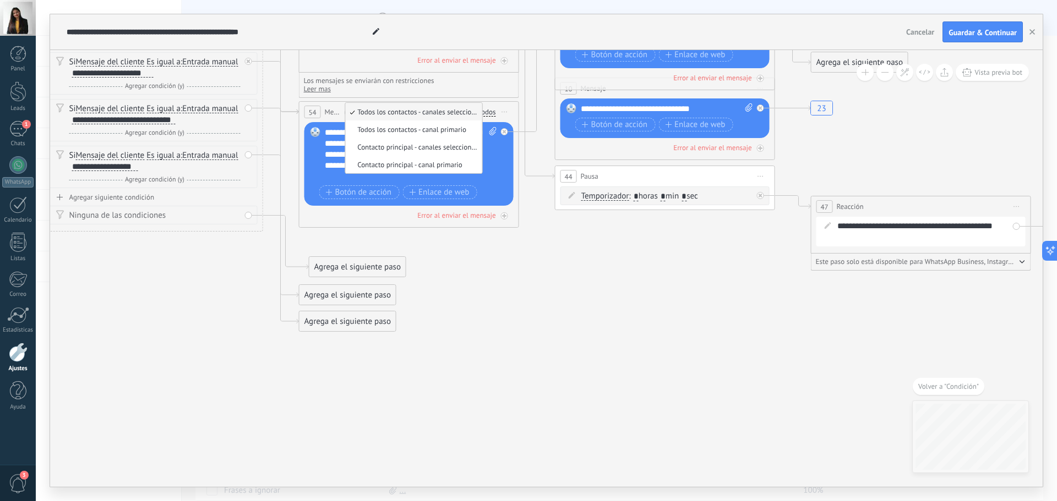
drag, startPoint x: 477, startPoint y: 272, endPoint x: 367, endPoint y: 198, distance: 132.4
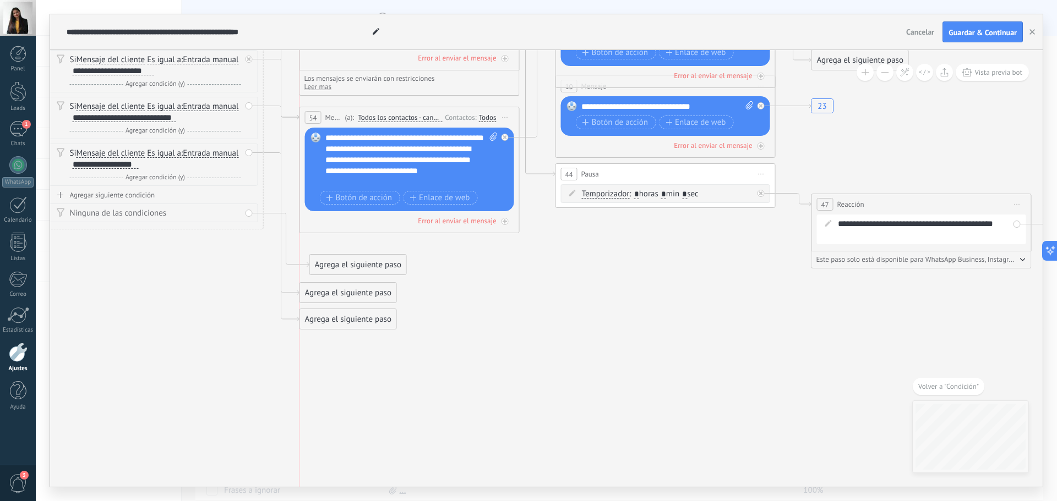
drag, startPoint x: 345, startPoint y: 106, endPoint x: 342, endPoint y: 113, distance: 8.4
click at [342, 113] on div "(a): Todos los contactos - canales seleccionados Todos los contactos - canales …" at bounding box center [392, 117] width 100 height 10
click at [506, 117] on icon at bounding box center [506, 117] width 6 height 1
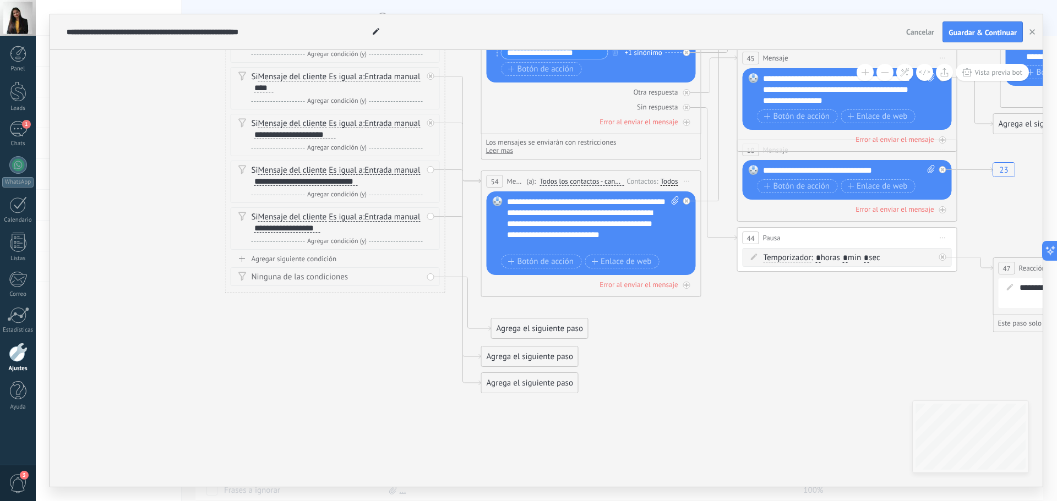
drag, startPoint x: 499, startPoint y: 266, endPoint x: 672, endPoint y: 405, distance: 222.1
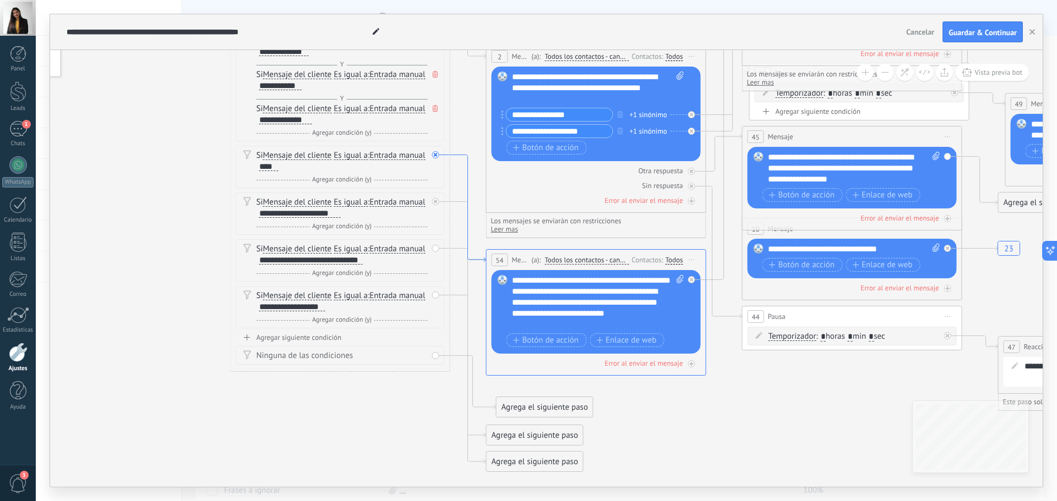
drag, startPoint x: 455, startPoint y: 157, endPoint x: 467, endPoint y: 185, distance: 30.3
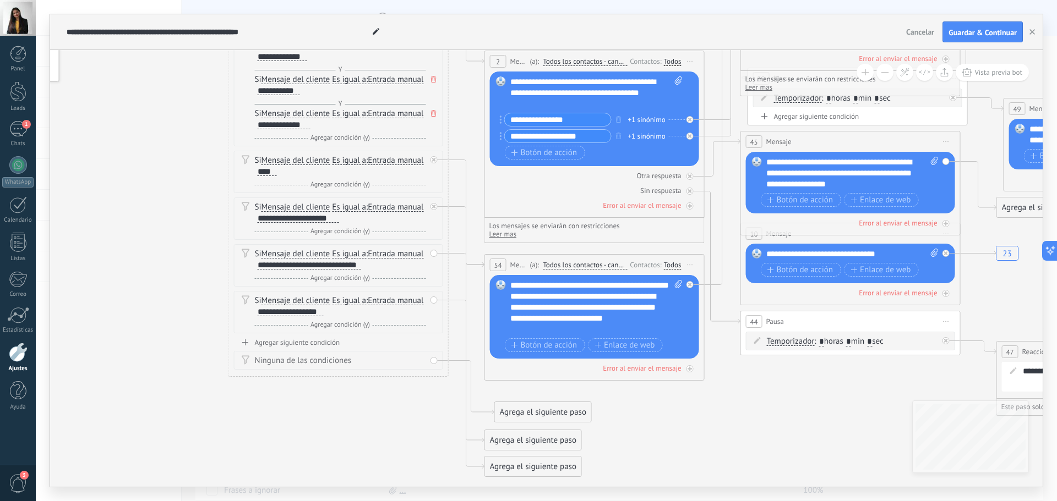
click at [490, 267] on div "54" at bounding box center [498, 265] width 17 height 13
click at [487, 271] on div "54 Mensaje ******* (a): Todos los contactos - canales seleccionados Todos los c…" at bounding box center [594, 265] width 219 height 20
click at [522, 260] on span "Mensaje" at bounding box center [518, 265] width 17 height 10
click at [434, 156] on div at bounding box center [433, 159] width 7 height 7
drag, startPoint x: 505, startPoint y: 224, endPoint x: 544, endPoint y: 100, distance: 129.7
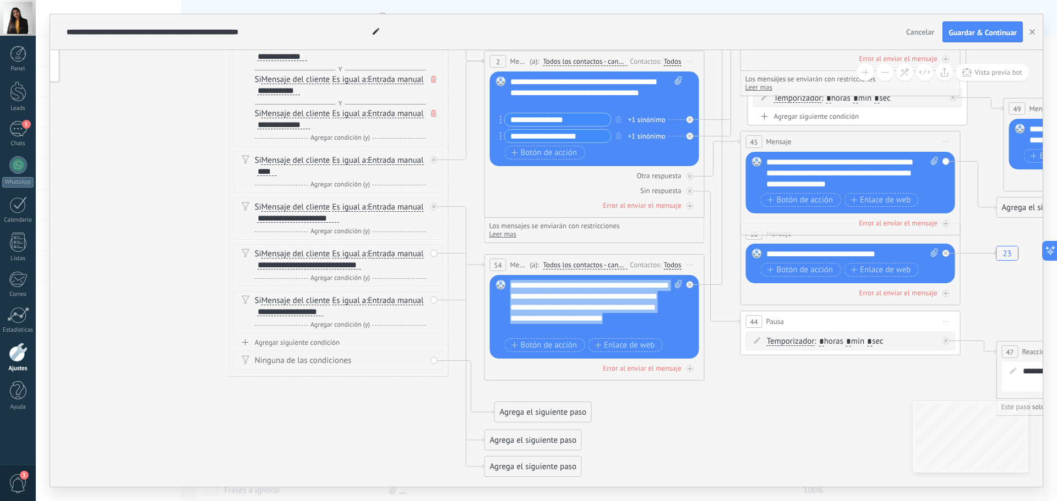
drag, startPoint x: 632, startPoint y: 328, endPoint x: 508, endPoint y: 285, distance: 132.1
click at [508, 285] on div "Reemplazar Quitar Convertir a mensaje de voz Arrastre la imagen aquí para adjun…" at bounding box center [594, 317] width 209 height 84
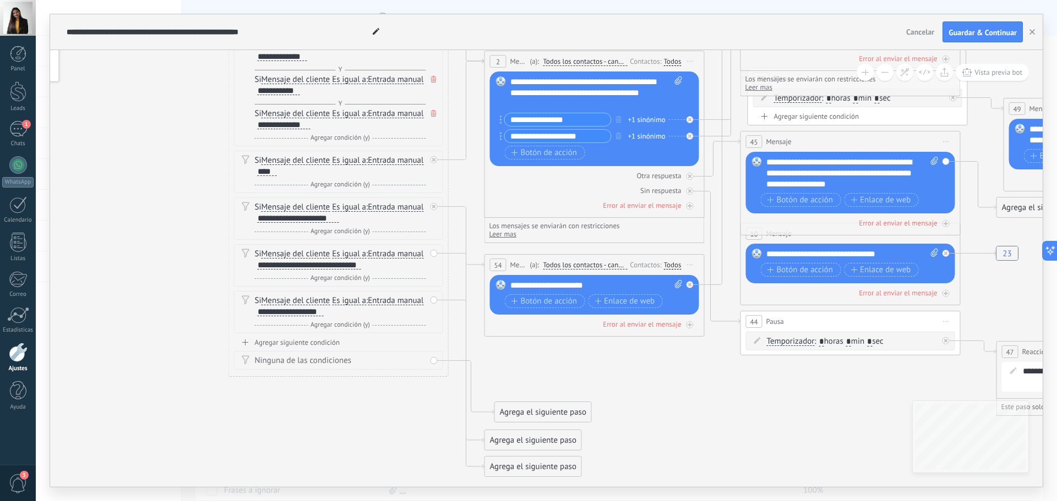
click at [606, 282] on div "**********" at bounding box center [596, 285] width 172 height 11
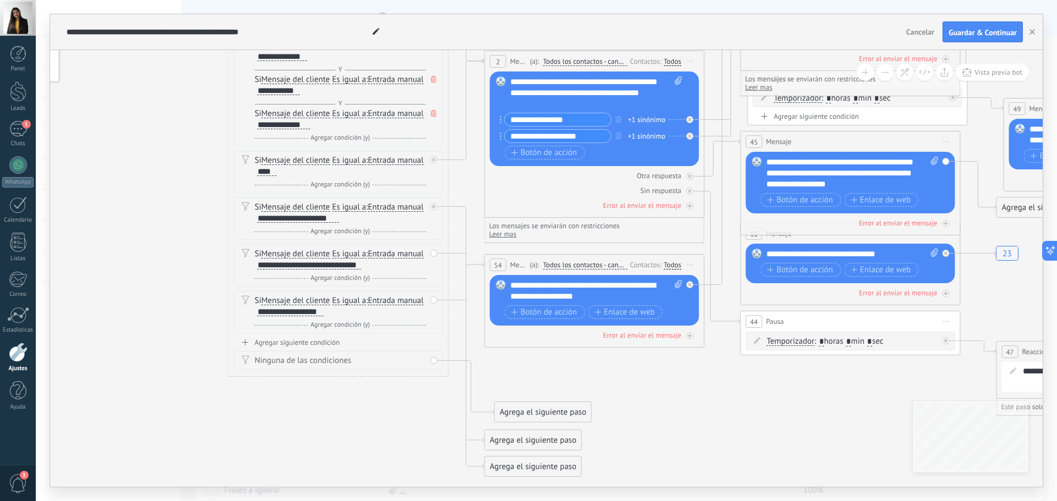
click at [626, 297] on div "**********" at bounding box center [596, 291] width 172 height 22
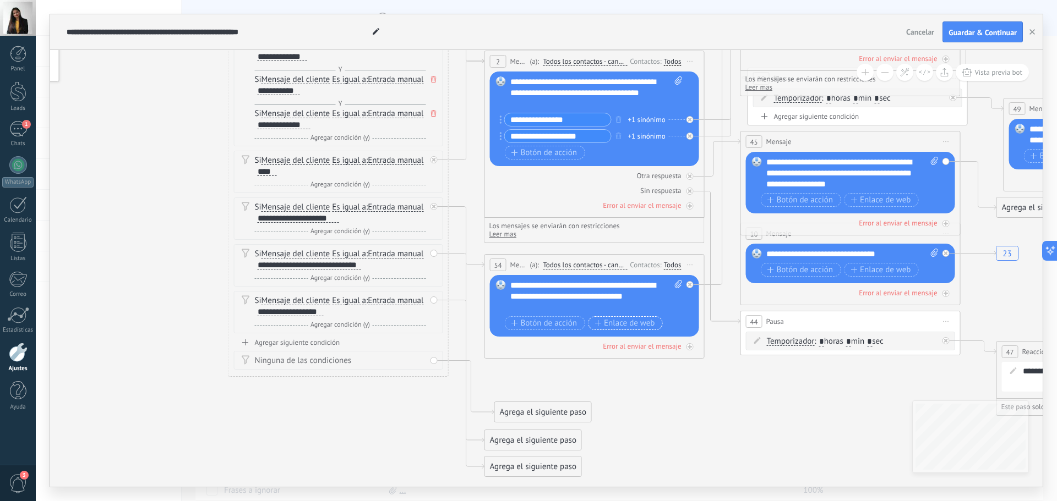
click at [613, 326] on span "Enlace de web" at bounding box center [624, 323] width 60 height 9
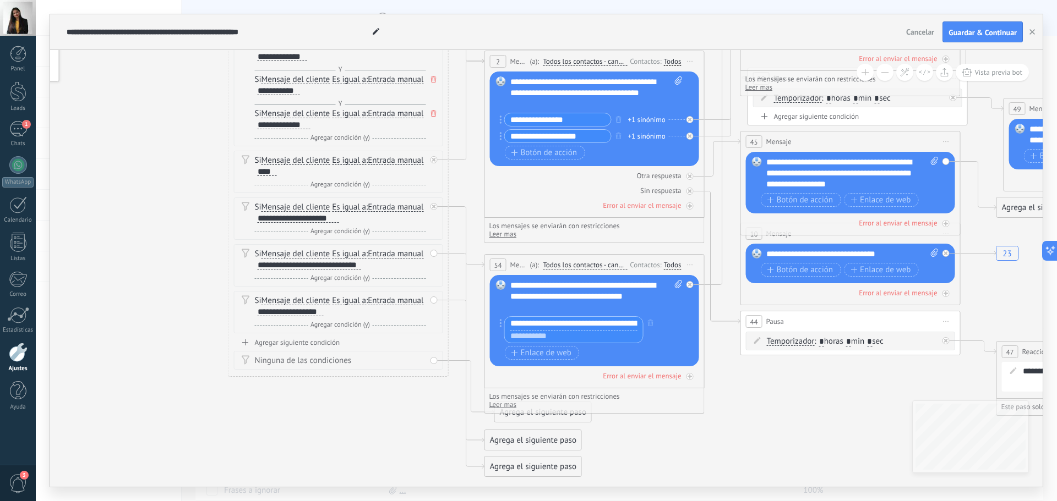
scroll to position [0, 36]
type input "**********"
click at [647, 346] on div "**********" at bounding box center [593, 332] width 177 height 30
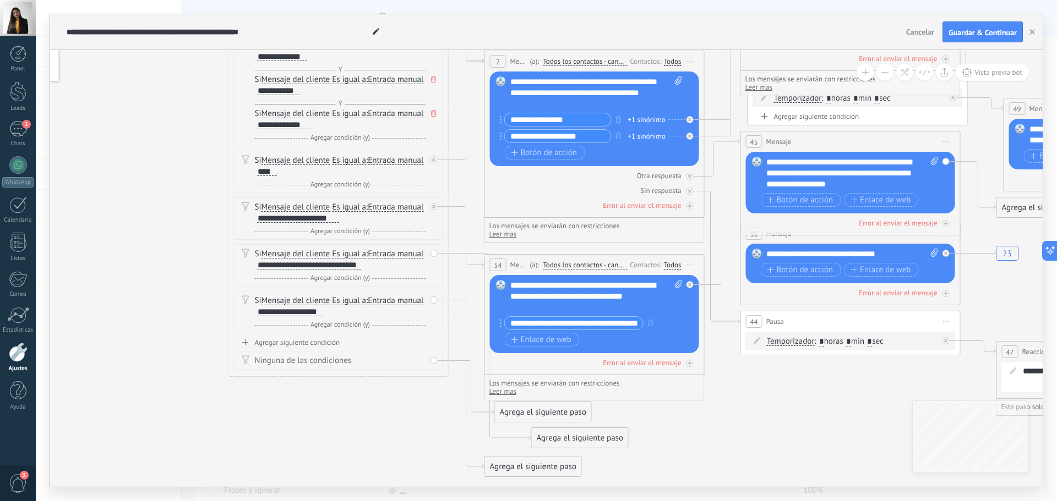
drag, startPoint x: 527, startPoint y: 440, endPoint x: 574, endPoint y: 438, distance: 46.8
click at [574, 438] on div "Agrega el siguiente paso" at bounding box center [580, 438] width 96 height 18
click at [586, 437] on div "Agrega el siguiente paso" at bounding box center [580, 438] width 96 height 18
click at [605, 453] on div "Mensaje" at bounding box center [606, 457] width 92 height 11
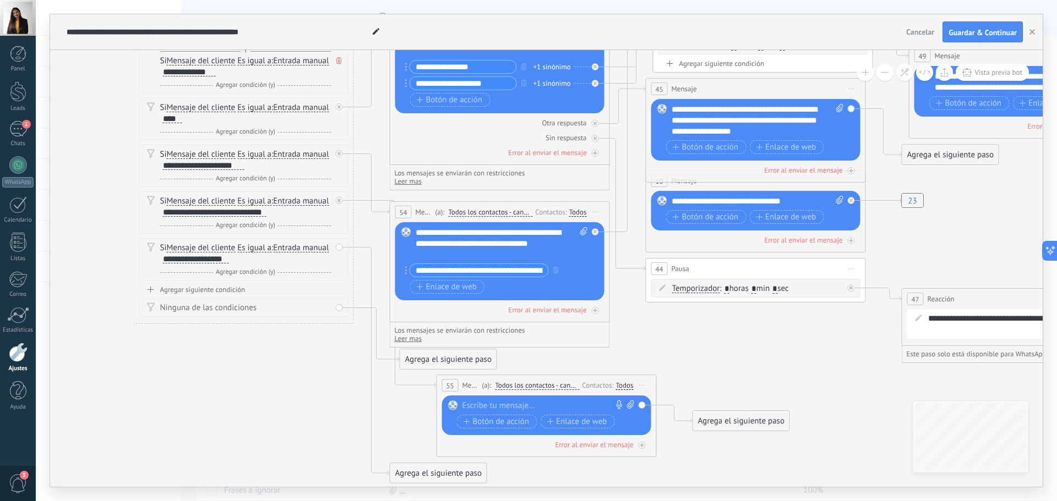
click at [521, 402] on div at bounding box center [543, 406] width 163 height 11
click at [740, 422] on div "Agrega el siguiente paso" at bounding box center [741, 421] width 96 height 18
click at [745, 424] on div "Agrega el siguiente paso" at bounding box center [760, 421] width 134 height 18
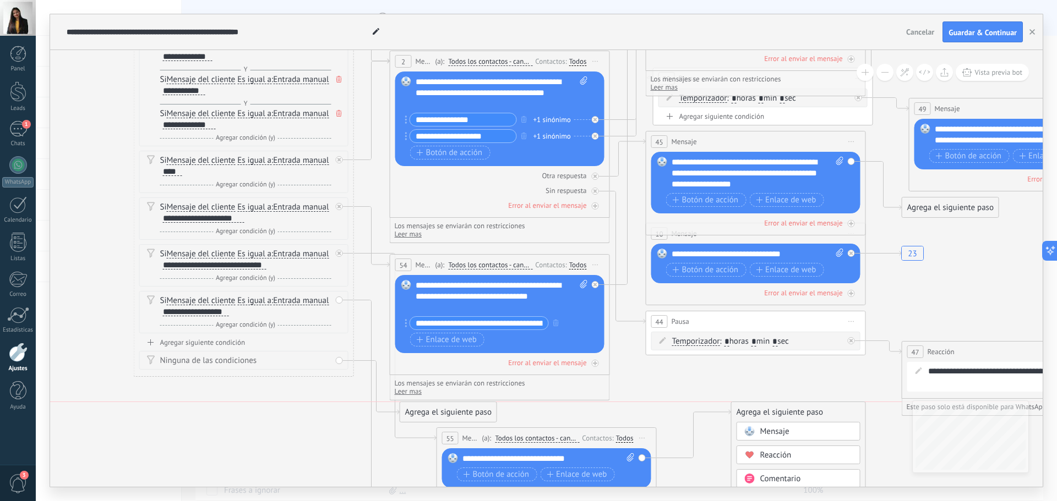
drag, startPoint x: 727, startPoint y: 471, endPoint x: 763, endPoint y: 410, distance: 71.8
click at [763, 410] on div "Agrega el siguiente paso" at bounding box center [799, 412] width 134 height 18
drag, startPoint x: 754, startPoint y: 413, endPoint x: 703, endPoint y: 391, distance: 55.2
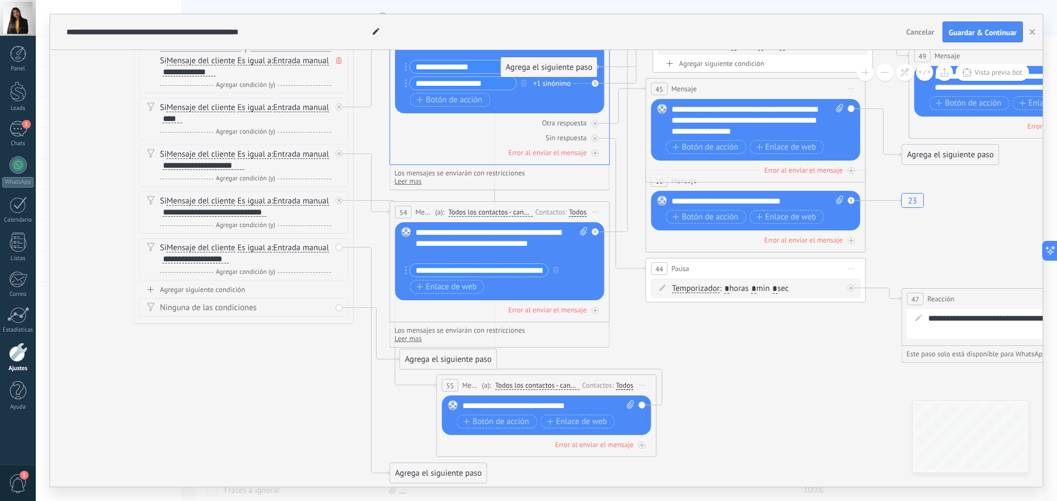
drag, startPoint x: 752, startPoint y: 361, endPoint x: 522, endPoint y: 73, distance: 369.3
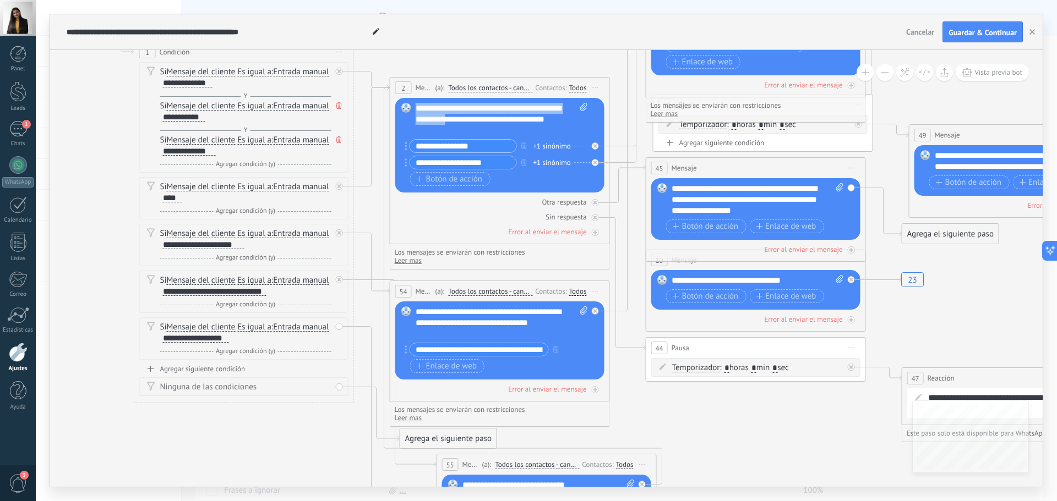
drag, startPoint x: 415, startPoint y: 107, endPoint x: 469, endPoint y: 124, distance: 56.6
click at [469, 124] on div "**********" at bounding box center [502, 119] width 172 height 33
copy div "**********"
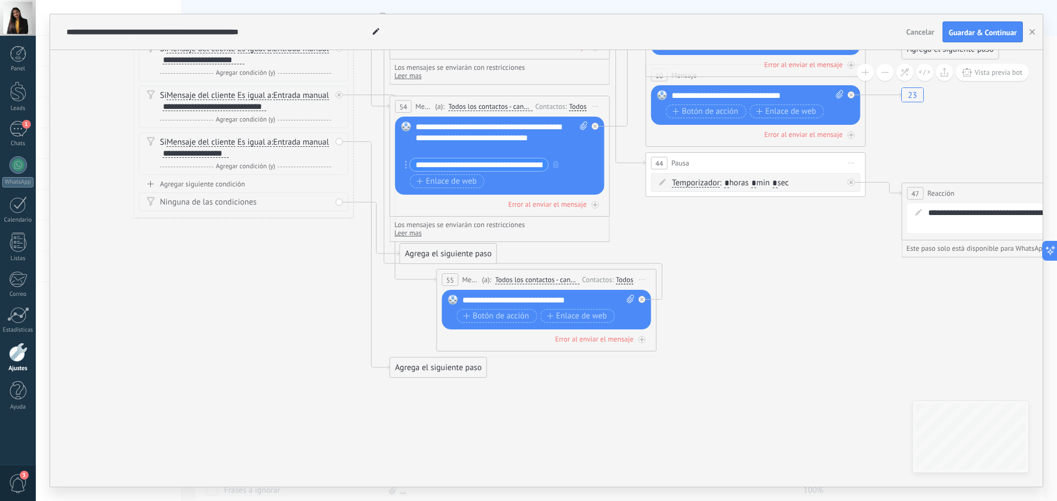
click at [462, 299] on div "**********" at bounding box center [548, 300] width 172 height 11
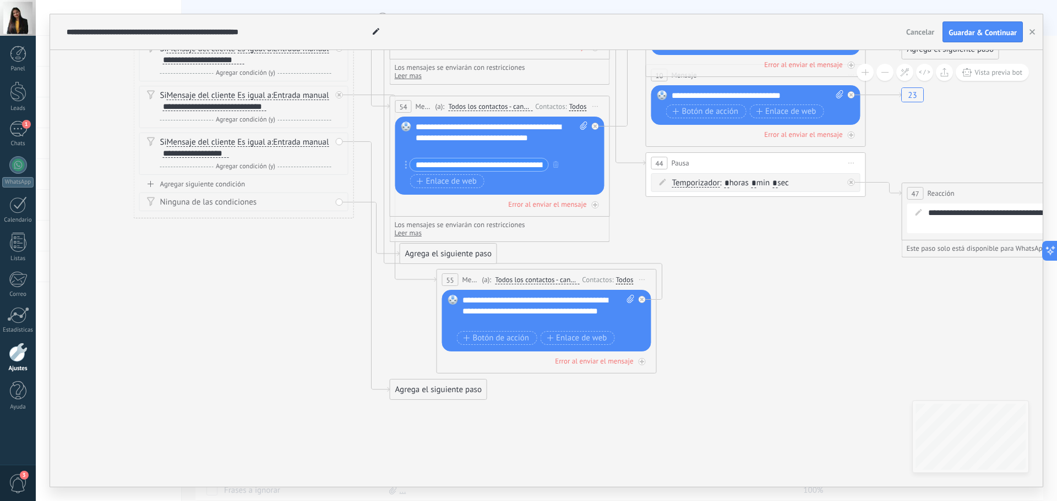
click at [549, 318] on div "**********" at bounding box center [548, 311] width 172 height 33
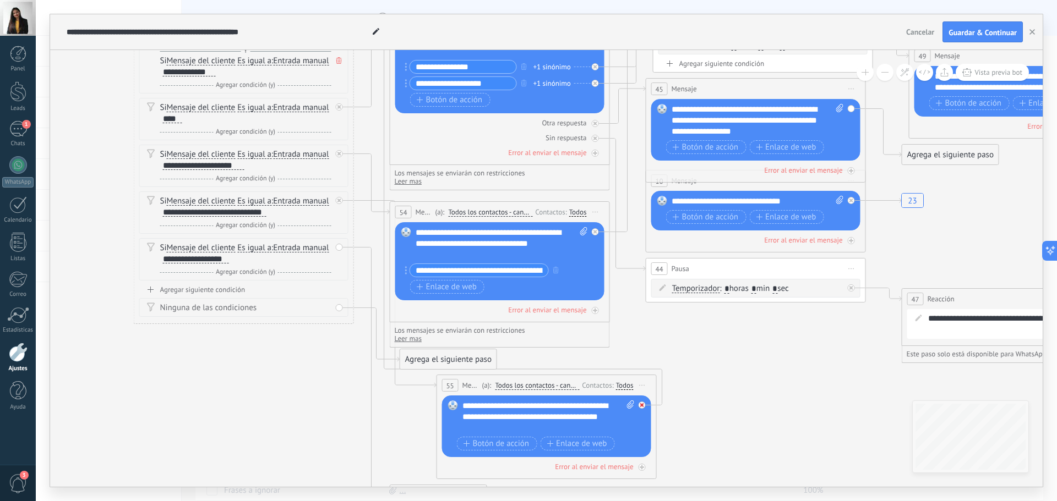
click at [647, 406] on div at bounding box center [645, 402] width 13 height 13
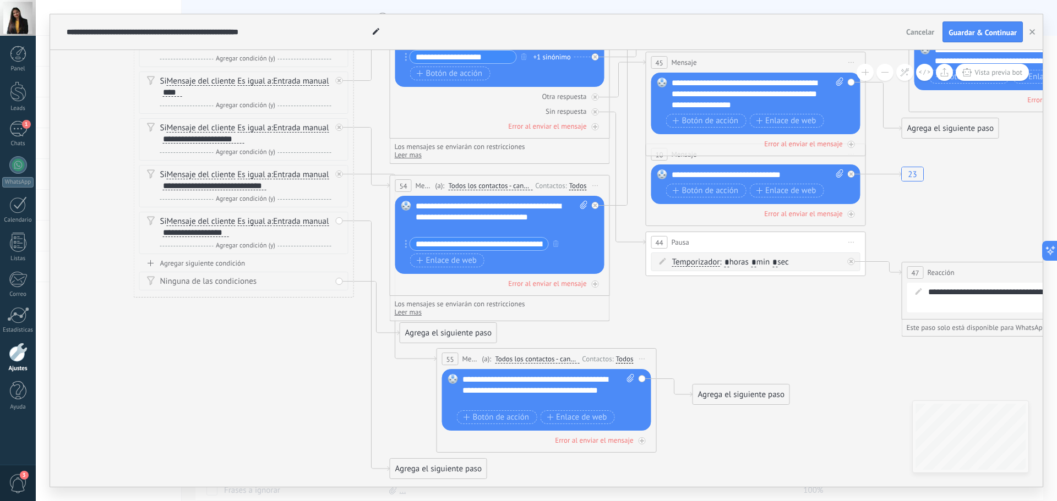
click at [719, 392] on div "Agrega el siguiente paso" at bounding box center [741, 395] width 96 height 18
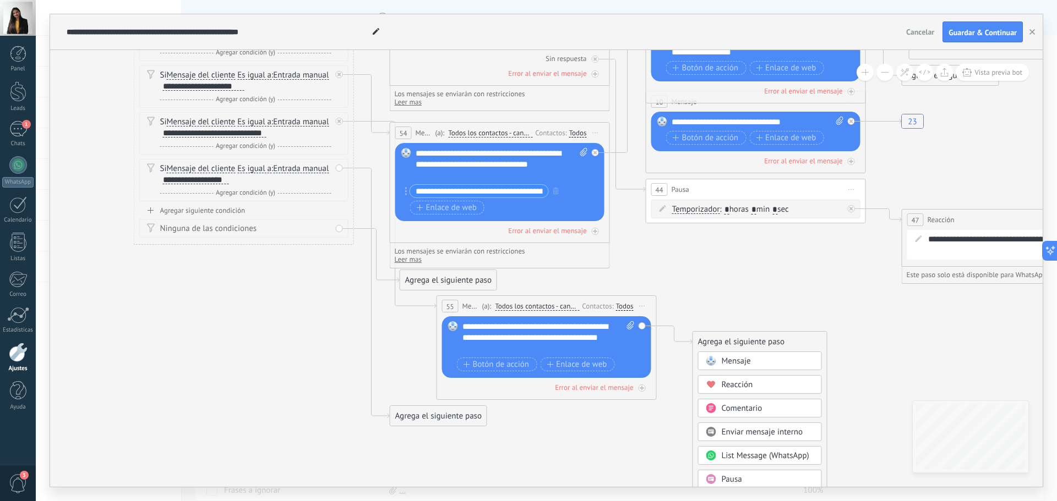
click at [510, 347] on div "**********" at bounding box center [548, 337] width 172 height 33
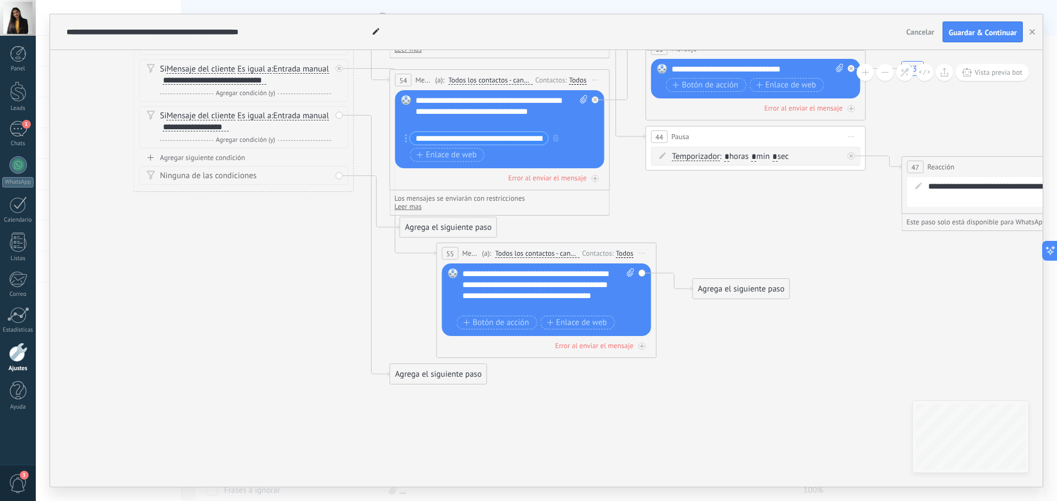
click at [460, 272] on span at bounding box center [453, 273] width 19 height 9
click at [464, 274] on div "**********" at bounding box center [548, 291] width 172 height 44
drag, startPoint x: 462, startPoint y: 276, endPoint x: 518, endPoint y: 284, distance: 56.1
click at [518, 284] on div "**********" at bounding box center [548, 291] width 172 height 44
copy div "**********"
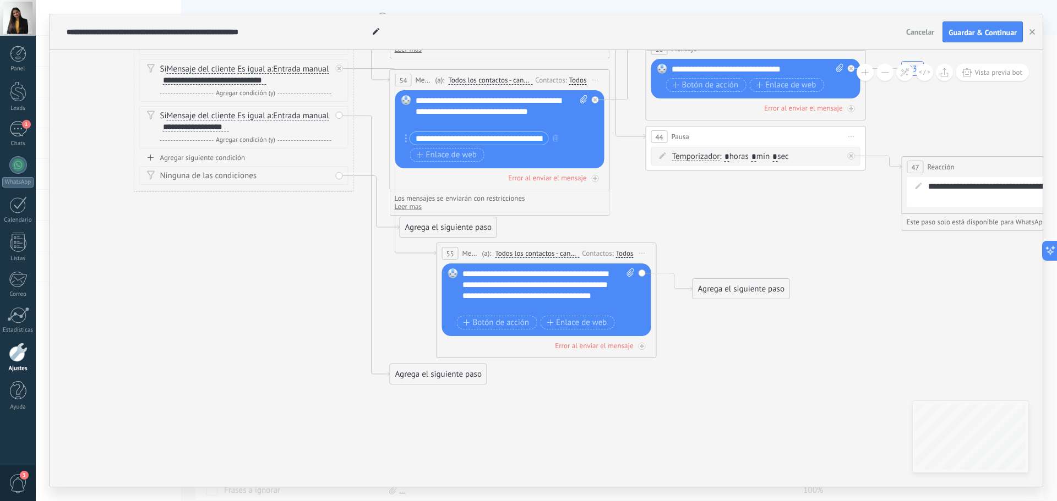
click at [416, 100] on div "**********" at bounding box center [502, 111] width 172 height 33
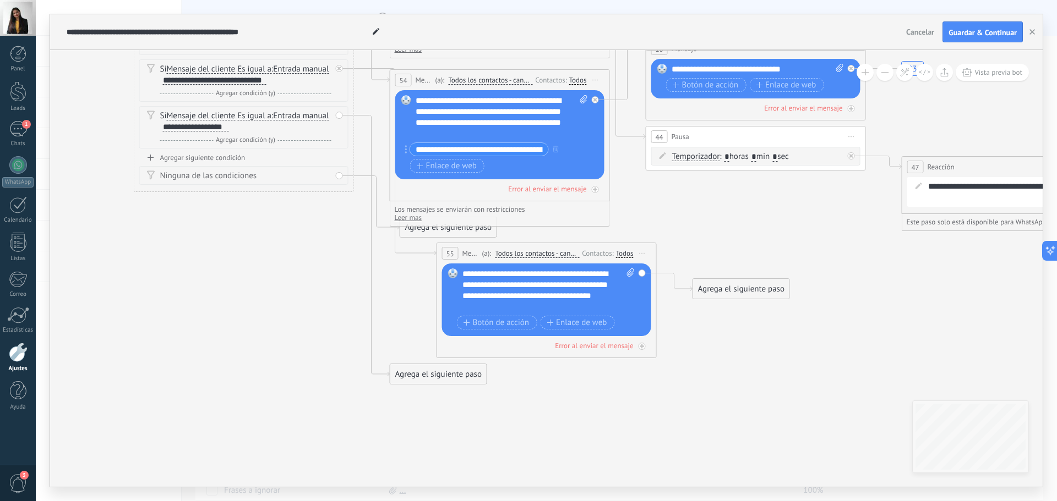
click at [445, 375] on div "Agrega el siguiente paso" at bounding box center [438, 375] width 96 height 18
click at [445, 391] on span "Mensaje" at bounding box center [433, 394] width 29 height 10
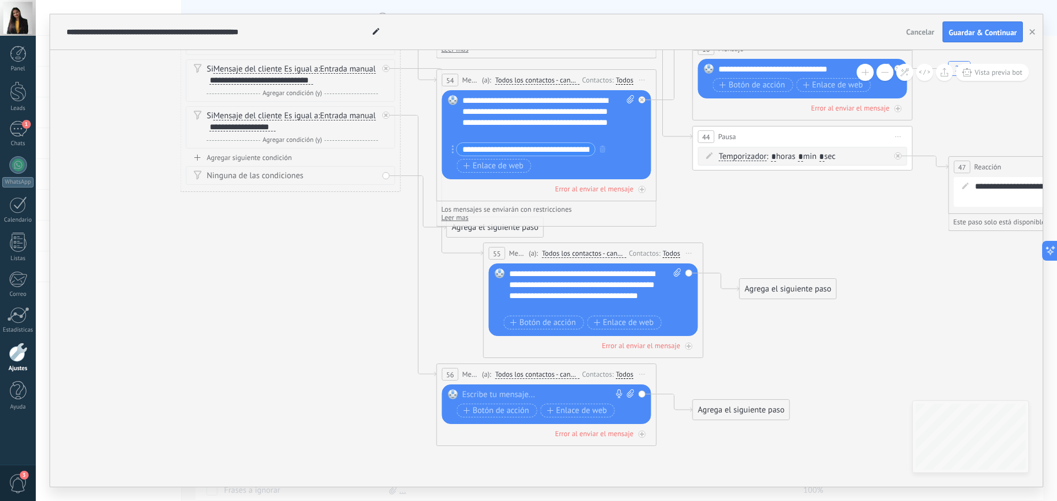
click at [534, 394] on div at bounding box center [543, 395] width 163 height 11
paste div
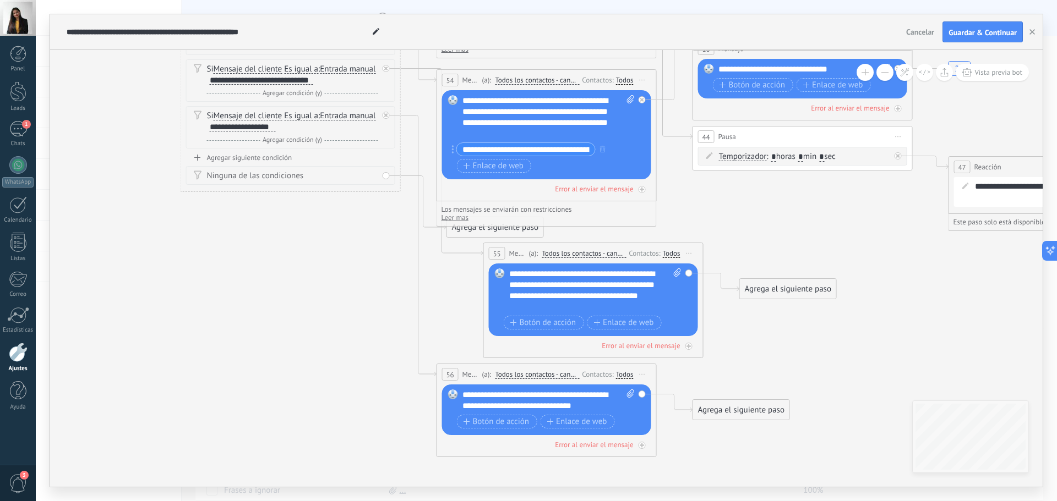
click at [740, 415] on div "Agrega el siguiente paso" at bounding box center [741, 410] width 96 height 18
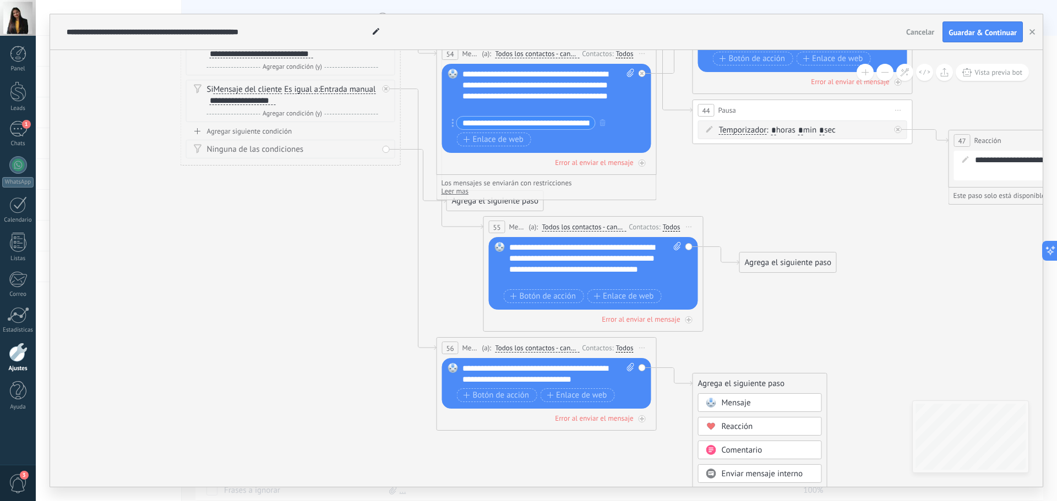
click at [742, 422] on span "Reacción" at bounding box center [737, 427] width 31 height 10
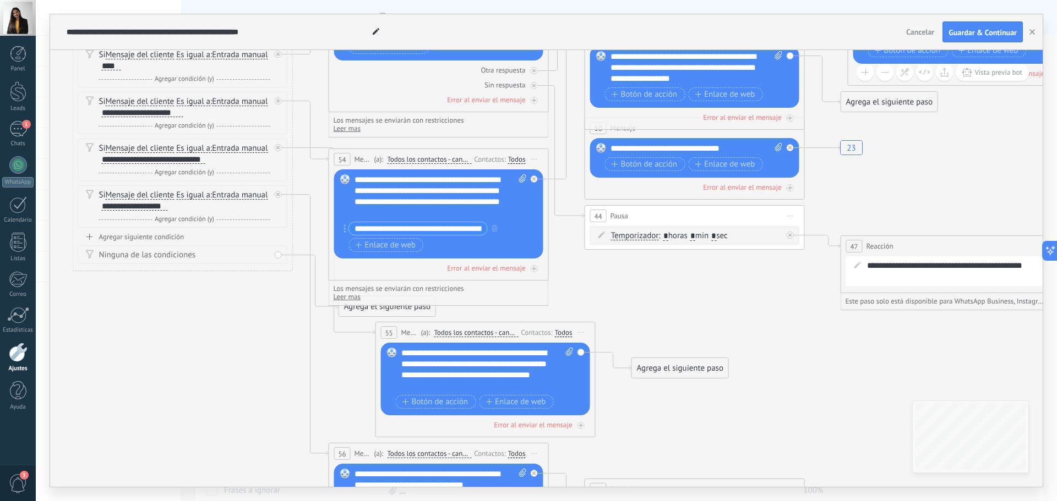
drag, startPoint x: 506, startPoint y: 363, endPoint x: 653, endPoint y: 446, distance: 168.6
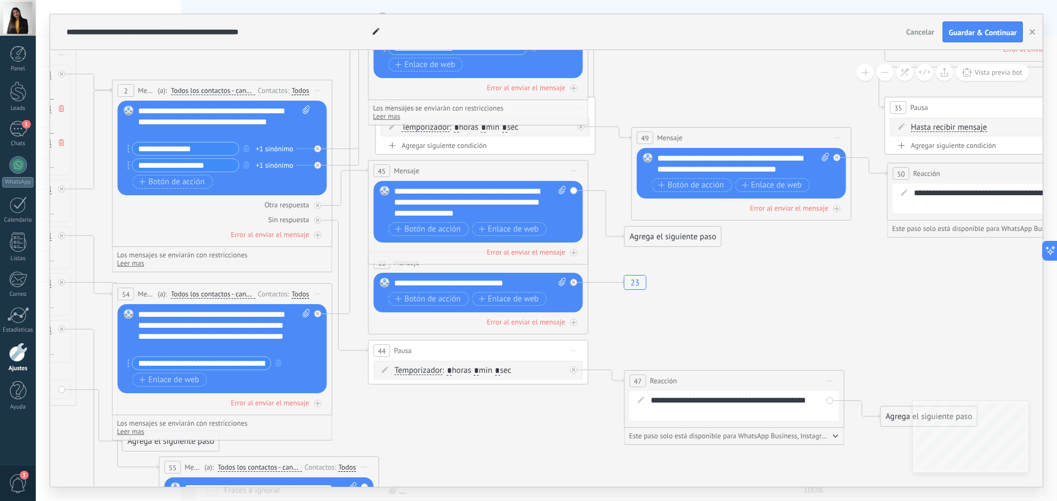
drag, startPoint x: 677, startPoint y: 306, endPoint x: 479, endPoint y: 422, distance: 230.0
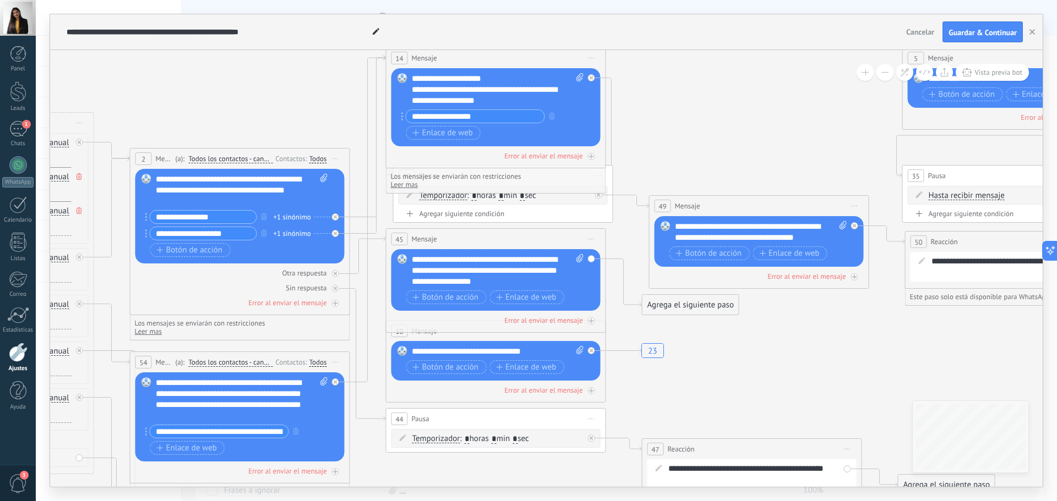
drag, startPoint x: 631, startPoint y: 277, endPoint x: 649, endPoint y: 346, distance: 70.5
click at [649, 346] on rect at bounding box center [655, 351] width 32 height 21
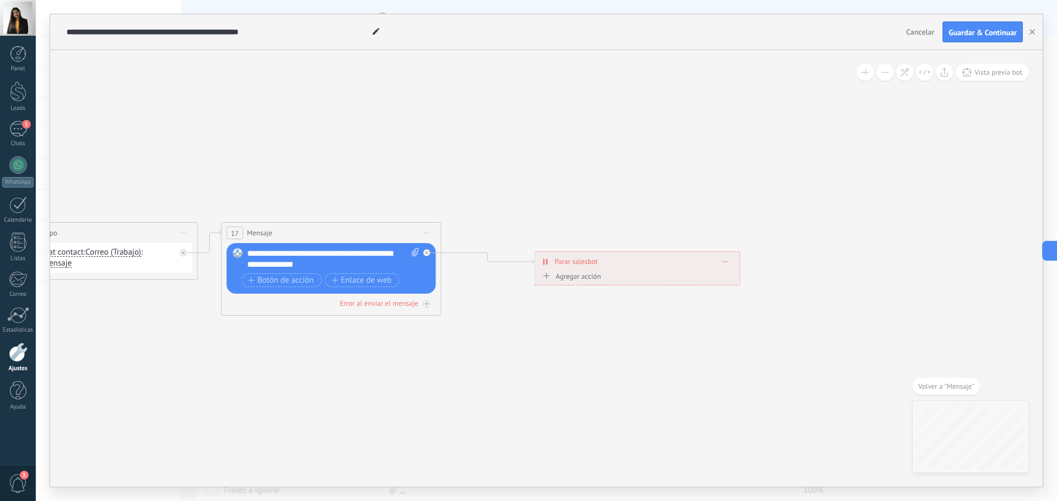
drag, startPoint x: 494, startPoint y: 355, endPoint x: 1044, endPoint y: 355, distance: 549.9
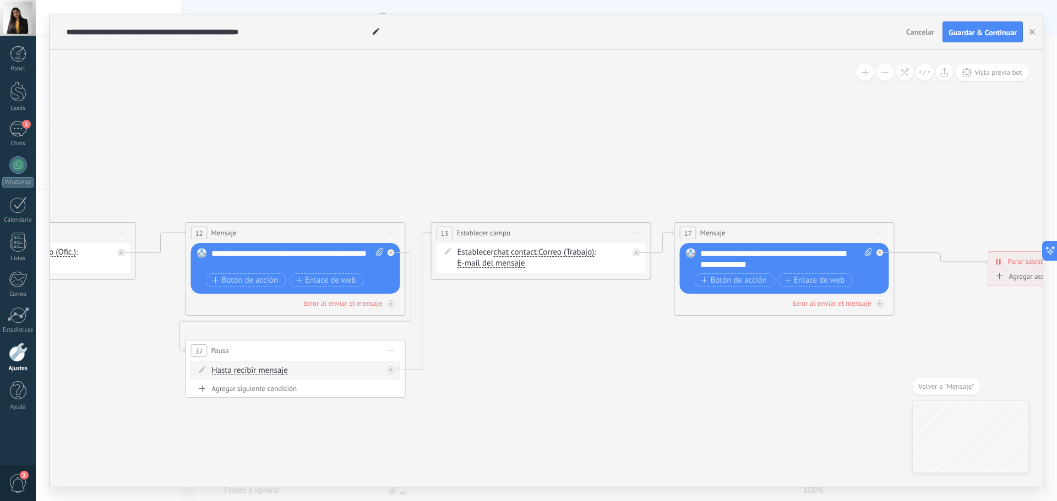
drag, startPoint x: 647, startPoint y: 368, endPoint x: 1025, endPoint y: 368, distance: 378.7
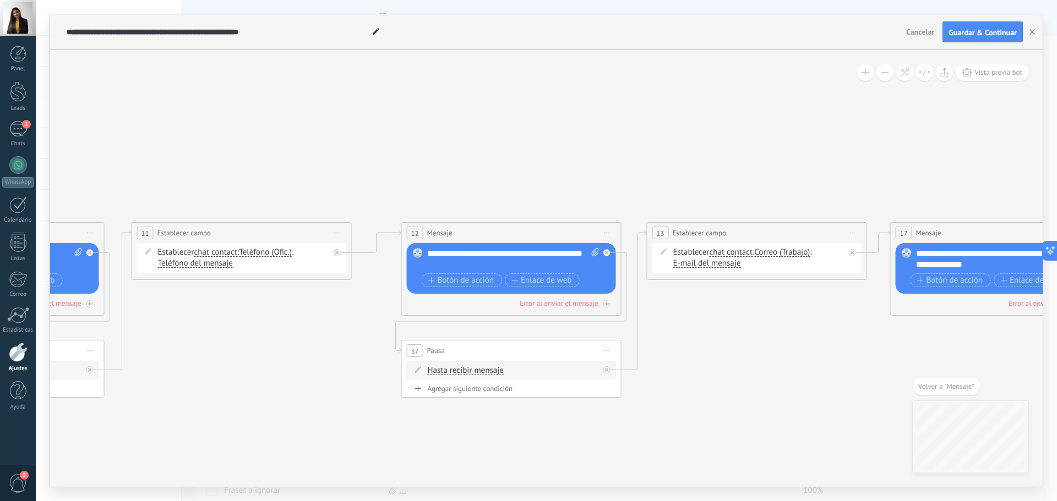
drag, startPoint x: 462, startPoint y: 401, endPoint x: 988, endPoint y: 385, distance: 526.5
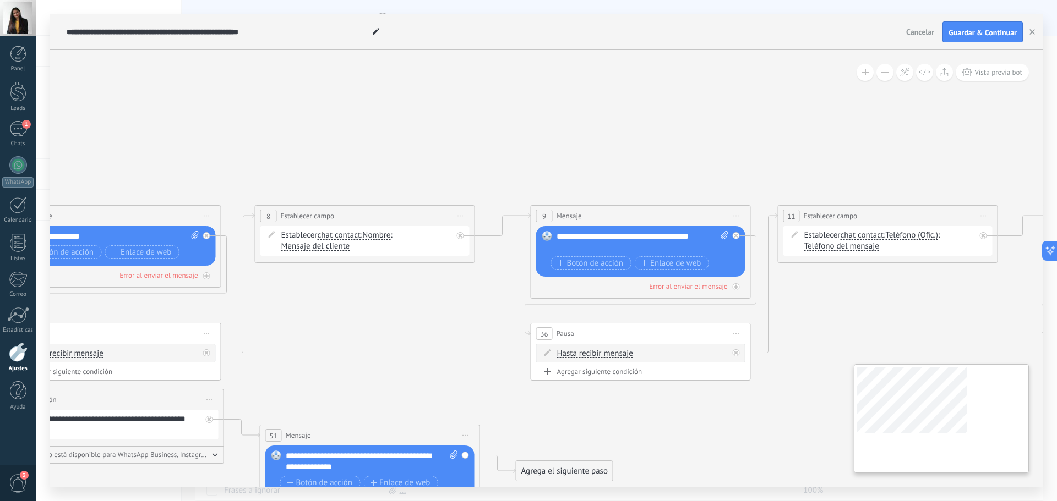
click at [984, 407] on div "**********" at bounding box center [546, 268] width 992 height 437
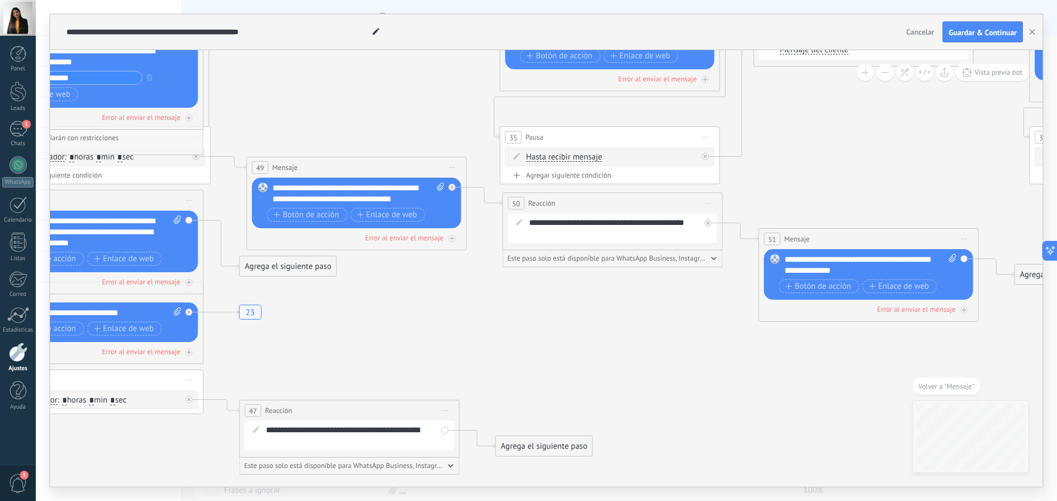
drag, startPoint x: 665, startPoint y: 412, endPoint x: 950, endPoint y: 217, distance: 344.5
click at [922, 216] on icon "23" at bounding box center [953, 355] width 3751 height 1243
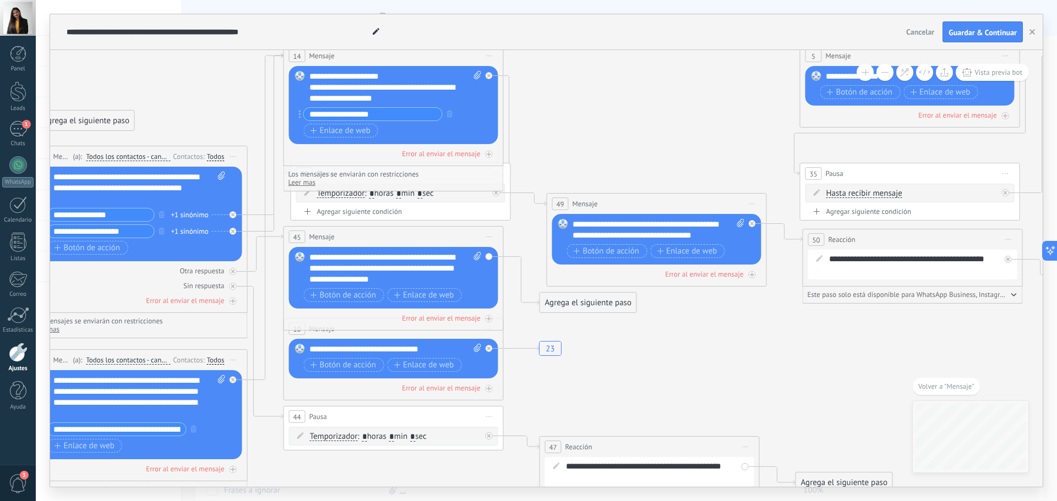
drag, startPoint x: 632, startPoint y: 300, endPoint x: 794, endPoint y: 336, distance: 166.3
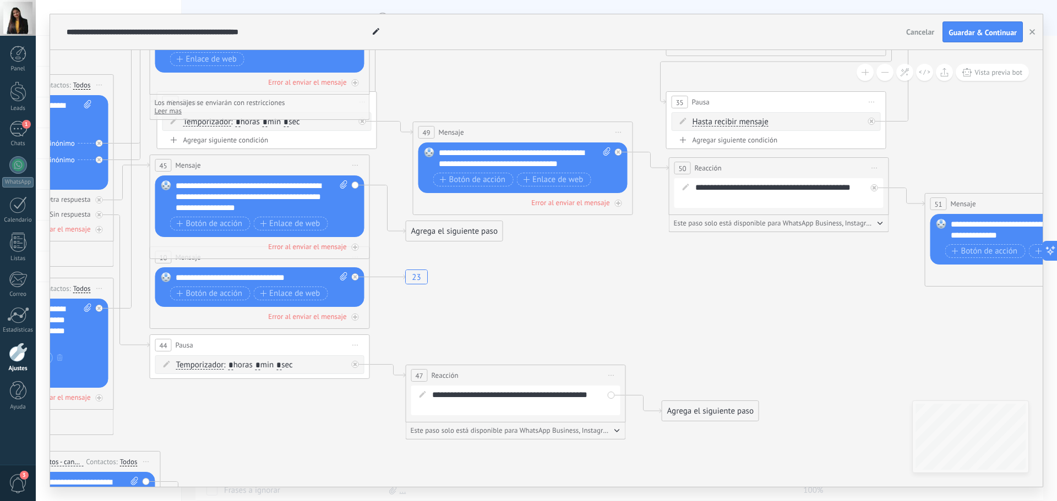
drag, startPoint x: 625, startPoint y: 287, endPoint x: 435, endPoint y: 346, distance: 198.8
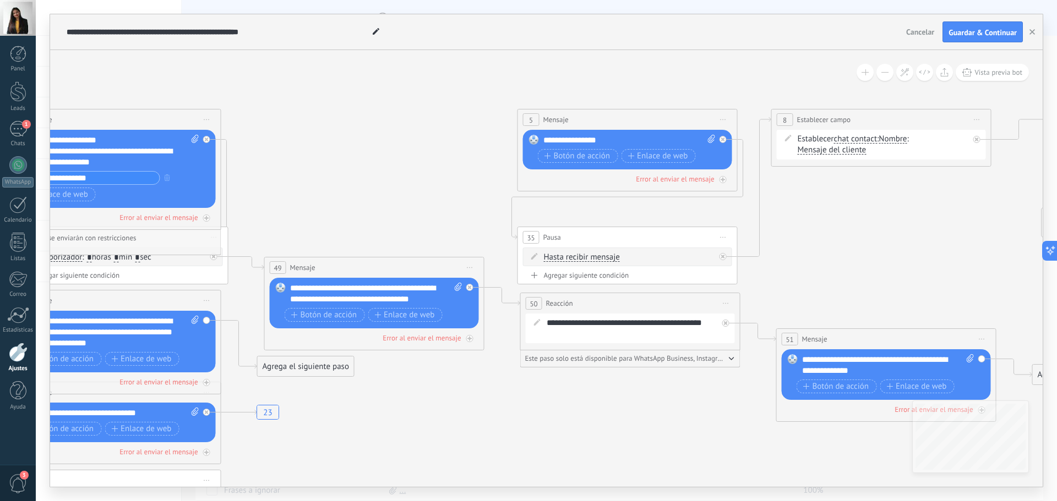
drag, startPoint x: 598, startPoint y: 305, endPoint x: 528, endPoint y: 412, distance: 128.4
click at [528, 412] on icon "23" at bounding box center [971, 455] width 3751 height 1243
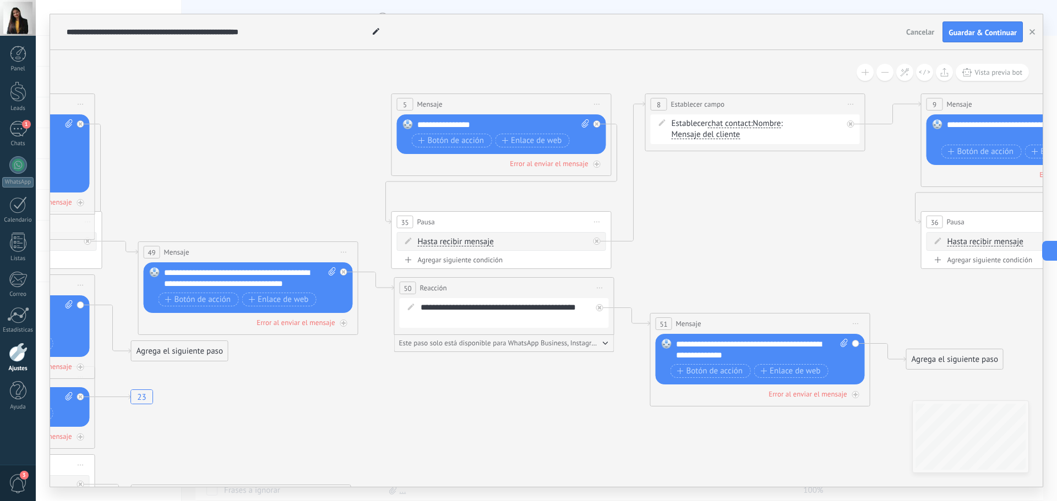
drag, startPoint x: 888, startPoint y: 285, endPoint x: 762, endPoint y: 269, distance: 127.0
click at [762, 269] on icon "23" at bounding box center [845, 439] width 3751 height 1243
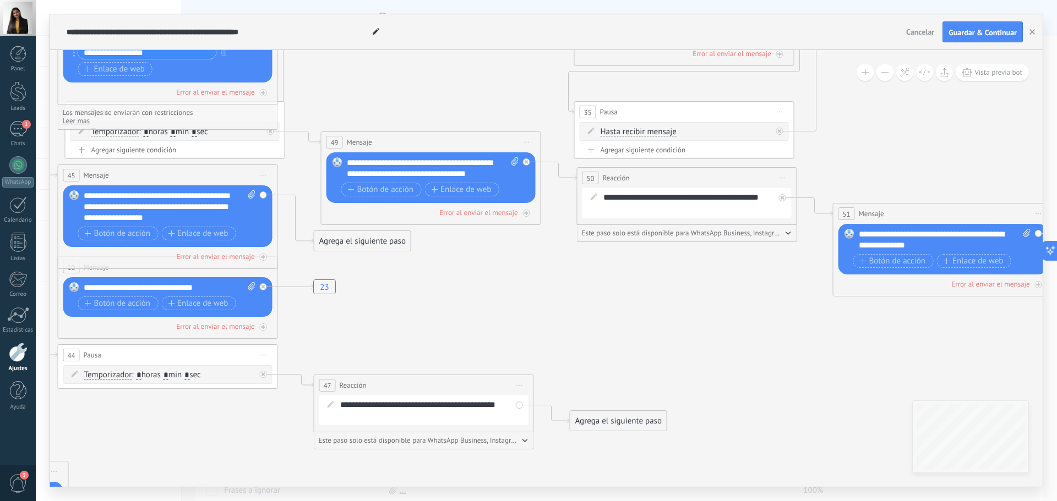
drag, startPoint x: 556, startPoint y: 369, endPoint x: 739, endPoint y: 259, distance: 213.3
click at [739, 259] on icon "23" at bounding box center [1027, 329] width 3751 height 1243
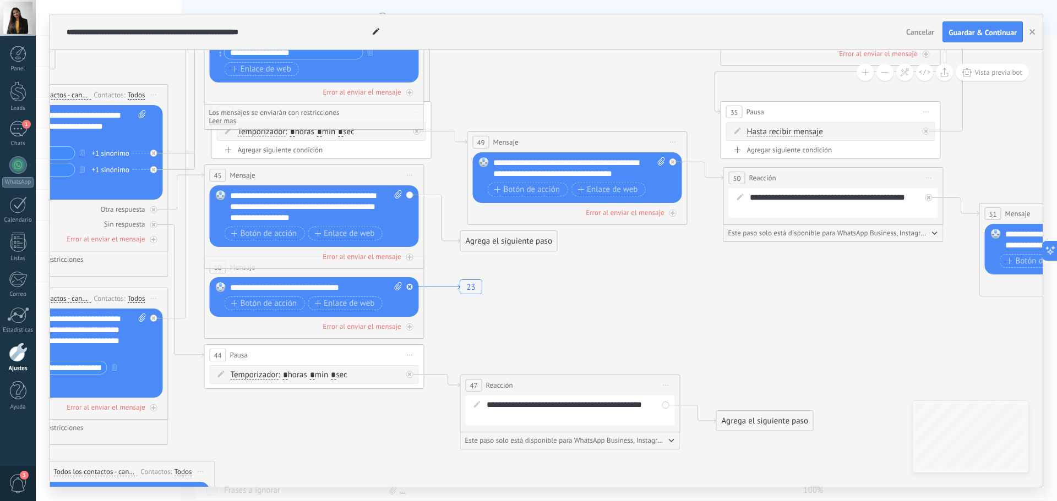
drag, startPoint x: 325, startPoint y: 285, endPoint x: 391, endPoint y: 272, distance: 67.4
click at [457, 277] on rect at bounding box center [473, 287] width 32 height 21
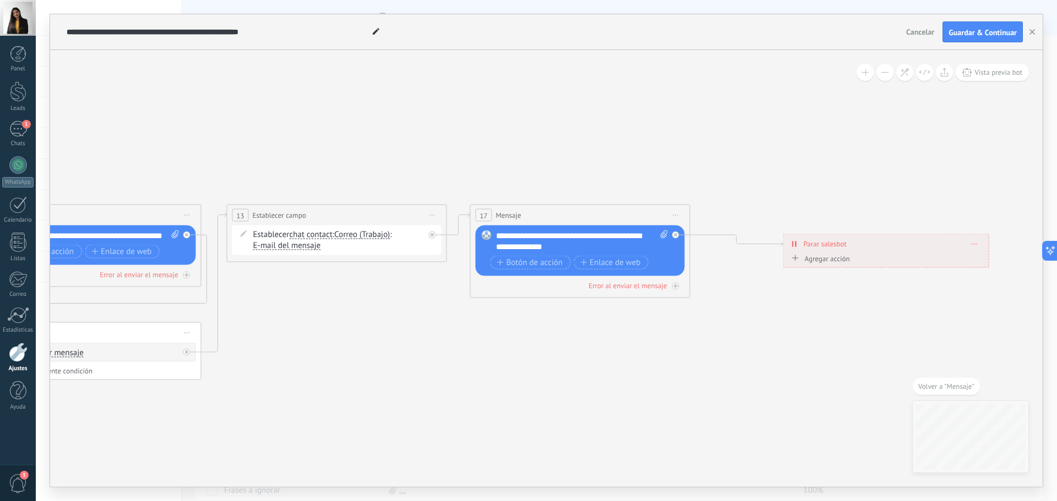
drag, startPoint x: 110, startPoint y: 336, endPoint x: 505, endPoint y: 311, distance: 396.6
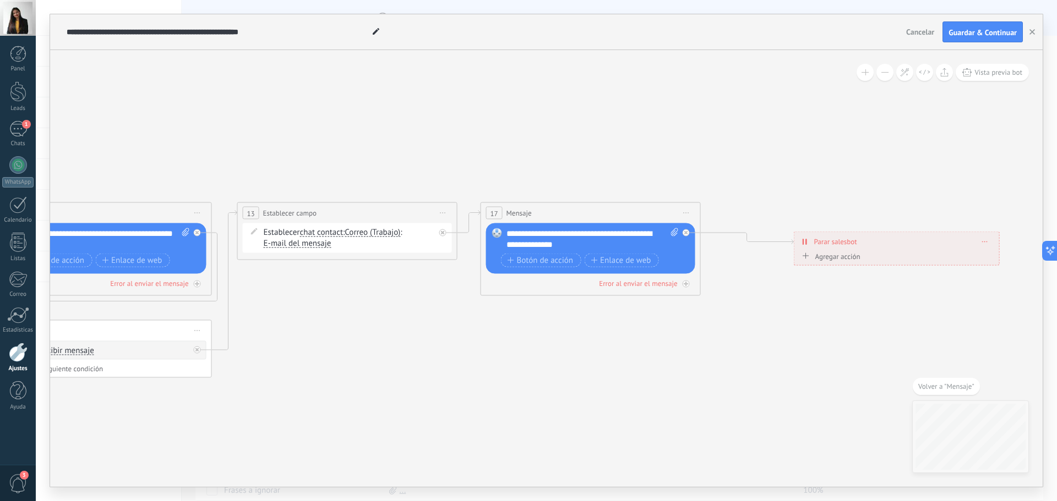
drag, startPoint x: 152, startPoint y: 370, endPoint x: 538, endPoint y: 338, distance: 387.8
drag, startPoint x: 445, startPoint y: 370, endPoint x: 720, endPoint y: 306, distance: 282.3
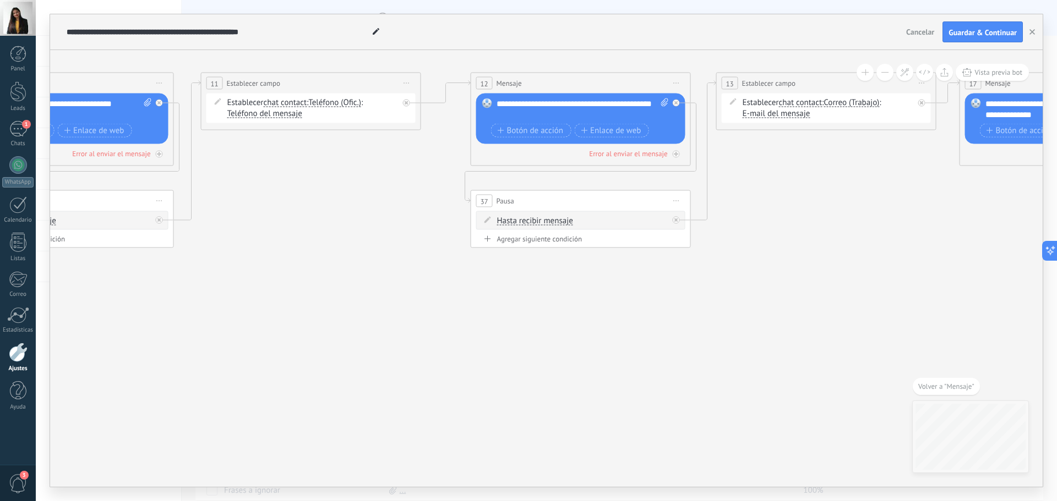
drag, startPoint x: 426, startPoint y: 358, endPoint x: 700, endPoint y: 291, distance: 282.1
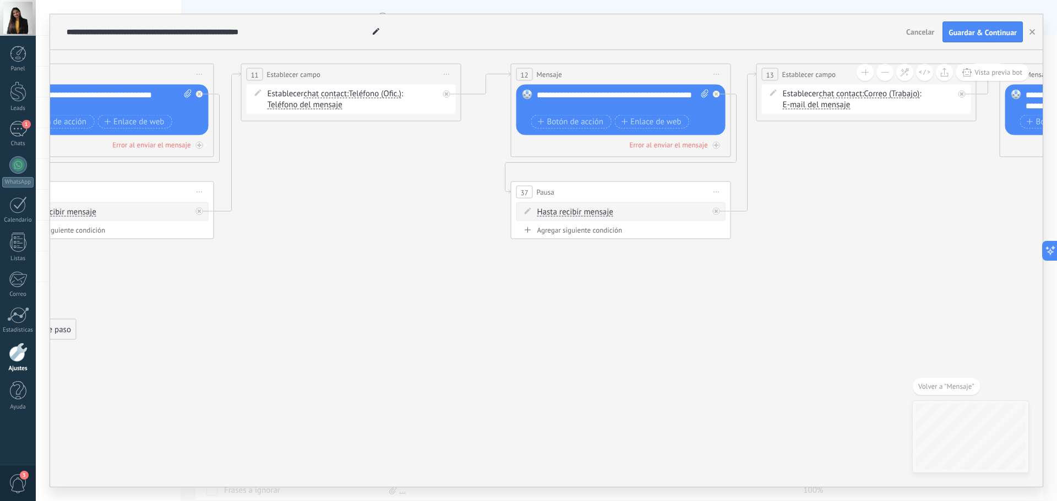
drag, startPoint x: 326, startPoint y: 325, endPoint x: 656, endPoint y: 331, distance: 329.2
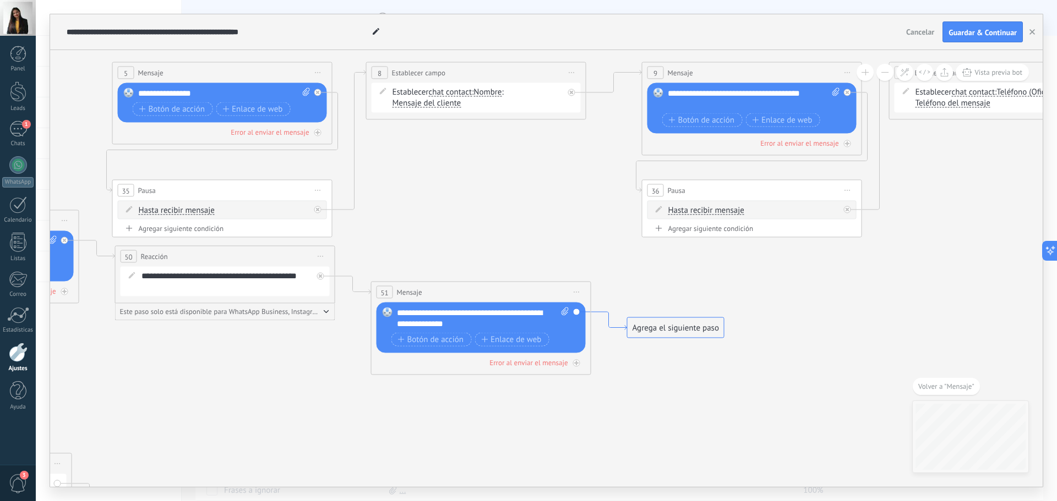
drag, startPoint x: 268, startPoint y: 334, endPoint x: 652, endPoint y: 319, distance: 384.0
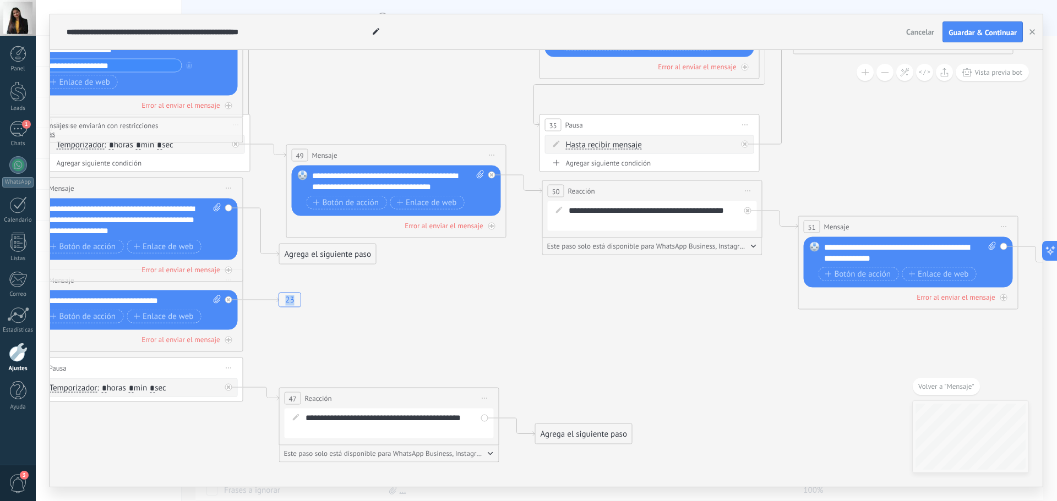
drag, startPoint x: 177, startPoint y: 350, endPoint x: 594, endPoint y: 289, distance: 421.7
click at [598, 287] on icon "23" at bounding box center [993, 342] width 3751 height 1243
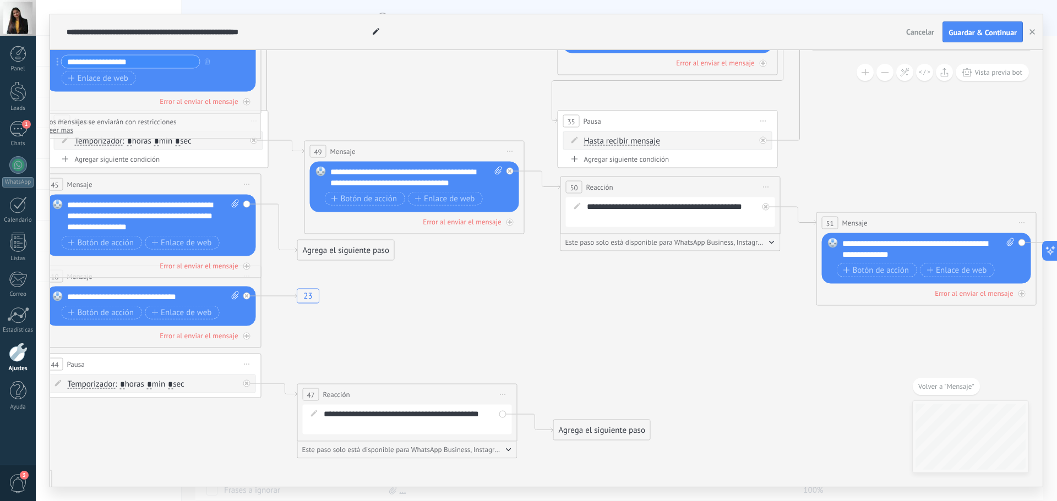
click at [378, 328] on icon "23" at bounding box center [1011, 339] width 3751 height 1243
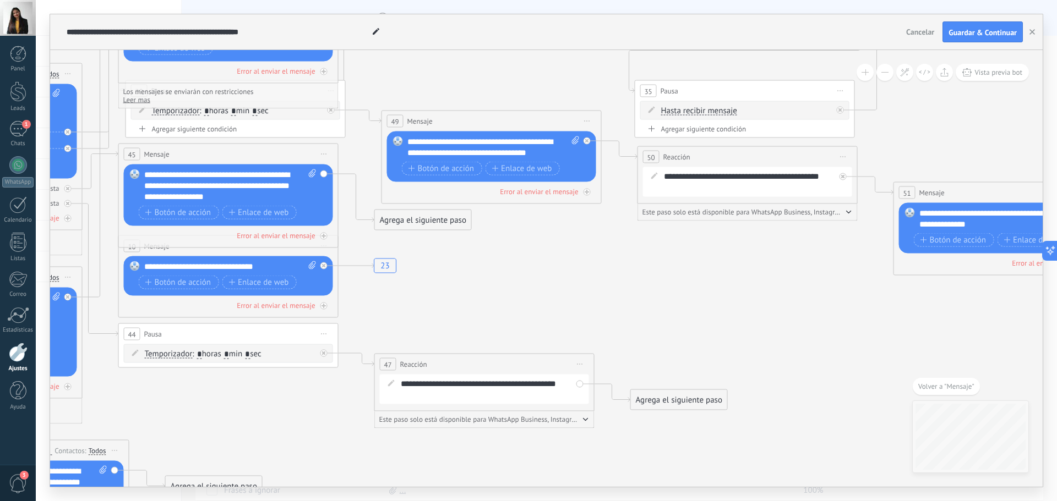
drag, startPoint x: 405, startPoint y: 334, endPoint x: 472, endPoint y: 307, distance: 72.2
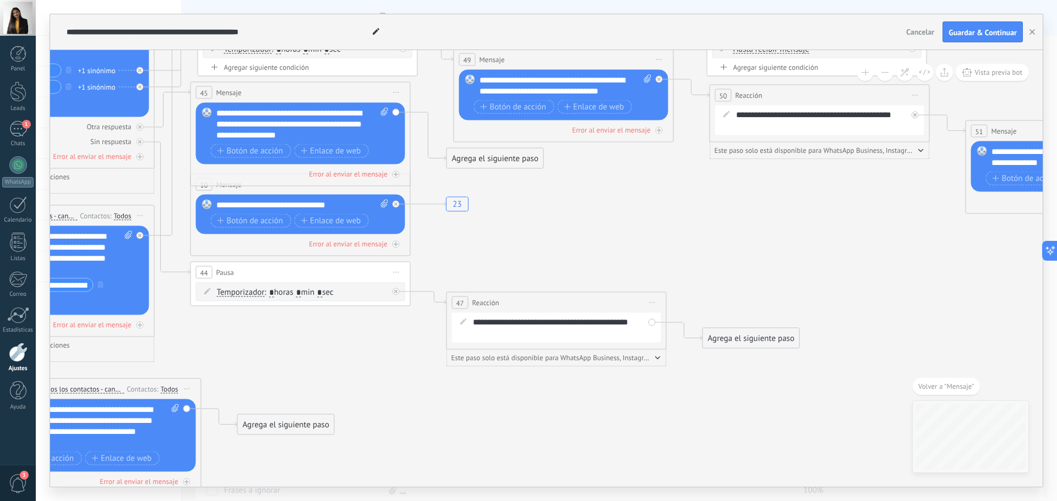
drag, startPoint x: 473, startPoint y: 312, endPoint x: 578, endPoint y: 224, distance: 136.4
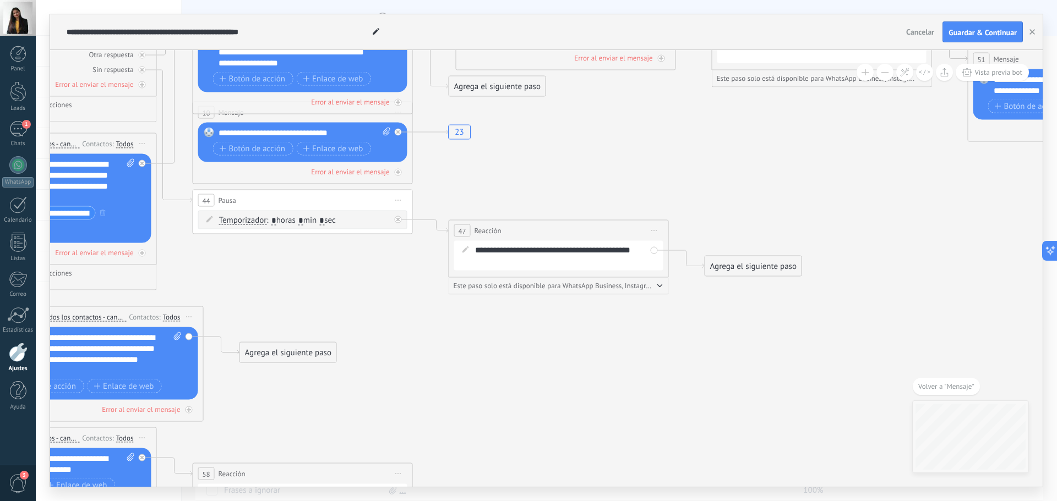
drag, startPoint x: 477, startPoint y: 399, endPoint x: 495, endPoint y: 249, distance: 150.8
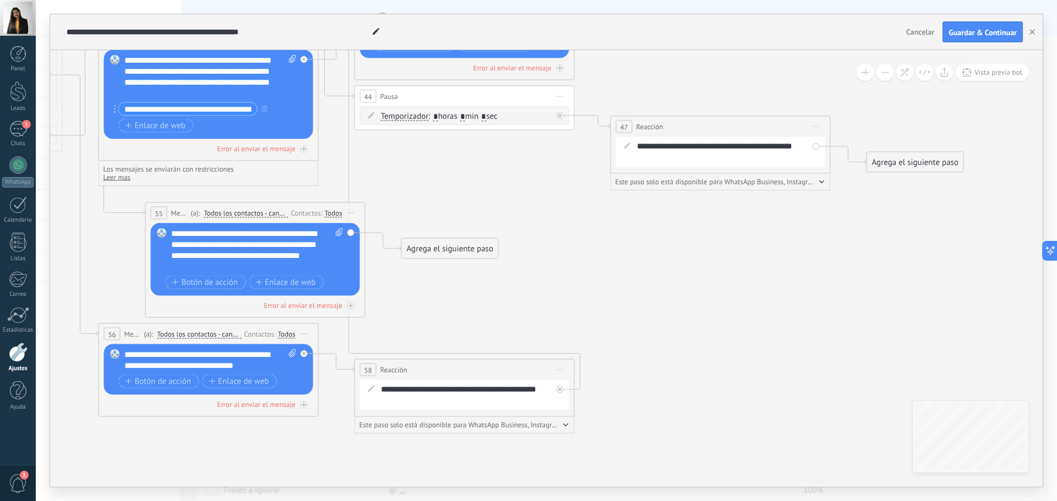
drag, startPoint x: 444, startPoint y: 282, endPoint x: 519, endPoint y: 309, distance: 79.6
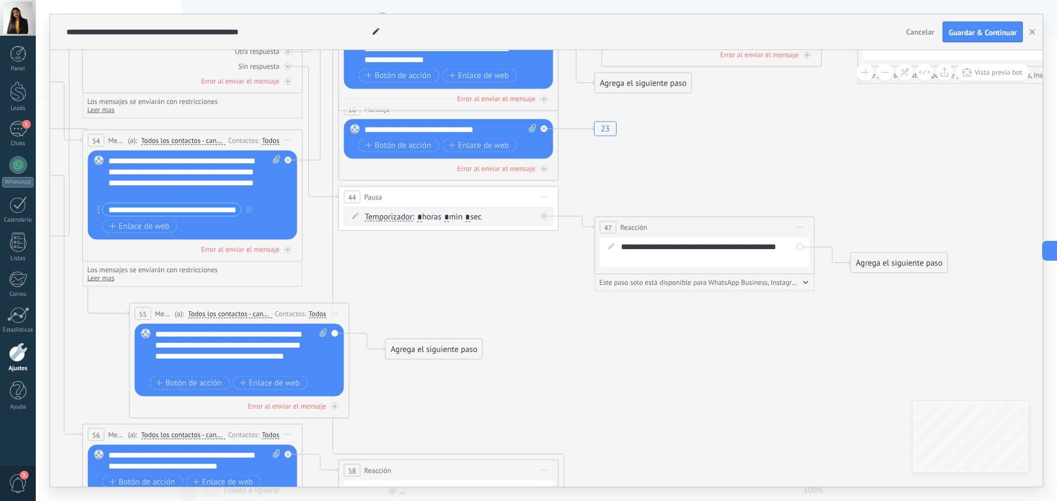
drag, startPoint x: 482, startPoint y: 218, endPoint x: 453, endPoint y: 323, distance: 108.6
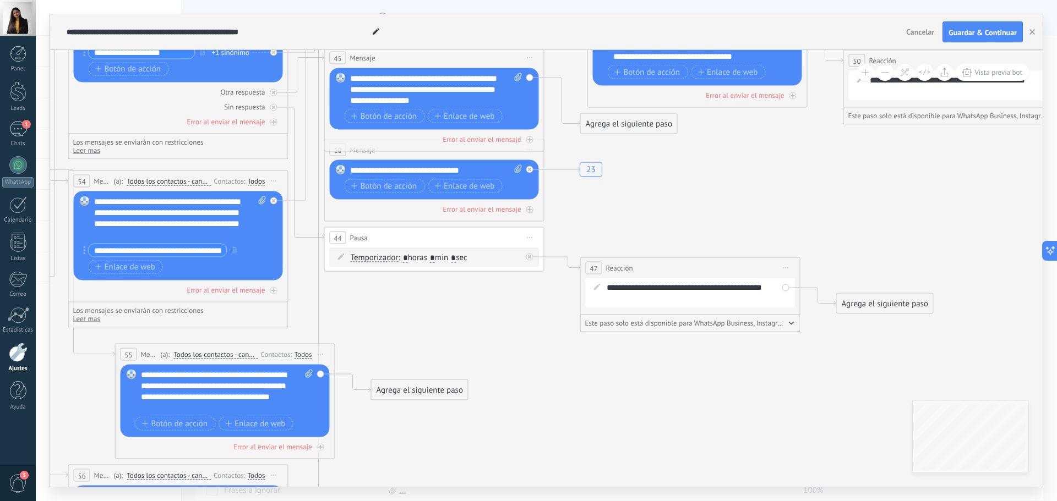
drag, startPoint x: 468, startPoint y: 314, endPoint x: 479, endPoint y: 369, distance: 55.6
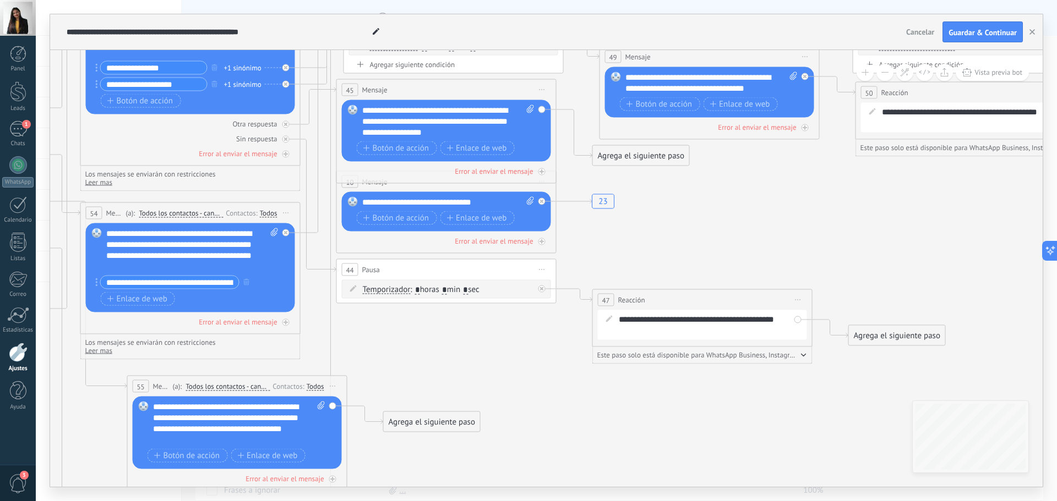
drag, startPoint x: 456, startPoint y: 347, endPoint x: 453, endPoint y: 360, distance: 13.5
drag, startPoint x: 446, startPoint y: 421, endPoint x: 720, endPoint y: 80, distance: 436.9
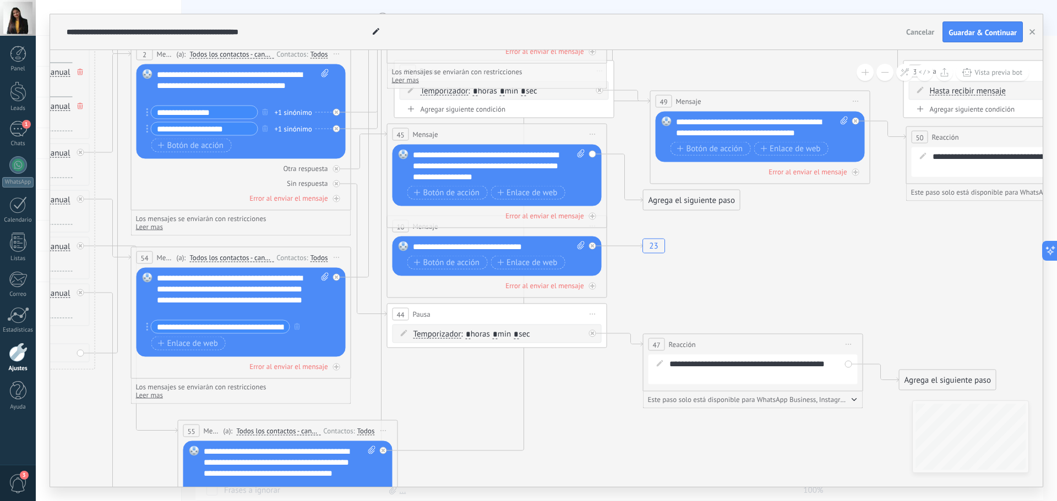
drag, startPoint x: 392, startPoint y: 350, endPoint x: 443, endPoint y: 394, distance: 67.5
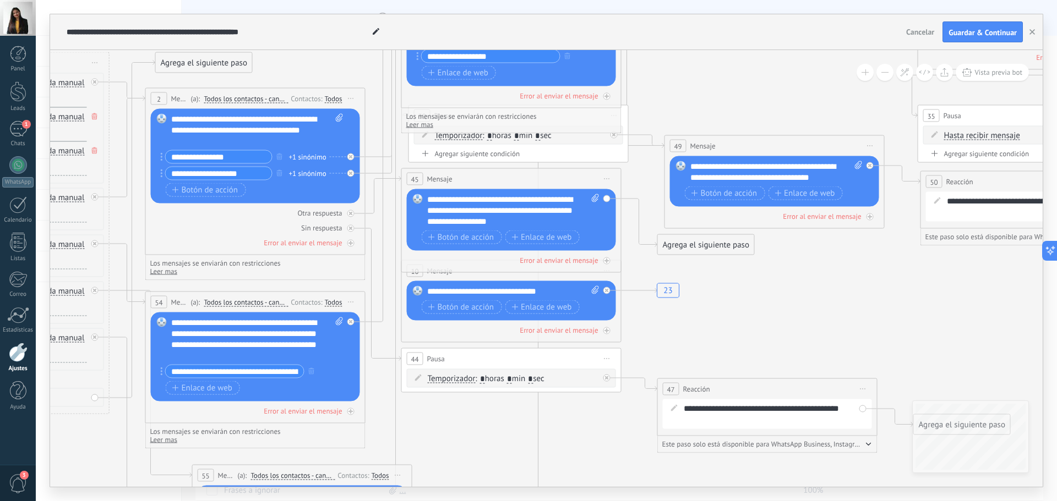
drag, startPoint x: 733, startPoint y: 272, endPoint x: 748, endPoint y: 317, distance: 46.8
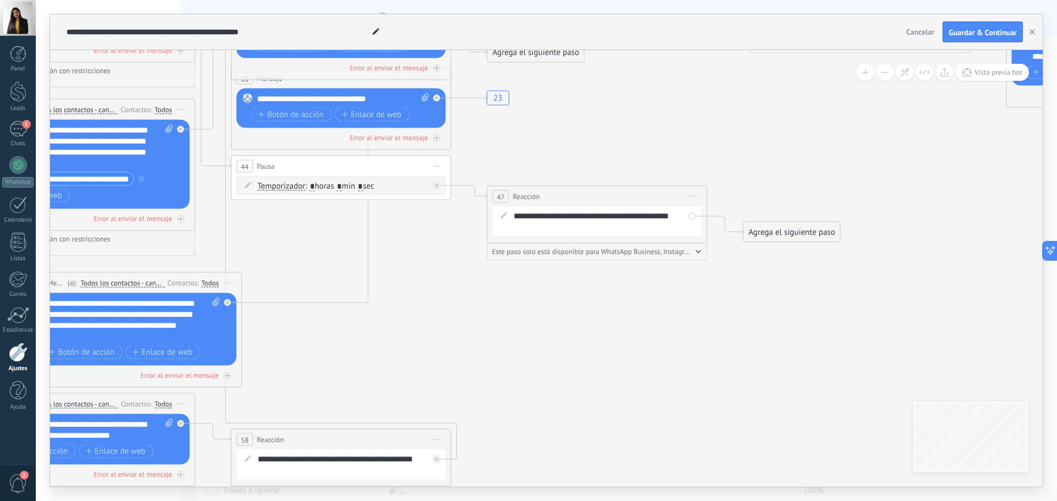
drag, startPoint x: 865, startPoint y: 381, endPoint x: 566, endPoint y: 306, distance: 307.7
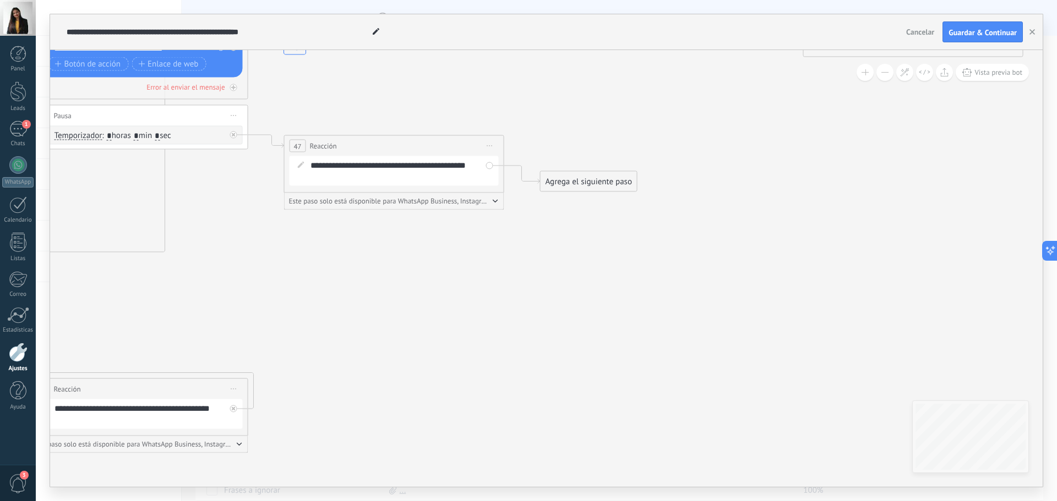
drag, startPoint x: 738, startPoint y: 242, endPoint x: 560, endPoint y: 401, distance: 238.6
click at [560, 401] on icon "23" at bounding box center [998, 90] width 3751 height 1243
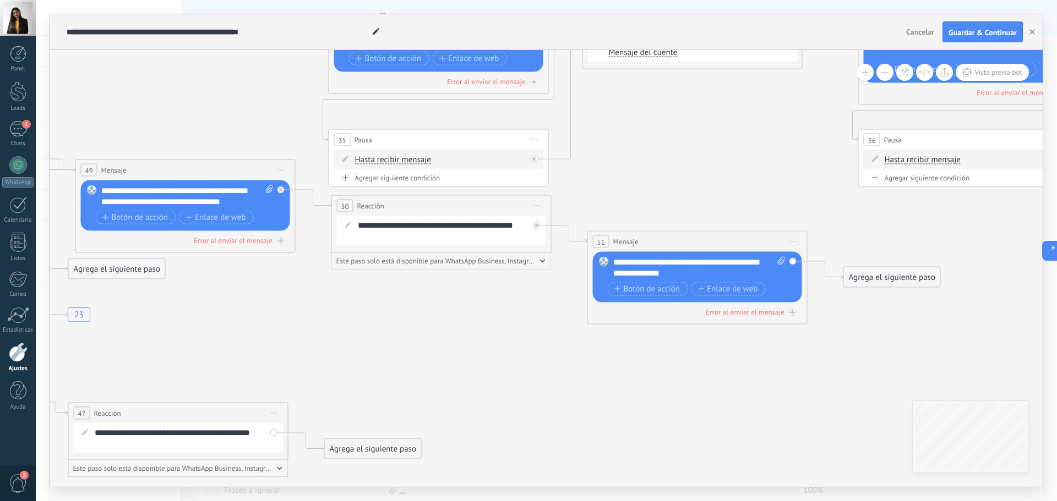
drag, startPoint x: 595, startPoint y: 272, endPoint x: 560, endPoint y: 378, distance: 111.4
click at [560, 378] on icon "23" at bounding box center [782, 357] width 3751 height 1243
drag, startPoint x: 515, startPoint y: 353, endPoint x: 679, endPoint y: 387, distance: 167.0
click at [637, 387] on icon "23" at bounding box center [782, 358] width 3751 height 1243
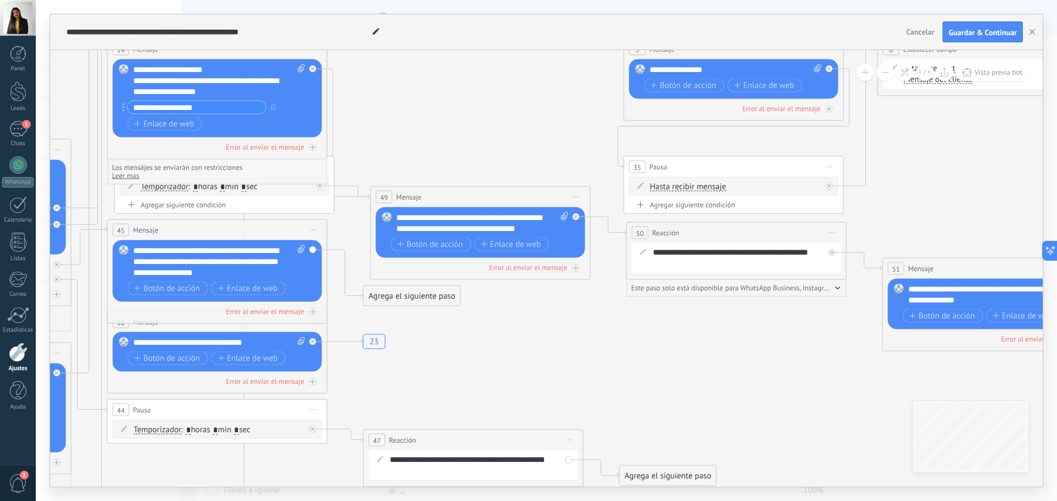
drag, startPoint x: 325, startPoint y: 396, endPoint x: 519, endPoint y: 384, distance: 193.6
click at [519, 384] on icon "23" at bounding box center [1077, 384] width 3751 height 1243
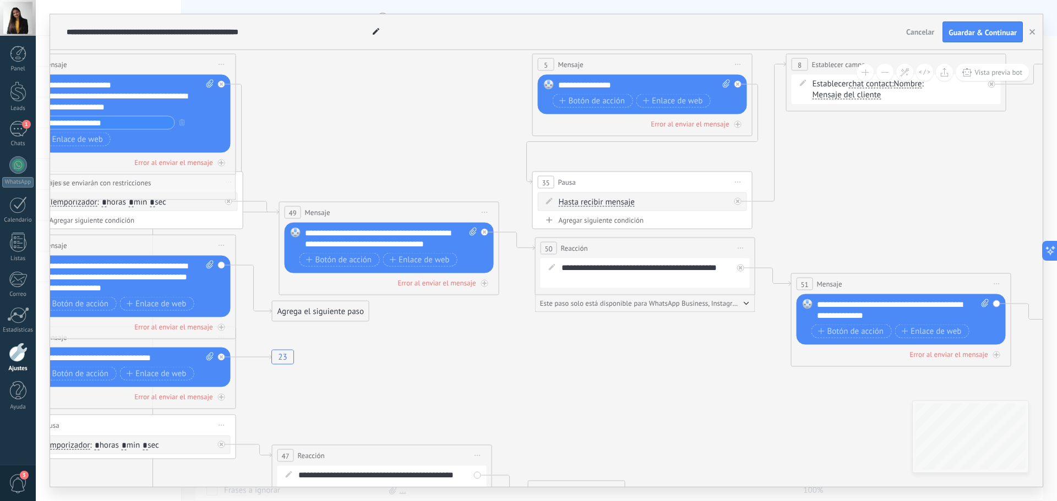
drag, startPoint x: 520, startPoint y: 383, endPoint x: 399, endPoint y: 405, distance: 122.5
click at [399, 405] on icon "23" at bounding box center [985, 400] width 3751 height 1243
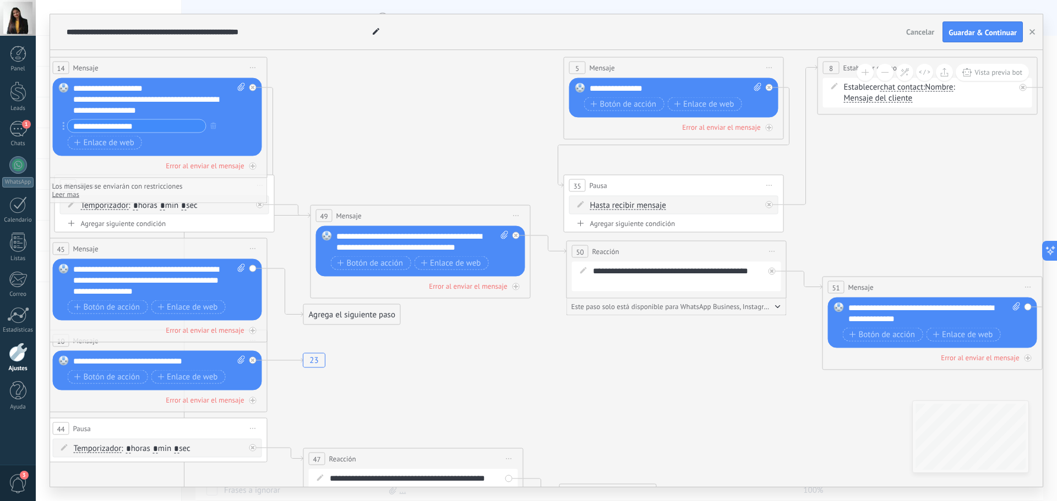
drag, startPoint x: 543, startPoint y: 395, endPoint x: 583, endPoint y: 397, distance: 40.8
click at [583, 397] on icon "23" at bounding box center [1017, 403] width 3751 height 1243
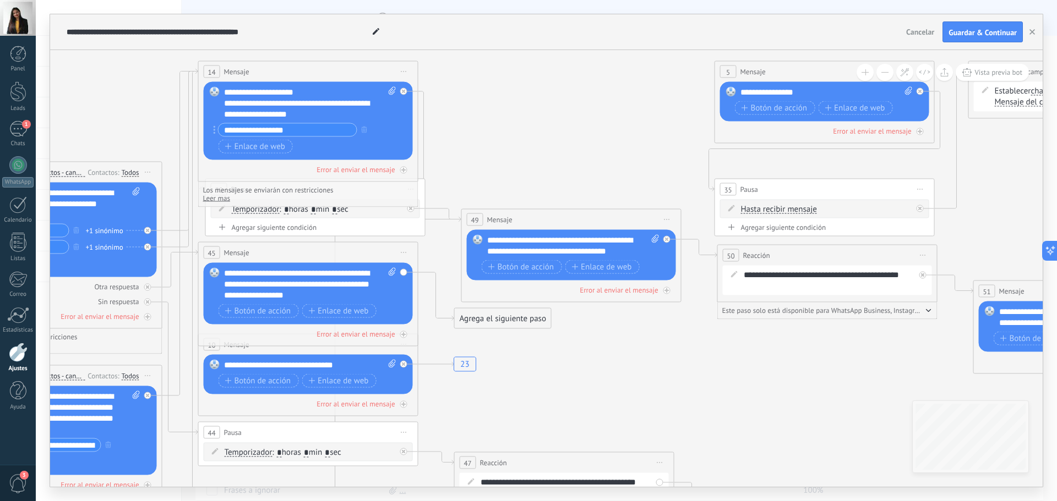
drag, startPoint x: 498, startPoint y: 402, endPoint x: 648, endPoint y: 406, distance: 150.9
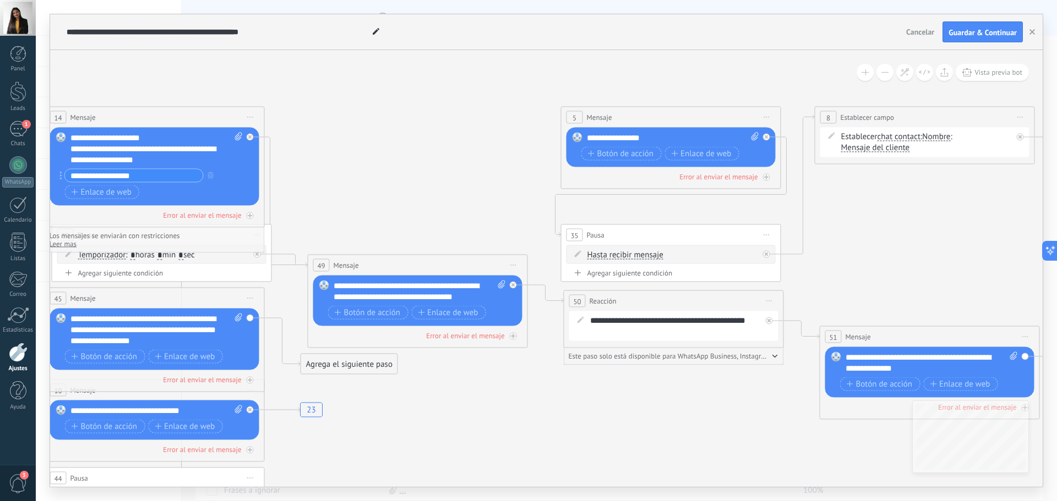
drag, startPoint x: 647, startPoint y: 359, endPoint x: 493, endPoint y: 405, distance: 160.2
click at [493, 405] on icon "23" at bounding box center [1014, 453] width 3751 height 1243
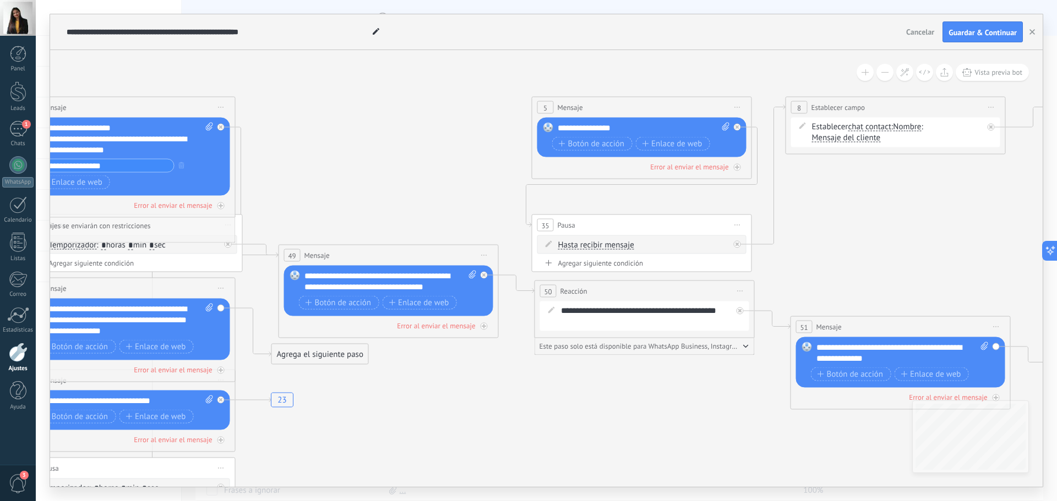
drag, startPoint x: 657, startPoint y: 423, endPoint x: 637, endPoint y: 413, distance: 21.7
click at [637, 413] on icon "23" at bounding box center [985, 443] width 3751 height 1243
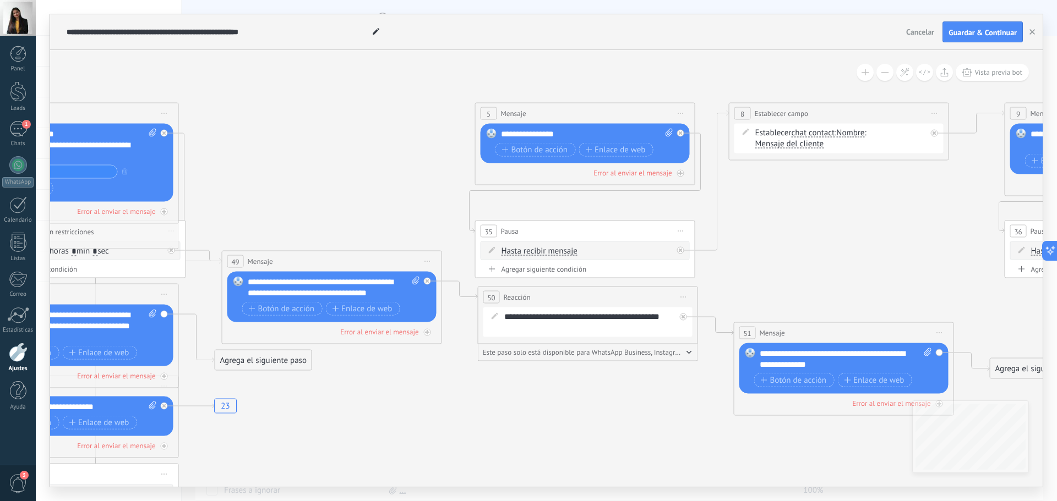
drag, startPoint x: 564, startPoint y: 412, endPoint x: 417, endPoint y: 402, distance: 147.3
click at [405, 413] on icon "23" at bounding box center [928, 449] width 3751 height 1243
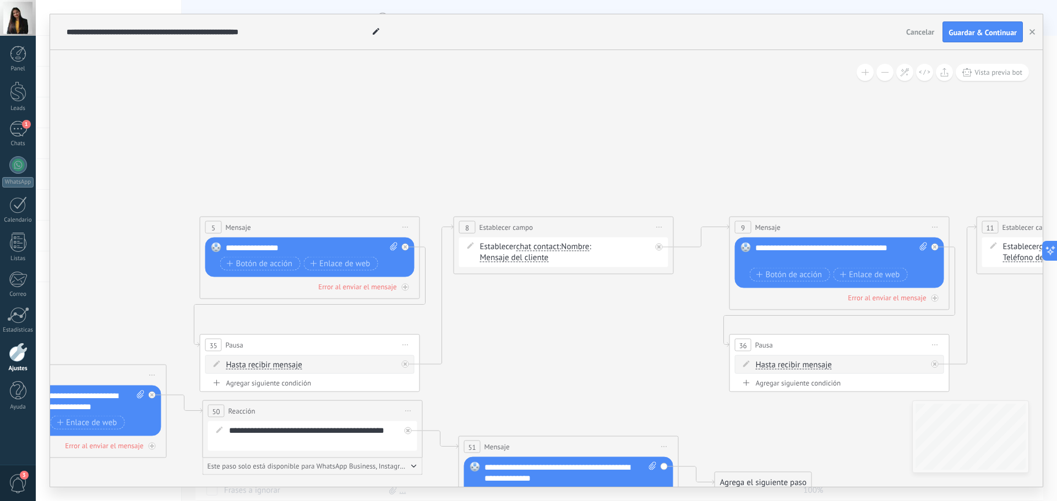
drag, startPoint x: 678, startPoint y: 225, endPoint x: 536, endPoint y: 339, distance: 182.1
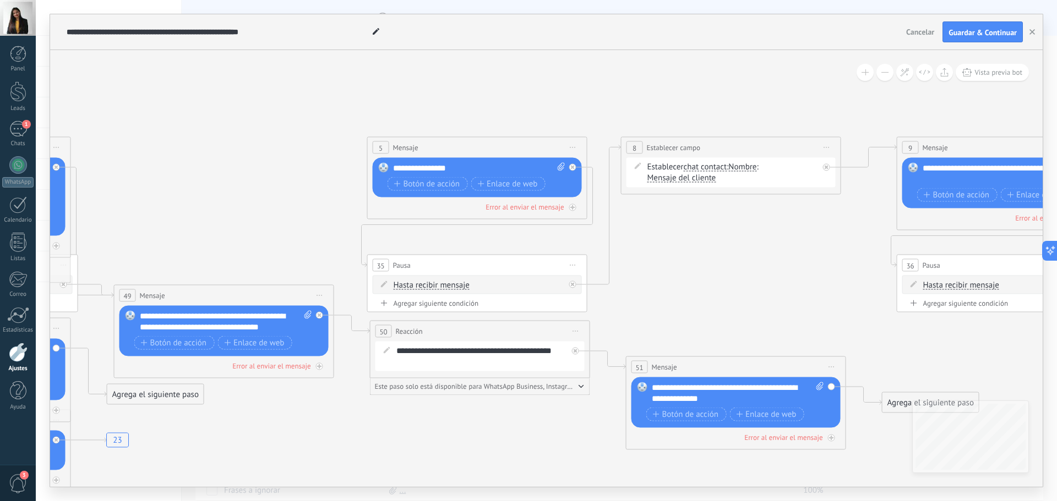
drag, startPoint x: 554, startPoint y: 333, endPoint x: 722, endPoint y: 253, distance: 185.9
click at [722, 253] on icon "23" at bounding box center [820, 483] width 3751 height 1243
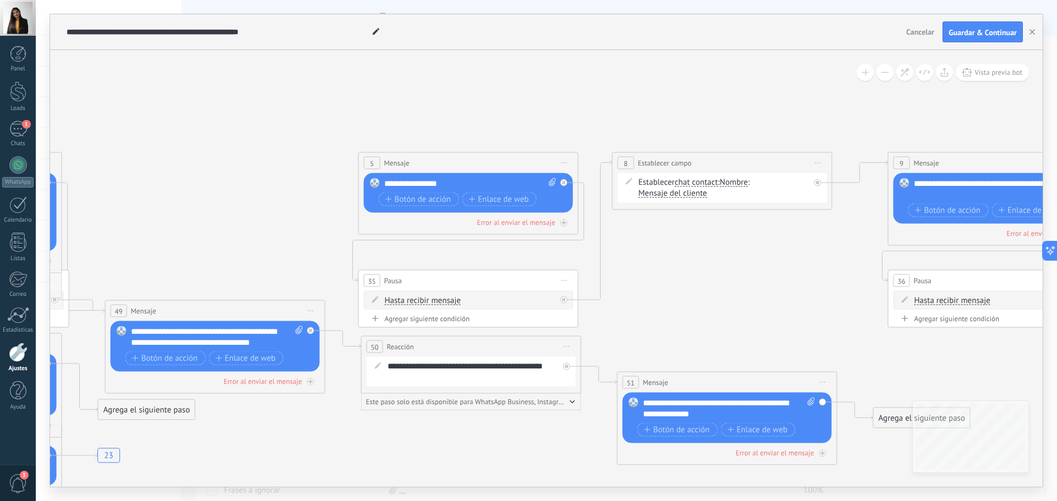
drag, startPoint x: 674, startPoint y: 276, endPoint x: 665, endPoint y: 292, distance: 17.8
click at [665, 292] on icon "23" at bounding box center [812, 498] width 3751 height 1243
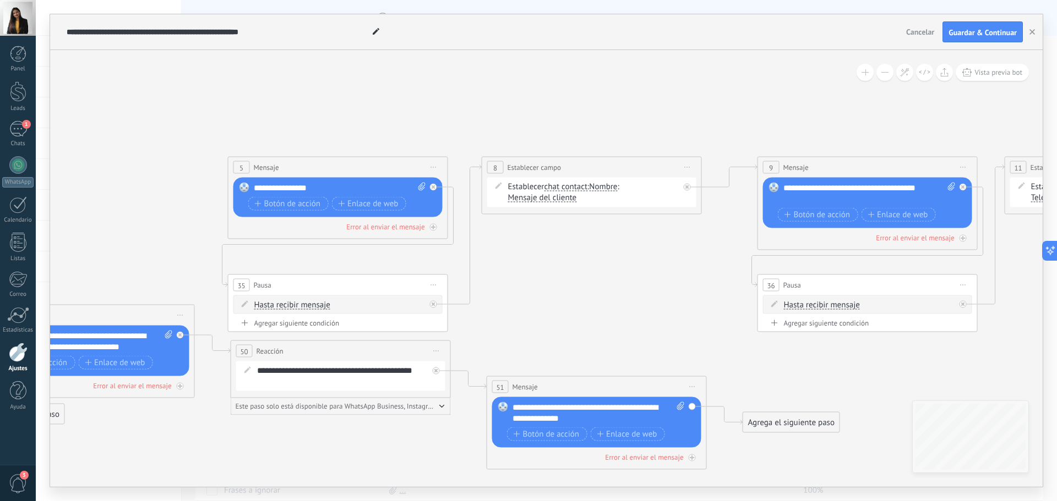
drag, startPoint x: 725, startPoint y: 285, endPoint x: 353, endPoint y: 272, distance: 372.3
click at [353, 273] on icon "23" at bounding box center [681, 503] width 3751 height 1243
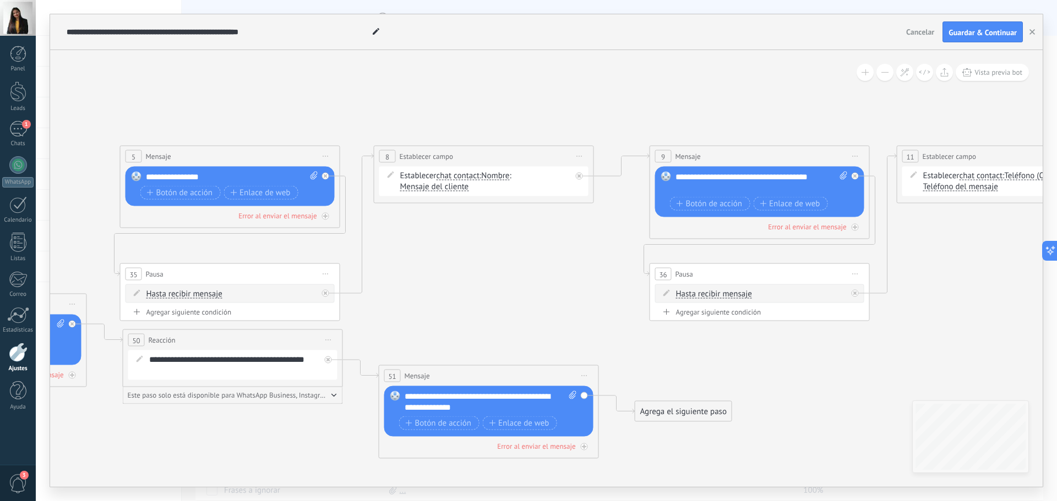
drag, startPoint x: 413, startPoint y: 273, endPoint x: 591, endPoint y: 275, distance: 177.8
click at [591, 275] on icon "23" at bounding box center [573, 492] width 3751 height 1243
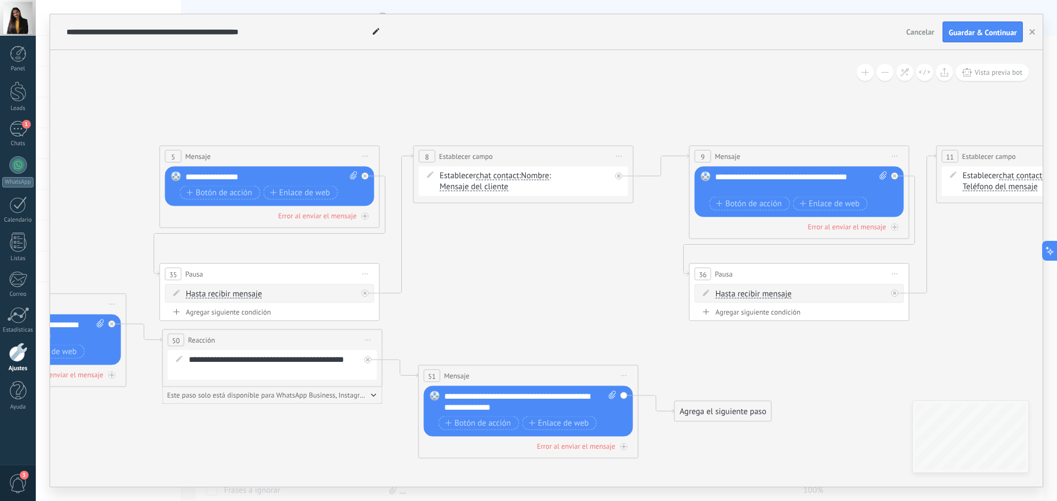
click at [369, 152] on span "Iniciar vista previa aquí Cambiar nombre Duplicar [GEOGRAPHIC_DATA]" at bounding box center [366, 157] width 18 height 16
click at [389, 222] on div "Borrar" at bounding box center [415, 228] width 109 height 19
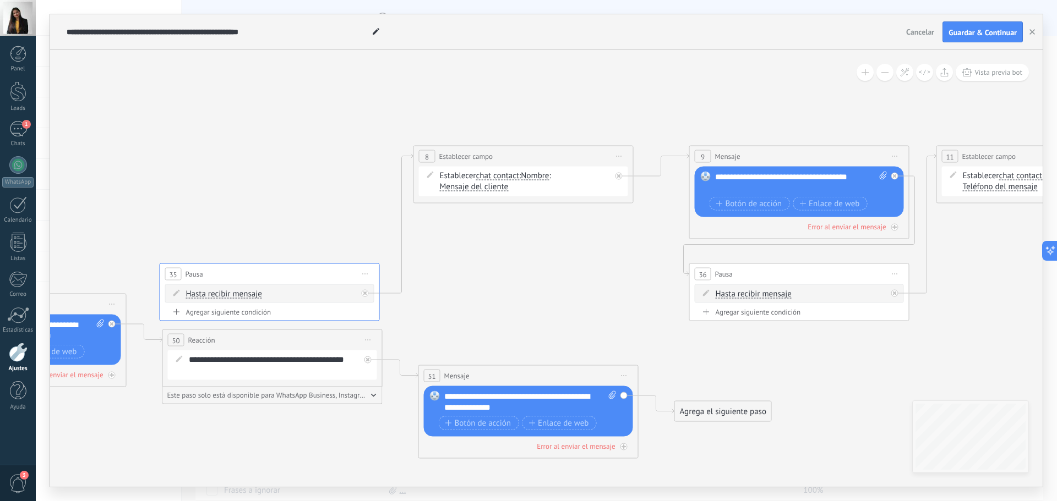
click at [365, 274] on icon at bounding box center [366, 274] width 6 height 1
click at [387, 347] on div "Borrar" at bounding box center [415, 346] width 109 height 19
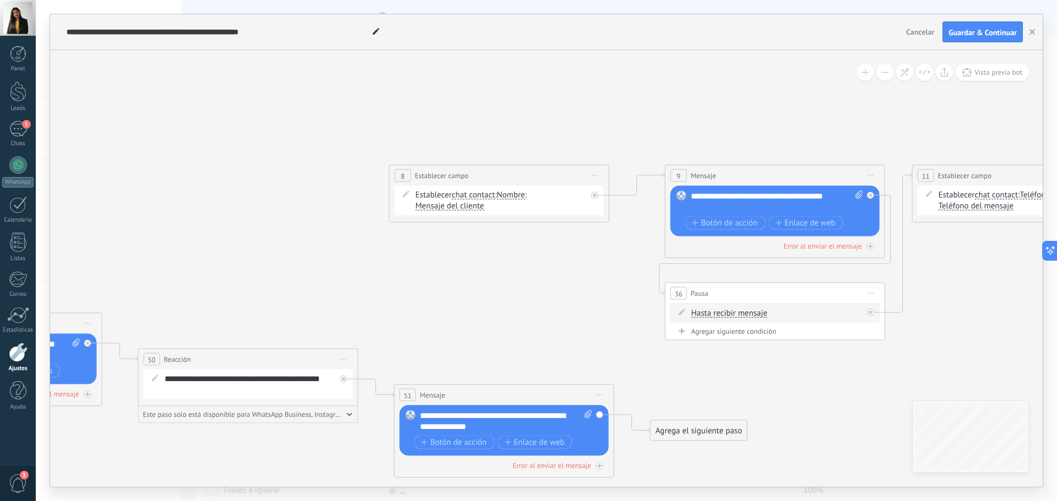
drag, startPoint x: 539, startPoint y: 223, endPoint x: 515, endPoint y: 243, distance: 30.9
click at [515, 243] on icon "23" at bounding box center [589, 511] width 3751 height 1243
click at [603, 175] on span "Iniciar vista previa aquí Cambiar nombre Duplicar [GEOGRAPHIC_DATA]" at bounding box center [595, 176] width 18 height 16
click at [609, 249] on div "Borrar" at bounding box center [645, 247] width 109 height 19
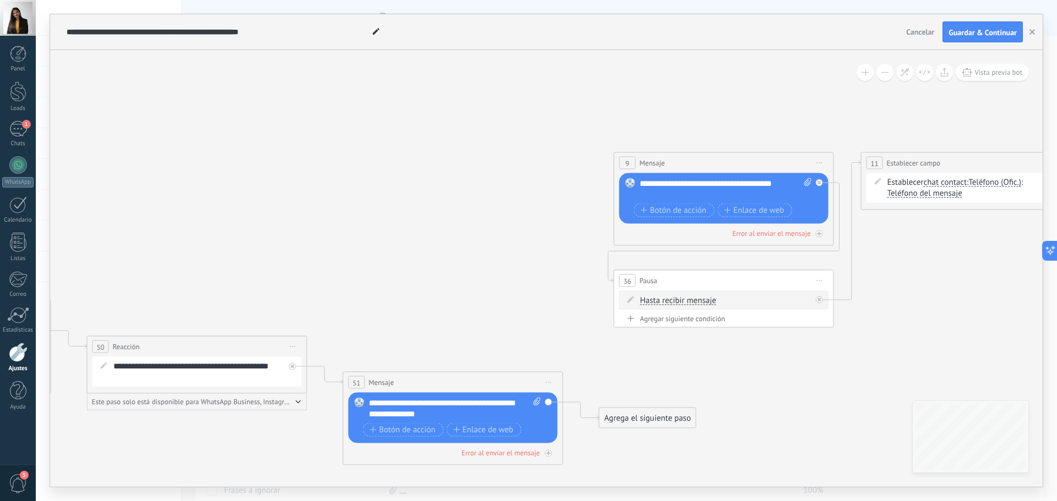
drag, startPoint x: 576, startPoint y: 281, endPoint x: 434, endPoint y: 242, distance: 146.8
click at [437, 243] on icon "23" at bounding box center [537, 498] width 3751 height 1243
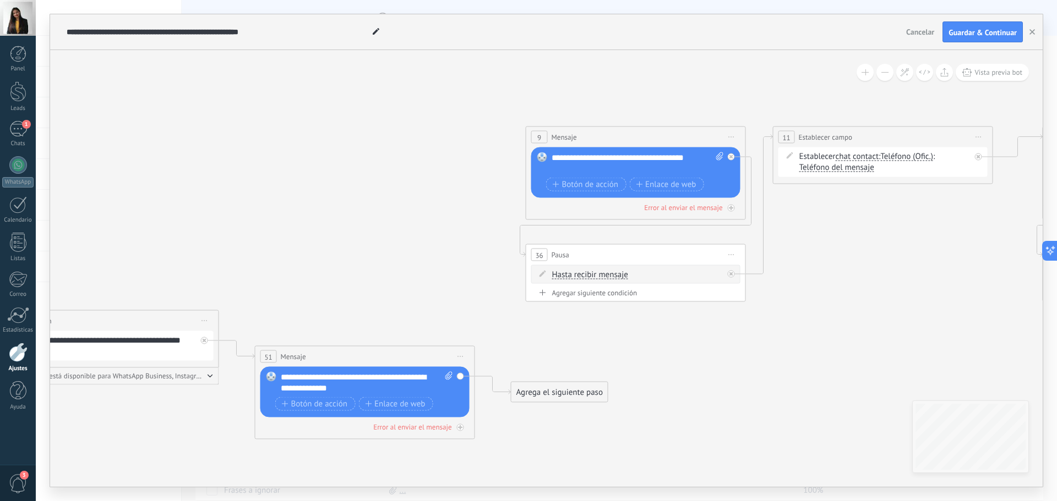
click at [730, 140] on span "Iniciar vista previa aquí Cambiar nombre Duplicar [GEOGRAPHIC_DATA]" at bounding box center [732, 137] width 18 height 16
click at [759, 209] on div "Borrar" at bounding box center [781, 209] width 109 height 19
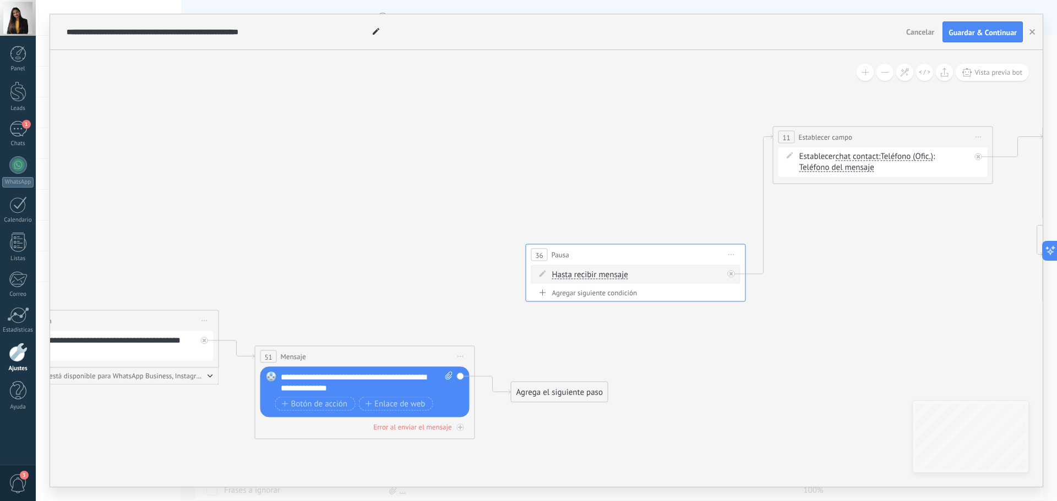
click at [728, 261] on span "Iniciar vista previa aquí Cambiar nombre Duplicar [GEOGRAPHIC_DATA]" at bounding box center [732, 255] width 18 height 16
click at [745, 332] on div "Borrar" at bounding box center [781, 327] width 109 height 19
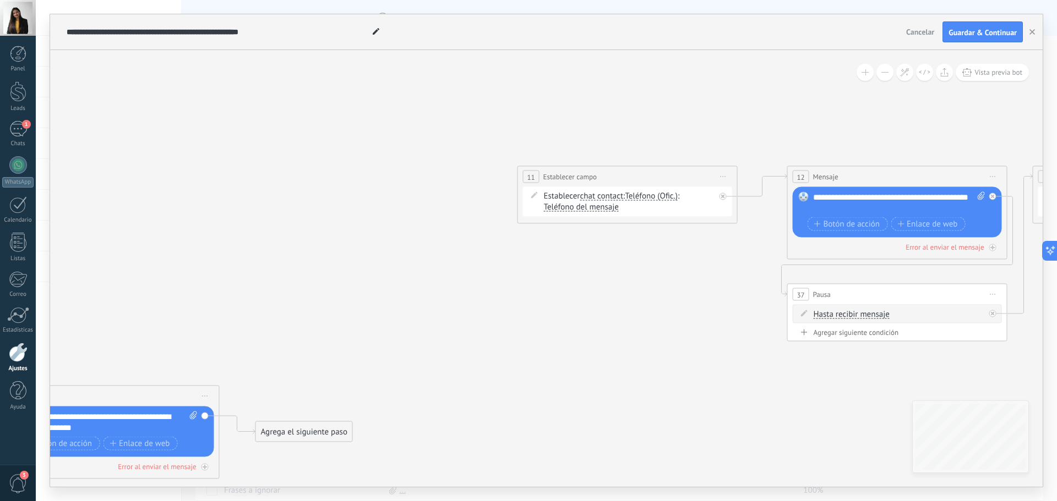
drag, startPoint x: 910, startPoint y: 260, endPoint x: 651, endPoint y: 298, distance: 262.0
click at [722, 173] on span "Iniciar vista previa aquí Cambiar nombre Duplicar [GEOGRAPHIC_DATA]" at bounding box center [721, 177] width 18 height 16
drag, startPoint x: 742, startPoint y: 248, endPoint x: 752, endPoint y: 245, distance: 11.0
click at [743, 248] on div "Borrar" at bounding box center [771, 248] width 109 height 19
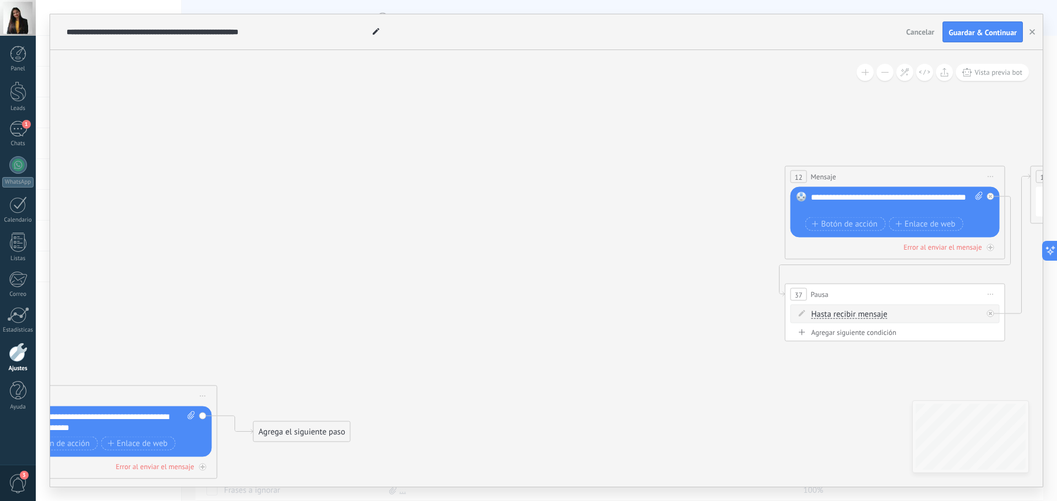
click at [995, 176] on span "Iniciar vista previa aquí Cambiar nombre Duplicar [GEOGRAPHIC_DATA]" at bounding box center [991, 177] width 18 height 16
drag, startPoint x: 997, startPoint y: 252, endPoint x: 1022, endPoint y: 276, distance: 34.6
click at [997, 252] on div "Borrar" at bounding box center [1040, 248] width 109 height 19
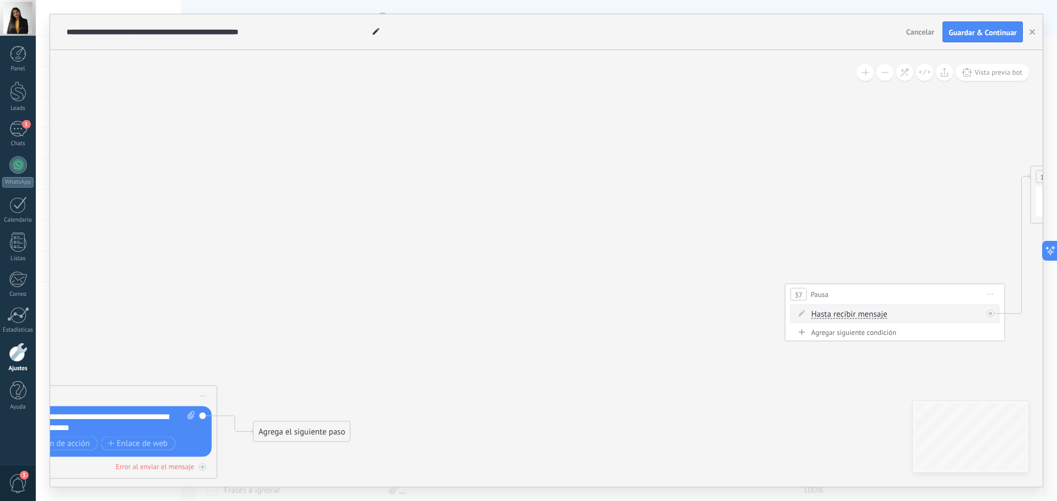
drag, startPoint x: 1035, startPoint y: 297, endPoint x: 1011, endPoint y: 296, distance: 24.2
click at [1011, 296] on div "**********" at bounding box center [546, 250] width 1021 height 501
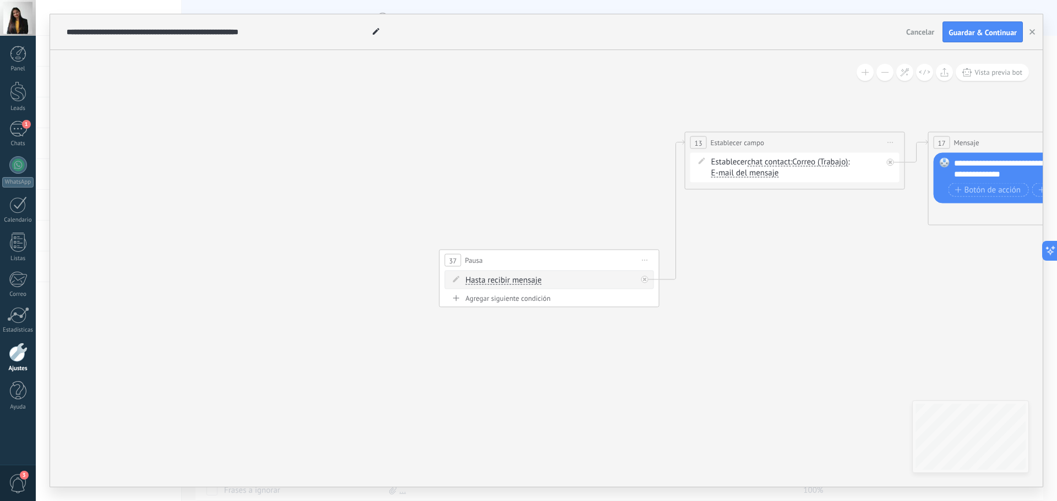
drag, startPoint x: 983, startPoint y: 270, endPoint x: 634, endPoint y: 249, distance: 349.6
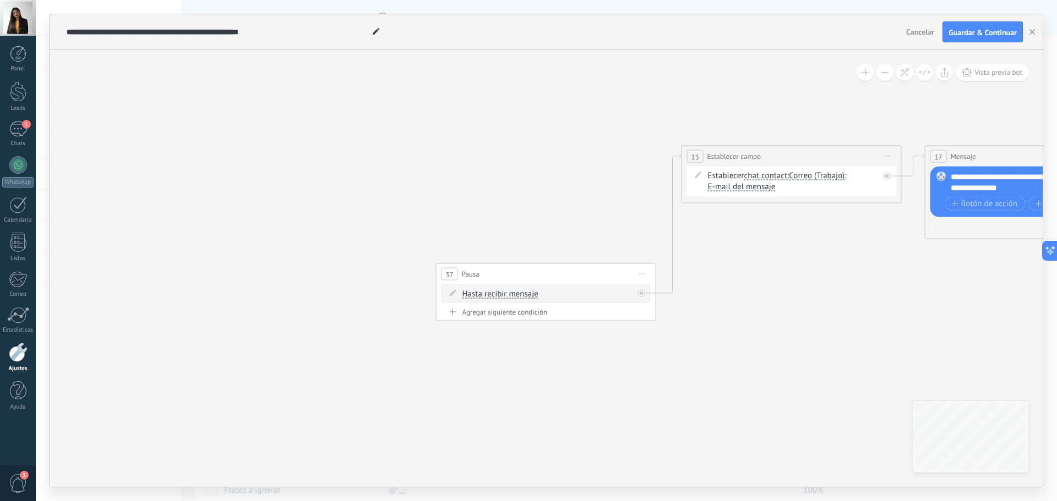
click at [645, 274] on span "Iniciar vista previa aquí Cambiar nombre Duplicar [GEOGRAPHIC_DATA]" at bounding box center [642, 274] width 18 height 16
click at [668, 346] on div "Borrar" at bounding box center [691, 346] width 109 height 19
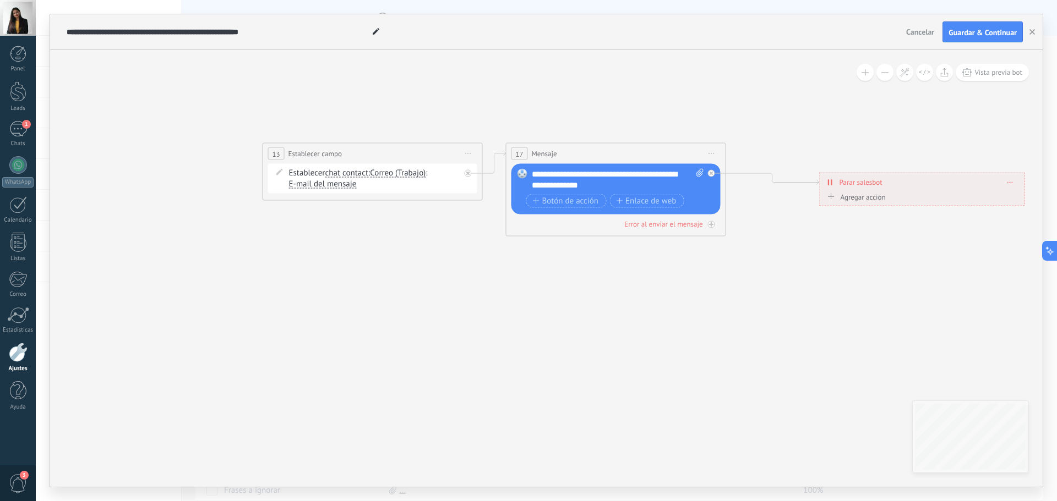
drag, startPoint x: 807, startPoint y: 271, endPoint x: 388, endPoint y: 268, distance: 419.5
click at [467, 149] on span "Iniciar vista previa aquí Cambiar nombre Duplicar [GEOGRAPHIC_DATA]" at bounding box center [469, 154] width 18 height 16
drag, startPoint x: 506, startPoint y: 224, endPoint x: 512, endPoint y: 221, distance: 7.4
click at [506, 223] on div "Borrar" at bounding box center [518, 225] width 109 height 19
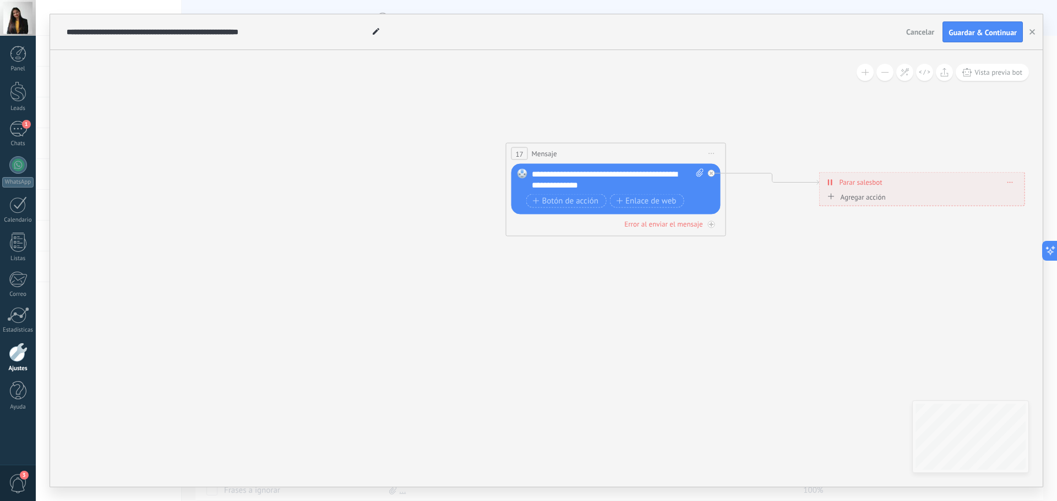
click at [716, 151] on span "Iniciar vista previa aquí Cambiar nombre Duplicar [GEOGRAPHIC_DATA]" at bounding box center [712, 154] width 18 height 16
click at [744, 224] on div "Borrar" at bounding box center [761, 225] width 109 height 19
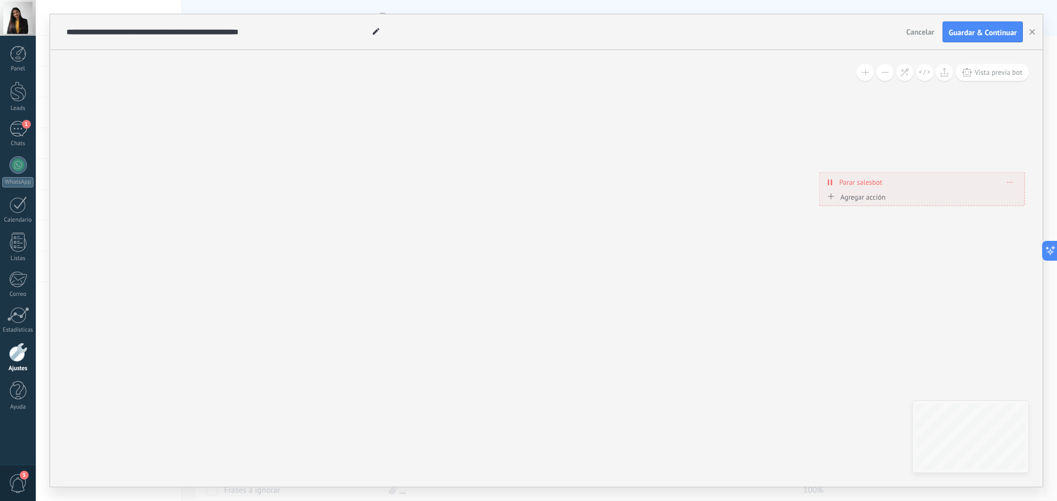
click at [1007, 180] on span "Borrar" at bounding box center [1010, 182] width 6 height 5
click at [1019, 198] on icon at bounding box center [1018, 197] width 6 height 7
drag, startPoint x: 422, startPoint y: 233, endPoint x: 805, endPoint y: 139, distance: 394.6
click at [767, 150] on div "**********" at bounding box center [546, 268] width 992 height 437
drag, startPoint x: 323, startPoint y: 292, endPoint x: 658, endPoint y: 179, distance: 354.4
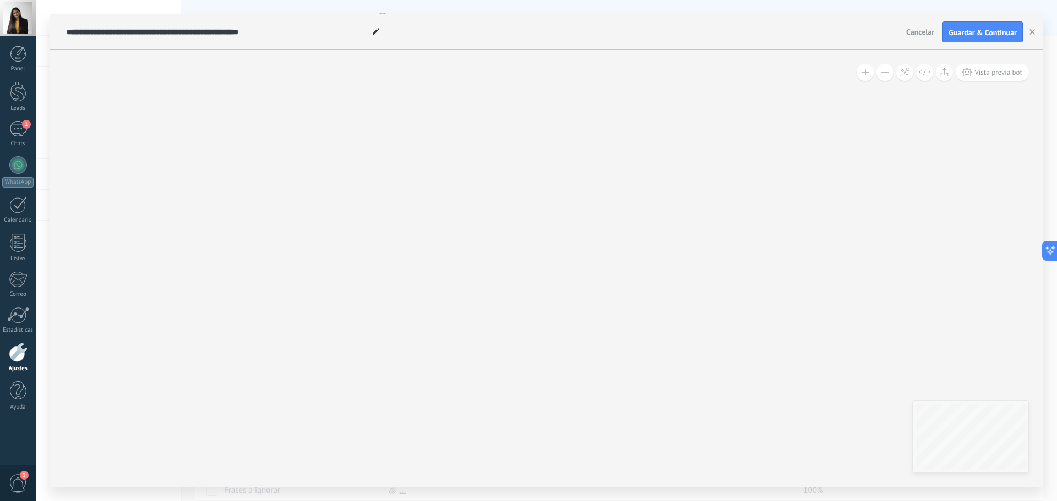
click at [658, 179] on div "**********" at bounding box center [546, 268] width 992 height 437
drag, startPoint x: 235, startPoint y: 268, endPoint x: 757, endPoint y: 332, distance: 526.3
click at [728, 317] on div "**********" at bounding box center [546, 268] width 992 height 437
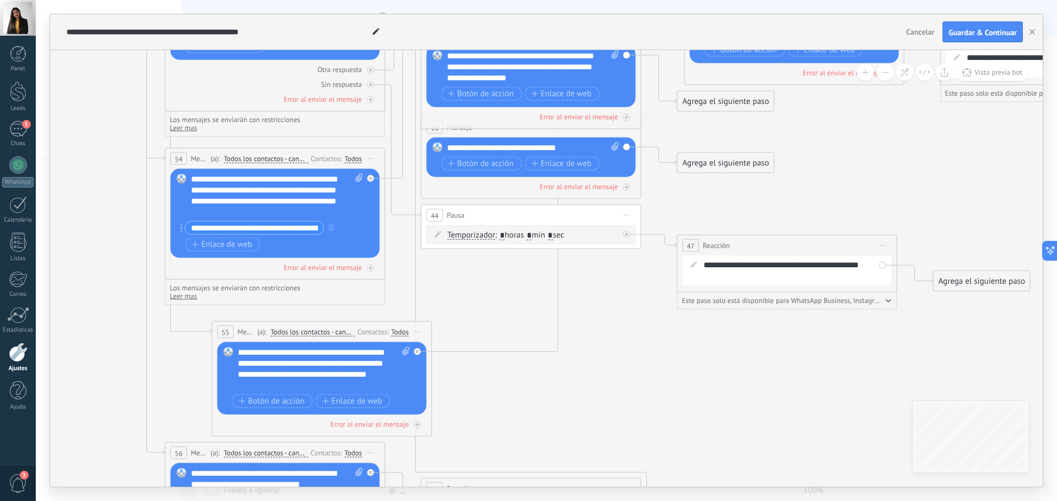
drag, startPoint x: 914, startPoint y: 257, endPoint x: 407, endPoint y: 283, distance: 507.7
click at [412, 283] on icon at bounding box center [652, 160] width 2272 height 1185
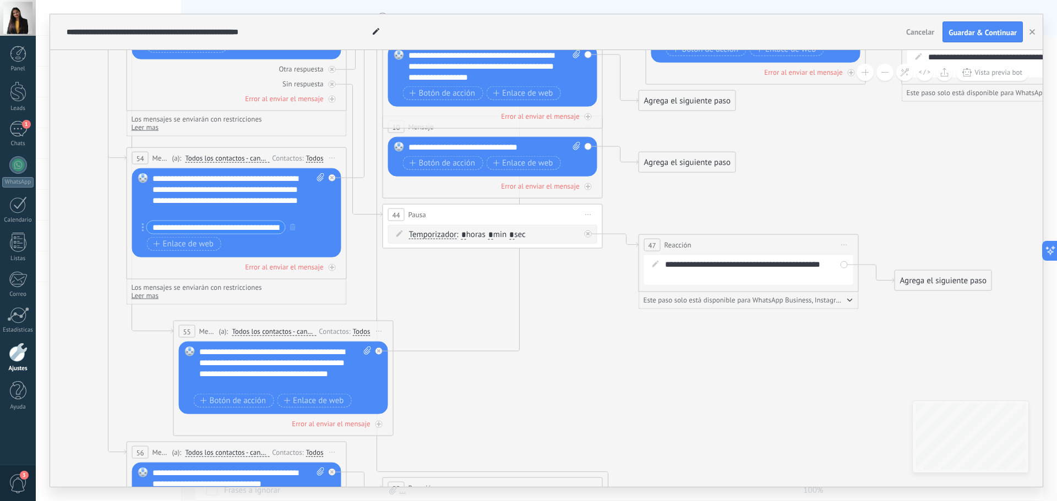
drag, startPoint x: 775, startPoint y: 255, endPoint x: 443, endPoint y: 330, distance: 340.1
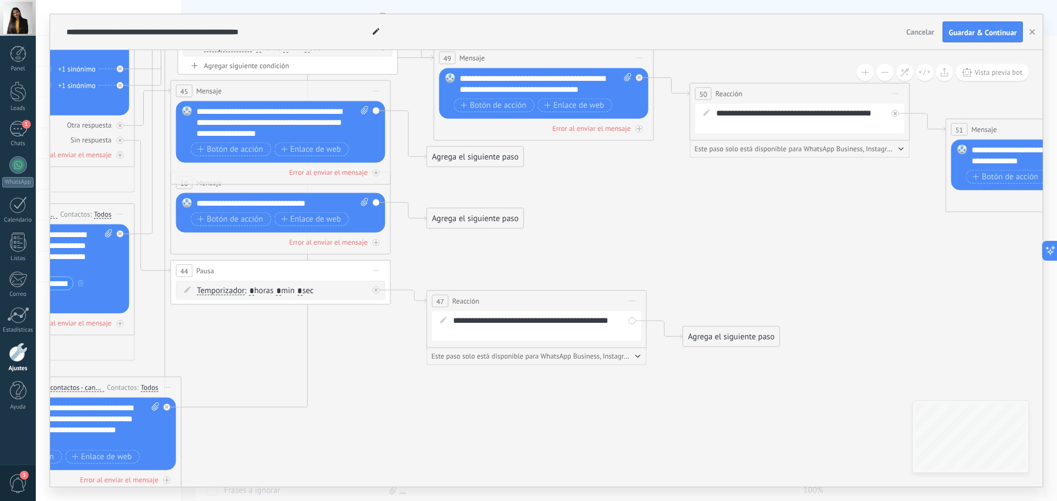
drag, startPoint x: 841, startPoint y: 168, endPoint x: 447, endPoint y: 275, distance: 407.8
click at [455, 274] on icon at bounding box center [401, 216] width 2272 height 1185
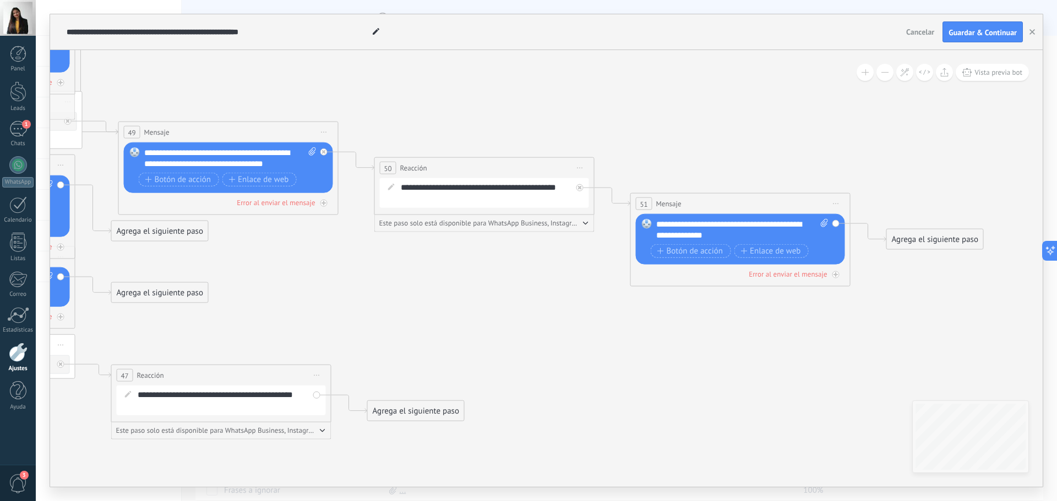
drag, startPoint x: 716, startPoint y: 212, endPoint x: 320, endPoint y: 232, distance: 396.3
click at [321, 232] on icon at bounding box center [86, 290] width 2272 height 1185
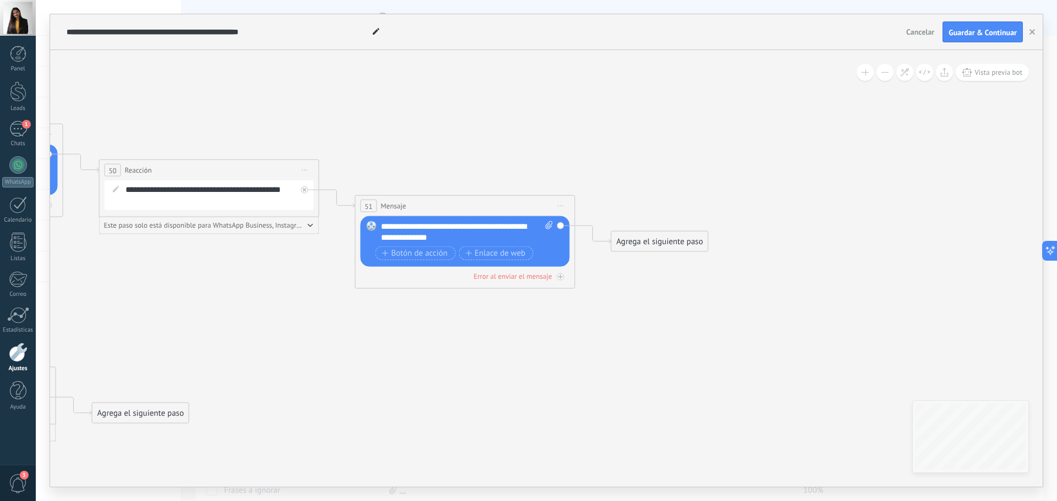
drag, startPoint x: 830, startPoint y: 208, endPoint x: 815, endPoint y: 212, distance: 15.5
click at [664, 234] on div "Agrega el siguiente paso" at bounding box center [660, 242] width 96 height 18
click at [686, 278] on div "Reacción" at bounding box center [679, 284] width 124 height 19
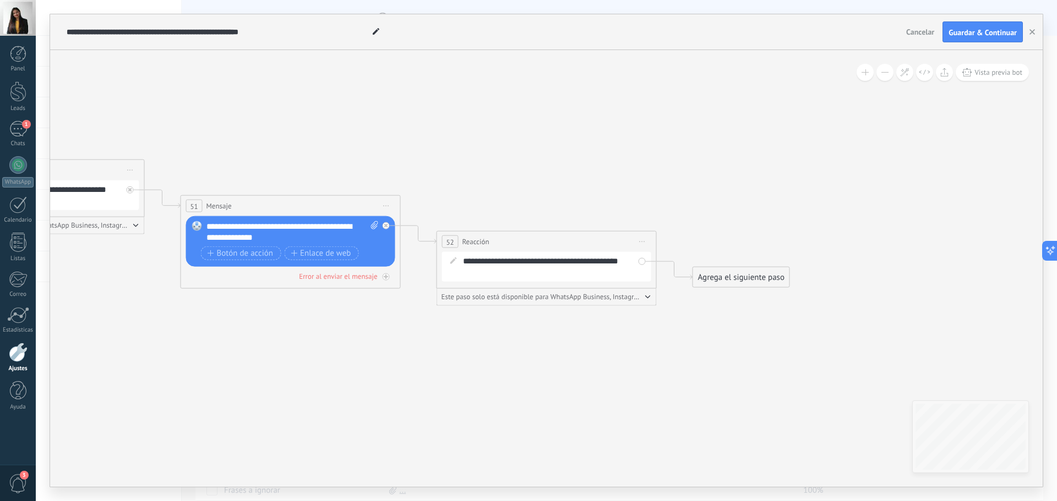
click at [741, 269] on div "Agrega el siguiente paso" at bounding box center [741, 278] width 96 height 18
click at [723, 296] on span "Mensaje" at bounding box center [736, 297] width 29 height 10
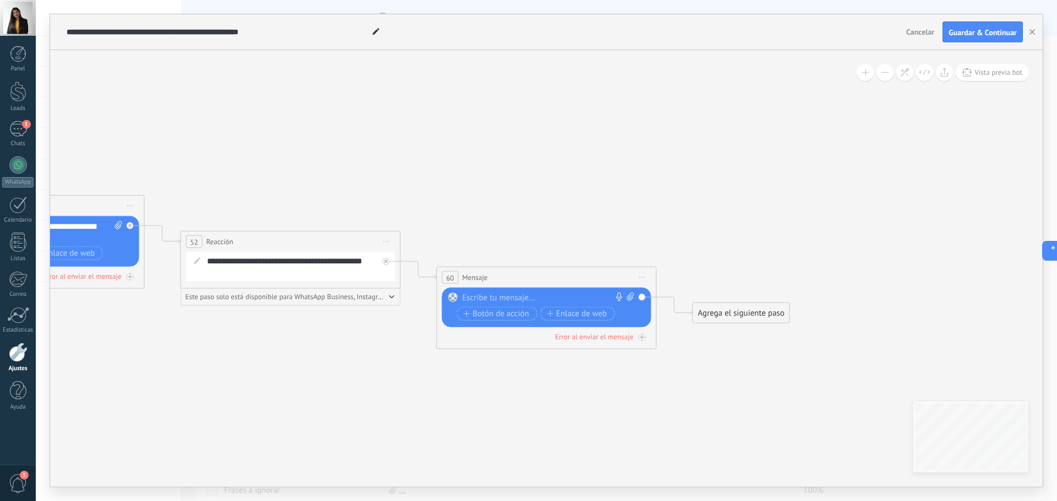
click at [571, 297] on div at bounding box center [543, 298] width 163 height 11
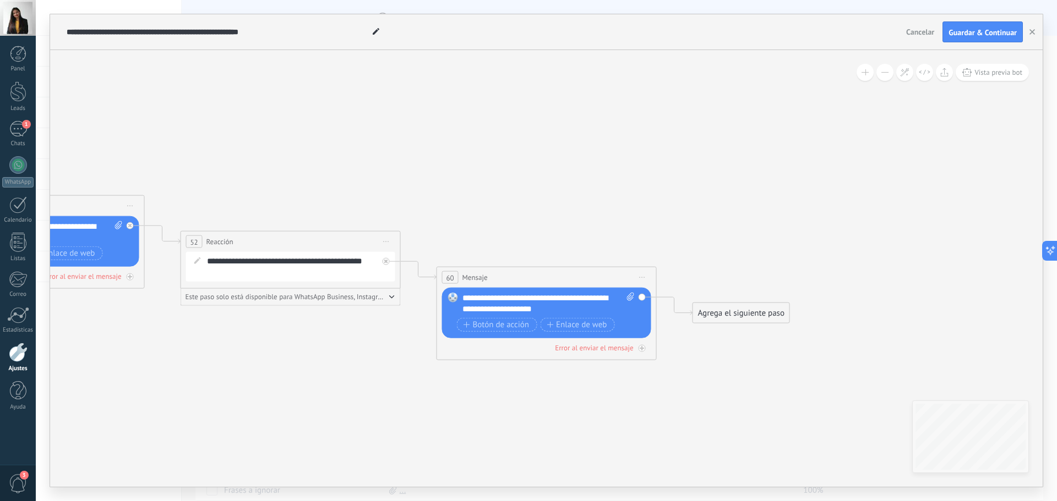
click at [980, 73] on span "Vista previa bot" at bounding box center [998, 72] width 48 height 9
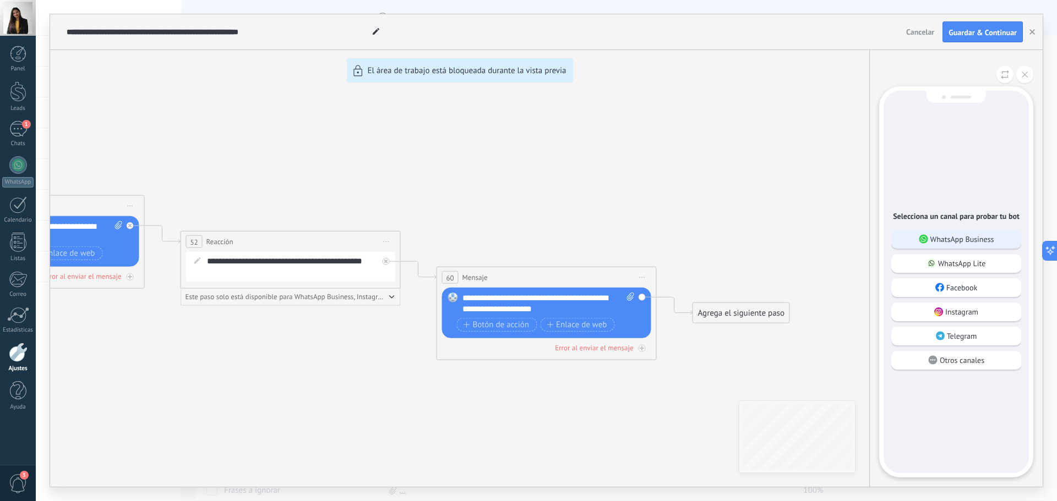
click at [965, 248] on div "WhatsApp Business" at bounding box center [956, 239] width 130 height 19
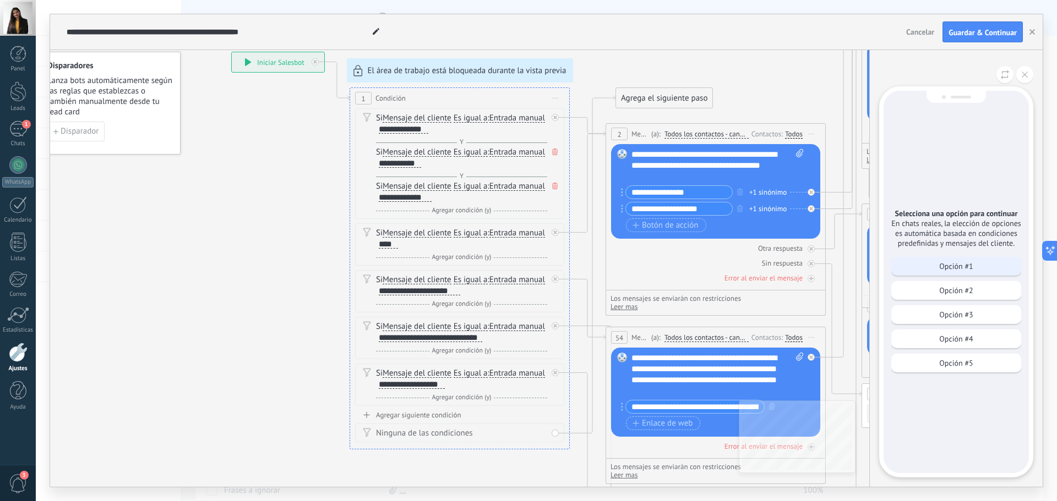
click at [960, 266] on p "Opción #1" at bounding box center [956, 266] width 34 height 10
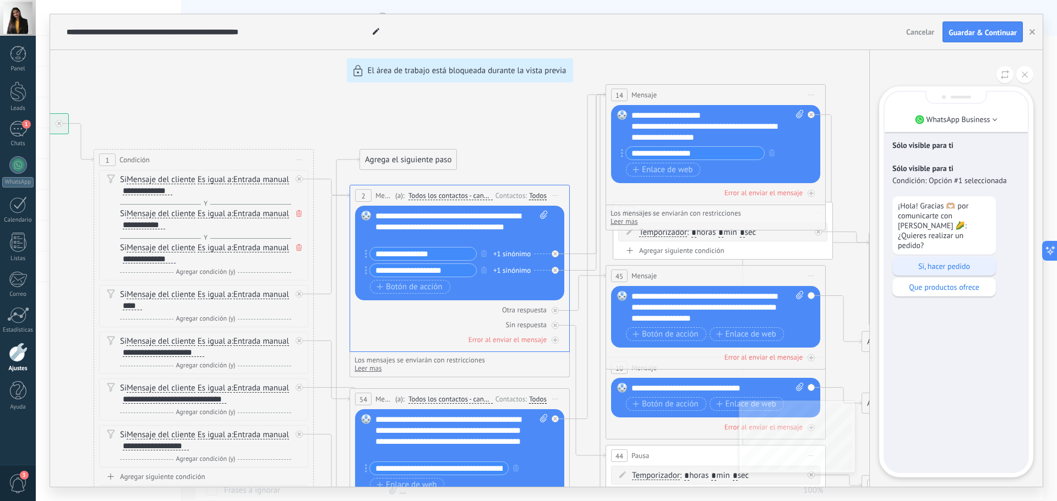
click at [952, 261] on p "Si, hacer pedido" at bounding box center [944, 266] width 92 height 10
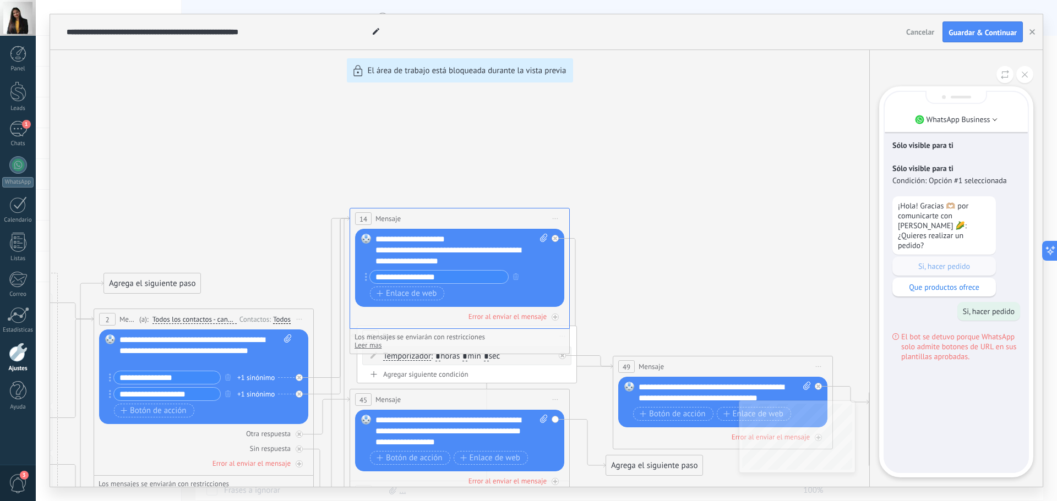
click at [793, 339] on div "**********" at bounding box center [546, 250] width 992 height 473
drag, startPoint x: 647, startPoint y: 326, endPoint x: 677, endPoint y: 289, distance: 47.5
click at [677, 289] on div "**********" at bounding box center [546, 250] width 992 height 473
click at [473, 277] on div "**********" at bounding box center [546, 250] width 992 height 473
click at [434, 276] on div "**********" at bounding box center [546, 250] width 992 height 473
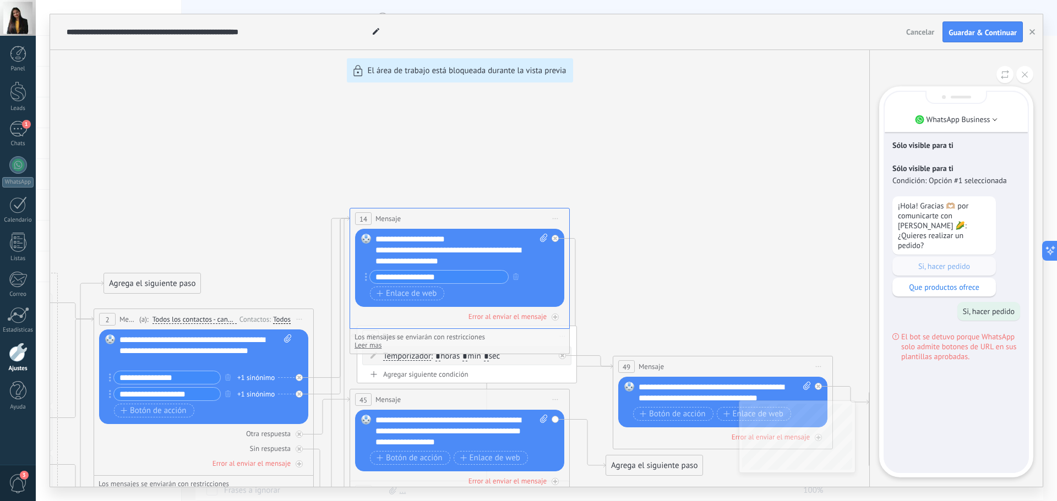
click at [517, 277] on div "**********" at bounding box center [546, 250] width 992 height 473
click at [1021, 70] on button at bounding box center [1024, 74] width 17 height 17
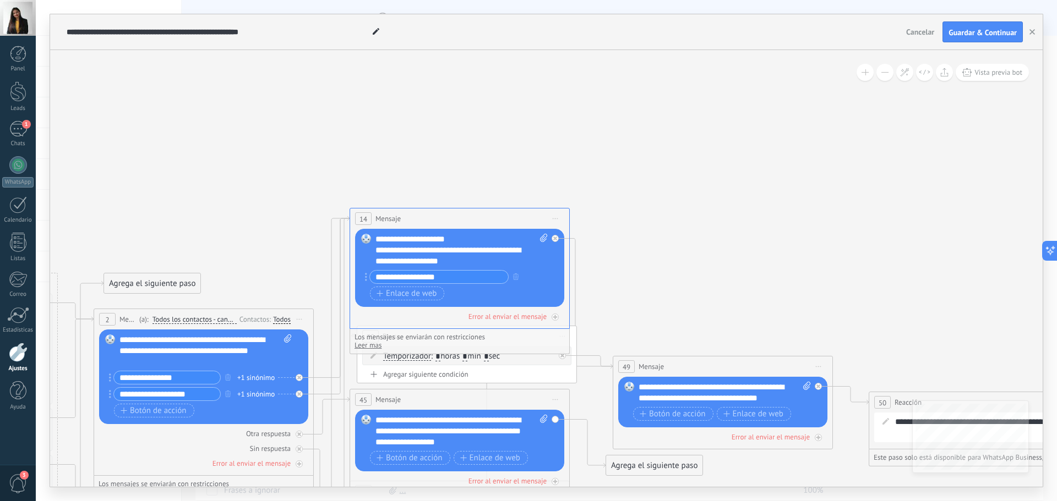
drag, startPoint x: 604, startPoint y: 264, endPoint x: 732, endPoint y: 208, distance: 139.5
click at [730, 208] on div "**********" at bounding box center [546, 250] width 992 height 473
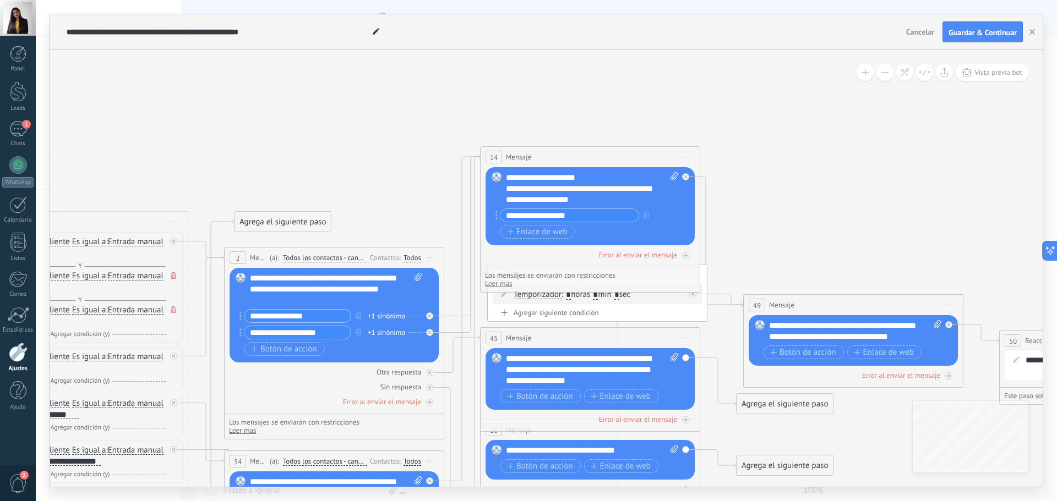
drag, startPoint x: 701, startPoint y: 260, endPoint x: 854, endPoint y: 189, distance: 168.0
click at [853, 189] on icon at bounding box center [966, 463] width 2784 height 1185
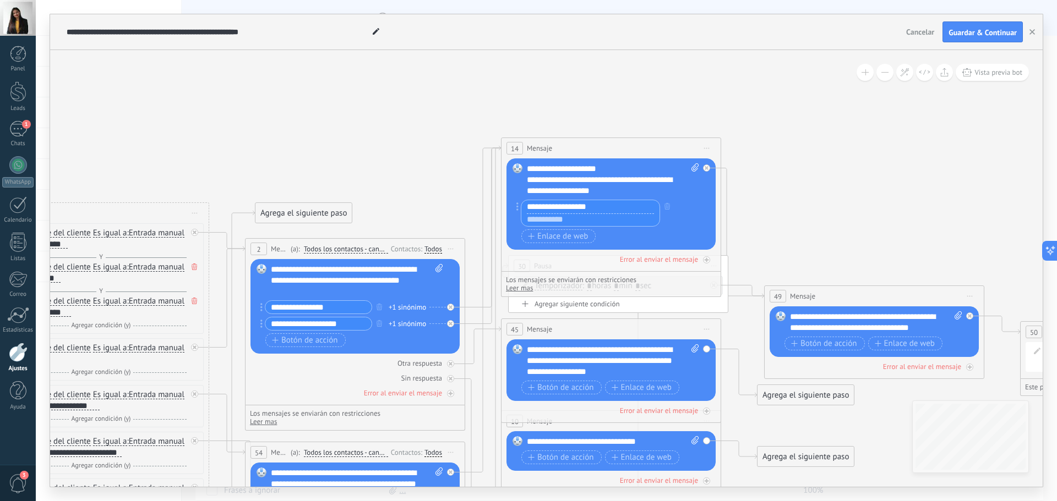
click at [594, 205] on input "**********" at bounding box center [590, 206] width 138 height 13
click at [528, 206] on input "**********" at bounding box center [590, 206] width 138 height 13
drag, startPoint x: 621, startPoint y: 210, endPoint x: 493, endPoint y: 204, distance: 127.8
click at [601, 221] on input "text" at bounding box center [590, 220] width 138 height 13
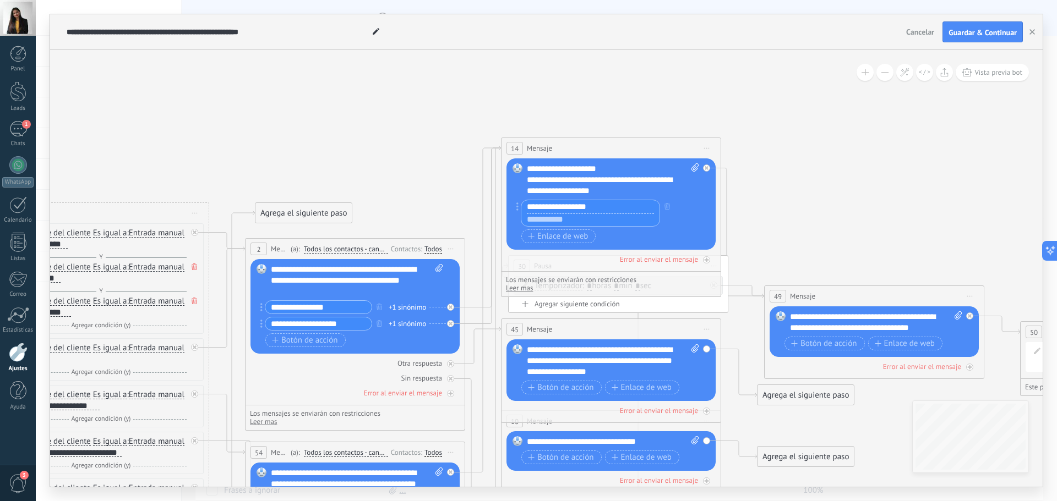
click at [601, 221] on input "text" at bounding box center [590, 220] width 138 height 13
drag, startPoint x: 612, startPoint y: 209, endPoint x: 504, endPoint y: 209, distance: 107.9
click at [504, 209] on div "14 Mensaje ******* (a): Todos los contactos - canales seleccionados Todos los c…" at bounding box center [611, 205] width 220 height 134
click at [566, 206] on input "text" at bounding box center [590, 206] width 138 height 13
paste input "**********"
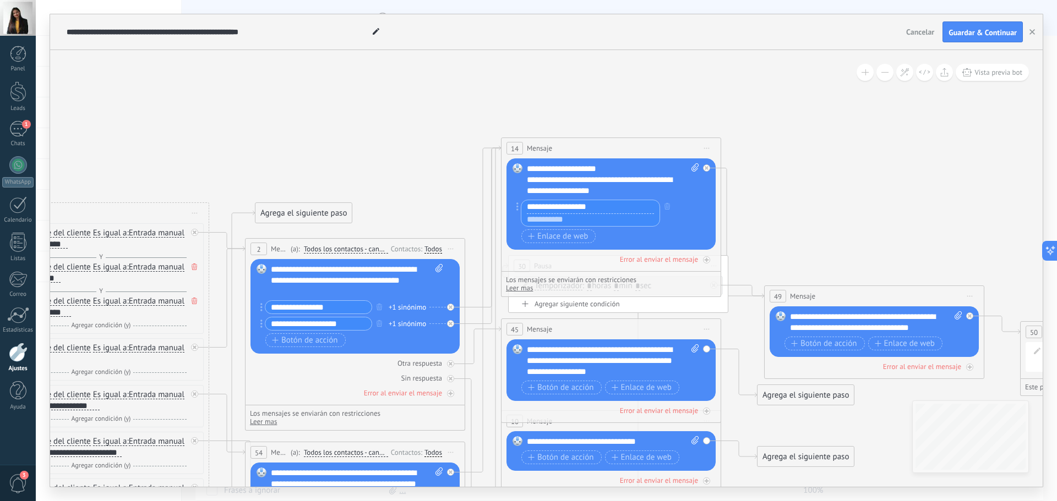
click at [527, 208] on input "**********" at bounding box center [590, 206] width 138 height 13
type input "**********"
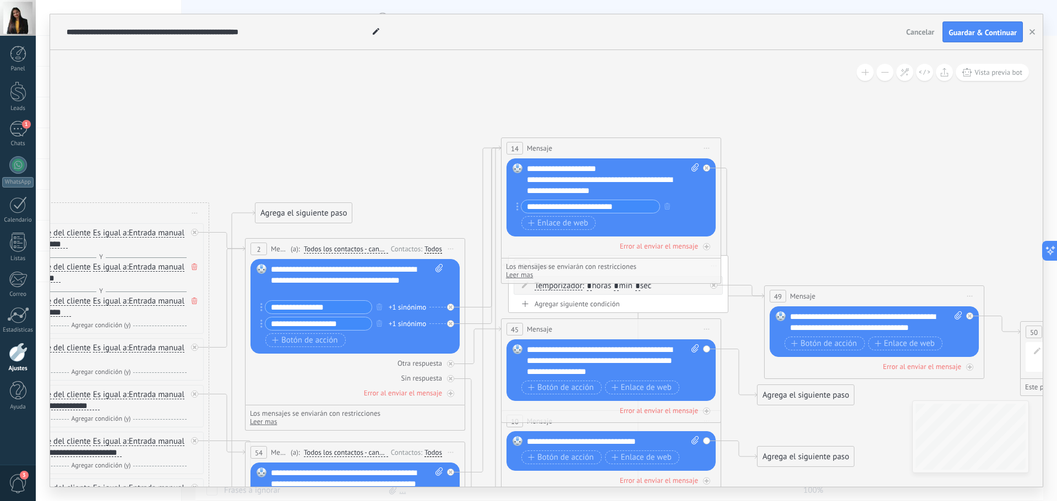
click at [799, 185] on icon at bounding box center [987, 454] width 2784 height 1185
click at [984, 68] on span "Vista previa bot" at bounding box center [998, 72] width 48 height 9
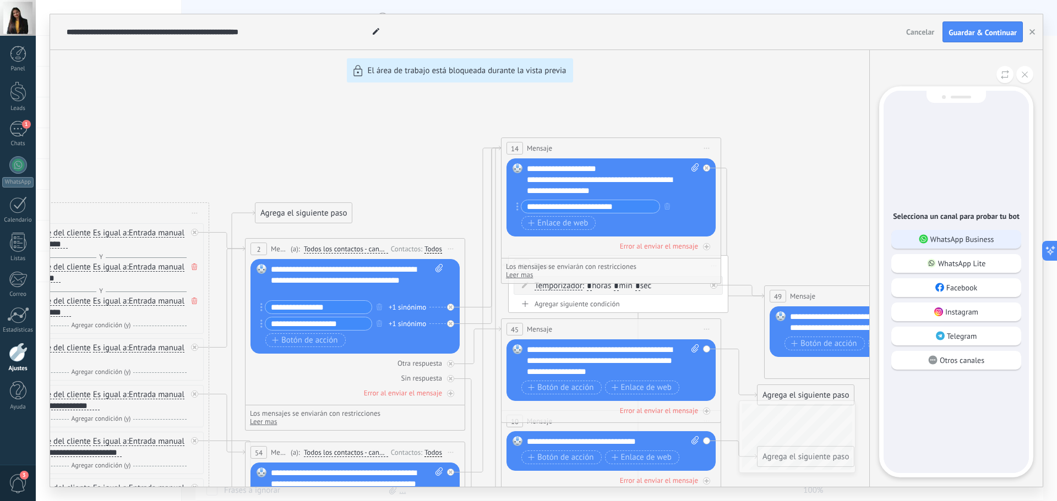
click at [925, 241] on use at bounding box center [923, 239] width 9 height 9
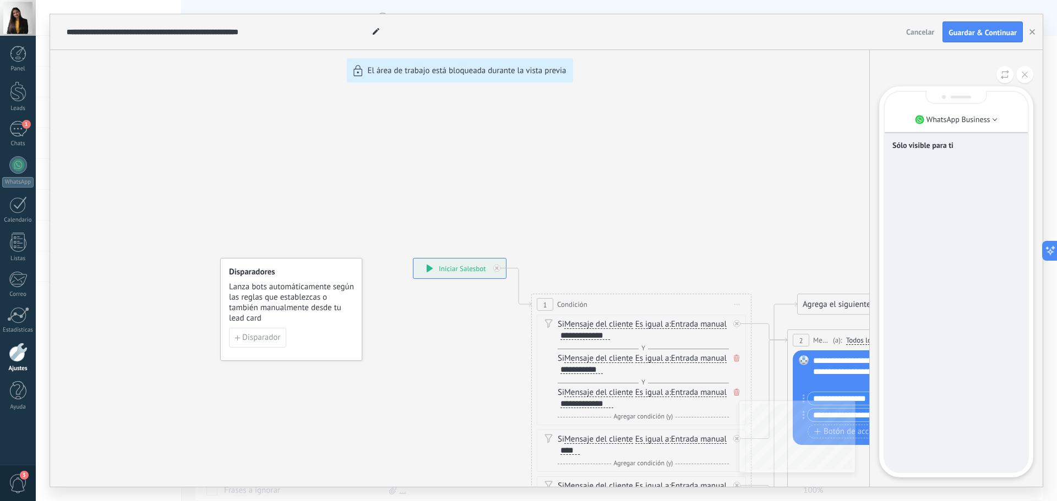
drag, startPoint x: 753, startPoint y: 238, endPoint x: 680, endPoint y: 116, distance: 142.2
click at [680, 116] on div "**********" at bounding box center [546, 250] width 992 height 473
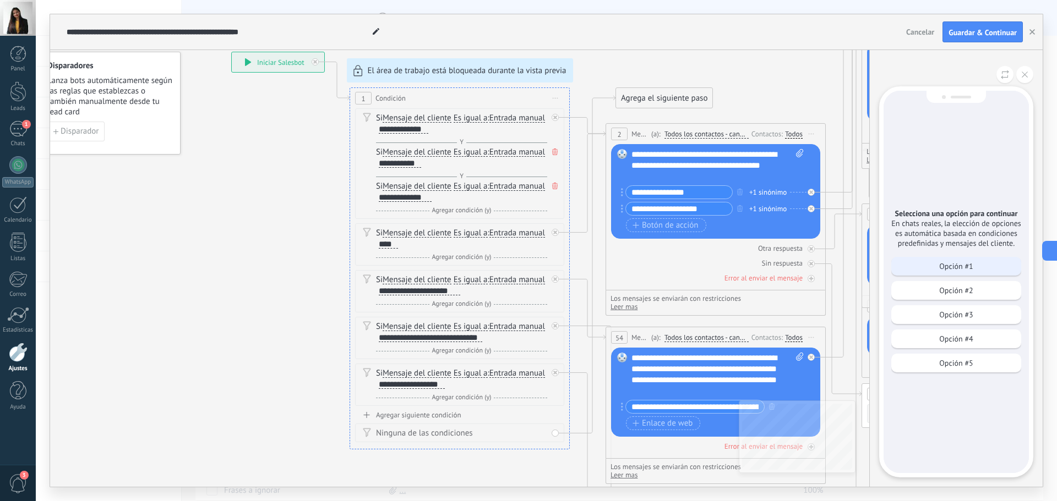
click at [962, 268] on p "Opción #1" at bounding box center [956, 266] width 34 height 10
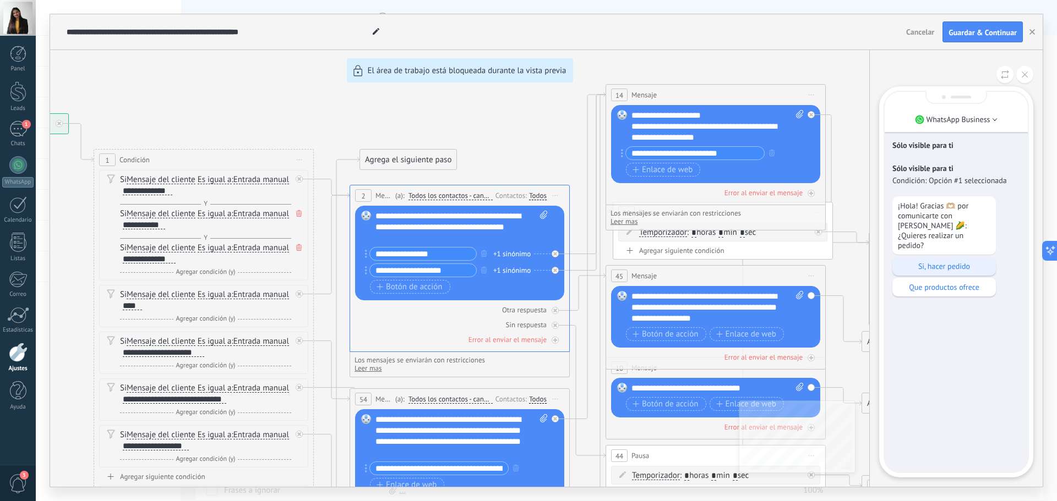
click at [947, 261] on p "Si, hacer pedido" at bounding box center [944, 266] width 92 height 10
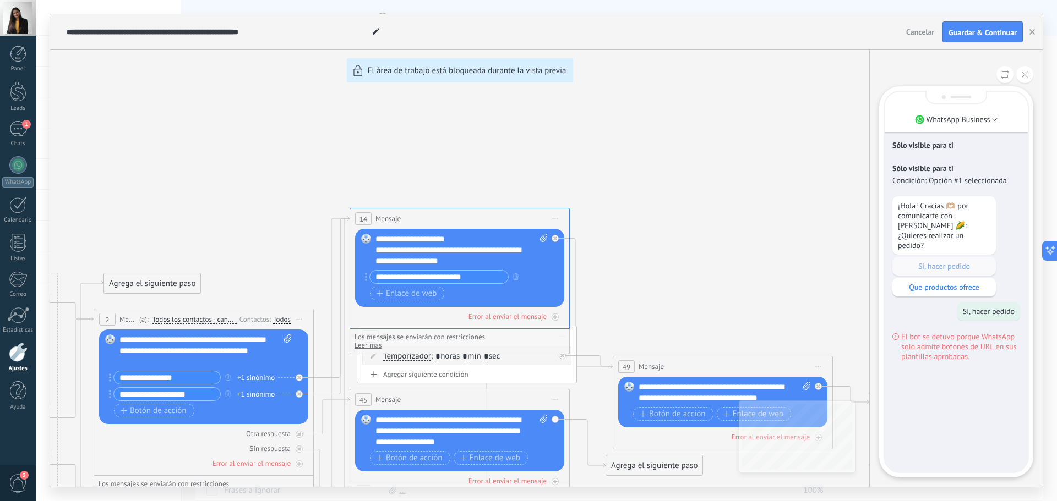
click at [511, 276] on div "**********" at bounding box center [546, 250] width 992 height 473
click at [1022, 73] on icon at bounding box center [1025, 75] width 6 height 6
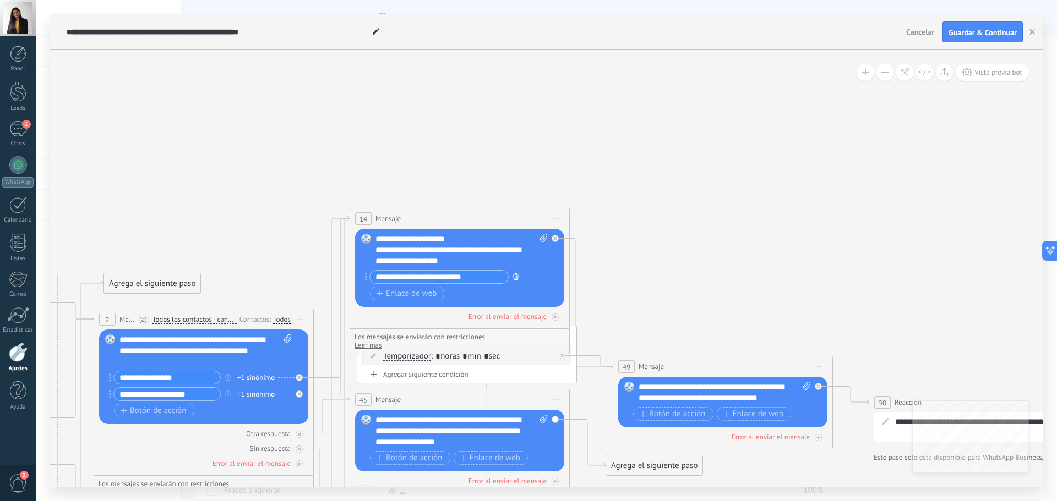
click at [515, 274] on icon "button" at bounding box center [516, 277] width 6 height 7
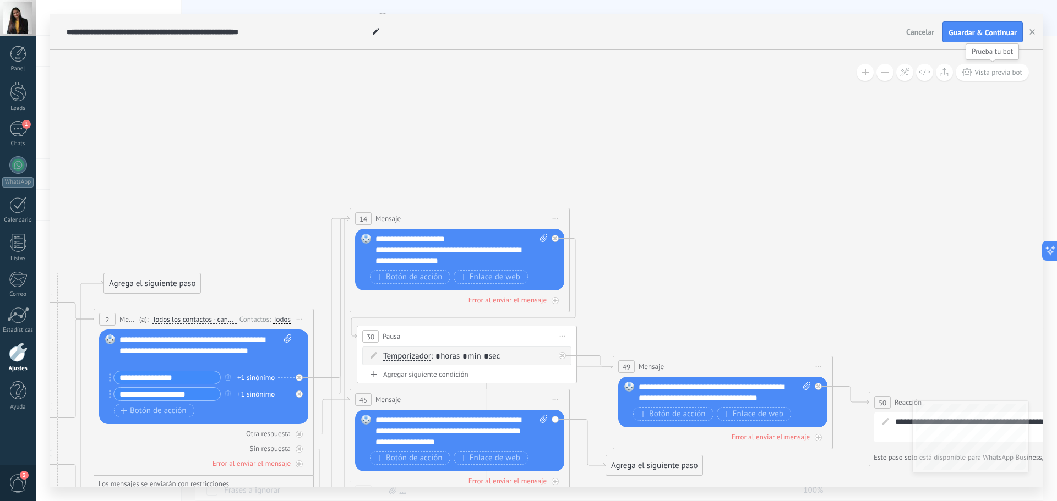
click at [992, 78] on button "Vista previa bot" at bounding box center [992, 72] width 73 height 17
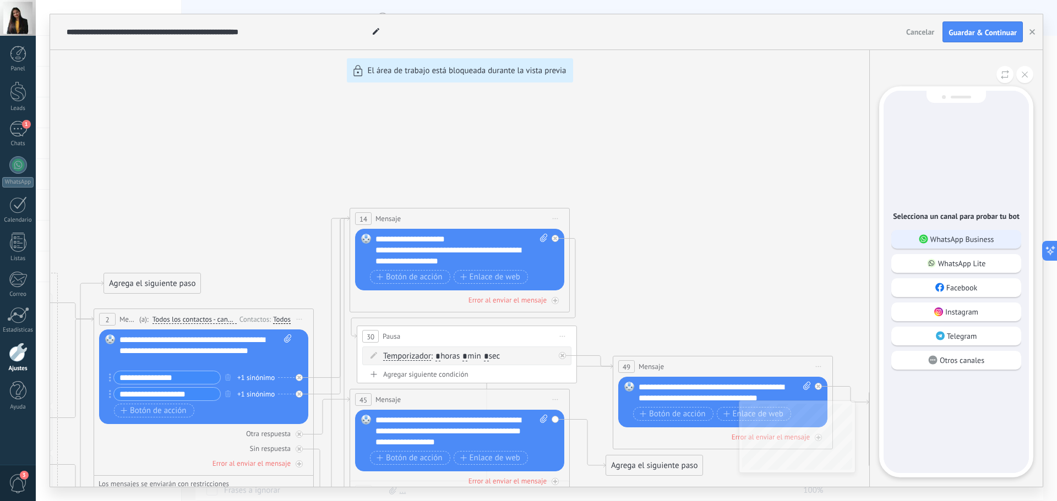
click at [960, 236] on p "WhatsApp Business" at bounding box center [962, 239] width 64 height 10
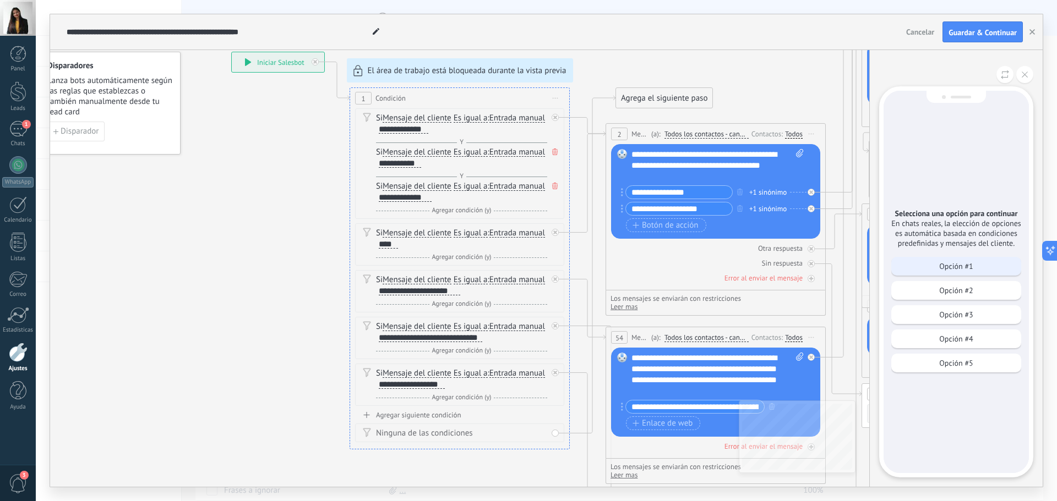
click at [953, 268] on p "Opción #1" at bounding box center [956, 266] width 34 height 10
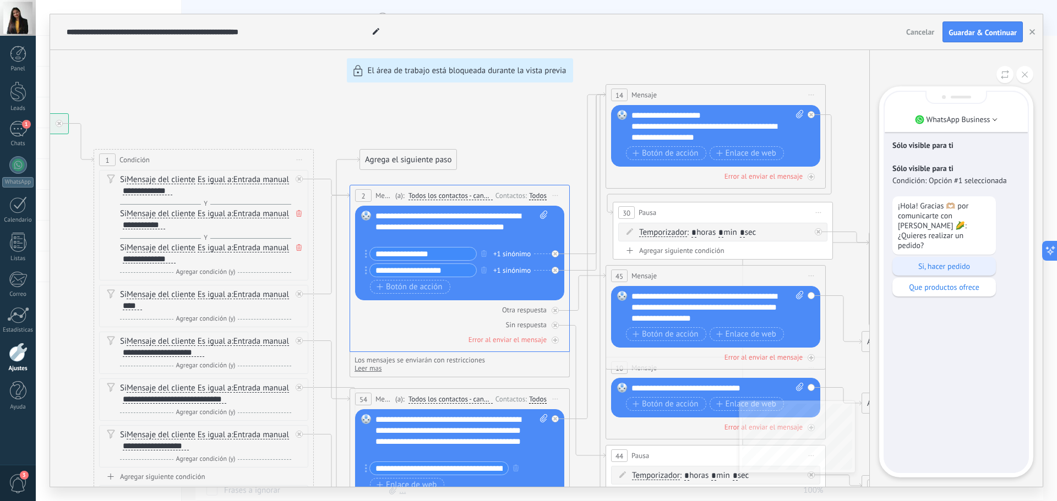
click at [948, 261] on p "Si, hacer pedido" at bounding box center [944, 266] width 92 height 10
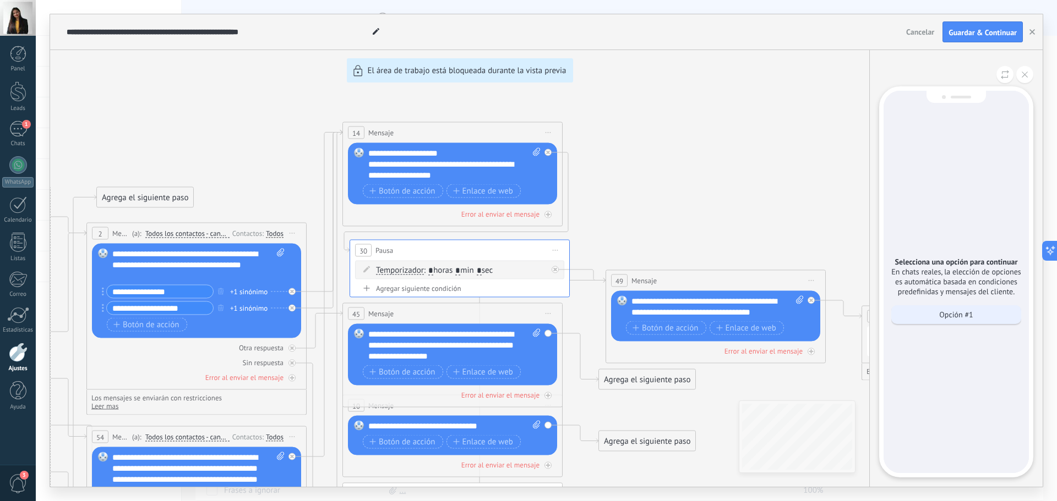
click at [936, 320] on div "Opción #1" at bounding box center [956, 315] width 130 height 19
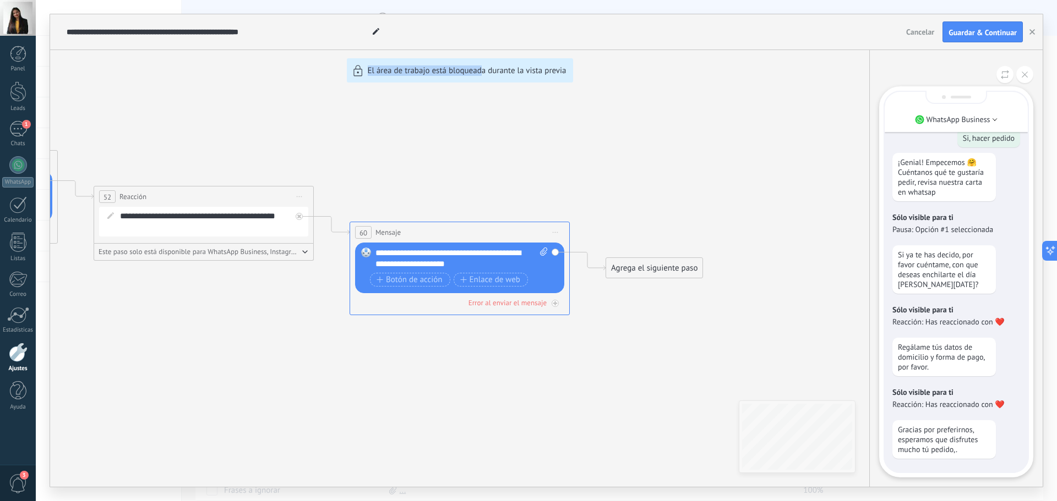
drag, startPoint x: 200, startPoint y: 379, endPoint x: 483, endPoint y: 377, distance: 282.9
click at [483, 377] on div "**********" at bounding box center [546, 250] width 992 height 473
click at [441, 159] on div "**********" at bounding box center [546, 250] width 992 height 473
click at [1024, 70] on button at bounding box center [1024, 74] width 17 height 17
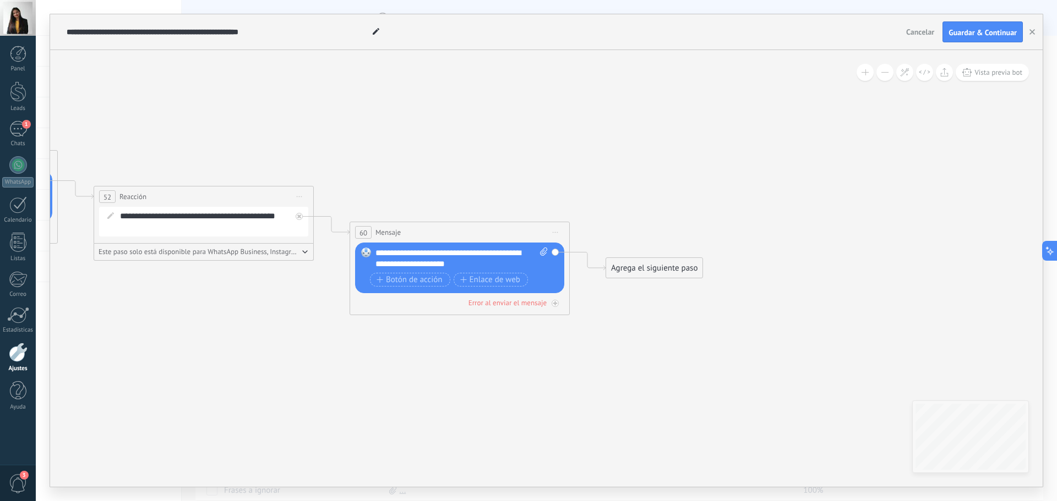
drag, startPoint x: 459, startPoint y: 132, endPoint x: 1005, endPoint y: 199, distance: 550.7
click at [999, 199] on div "**********" at bounding box center [546, 250] width 992 height 473
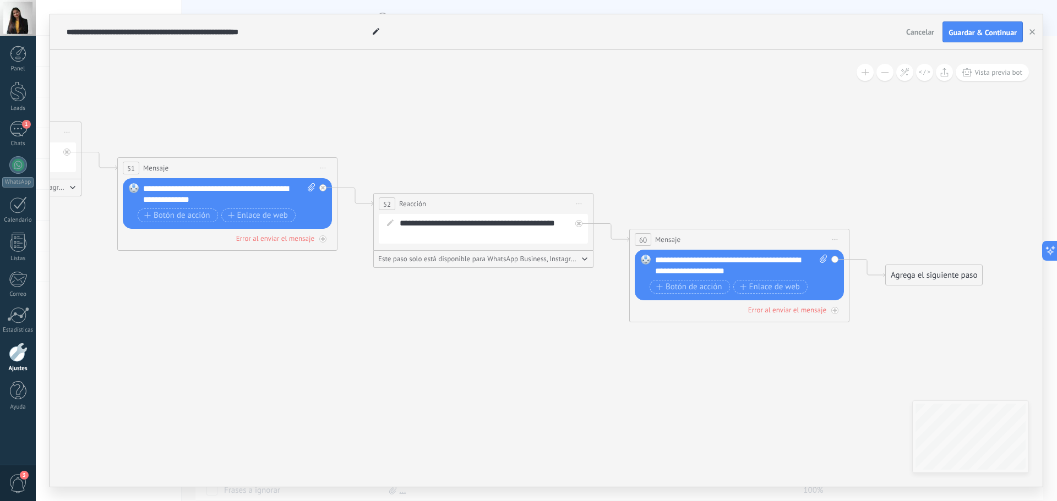
drag, startPoint x: 483, startPoint y: 198, endPoint x: 801, endPoint y: 215, distance: 318.6
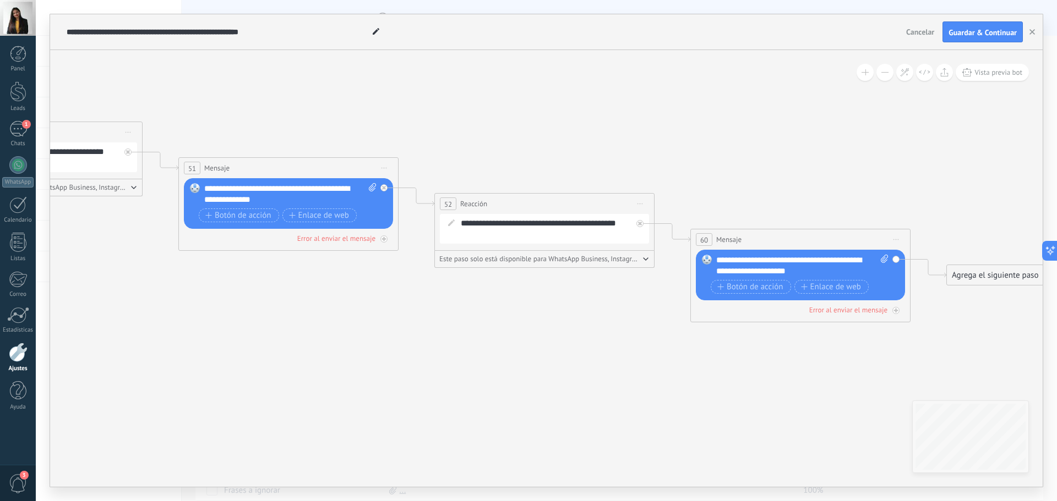
drag, startPoint x: 347, startPoint y: 338, endPoint x: 937, endPoint y: 335, distance: 589.5
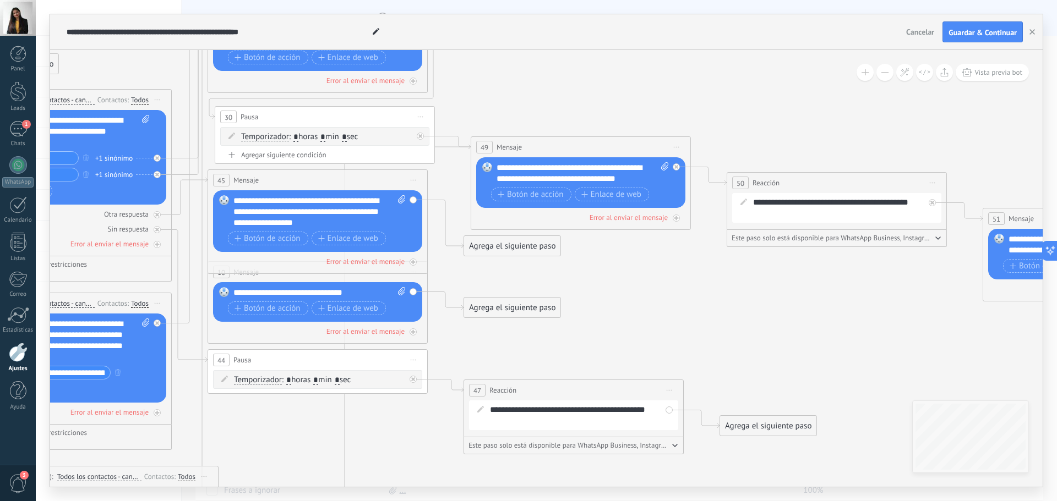
drag, startPoint x: 429, startPoint y: 287, endPoint x: 669, endPoint y: 329, distance: 244.1
click at [710, 353] on icon at bounding box center [694, 305] width 2784 height 1185
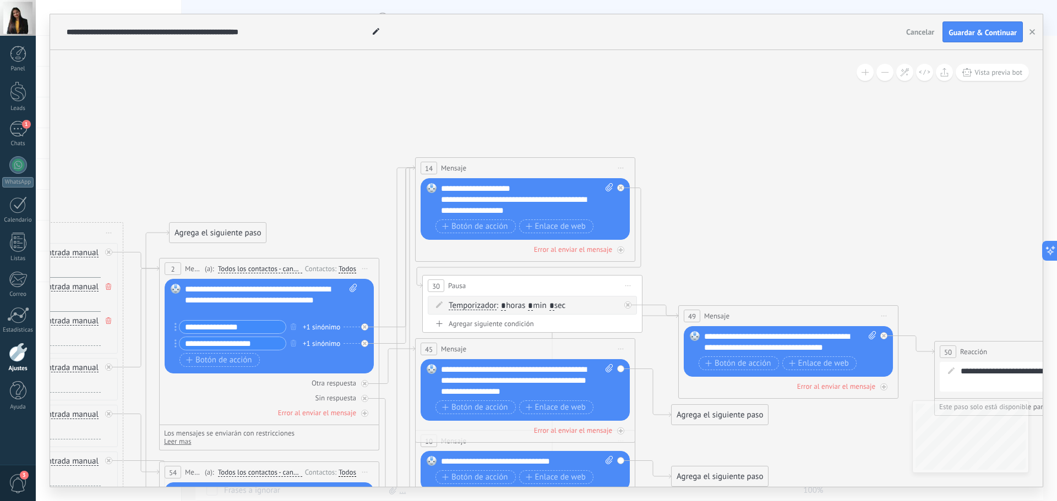
drag, startPoint x: 588, startPoint y: 114, endPoint x: 734, endPoint y: 186, distance: 162.5
click at [734, 189] on icon at bounding box center [902, 474] width 2784 height 1185
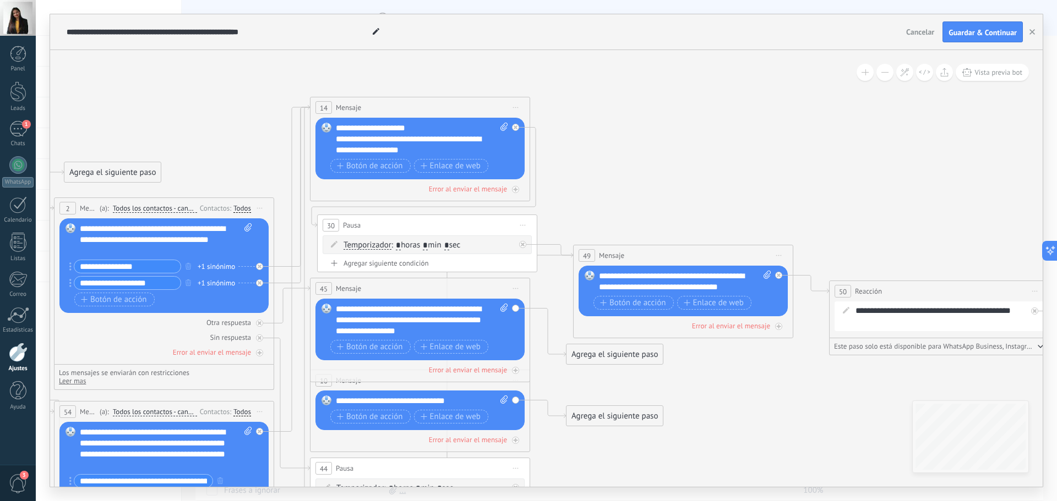
drag, startPoint x: 816, startPoint y: 160, endPoint x: 713, endPoint y: 182, distance: 105.8
click at [713, 182] on icon at bounding box center [796, 414] width 2784 height 1185
click at [527, 227] on span "Iniciar vista previa aquí Cambiar nombre Duplicar [GEOGRAPHIC_DATA]" at bounding box center [523, 225] width 18 height 16
click at [580, 208] on icon at bounding box center [796, 414] width 2784 height 1185
click at [528, 226] on span "Iniciar vista previa aquí Cambiar nombre Duplicar [GEOGRAPHIC_DATA]" at bounding box center [523, 225] width 18 height 16
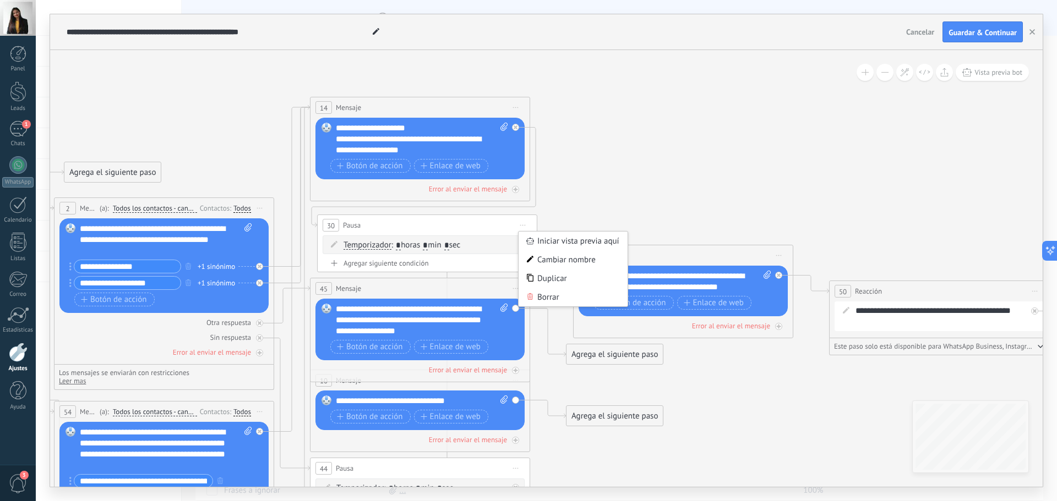
click at [523, 226] on span "Iniciar vista previa aquí Cambiar nombre Duplicar [GEOGRAPHIC_DATA]" at bounding box center [523, 225] width 18 height 16
click at [523, 224] on span "Iniciar vista previa aquí Cambiar nombre Duplicar [GEOGRAPHIC_DATA]" at bounding box center [523, 225] width 18 height 16
click at [602, 212] on icon at bounding box center [796, 414] width 2784 height 1185
click at [523, 227] on span "Iniciar vista previa aquí Cambiar nombre Duplicar [GEOGRAPHIC_DATA]" at bounding box center [523, 225] width 18 height 16
click at [401, 263] on div "Agregar siguiente condición" at bounding box center [427, 263] width 209 height 9
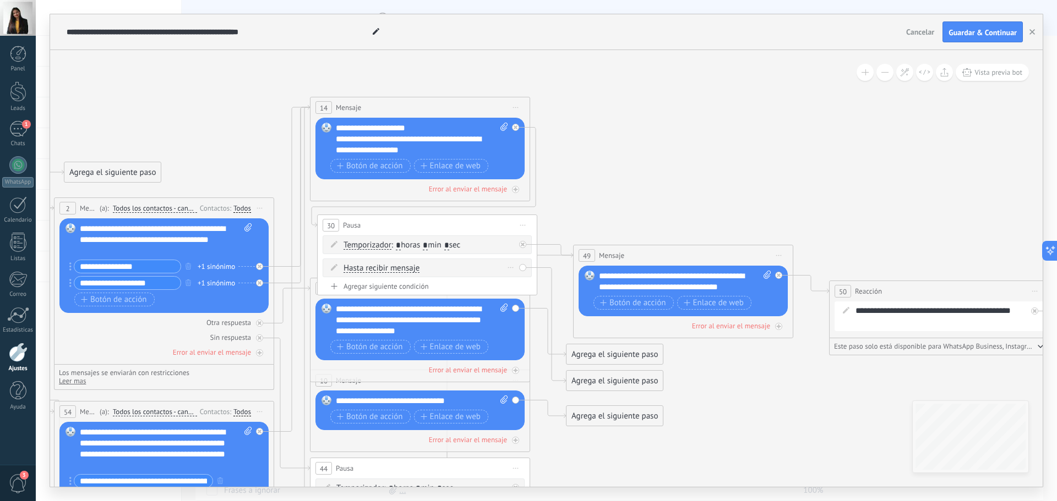
click at [520, 266] on div "Hasta recibir mensaje Hasta recibir mensaje Excepto horas laborales Hasta que s…" at bounding box center [427, 268] width 209 height 19
click at [522, 267] on div "Hasta recibir mensaje Hasta recibir mensaje Excepto horas laborales Hasta que s…" at bounding box center [427, 268] width 209 height 19
click at [521, 242] on div at bounding box center [522, 244] width 7 height 7
click at [523, 246] on div "Temporizador Hasta recibir mensaje Temporizador Excepto horas laborales Hasta q…" at bounding box center [427, 245] width 209 height 19
click at [523, 243] on div "Temporizador Hasta recibir mensaje Temporizador Excepto horas laborales Hasta q…" at bounding box center [427, 245] width 209 height 19
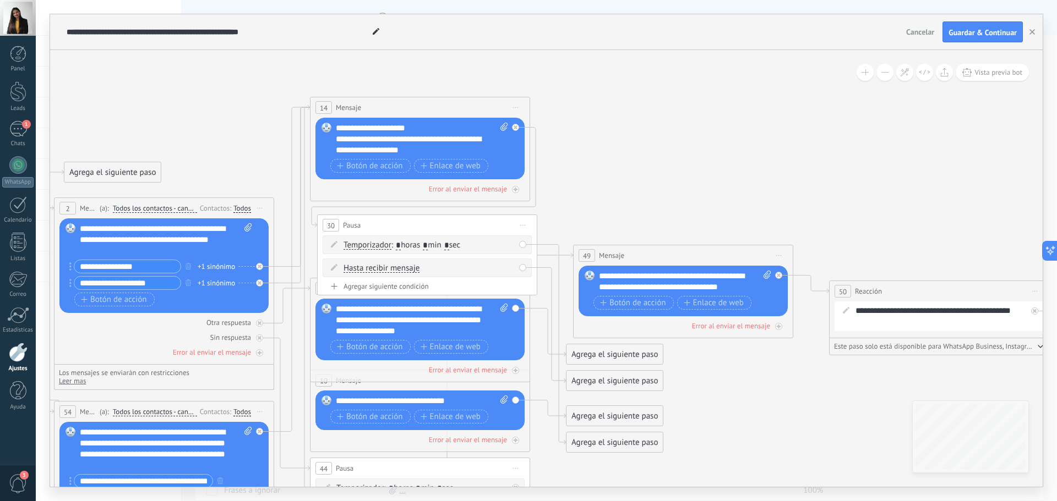
click at [598, 195] on icon at bounding box center [796, 414] width 2784 height 1185
click at [521, 242] on div "Temporizador Hasta recibir mensaje Temporizador Excepto horas laborales Hasta q…" at bounding box center [427, 245] width 209 height 19
click at [522, 243] on div "Temporizador Hasta recibir mensaje Temporizador Excepto horas laborales Hasta q…" at bounding box center [427, 245] width 209 height 19
click at [522, 270] on div "Hasta recibir mensaje Hasta recibir mensaje Excepto horas laborales Hasta que s…" at bounding box center [427, 268] width 209 height 19
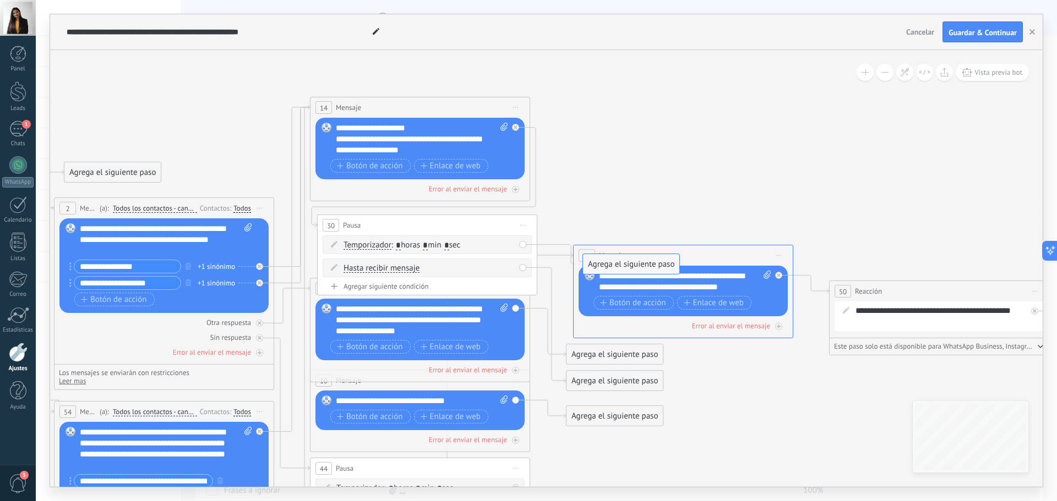
drag, startPoint x: 577, startPoint y: 444, endPoint x: 594, endPoint y: 266, distance: 179.1
click at [523, 245] on icon at bounding box center [523, 245] width 4 height 4
click at [337, 244] on icon at bounding box center [334, 244] width 7 height 7
click at [329, 239] on div "Temporizador Hasta recibir mensaje Temporizador Excepto horas laborales Hasta q…" at bounding box center [427, 245] width 209 height 19
click at [331, 244] on icon at bounding box center [334, 244] width 7 height 7
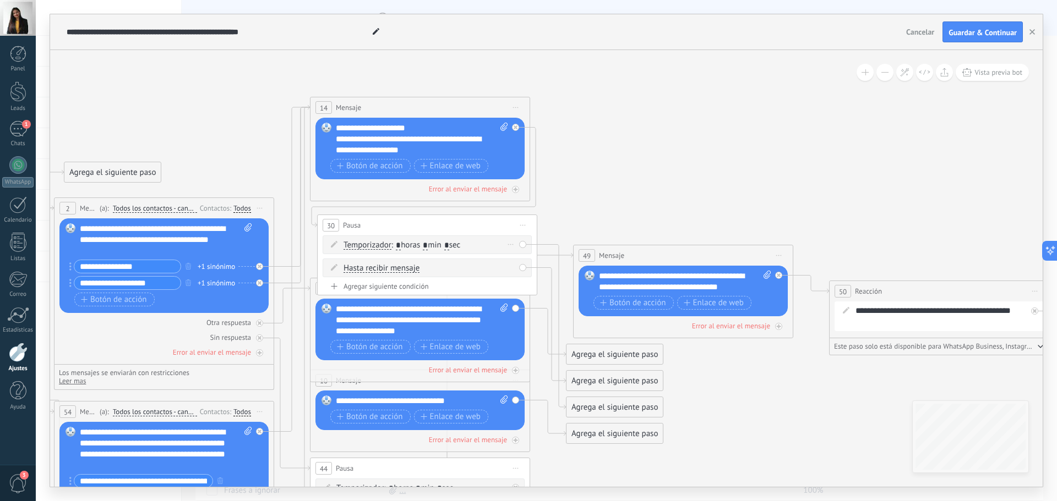
click at [511, 244] on icon at bounding box center [511, 244] width 6 height 1
click at [522, 260] on div "Borrar" at bounding box center [528, 260] width 49 height 19
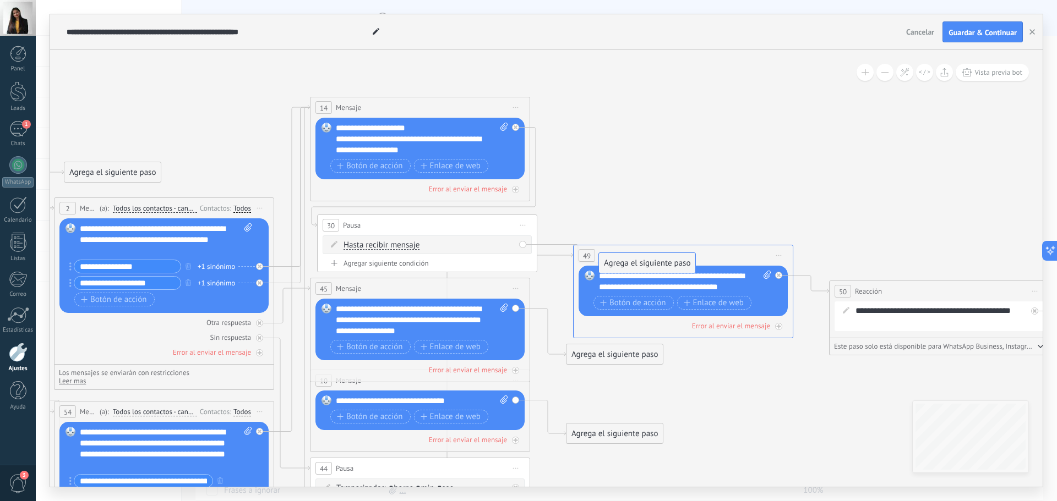
drag, startPoint x: 609, startPoint y: 381, endPoint x: 642, endPoint y: 264, distance: 122.2
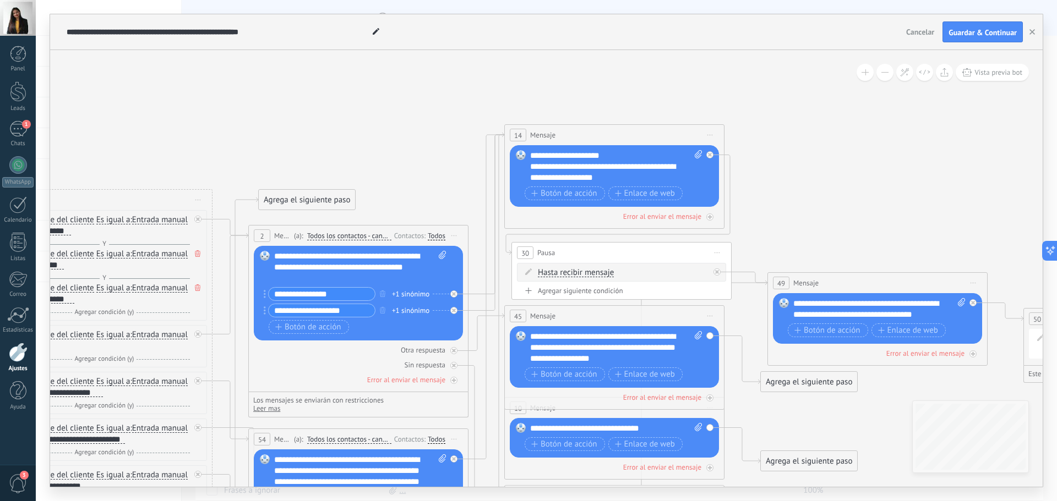
drag, startPoint x: 594, startPoint y: 178, endPoint x: 789, endPoint y: 205, distance: 196.3
click at [789, 205] on icon at bounding box center [991, 441] width 2784 height 1185
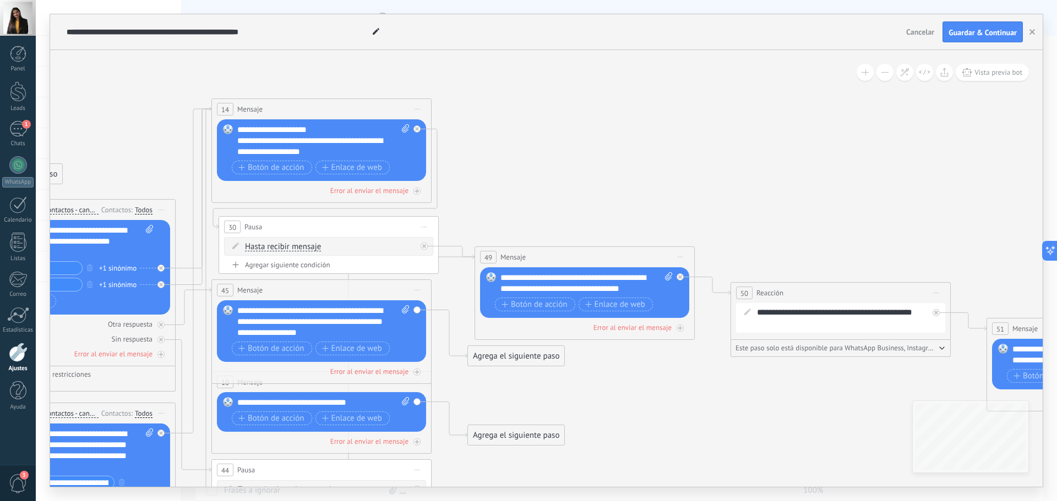
drag, startPoint x: 829, startPoint y: 207, endPoint x: 536, endPoint y: 181, distance: 294.0
click at [536, 181] on icon at bounding box center [698, 415] width 2784 height 1185
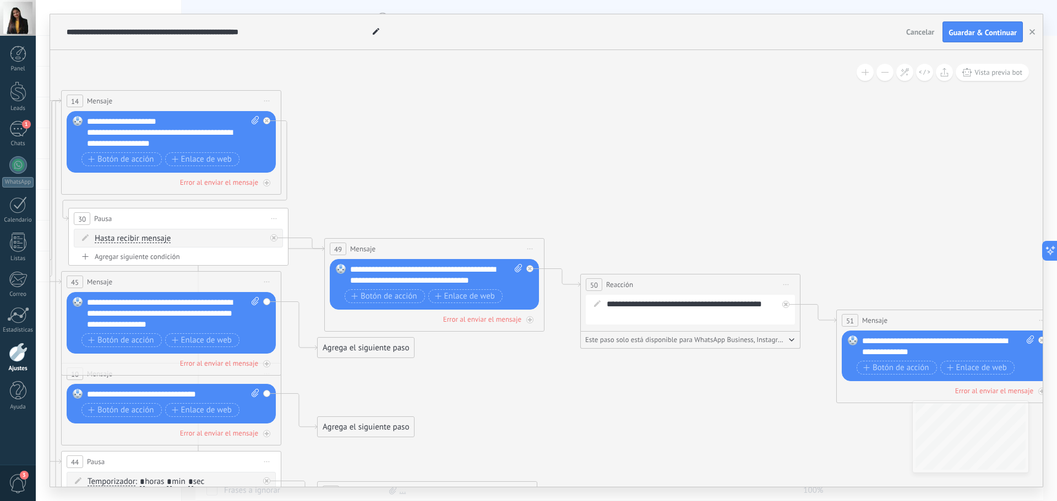
drag, startPoint x: 665, startPoint y: 189, endPoint x: 515, endPoint y: 181, distance: 150.5
click at [515, 181] on icon at bounding box center [548, 407] width 2784 height 1185
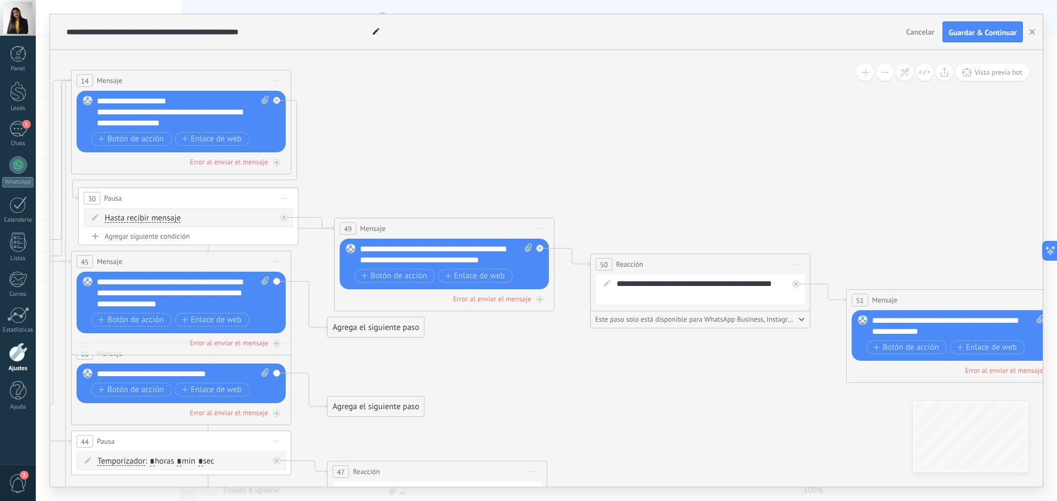
drag, startPoint x: 516, startPoint y: 187, endPoint x: 529, endPoint y: 158, distance: 31.8
click at [529, 159] on icon at bounding box center [558, 387] width 2784 height 1185
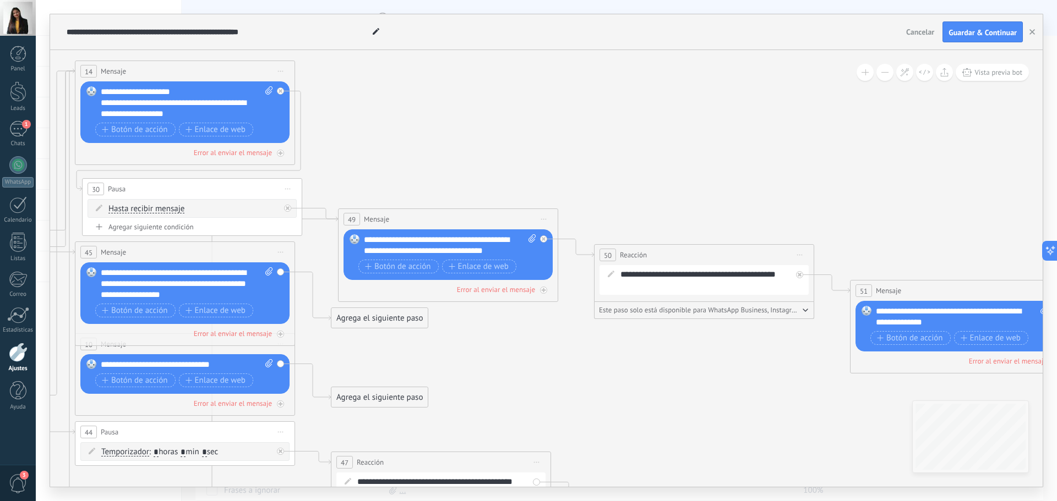
click at [543, 221] on span "Iniciar vista previa aquí Cambiar nombre Duplicar [GEOGRAPHIC_DATA]" at bounding box center [544, 219] width 18 height 16
click at [588, 199] on icon at bounding box center [561, 377] width 2784 height 1185
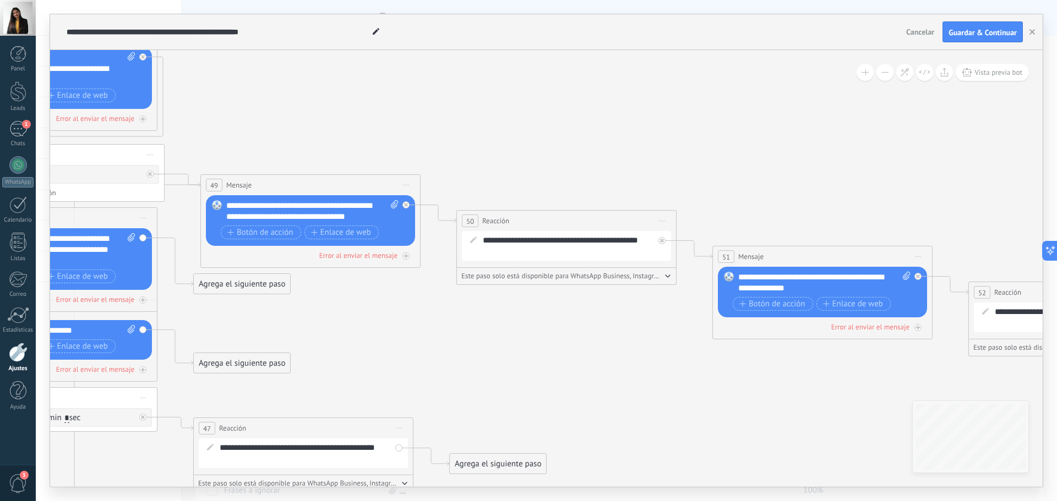
drag, startPoint x: 575, startPoint y: 323, endPoint x: 437, endPoint y: 289, distance: 141.8
click at [437, 289] on icon at bounding box center [424, 343] width 2784 height 1185
click at [665, 220] on span "Iniciar vista previa aquí Cambiar nombre Duplicar [GEOGRAPHIC_DATA]" at bounding box center [662, 221] width 18 height 16
click at [741, 200] on icon at bounding box center [424, 343] width 2784 height 1185
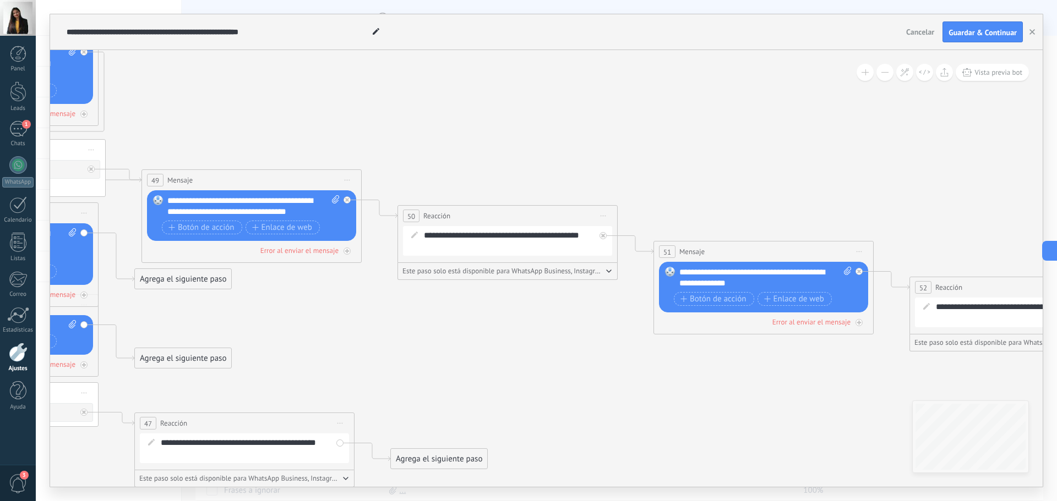
drag, startPoint x: 741, startPoint y: 200, endPoint x: 683, endPoint y: 195, distance: 59.1
click at [683, 195] on icon at bounding box center [365, 338] width 2784 height 1185
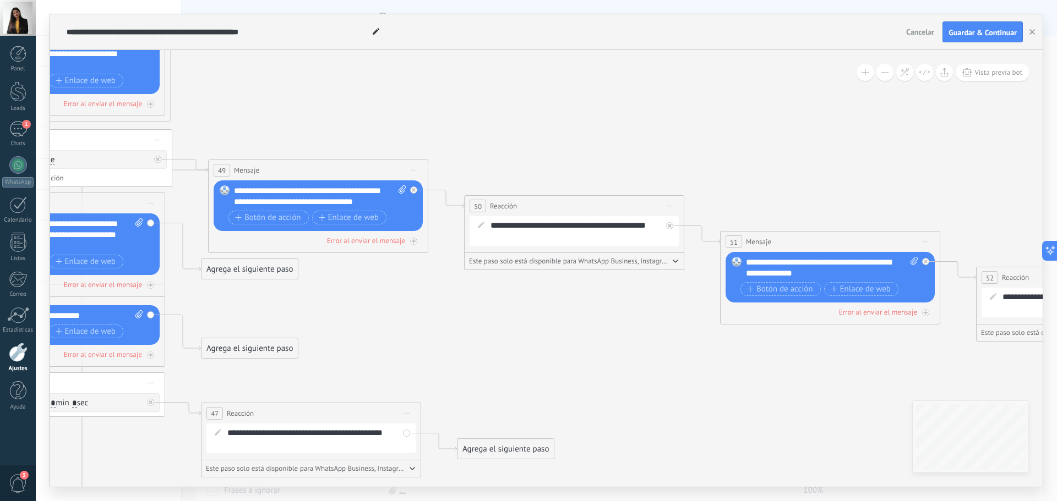
drag, startPoint x: 636, startPoint y: 209, endPoint x: 703, endPoint y: 199, distance: 67.3
click at [703, 199] on icon at bounding box center [431, 328] width 2784 height 1185
click at [641, 262] on span "Este paso solo está disponible para WhatsApp Business, Instagram y Telegram" at bounding box center [569, 261] width 201 height 8
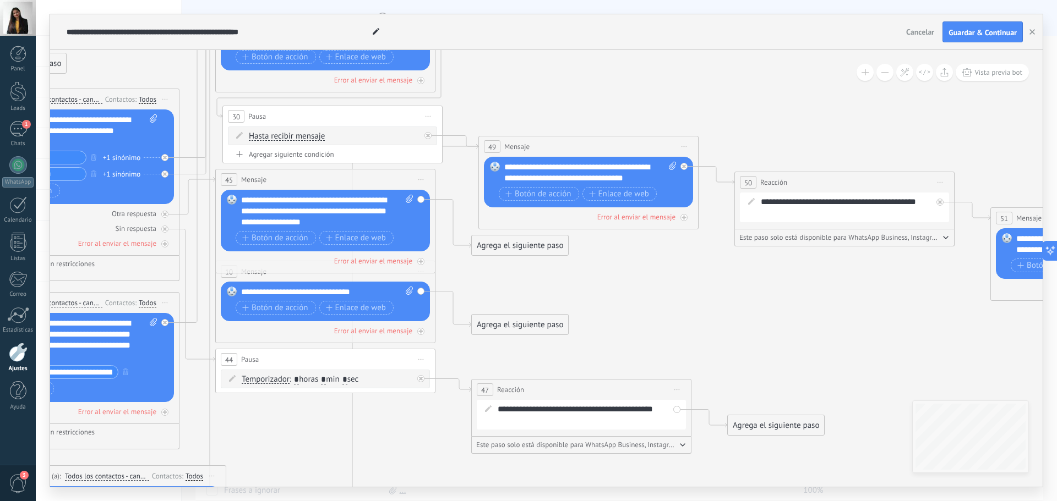
drag, startPoint x: 332, startPoint y: 312, endPoint x: 602, endPoint y: 288, distance: 271.3
click at [602, 288] on icon at bounding box center [702, 305] width 2784 height 1185
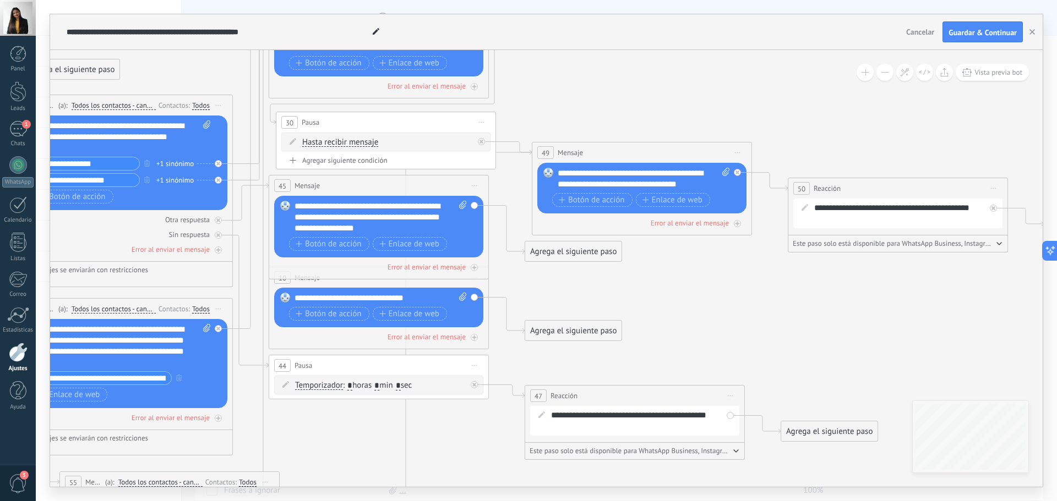
drag, startPoint x: 636, startPoint y: 296, endPoint x: 690, endPoint y: 302, distance: 53.7
click at [690, 302] on icon at bounding box center [755, 311] width 2784 height 1185
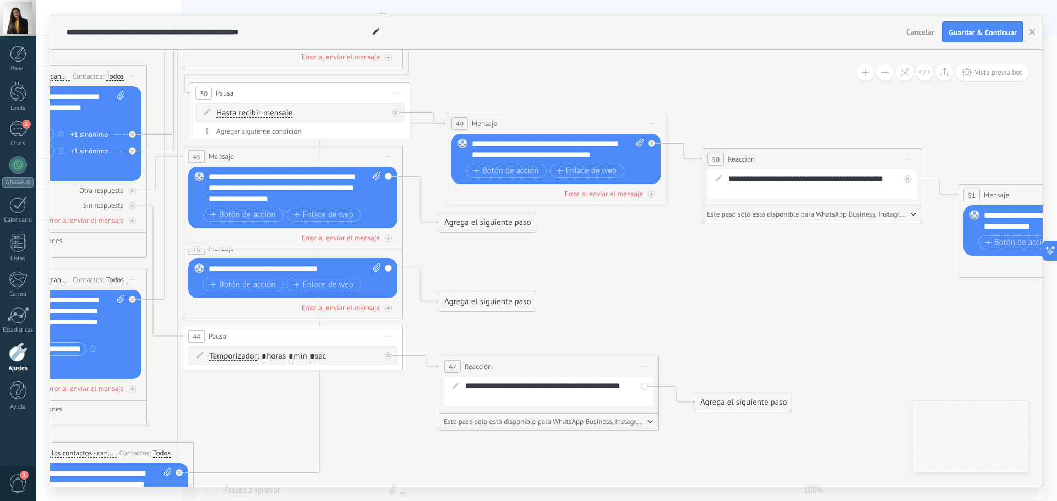
drag, startPoint x: 735, startPoint y: 308, endPoint x: 647, endPoint y: 263, distance: 99.0
click at [647, 263] on icon at bounding box center [669, 282] width 2784 height 1185
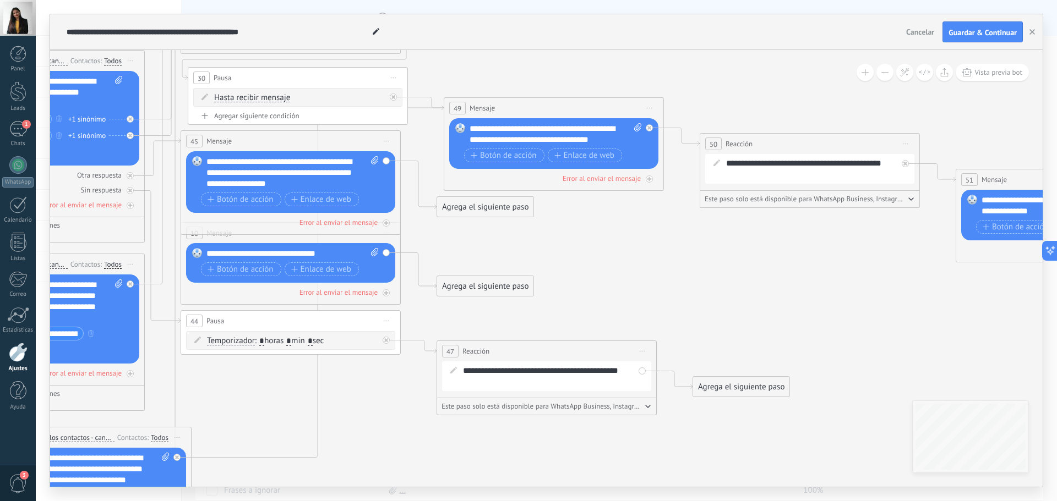
click at [388, 321] on icon at bounding box center [387, 321] width 6 height 1
click at [473, 320] on icon at bounding box center [667, 266] width 2784 height 1185
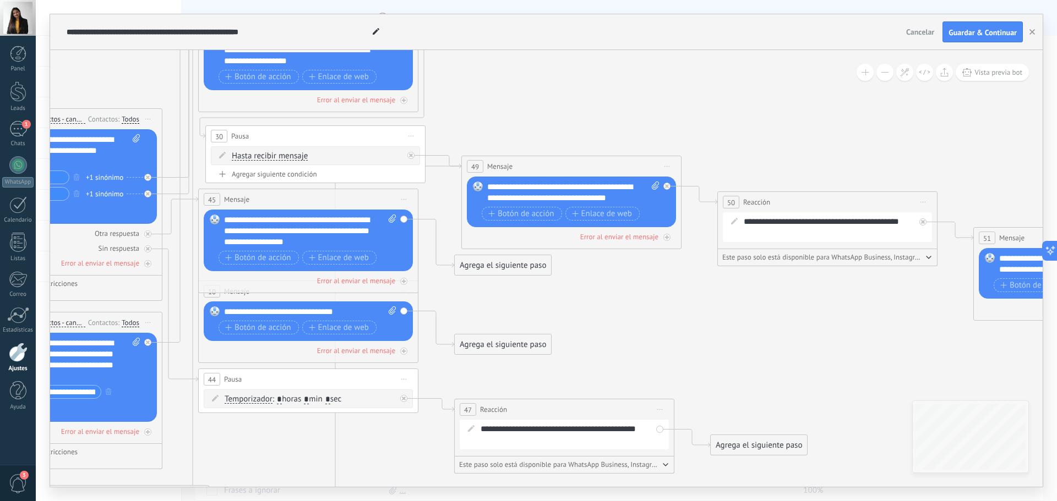
drag, startPoint x: 520, startPoint y: 303, endPoint x: 538, endPoint y: 361, distance: 60.9
click at [538, 361] on icon at bounding box center [685, 324] width 2784 height 1185
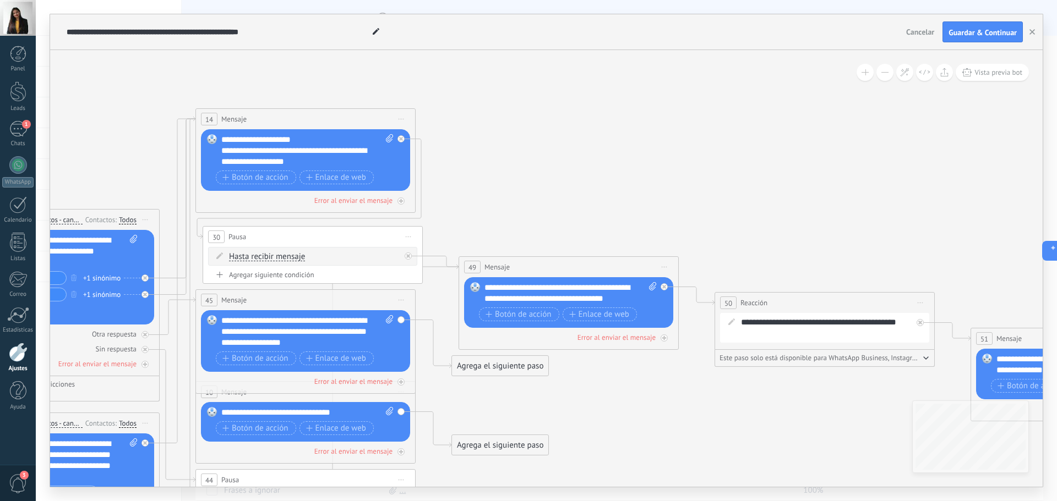
drag, startPoint x: 631, startPoint y: 390, endPoint x: 549, endPoint y: 331, distance: 101.7
click at [549, 331] on icon at bounding box center [682, 425] width 2784 height 1185
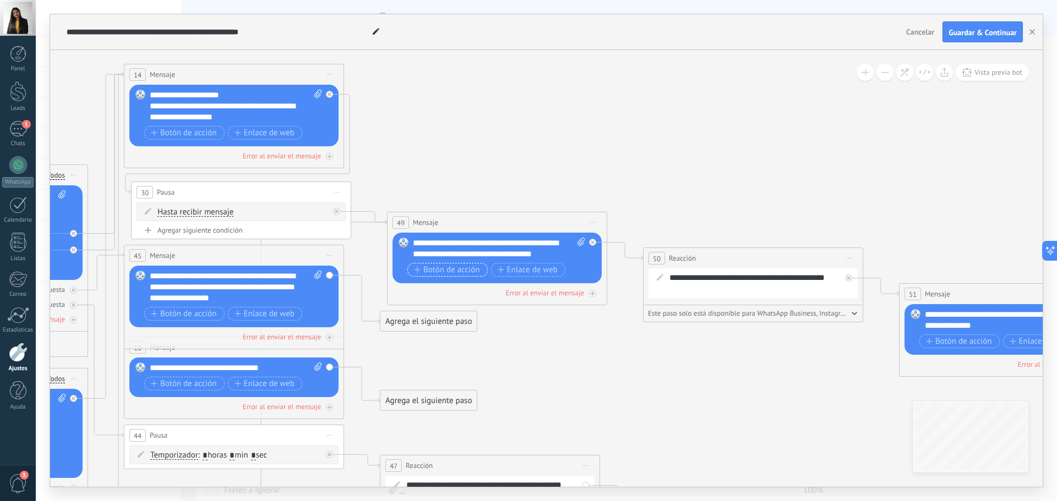
click at [467, 274] on span "Botón de acción" at bounding box center [447, 270] width 66 height 9
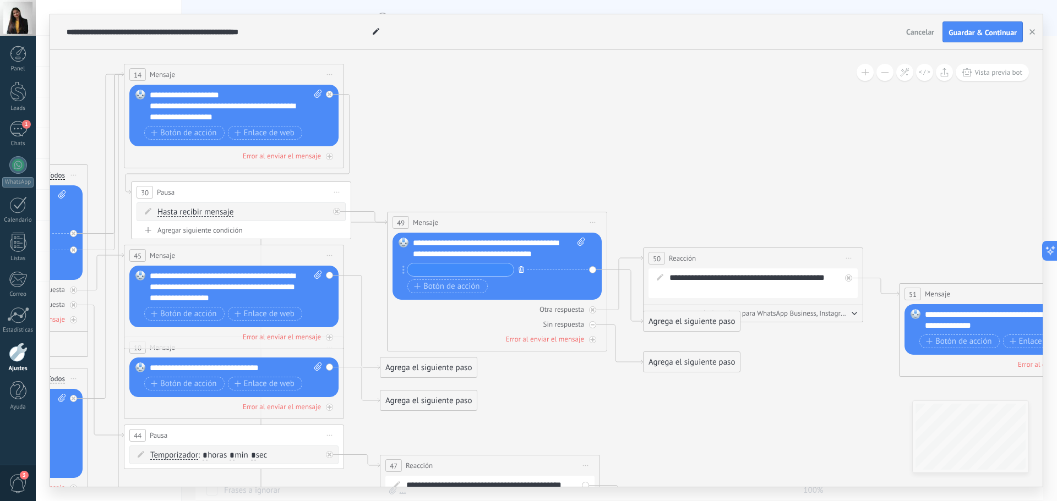
click at [519, 271] on icon "button" at bounding box center [522, 269] width 6 height 7
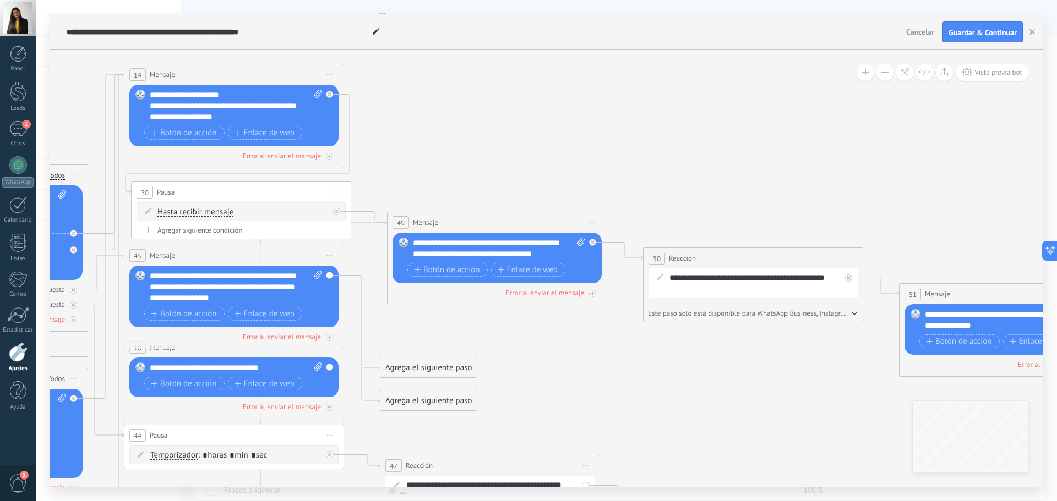
click at [589, 222] on span "Iniciar vista previa aquí Cambiar nombre Duplicar [GEOGRAPHIC_DATA]" at bounding box center [593, 223] width 18 height 16
click at [637, 179] on icon at bounding box center [610, 381] width 2784 height 1185
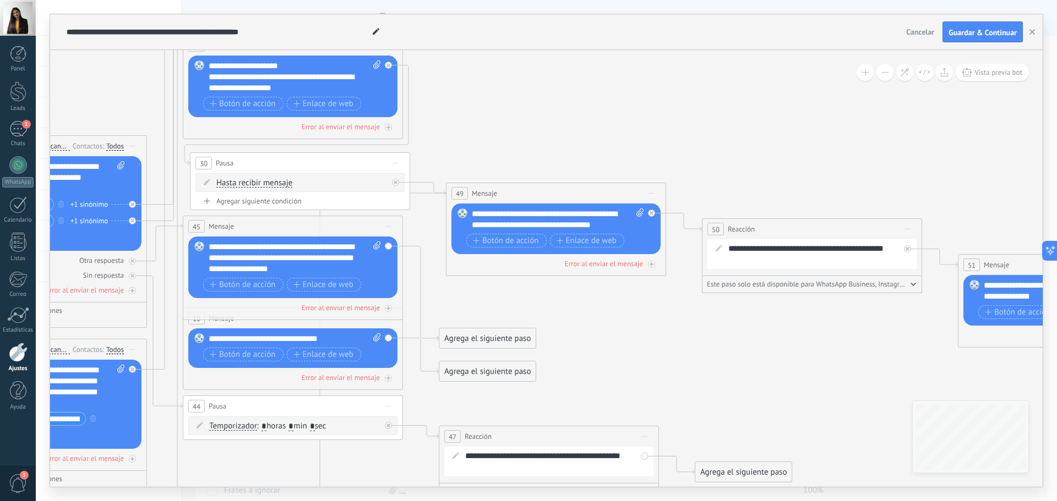
drag, startPoint x: 641, startPoint y: 403, endPoint x: 709, endPoint y: 381, distance: 71.9
click at [709, 381] on icon at bounding box center [669, 351] width 2784 height 1185
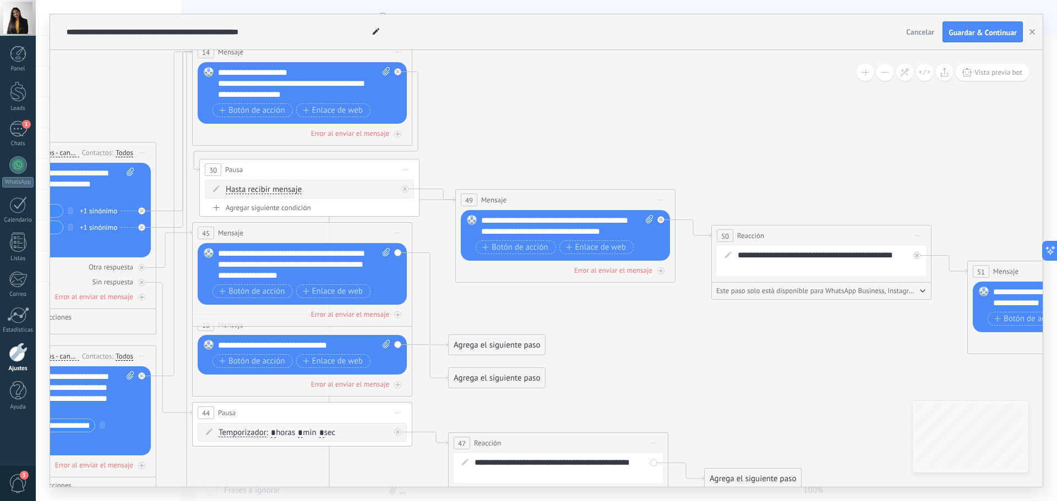
click at [656, 197] on span "Iniciar vista previa aquí Cambiar nombre Duplicar [GEOGRAPHIC_DATA]" at bounding box center [661, 200] width 18 height 16
click at [689, 249] on div "Duplicar" at bounding box center [711, 253] width 109 height 19
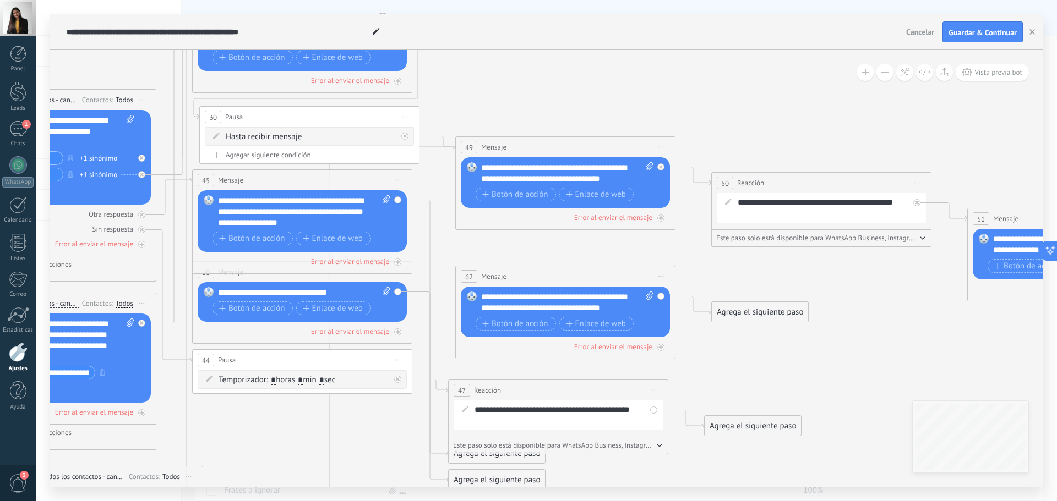
click at [658, 278] on span "Iniciar vista previa aquí Cambiar nombre Duplicar [GEOGRAPHIC_DATA]" at bounding box center [661, 277] width 18 height 16
click at [682, 349] on div "Borrar" at bounding box center [711, 348] width 109 height 19
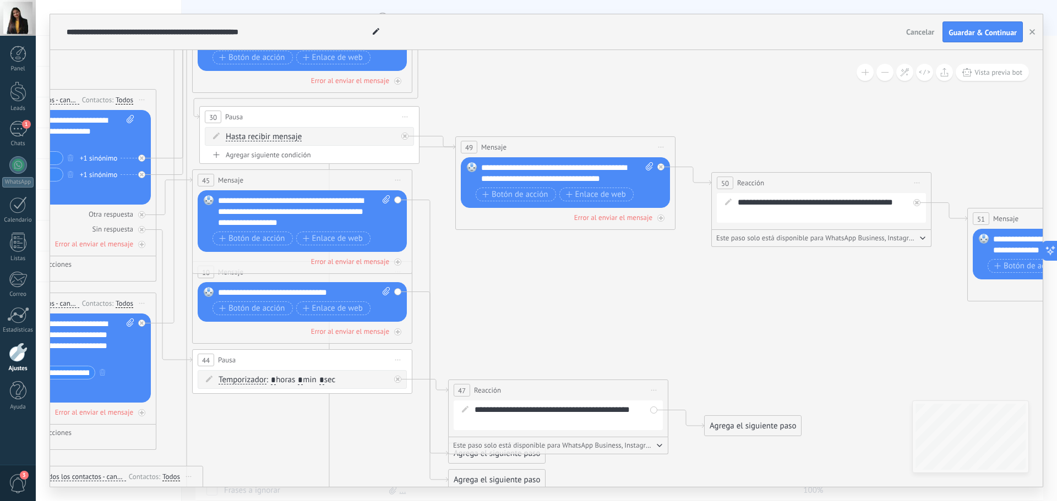
click at [402, 114] on span "Iniciar vista previa aquí Cambiar nombre Duplicar [GEOGRAPHIC_DATA]" at bounding box center [405, 117] width 18 height 16
drag, startPoint x: 431, startPoint y: 168, endPoint x: 458, endPoint y: 173, distance: 27.4
click at [431, 168] on div "Duplicar" at bounding box center [455, 170] width 109 height 19
drag, startPoint x: 325, startPoint y: 209, endPoint x: 697, endPoint y: 62, distance: 400.1
click at [697, 62] on div "62 Pausa ***** Iniciar vista previa aquí Cambiar nombre Duplicar [GEOGRAPHIC_DA…" at bounding box center [681, 64] width 219 height 20
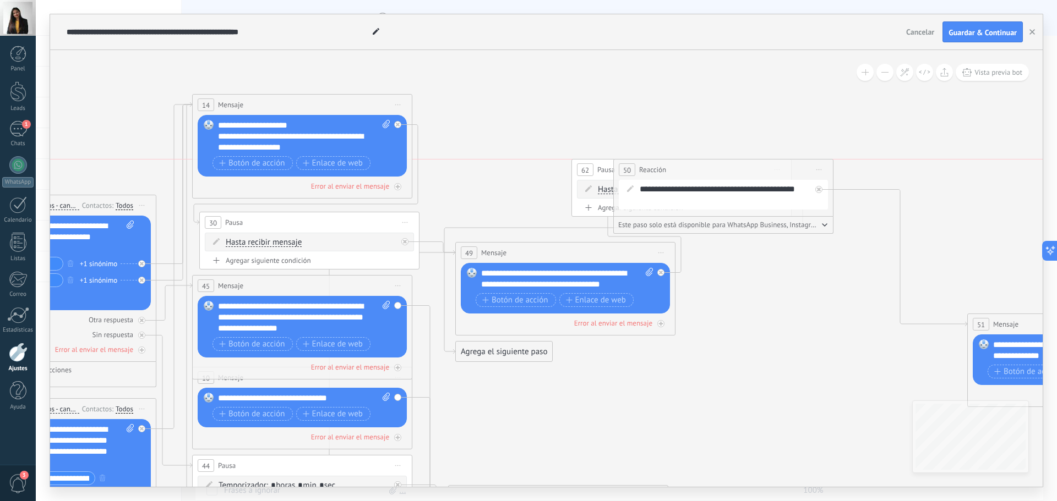
drag, startPoint x: 769, startPoint y: 288, endPoint x: 671, endPoint y: 170, distance: 153.2
click at [671, 170] on div "50 Reacción ******** Iniciar vista previa aquí Cambiar nombre Duplicar [GEOGRAP…" at bounding box center [723, 170] width 219 height 20
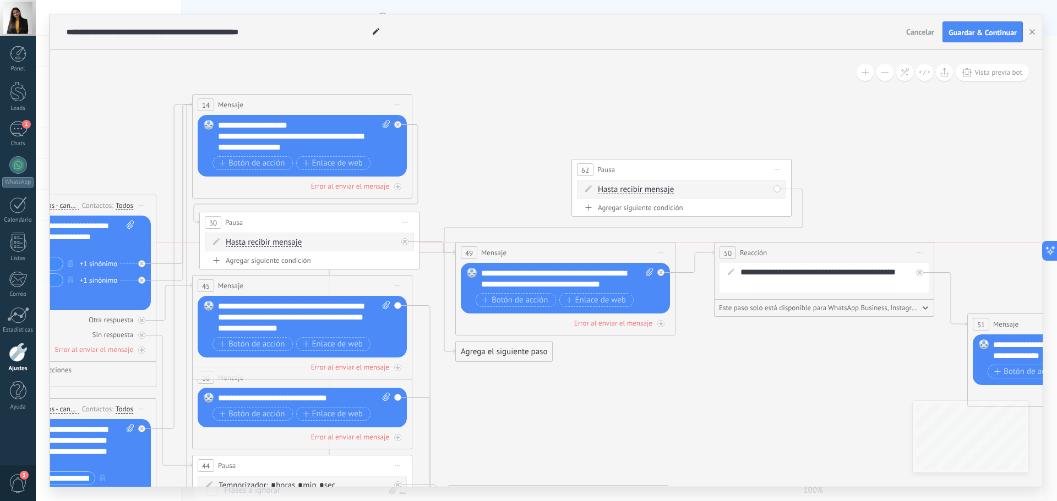
drag, startPoint x: 703, startPoint y: 167, endPoint x: 804, endPoint y: 255, distance: 133.8
click at [804, 255] on div "50 Reacción ******** Iniciar vista previa aquí Cambiar nombre Duplicar [GEOGRAP…" at bounding box center [823, 253] width 219 height 20
drag, startPoint x: 627, startPoint y: 187, endPoint x: 613, endPoint y: 143, distance: 46.3
click at [613, 143] on div "62 Pausa ***** Iniciar vista previa aquí Cambiar nombre Duplicar [GEOGRAPHIC_DA…" at bounding box center [631, 145] width 219 height 20
drag, startPoint x: 501, startPoint y: 355, endPoint x: 438, endPoint y: 148, distance: 216.8
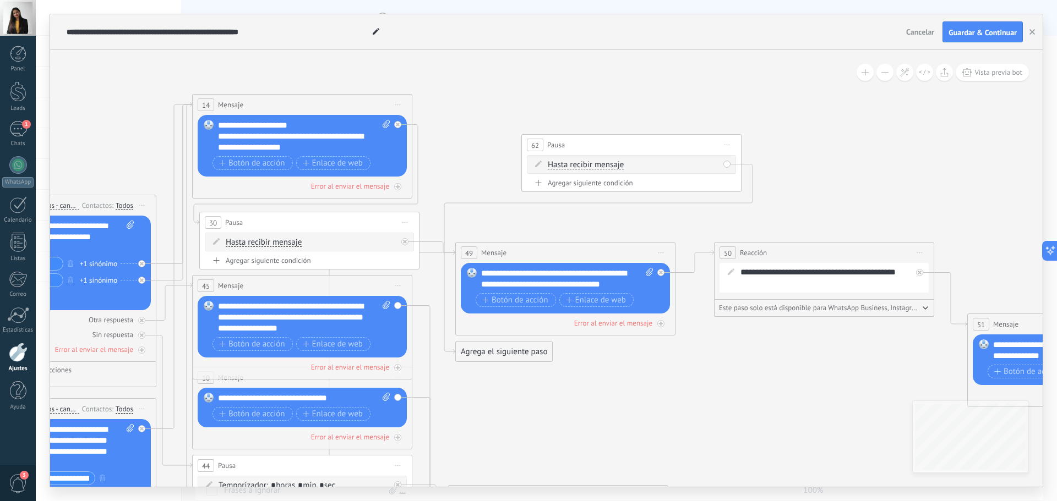
click at [438, 148] on icon at bounding box center [679, 411] width 2784 height 1185
click at [510, 350] on div "Agrega el siguiente paso" at bounding box center [504, 352] width 96 height 18
click at [510, 350] on div "Agrega el siguiente paso" at bounding box center [523, 352] width 134 height 18
click at [634, 384] on icon at bounding box center [679, 411] width 2784 height 1185
drag, startPoint x: 631, startPoint y: 285, endPoint x: 466, endPoint y: 270, distance: 165.2
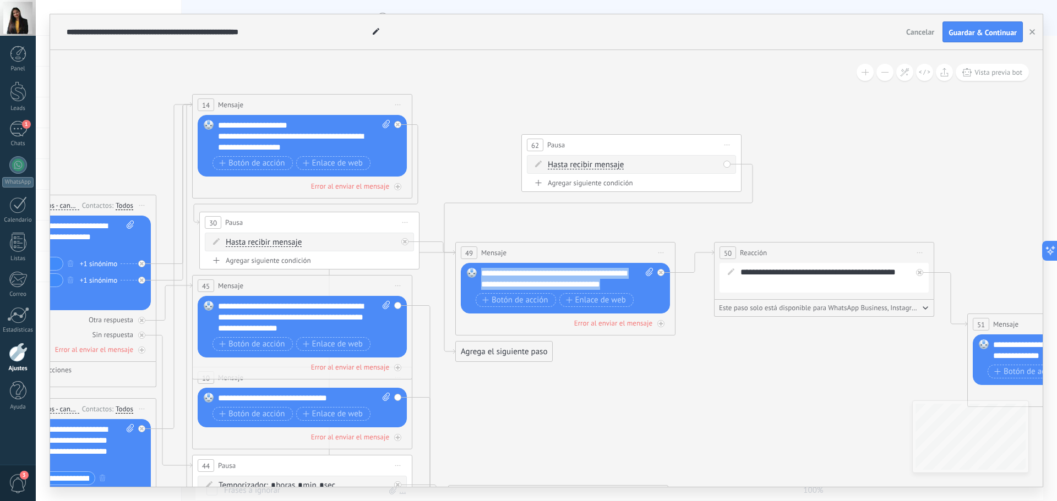
click at [466, 270] on div "Reemplazar Quitar Convertir a mensaje de voz Arrastre la imagen aquí para adjun…" at bounding box center [565, 288] width 209 height 51
copy div "**********"
click at [408, 238] on div at bounding box center [407, 238] width 13 height 13
drag, startPoint x: 466, startPoint y: 375, endPoint x: 579, endPoint y: 148, distance: 253.1
click at [725, 146] on span "Iniciar vista previa aquí Cambiar nombre Duplicar [GEOGRAPHIC_DATA]" at bounding box center [727, 145] width 18 height 16
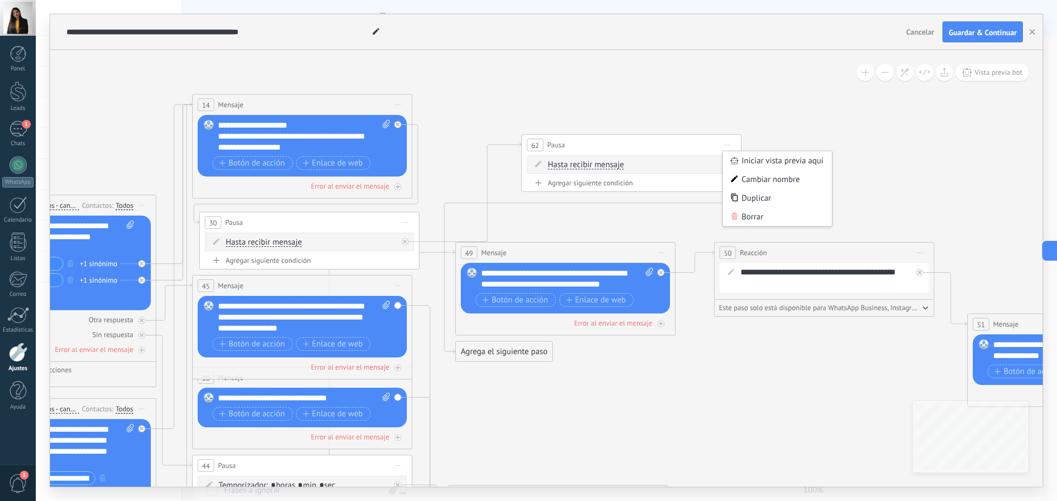
click at [845, 172] on icon at bounding box center [679, 411] width 2784 height 1185
drag, startPoint x: 489, startPoint y: 351, endPoint x: 568, endPoint y: 253, distance: 125.8
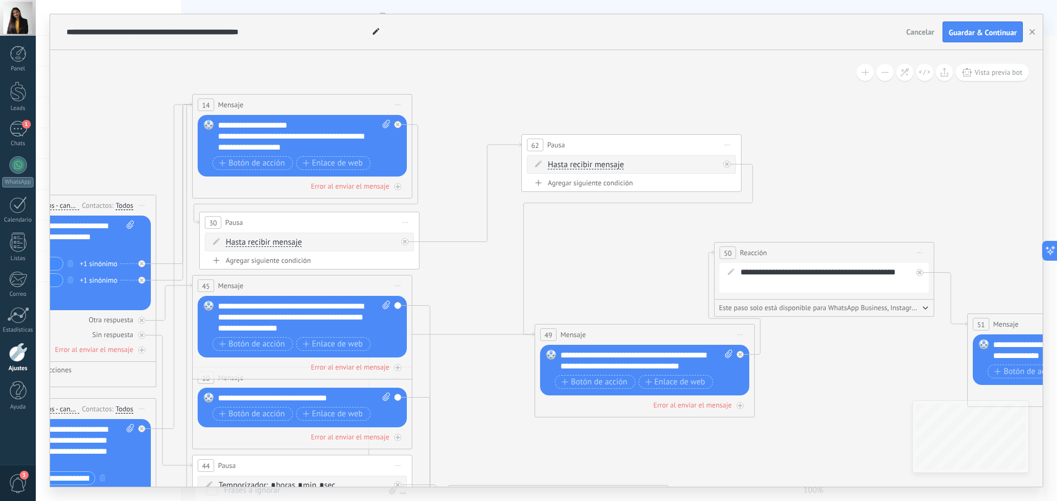
drag, startPoint x: 539, startPoint y: 256, endPoint x: 618, endPoint y: 338, distance: 114.1
click at [618, 338] on div "49 Mensaje ******* (a): Todos los contactos - canales seleccionados Todos los c…" at bounding box center [644, 335] width 219 height 20
drag, startPoint x: 613, startPoint y: 149, endPoint x: 538, endPoint y: 220, distance: 102.4
click at [538, 220] on div "62 Pausa ***** Iniciar vista previa aquí Cambiar nombre Duplicar [GEOGRAPHIC_DA…" at bounding box center [551, 220] width 219 height 20
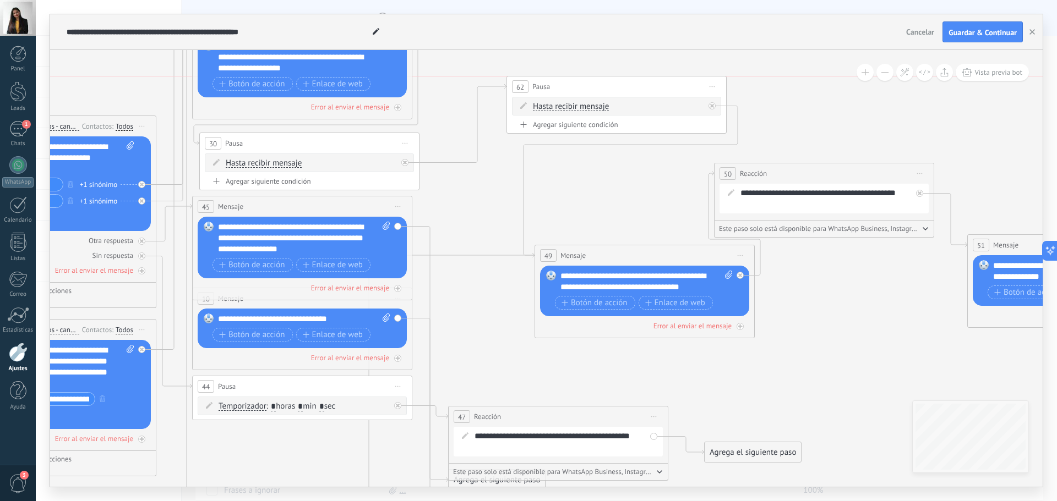
drag, startPoint x: 523, startPoint y: 143, endPoint x: 581, endPoint y: 87, distance: 81.0
click at [581, 87] on div "62 Pausa ***** Iniciar vista previa aquí Cambiar nombre Duplicar [GEOGRAPHIC_DA…" at bounding box center [616, 87] width 219 height 20
click at [408, 163] on div at bounding box center [407, 159] width 13 height 13
drag, startPoint x: 489, startPoint y: 175, endPoint x: 632, endPoint y: 276, distance: 175.0
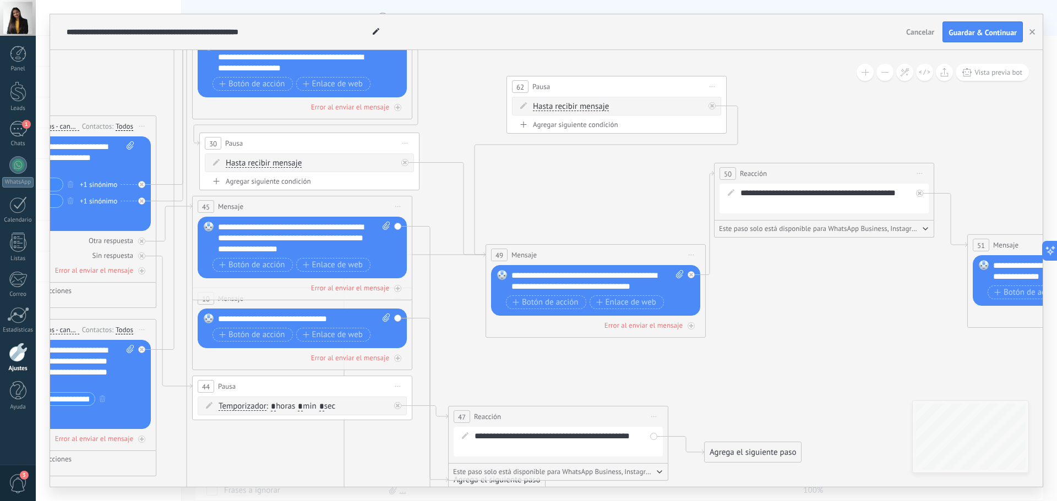
drag, startPoint x: 615, startPoint y: 255, endPoint x: 578, endPoint y: 257, distance: 37.5
click at [578, 257] on div "49 Mensaje ******* (a): Todos los contactos - canales seleccionados Todos los c…" at bounding box center [595, 255] width 219 height 20
click at [712, 106] on icon at bounding box center [712, 106] width 4 height 4
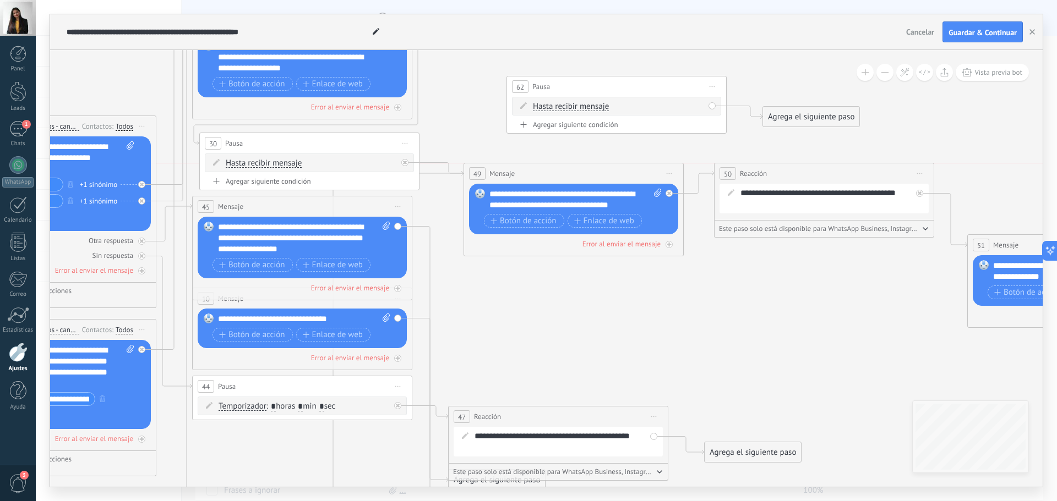
drag, startPoint x: 617, startPoint y: 259, endPoint x: 594, endPoint y: 176, distance: 86.0
click at [594, 176] on div "49 Mensaje ******* (a): Todos los contactos - canales seleccionados Todos los c…" at bounding box center [573, 173] width 219 height 20
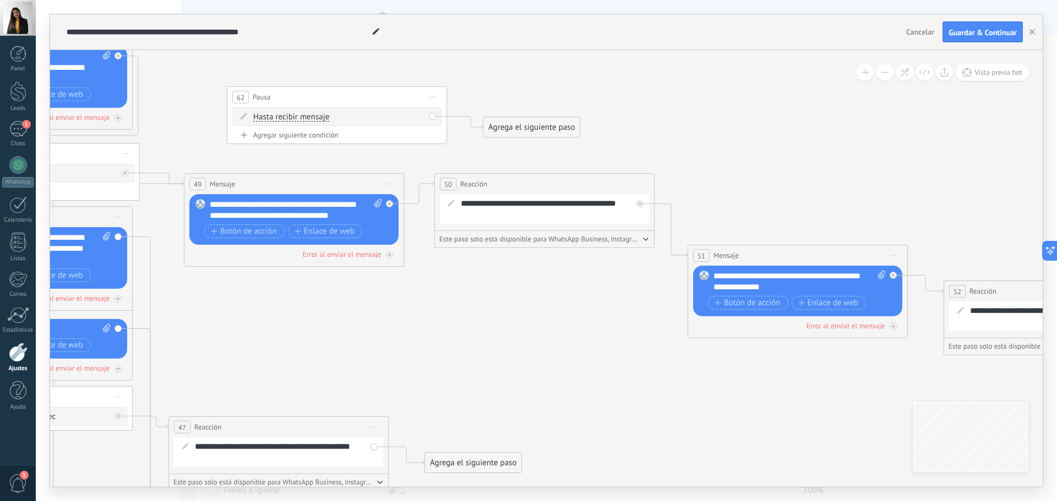
drag, startPoint x: 760, startPoint y: 279, endPoint x: 480, endPoint y: 290, distance: 279.8
click at [480, 290] on icon at bounding box center [399, 371] width 2784 height 1243
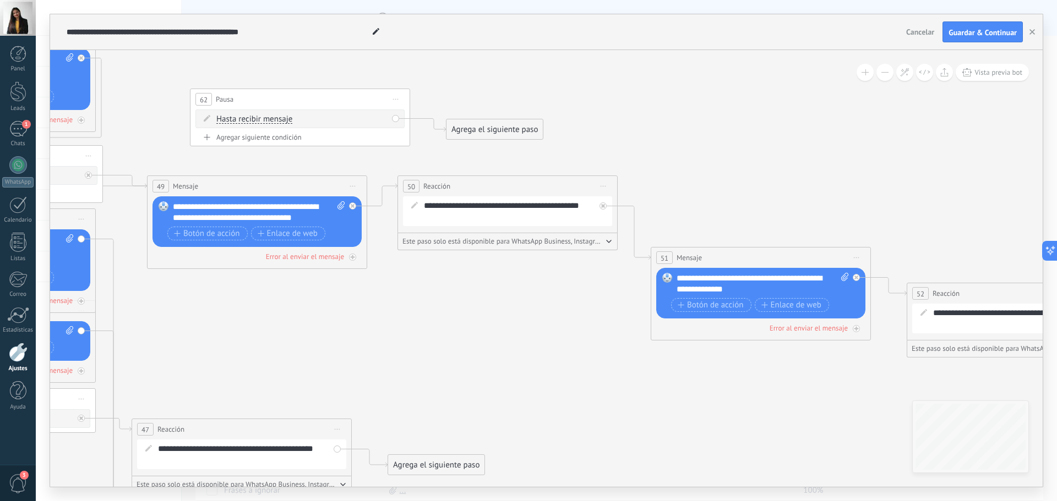
drag, startPoint x: 575, startPoint y: 297, endPoint x: 454, endPoint y: 264, distance: 125.9
click at [482, 299] on icon at bounding box center [362, 373] width 2784 height 1243
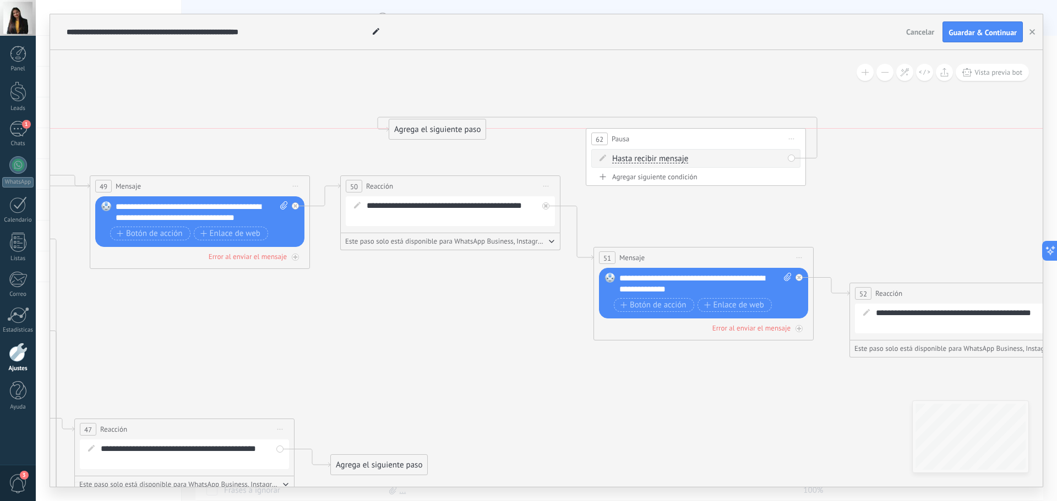
drag, startPoint x: 290, startPoint y: 96, endPoint x: 743, endPoint y: 135, distance: 454.7
click at [743, 135] on div "62 Pausa ***** Iniciar vista previa aquí Cambiar nombre Duplicar [GEOGRAPHIC_DA…" at bounding box center [695, 139] width 219 height 20
click at [547, 207] on icon at bounding box center [546, 206] width 4 height 4
drag, startPoint x: 626, startPoint y: 218, endPoint x: 629, endPoint y: 155, distance: 62.8
drag, startPoint x: 672, startPoint y: 140, endPoint x: 675, endPoint y: 165, distance: 25.0
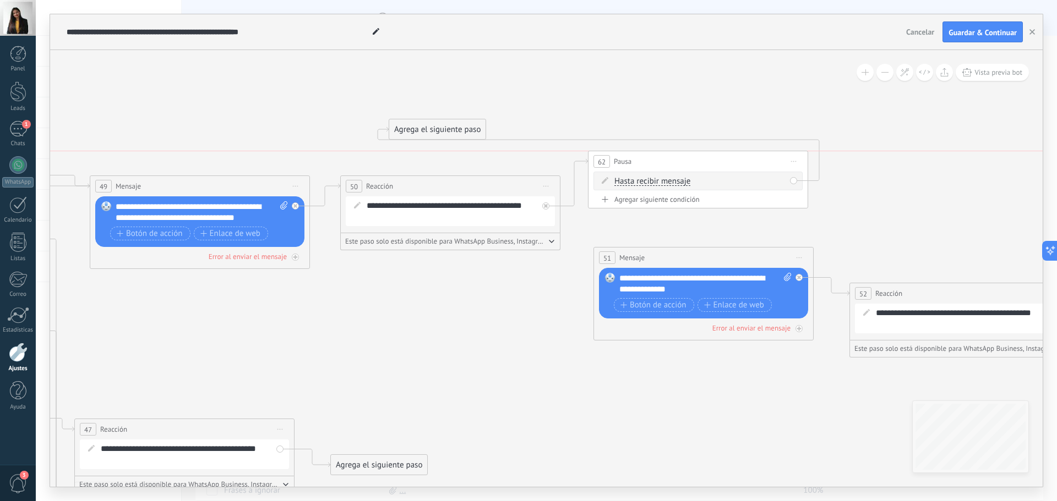
click at [675, 165] on div "62 Pausa ***** Iniciar vista previa aquí Cambiar nombre Duplicar [GEOGRAPHIC_DA…" at bounding box center [697, 161] width 219 height 20
drag, startPoint x: 462, startPoint y: 129, endPoint x: 696, endPoint y: 287, distance: 282.0
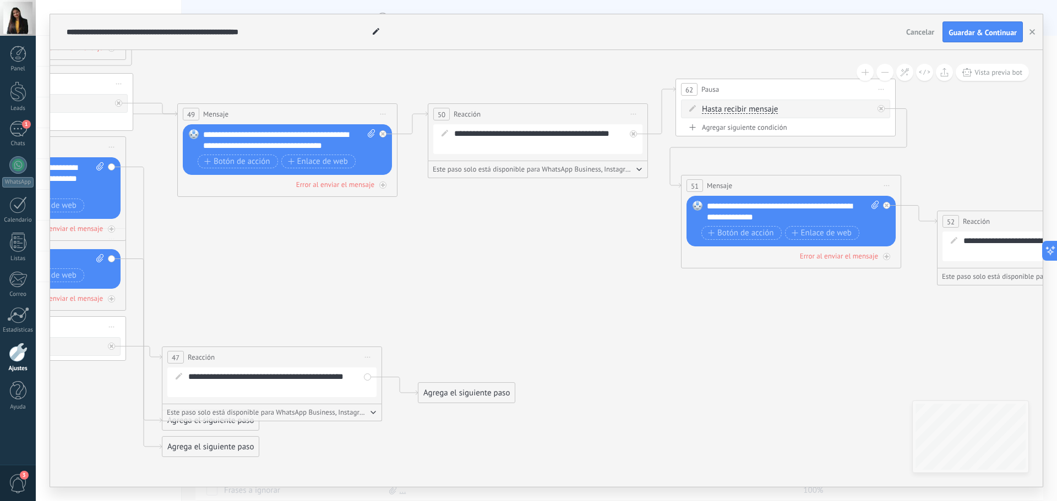
drag, startPoint x: 450, startPoint y: 296, endPoint x: 642, endPoint y: 312, distance: 192.8
click at [642, 312] on icon at bounding box center [392, 272] width 2784 height 1185
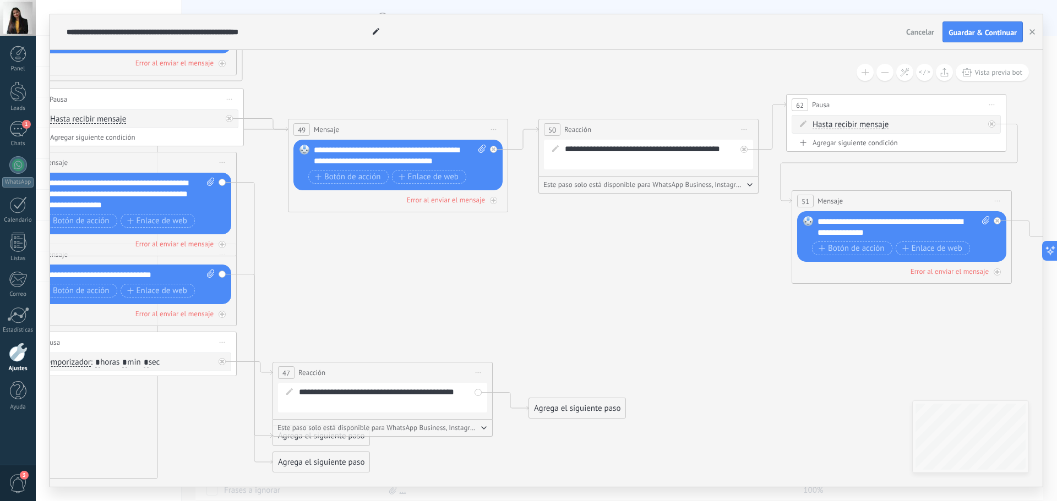
drag, startPoint x: 488, startPoint y: 299, endPoint x: 597, endPoint y: 334, distance: 114.4
click at [597, 334] on icon at bounding box center [503, 288] width 2784 height 1185
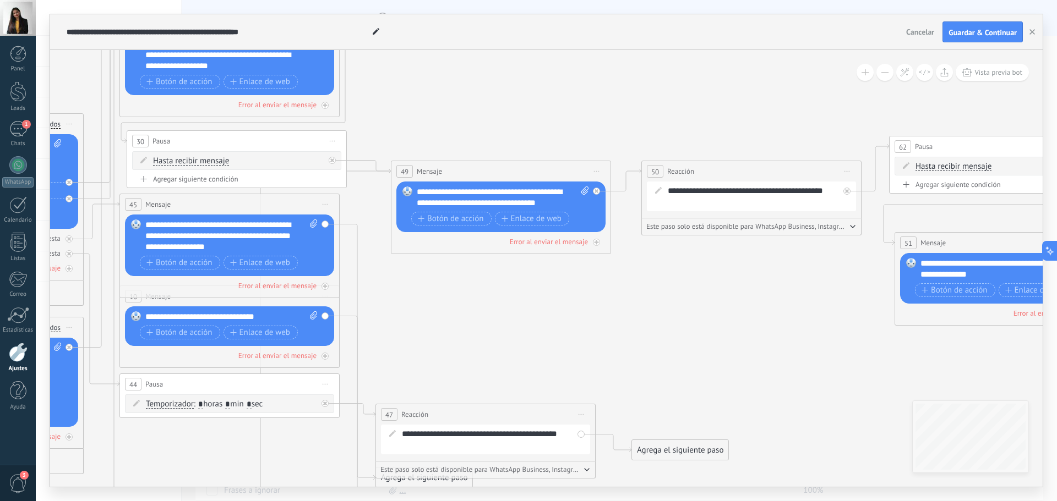
drag, startPoint x: 548, startPoint y: 311, endPoint x: 561, endPoint y: 348, distance: 39.7
click at [561, 348] on icon at bounding box center [606, 329] width 2784 height 1185
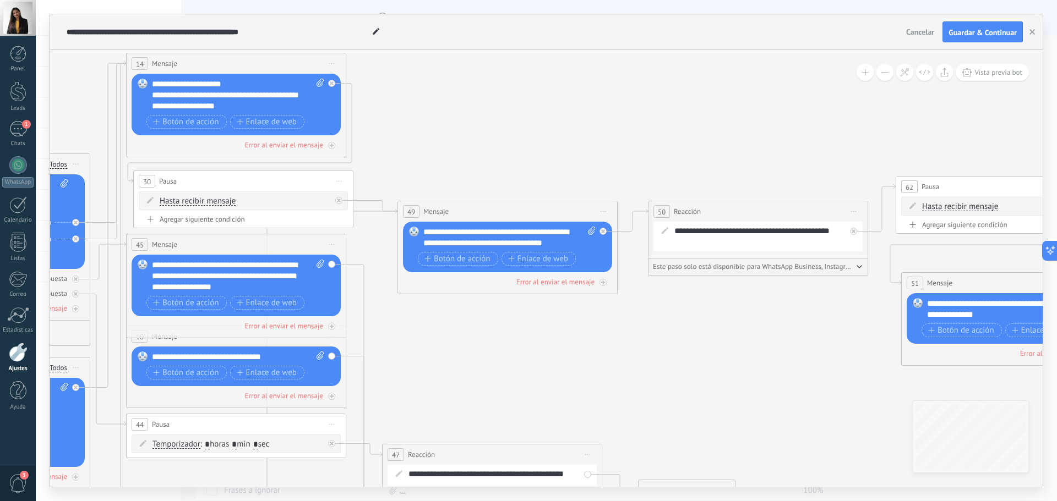
drag, startPoint x: 510, startPoint y: 328, endPoint x: 501, endPoint y: 364, distance: 36.8
click at [501, 364] on icon at bounding box center [613, 370] width 2784 height 1185
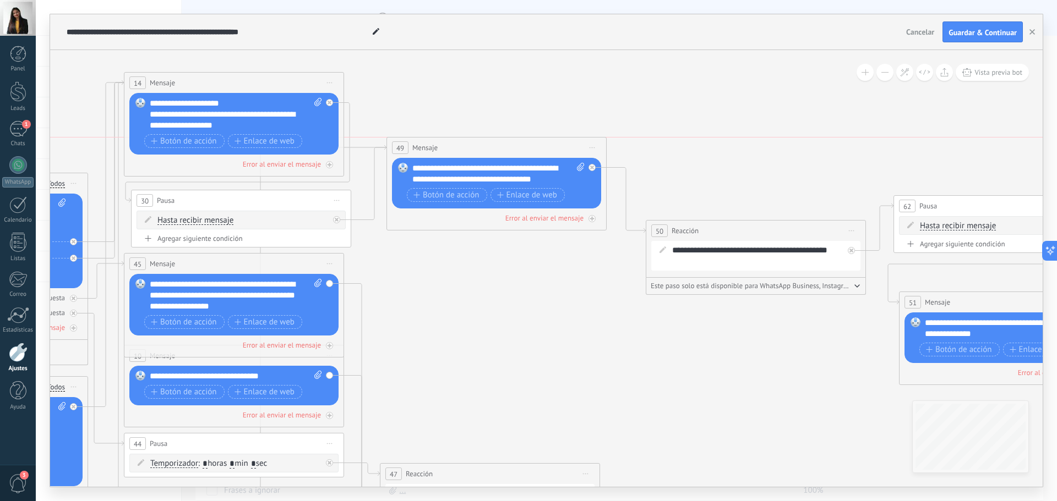
drag, startPoint x: 492, startPoint y: 227, endPoint x: 487, endPoint y: 145, distance: 82.2
click at [487, 145] on div "49 Mensaje ******* (a): Todos los contactos - canales seleccionados Todos los c…" at bounding box center [496, 148] width 219 height 20
click at [337, 220] on icon at bounding box center [337, 220] width 4 height 4
drag, startPoint x: 412, startPoint y: 248, endPoint x: 695, endPoint y: 241, distance: 283.6
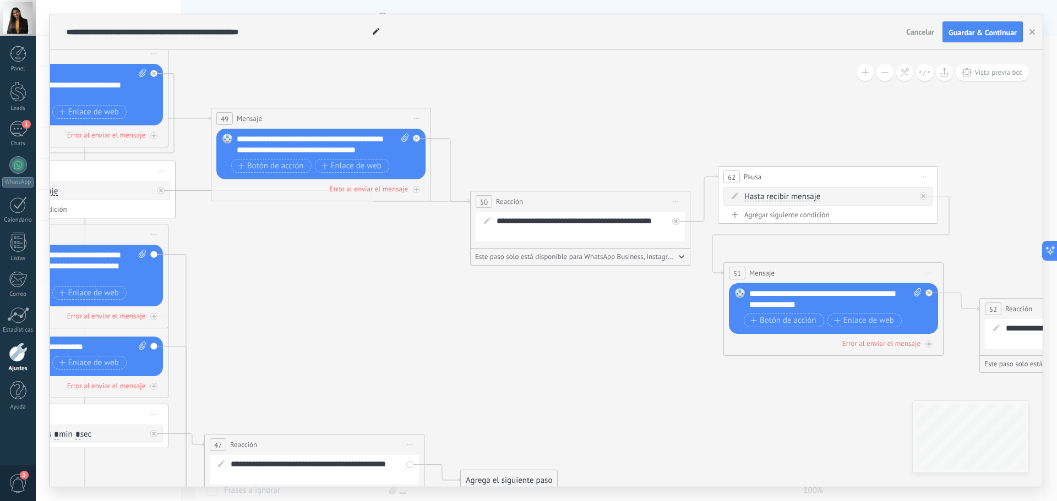
drag, startPoint x: 574, startPoint y: 288, endPoint x: 394, endPoint y: 255, distance: 182.9
click at [395, 257] on icon at bounding box center [435, 360] width 2784 height 1185
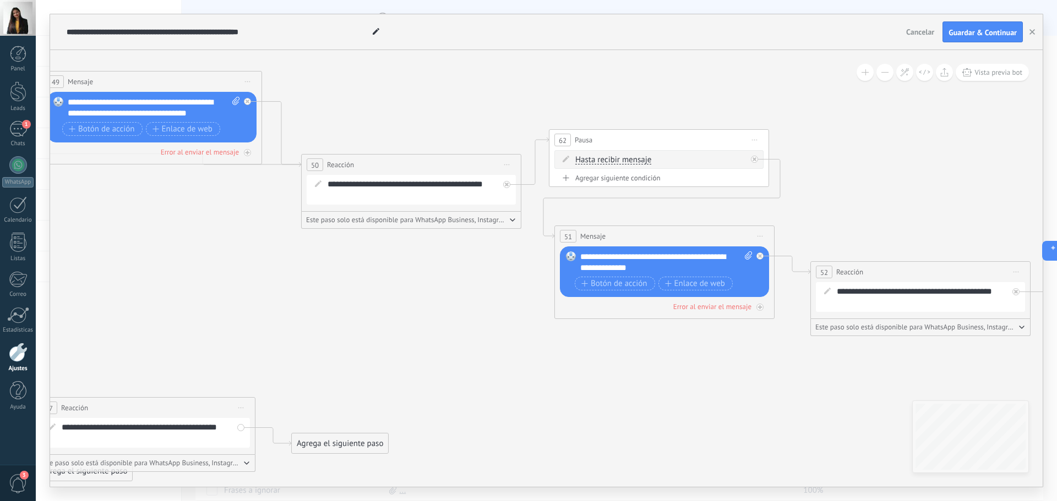
drag, startPoint x: 538, startPoint y: 294, endPoint x: 372, endPoint y: 259, distance: 169.4
click at [372, 259] on icon at bounding box center [266, 323] width 2784 height 1185
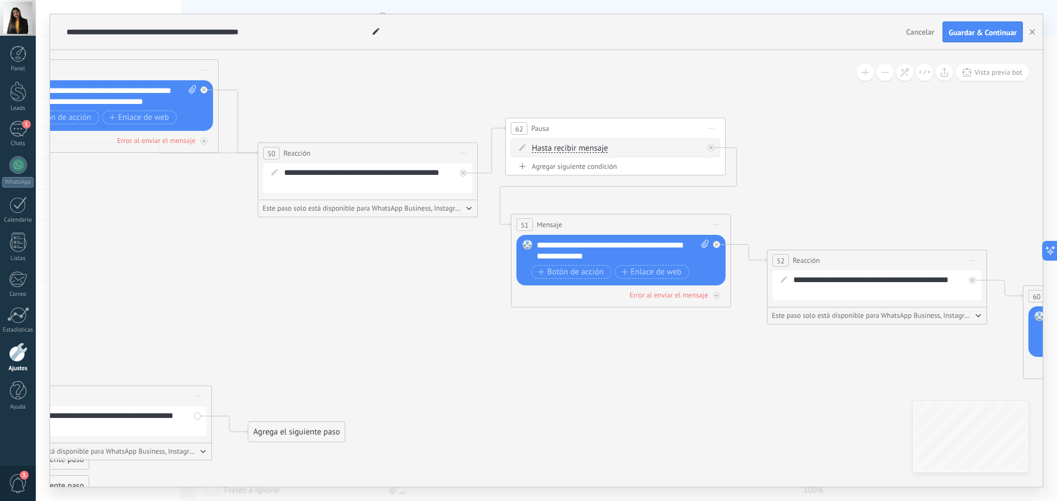
drag, startPoint x: 463, startPoint y: 282, endPoint x: 341, endPoint y: 236, distance: 130.9
click at [345, 244] on icon at bounding box center [222, 311] width 2784 height 1185
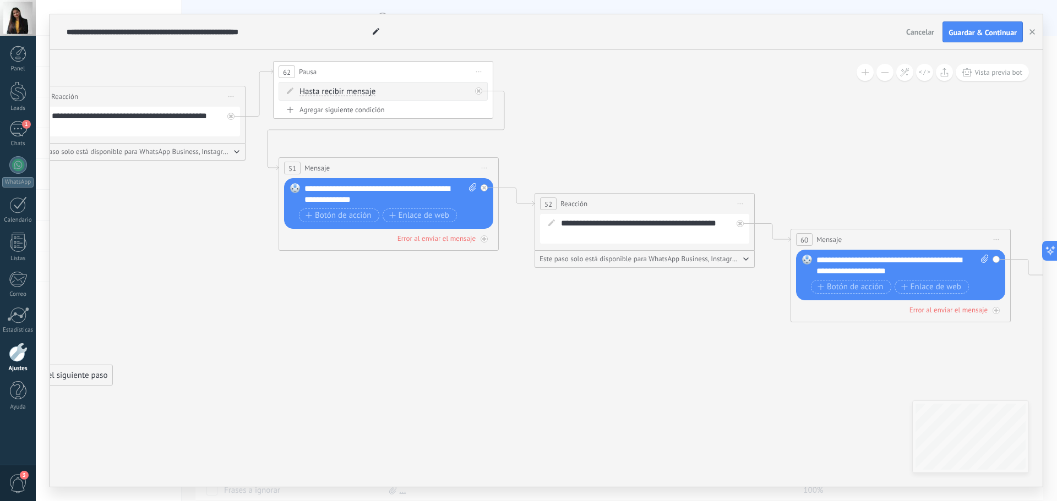
drag, startPoint x: 538, startPoint y: 297, endPoint x: 381, endPoint y: 266, distance: 160.3
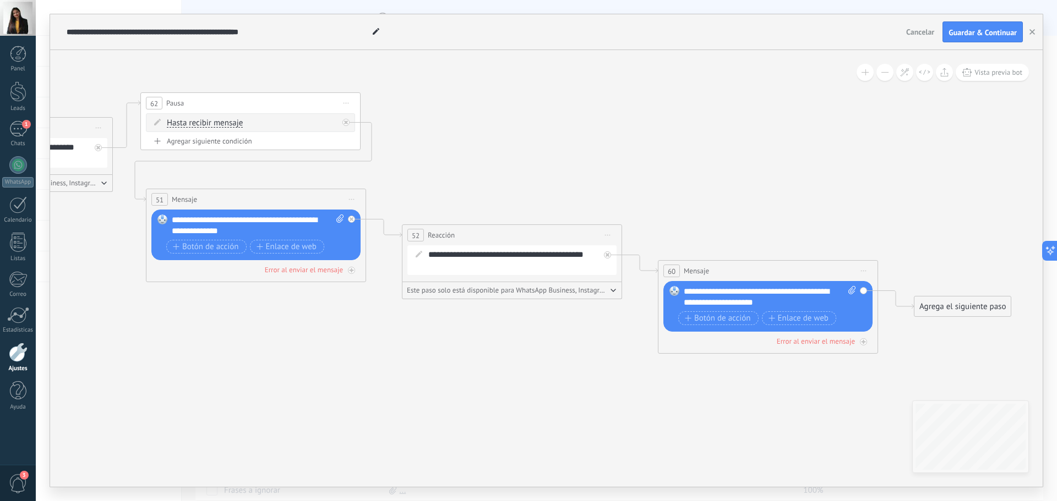
drag, startPoint x: 593, startPoint y: 283, endPoint x: 457, endPoint y: 319, distance: 140.7
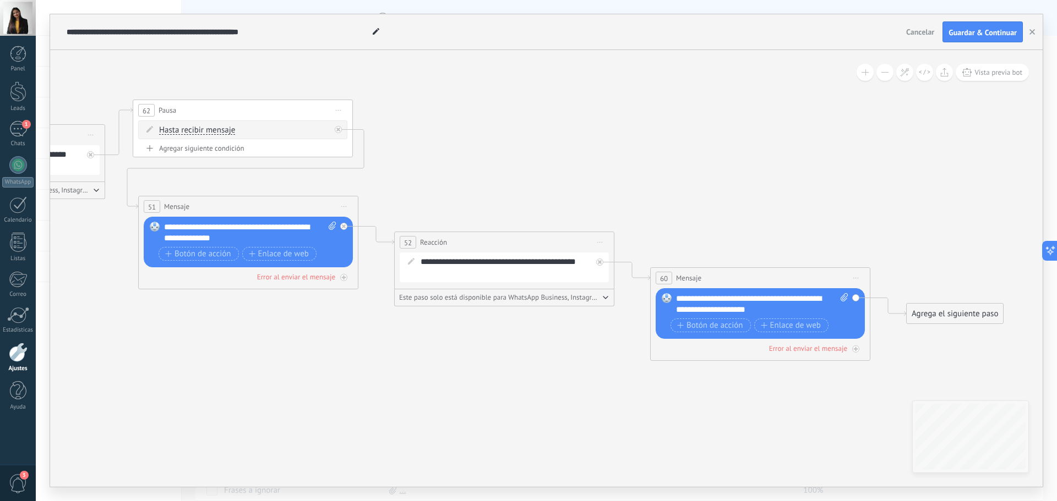
drag, startPoint x: 575, startPoint y: 291, endPoint x: 505, endPoint y: 311, distance: 72.1
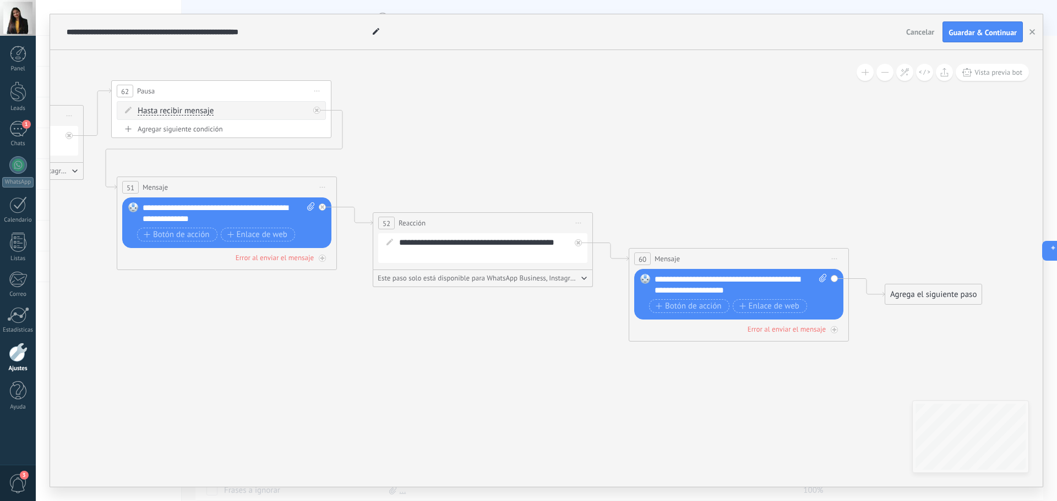
drag, startPoint x: 548, startPoint y: 330, endPoint x: 527, endPoint y: 311, distance: 28.8
click at [321, 88] on span "Iniciar vista previa aquí Cambiar nombre Duplicar [GEOGRAPHIC_DATA]" at bounding box center [317, 91] width 18 height 16
click at [363, 144] on div "Duplicar" at bounding box center [367, 144] width 109 height 19
drag, startPoint x: 260, startPoint y: 186, endPoint x: 701, endPoint y: 124, distance: 445.2
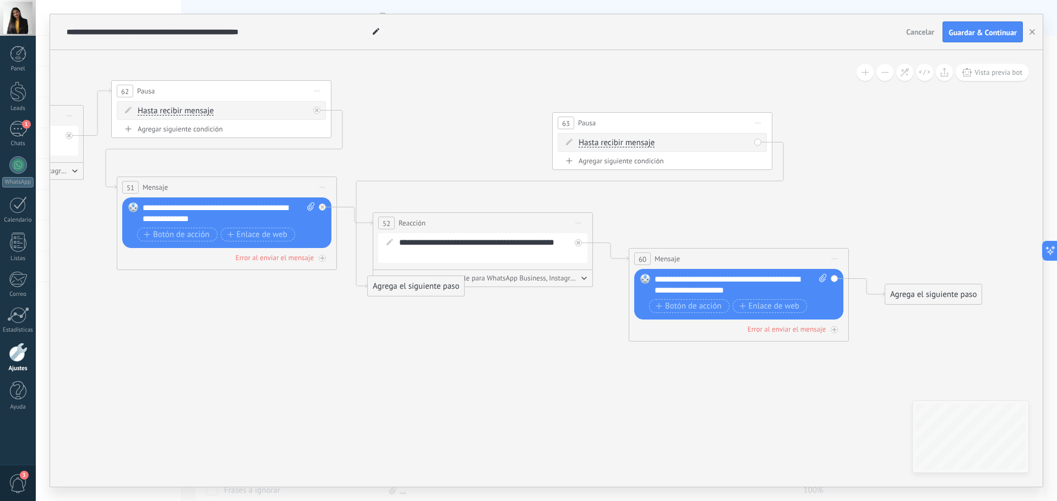
click at [701, 124] on div "63 Pausa ***** Iniciar vista previa aquí Cambiar nombre Duplicar [GEOGRAPHIC_DA…" at bounding box center [662, 123] width 219 height 20
click at [576, 242] on div at bounding box center [578, 242] width 7 height 7
drag, startPoint x: 655, startPoint y: 362, endPoint x: 636, endPoint y: 144, distance: 219.3
drag, startPoint x: 377, startPoint y: 293, endPoint x: 752, endPoint y: 288, distance: 374.9
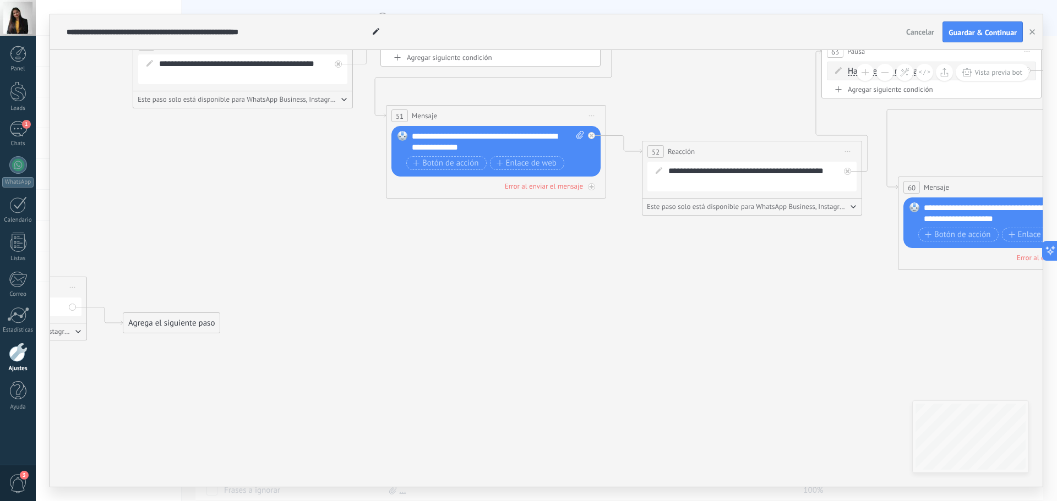
drag, startPoint x: 474, startPoint y: 323, endPoint x: 748, endPoint y: 249, distance: 283.9
click at [746, 249] on icon at bounding box center [97, 202] width 2784 height 1185
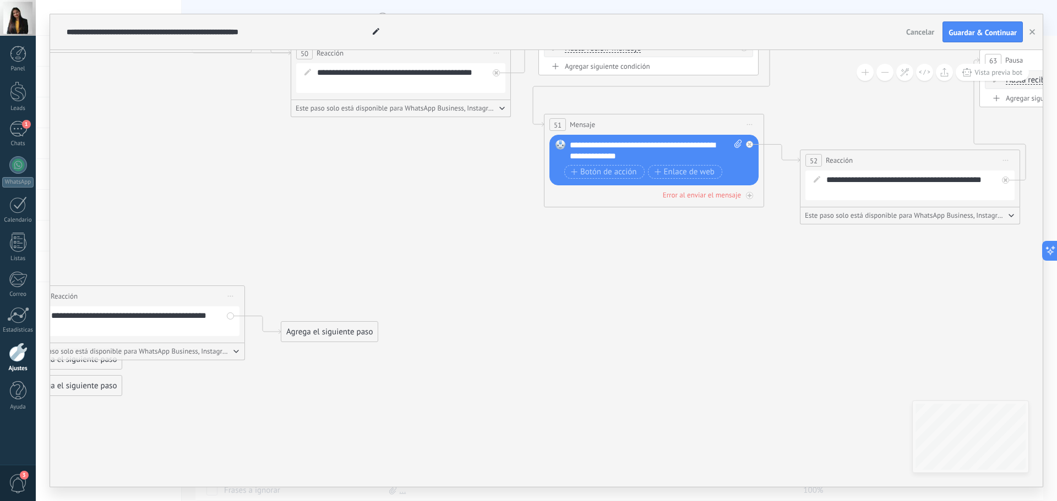
drag, startPoint x: 508, startPoint y: 277, endPoint x: 700, endPoint y: 300, distance: 193.5
click at [700, 300] on icon at bounding box center [255, 211] width 2784 height 1185
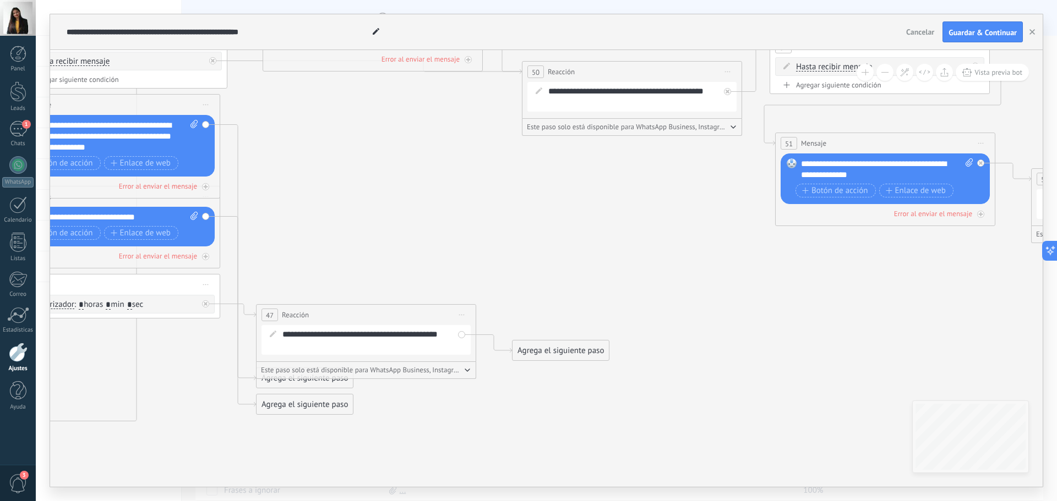
drag, startPoint x: 503, startPoint y: 257, endPoint x: 693, endPoint y: 266, distance: 190.1
click at [711, 260] on icon at bounding box center [487, 230] width 2784 height 1185
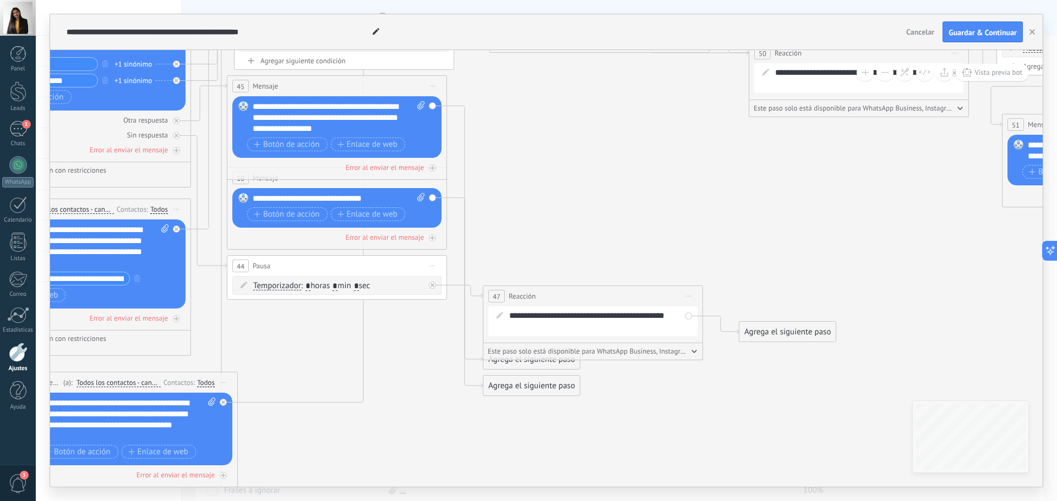
drag, startPoint x: 412, startPoint y: 269, endPoint x: 621, endPoint y: 253, distance: 209.8
click at [621, 253] on icon at bounding box center [713, 211] width 2784 height 1185
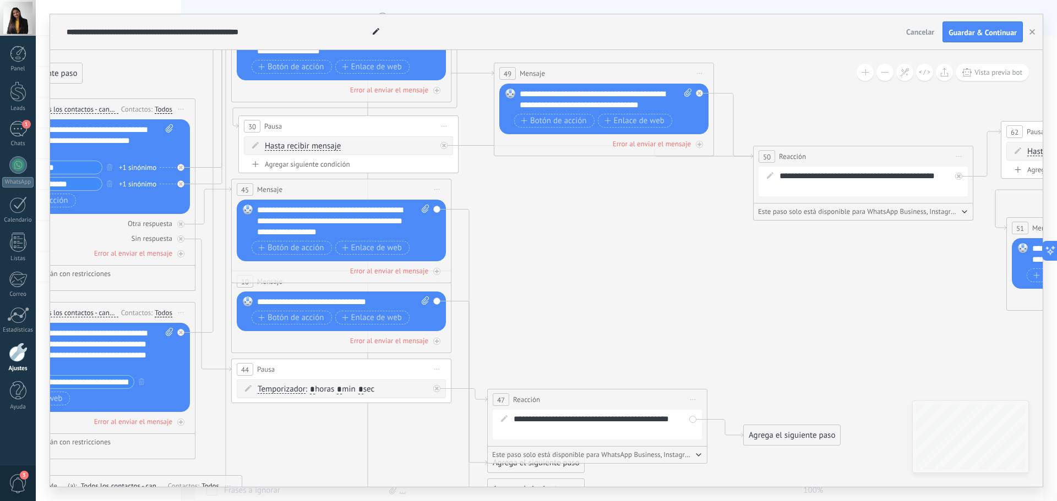
drag, startPoint x: 613, startPoint y: 233, endPoint x: 621, endPoint y: 295, distance: 62.7
click at [618, 337] on icon at bounding box center [718, 315] width 2784 height 1185
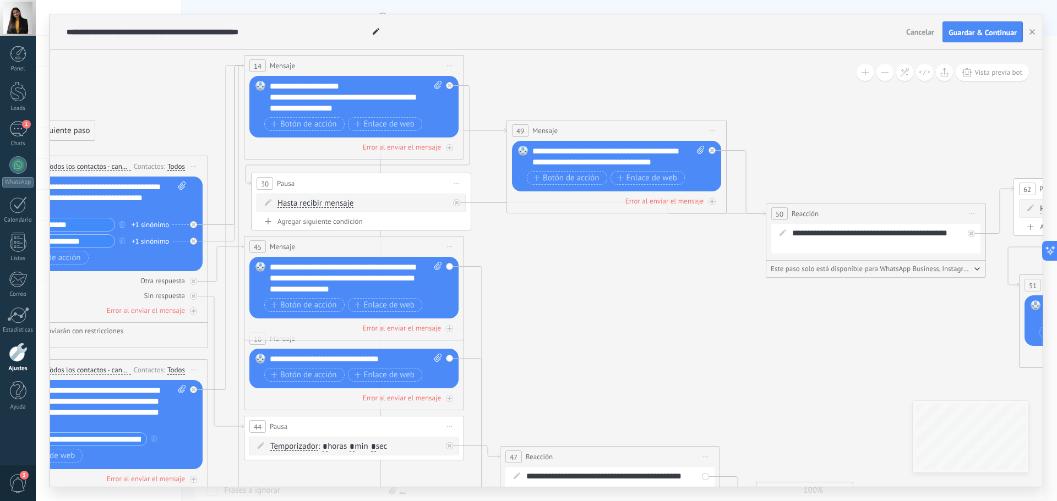
drag, startPoint x: 615, startPoint y: 270, endPoint x: 630, endPoint y: 327, distance: 58.5
click at [630, 327] on icon at bounding box center [730, 372] width 2784 height 1185
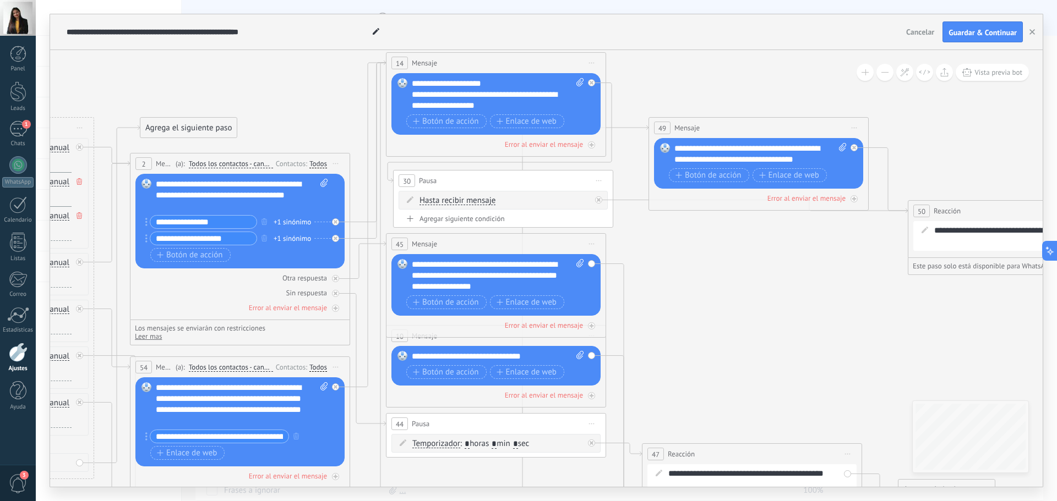
drag, startPoint x: 630, startPoint y: 313, endPoint x: 528, endPoint y: 270, distance: 111.0
click at [545, 279] on icon at bounding box center [872, 369] width 2784 height 1185
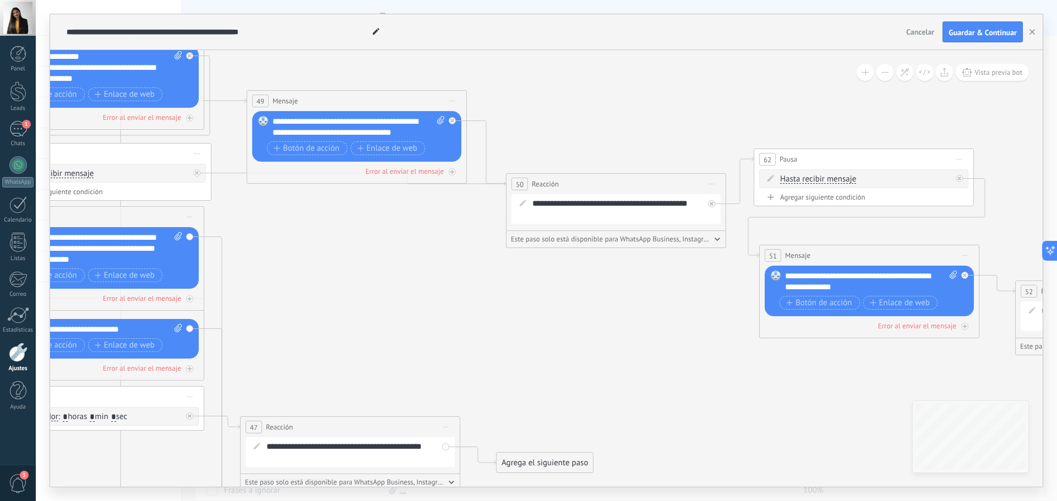
drag, startPoint x: 679, startPoint y: 293, endPoint x: 1052, endPoint y: 296, distance: 373.8
click at [1030, 296] on icon at bounding box center [471, 342] width 2784 height 1185
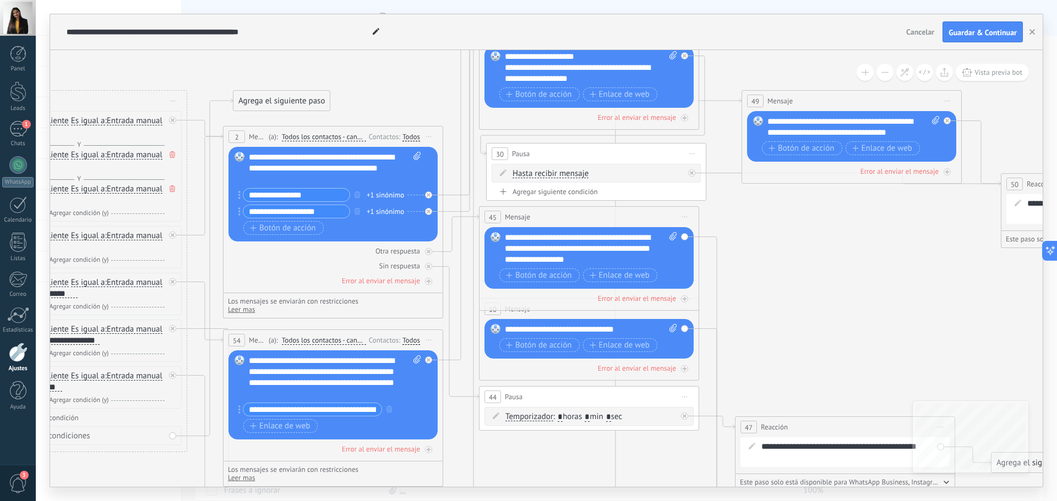
drag, startPoint x: 782, startPoint y: 287, endPoint x: 907, endPoint y: 287, distance: 124.4
click at [907, 287] on icon at bounding box center [965, 342] width 2784 height 1185
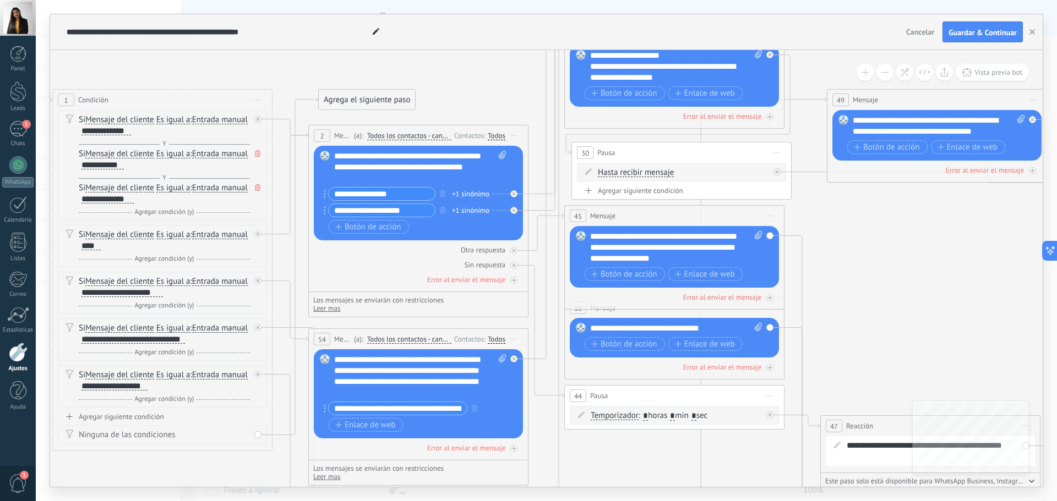
drag, startPoint x: 833, startPoint y: 288, endPoint x: 959, endPoint y: 277, distance: 127.0
click at [959, 277] on icon at bounding box center [1051, 341] width 2784 height 1185
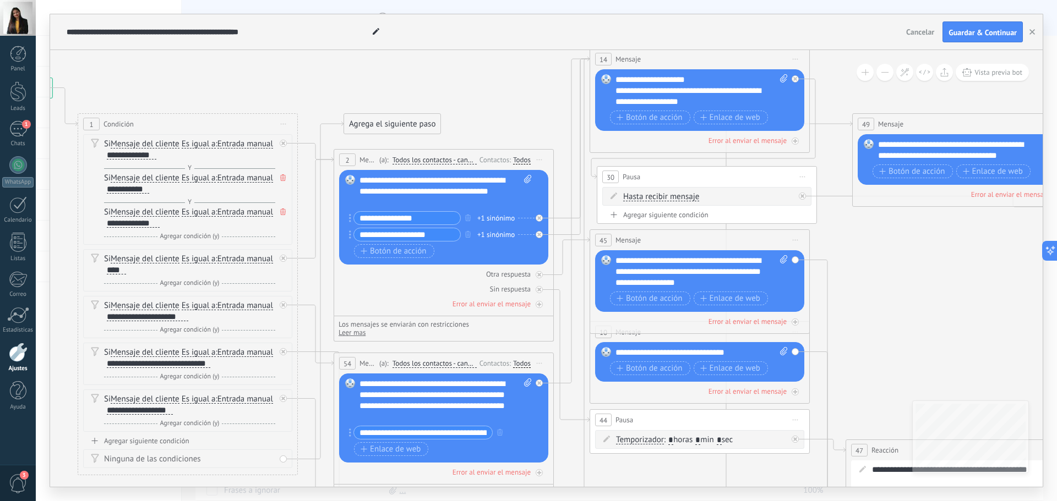
drag, startPoint x: 997, startPoint y: 234, endPoint x: 836, endPoint y: 284, distance: 168.7
click at [838, 292] on icon at bounding box center [1076, 365] width 2784 height 1185
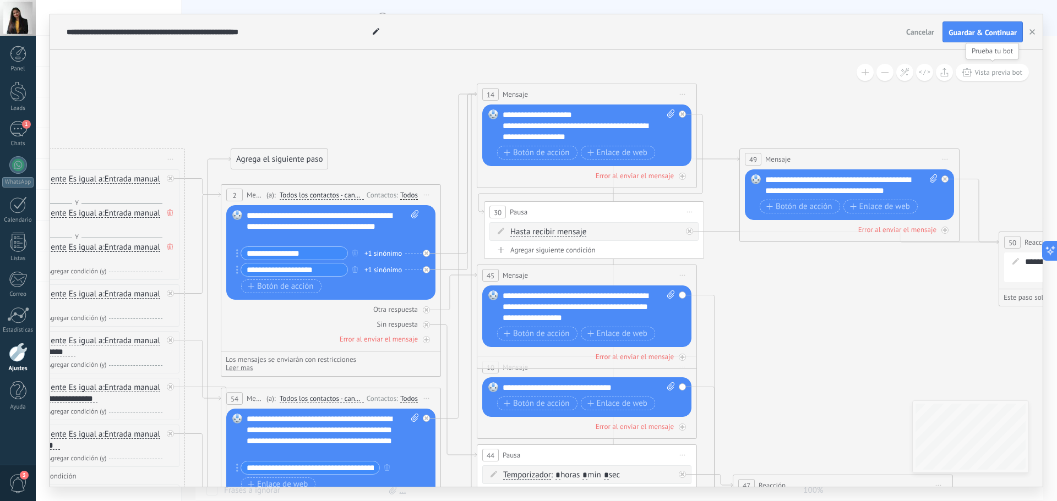
click at [989, 73] on span "Vista previa bot" at bounding box center [998, 72] width 48 height 9
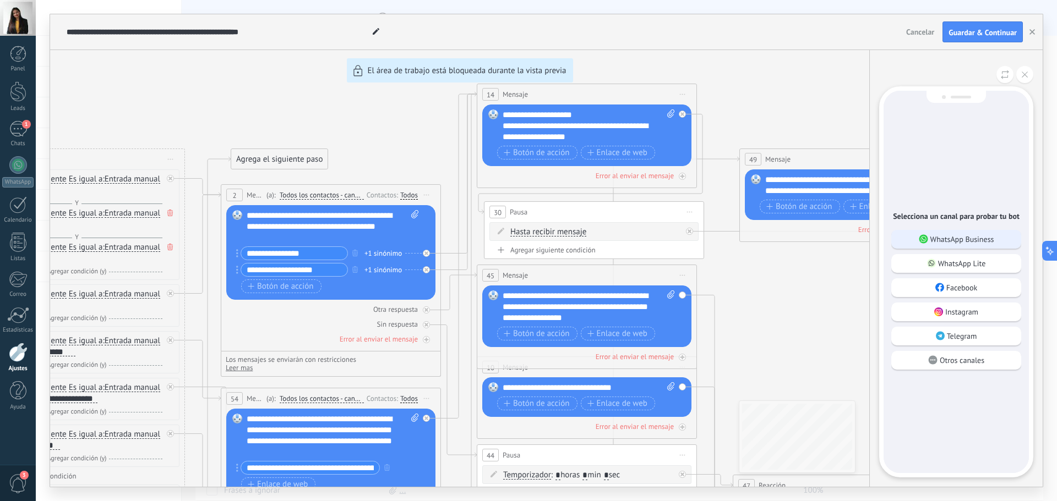
click at [963, 240] on p "WhatsApp Business" at bounding box center [962, 239] width 64 height 10
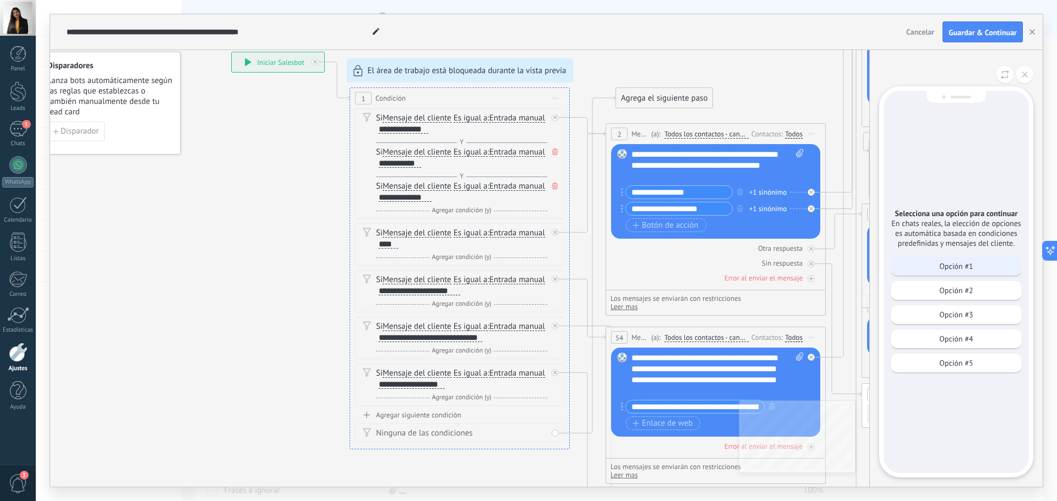
click at [948, 268] on p "Opción #1" at bounding box center [956, 266] width 34 height 10
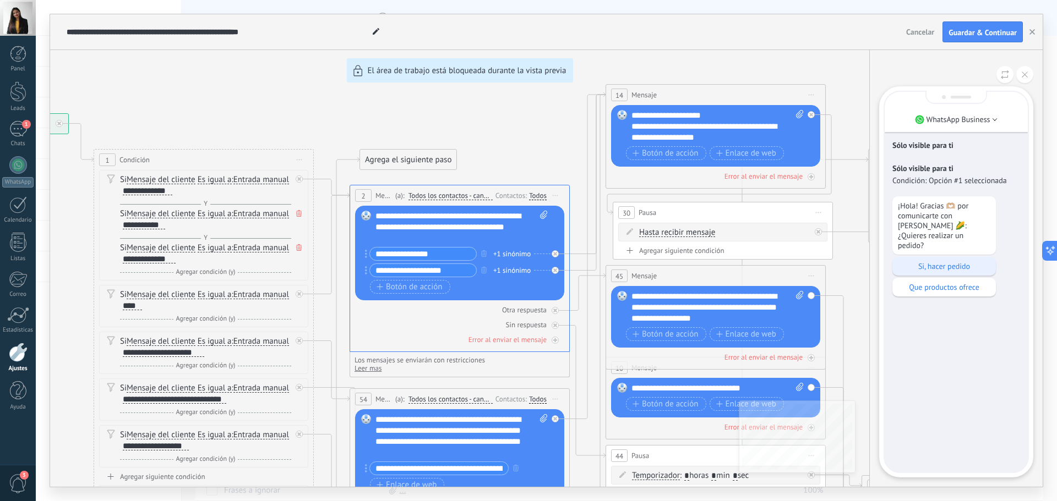
click at [942, 264] on div "Si, hacer pedido" at bounding box center [943, 266] width 103 height 19
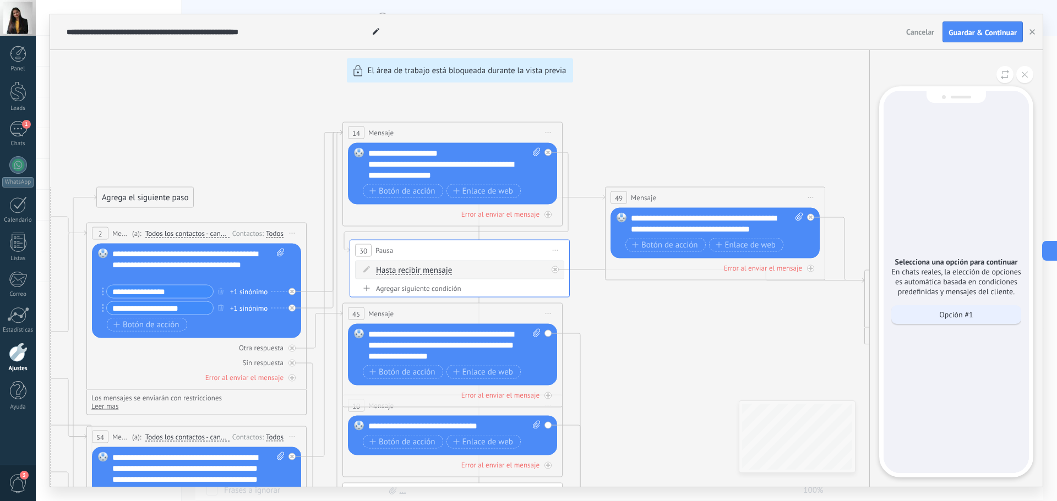
click at [947, 317] on p "Opción #1" at bounding box center [956, 315] width 34 height 10
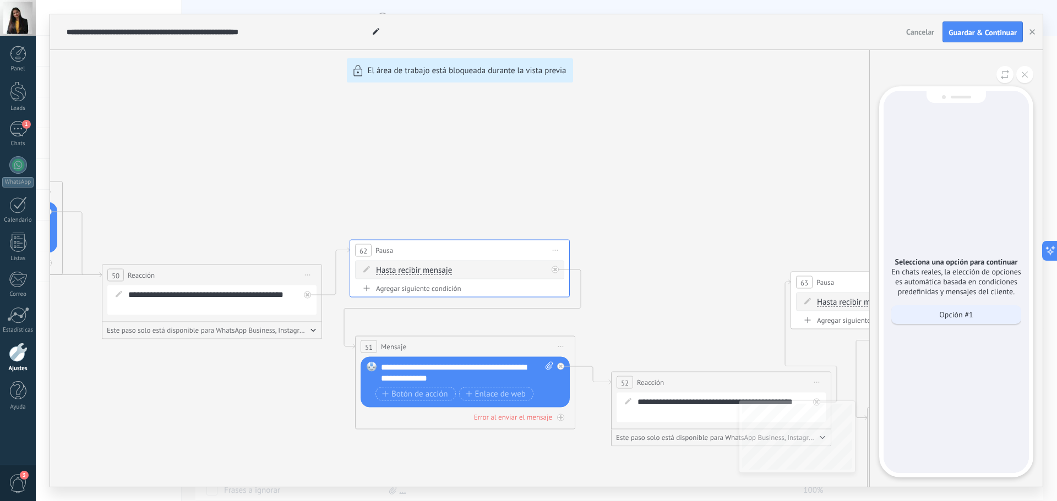
click at [969, 315] on p "Opción #1" at bounding box center [956, 315] width 34 height 10
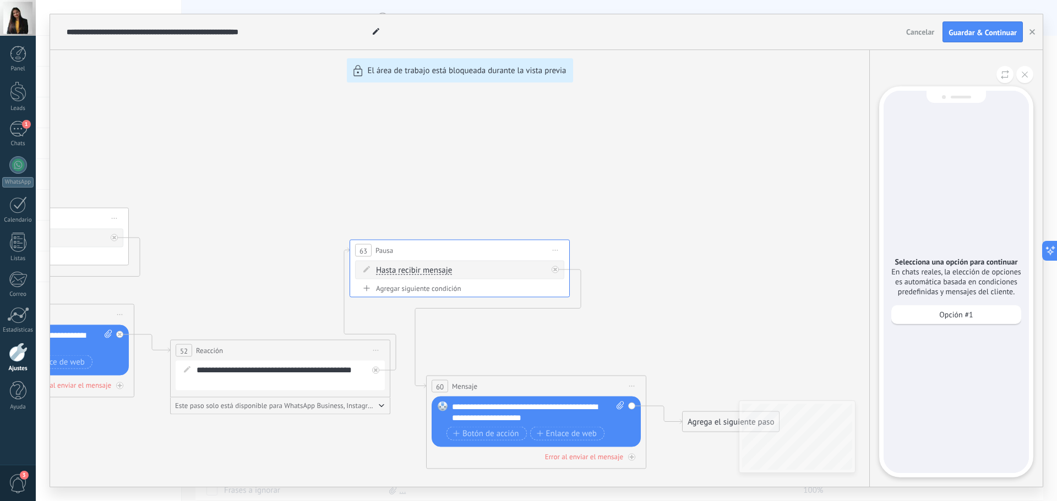
click at [969, 315] on p "Opción #1" at bounding box center [956, 315] width 34 height 10
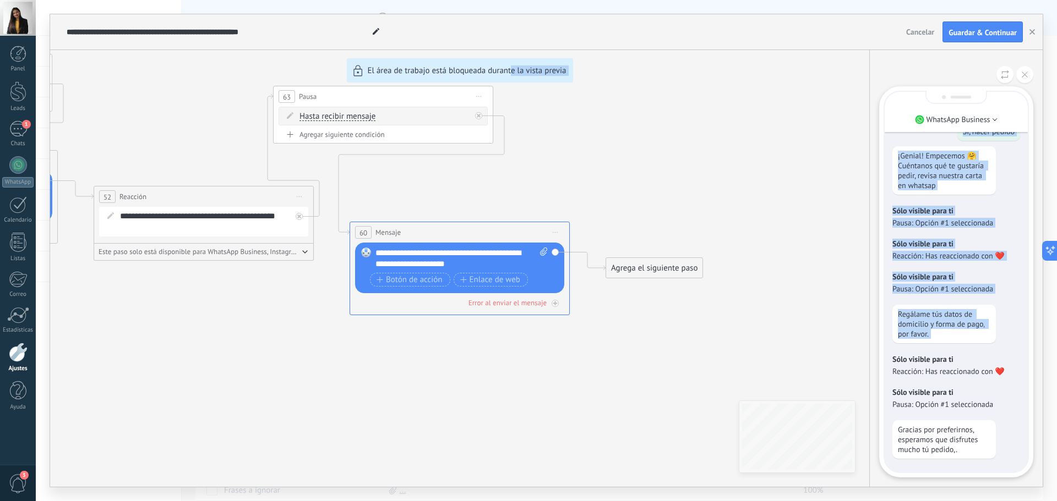
drag, startPoint x: 511, startPoint y: 357, endPoint x: 900, endPoint y: 339, distance: 389.6
click at [899, 339] on div "**********" at bounding box center [546, 250] width 992 height 473
click at [779, 356] on div "**********" at bounding box center [546, 250] width 992 height 473
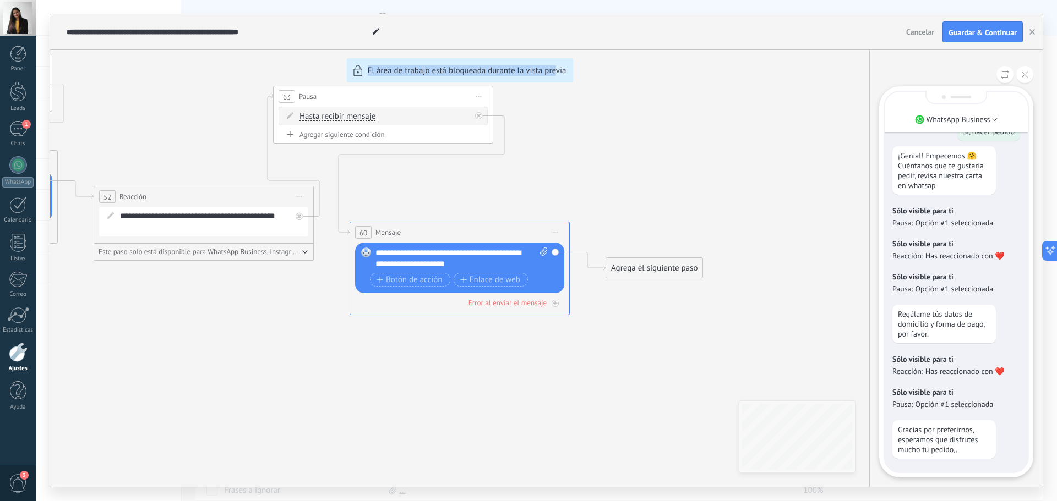
drag, startPoint x: 203, startPoint y: 344, endPoint x: 571, endPoint y: 334, distance: 368.4
click at [615, 326] on div "**********" at bounding box center [546, 250] width 992 height 473
click at [223, 298] on div "**********" at bounding box center [546, 250] width 992 height 473
click at [1025, 74] on icon at bounding box center [1025, 75] width 6 height 6
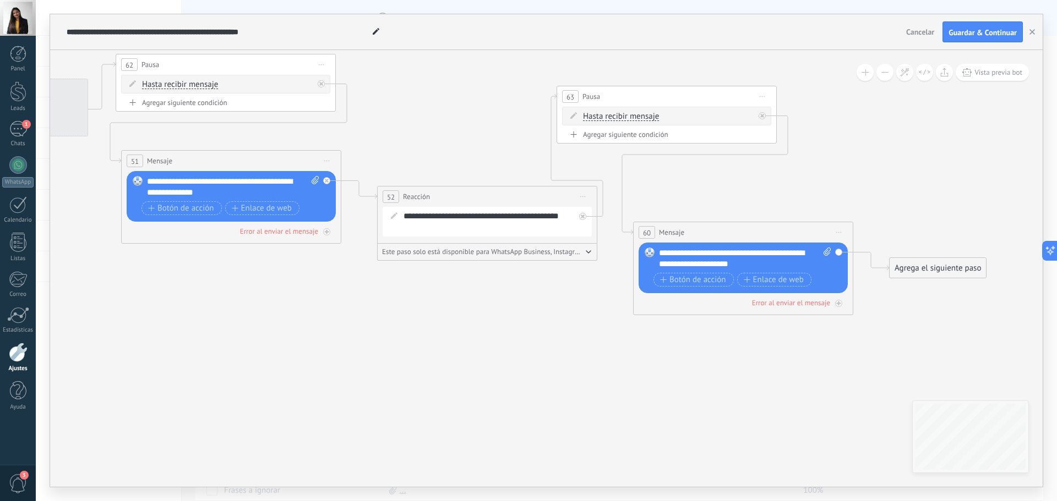
drag, startPoint x: 185, startPoint y: 162, endPoint x: 552, endPoint y: 161, distance: 367.2
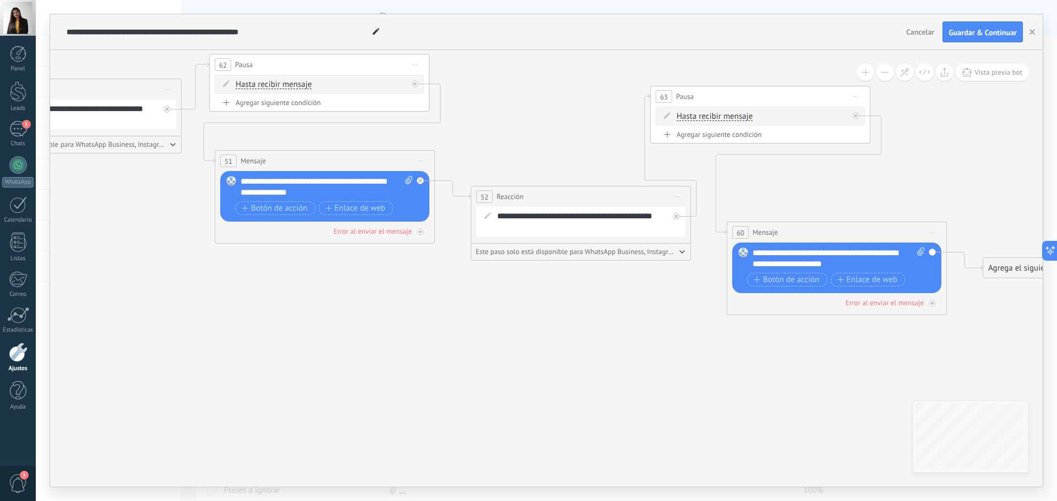
drag, startPoint x: 89, startPoint y: 248, endPoint x: 484, endPoint y: 256, distance: 395.9
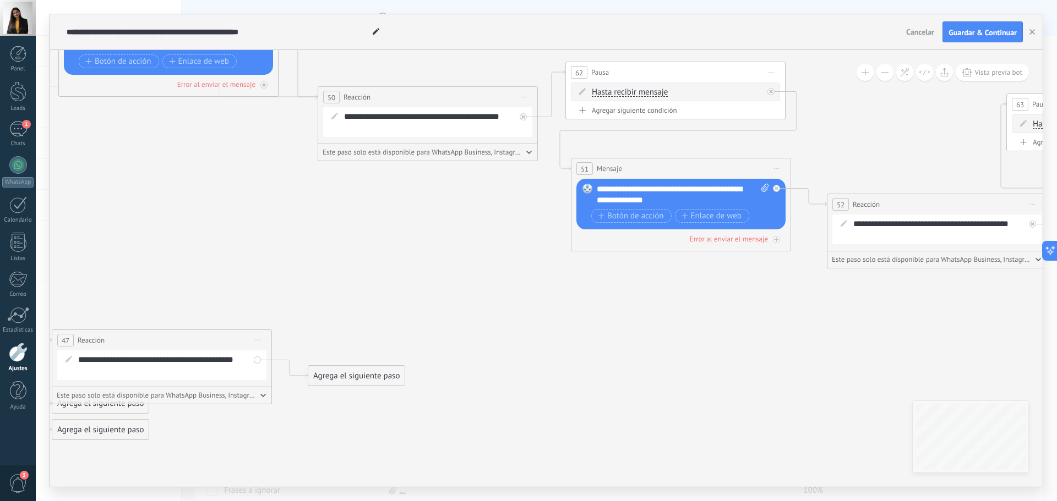
drag, startPoint x: 194, startPoint y: 230, endPoint x: 495, endPoint y: 263, distance: 302.4
click at [492, 261] on icon at bounding box center [282, 255] width 2784 height 1185
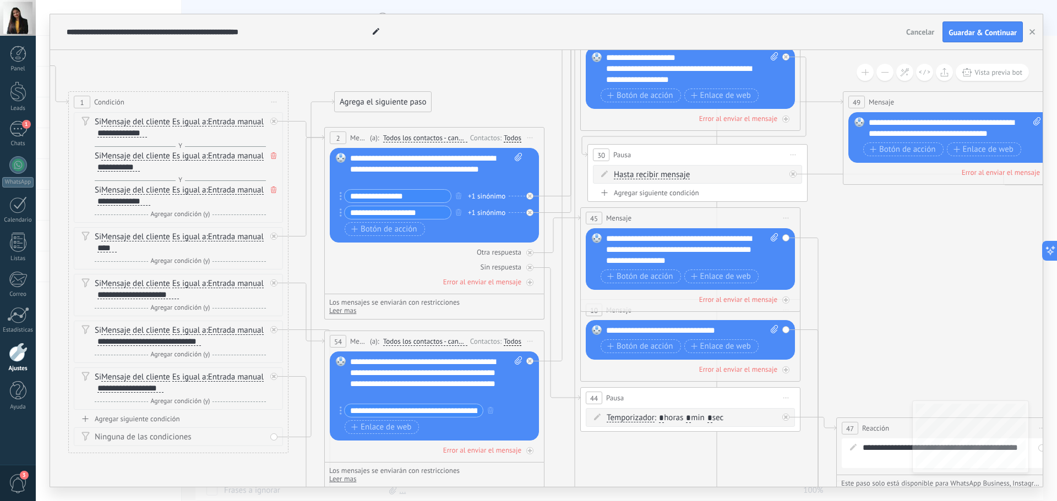
drag, startPoint x: 366, startPoint y: 208, endPoint x: 903, endPoint y: 254, distance: 539.8
click at [903, 254] on icon at bounding box center [1067, 343] width 2784 height 1185
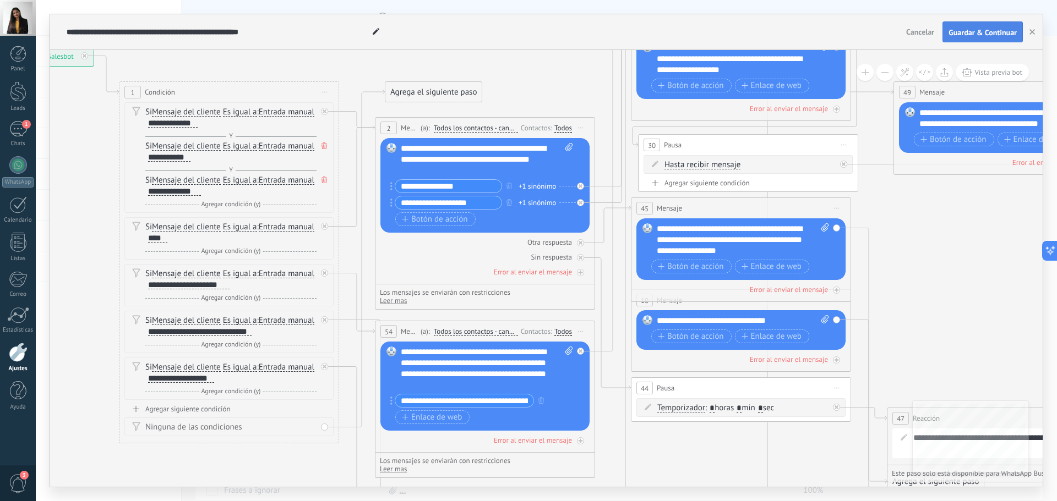
click at [981, 35] on span "Guardar & Continuar" at bounding box center [982, 33] width 68 height 8
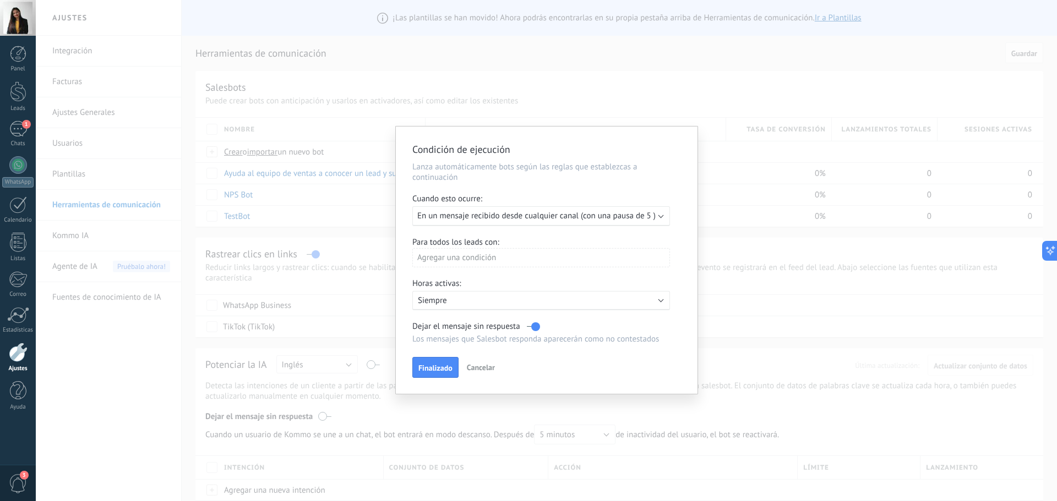
click at [544, 218] on span "En un mensaje recibido desde cualquier canal (con una pausa de 5 )" at bounding box center [536, 216] width 238 height 10
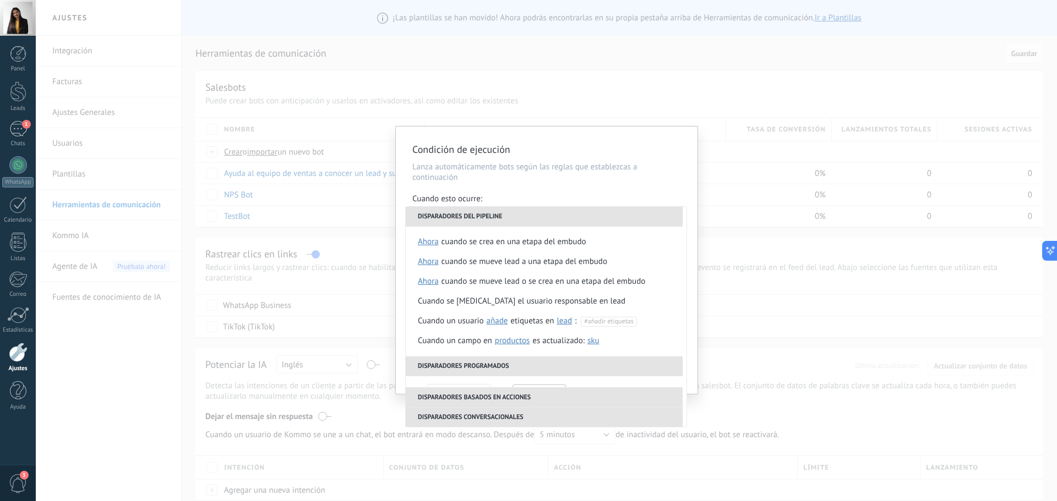
click at [544, 218] on li "Disparadores del pipeline" at bounding box center [544, 217] width 277 height 20
click at [564, 186] on div "Condición de ejecución Lanza automáticamente bots según las reglas que establez…" at bounding box center [547, 261] width 302 height 268
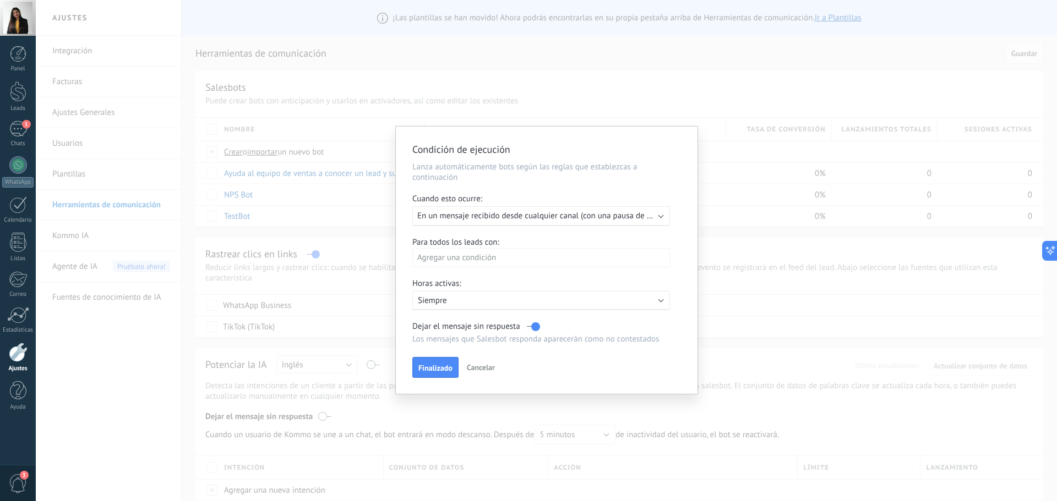
click at [544, 260] on div "Agregar una condición" at bounding box center [541, 257] width 258 height 19
click at [479, 297] on div "Etapa del lead" at bounding box center [471, 298] width 107 height 15
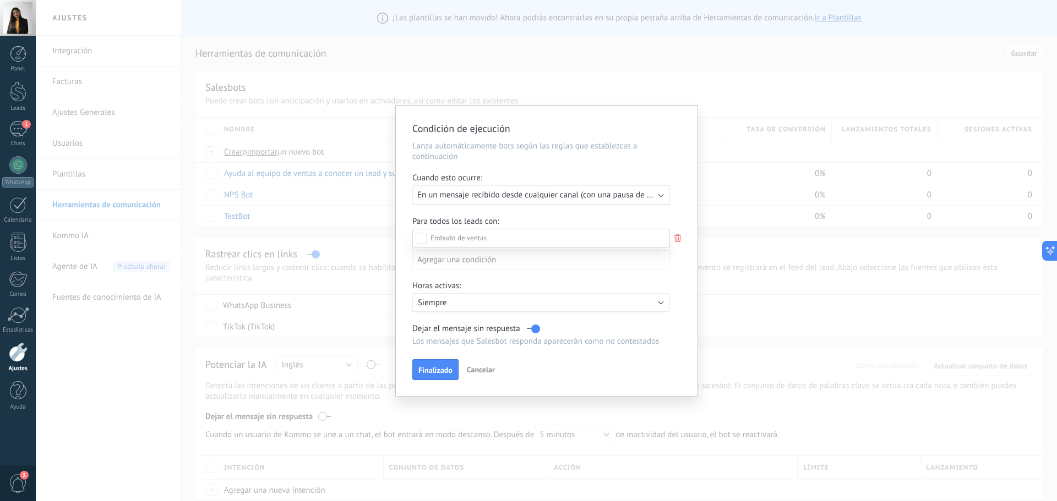
click at [437, 377] on div "Leads Entrantes Contacto inicial Negociación Debate contractual Discusión de co…" at bounding box center [541, 364] width 258 height 271
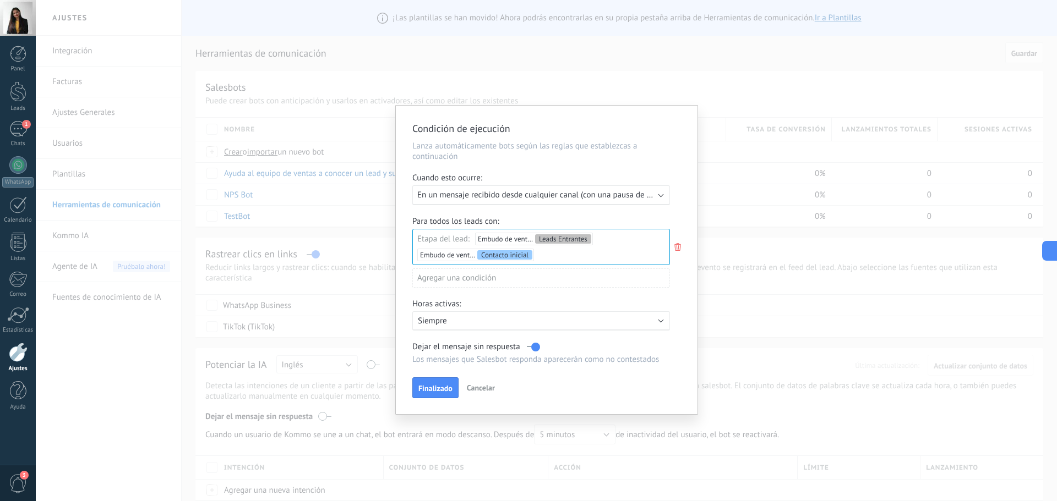
click at [0, 0] on div "Leads Entrantes Contacto inicial Negociación Debate contractual Discusión de co…" at bounding box center [0, 0] width 0 height 0
click at [0, 0] on label "Negociación" at bounding box center [0, 0] width 0 height 0
click at [0, 0] on label "Debate contractual" at bounding box center [0, 0] width 0 height 0
click at [0, 0] on label "Logrado con éxito" at bounding box center [0, 0] width 0 height 0
click at [0, 0] on label "Venta Perdido" at bounding box center [0, 0] width 0 height 0
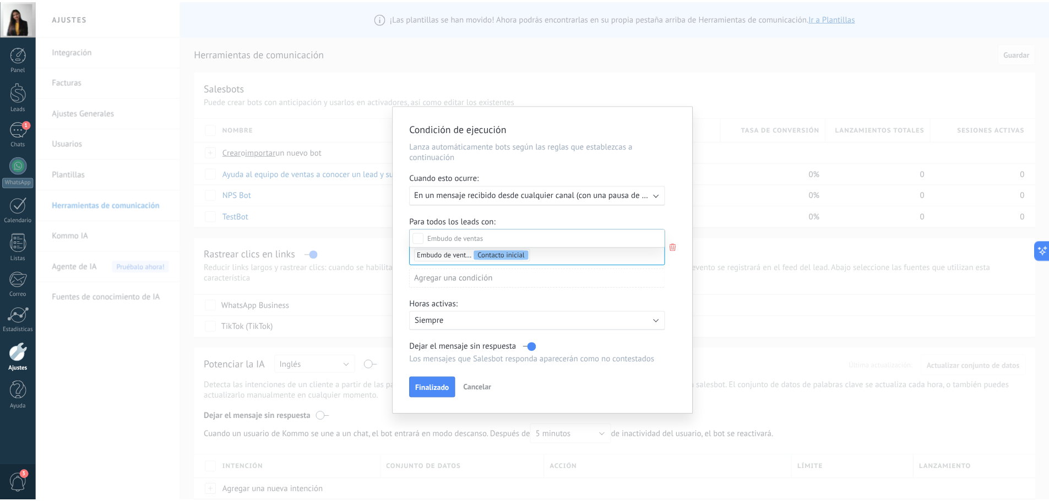
scroll to position [97, 0]
click at [448, 320] on div "Leads Entrantes Contacto inicial Negociación Debate contractual Discusión de co…" at bounding box center [541, 355] width 258 height 253
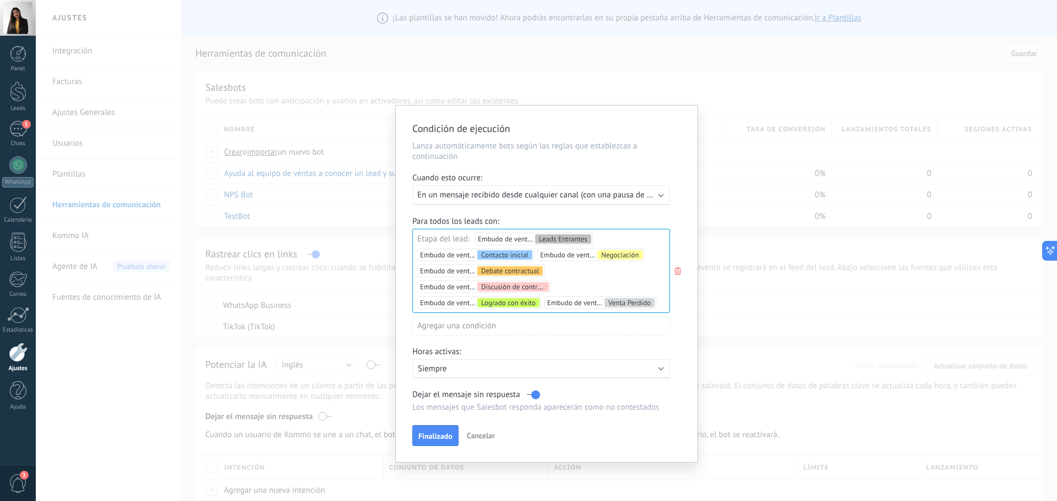
click at [457, 370] on p "Siempre" at bounding box center [514, 369] width 193 height 10
click at [456, 369] on li "Siempre" at bounding box center [566, 368] width 320 height 19
click at [438, 438] on span "Finalizado" at bounding box center [435, 437] width 34 height 8
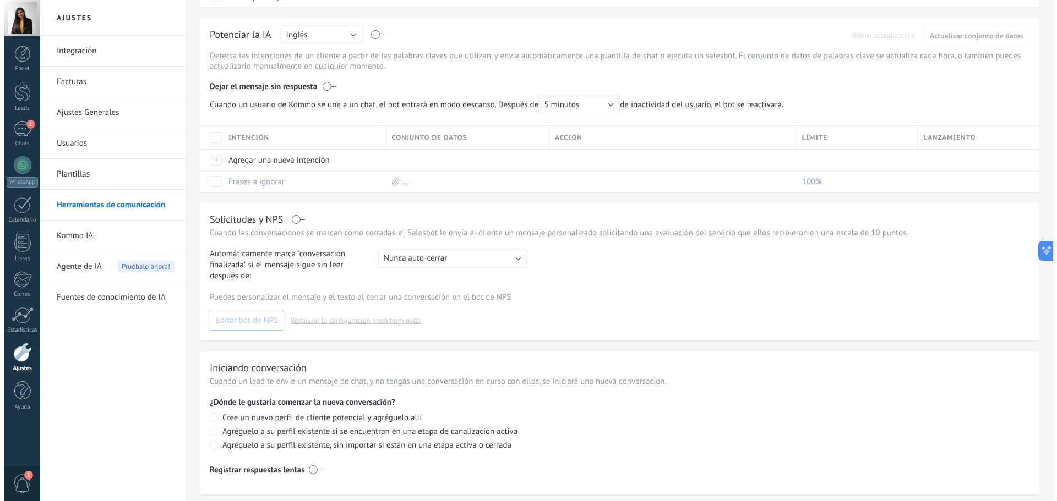
scroll to position [275, 0]
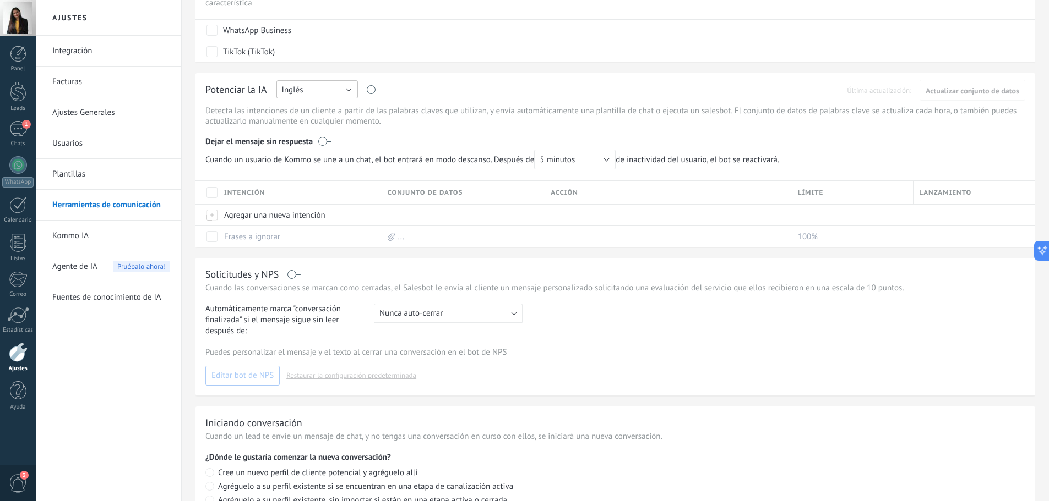
click at [319, 89] on button "Inglés" at bounding box center [316, 89] width 81 height 18
click at [324, 126] on span "Español" at bounding box center [312, 128] width 84 height 10
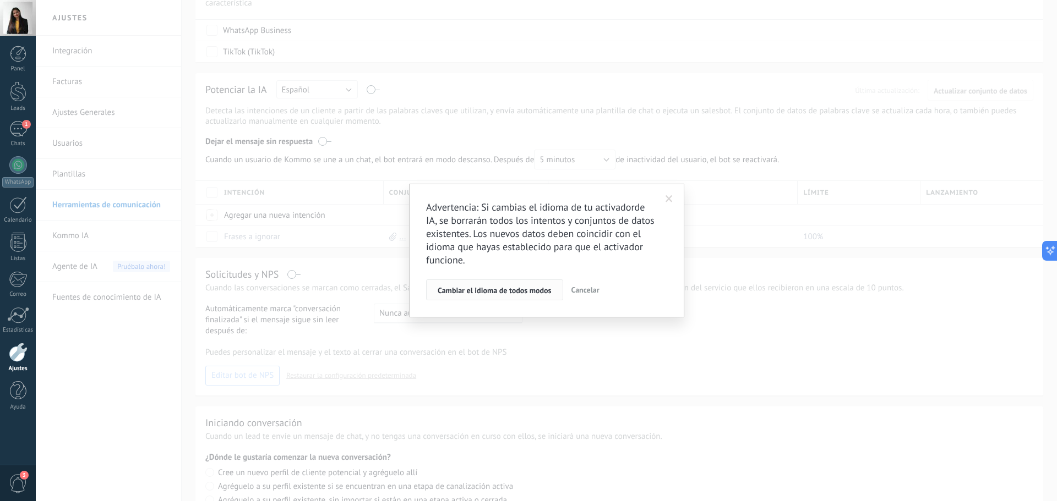
click at [521, 297] on button "Cambiar el idioma de todos modos" at bounding box center [494, 290] width 137 height 21
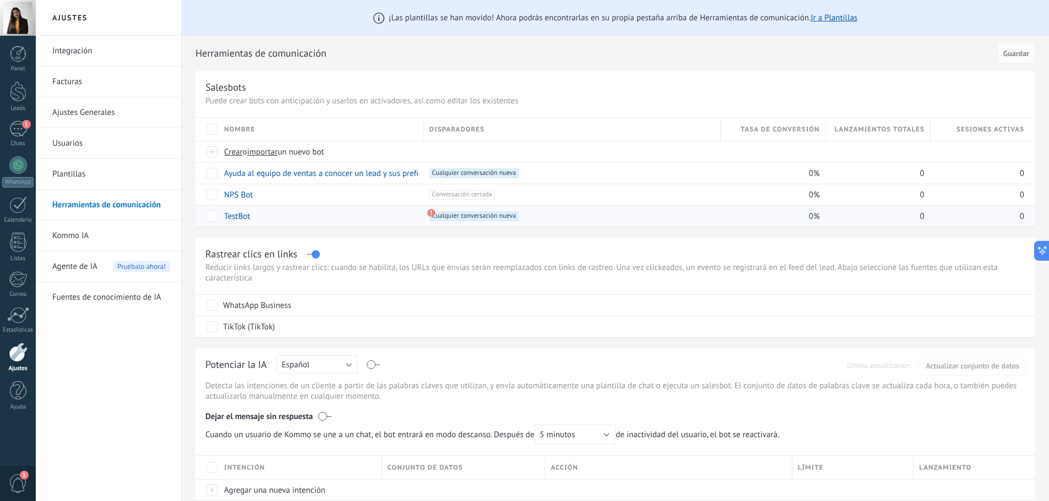
click at [443, 216] on span "Cualquier conversación nueva +0" at bounding box center [473, 216] width 89 height 10
click at [430, 213] on use at bounding box center [431, 213] width 8 height 8
click at [244, 215] on link "TestBot" at bounding box center [237, 216] width 26 height 10
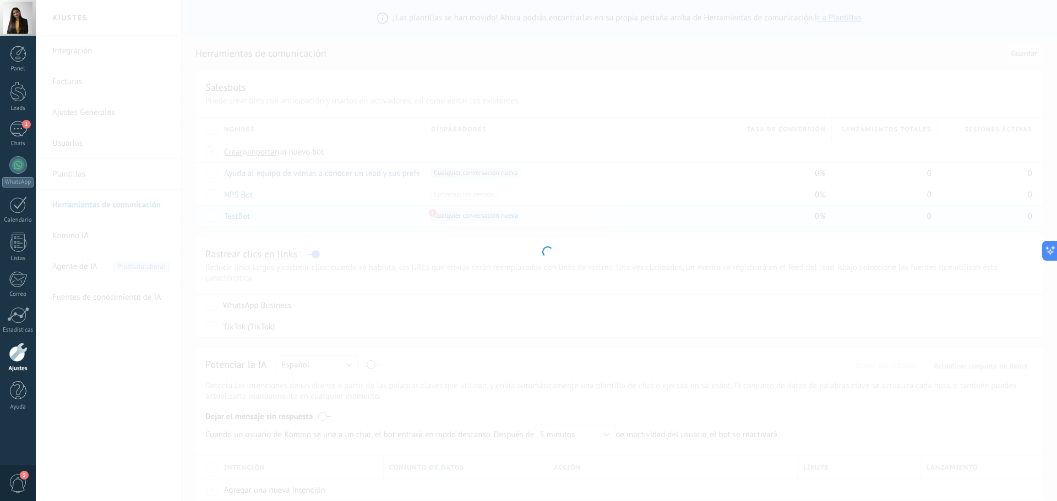
type input "*******"
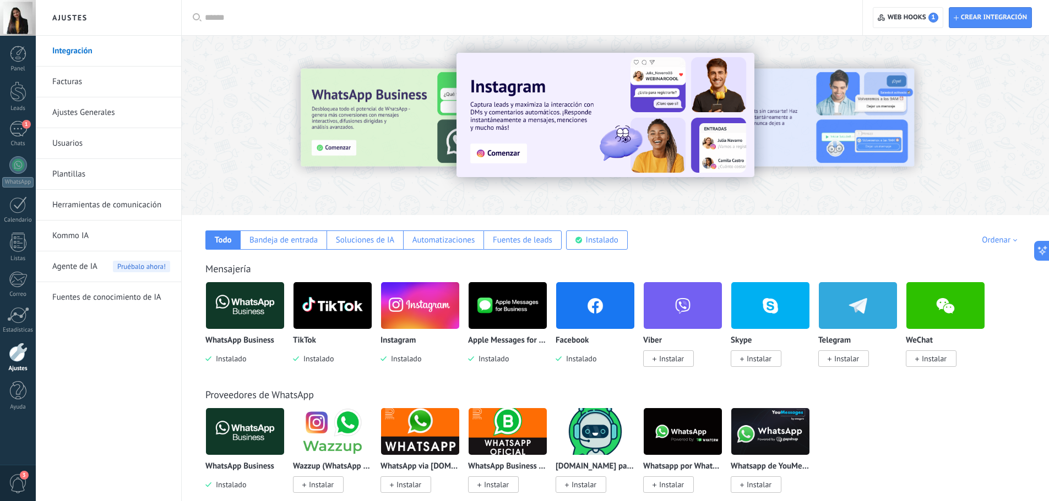
click at [92, 204] on link "Herramientas de comunicación" at bounding box center [111, 205] width 118 height 31
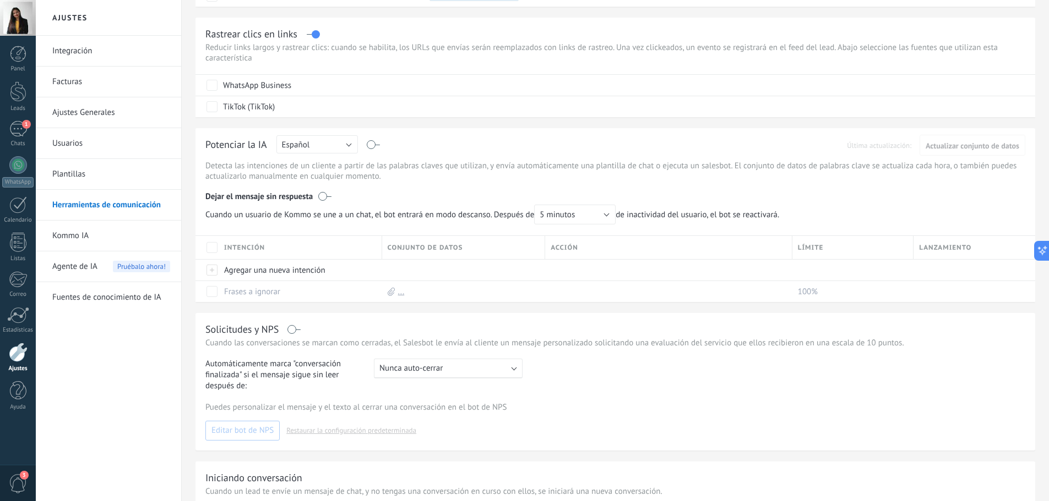
scroll to position [275, 0]
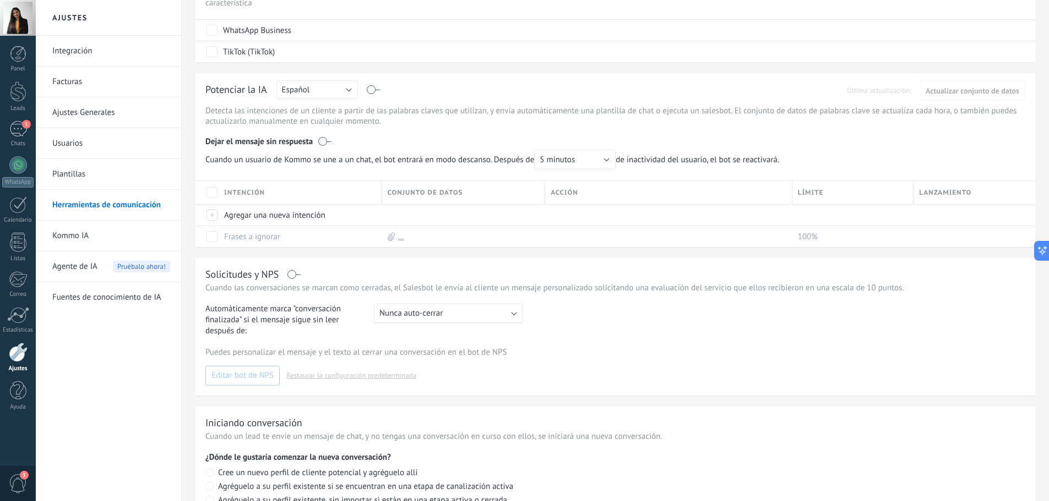
click at [329, 137] on label at bounding box center [324, 141] width 13 height 11
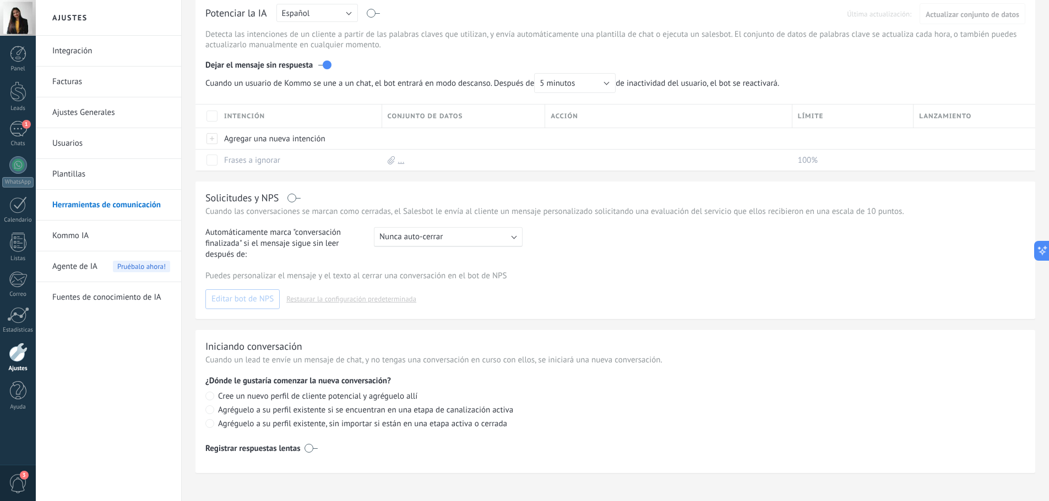
scroll to position [360, 0]
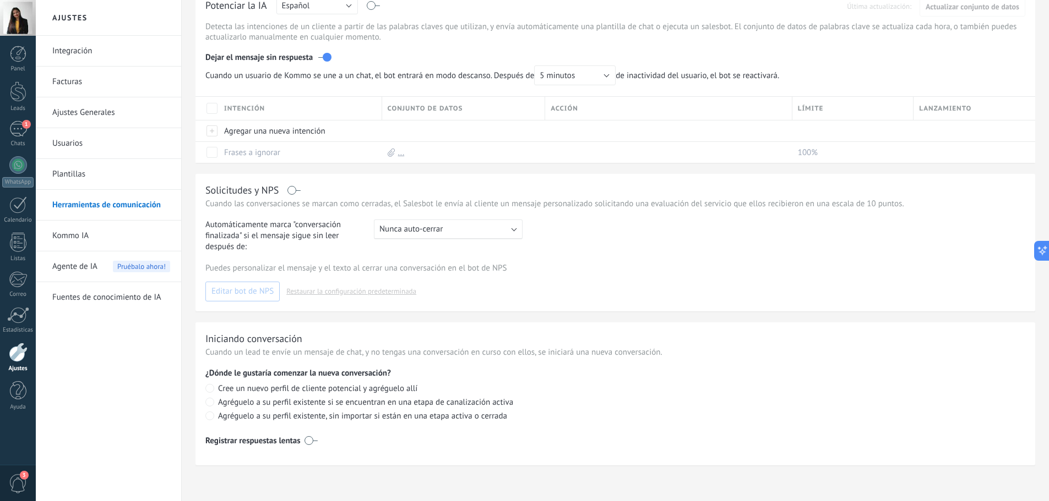
click at [315, 442] on label at bounding box center [310, 441] width 13 height 18
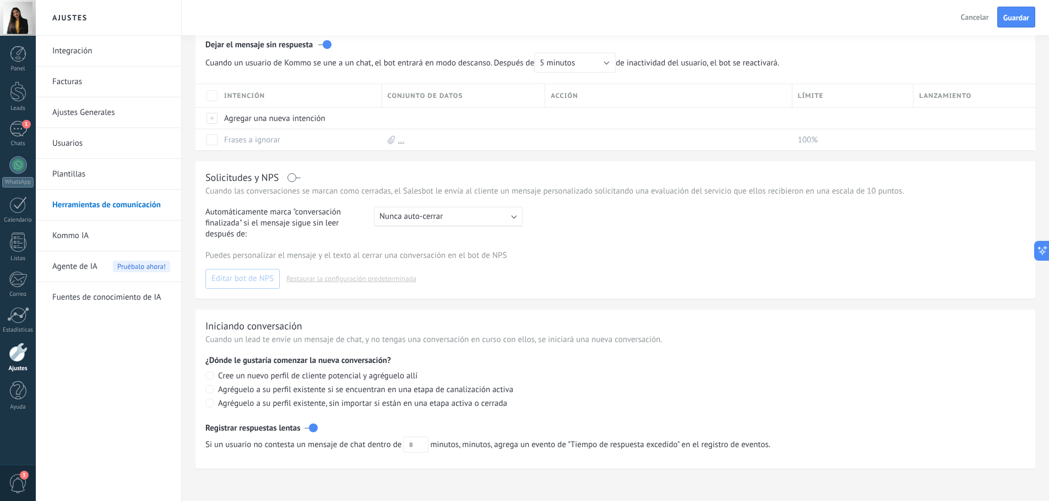
scroll to position [376, 0]
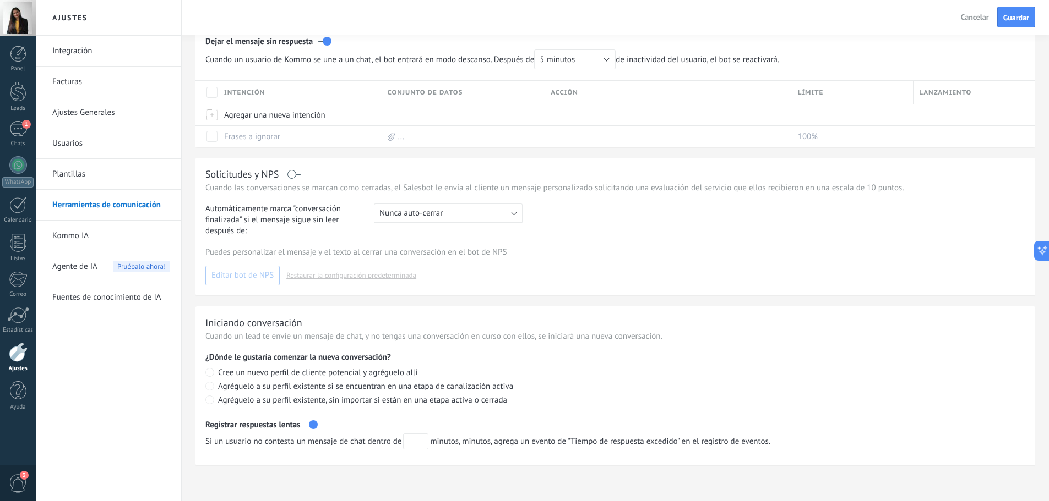
click at [415, 438] on input "text" at bounding box center [415, 442] width 25 height 16
type input "**"
click at [624, 411] on div "Iniciando conversación Cuando un lead te envíe un mensaje de chat, y no tengas …" at bounding box center [614, 386] width 839 height 159
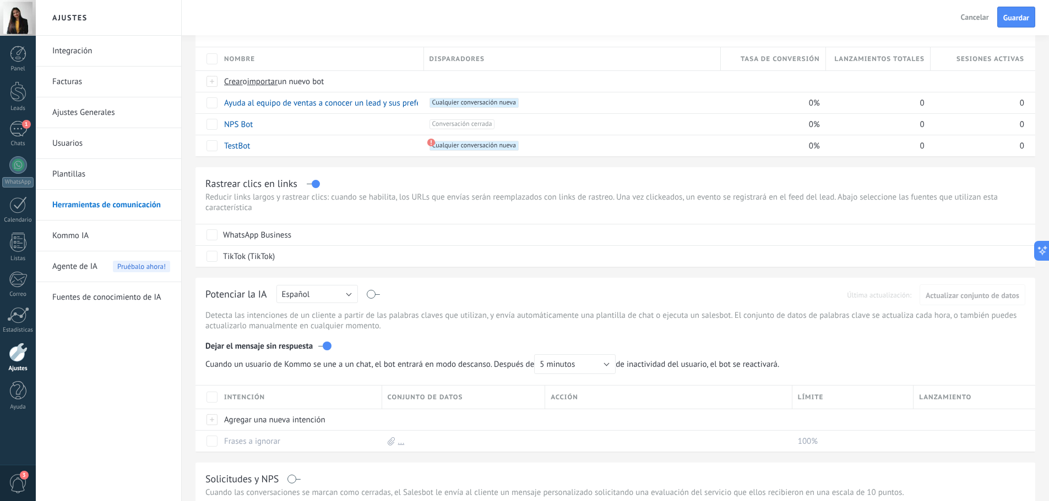
scroll to position [0, 0]
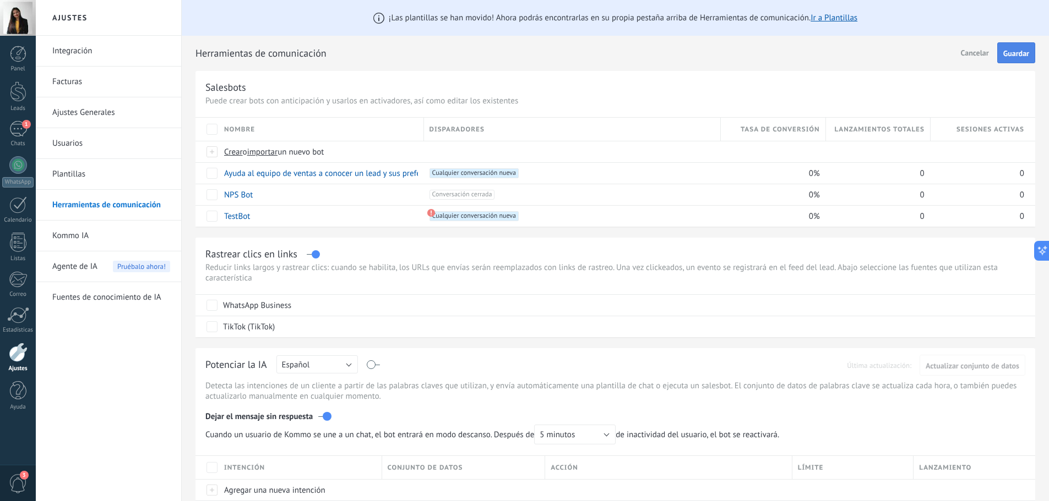
click at [1008, 52] on span "Guardar" at bounding box center [1016, 54] width 26 height 8
click at [699, 77] on div "Salesbots Puede crear bots con anticipación y usarlos en activadores, así como …" at bounding box center [614, 149] width 839 height 156
click at [21, 127] on div "1" at bounding box center [18, 129] width 18 height 16
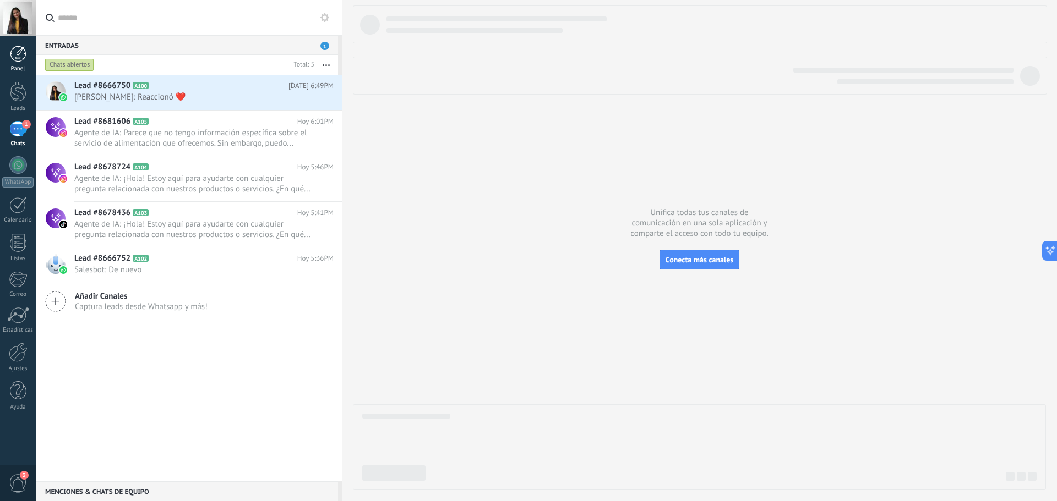
click at [19, 50] on div at bounding box center [18, 54] width 17 height 17
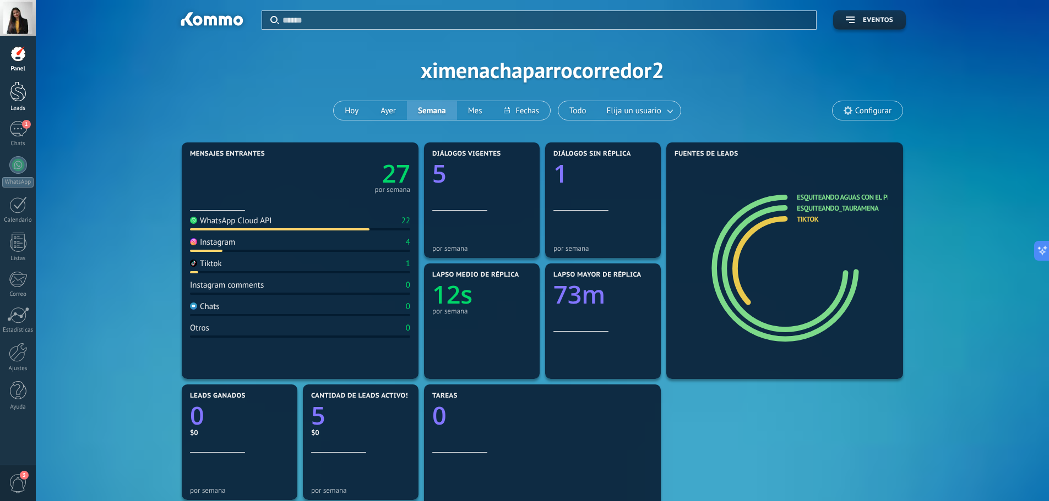
click at [17, 92] on div at bounding box center [18, 91] width 17 height 20
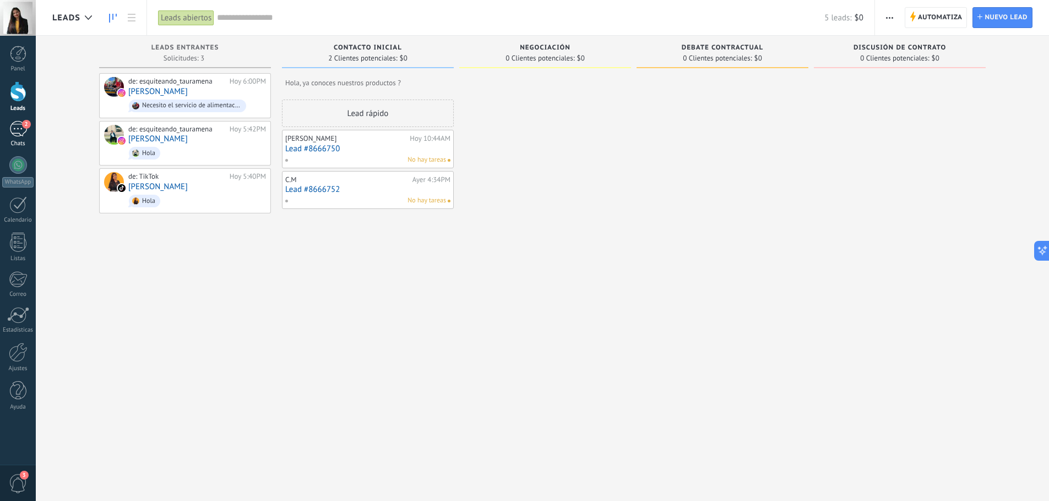
click at [14, 127] on div "2" at bounding box center [18, 129] width 18 height 16
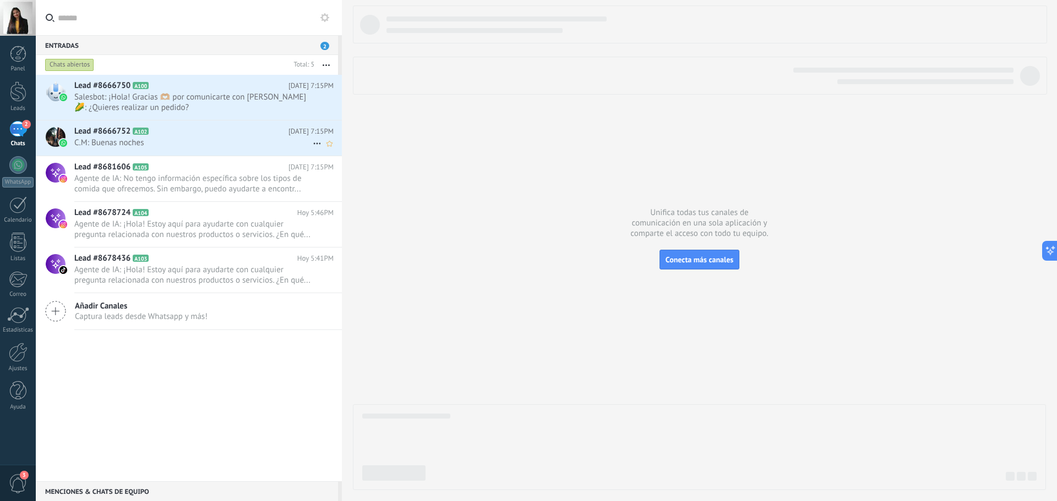
click at [169, 136] on h2 "Lead #8666752 A102" at bounding box center [181, 131] width 214 height 11
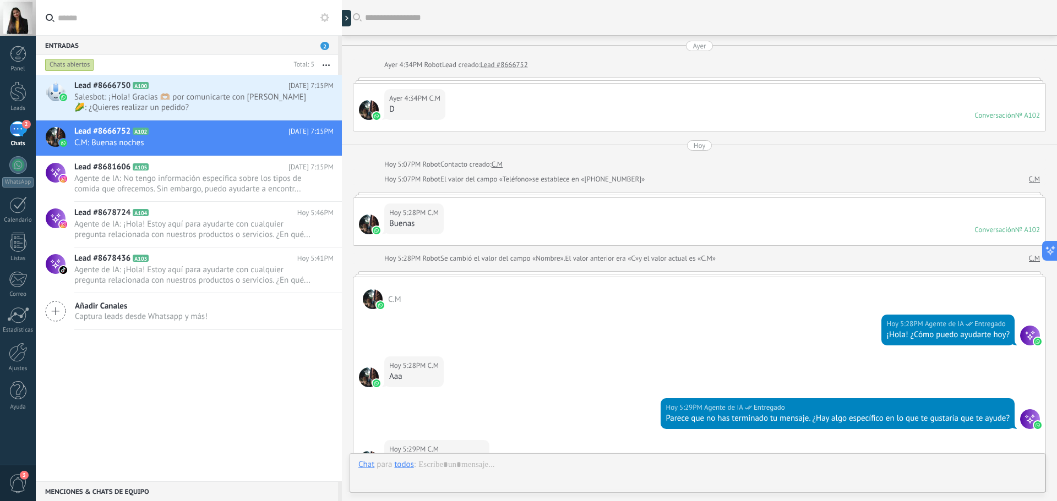
scroll to position [1016, 0]
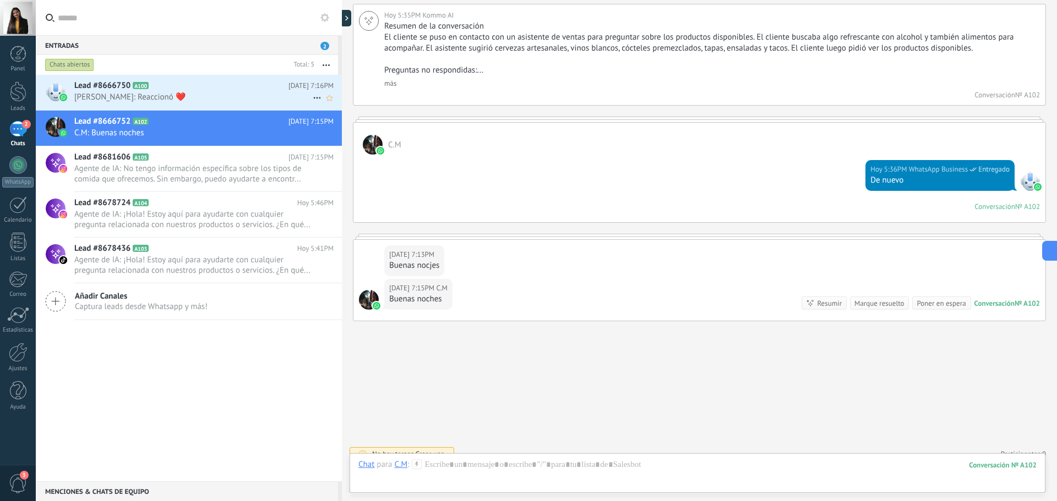
click at [179, 91] on div "Lead #8666750 A100 [DATE] 7:16PM [PERSON_NAME]: Reaccionó ❤️" at bounding box center [208, 92] width 268 height 35
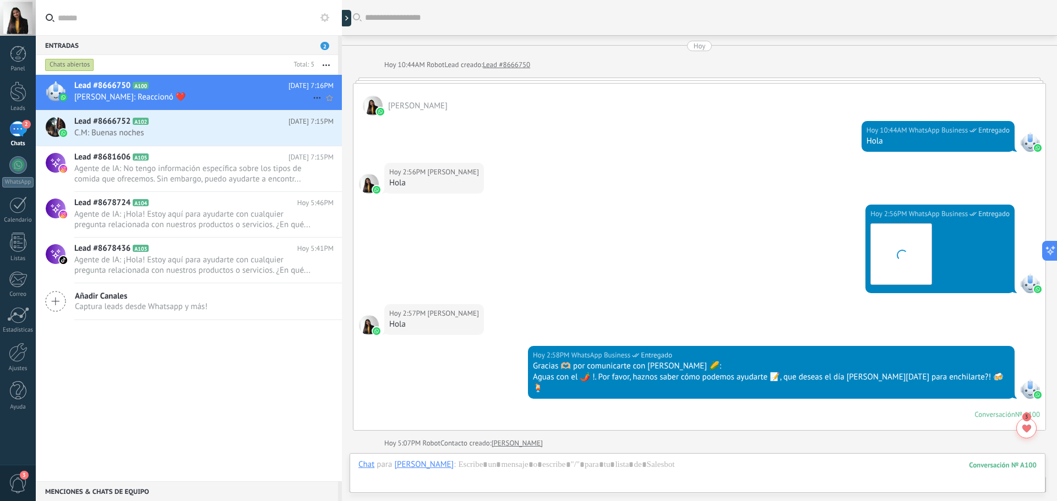
scroll to position [884, 0]
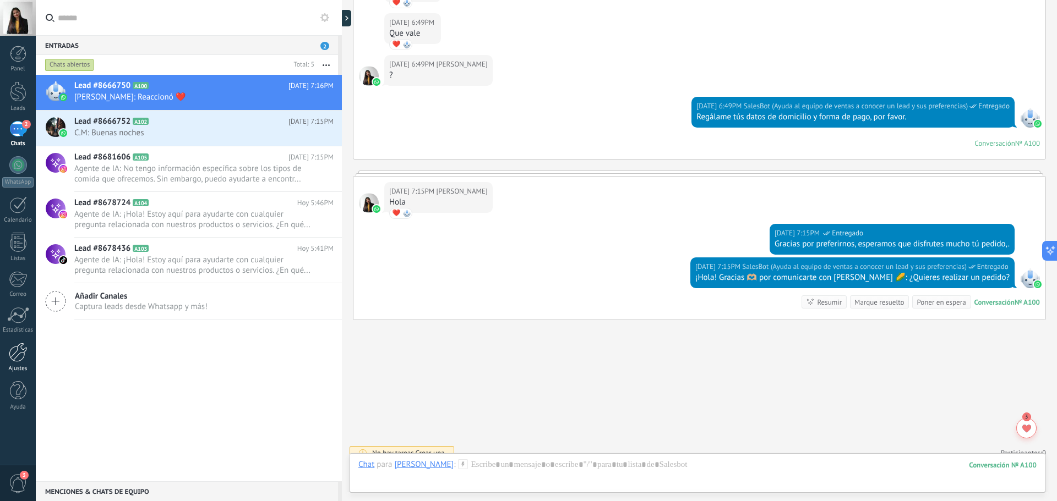
click at [17, 352] on div at bounding box center [18, 352] width 19 height 19
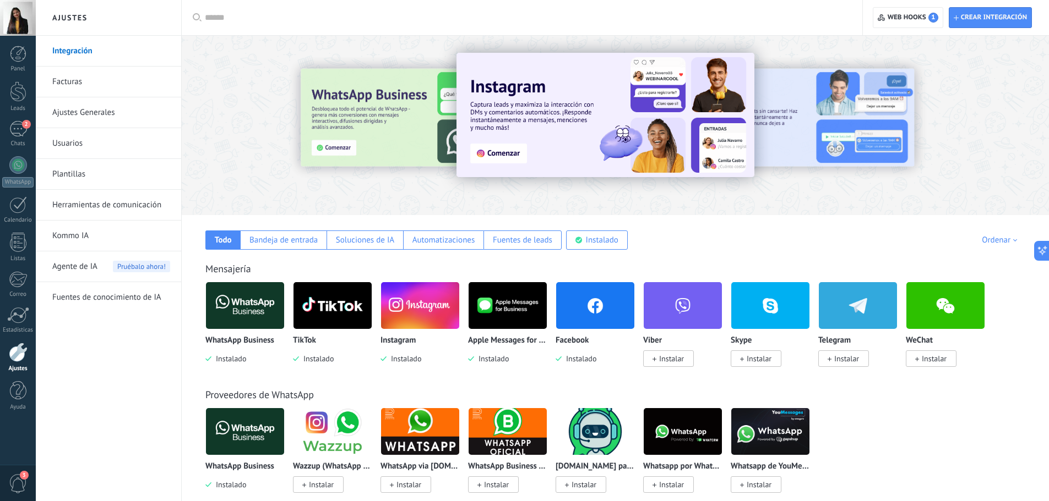
click at [89, 210] on link "Herramientas de comunicación" at bounding box center [111, 205] width 118 height 31
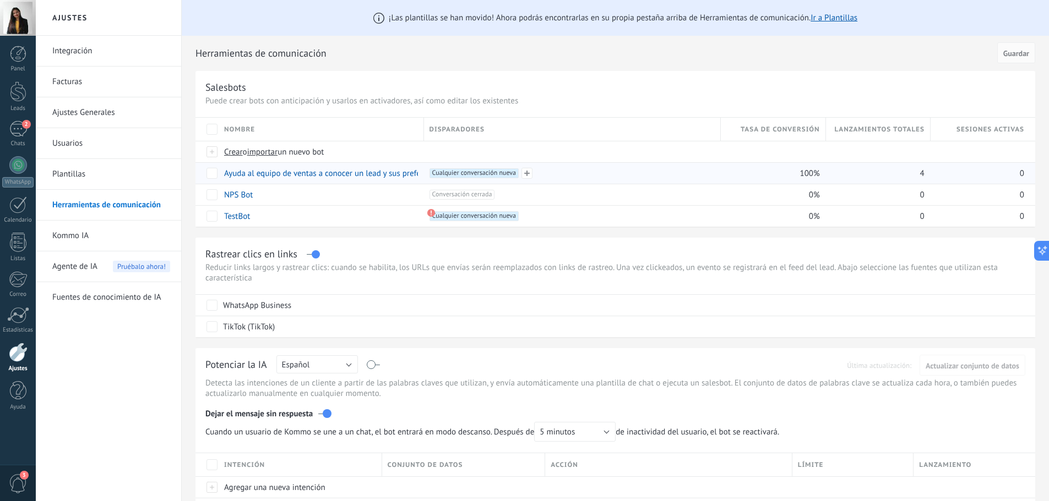
click at [455, 174] on span "Cualquier conversación nueva +0" at bounding box center [473, 173] width 89 height 10
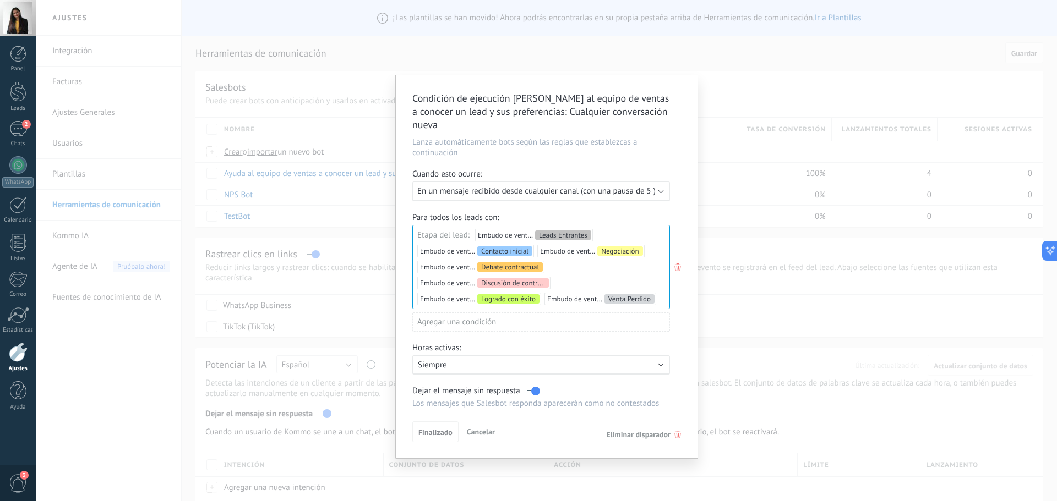
click at [0, 0] on div "Leads Entrantes Contacto inicial Negociación Debate contractual Discusión de co…" at bounding box center [0, 0] width 0 height 0
click at [483, 333] on div "Leads Entrantes Contacto inicial Negociación Debate contractual Discusión de co…" at bounding box center [541, 323] width 258 height 222
click at [500, 360] on p "Siempre" at bounding box center [514, 365] width 193 height 10
click at [500, 355] on li "Siempre" at bounding box center [566, 364] width 320 height 19
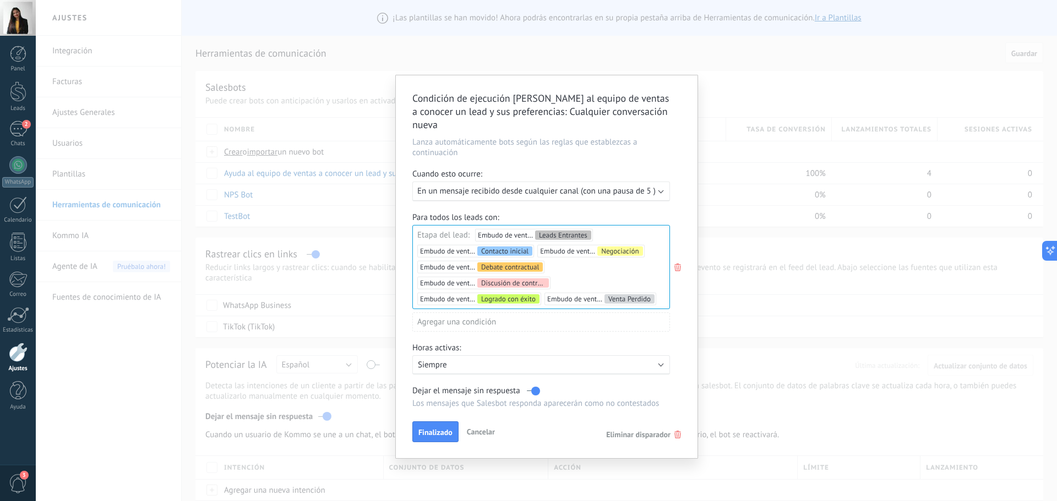
click at [654, 186] on span "En un mensaje recibido desde cualquier canal (con una pausa de 5 )" at bounding box center [536, 191] width 238 height 10
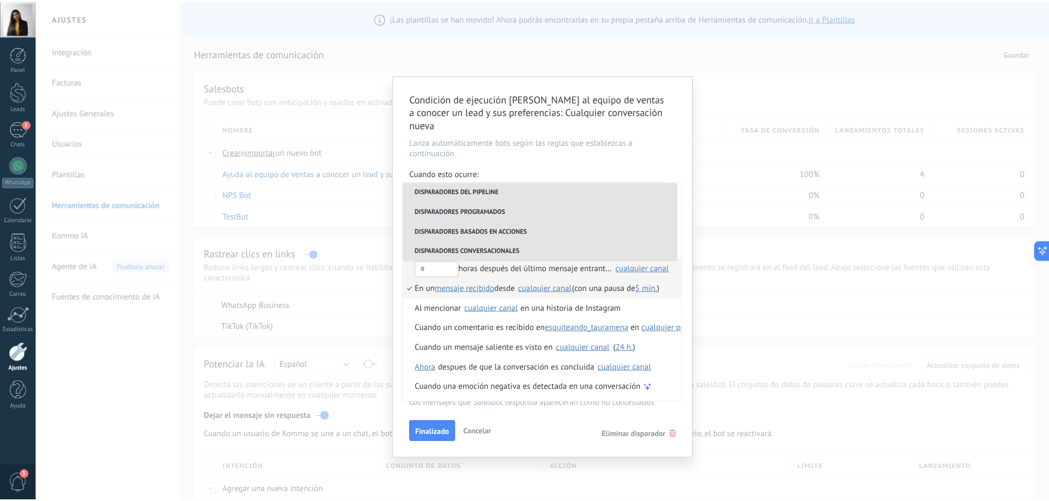
scroll to position [299, 0]
click at [435, 429] on span "Finalizado" at bounding box center [435, 433] width 34 height 8
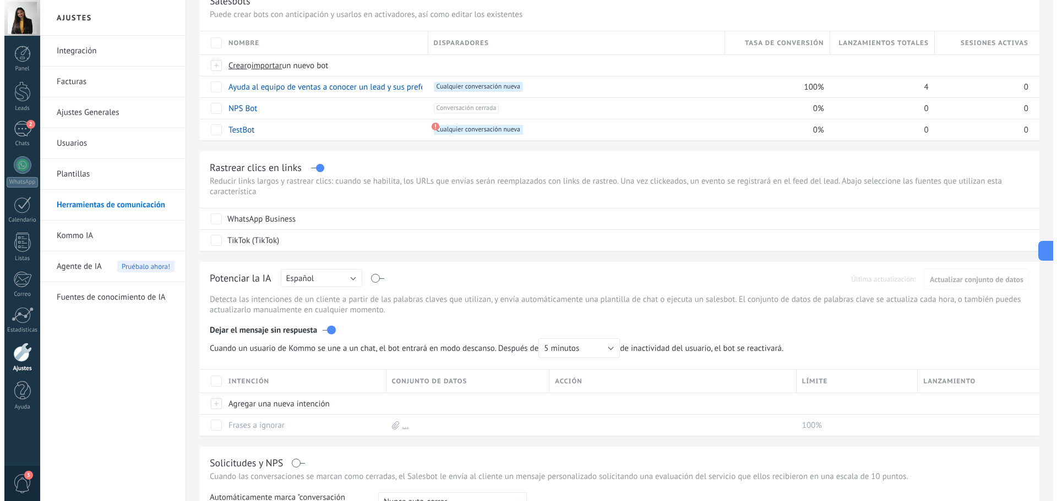
scroll to position [0, 0]
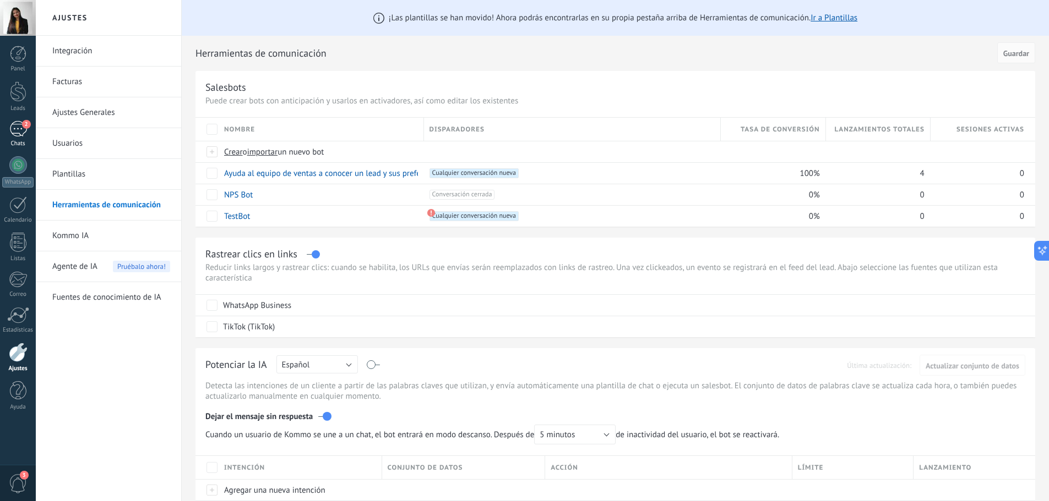
click at [12, 129] on div "2" at bounding box center [18, 129] width 18 height 16
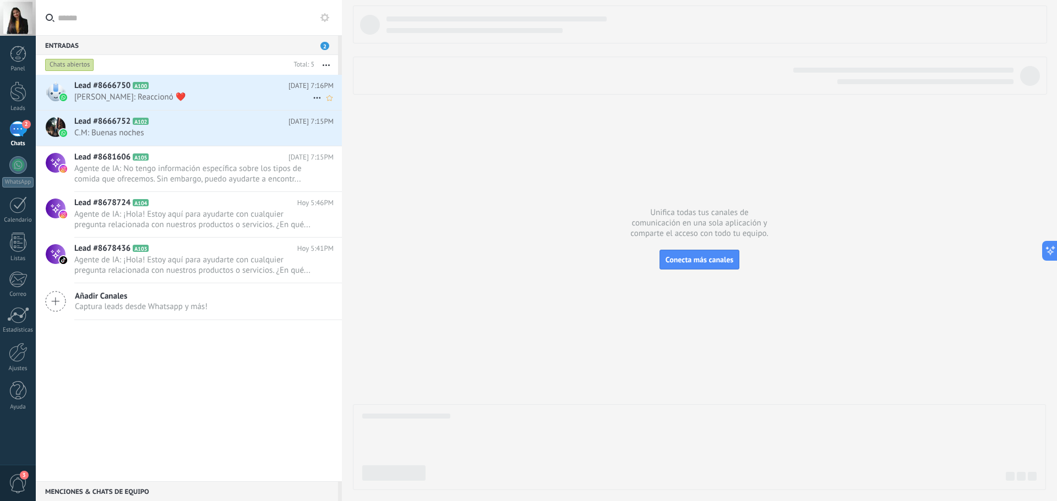
click at [154, 92] on span "[PERSON_NAME]: Reaccionó ❤️" at bounding box center [193, 97] width 238 height 10
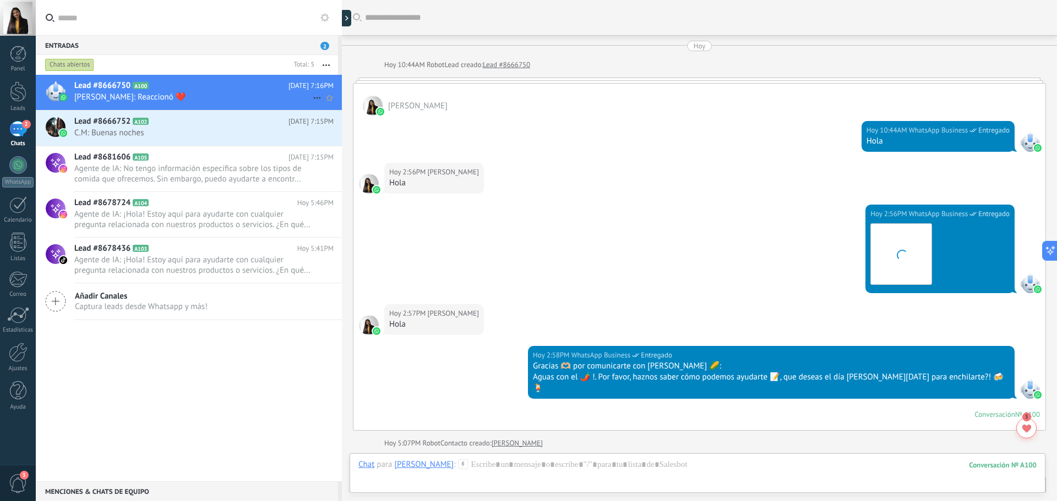
scroll to position [884, 0]
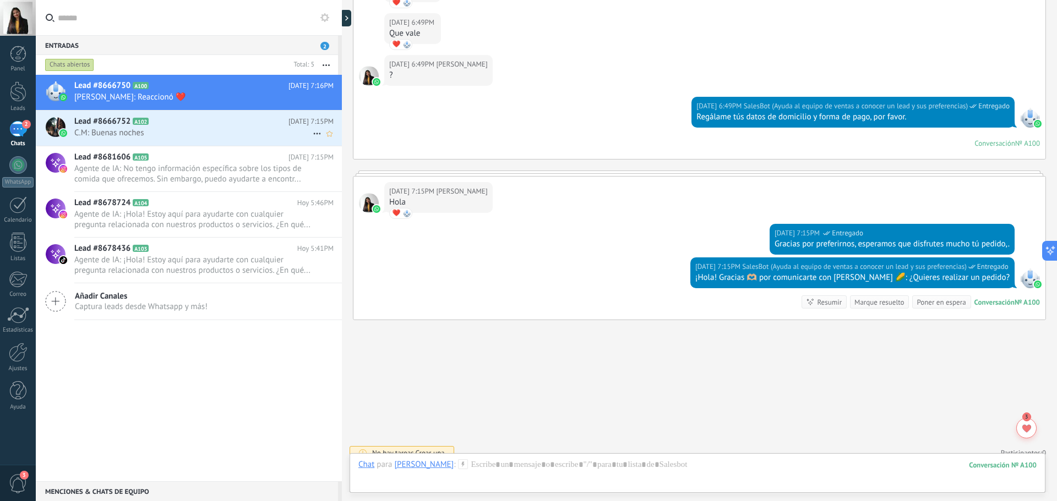
click at [123, 129] on span "C.M: Buenas noches" at bounding box center [193, 133] width 238 height 10
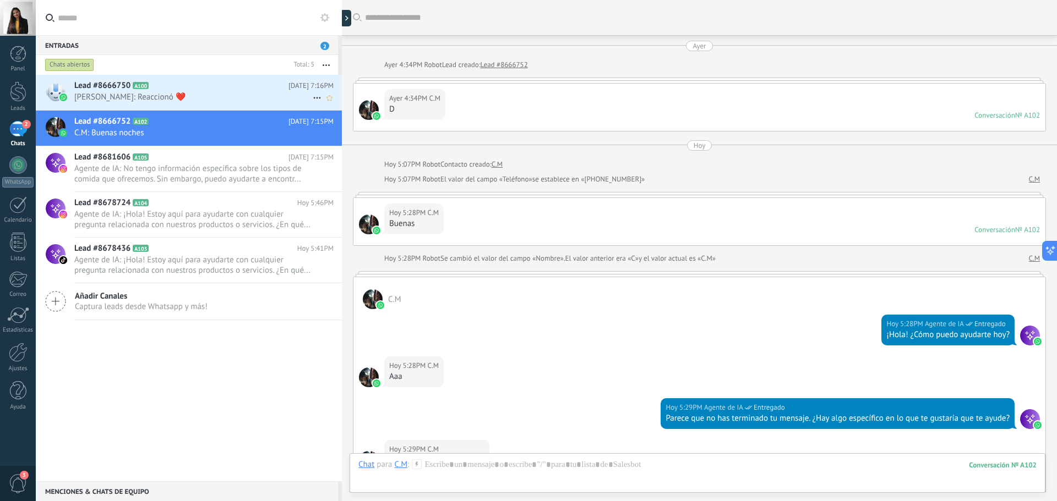
scroll to position [1016, 0]
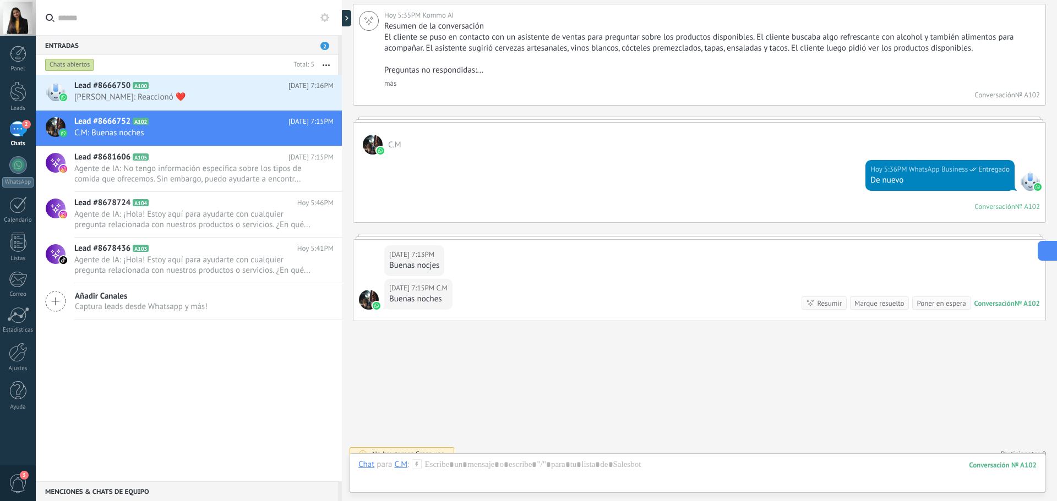
click at [1043, 250] on icon at bounding box center [1046, 251] width 12 height 12
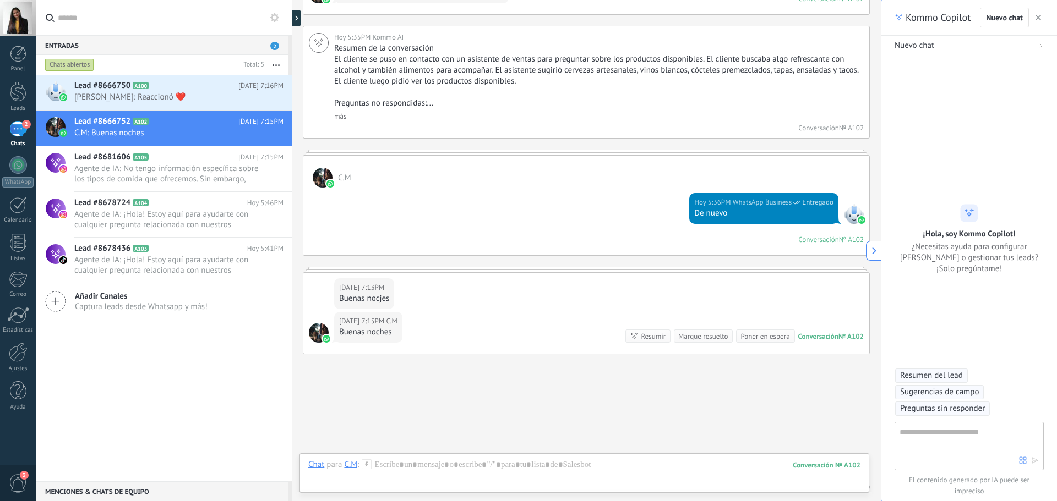
click at [936, 395] on span "Sugerencias de campo" at bounding box center [939, 392] width 79 height 11
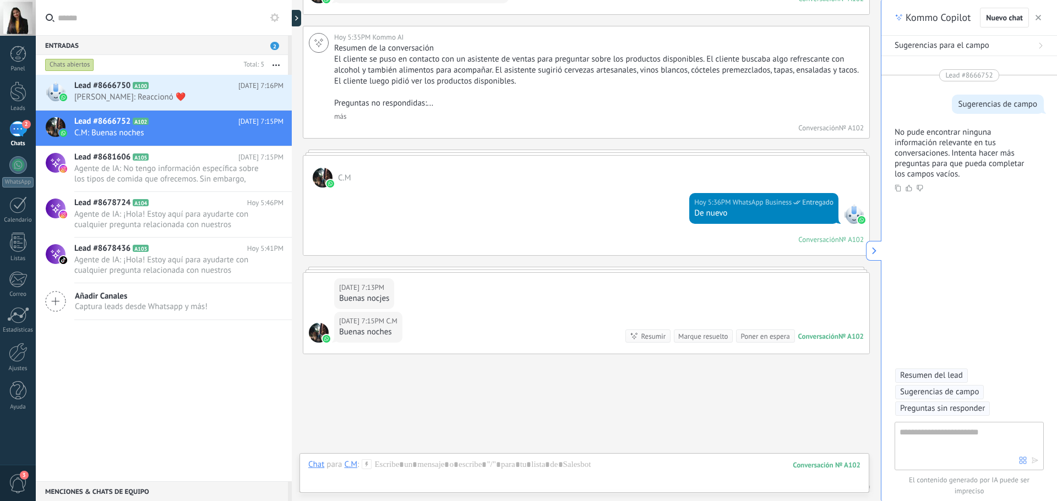
click at [1040, 19] on icon "button" at bounding box center [1038, 18] width 6 height 6
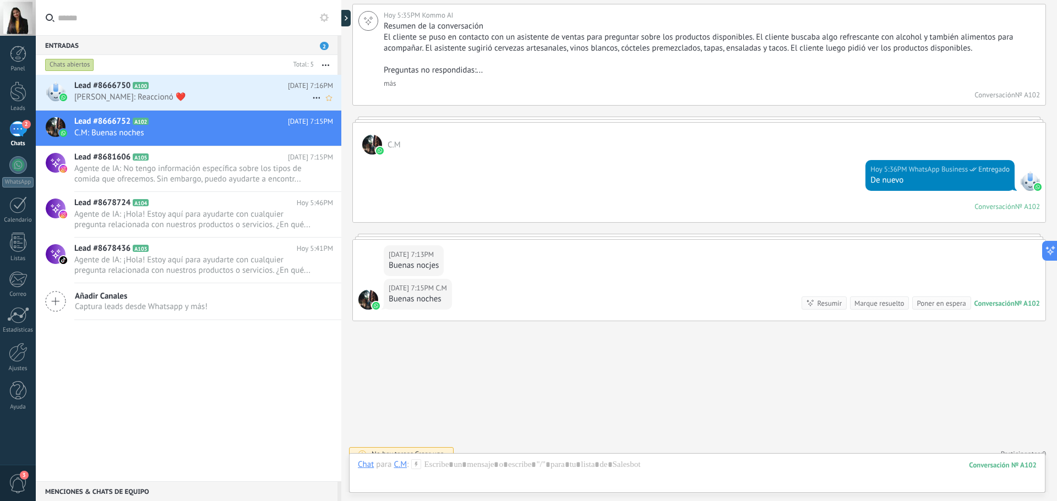
click at [157, 92] on span "[PERSON_NAME]: Reaccionó ❤️" at bounding box center [193, 97] width 238 height 10
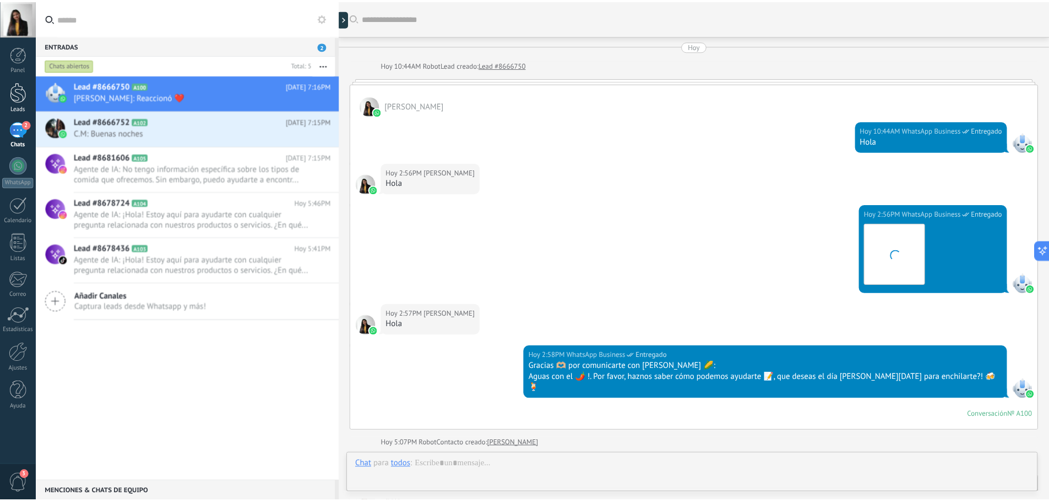
scroll to position [884, 0]
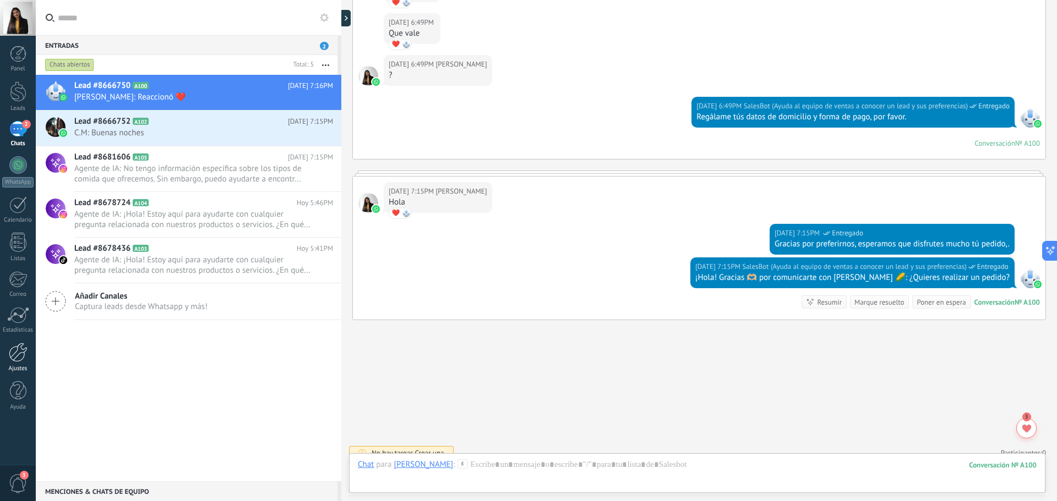
click at [19, 351] on div at bounding box center [18, 352] width 19 height 19
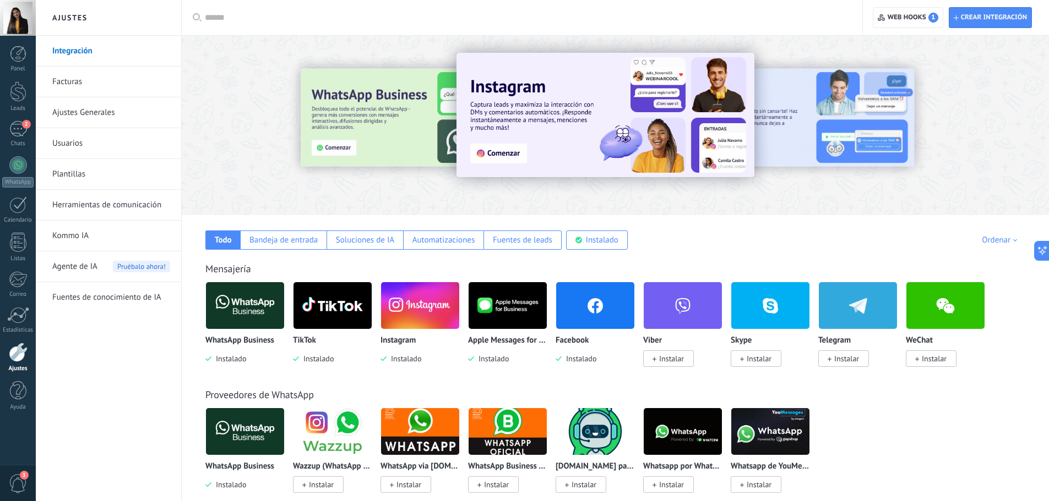
click at [102, 211] on link "Herramientas de comunicación" at bounding box center [111, 205] width 118 height 31
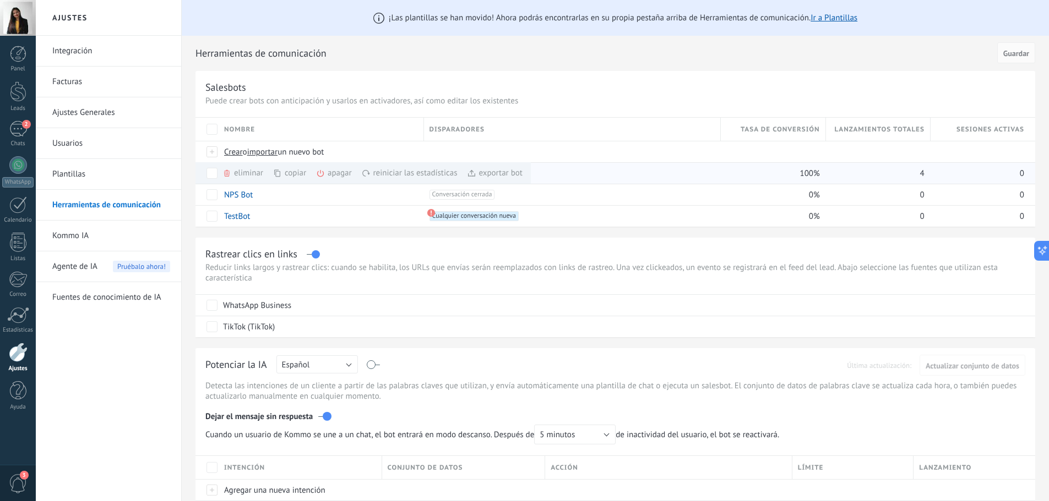
click at [498, 173] on div "exportar bot màs" at bounding box center [495, 172] width 56 height 21
click at [19, 116] on div "Panel Leads 2 Chats WhatsApp Clientes" at bounding box center [18, 234] width 36 height 377
click at [23, 130] on div "2" at bounding box center [18, 129] width 18 height 16
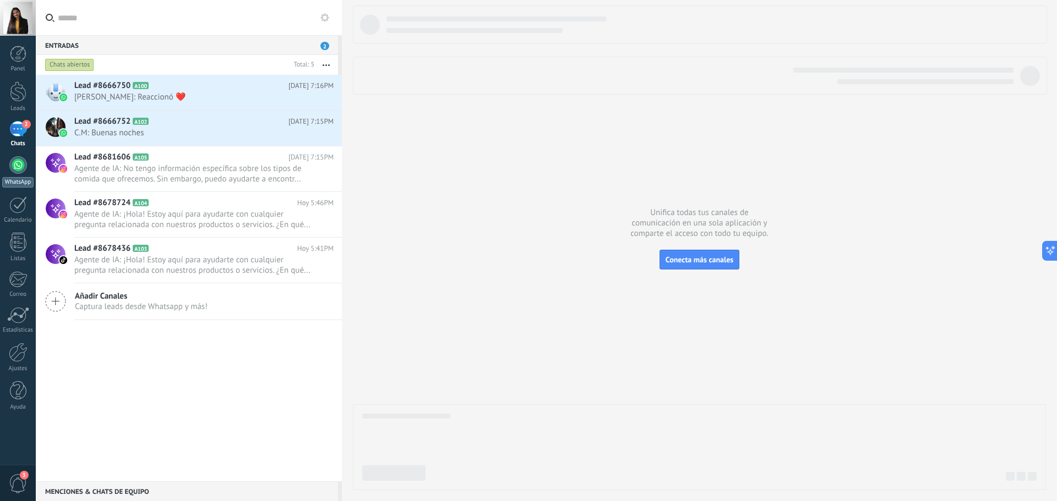
click at [16, 167] on div at bounding box center [18, 165] width 18 height 18
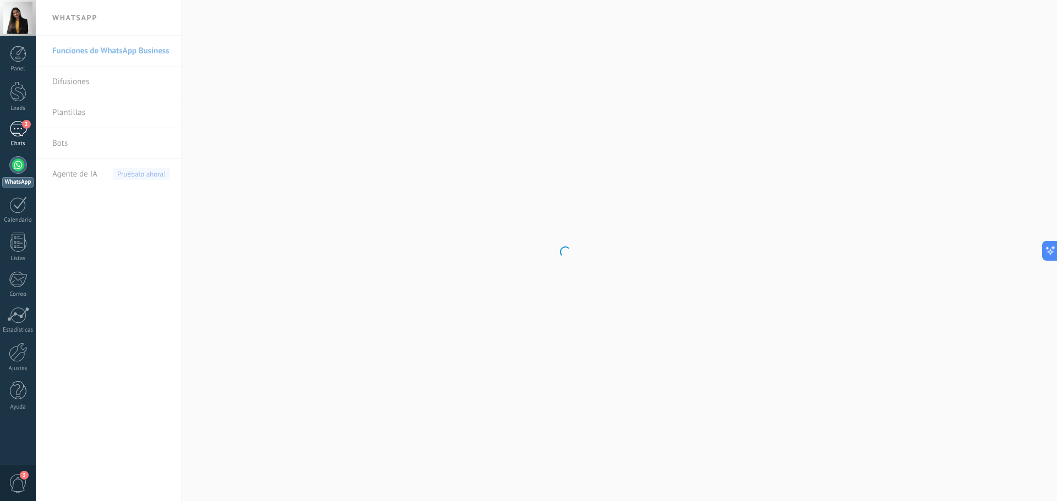
click at [18, 128] on div "2" at bounding box center [18, 129] width 18 height 16
